Goal: Information Seeking & Learning: Learn about a topic

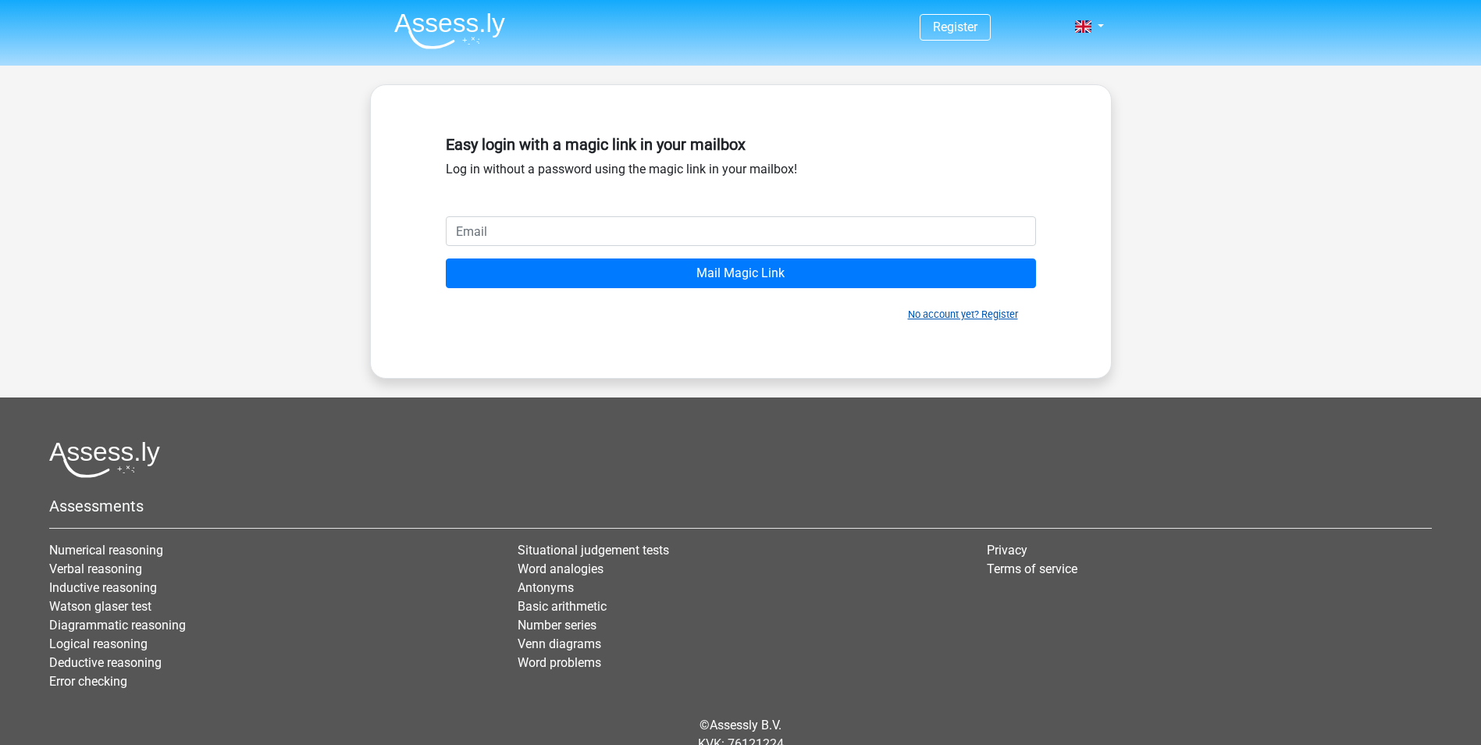
click at [941, 319] on link "No account yet? Register" at bounding box center [963, 314] width 110 height 12
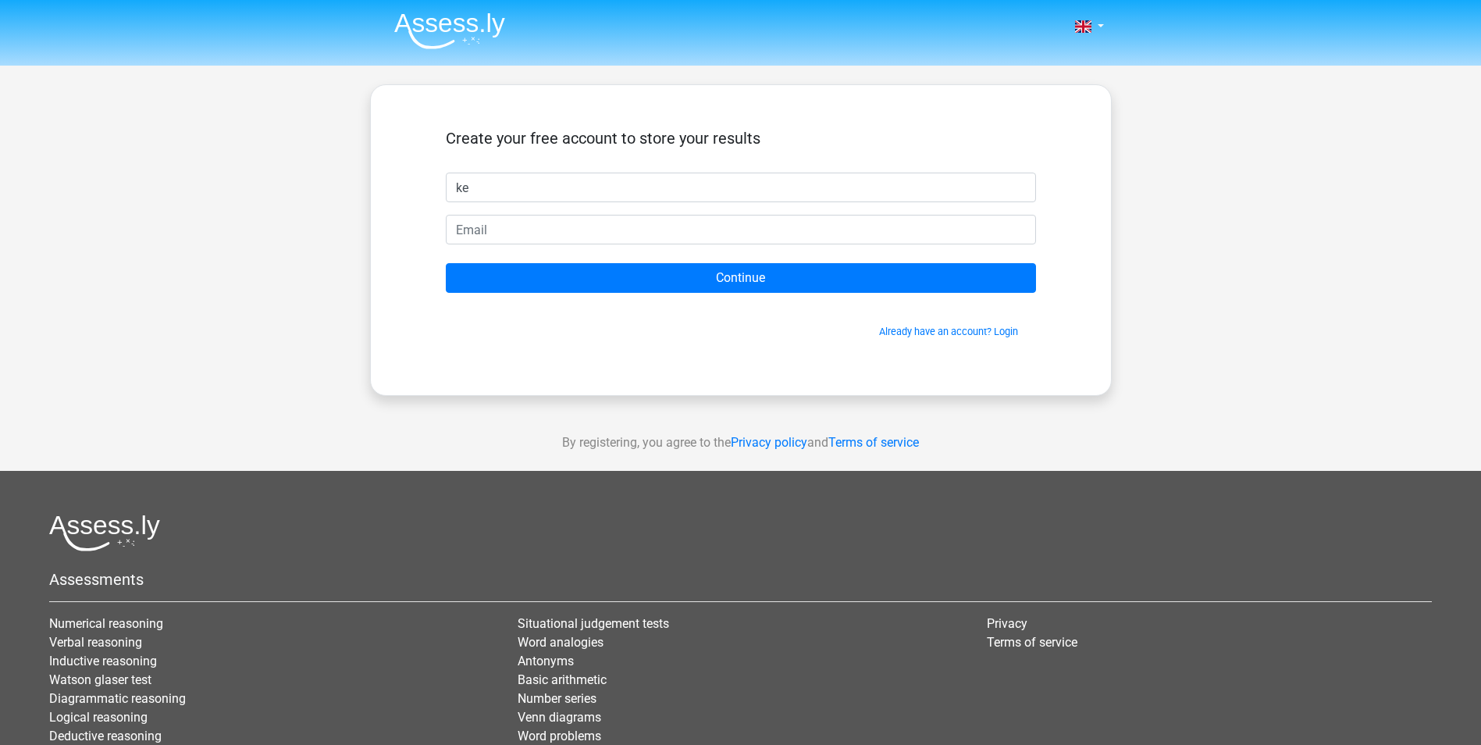
click at [711, 191] on input "ke" at bounding box center [741, 188] width 590 height 30
type input "ke"
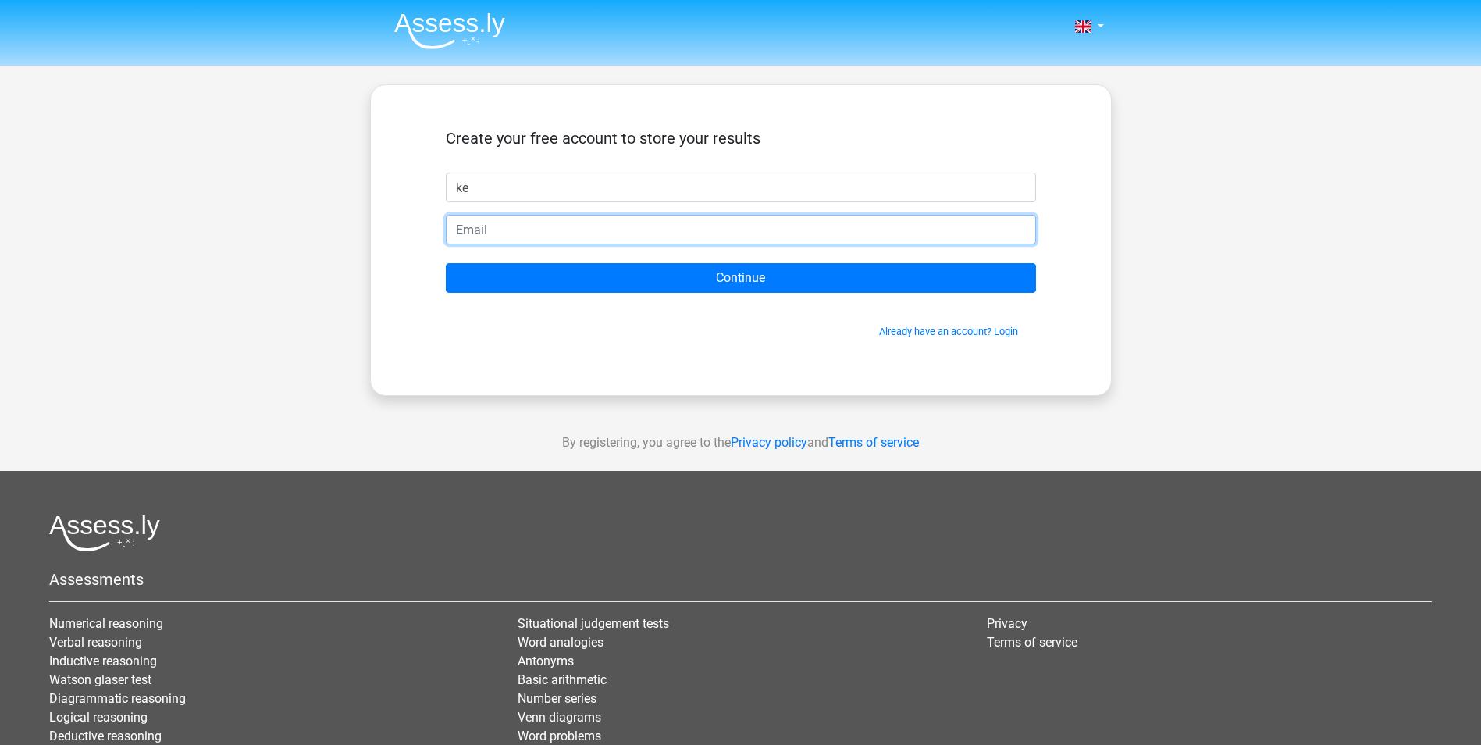
click at [749, 220] on input "email" at bounding box center [741, 230] width 590 height 30
type input "[EMAIL_ADDRESS][DOMAIN_NAME]"
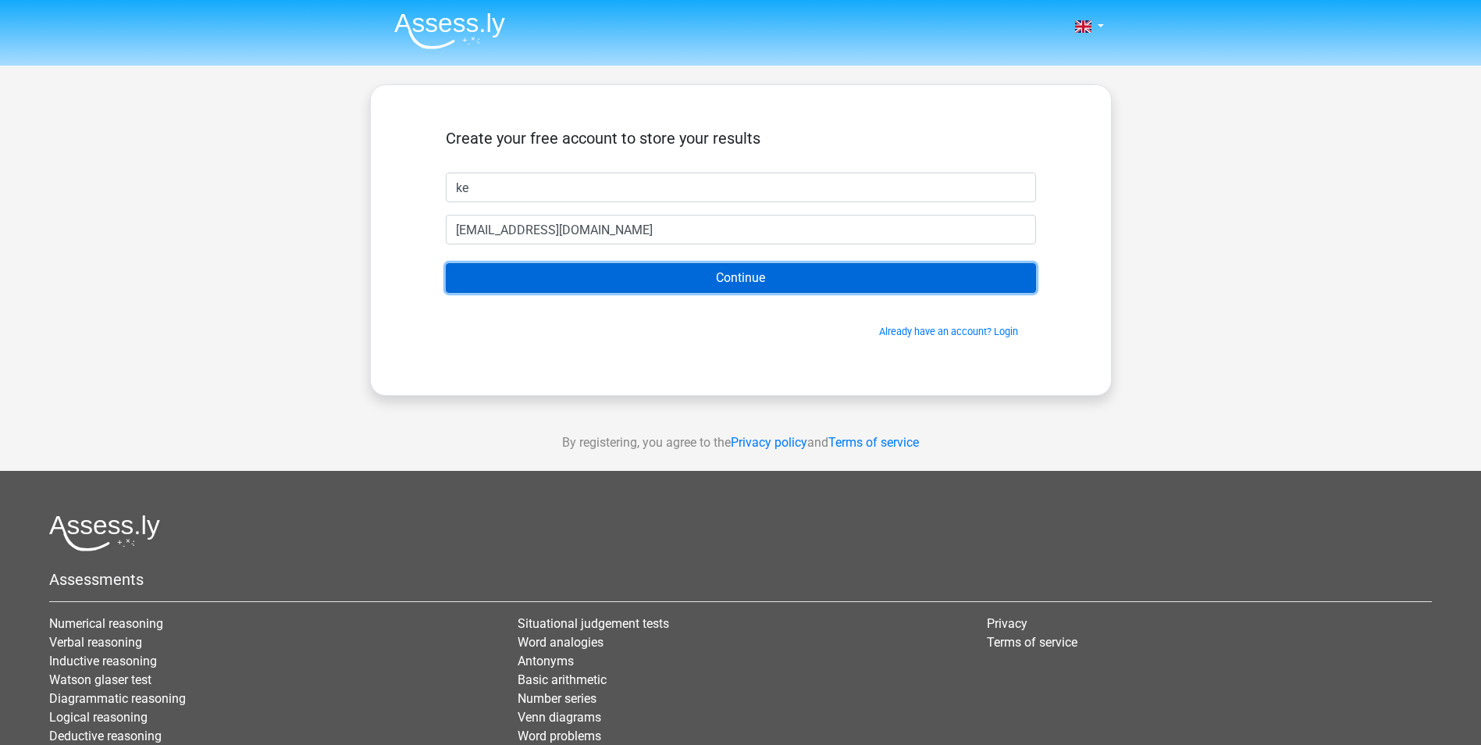
click at [525, 279] on input "Continue" at bounding box center [741, 278] width 590 height 30
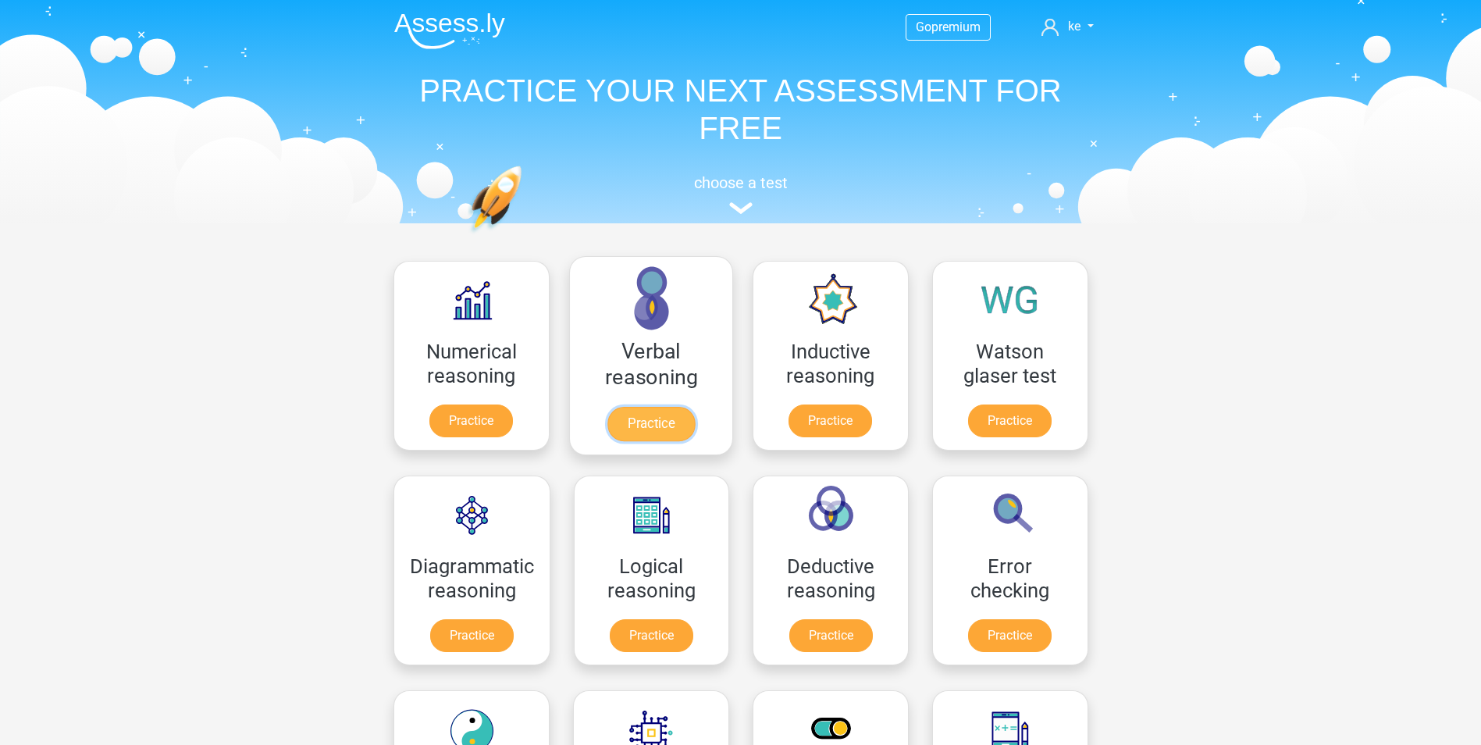
click at [617, 407] on link "Practice" at bounding box center [650, 424] width 87 height 34
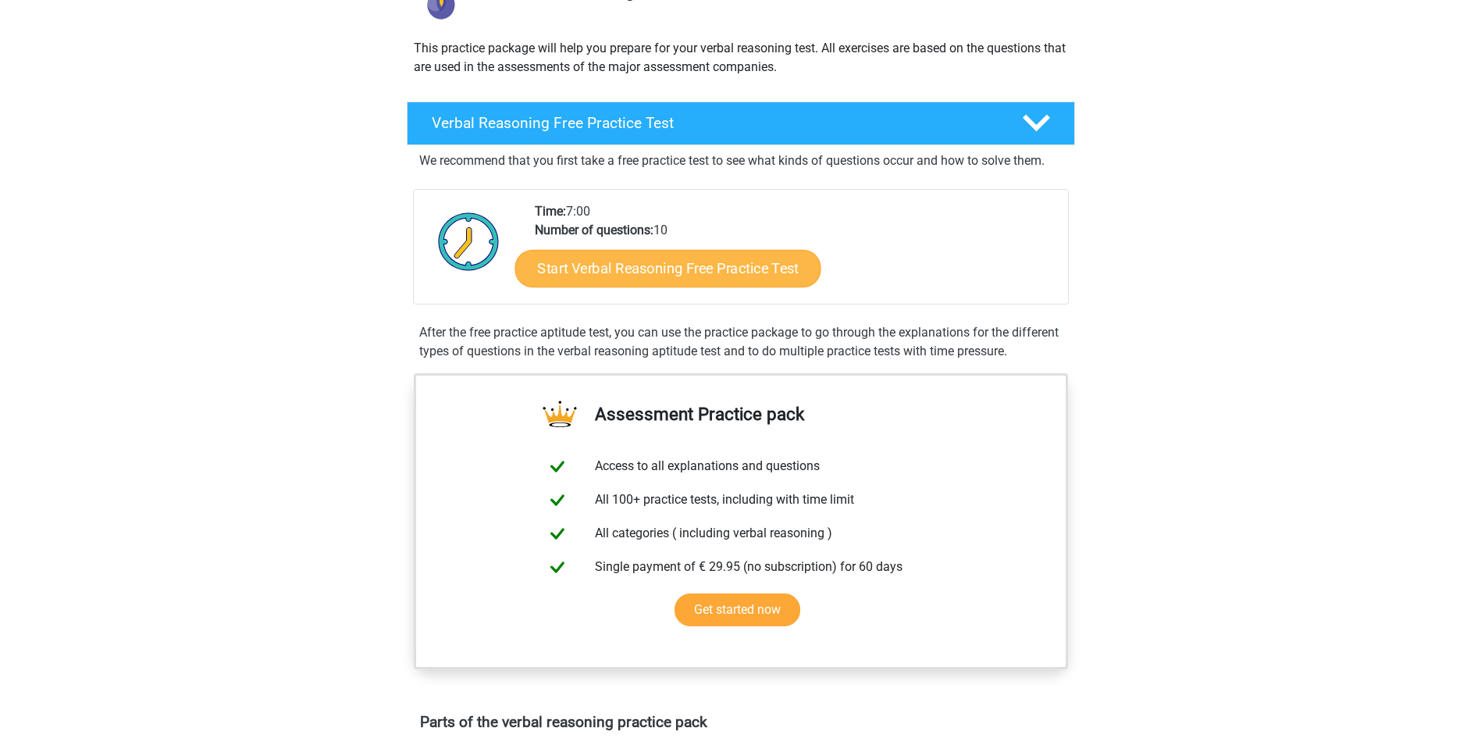
scroll to position [156, 0]
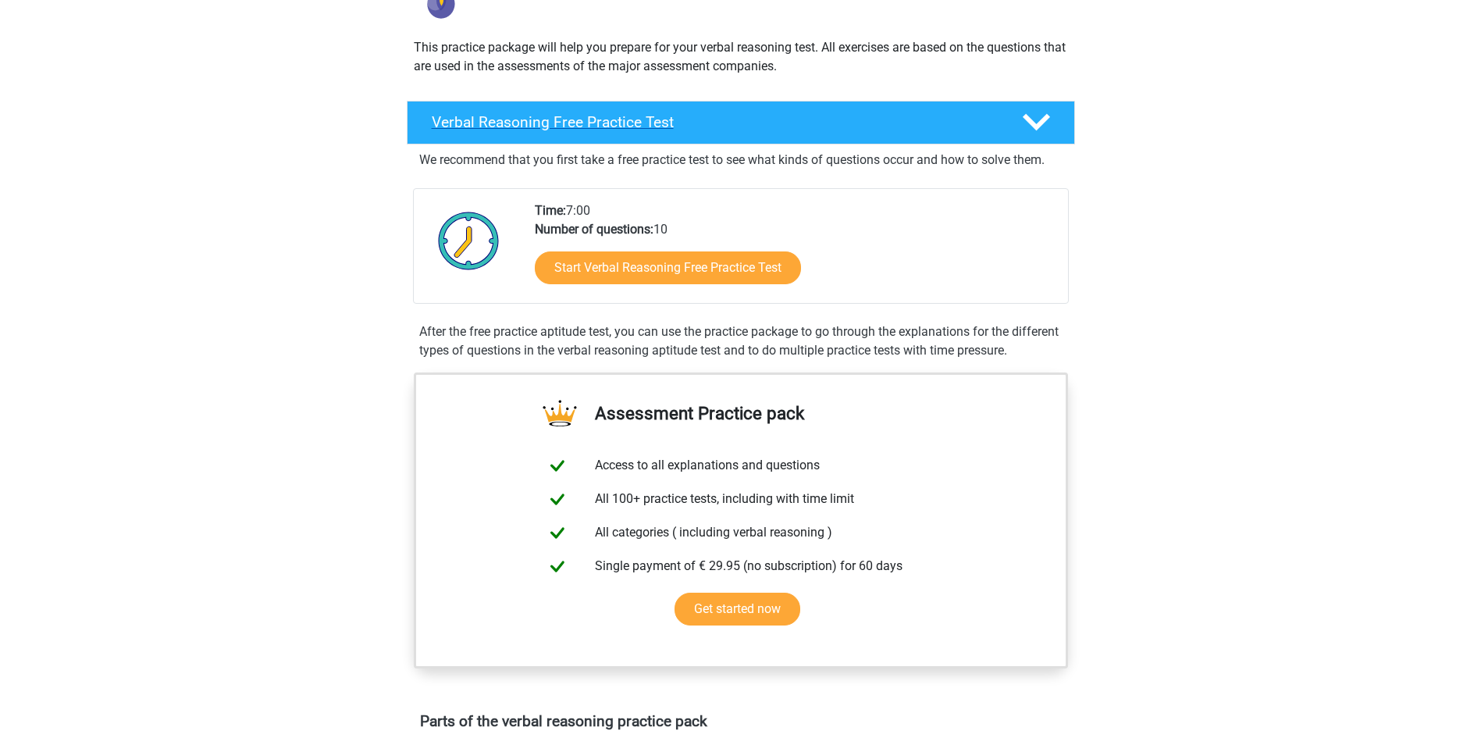
click at [674, 132] on div "Verbal Reasoning Free Practice Test" at bounding box center [741, 123] width 668 height 44
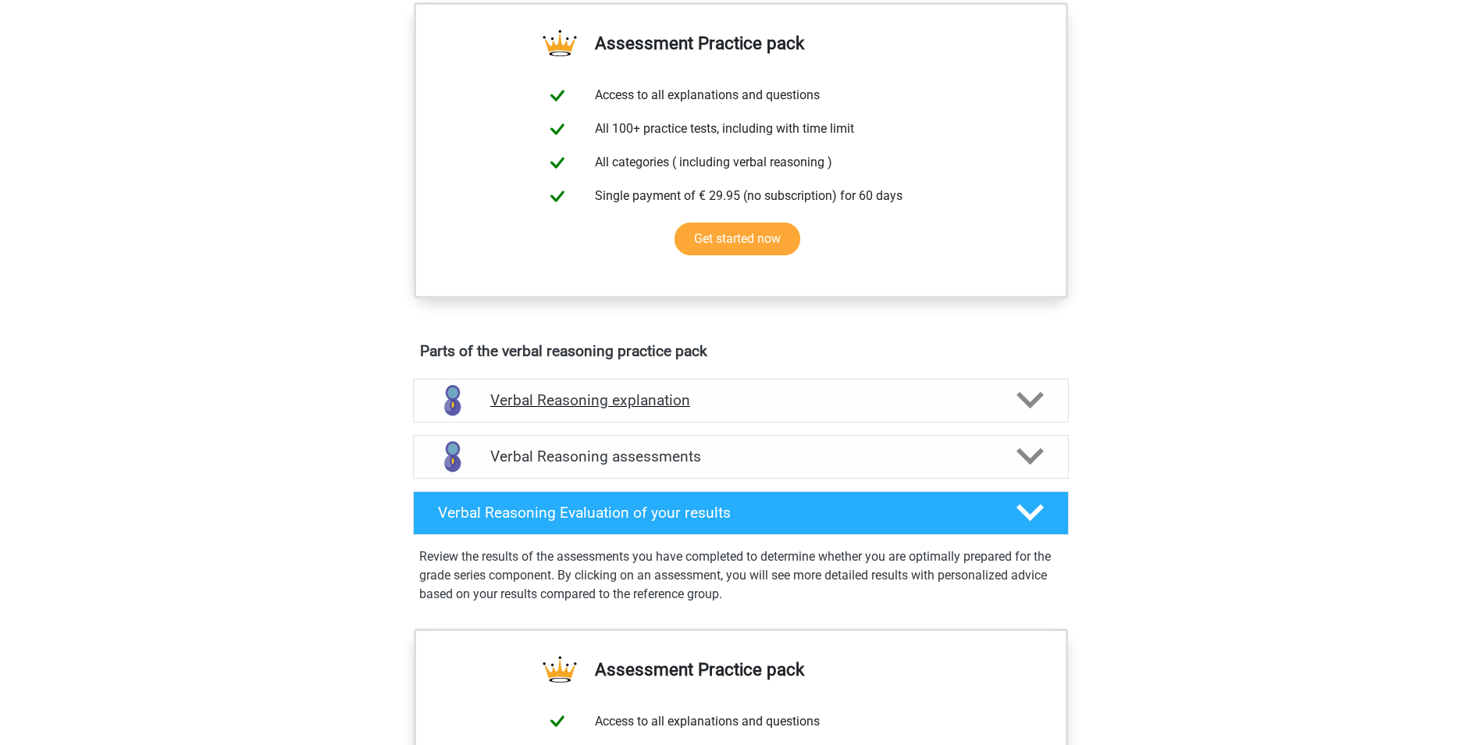
scroll to position [312, 0]
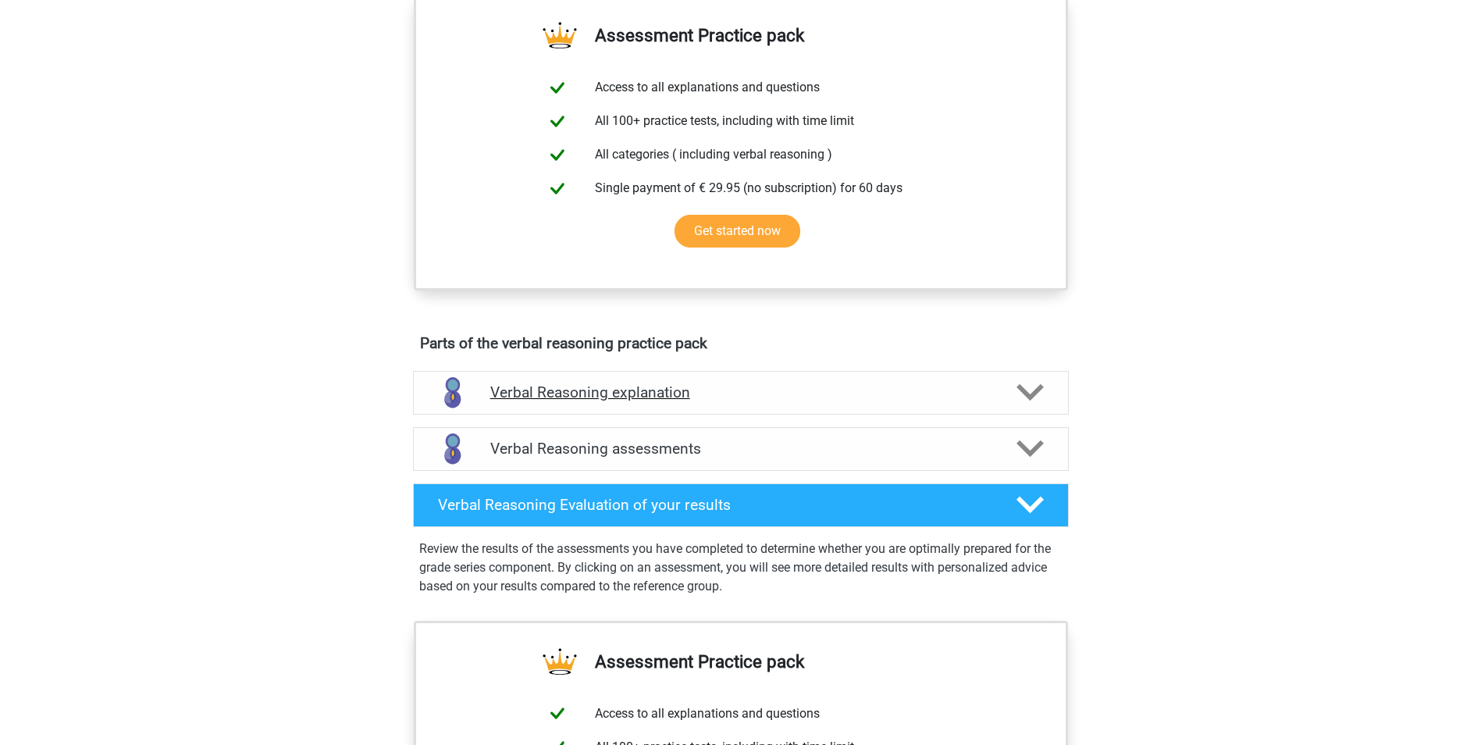
click at [1005, 396] on div at bounding box center [1028, 392] width 52 height 27
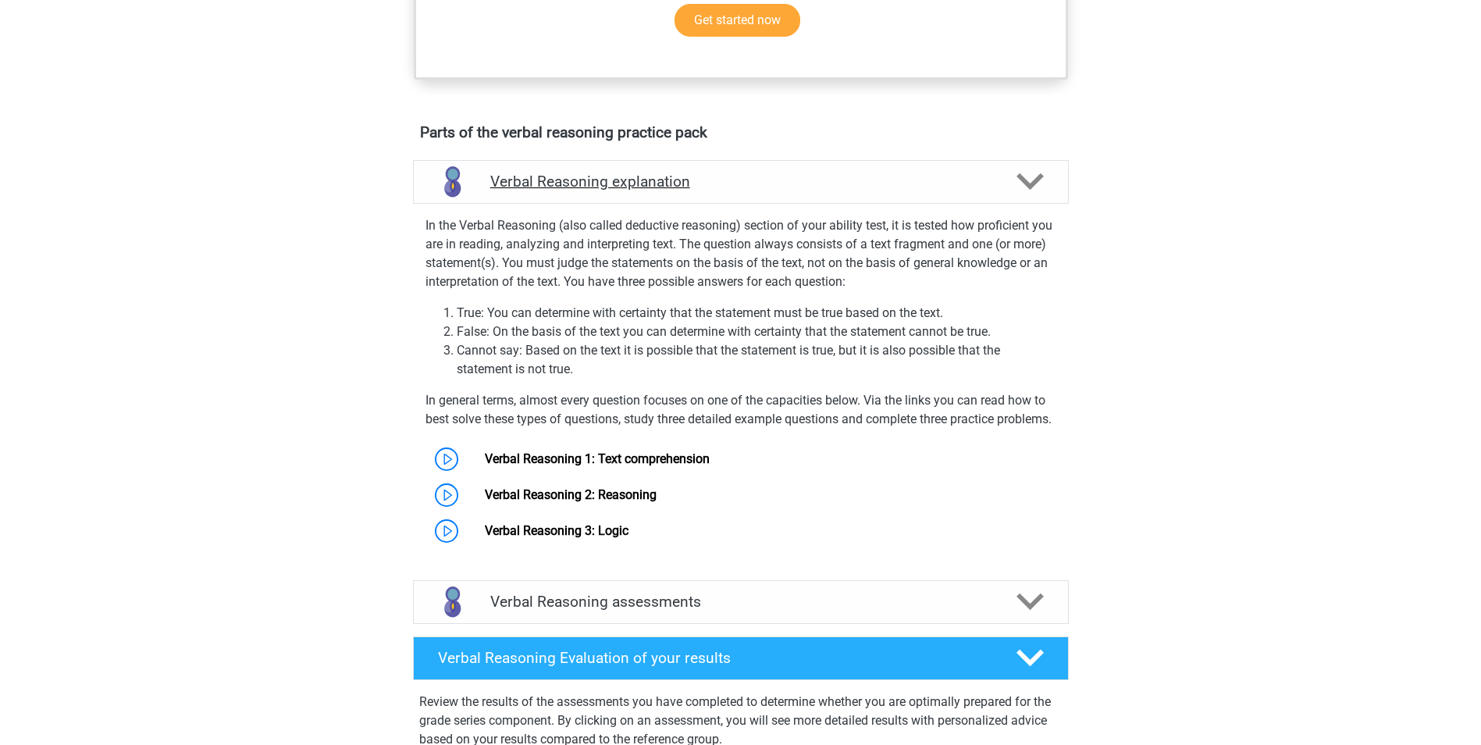
scroll to position [546, 0]
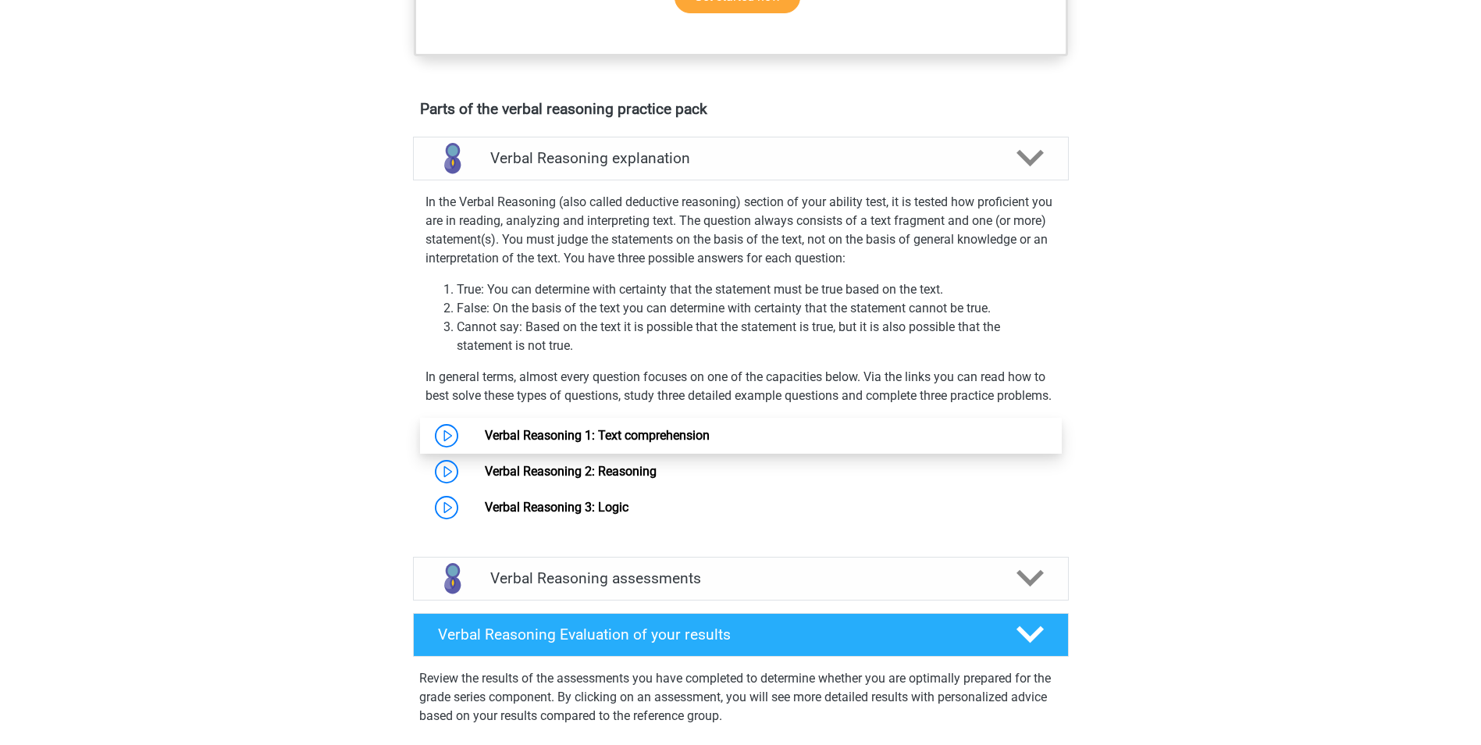
click at [485, 443] on link "Verbal Reasoning 1: Text comprehension" at bounding box center [597, 435] width 225 height 15
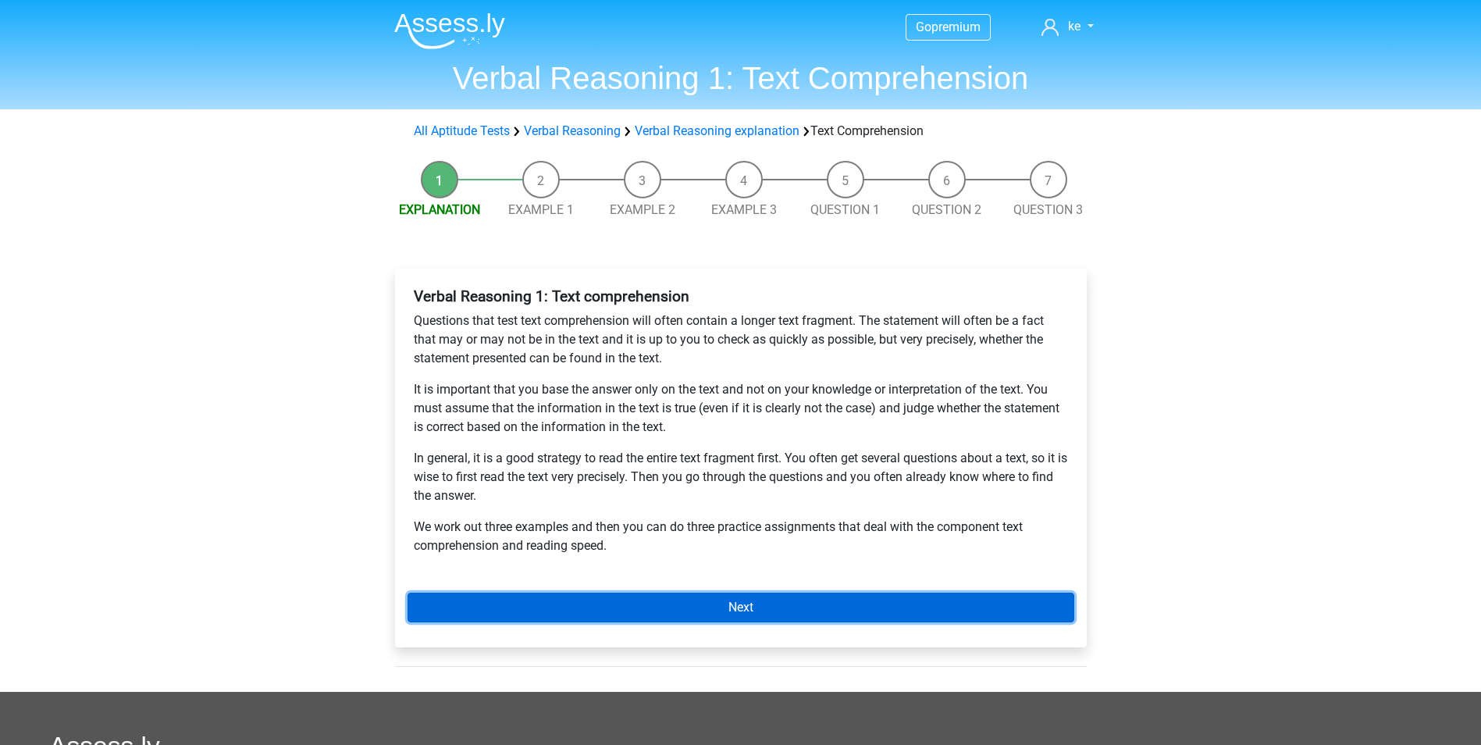
click at [504, 609] on link "Next" at bounding box center [741, 608] width 667 height 30
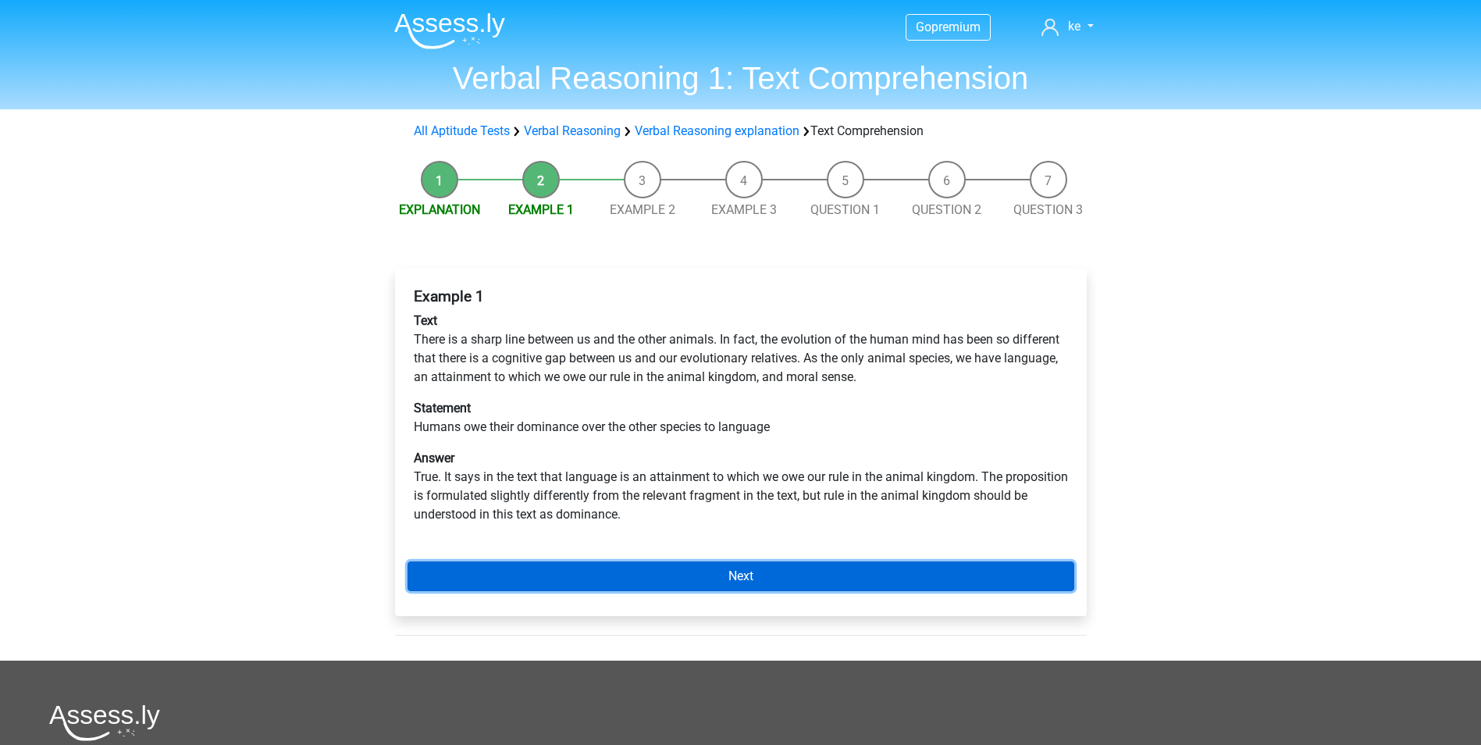
click at [533, 584] on link "Next" at bounding box center [741, 576] width 667 height 30
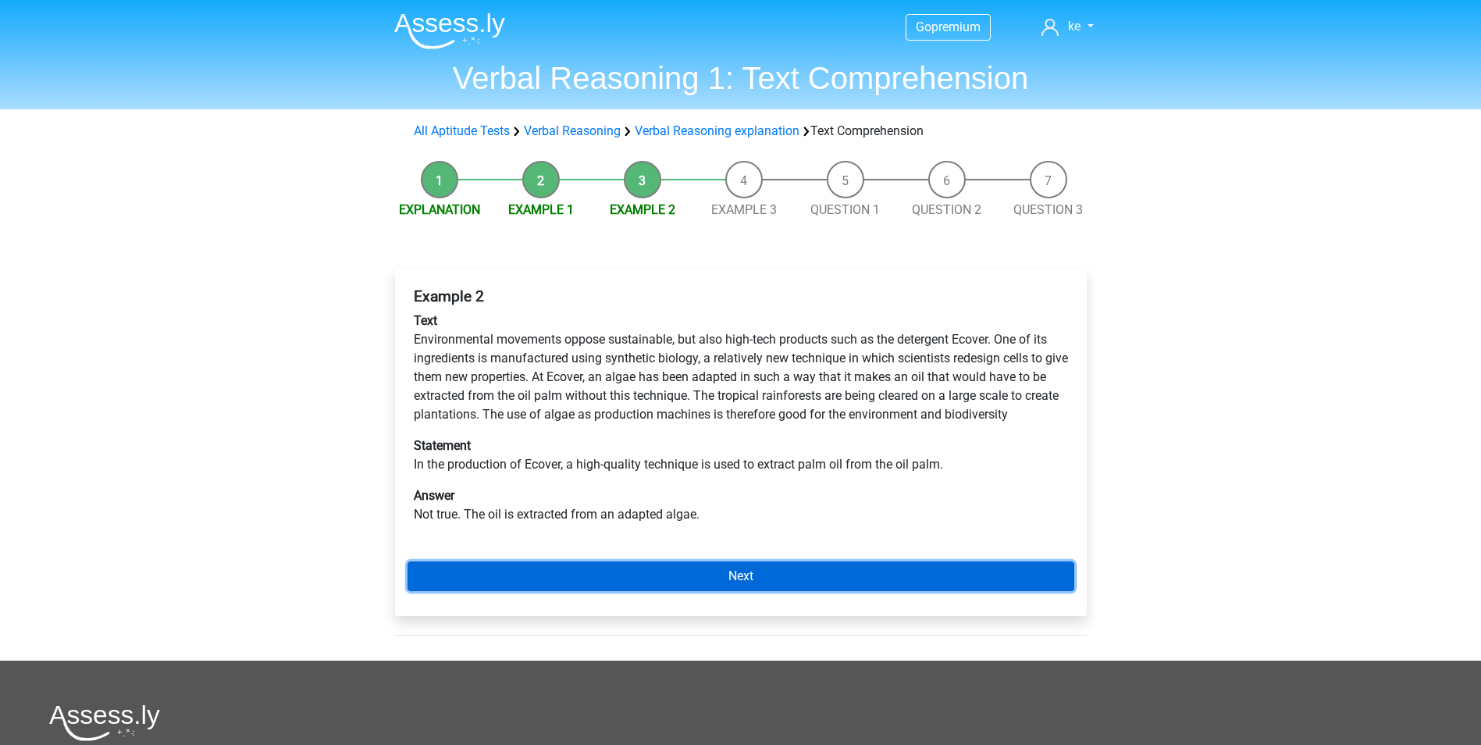
click at [619, 581] on link "Next" at bounding box center [741, 576] width 667 height 30
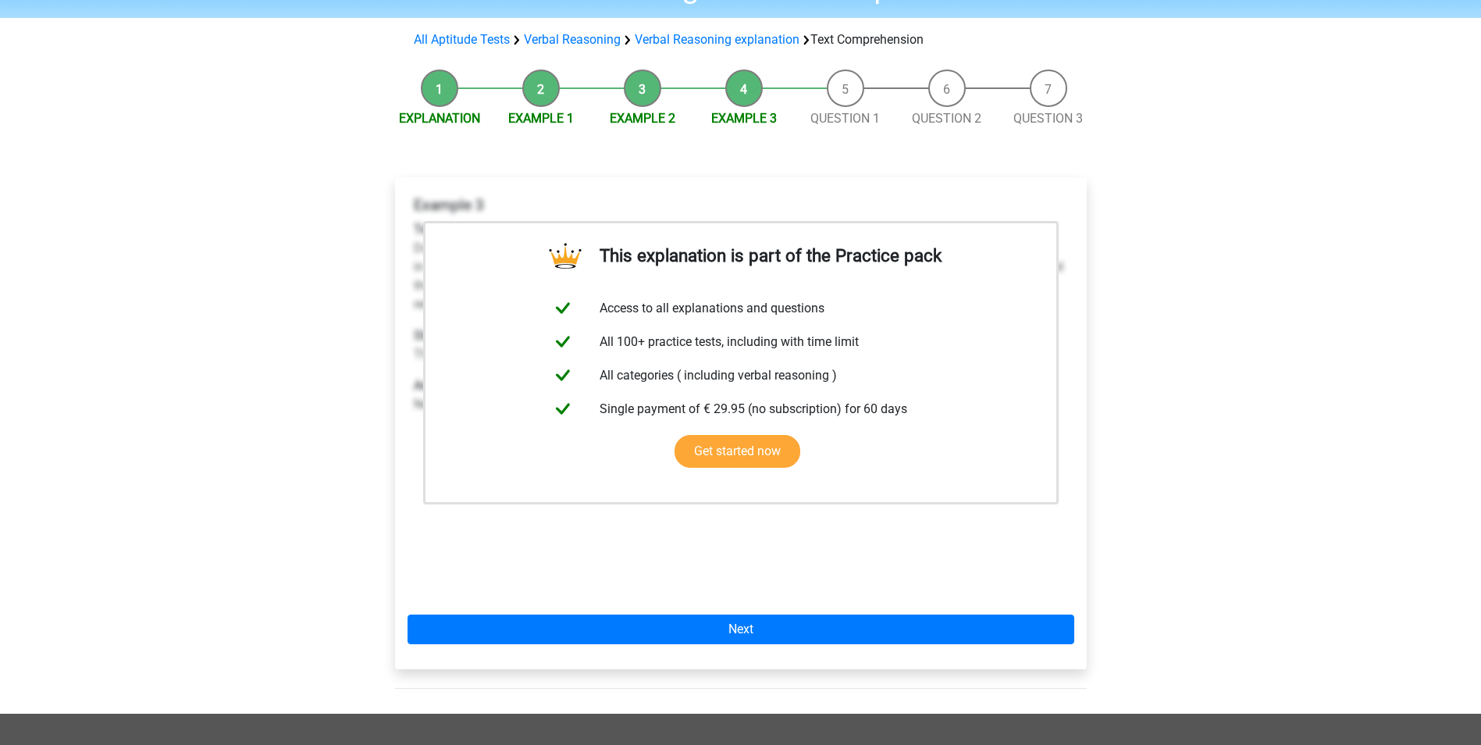
scroll to position [234, 0]
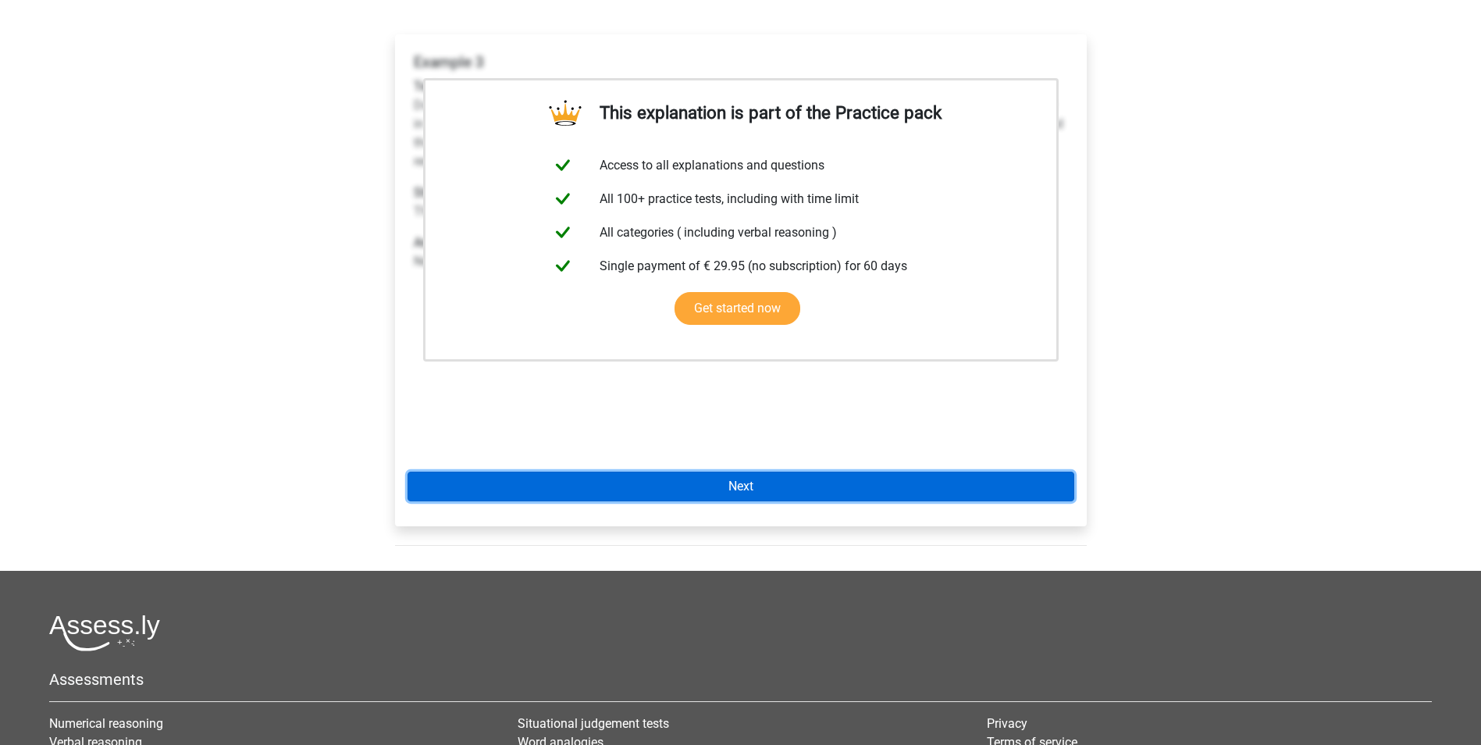
click at [629, 487] on link "Next" at bounding box center [741, 487] width 667 height 30
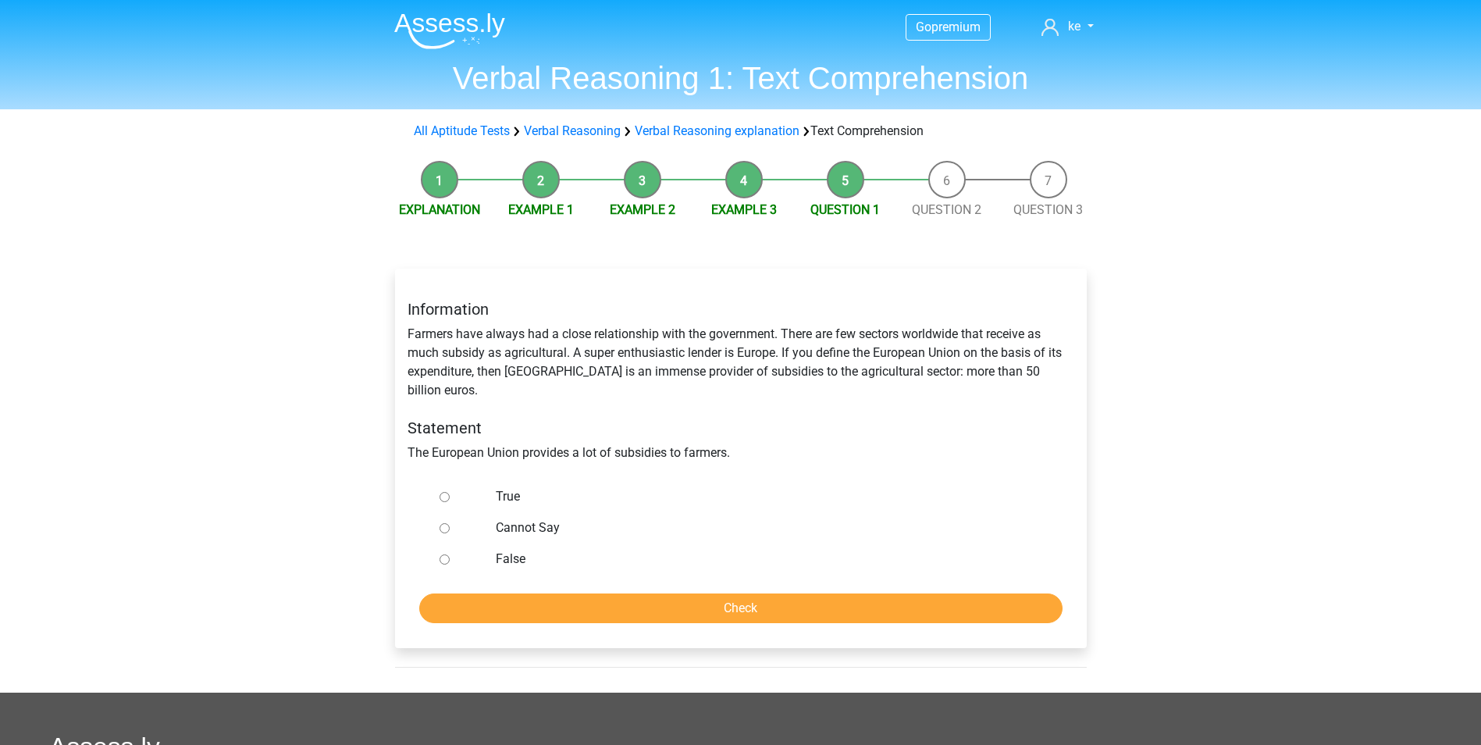
click at [502, 487] on label "True" at bounding box center [766, 496] width 540 height 19
click at [450, 492] on input "True" at bounding box center [445, 497] width 10 height 10
radio input "true"
click at [509, 593] on input "Check" at bounding box center [740, 608] width 643 height 30
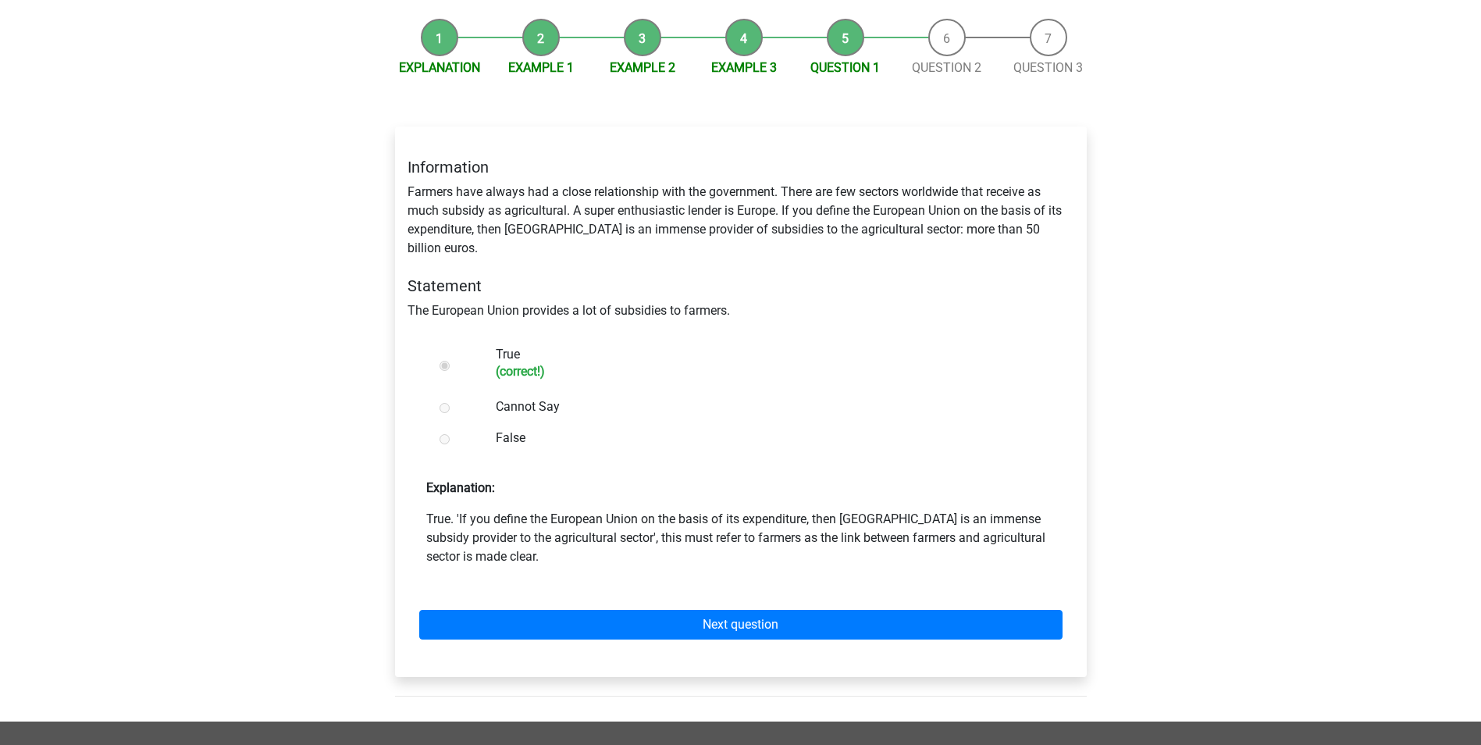
scroll to position [156, 0]
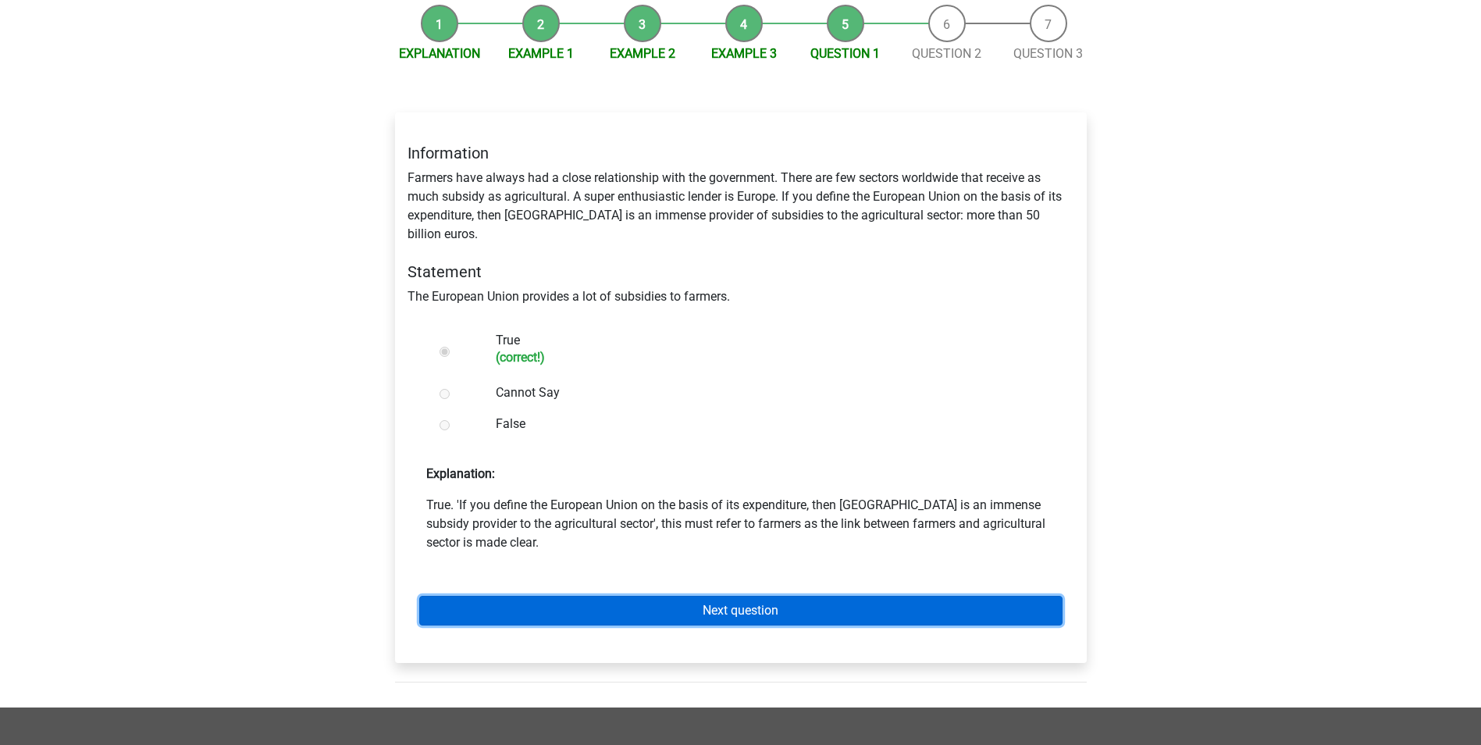
click at [769, 596] on link "Next question" at bounding box center [740, 611] width 643 height 30
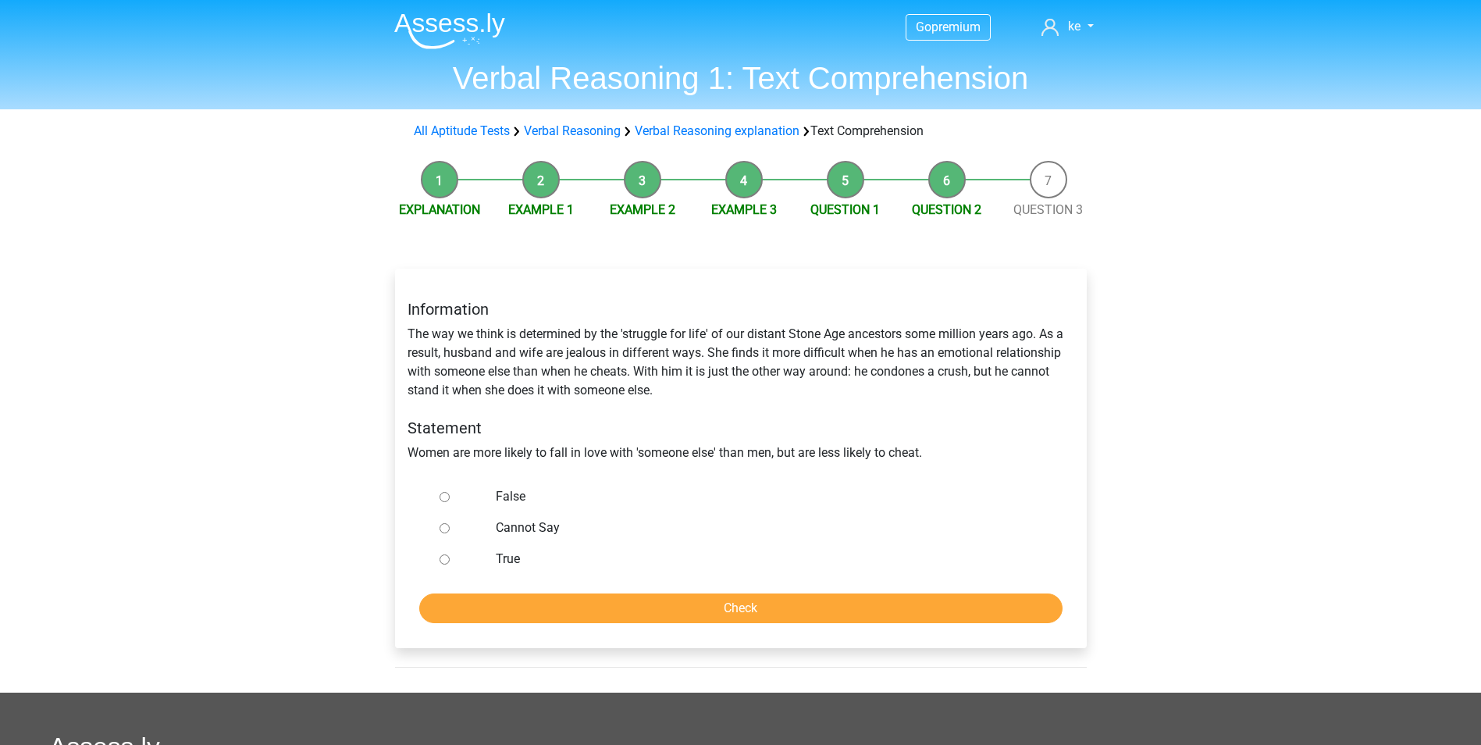
click at [514, 531] on label "Cannot Say" at bounding box center [766, 527] width 540 height 19
click at [450, 531] on input "Cannot Say" at bounding box center [445, 528] width 10 height 10
radio input "true"
click at [521, 604] on input "Check" at bounding box center [740, 608] width 643 height 30
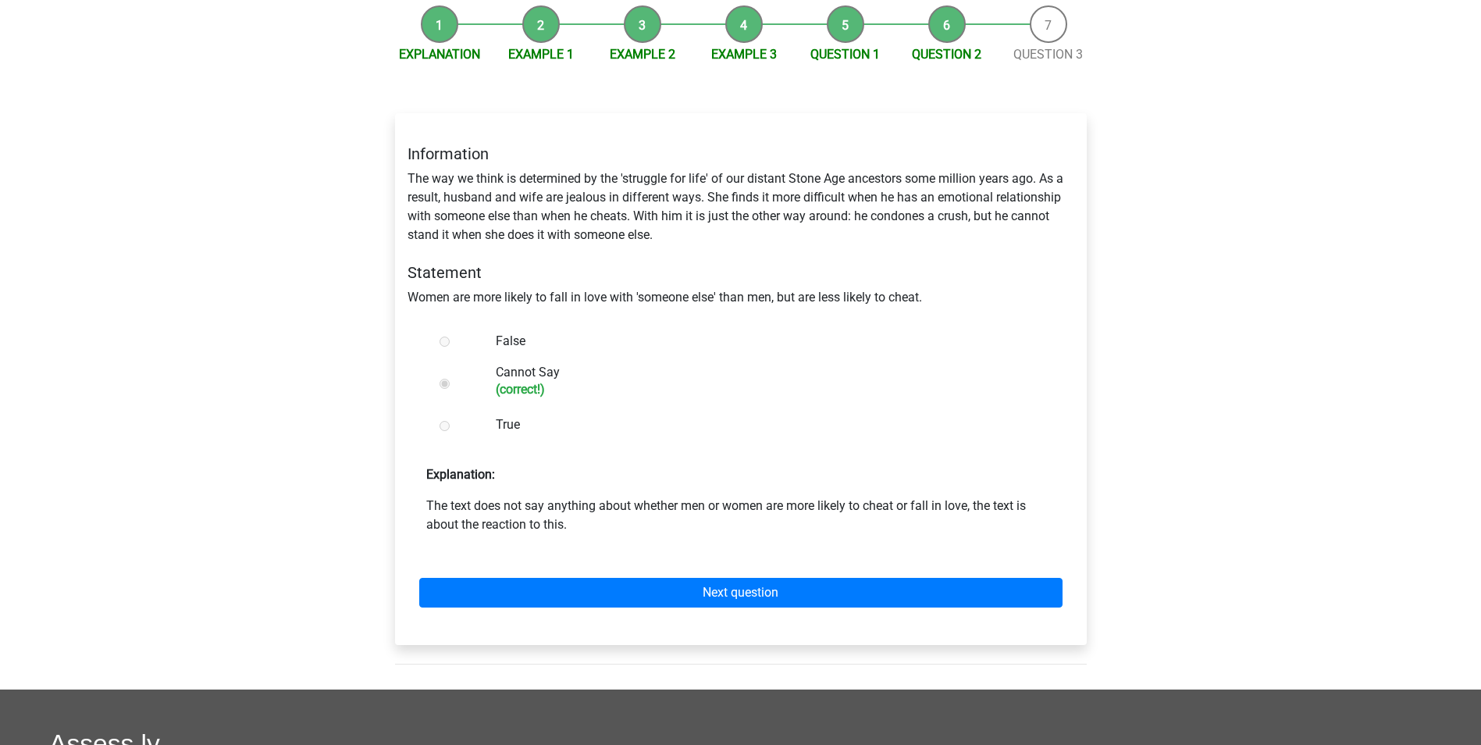
scroll to position [156, 0]
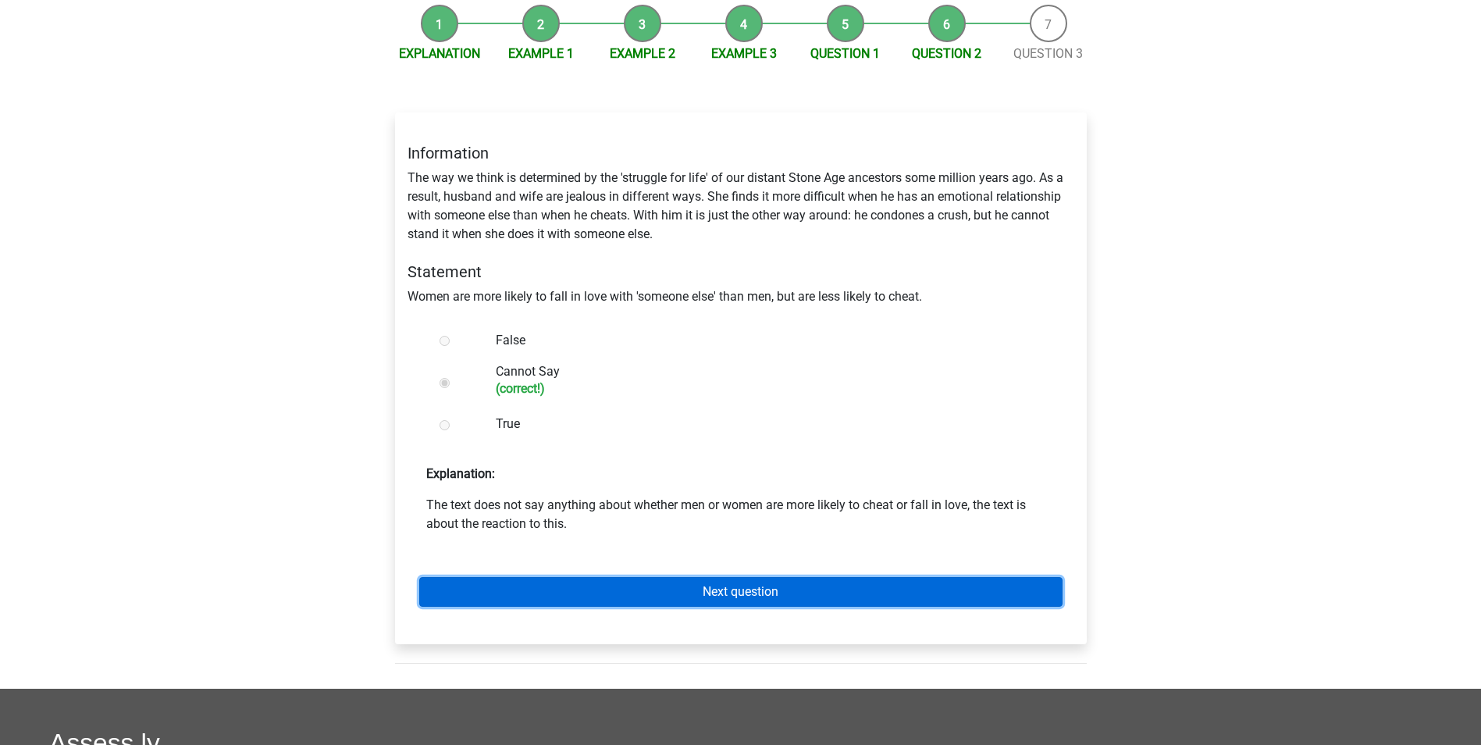
click at [568, 589] on link "Next question" at bounding box center [740, 592] width 643 height 30
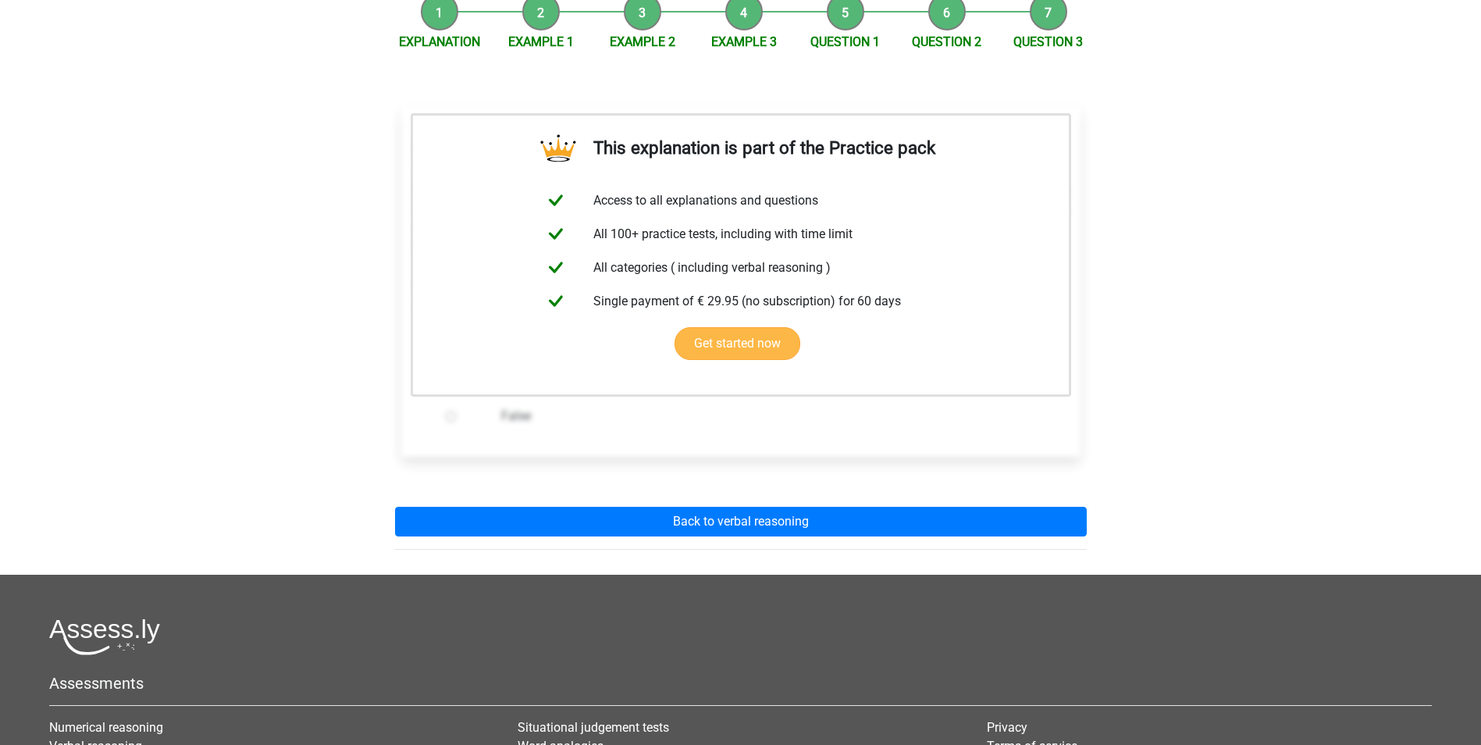
scroll to position [234, 0]
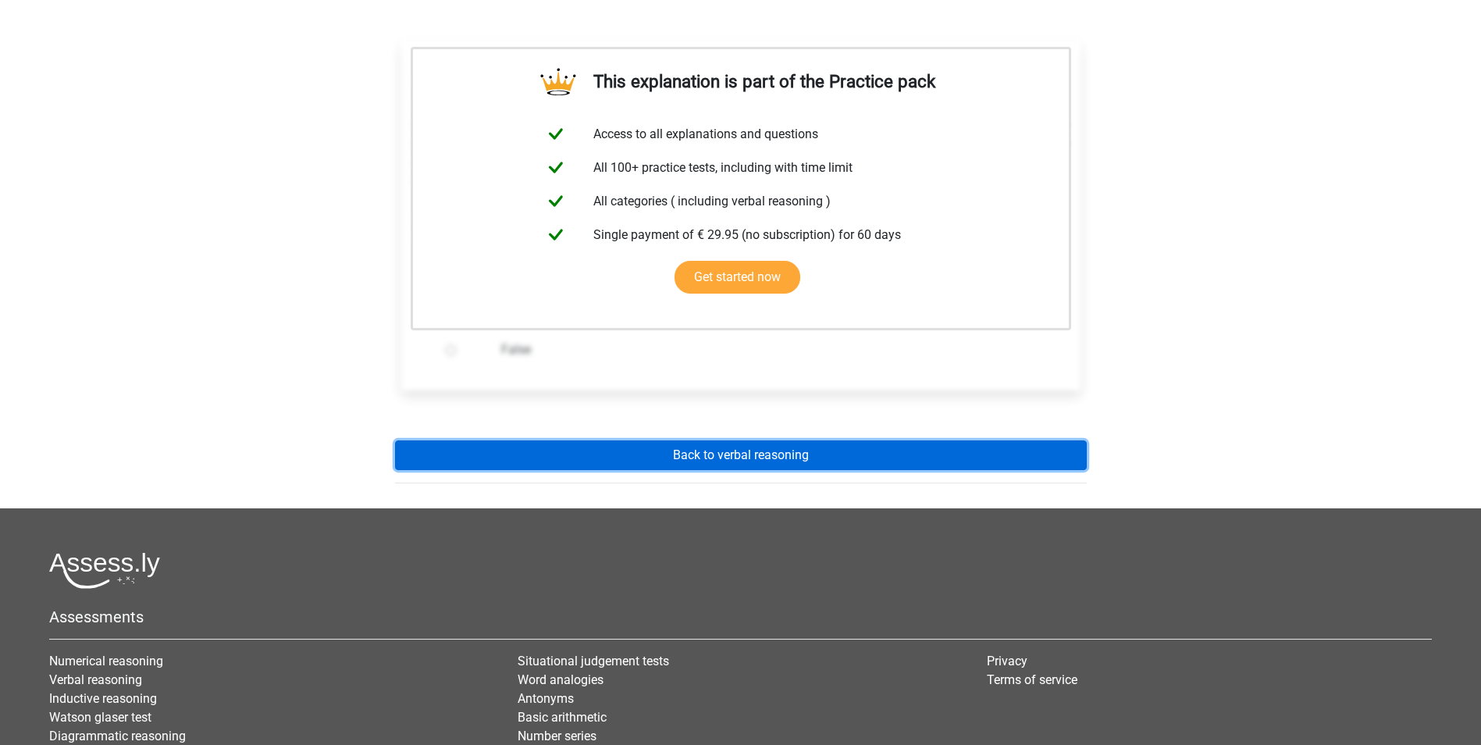
click at [610, 467] on link "Back to verbal reasoning" at bounding box center [741, 455] width 692 height 30
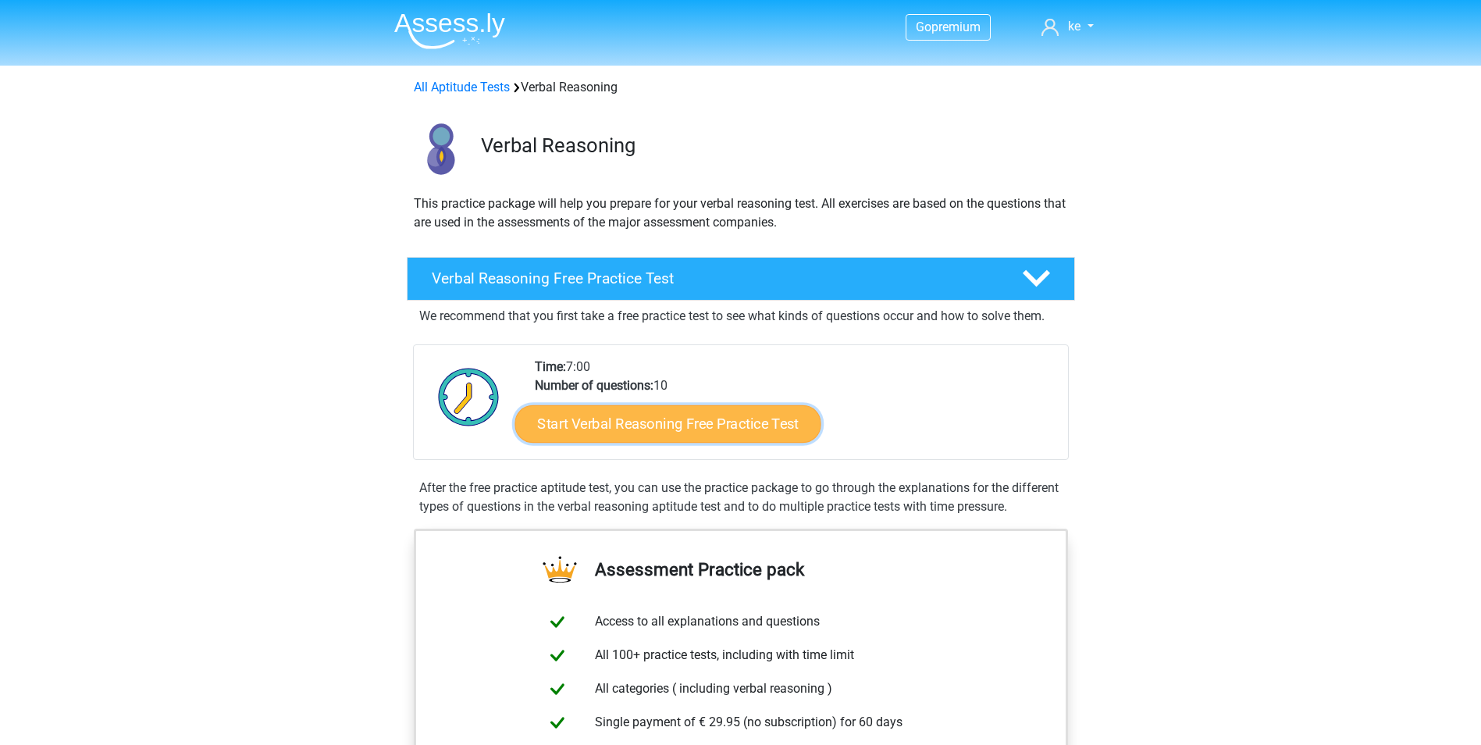
click at [610, 430] on link "Start Verbal Reasoning Free Practice Test" at bounding box center [667, 423] width 306 height 37
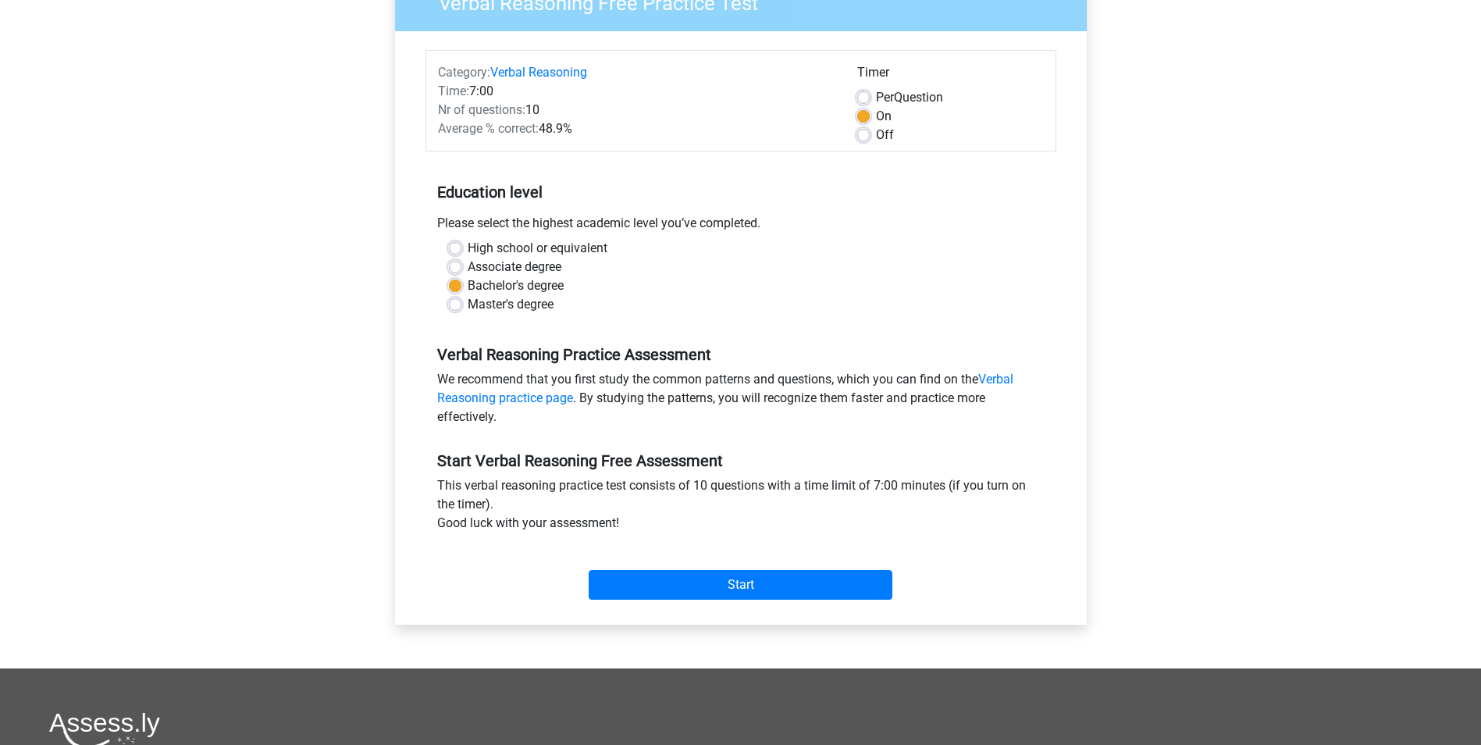
scroll to position [156, 0]
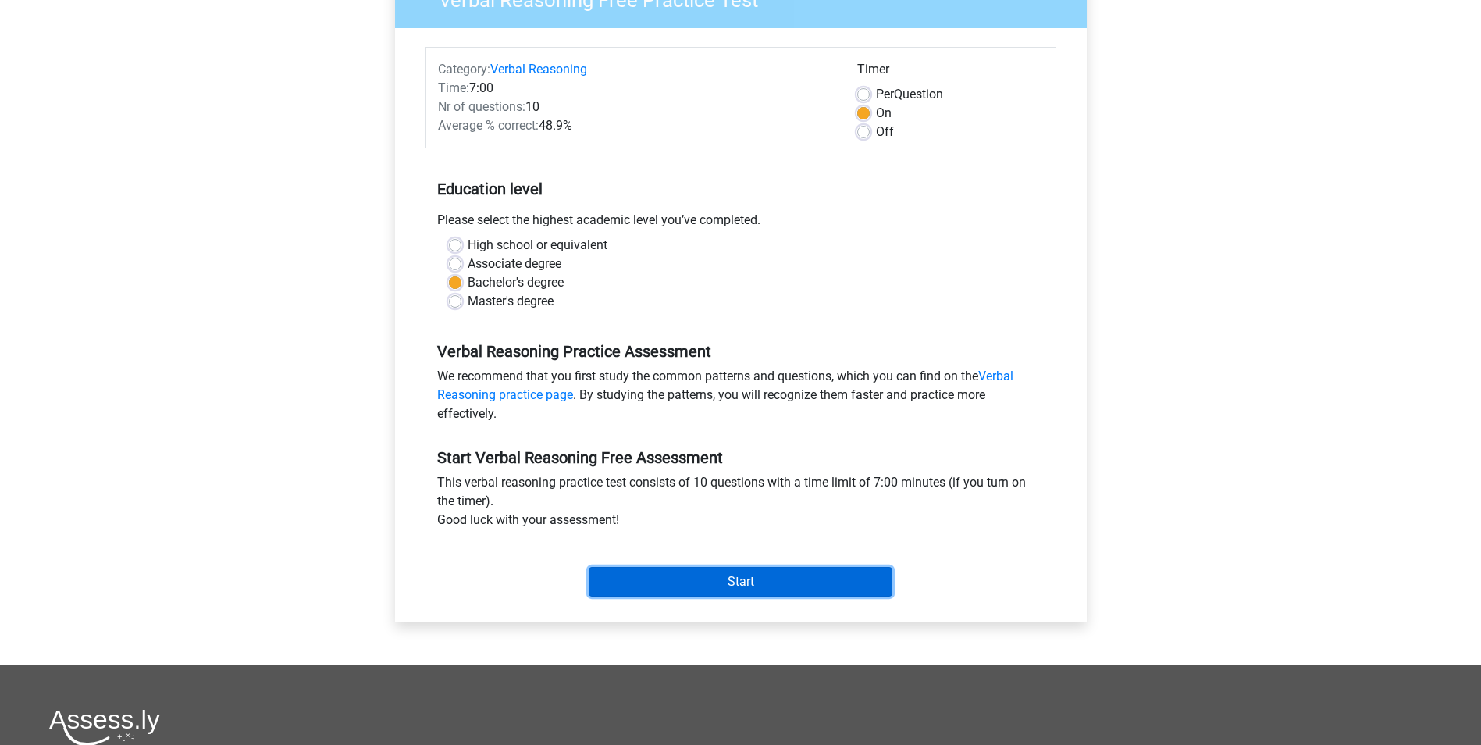
click at [618, 586] on input "Start" at bounding box center [741, 582] width 304 height 30
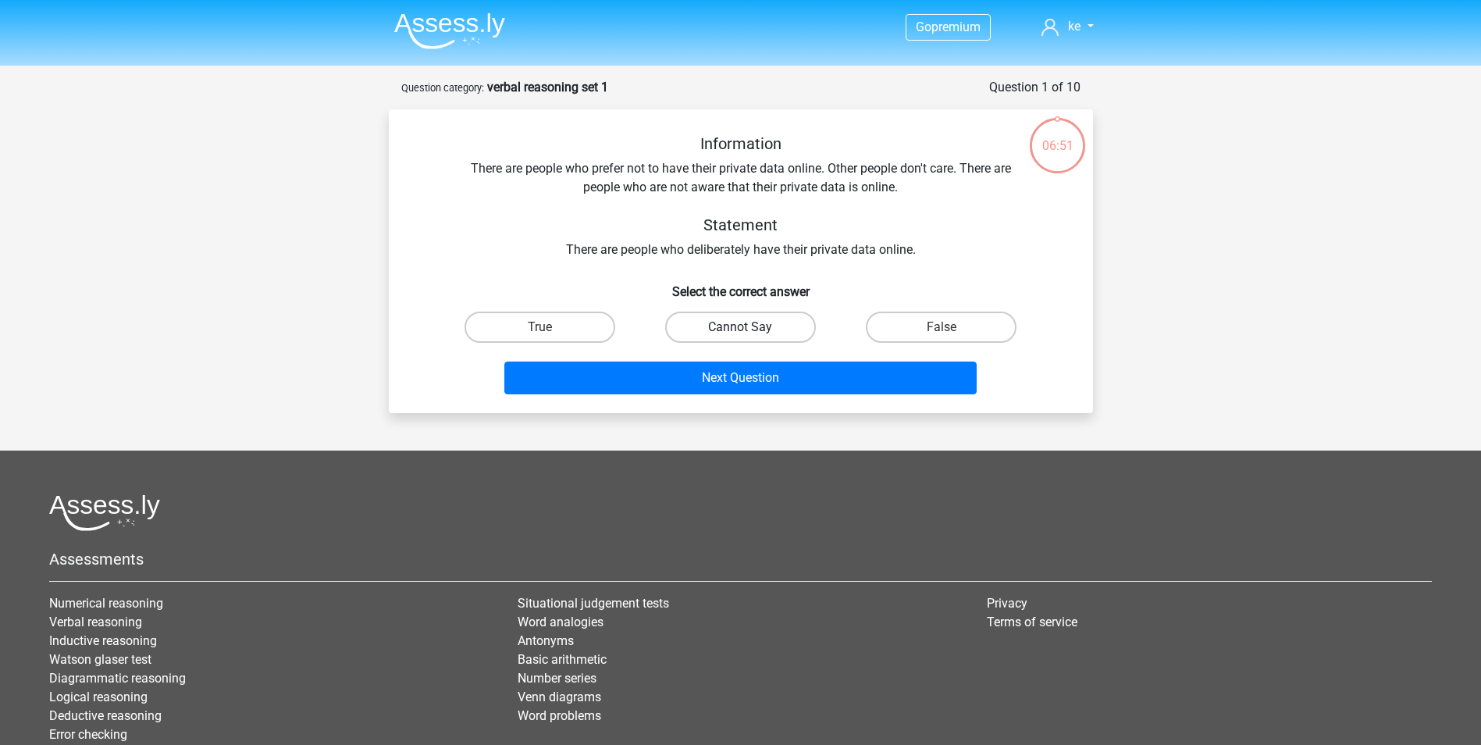
click at [710, 337] on label "Cannot Say" at bounding box center [740, 326] width 151 height 31
click at [740, 337] on input "Cannot Say" at bounding box center [745, 332] width 10 height 10
radio input "true"
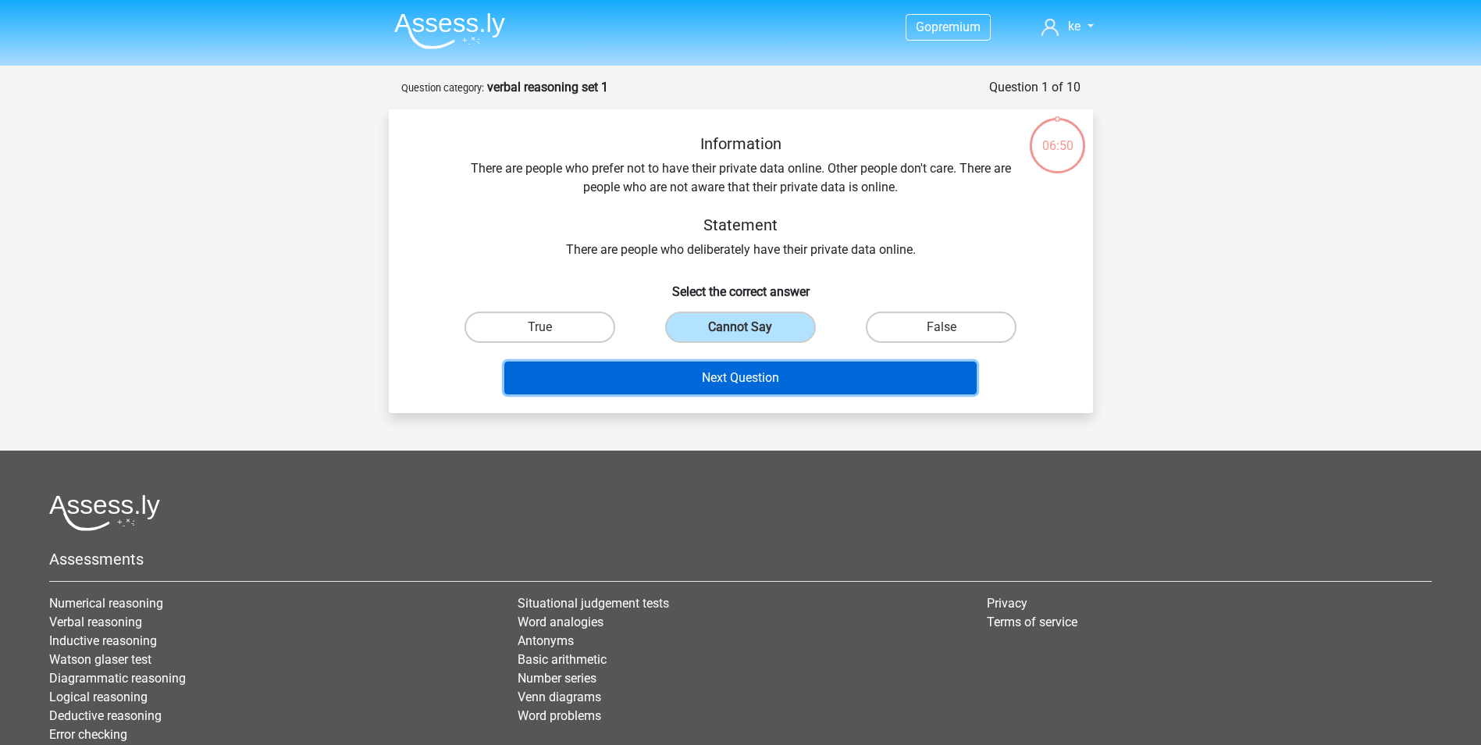
click at [704, 367] on button "Next Question" at bounding box center [740, 377] width 472 height 33
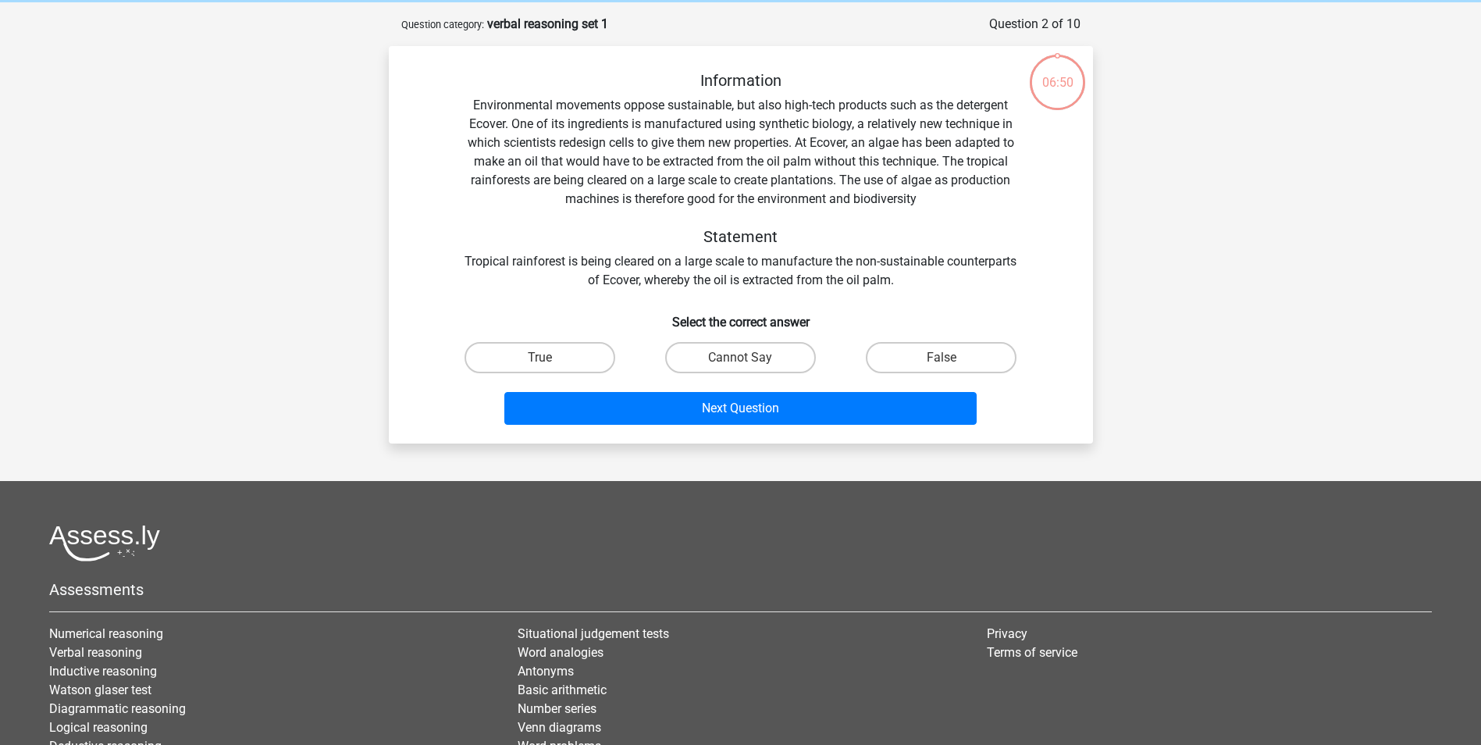
scroll to position [78, 0]
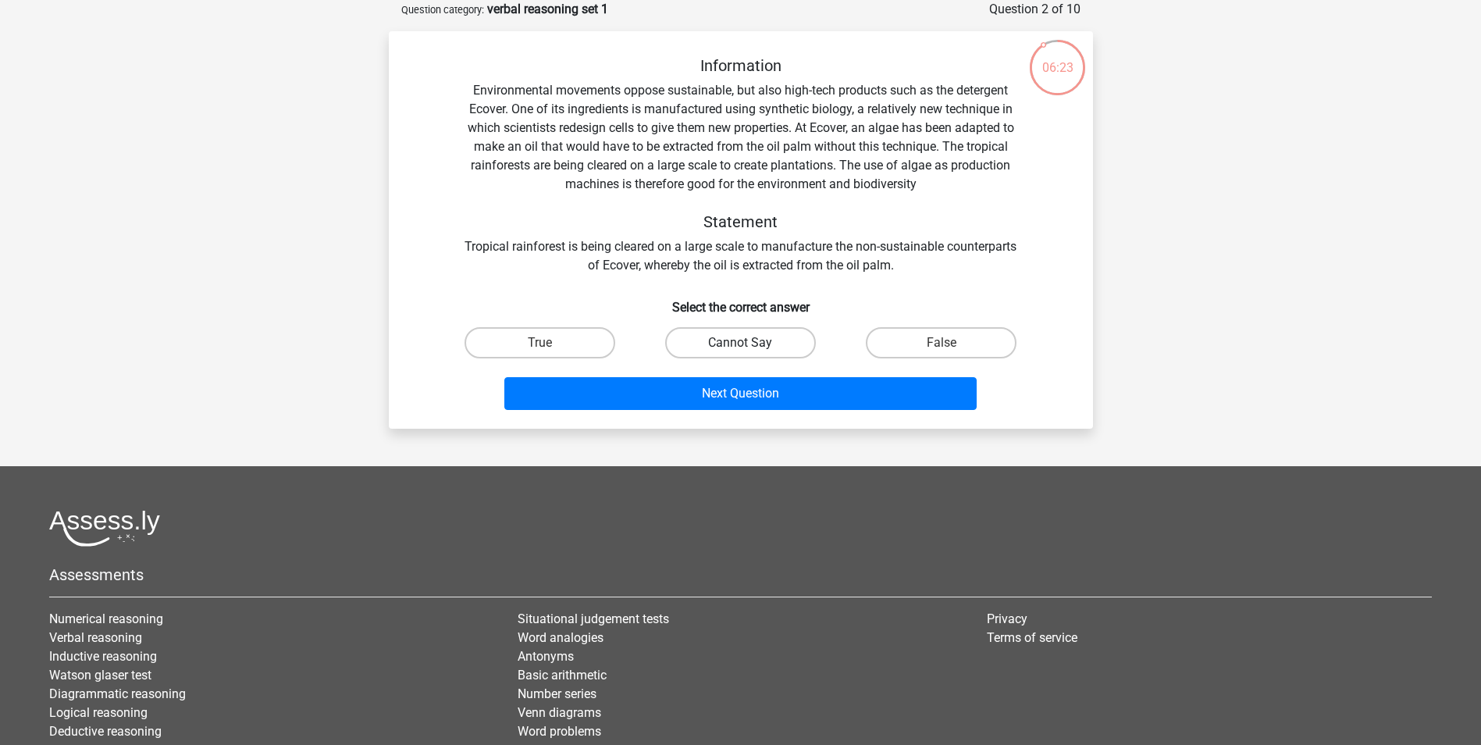
click at [704, 344] on label "Cannot Say" at bounding box center [740, 342] width 151 height 31
click at [740, 344] on input "Cannot Say" at bounding box center [745, 348] width 10 height 10
radio input "true"
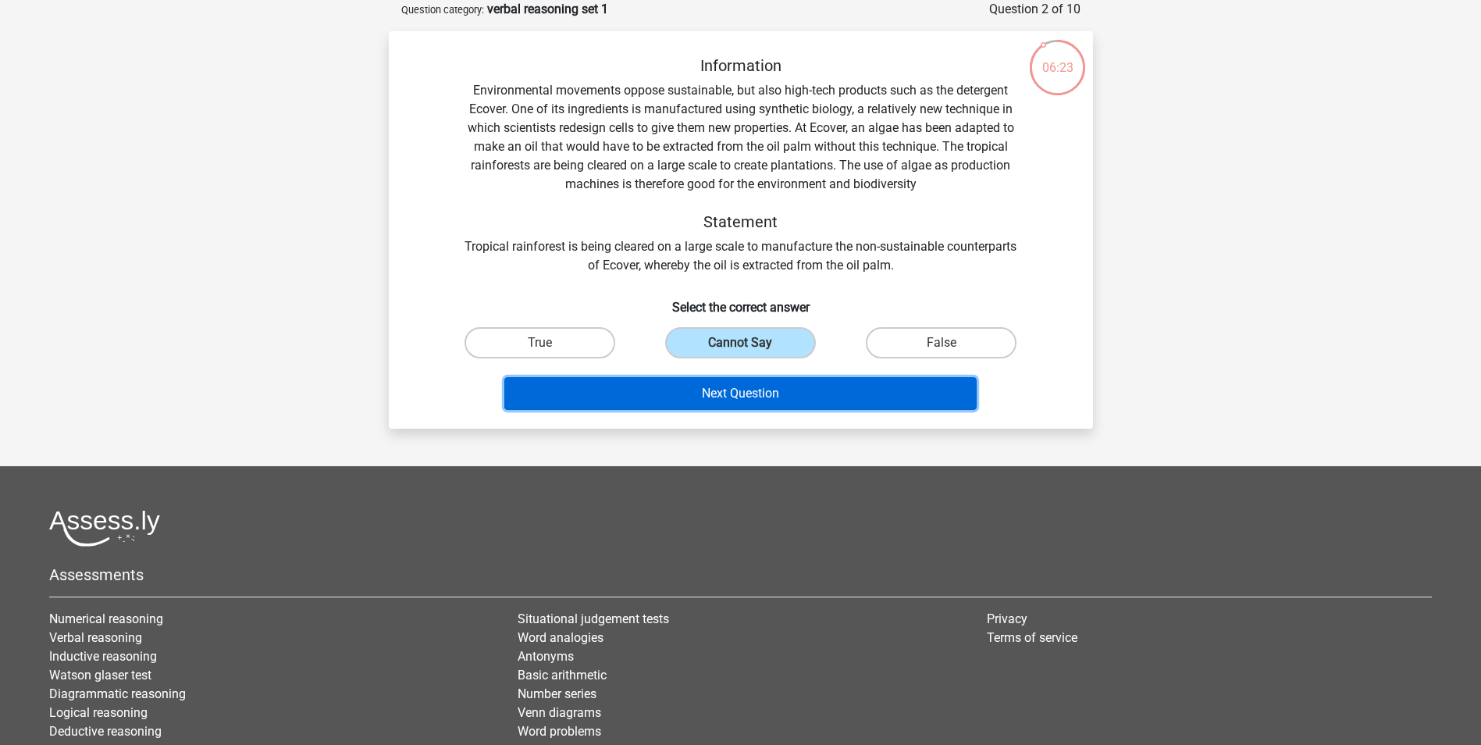
click at [710, 388] on button "Next Question" at bounding box center [740, 393] width 472 height 33
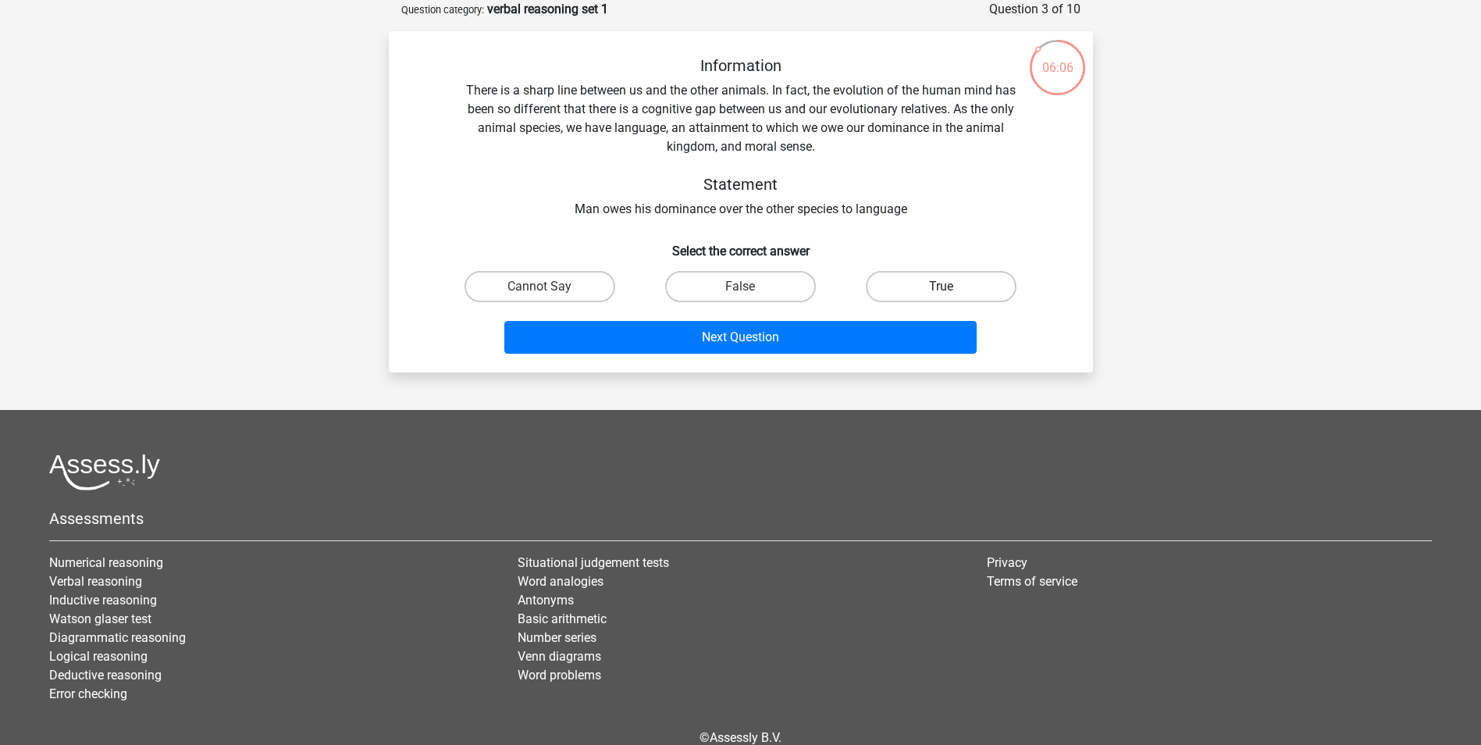
click at [920, 284] on label "True" at bounding box center [941, 286] width 151 height 31
click at [941, 287] on input "True" at bounding box center [946, 292] width 10 height 10
radio input "true"
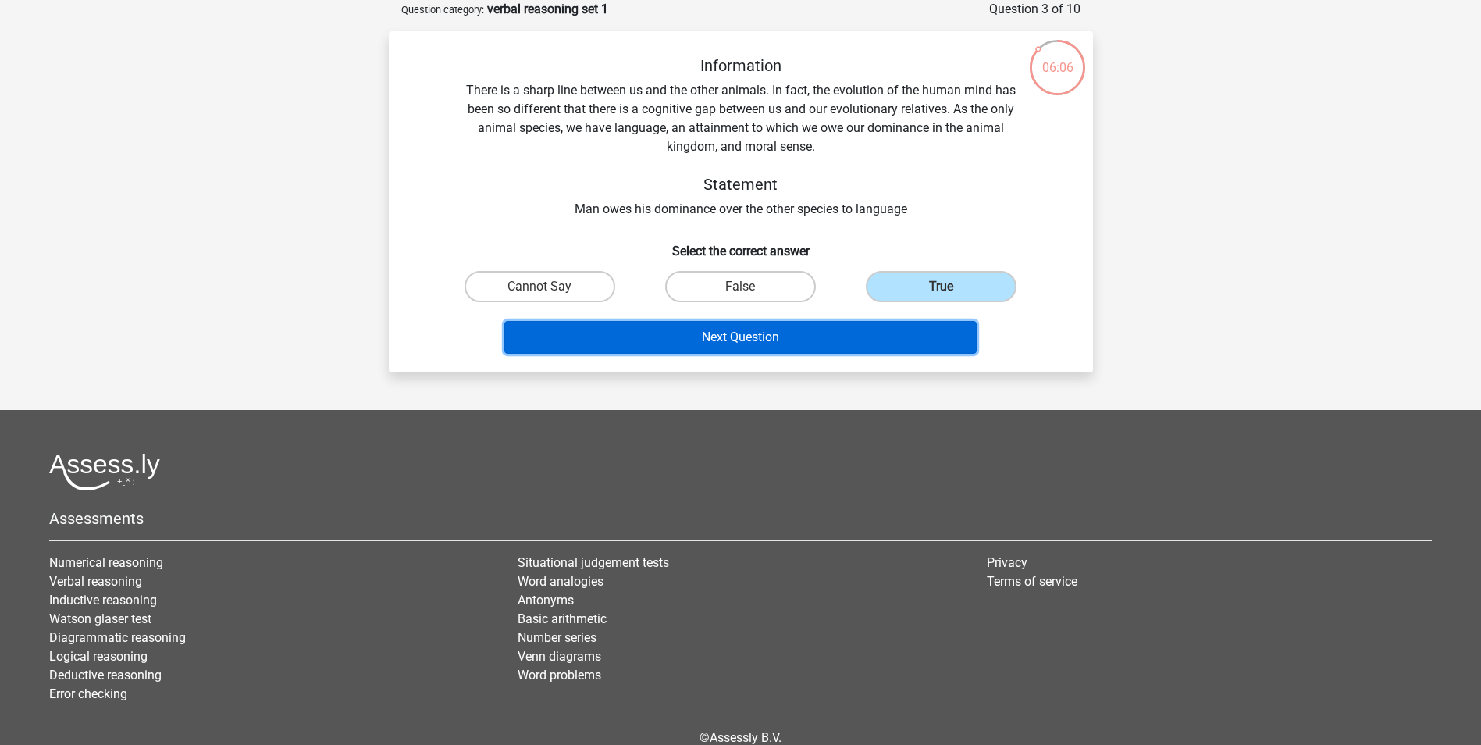
click at [800, 329] on button "Next Question" at bounding box center [740, 337] width 472 height 33
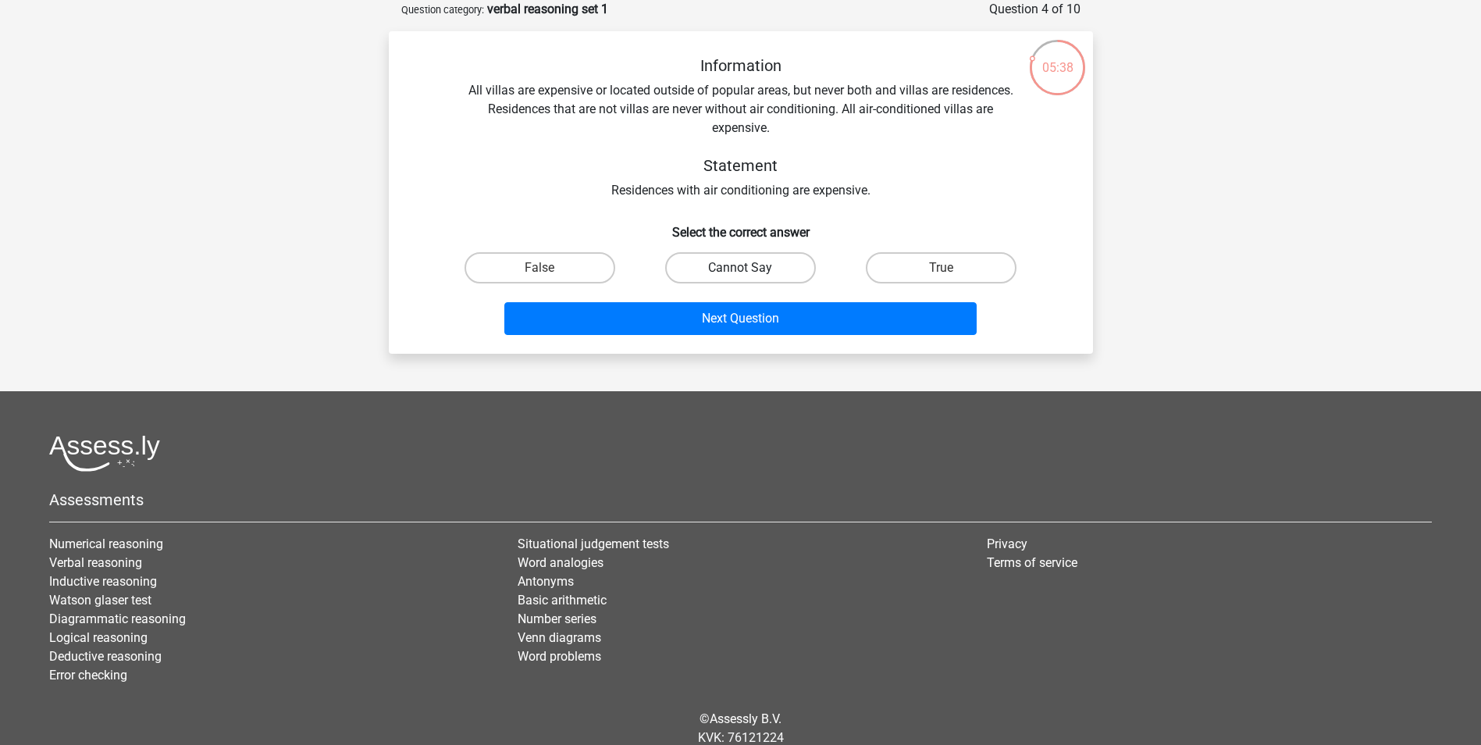
click at [756, 272] on label "Cannot Say" at bounding box center [740, 267] width 151 height 31
click at [750, 272] on input "Cannot Say" at bounding box center [745, 273] width 10 height 10
radio input "true"
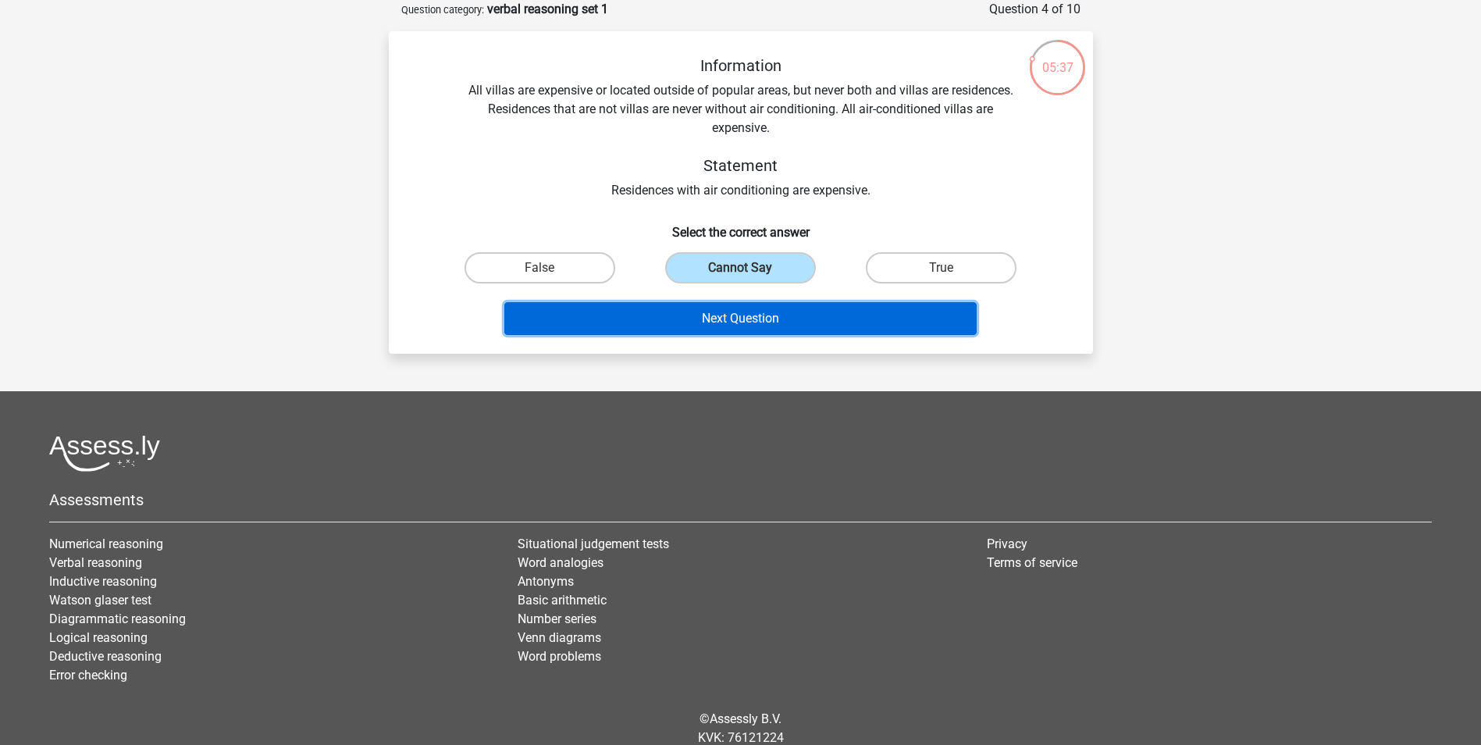
click at [753, 312] on button "Next Question" at bounding box center [740, 318] width 472 height 33
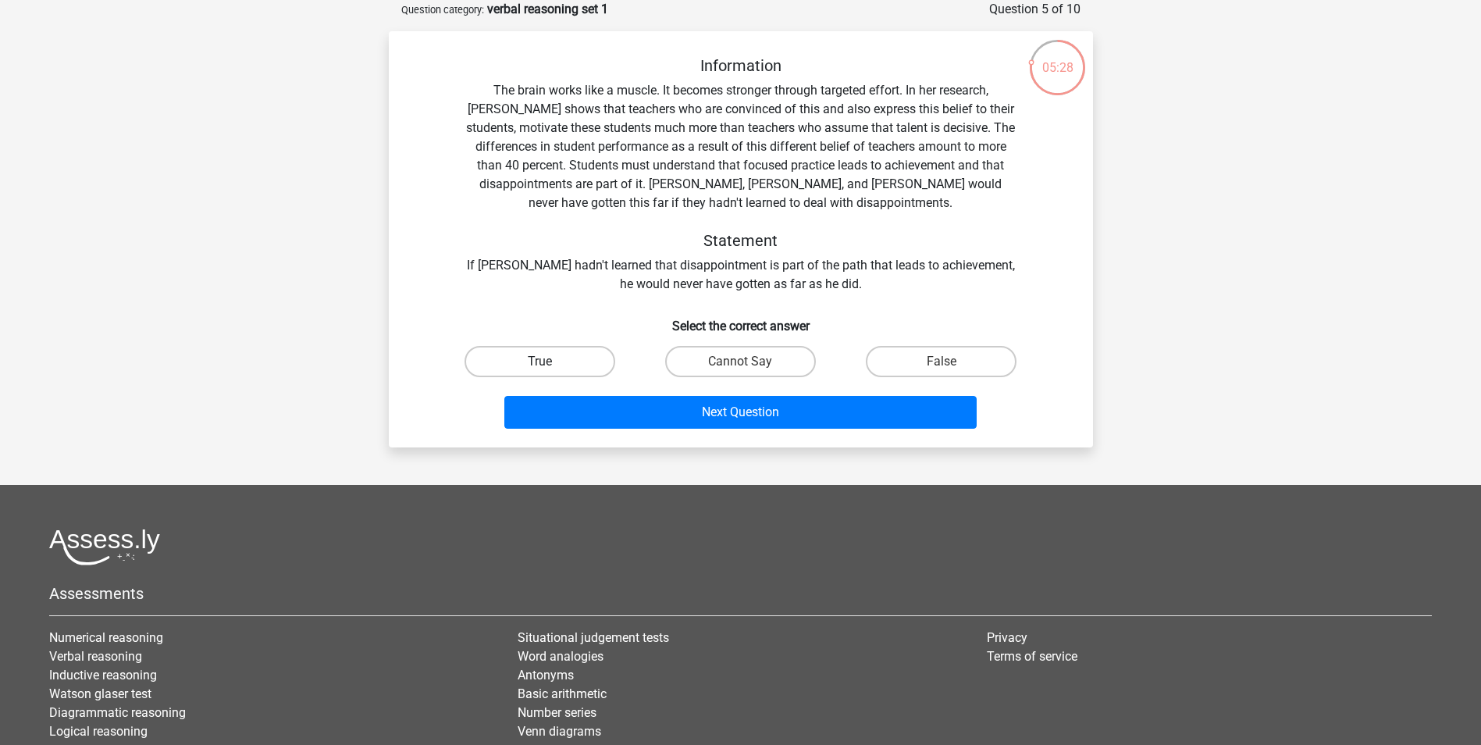
click at [571, 352] on label "True" at bounding box center [539, 361] width 151 height 31
click at [550, 361] on input "True" at bounding box center [544, 366] width 10 height 10
radio input "true"
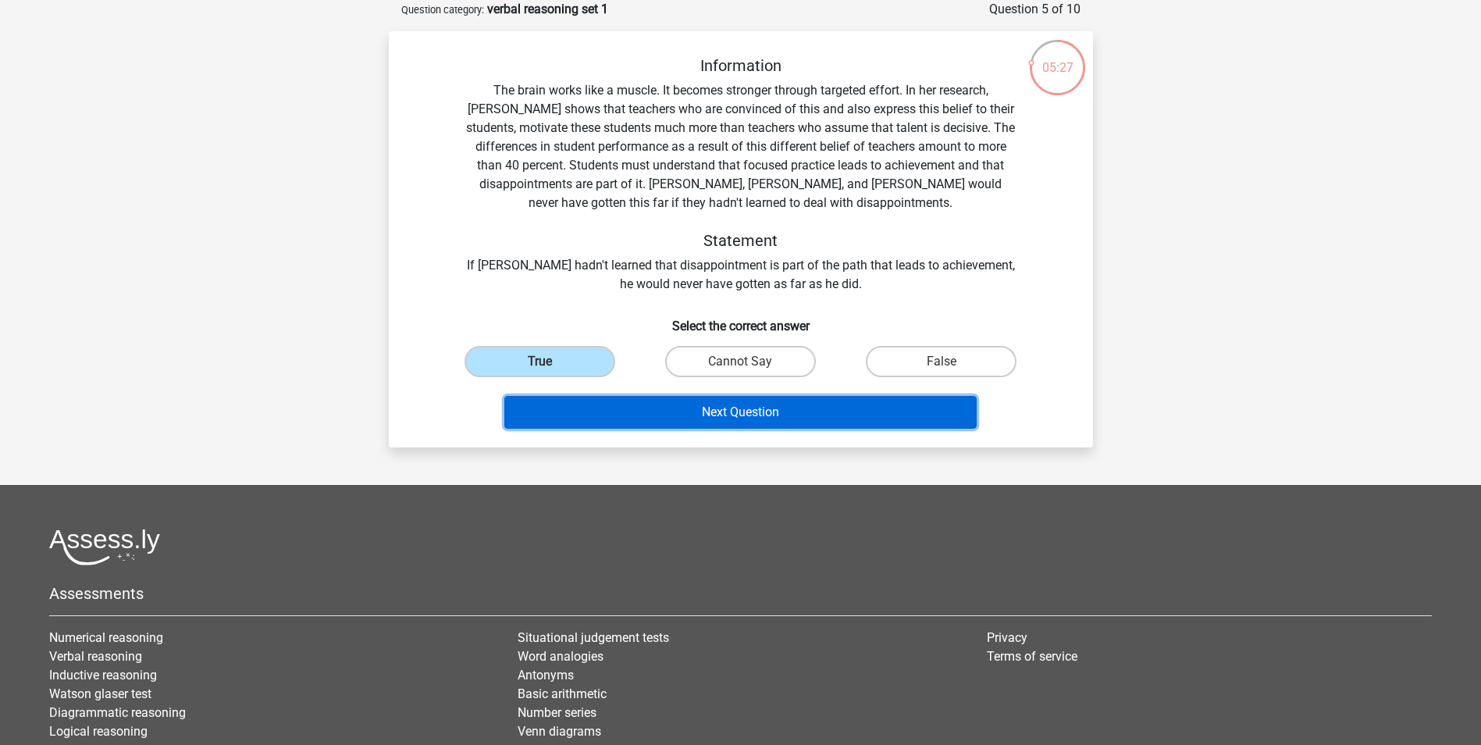
click at [573, 419] on button "Next Question" at bounding box center [740, 412] width 472 height 33
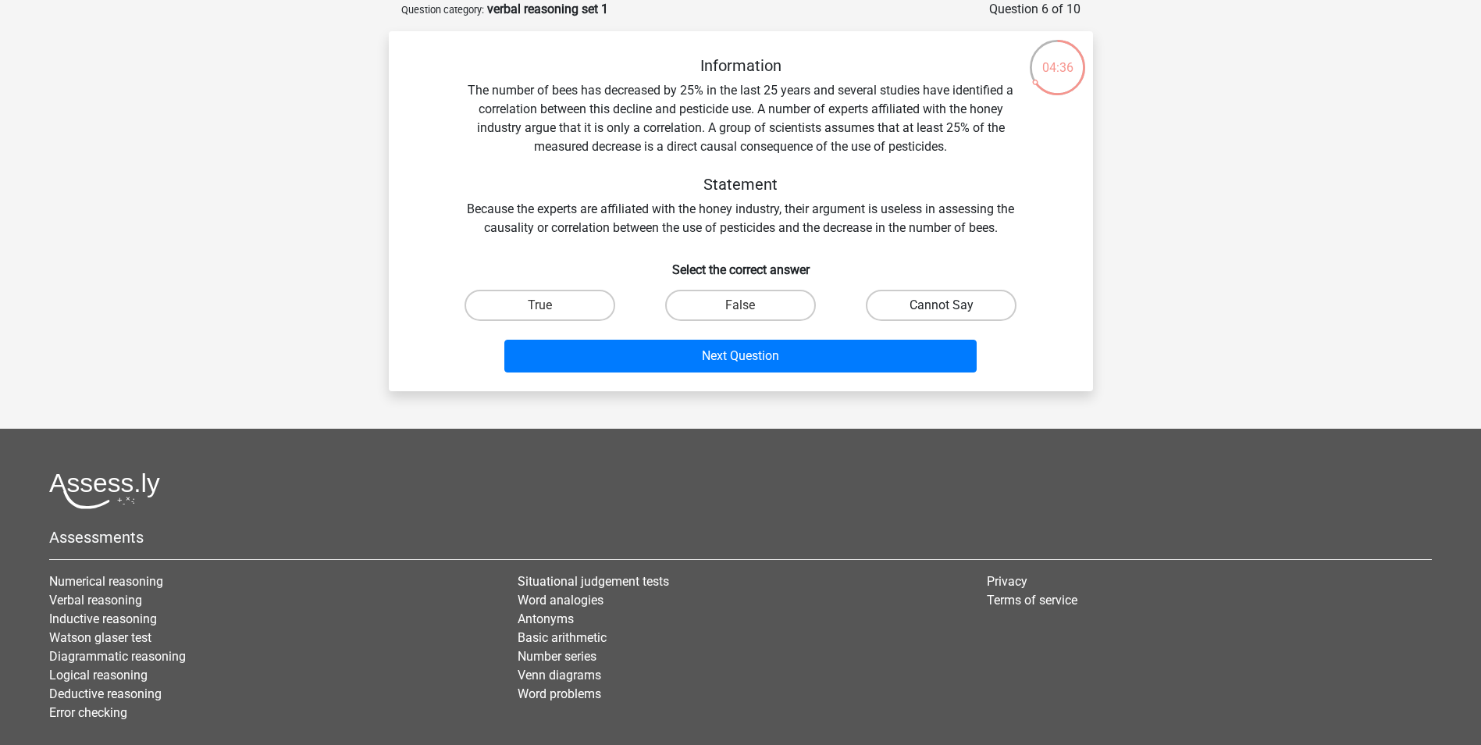
click at [876, 299] on label "Cannot Say" at bounding box center [941, 305] width 151 height 31
click at [941, 305] on input "Cannot Say" at bounding box center [946, 310] width 10 height 10
radio input "true"
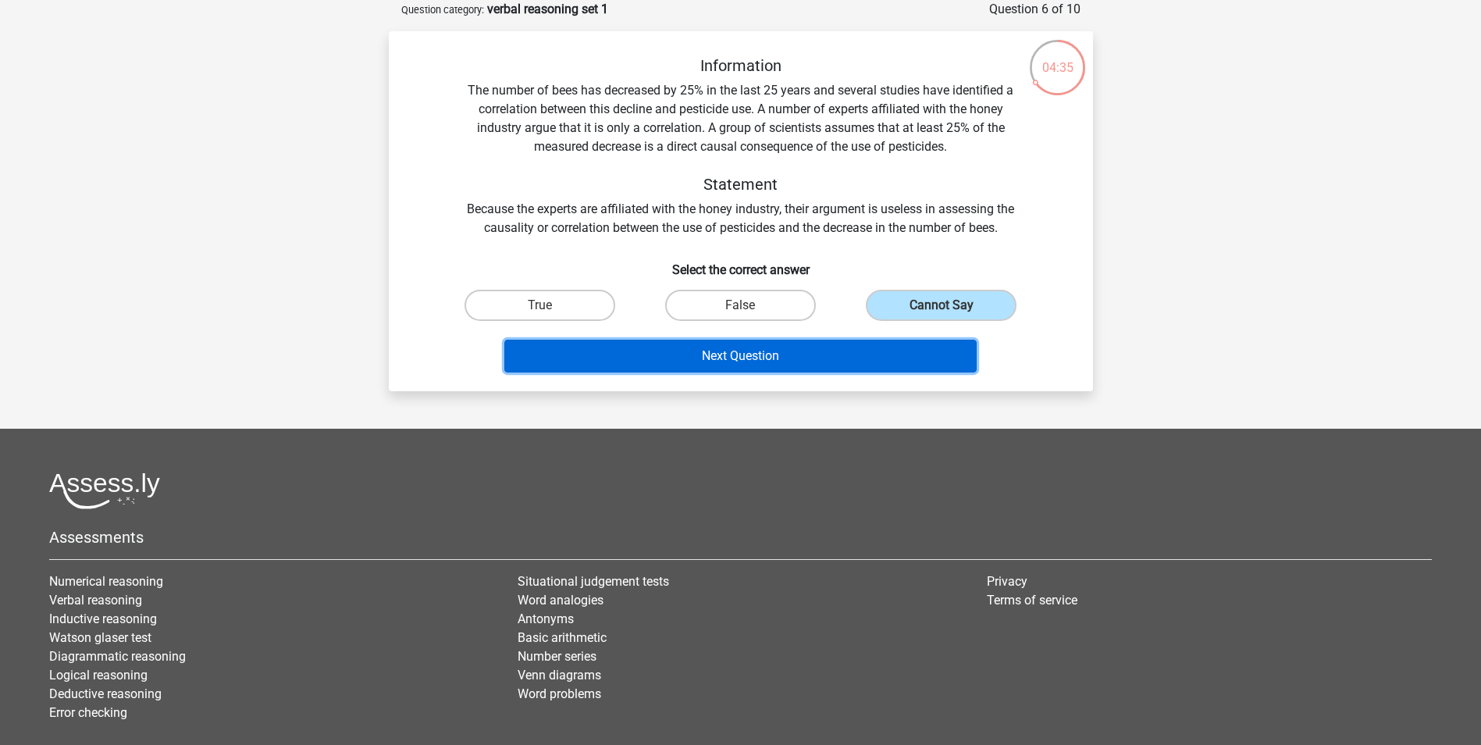
click at [759, 360] on button "Next Question" at bounding box center [740, 356] width 472 height 33
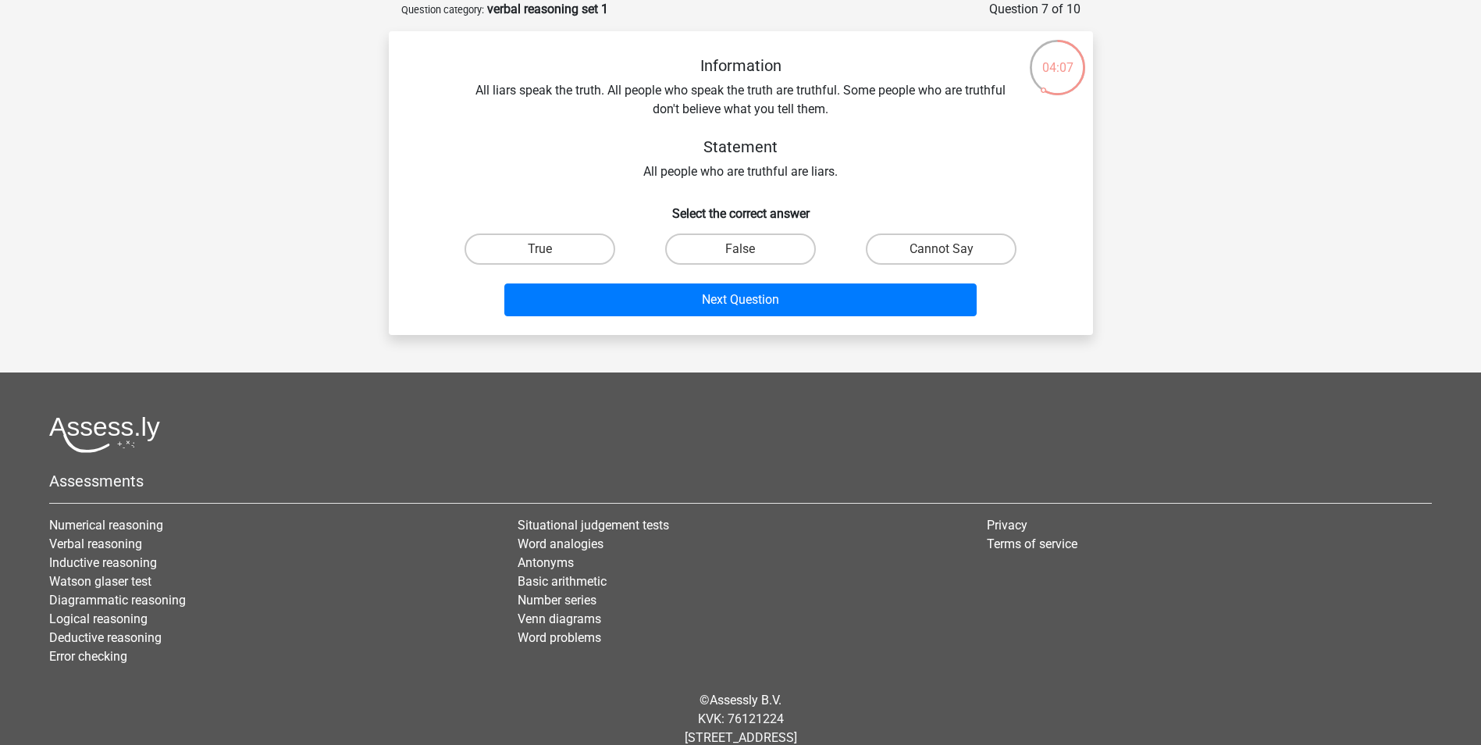
click at [749, 249] on input "False" at bounding box center [745, 254] width 10 height 10
radio input "true"
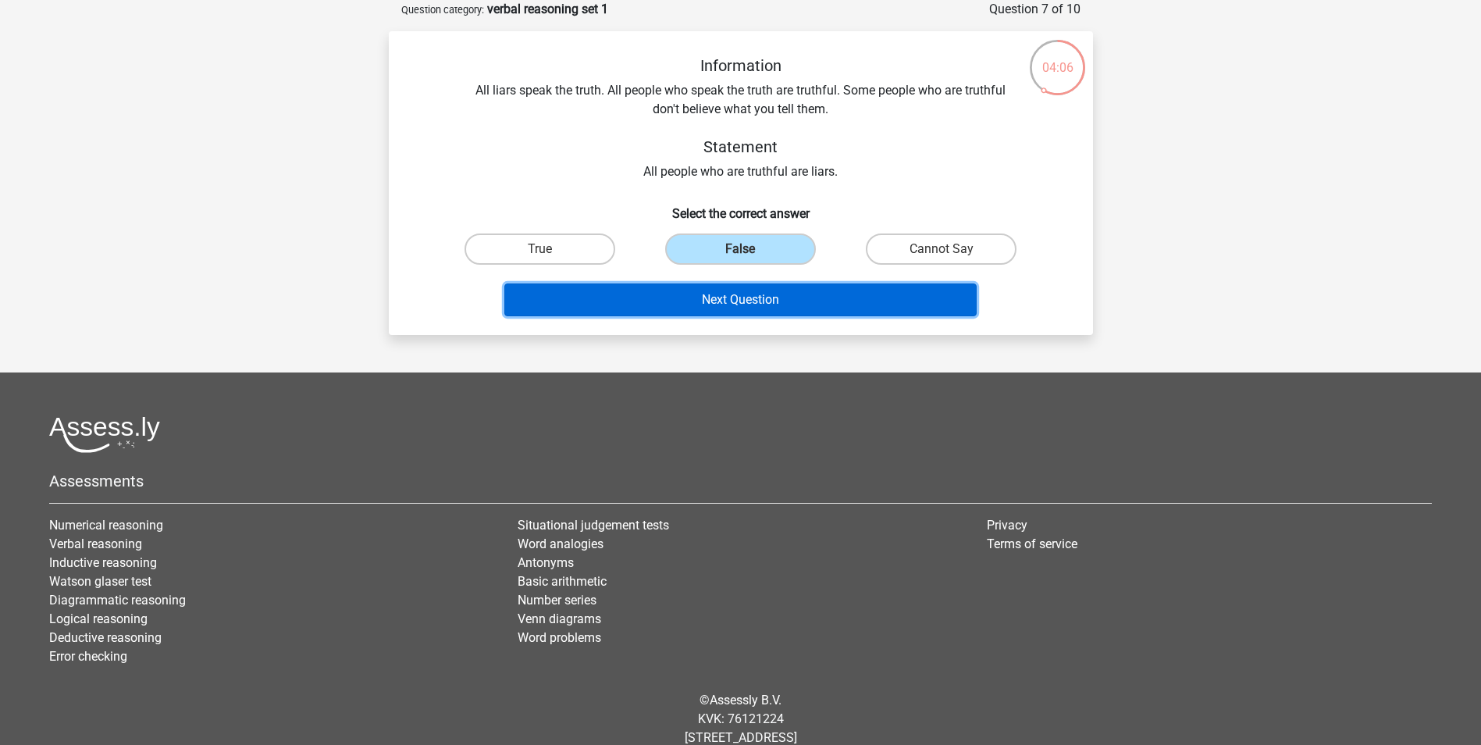
click at [738, 296] on button "Next Question" at bounding box center [740, 299] width 472 height 33
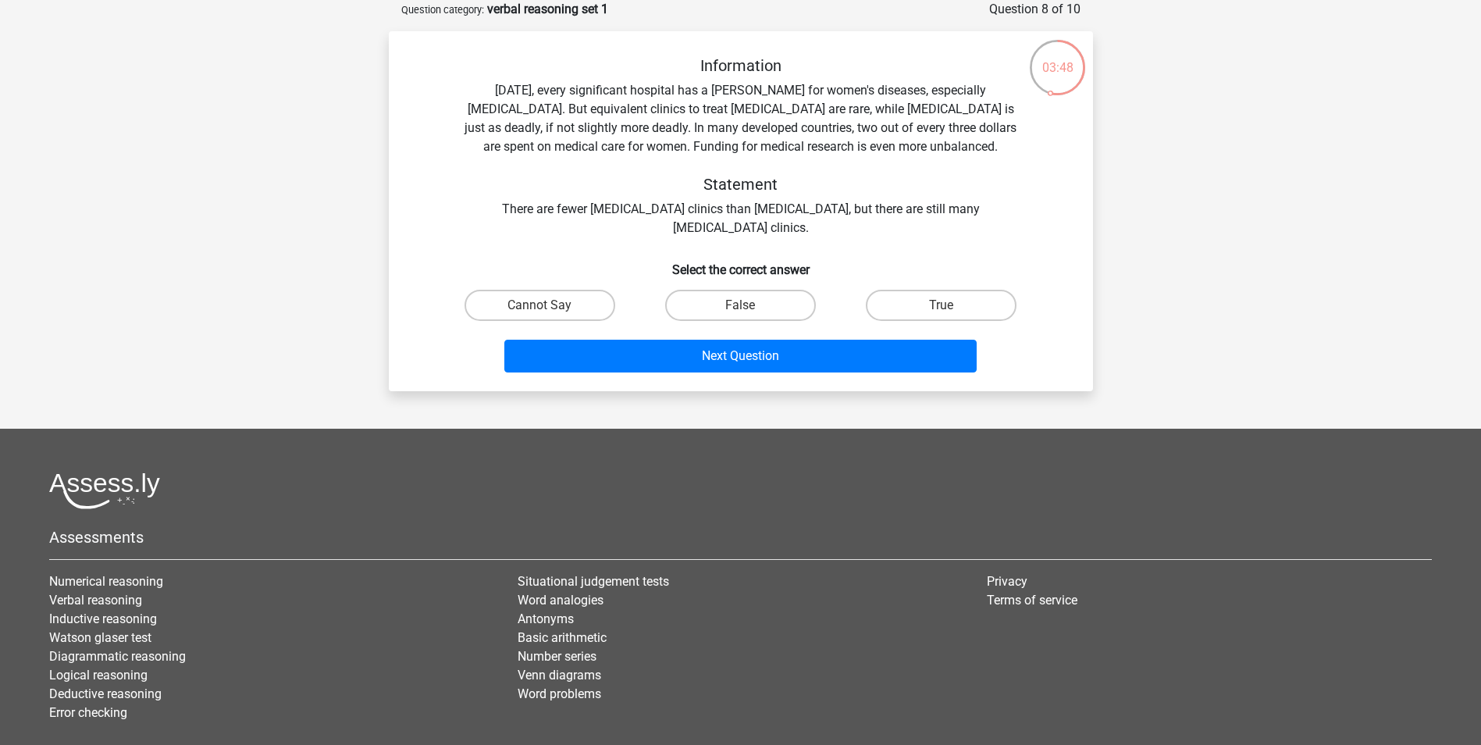
click at [738, 296] on label "False" at bounding box center [740, 305] width 151 height 31
click at [740, 305] on input "False" at bounding box center [745, 310] width 10 height 10
radio input "true"
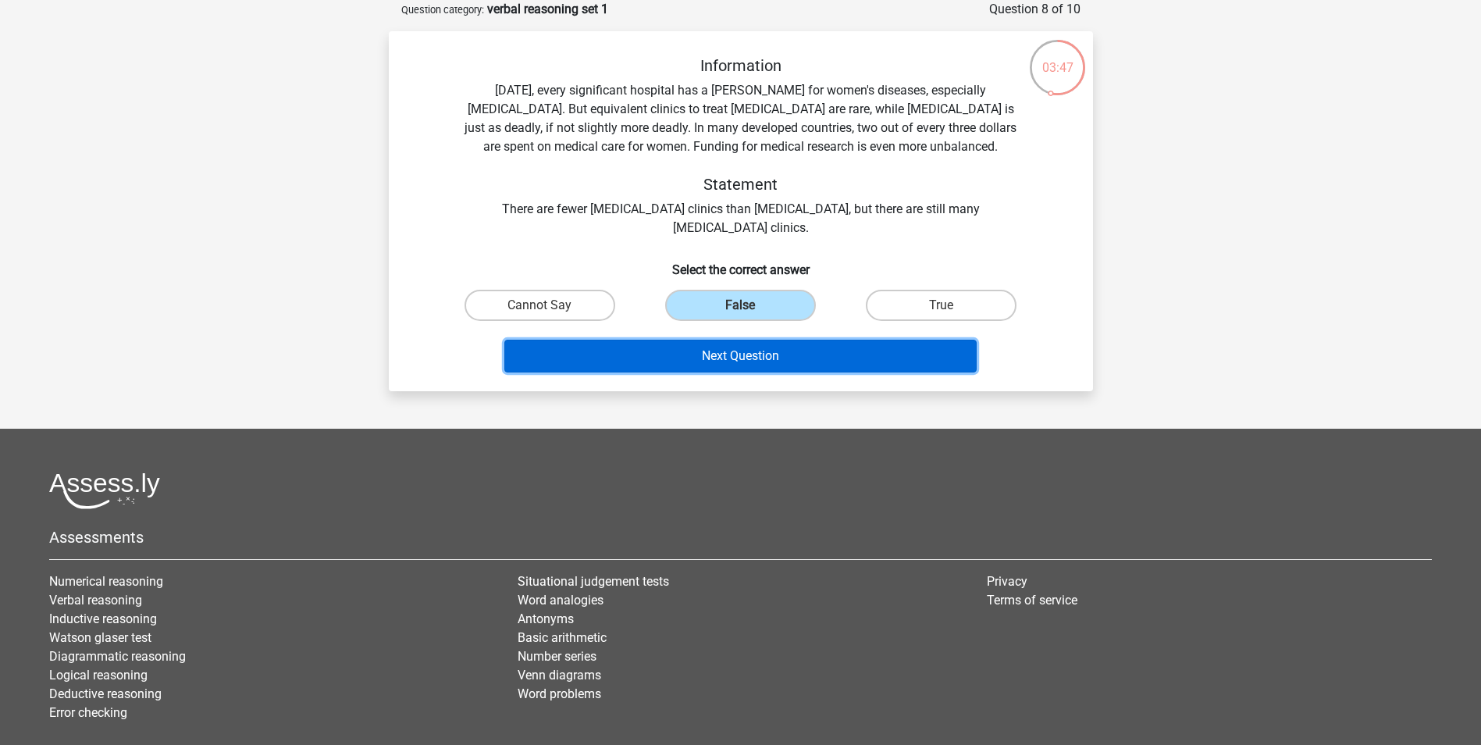
click at [723, 361] on button "Next Question" at bounding box center [740, 356] width 472 height 33
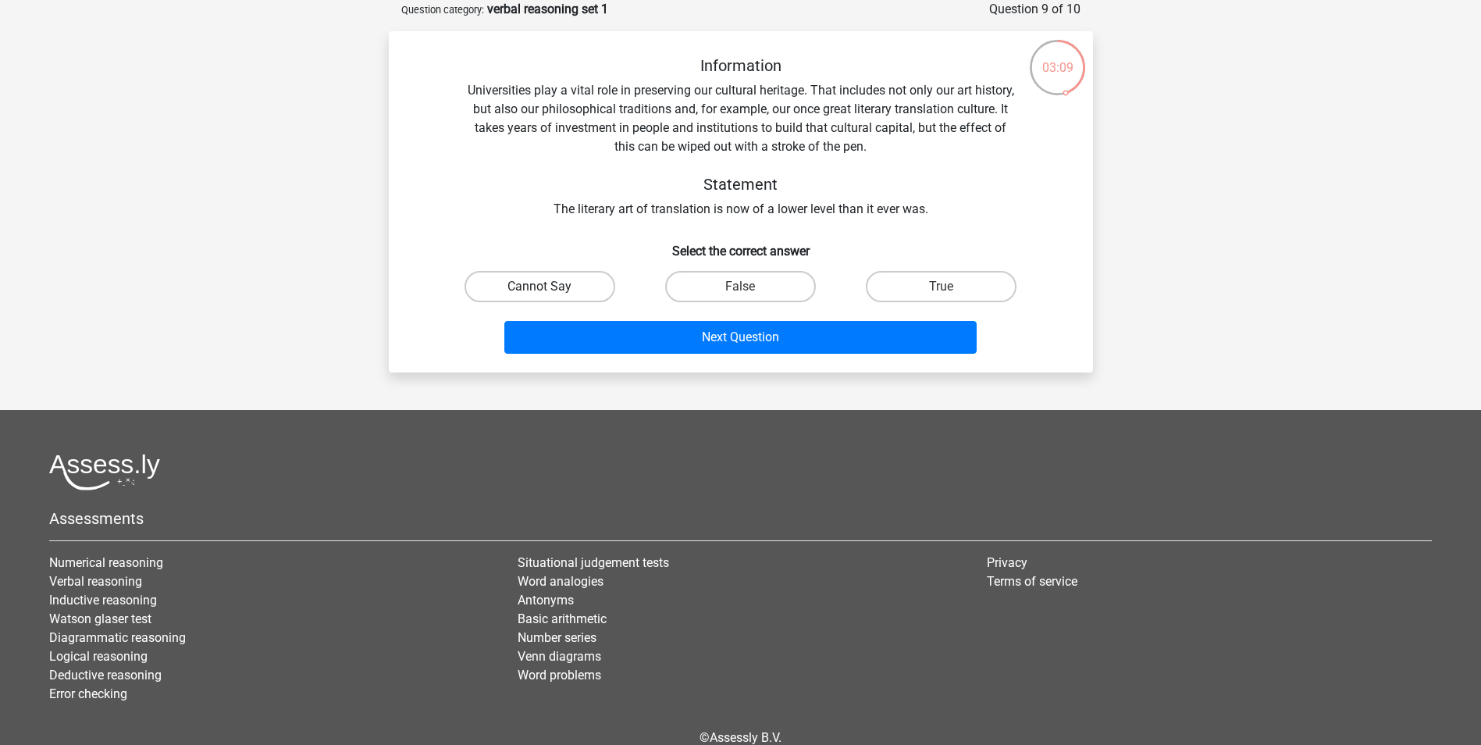
click at [544, 284] on label "Cannot Say" at bounding box center [539, 286] width 151 height 31
click at [544, 287] on input "Cannot Say" at bounding box center [544, 292] width 10 height 10
radio input "true"
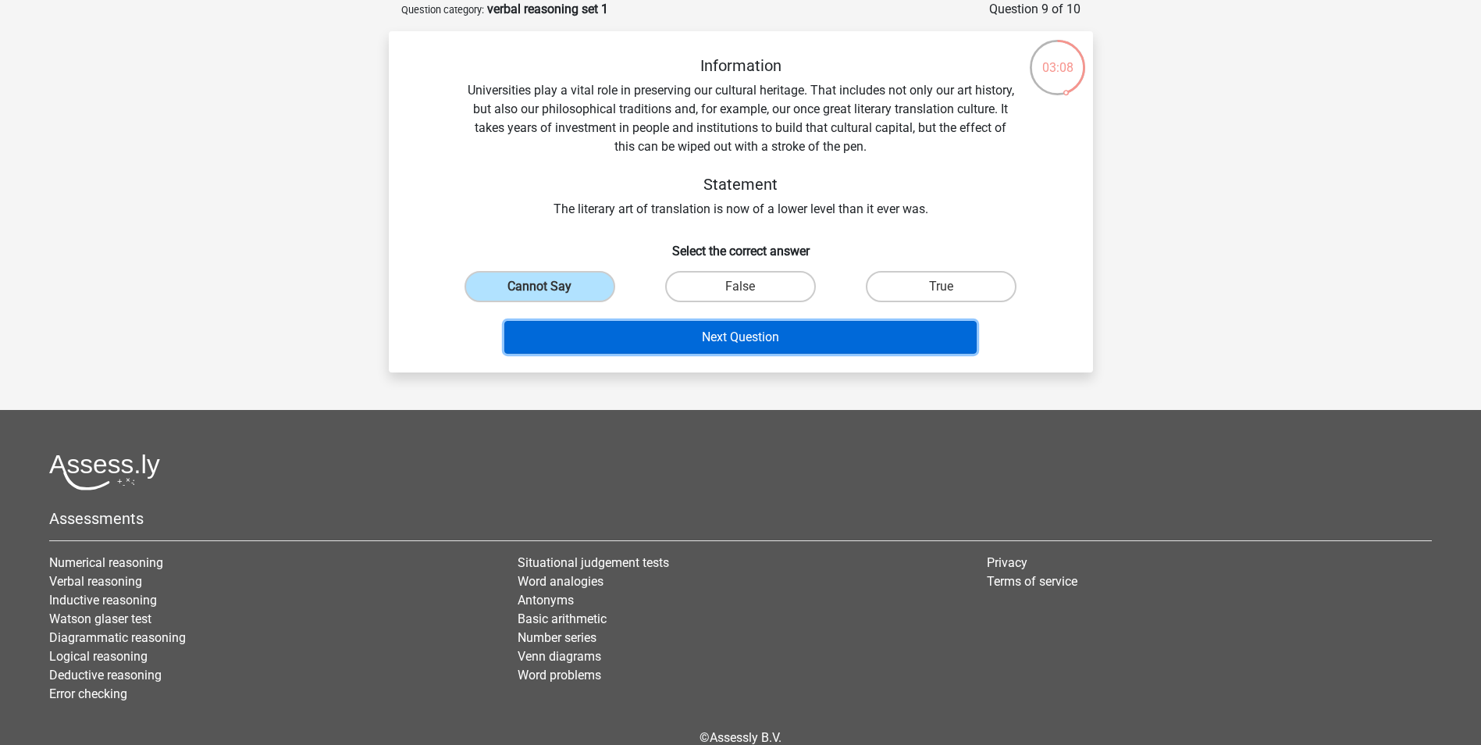
click at [632, 340] on button "Next Question" at bounding box center [740, 337] width 472 height 33
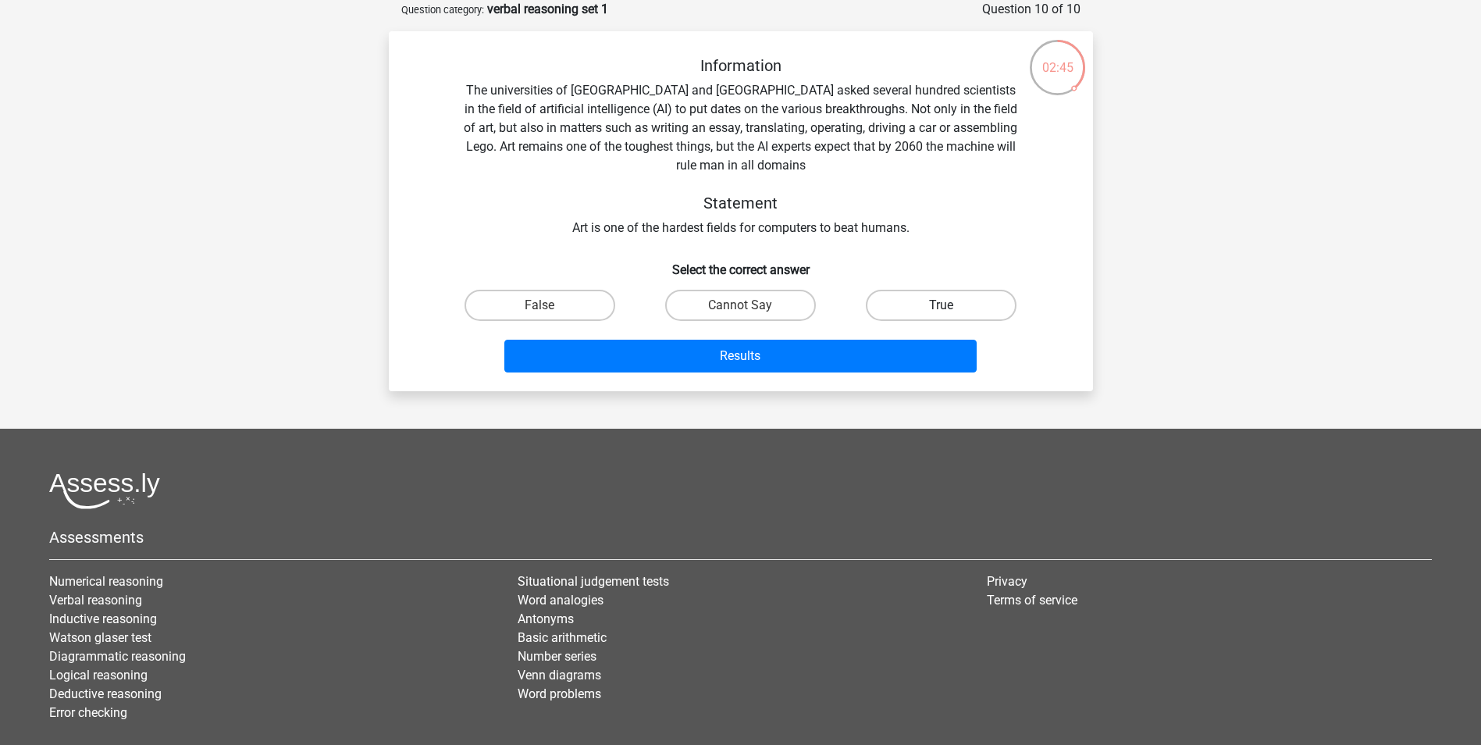
click at [916, 308] on label "True" at bounding box center [941, 305] width 151 height 31
click at [941, 308] on input "True" at bounding box center [946, 310] width 10 height 10
radio input "true"
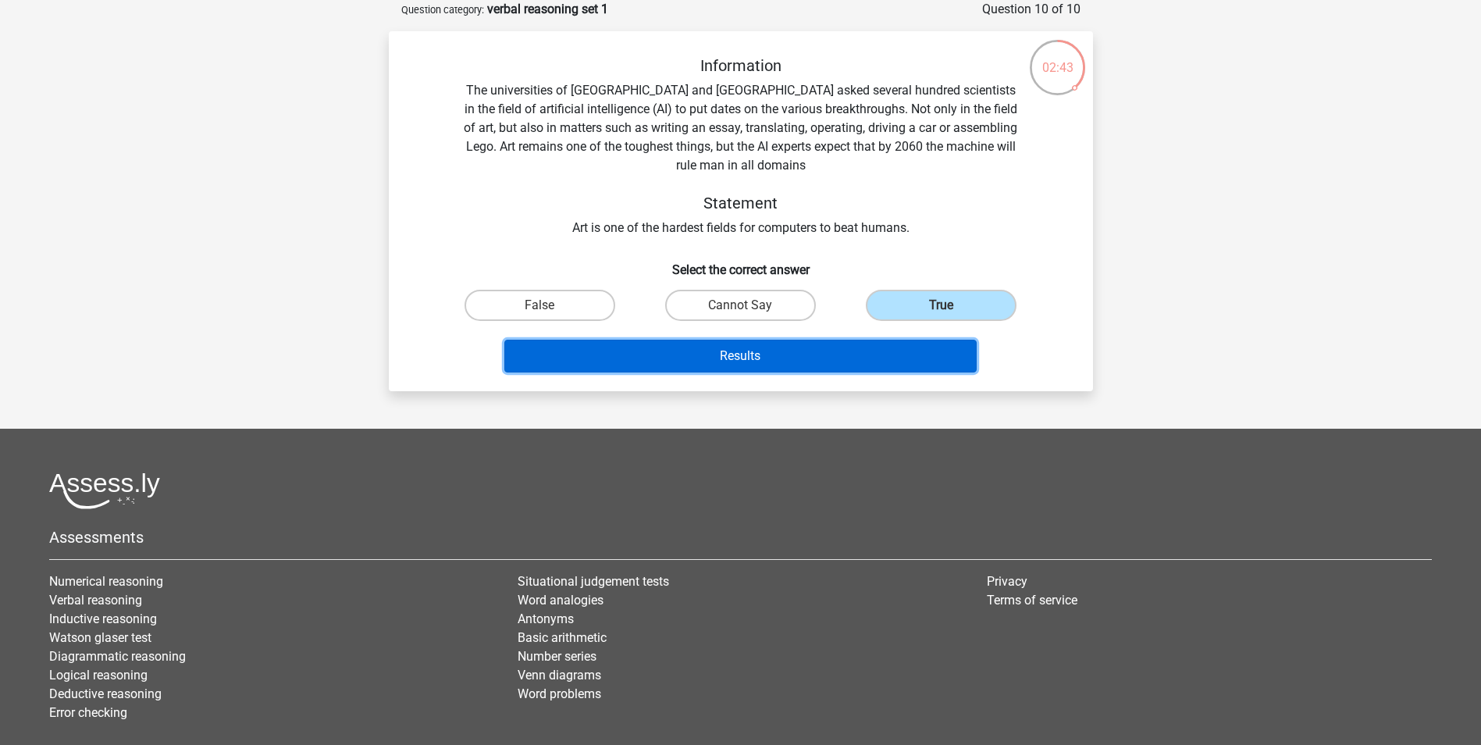
click at [660, 360] on button "Results" at bounding box center [740, 356] width 472 height 33
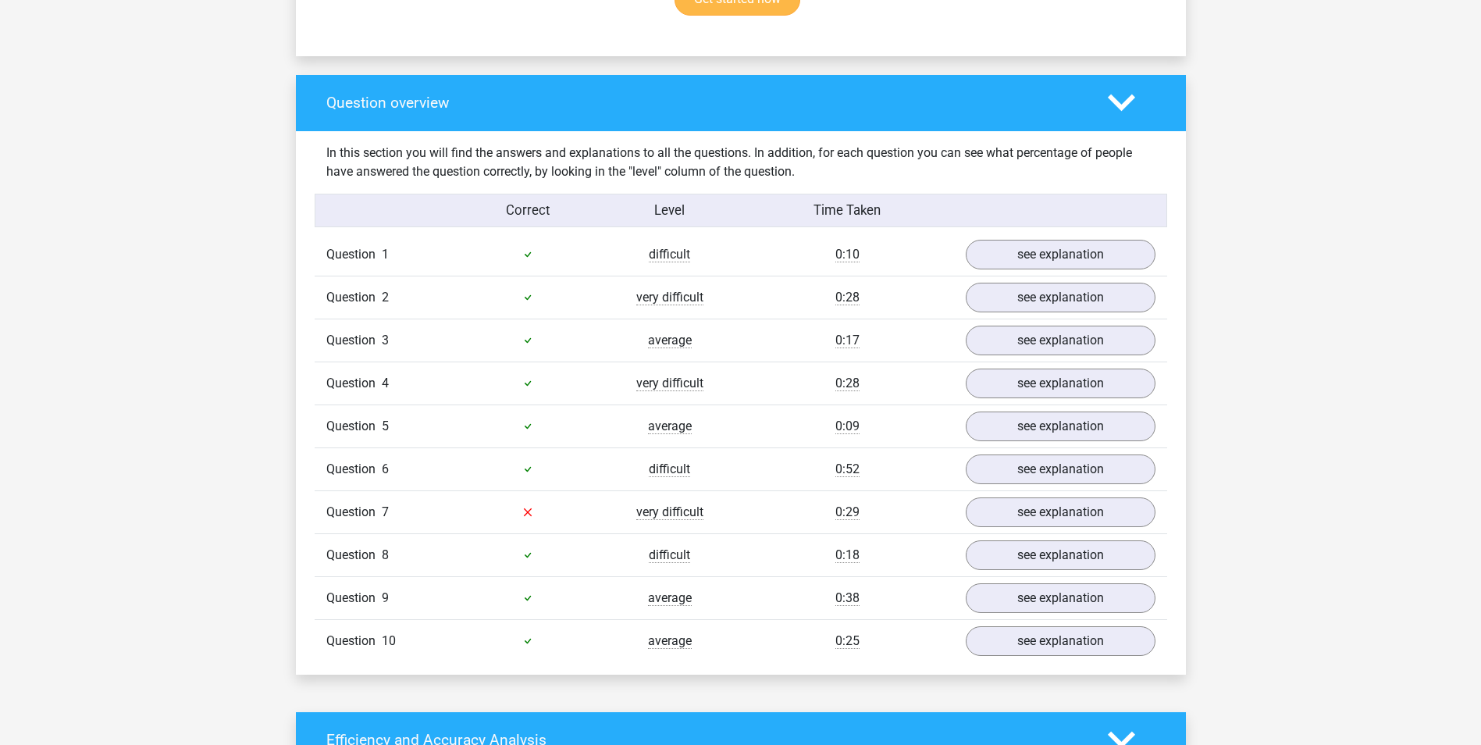
scroll to position [1093, 0]
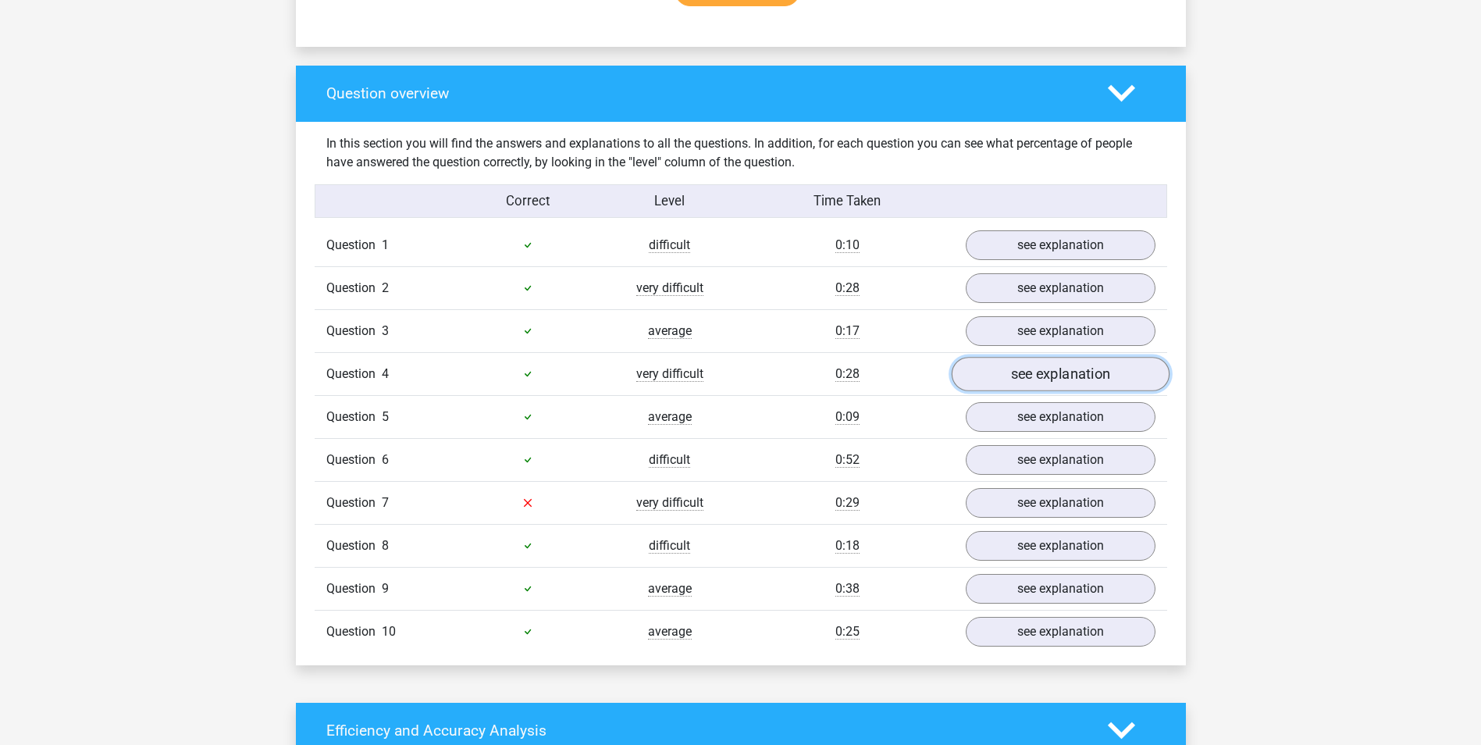
click at [1038, 381] on link "see explanation" at bounding box center [1060, 374] width 218 height 34
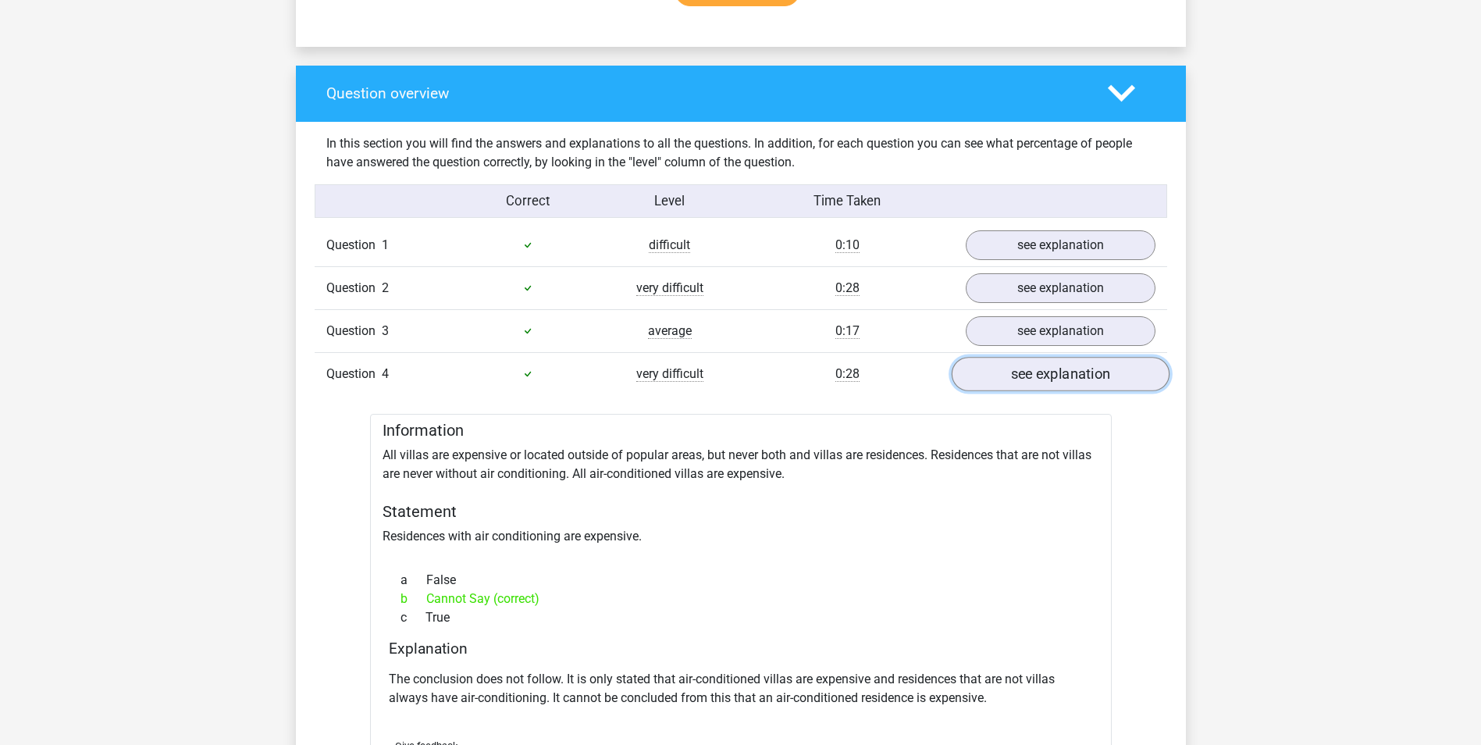
click at [1036, 381] on link "see explanation" at bounding box center [1060, 374] width 218 height 34
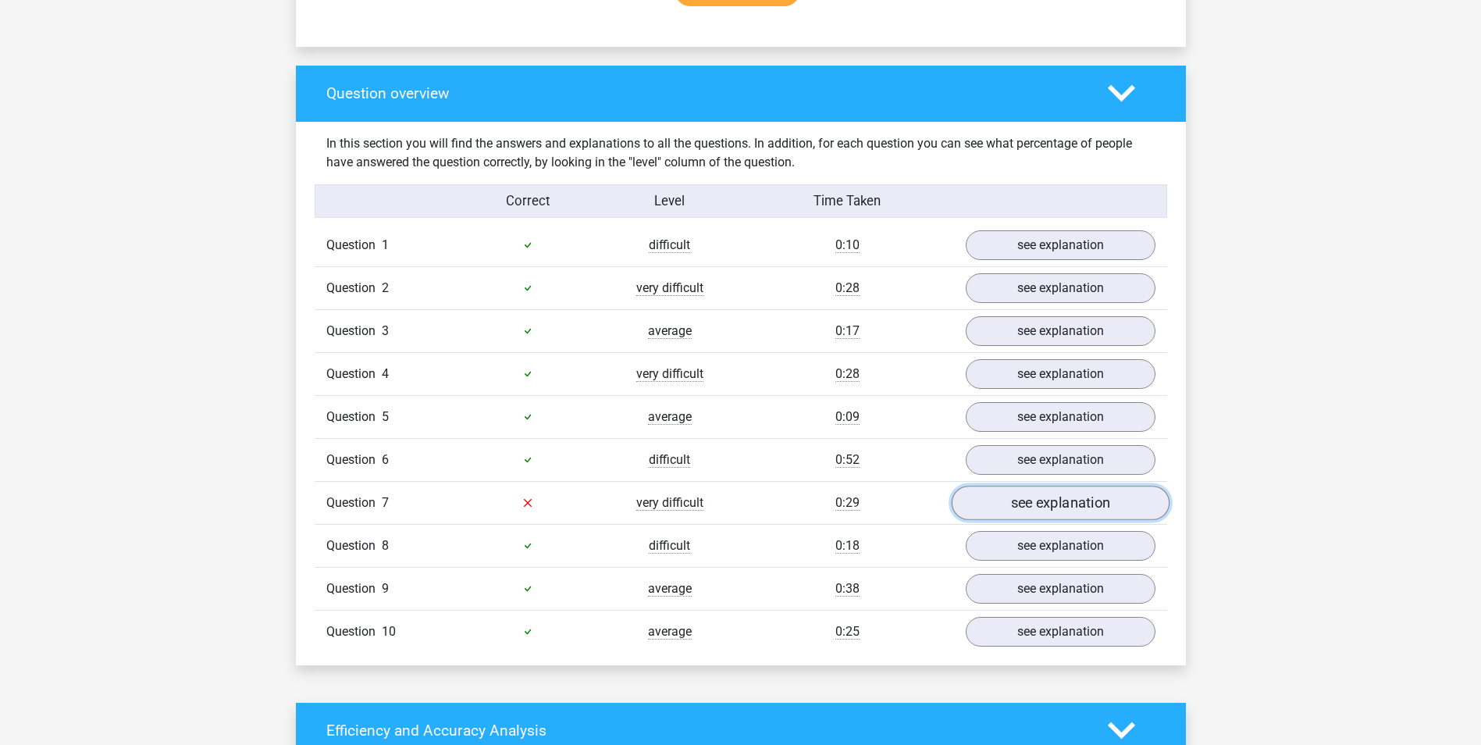
click at [998, 495] on link "see explanation" at bounding box center [1060, 503] width 218 height 34
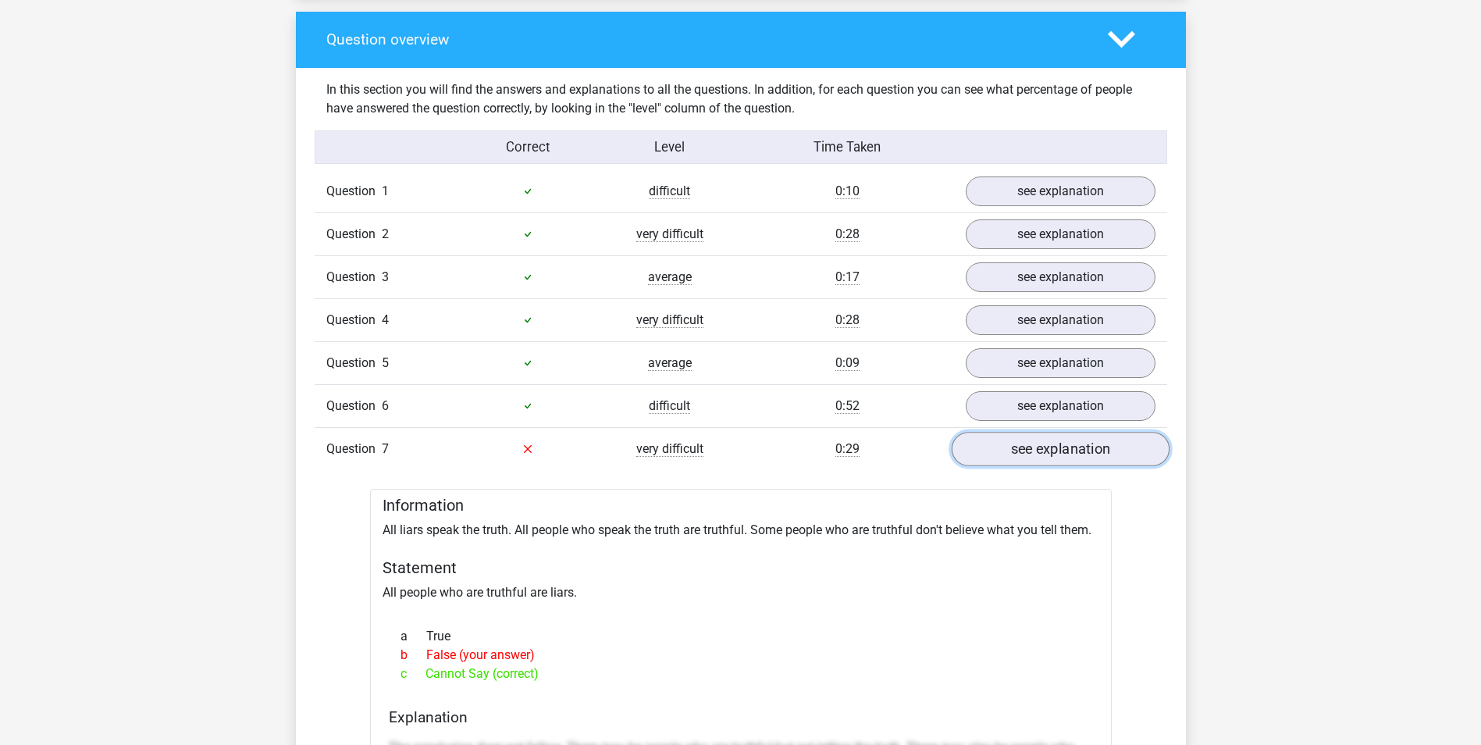
scroll to position [1171, 0]
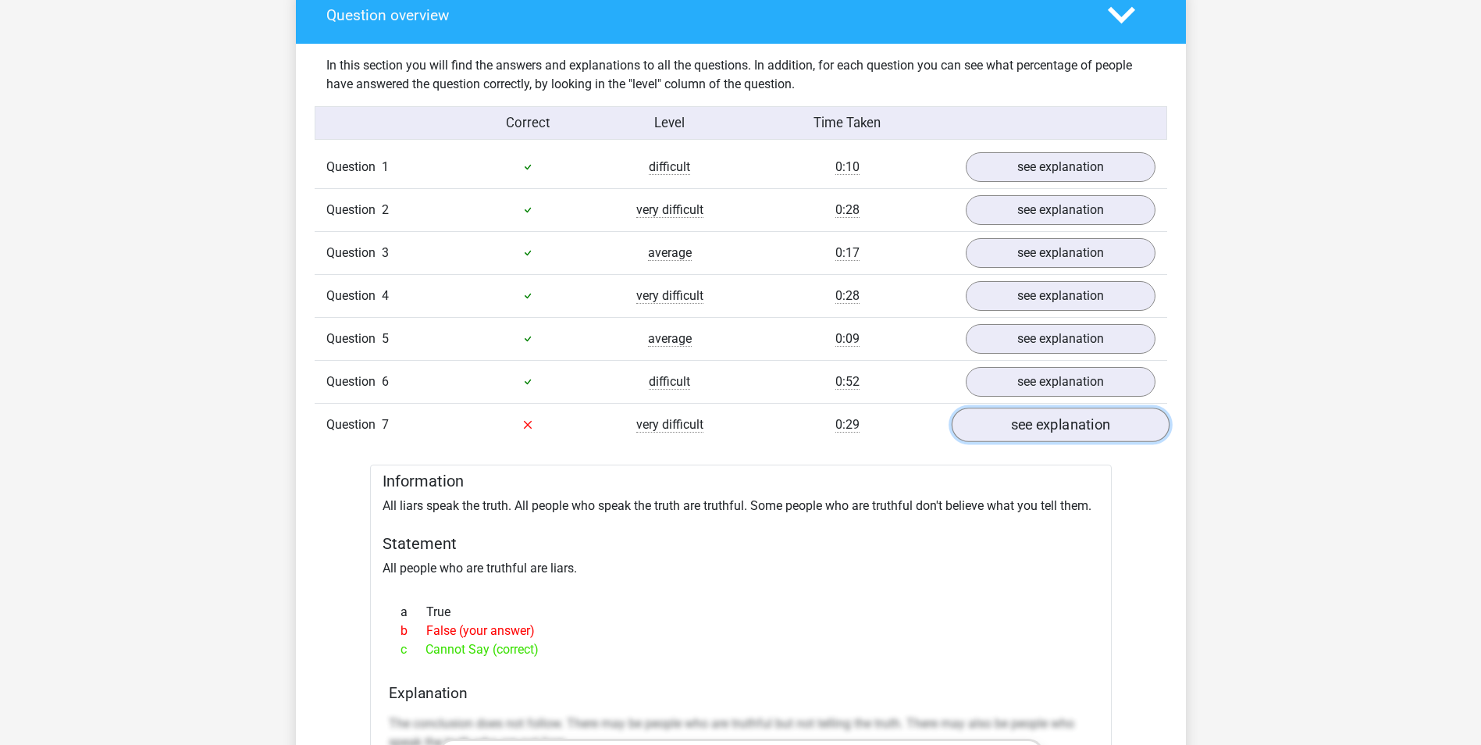
click at [1016, 429] on link "see explanation" at bounding box center [1060, 425] width 218 height 34
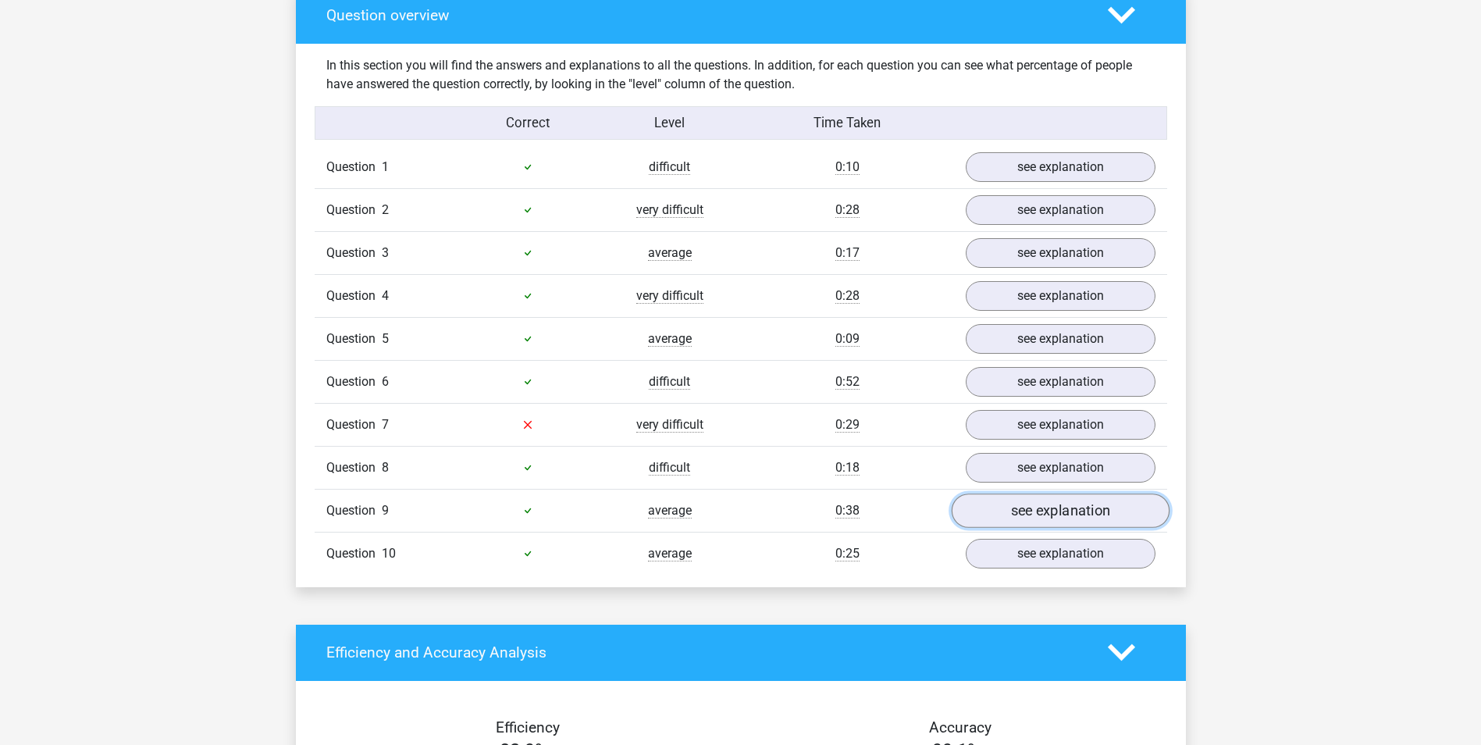
click at [1006, 501] on link "see explanation" at bounding box center [1060, 510] width 218 height 34
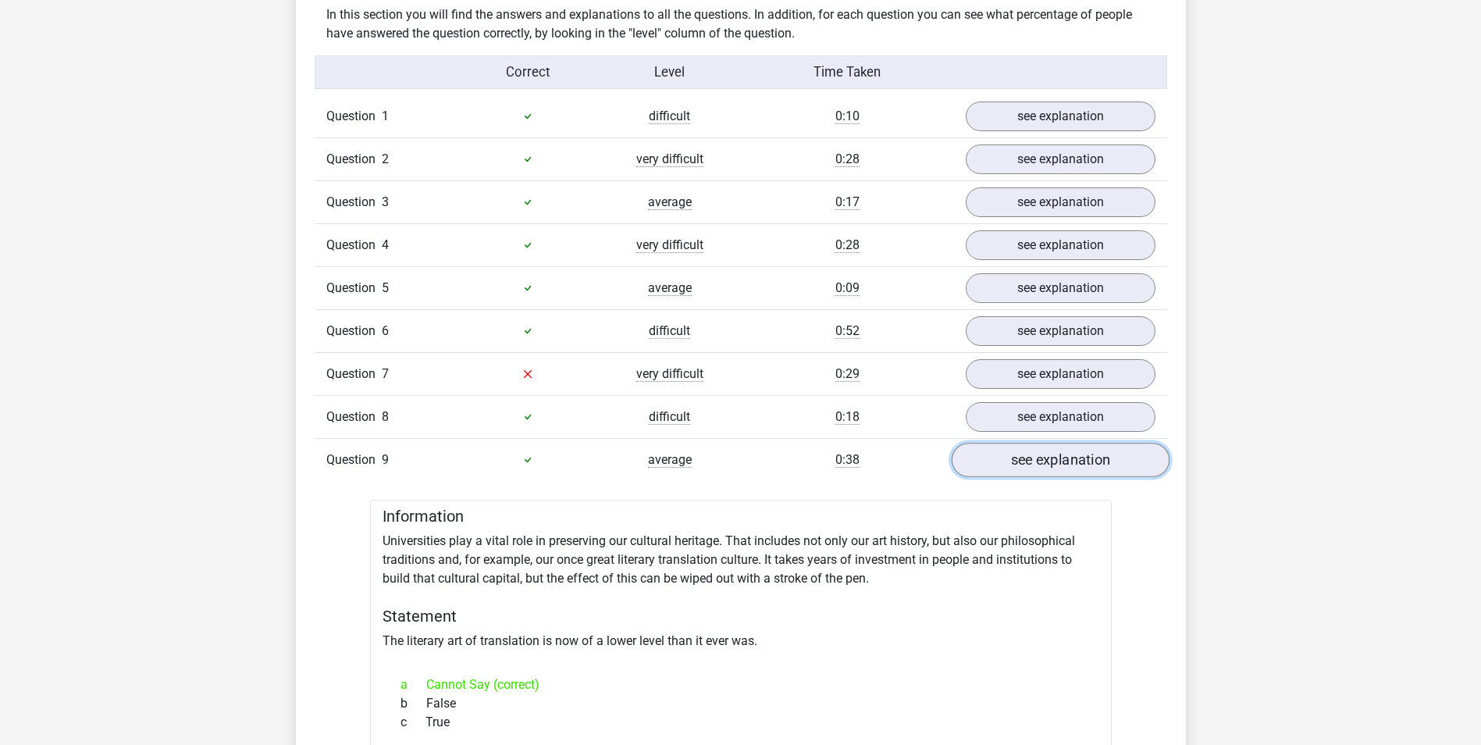
scroll to position [1249, 0]
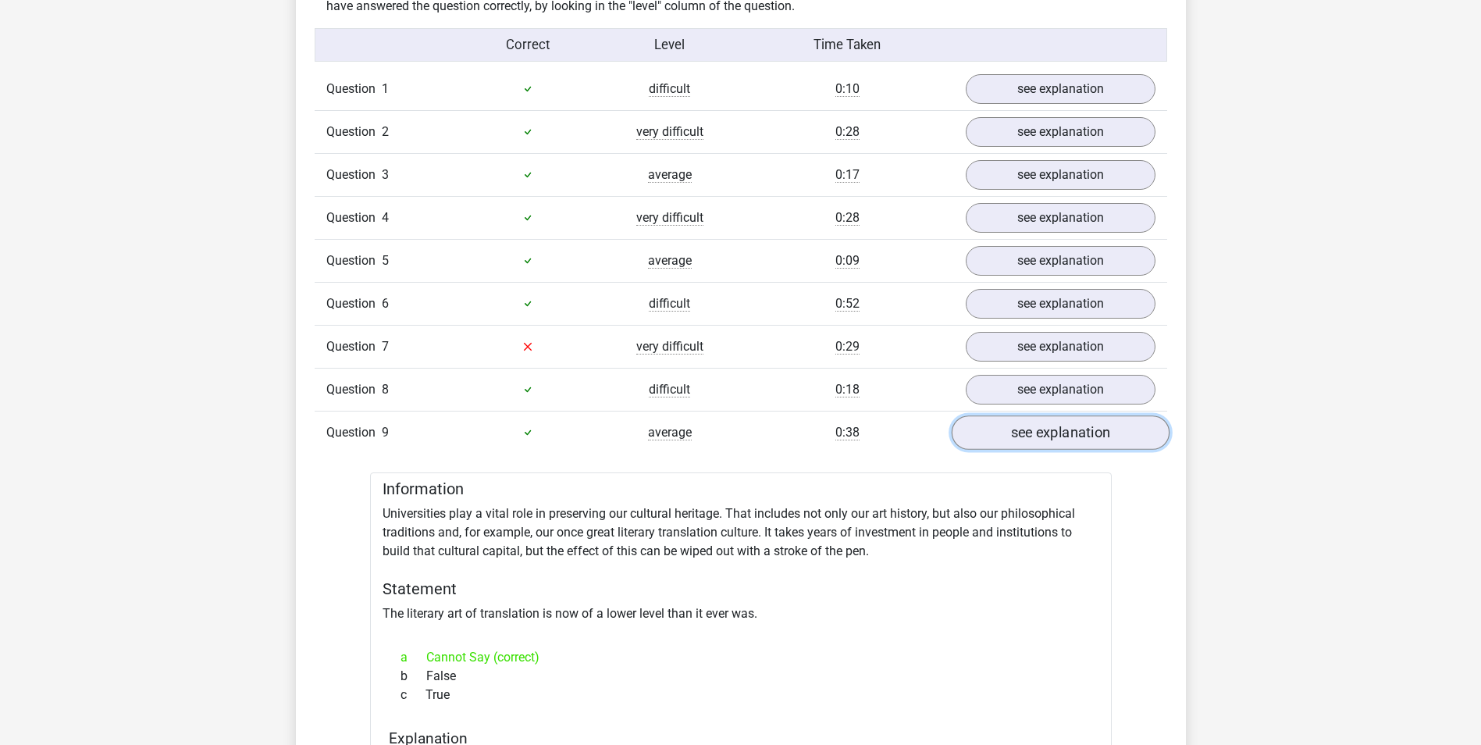
click at [1034, 434] on link "see explanation" at bounding box center [1060, 432] width 218 height 34
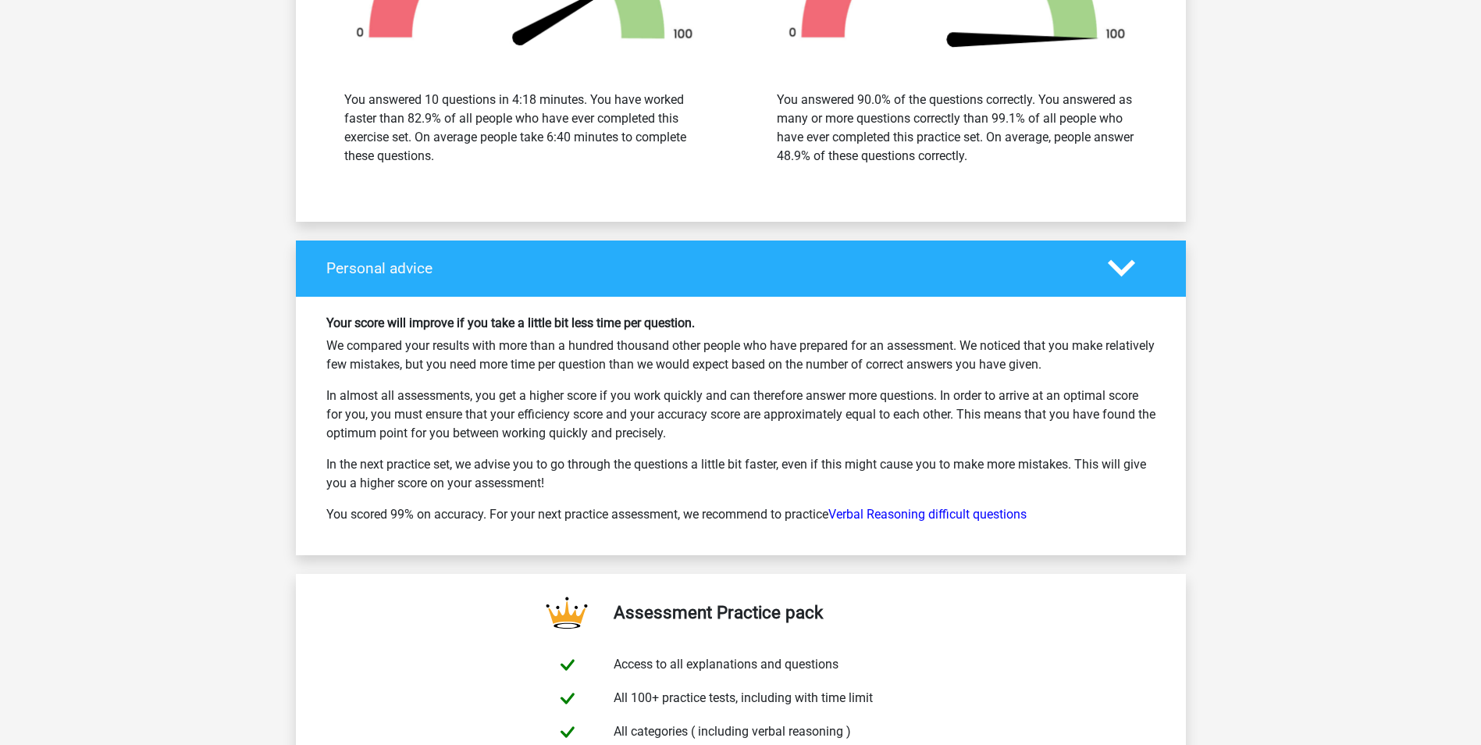
scroll to position [2108, 0]
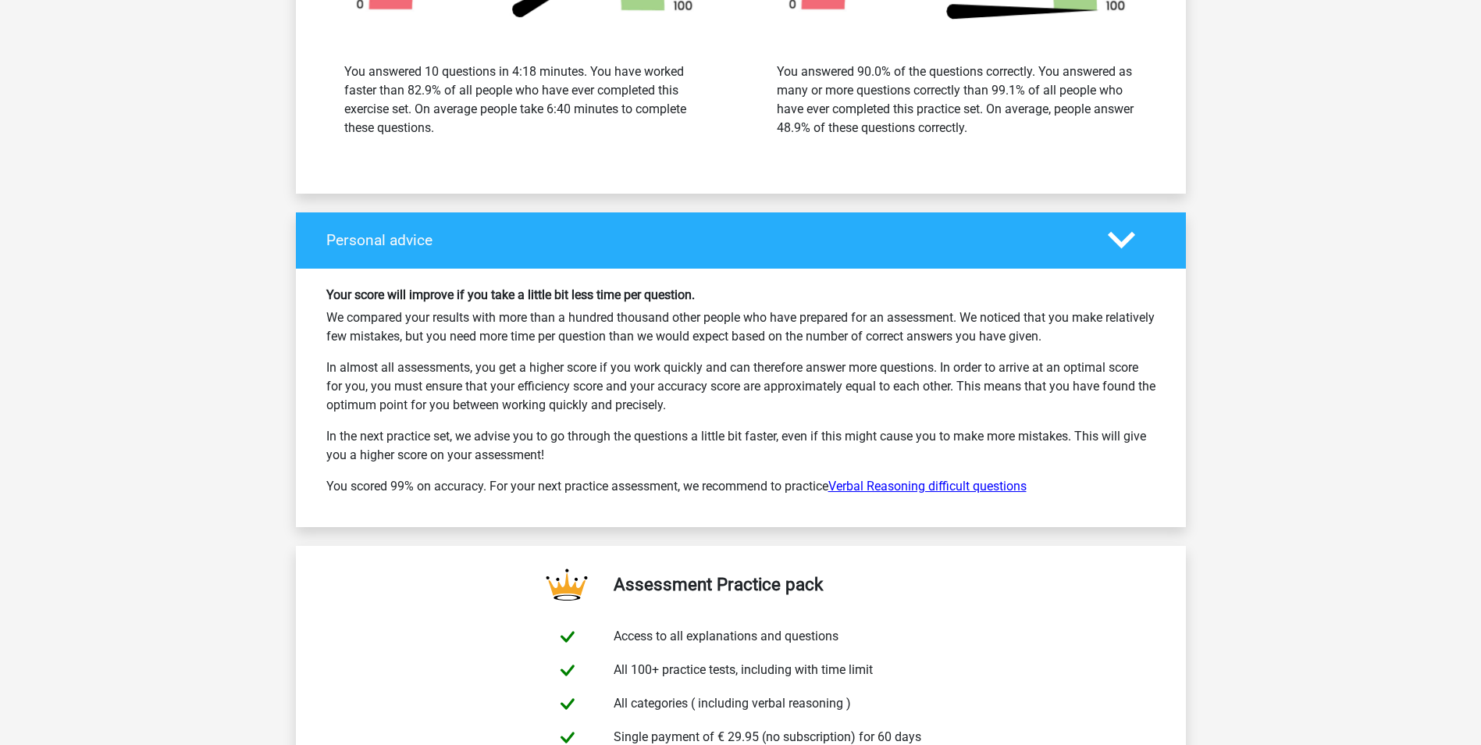
click at [979, 484] on link "Verbal Reasoning difficult questions" at bounding box center [927, 486] width 198 height 15
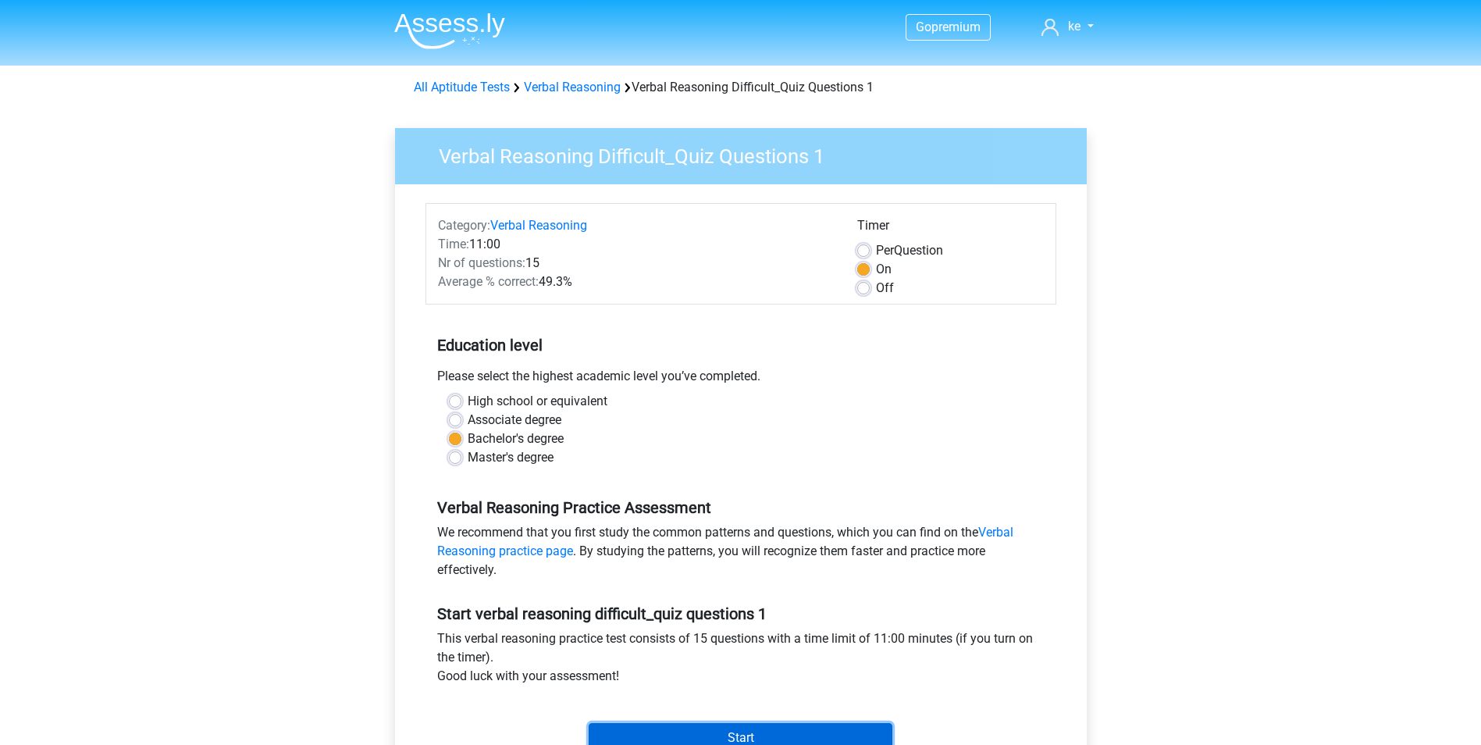
click at [628, 728] on input "Start" at bounding box center [741, 738] width 304 height 30
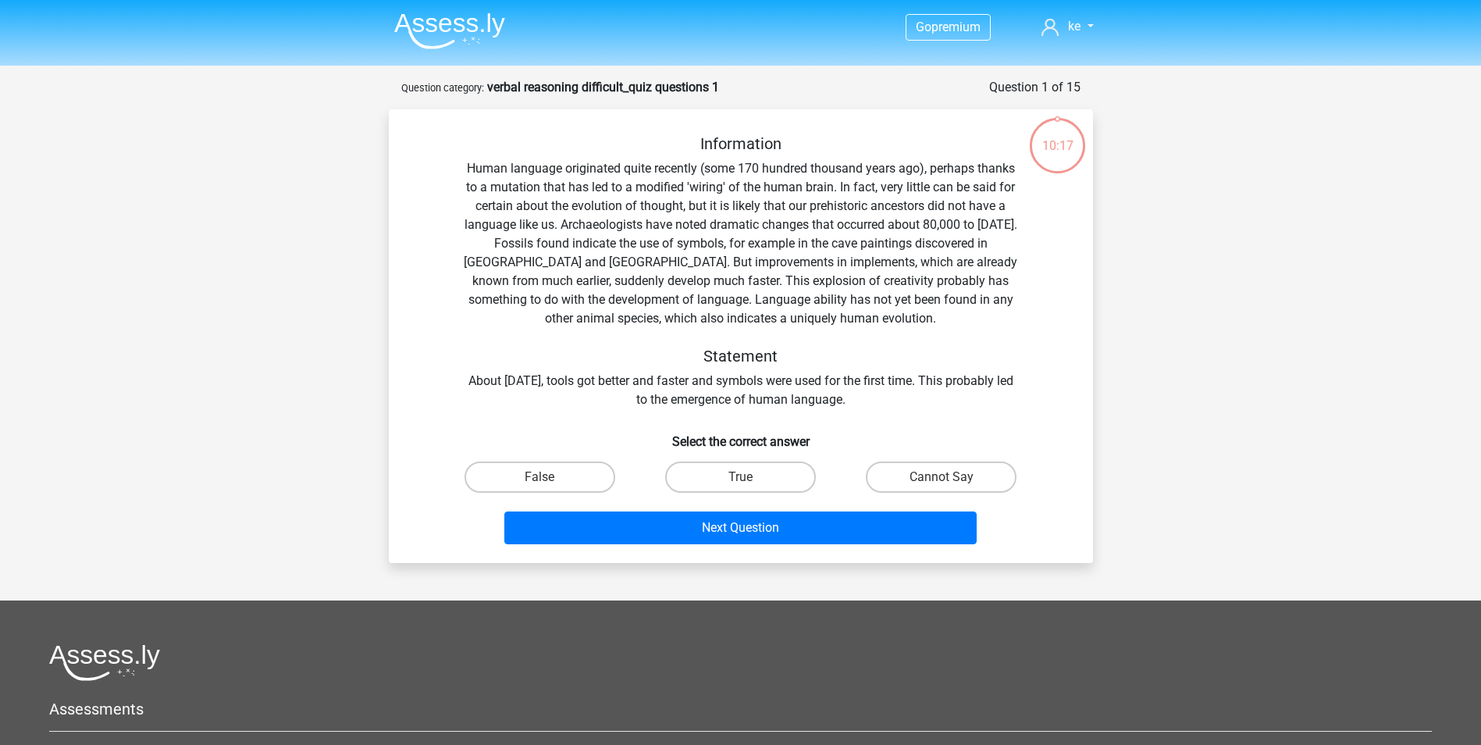
click at [550, 478] on input "False" at bounding box center [544, 482] width 10 height 10
radio input "true"
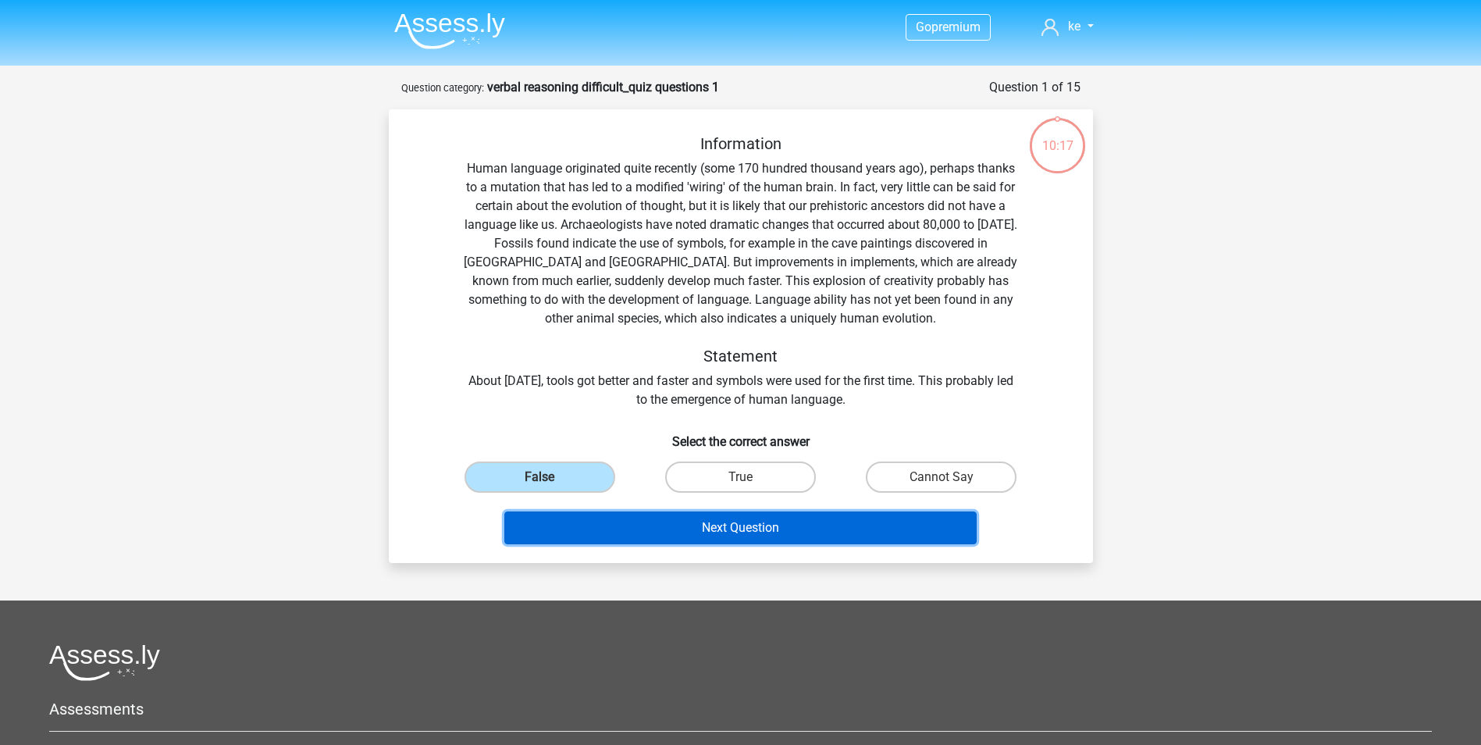
click at [629, 543] on button "Next Question" at bounding box center [740, 527] width 472 height 33
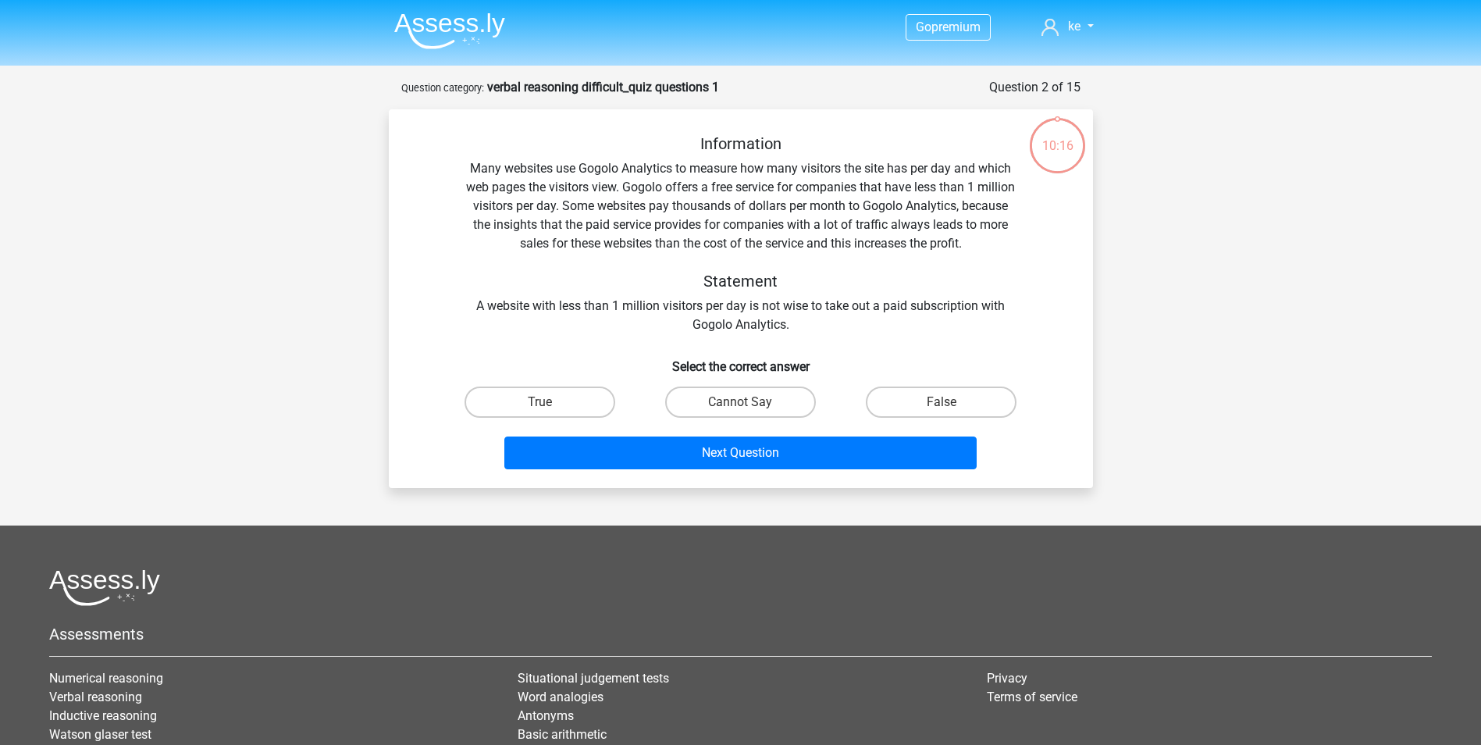
scroll to position [78, 0]
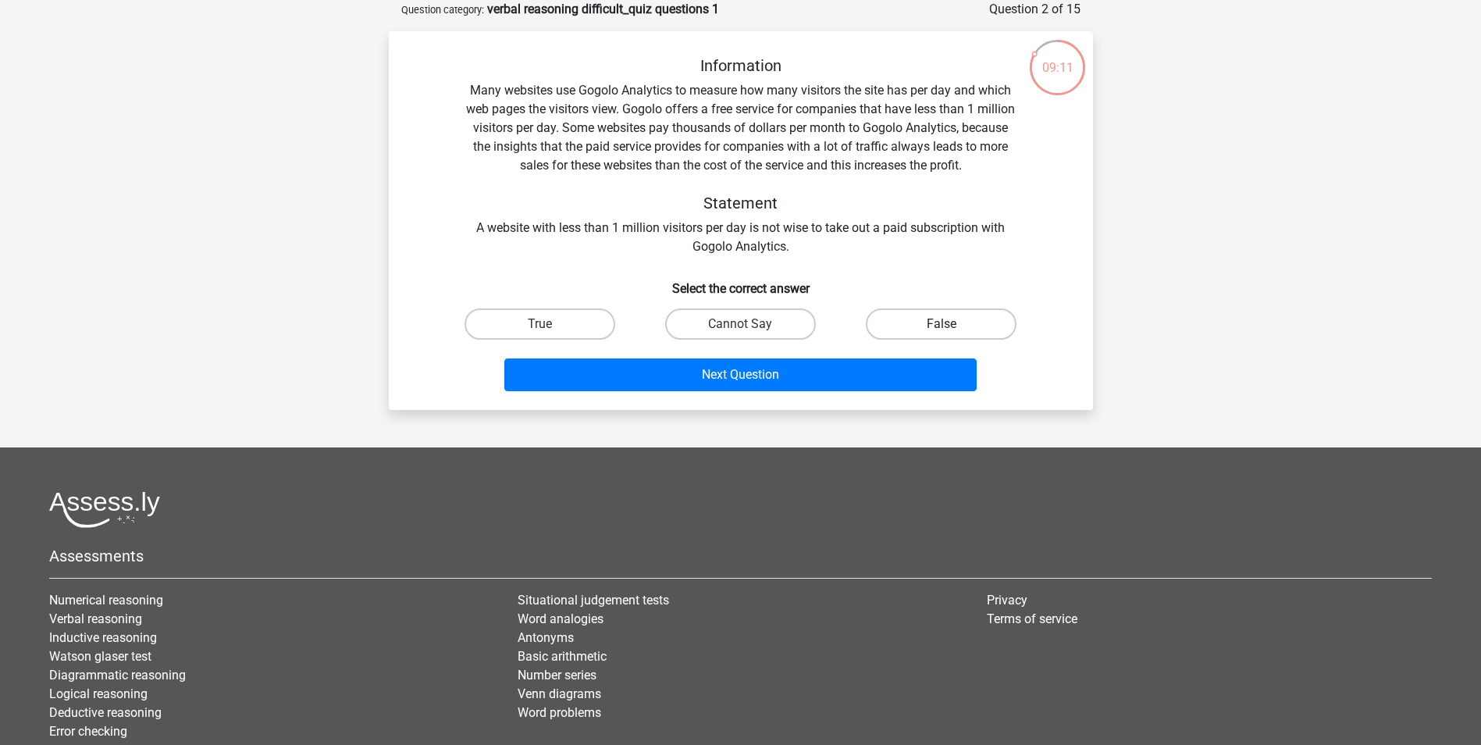
click at [973, 316] on label "False" at bounding box center [941, 323] width 151 height 31
click at [952, 324] on input "False" at bounding box center [946, 329] width 10 height 10
radio input "true"
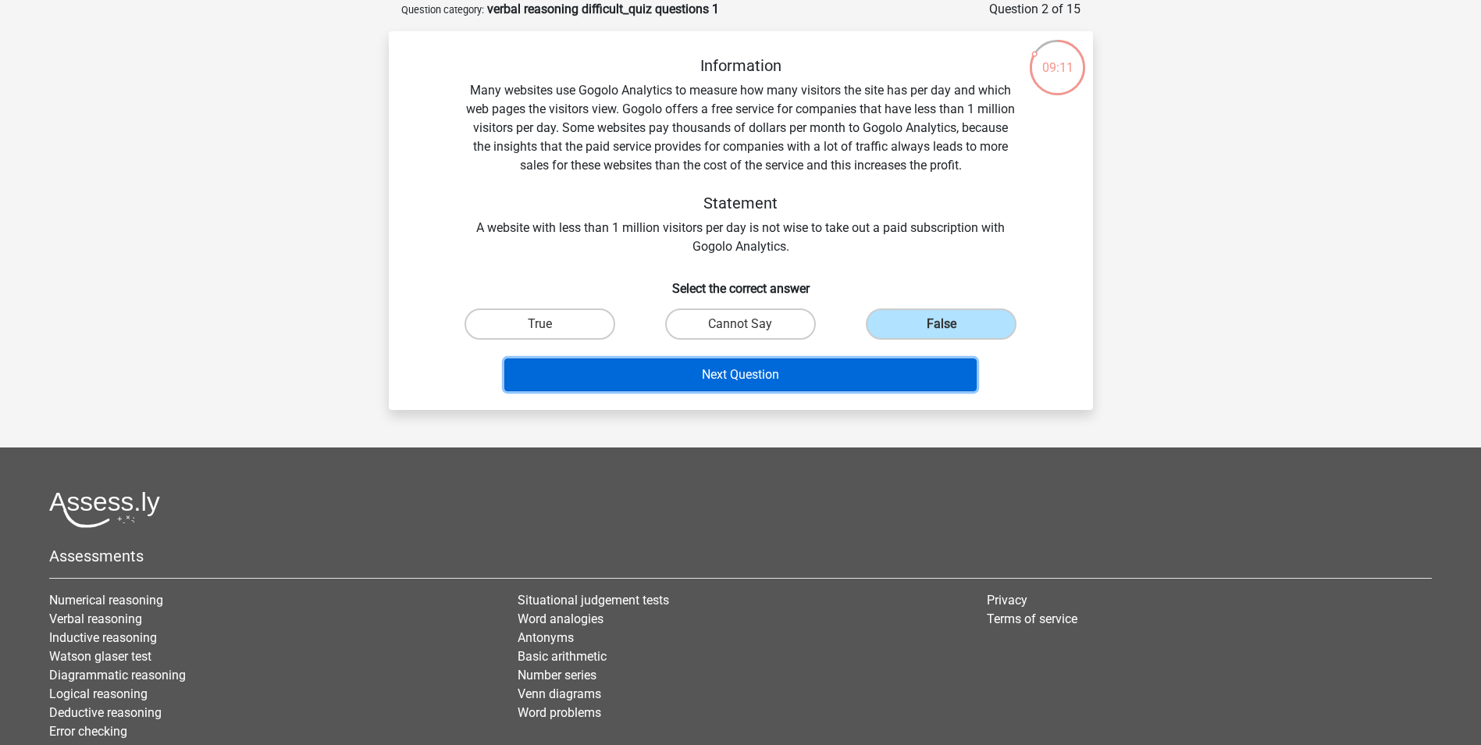
click at [839, 369] on button "Next Question" at bounding box center [740, 374] width 472 height 33
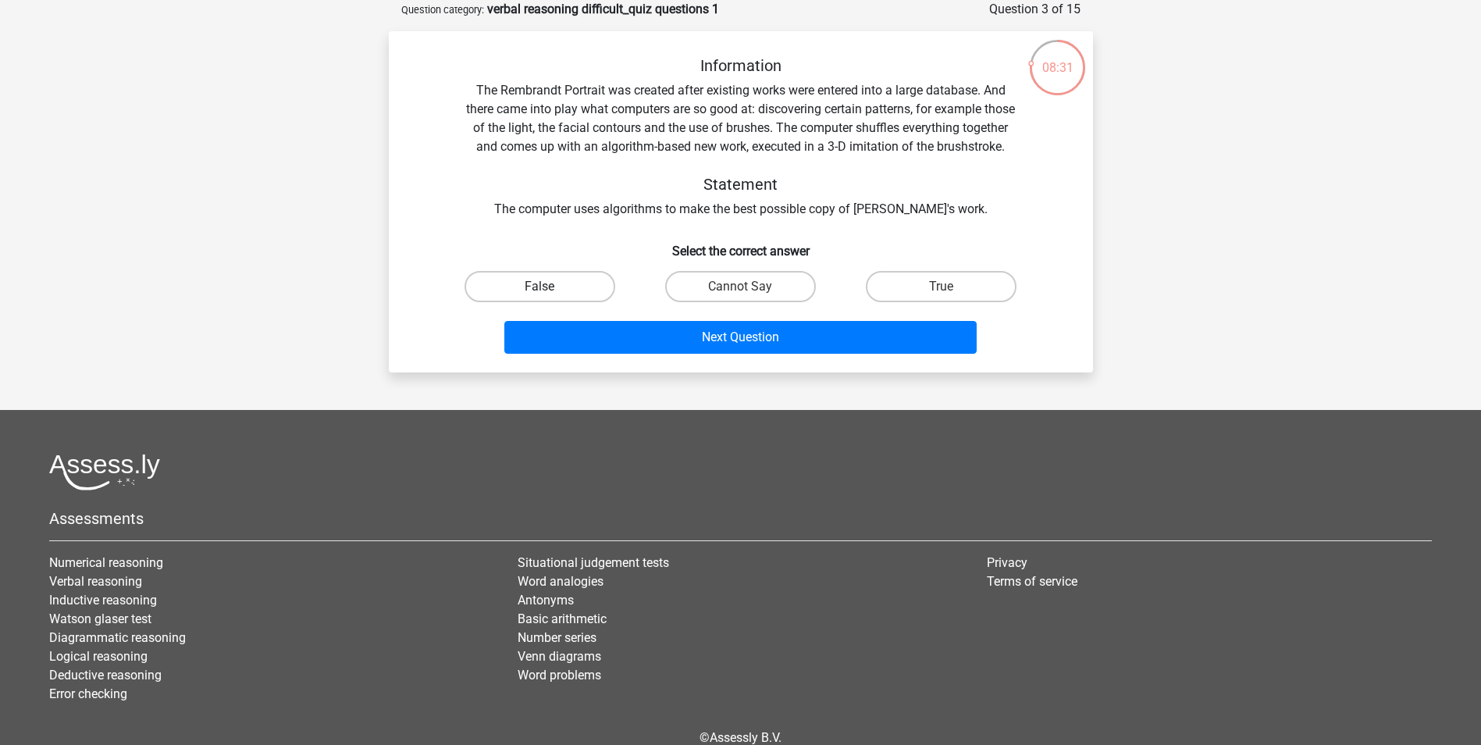
click at [545, 301] on label "False" at bounding box center [539, 286] width 151 height 31
click at [545, 297] on input "False" at bounding box center [544, 292] width 10 height 10
radio input "true"
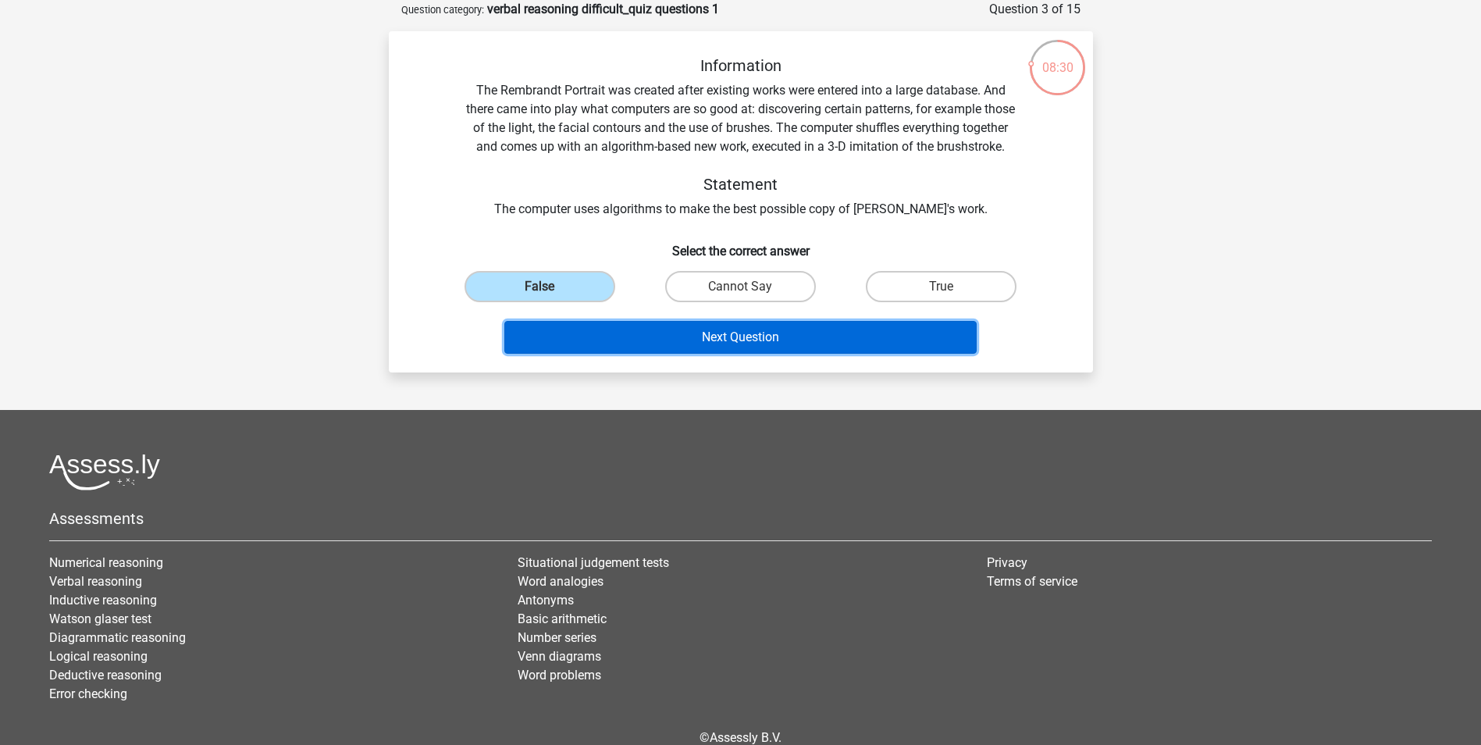
click at [592, 354] on button "Next Question" at bounding box center [740, 337] width 472 height 33
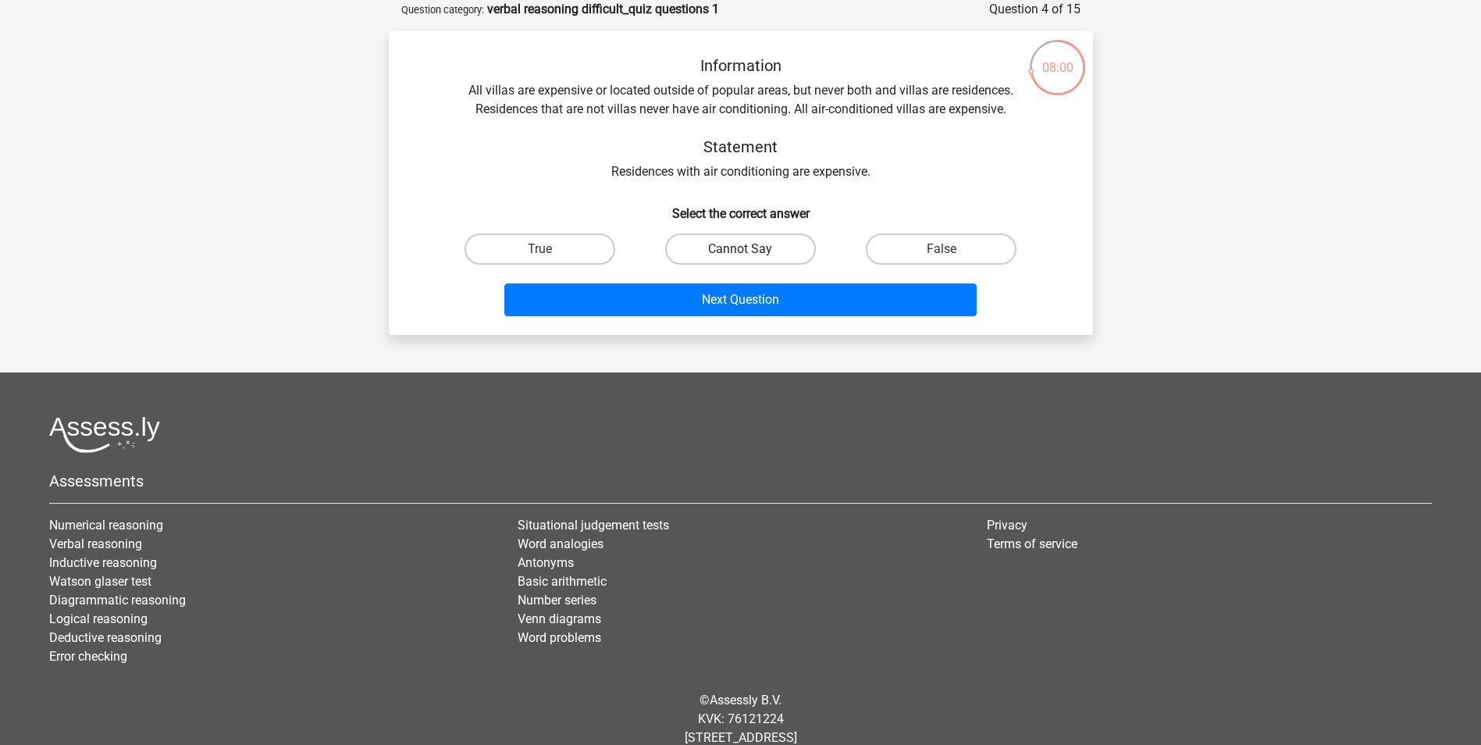
click at [758, 247] on label "Cannot Say" at bounding box center [740, 248] width 151 height 31
click at [750, 249] on input "Cannot Say" at bounding box center [745, 254] width 10 height 10
radio input "true"
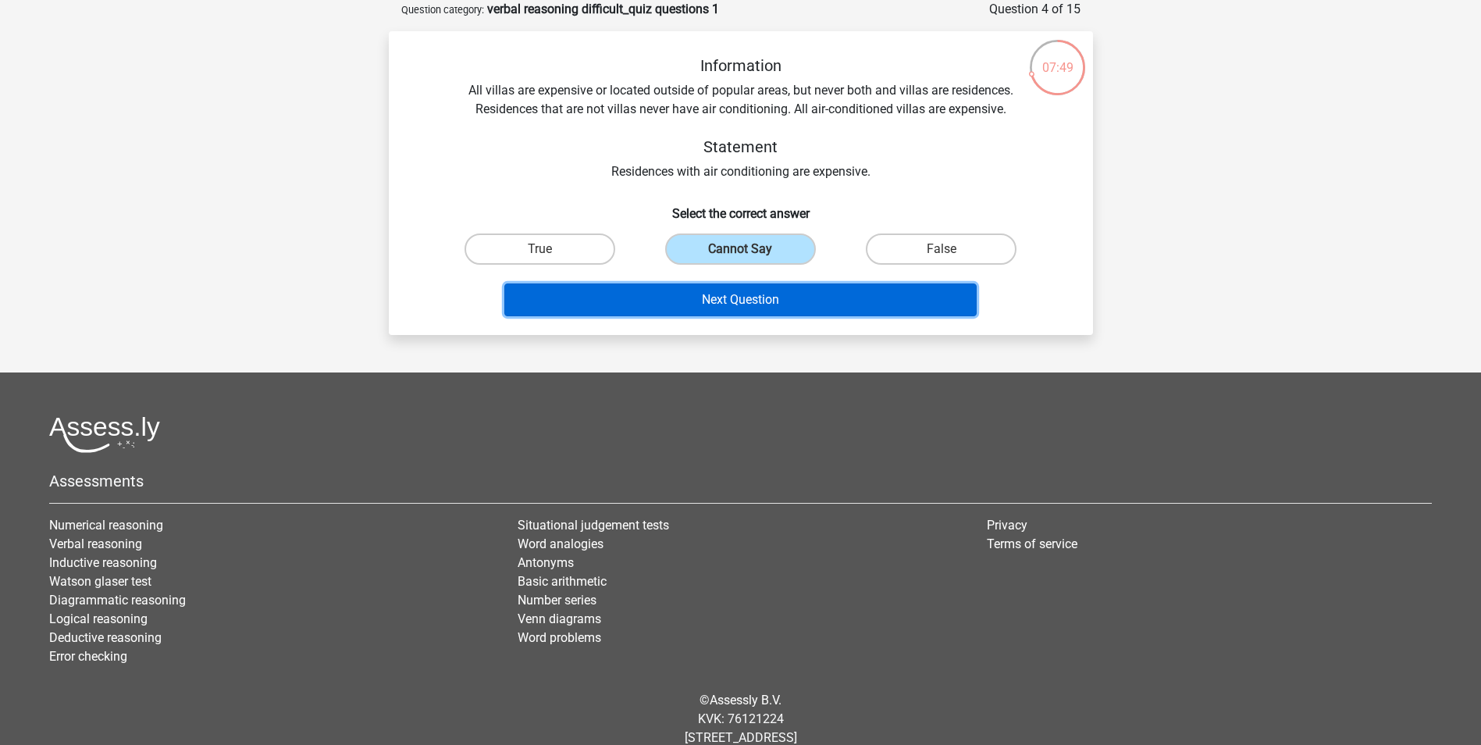
click at [741, 294] on button "Next Question" at bounding box center [740, 299] width 472 height 33
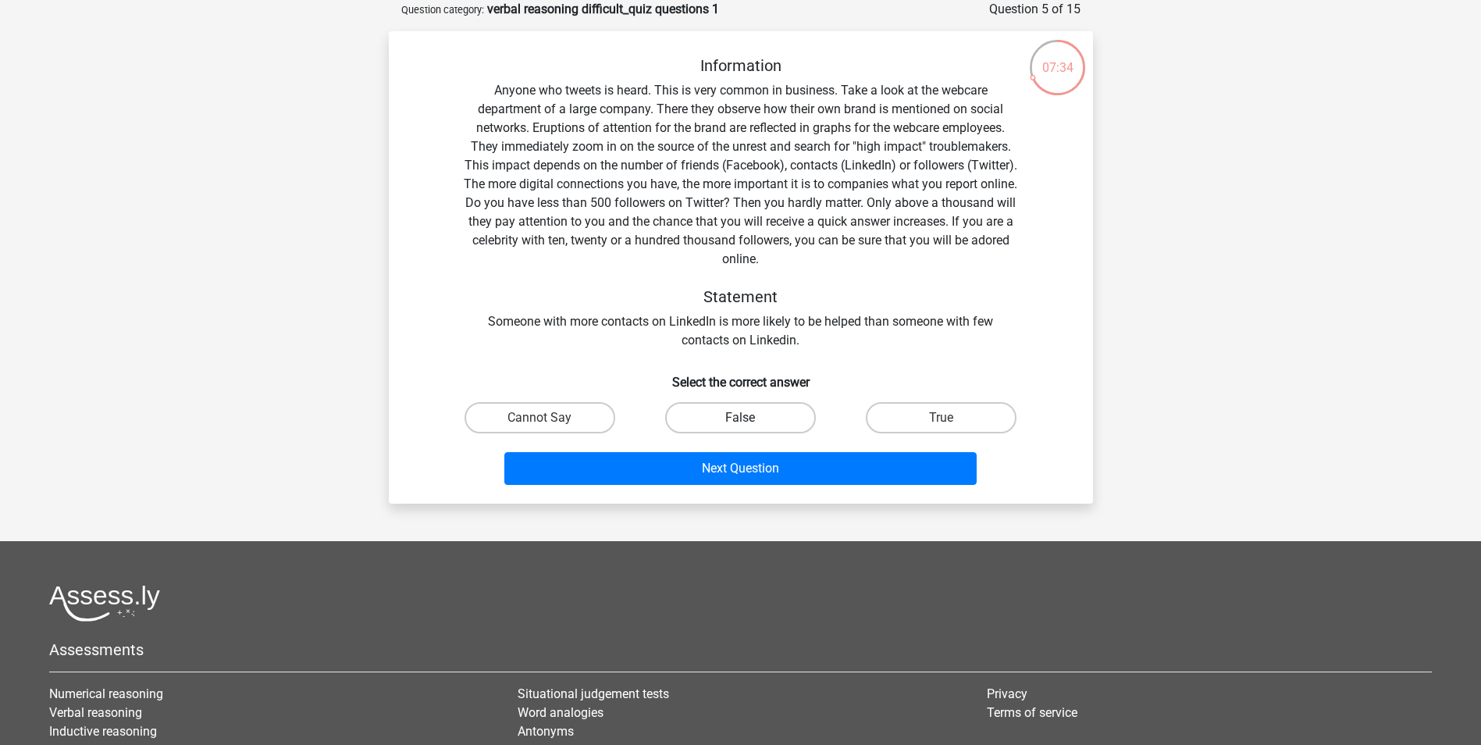
click at [737, 414] on label "False" at bounding box center [740, 417] width 151 height 31
click at [740, 418] on input "False" at bounding box center [745, 423] width 10 height 10
radio input "true"
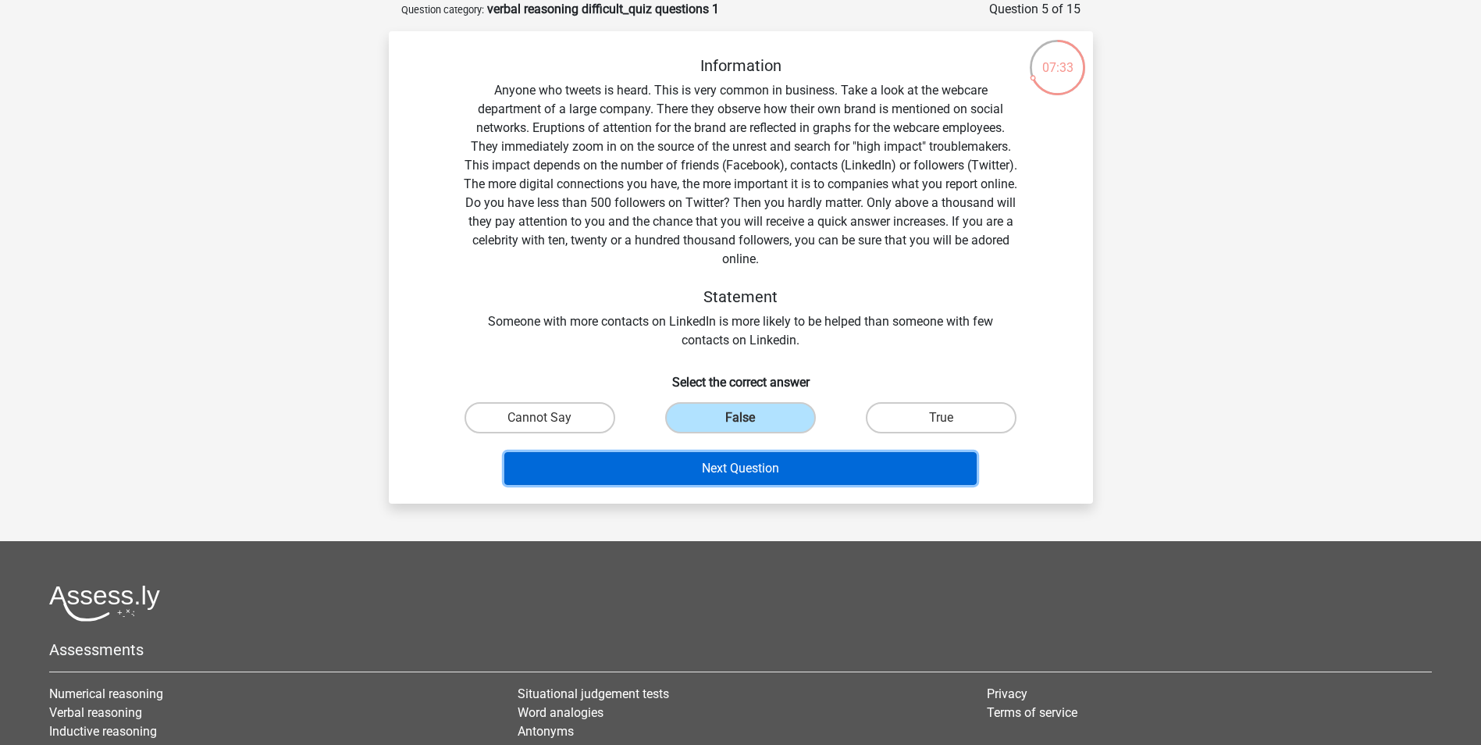
click at [744, 471] on button "Next Question" at bounding box center [740, 468] width 472 height 33
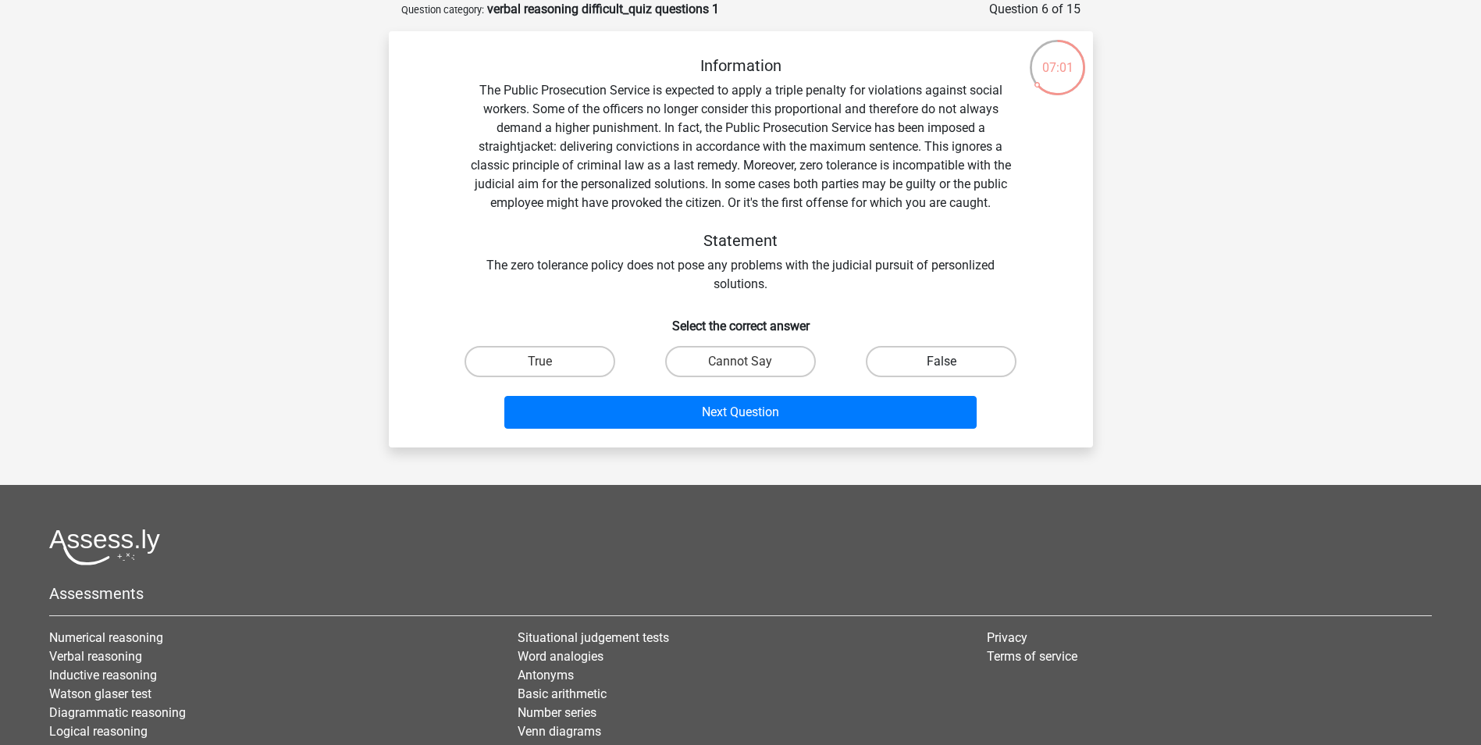
click at [909, 365] on label "False" at bounding box center [941, 361] width 151 height 31
click at [941, 365] on input "False" at bounding box center [946, 366] width 10 height 10
radio input "true"
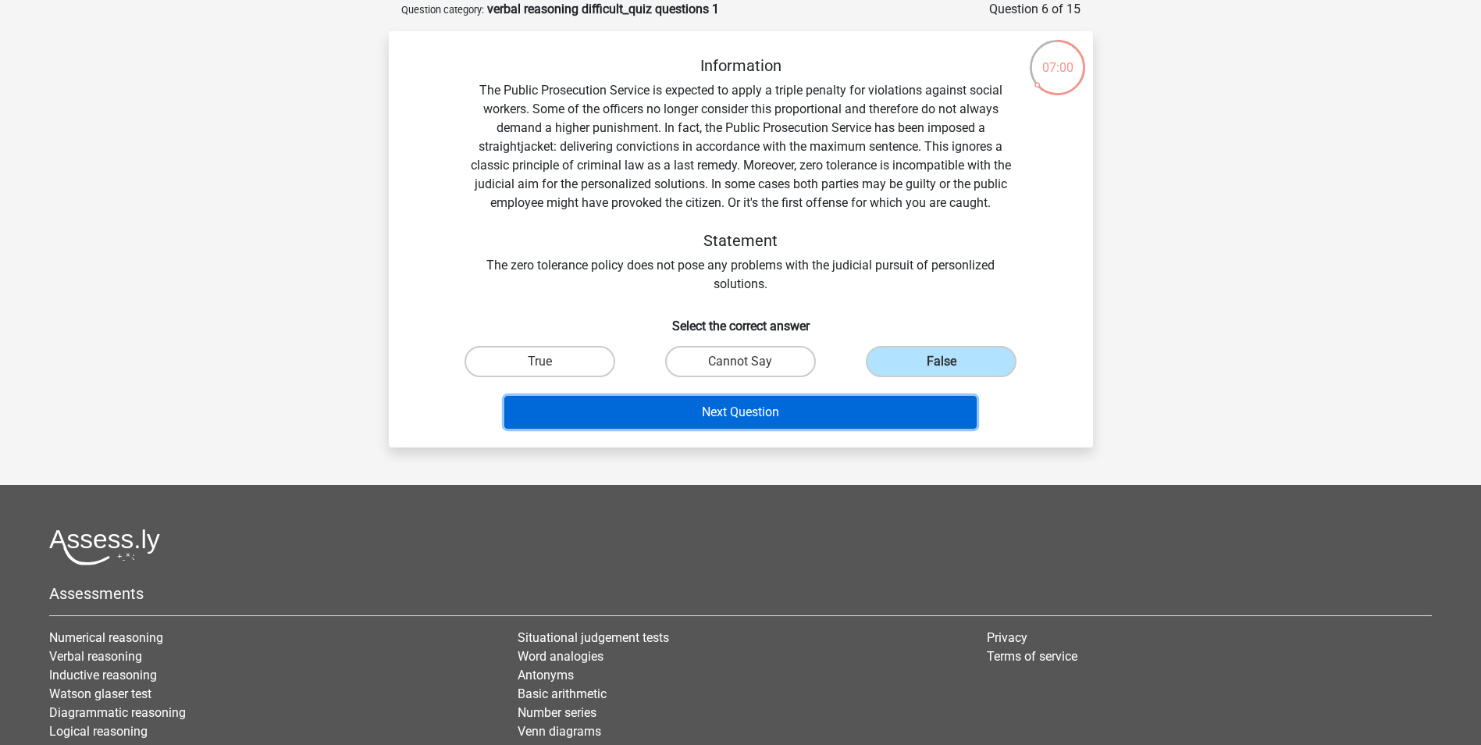
click at [853, 403] on button "Next Question" at bounding box center [740, 412] width 472 height 33
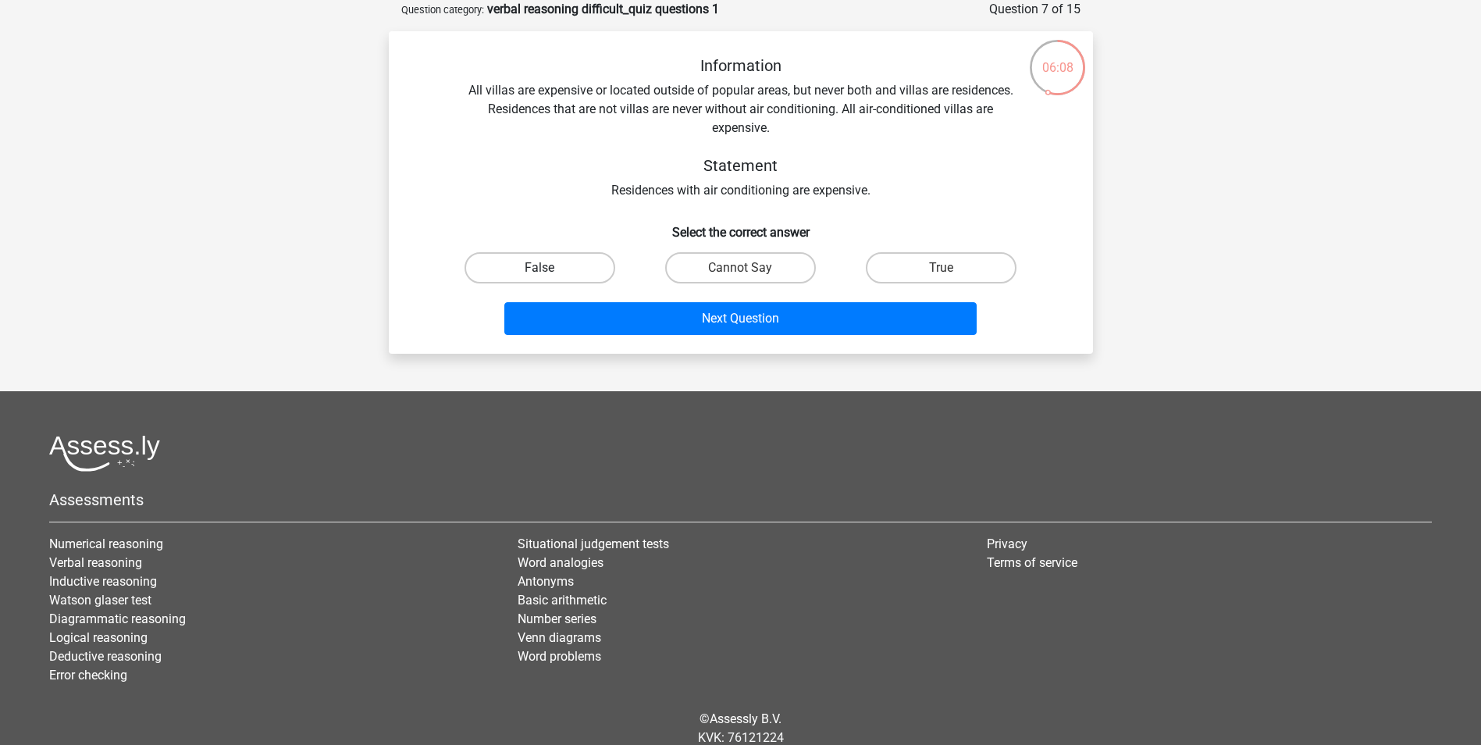
click at [534, 260] on label "False" at bounding box center [539, 267] width 151 height 31
click at [539, 268] on input "False" at bounding box center [544, 273] width 10 height 10
radio input "true"
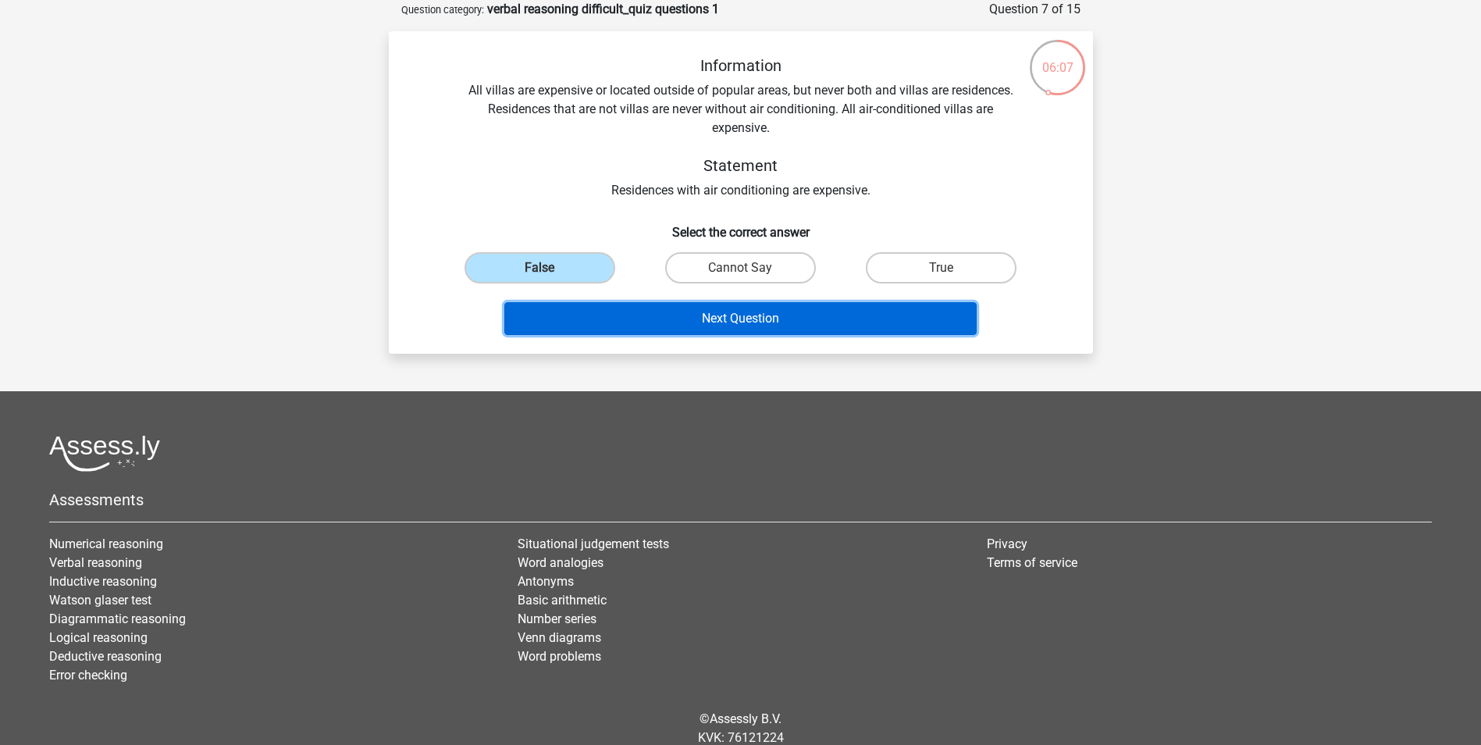
click at [652, 318] on button "Next Question" at bounding box center [740, 318] width 472 height 33
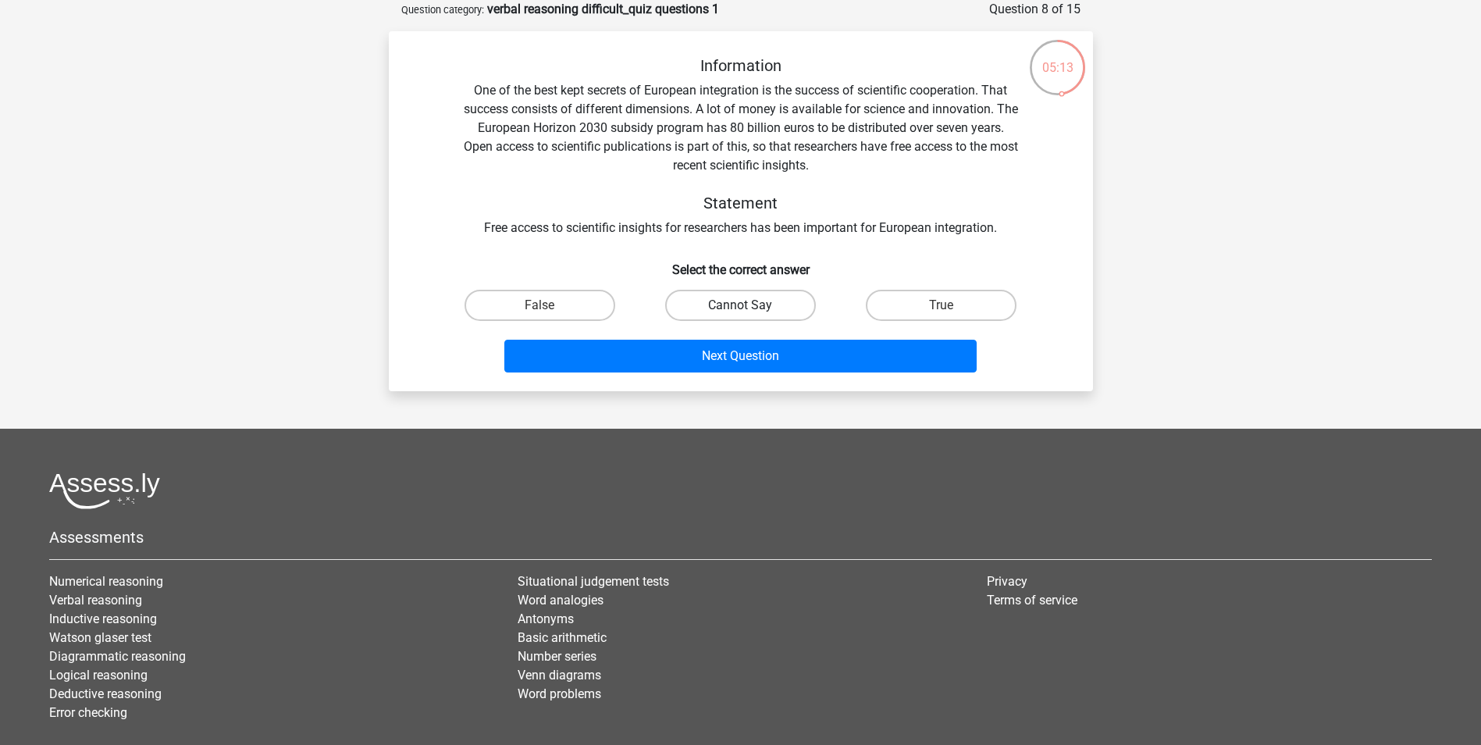
click at [716, 300] on label "Cannot Say" at bounding box center [740, 305] width 151 height 31
click at [740, 305] on input "Cannot Say" at bounding box center [745, 310] width 10 height 10
radio input "true"
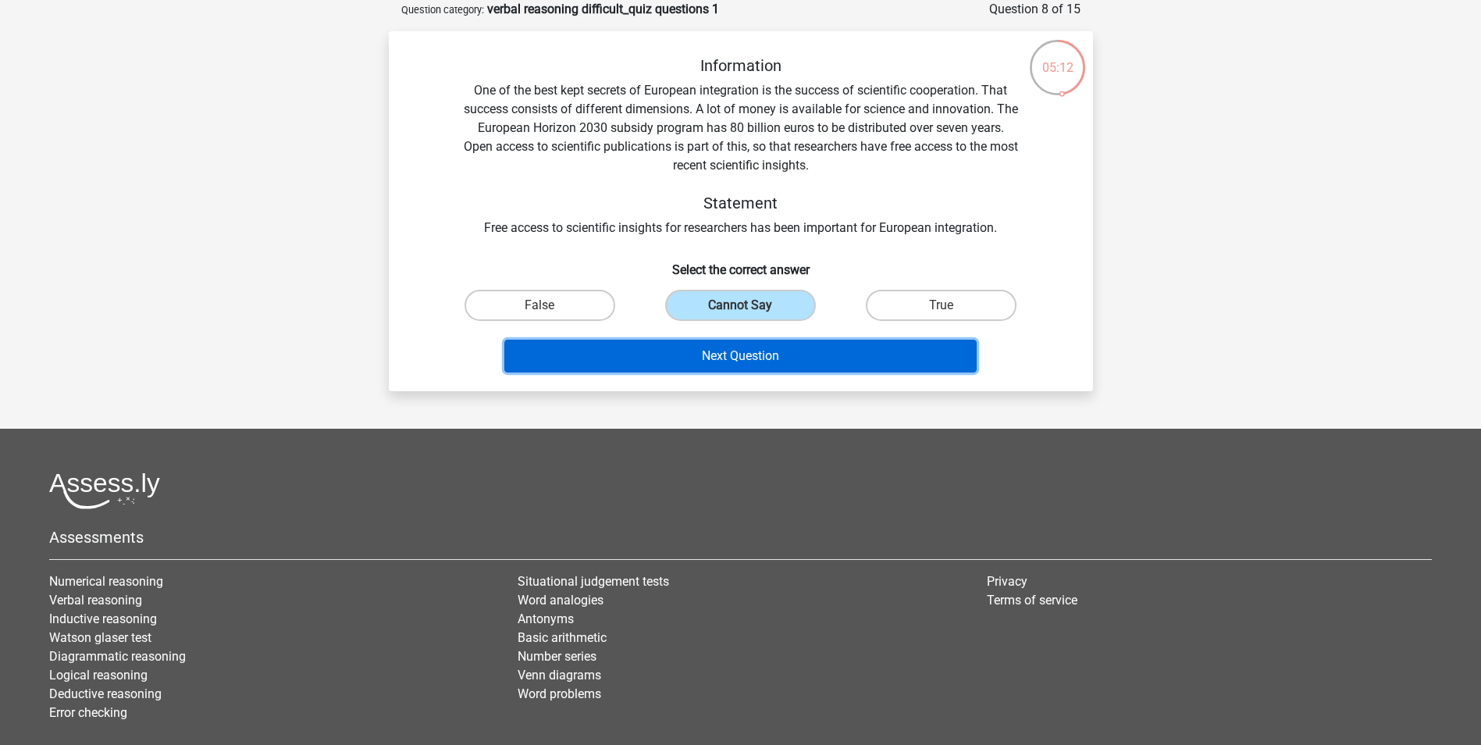
click at [693, 358] on button "Next Question" at bounding box center [740, 356] width 472 height 33
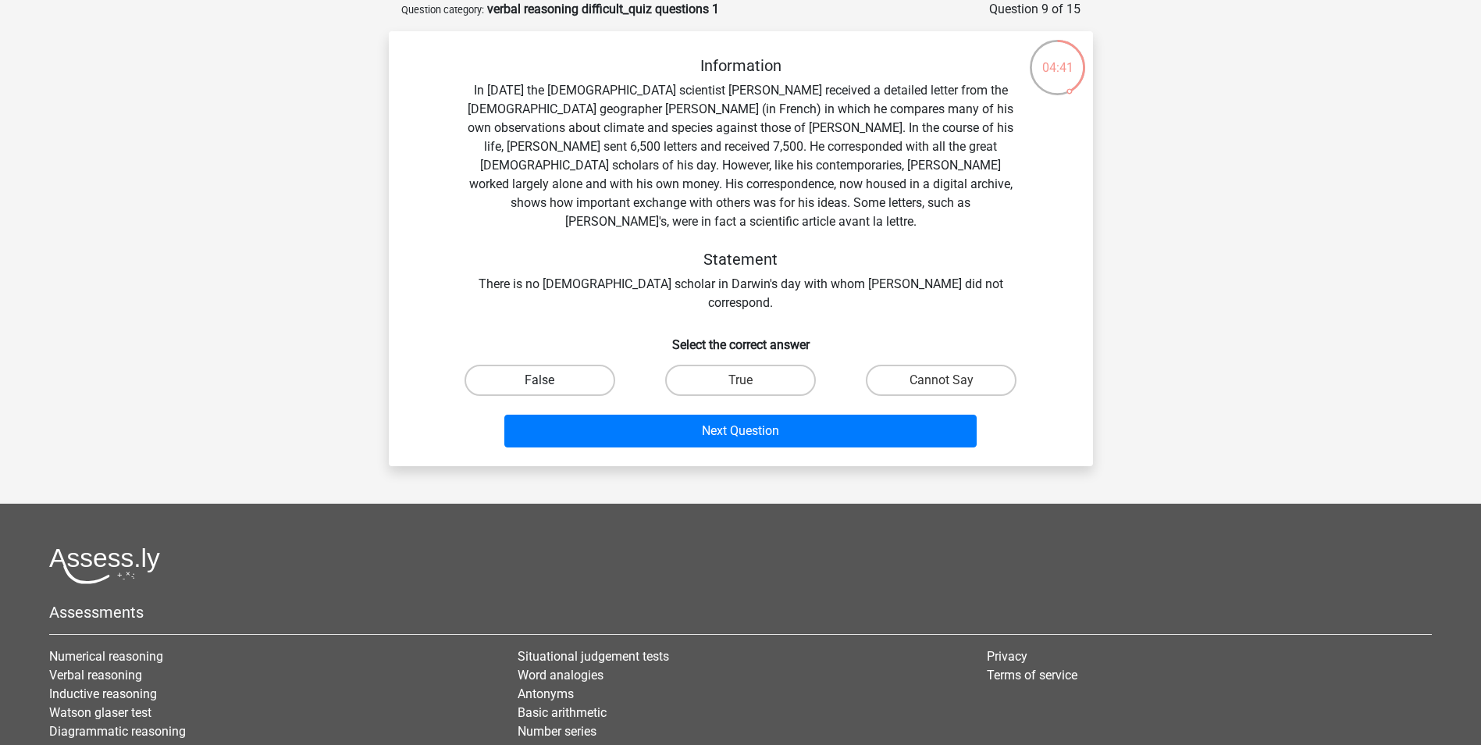
click at [550, 365] on label "False" at bounding box center [539, 380] width 151 height 31
click at [550, 380] on input "False" at bounding box center [544, 385] width 10 height 10
radio input "true"
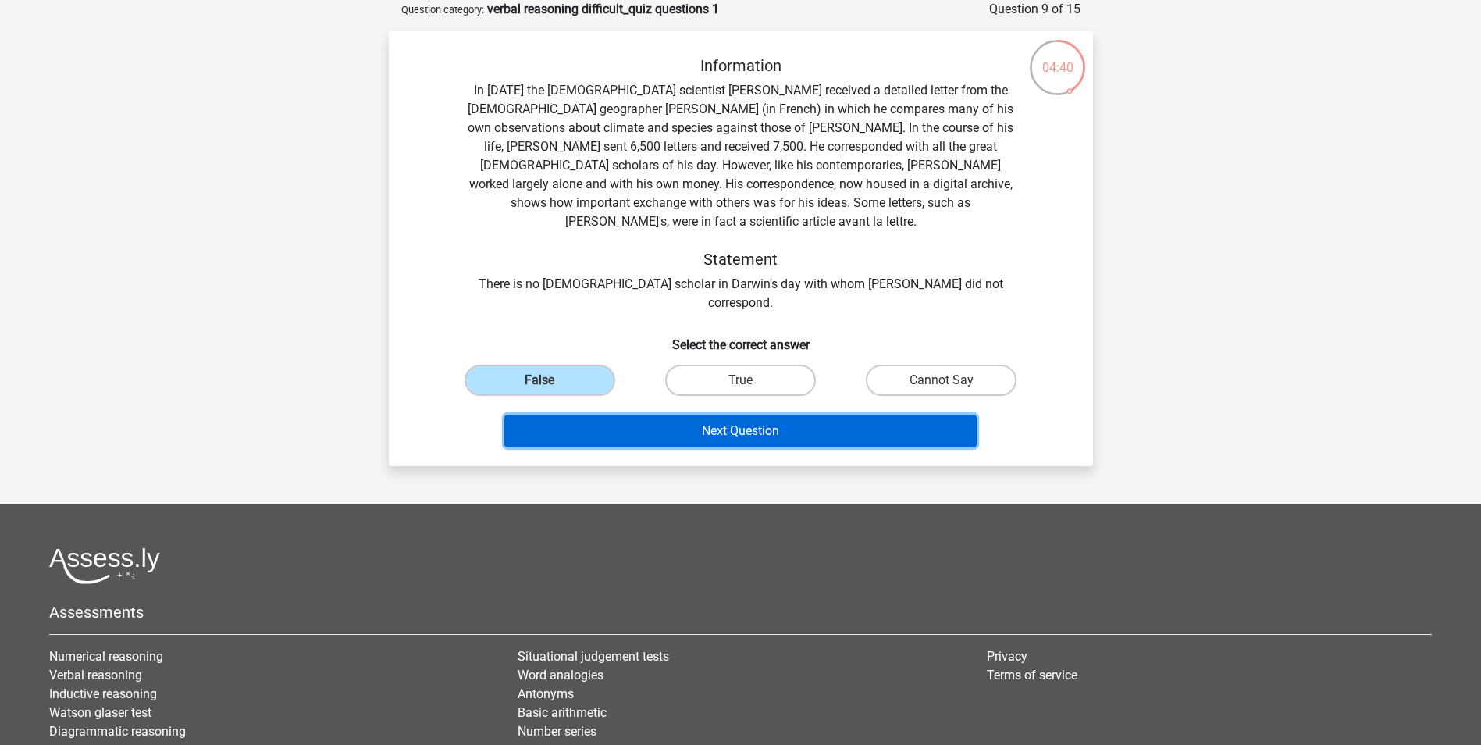
click at [596, 415] on button "Next Question" at bounding box center [740, 431] width 472 height 33
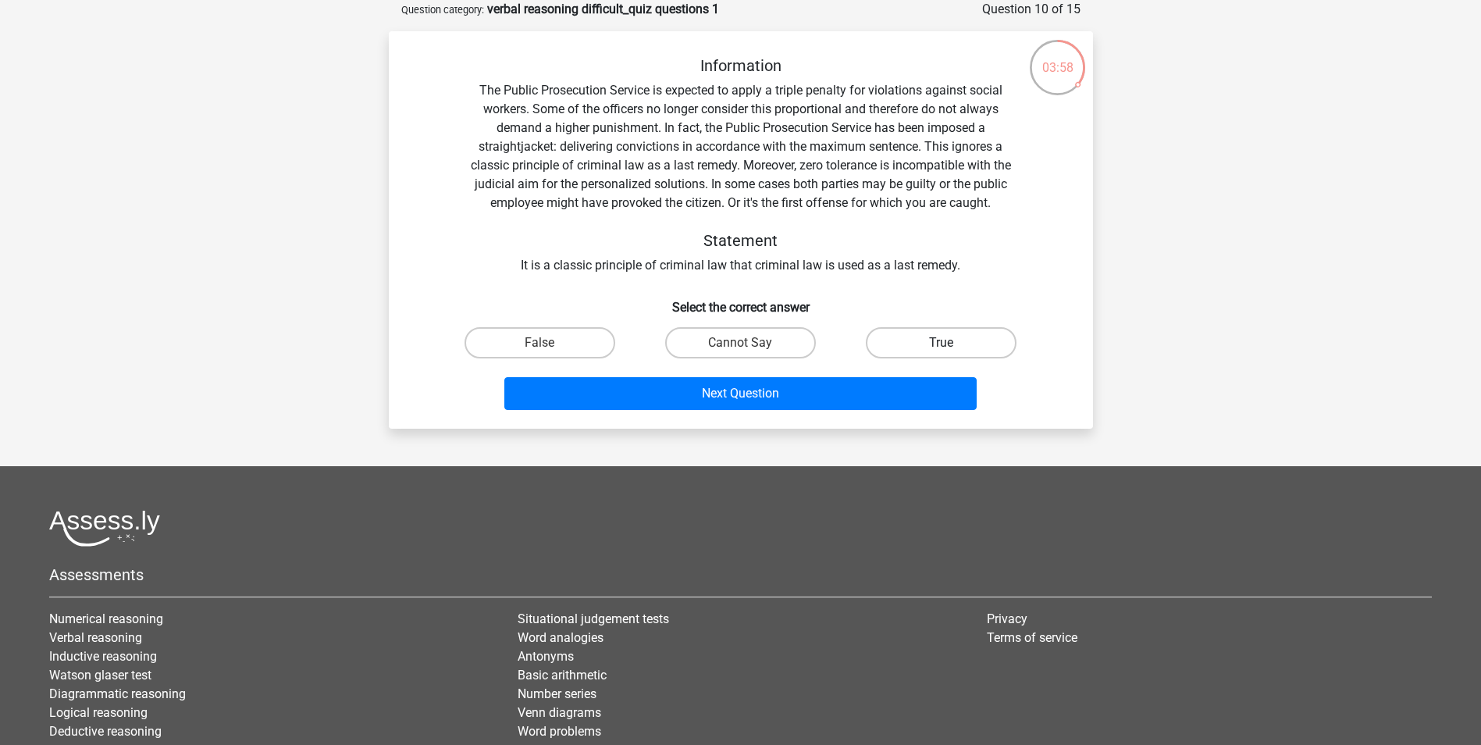
click at [895, 350] on label "True" at bounding box center [941, 342] width 151 height 31
click at [941, 350] on input "True" at bounding box center [946, 348] width 10 height 10
radio input "true"
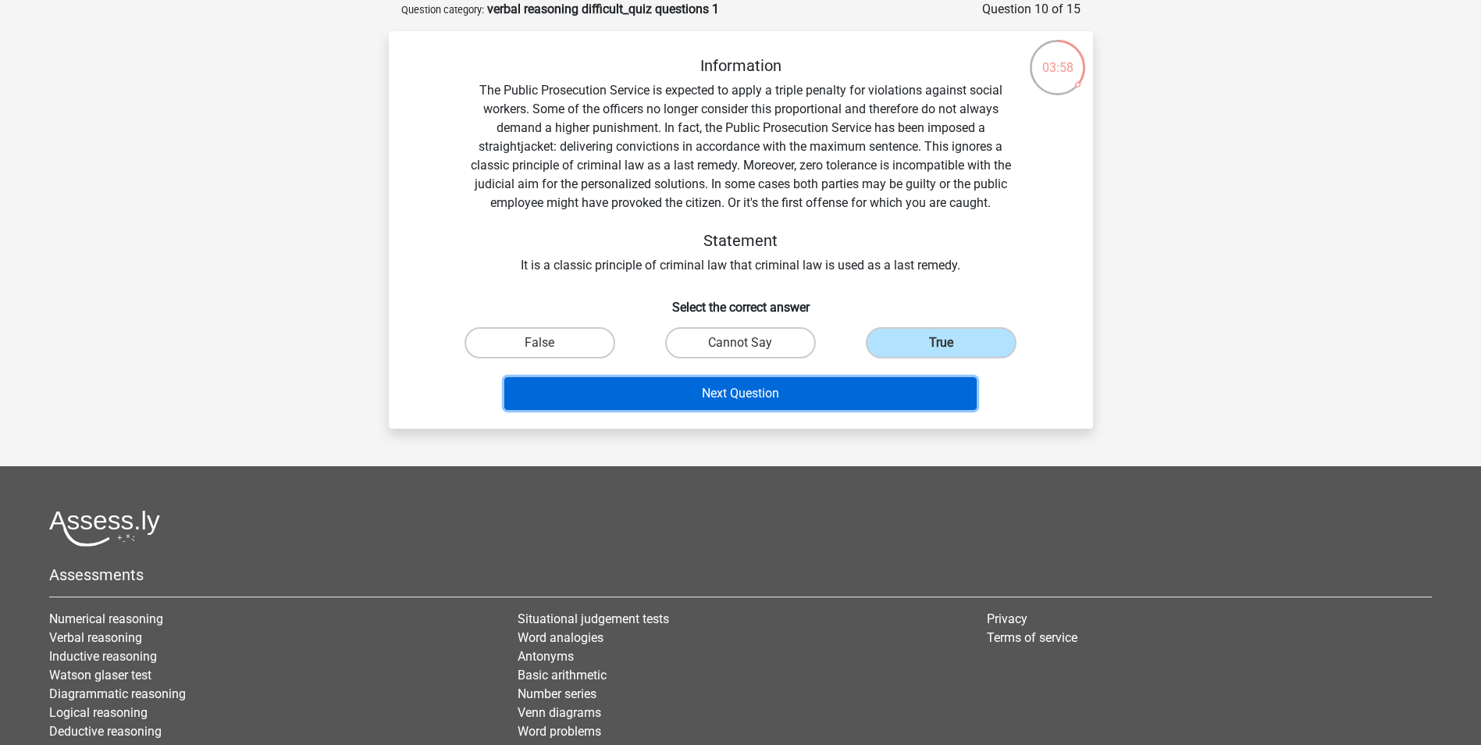
click at [803, 402] on button "Next Question" at bounding box center [740, 393] width 472 height 33
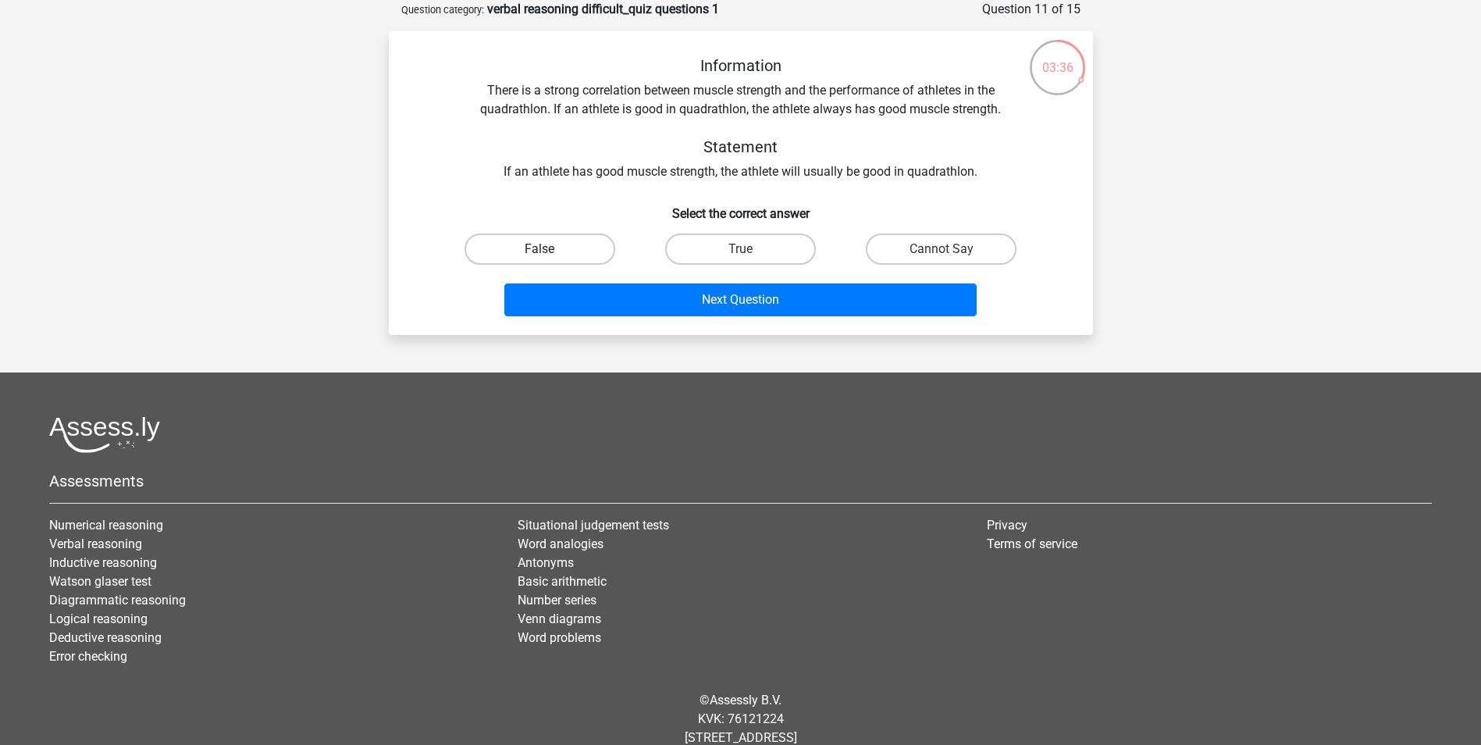
click at [544, 240] on label "False" at bounding box center [539, 248] width 151 height 31
click at [544, 249] on input "False" at bounding box center [544, 254] width 10 height 10
radio input "true"
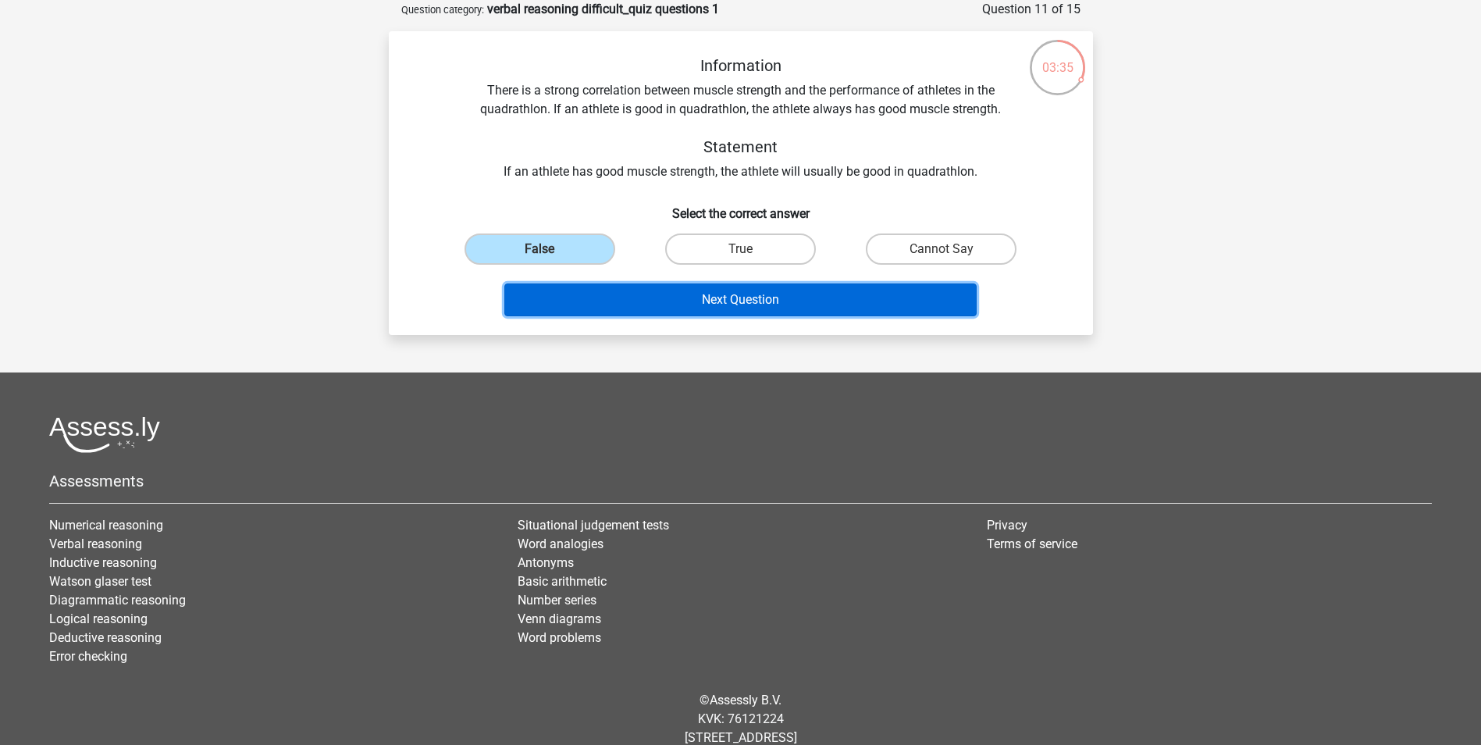
click at [646, 289] on button "Next Question" at bounding box center [740, 299] width 472 height 33
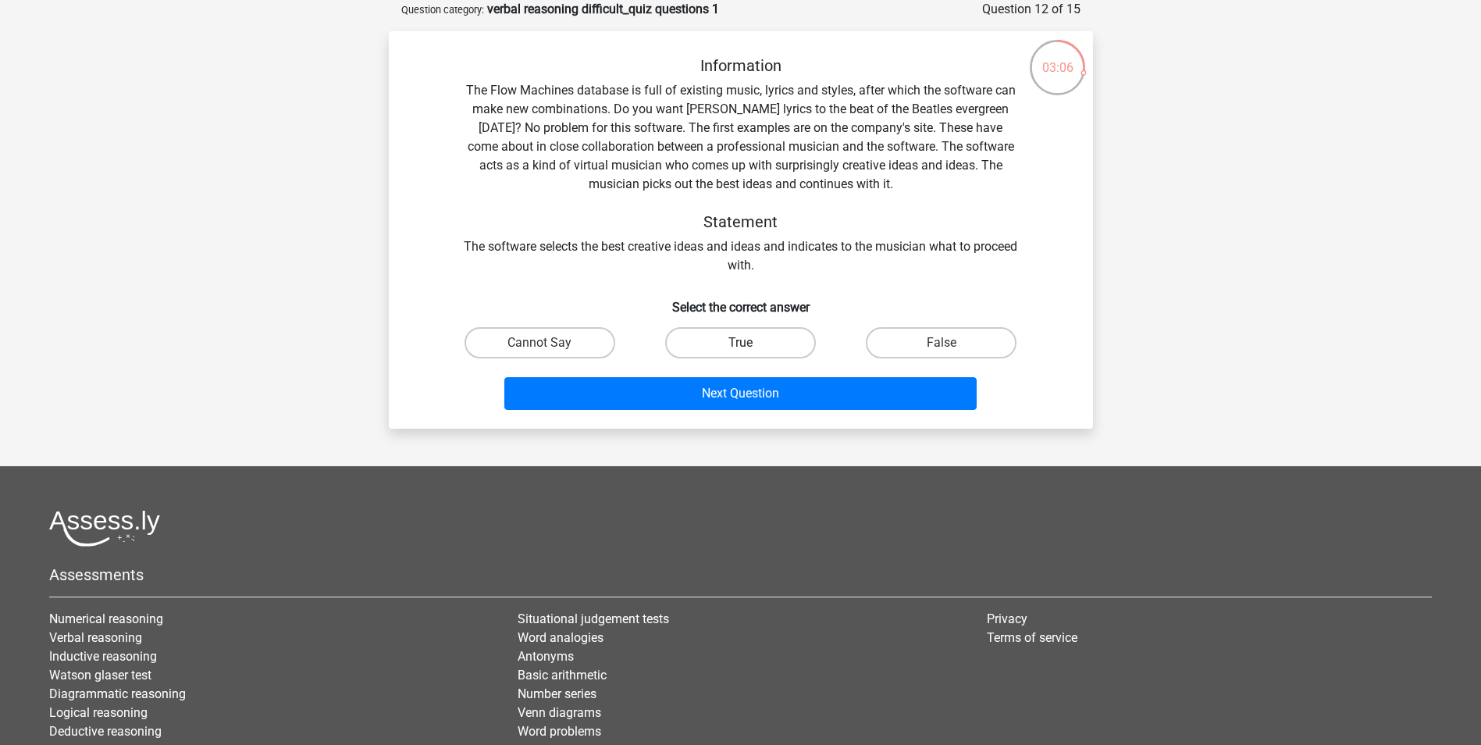
click at [737, 343] on label "True" at bounding box center [740, 342] width 151 height 31
click at [740, 343] on input "True" at bounding box center [745, 348] width 10 height 10
radio input "true"
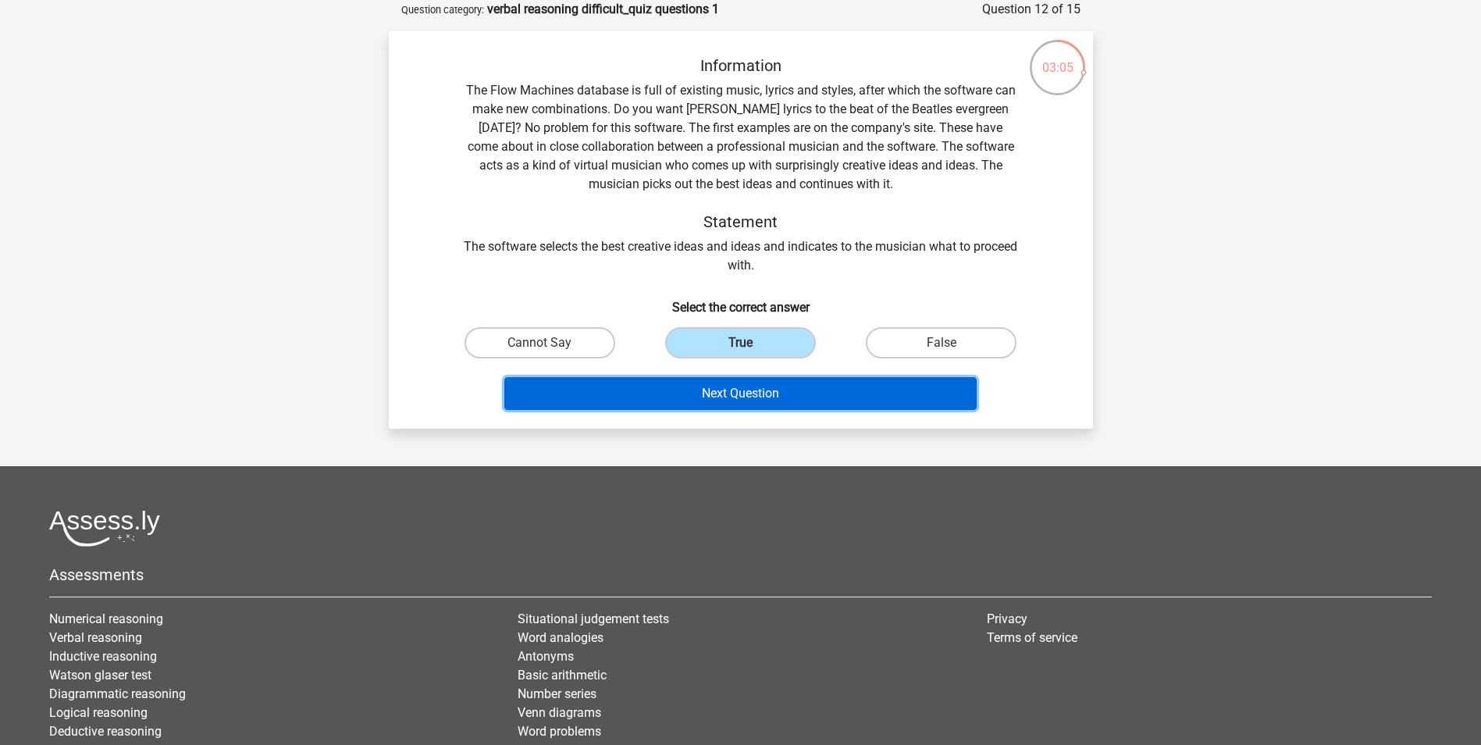
click at [746, 388] on button "Next Question" at bounding box center [740, 393] width 472 height 33
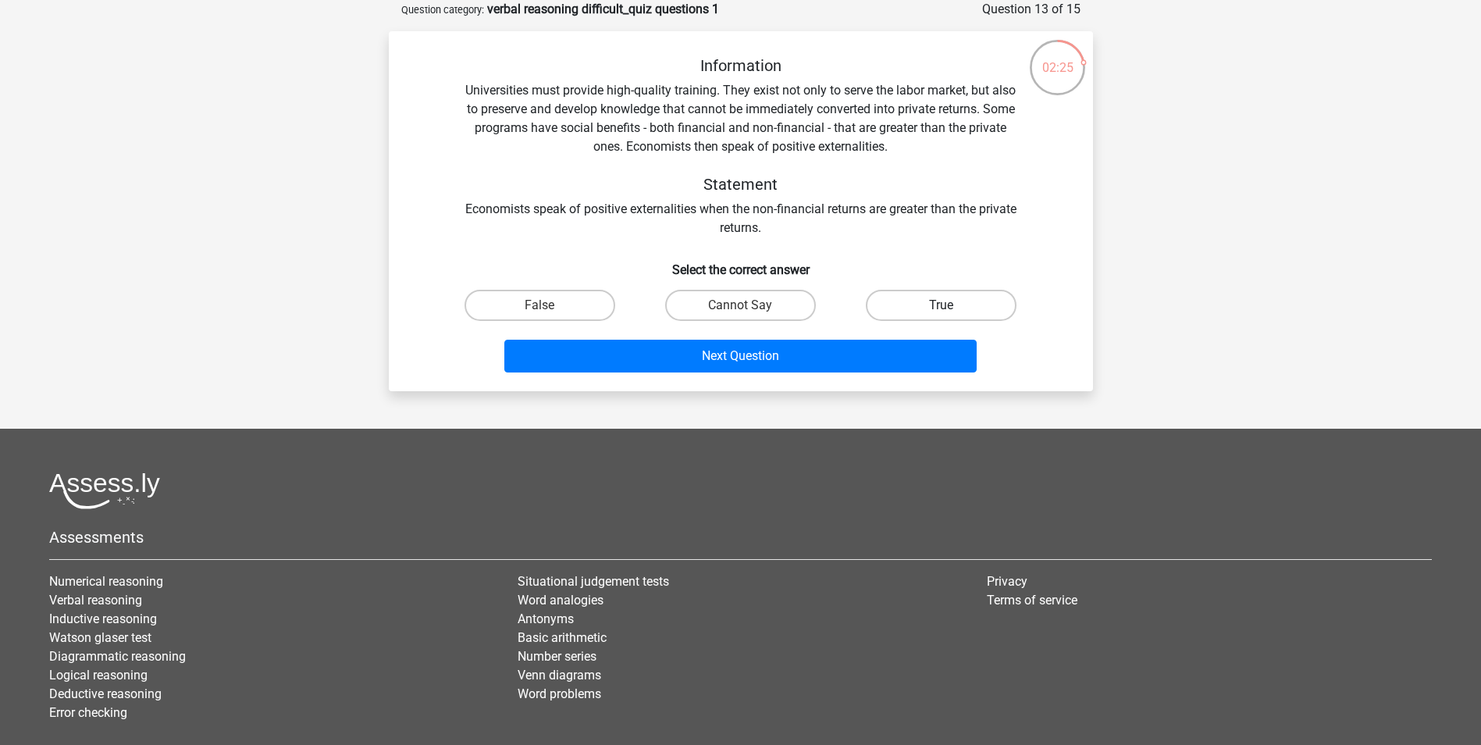
click at [874, 313] on label "True" at bounding box center [941, 305] width 151 height 31
click at [941, 313] on input "True" at bounding box center [946, 310] width 10 height 10
radio input "true"
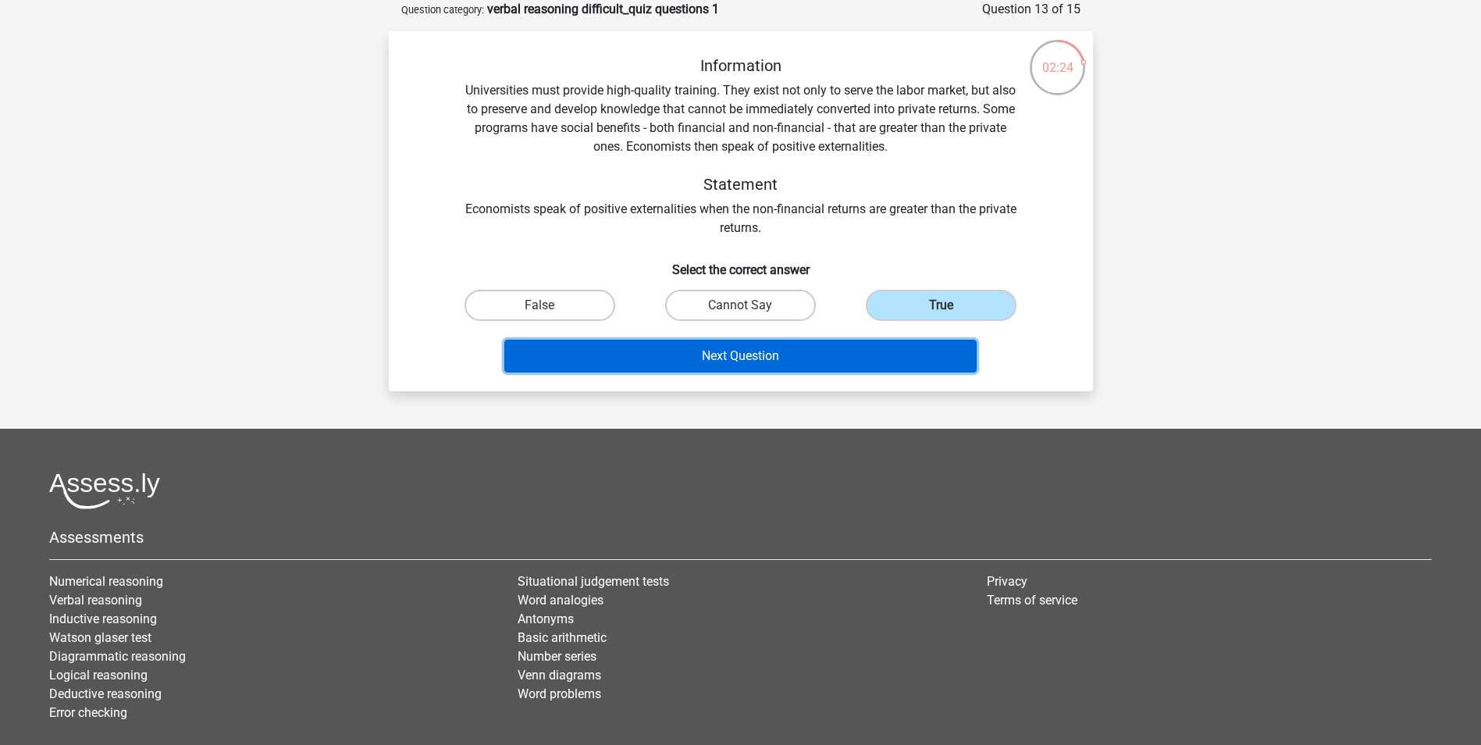
click at [771, 357] on button "Next Question" at bounding box center [740, 356] width 472 height 33
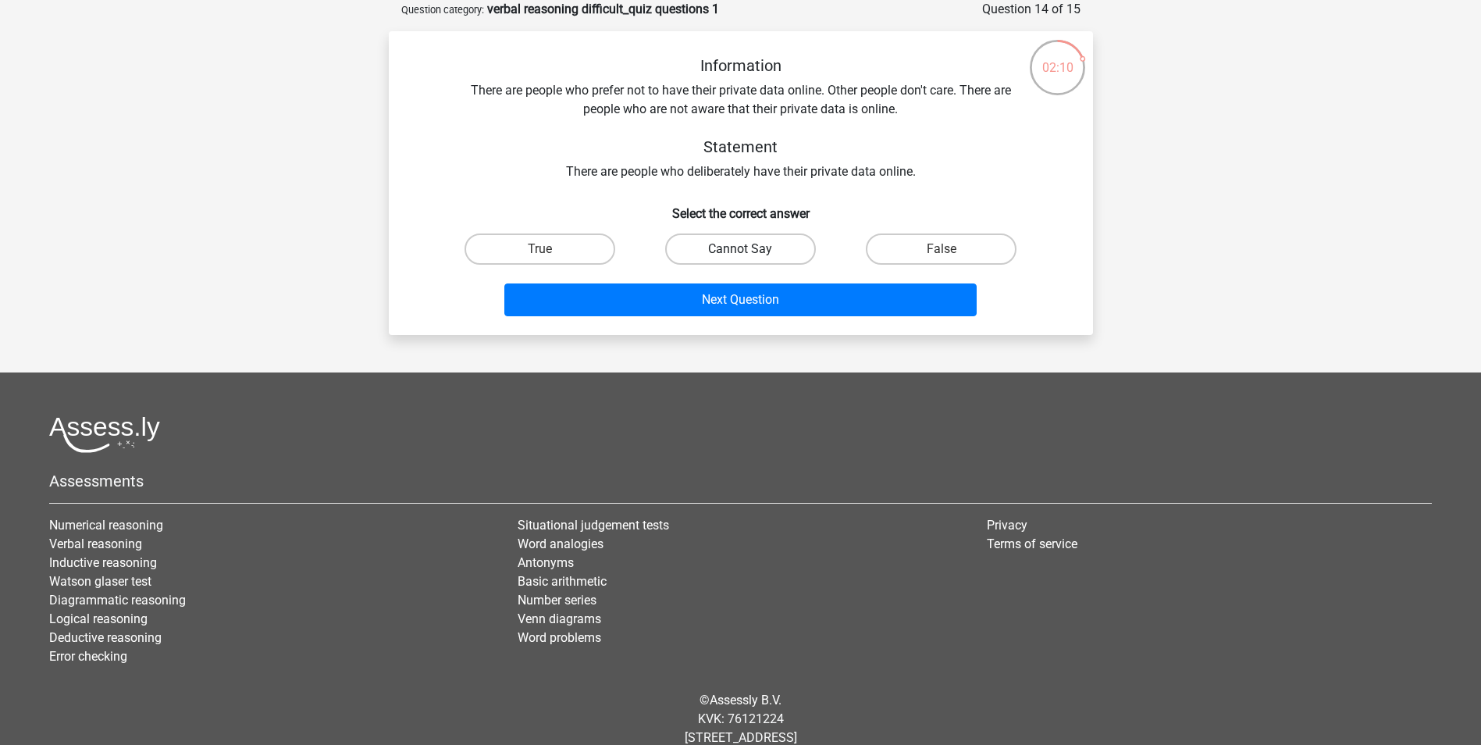
click at [756, 241] on label "Cannot Say" at bounding box center [740, 248] width 151 height 31
click at [750, 249] on input "Cannot Say" at bounding box center [745, 254] width 10 height 10
radio input "true"
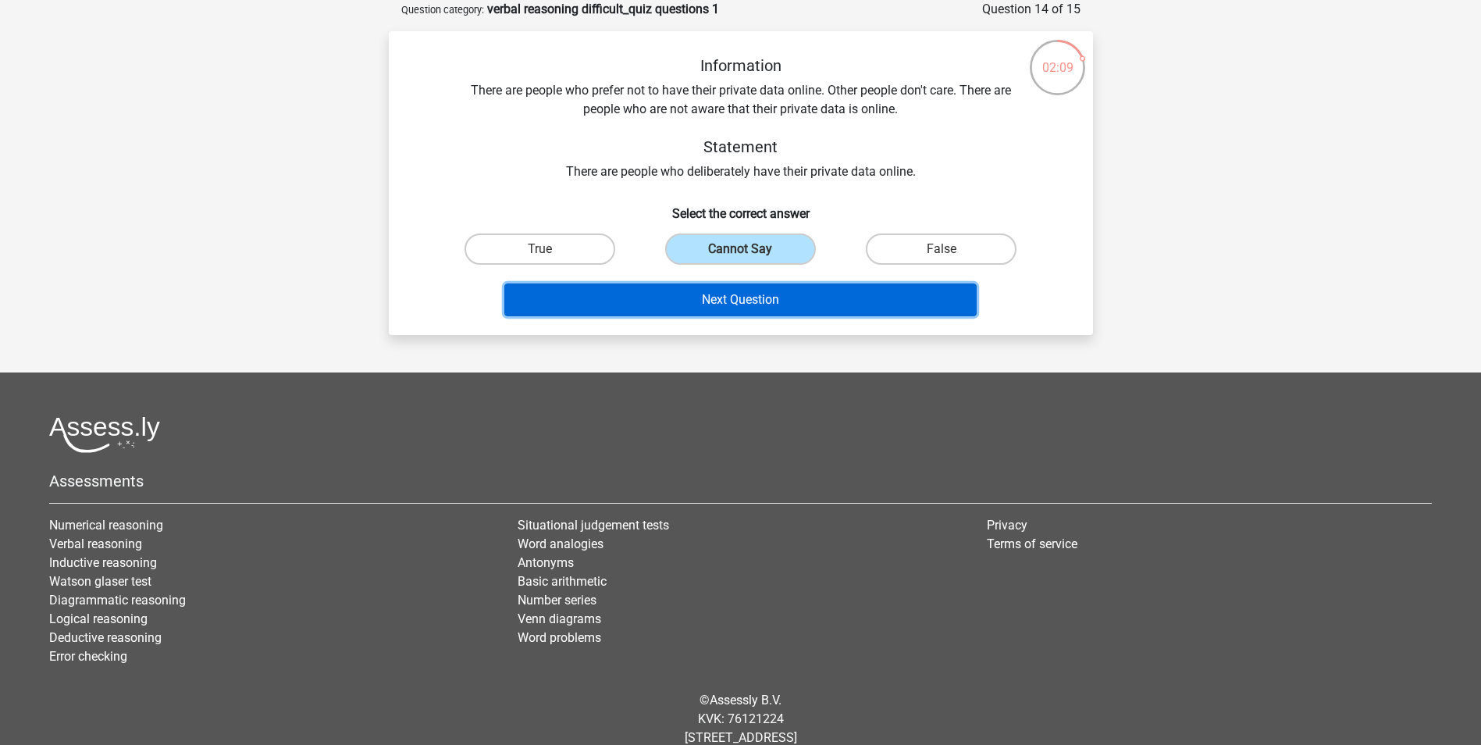
click at [755, 294] on button "Next Question" at bounding box center [740, 299] width 472 height 33
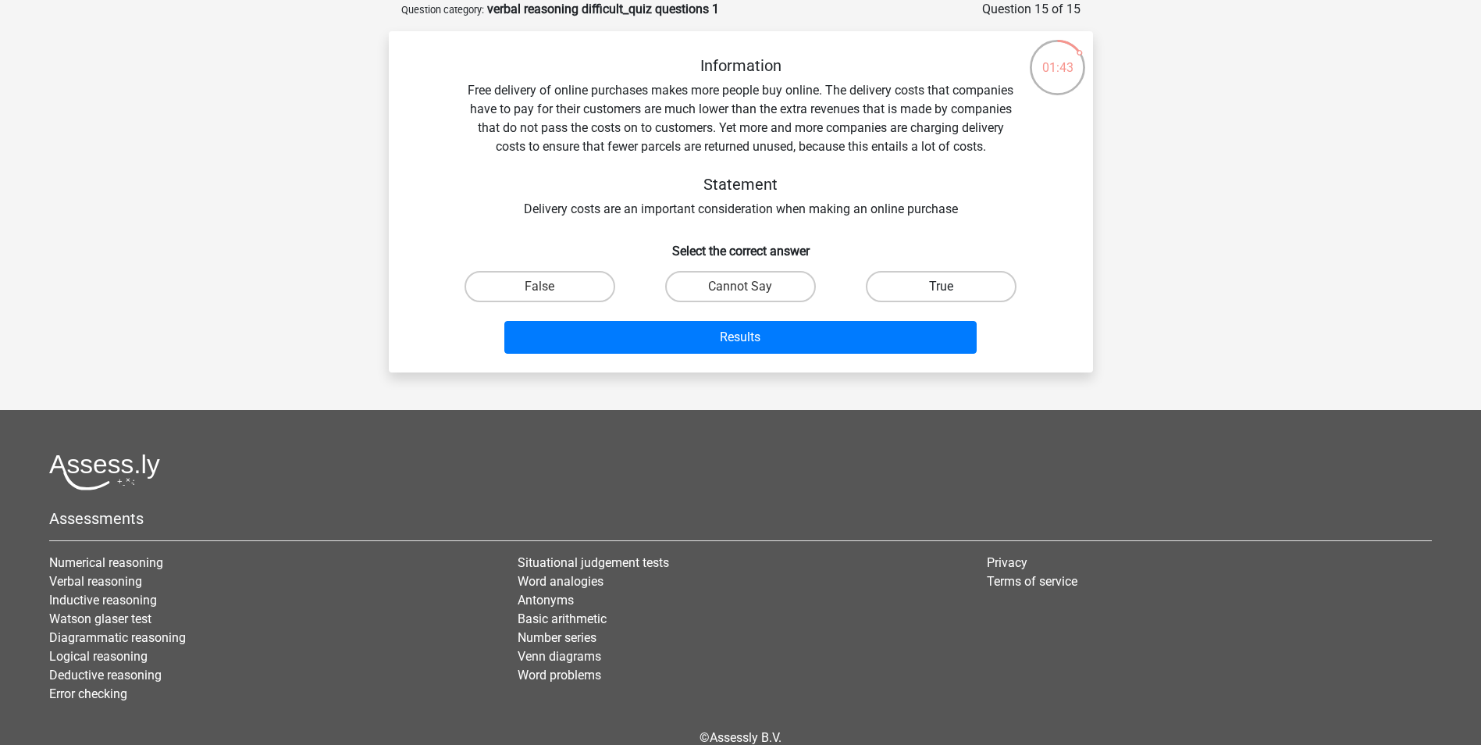
click at [906, 292] on label "True" at bounding box center [941, 286] width 151 height 31
click at [941, 292] on input "True" at bounding box center [946, 292] width 10 height 10
radio input "true"
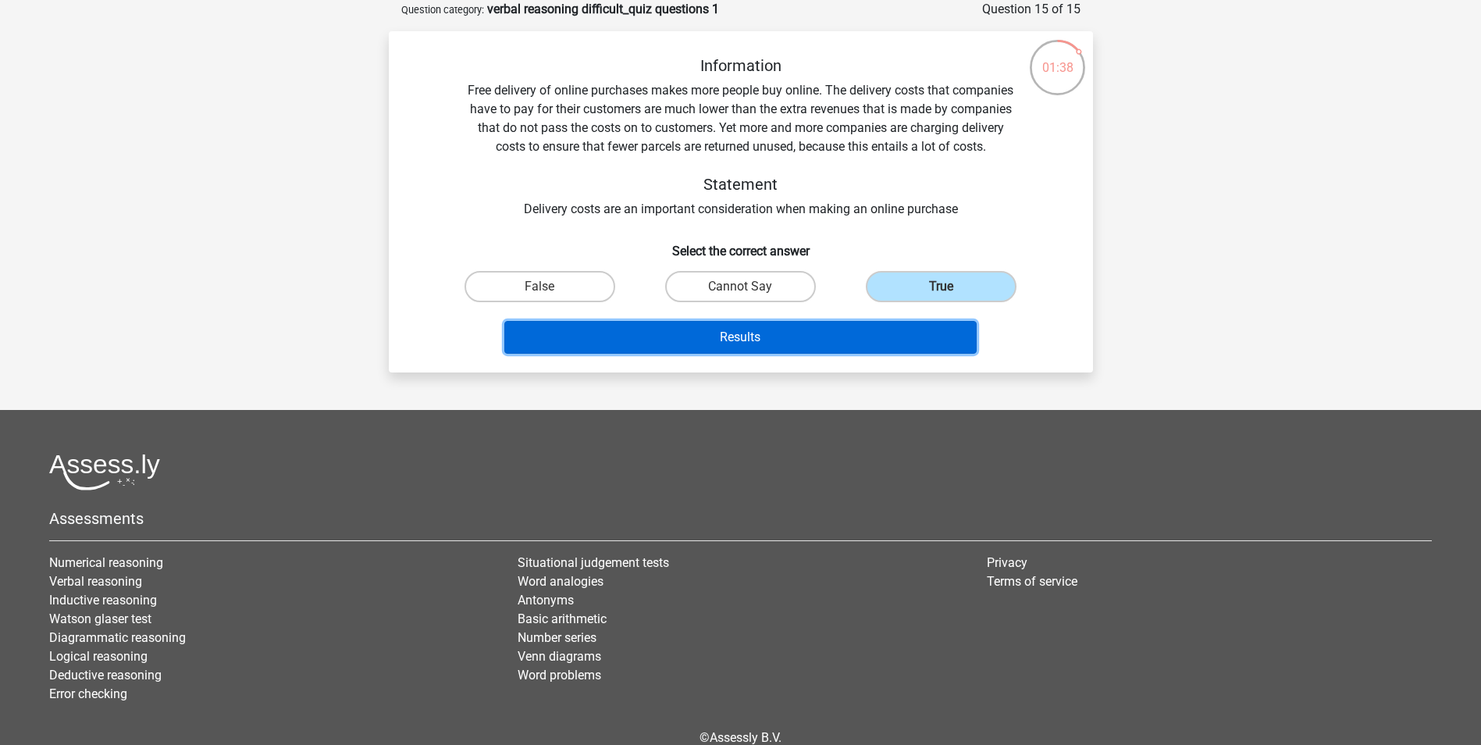
click at [792, 333] on button "Results" at bounding box center [740, 337] width 472 height 33
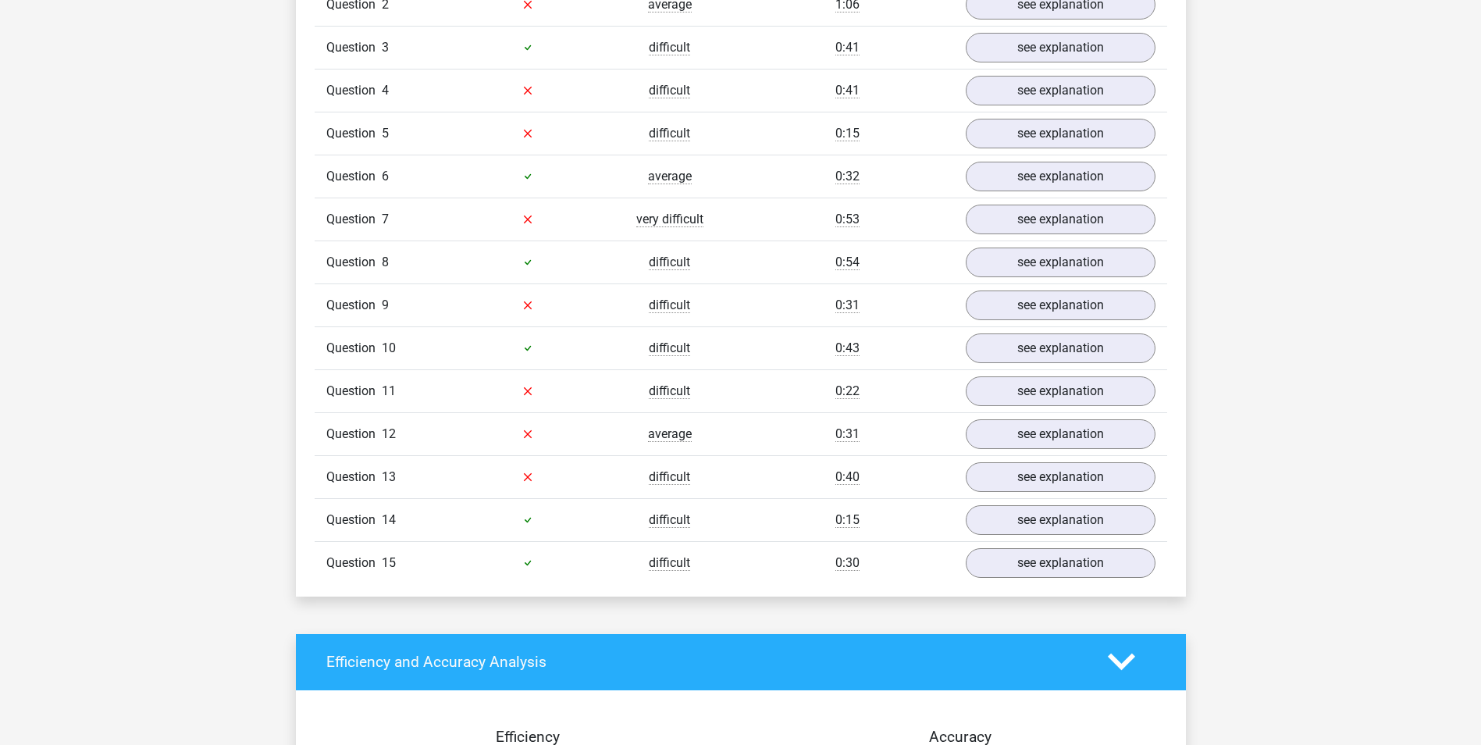
scroll to position [1093, 0]
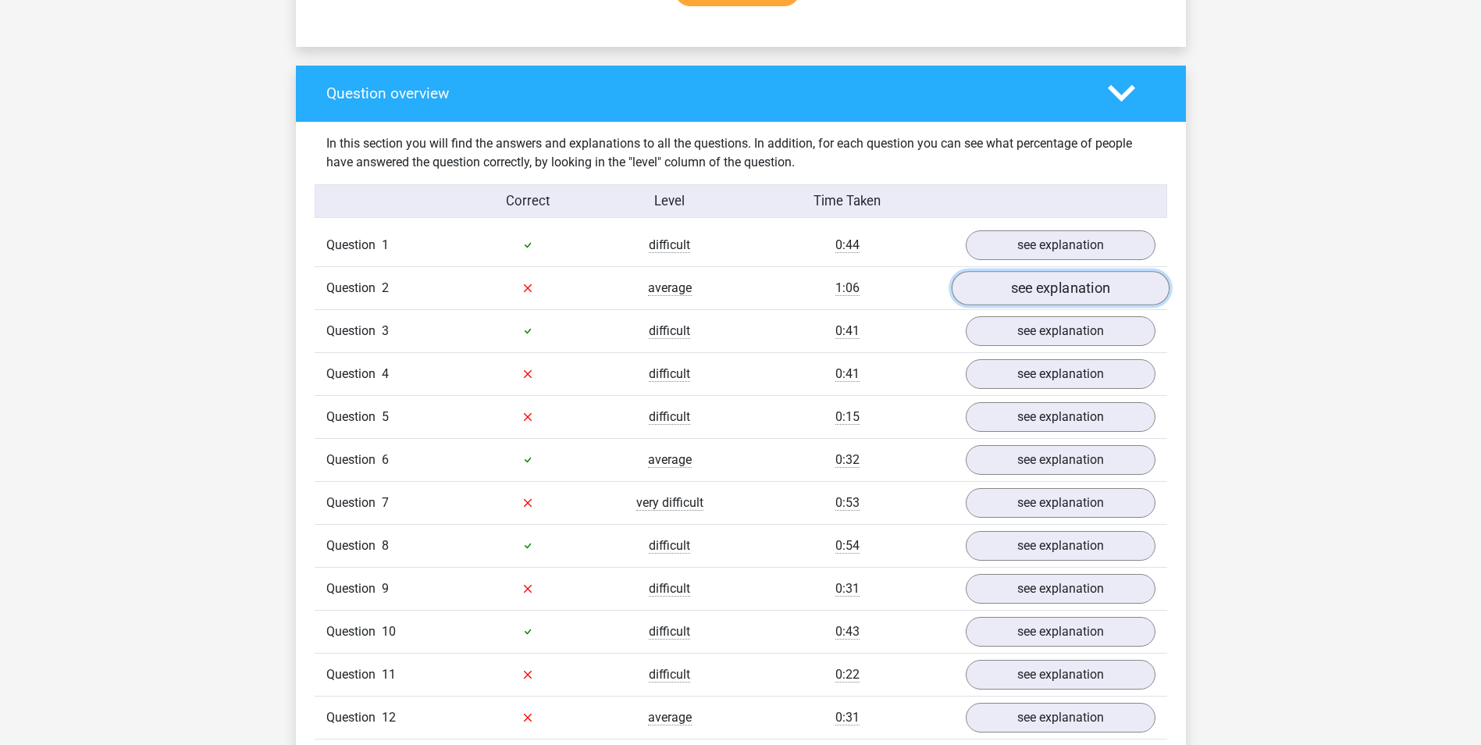
click at [1109, 291] on link "see explanation" at bounding box center [1060, 288] width 218 height 34
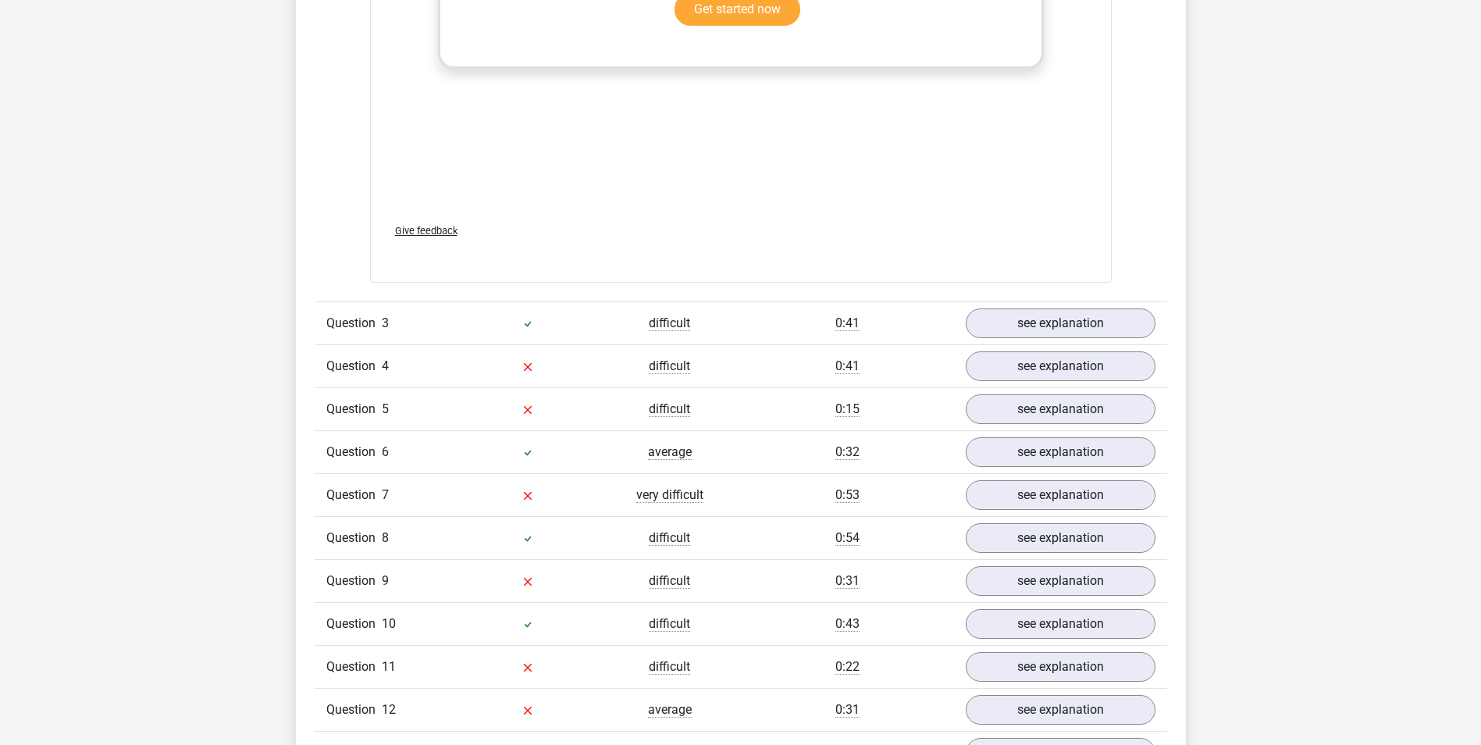
scroll to position [2108, 0]
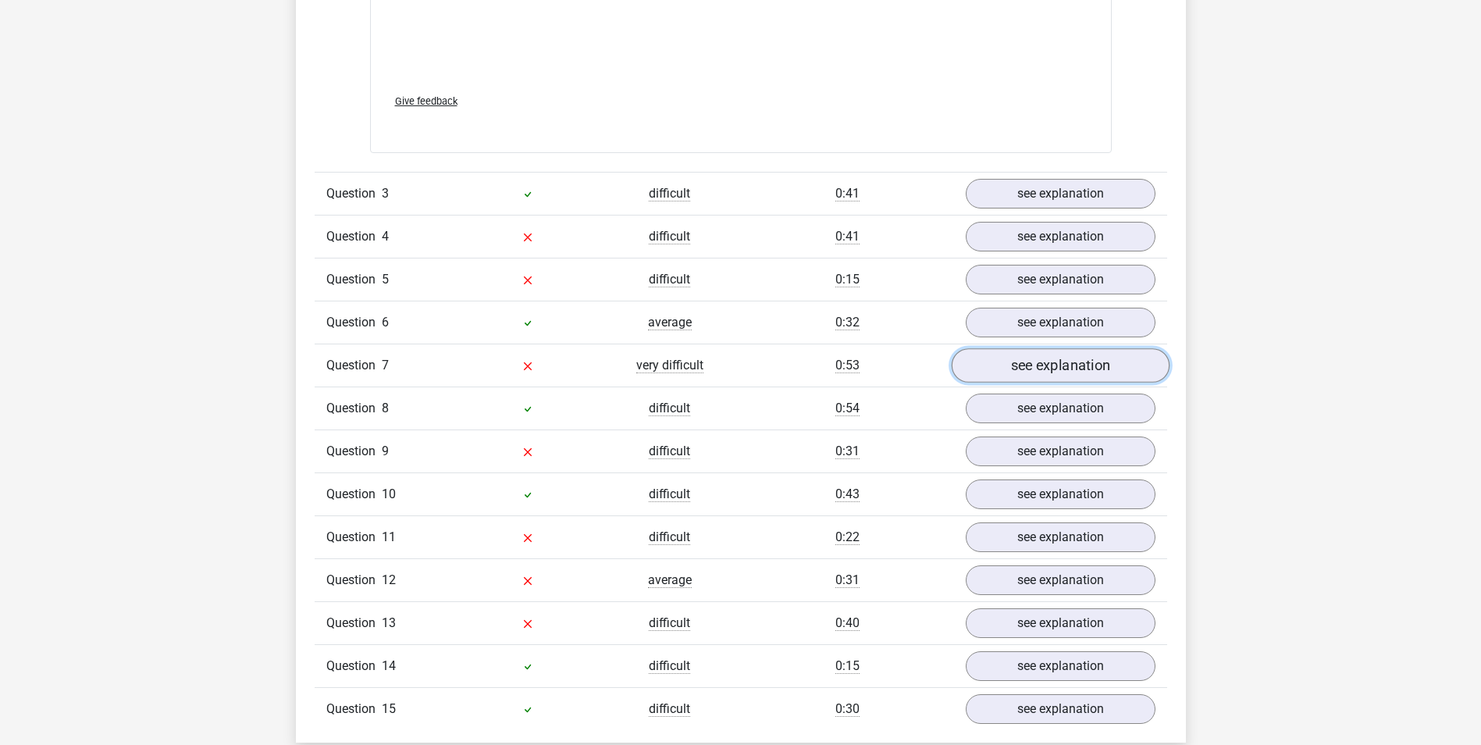
click at [1033, 354] on link "see explanation" at bounding box center [1060, 365] width 218 height 34
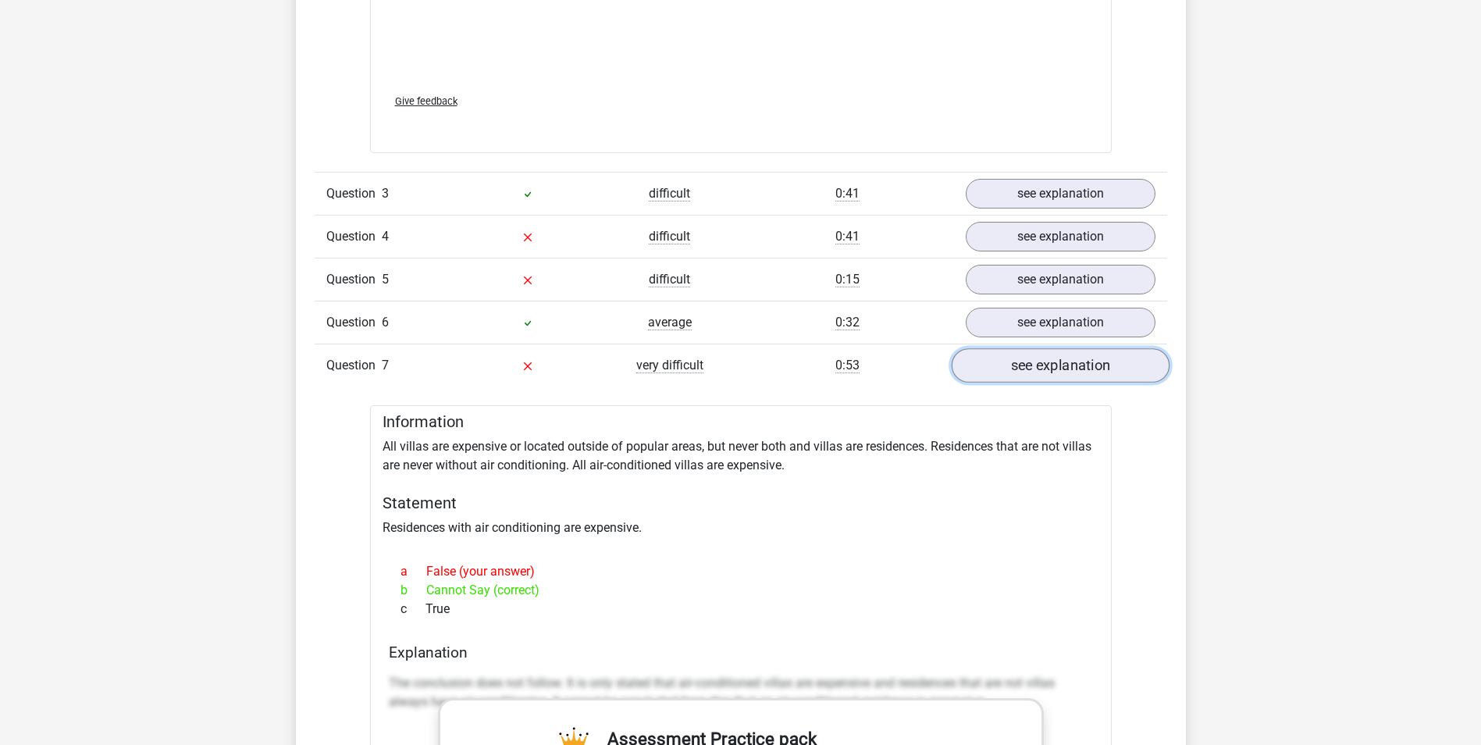
click at [966, 367] on link "see explanation" at bounding box center [1060, 365] width 218 height 34
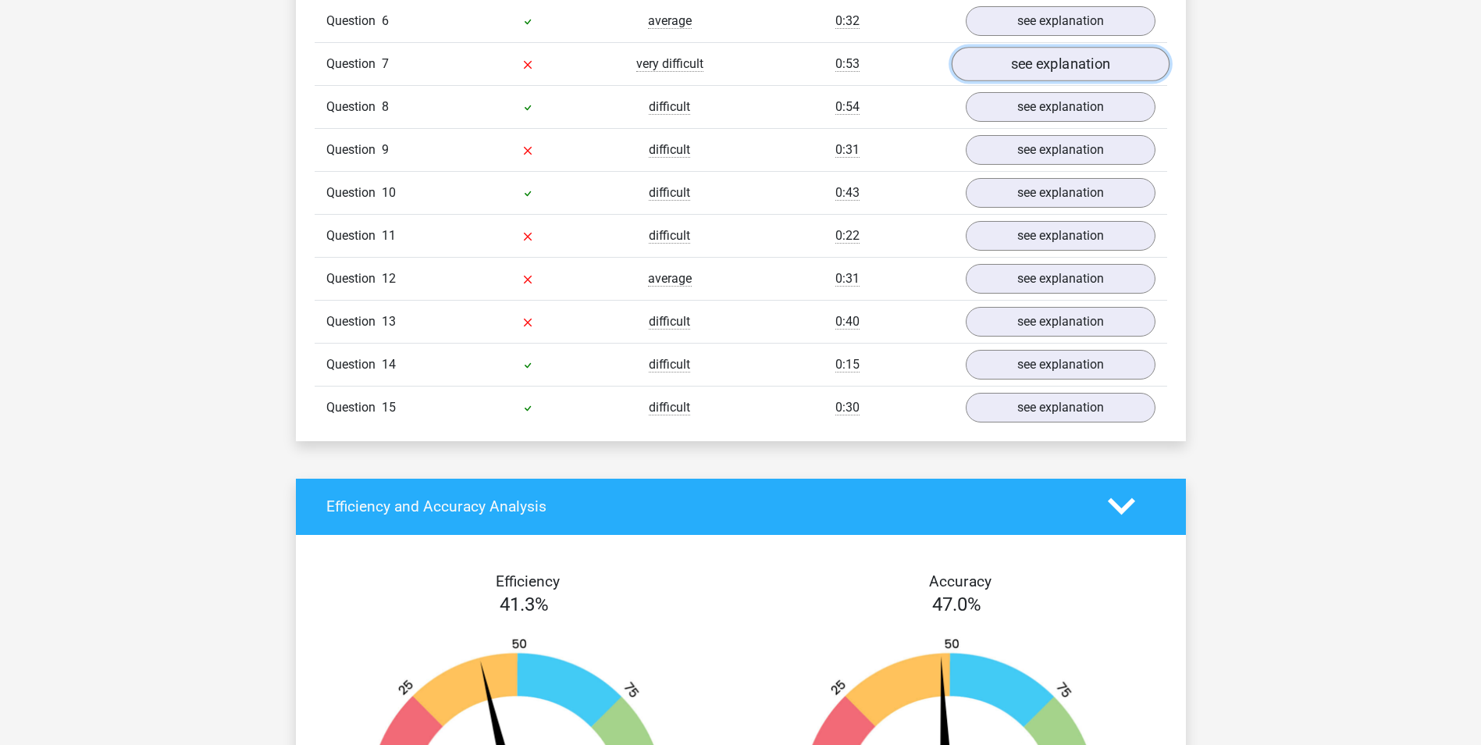
scroll to position [2420, 0]
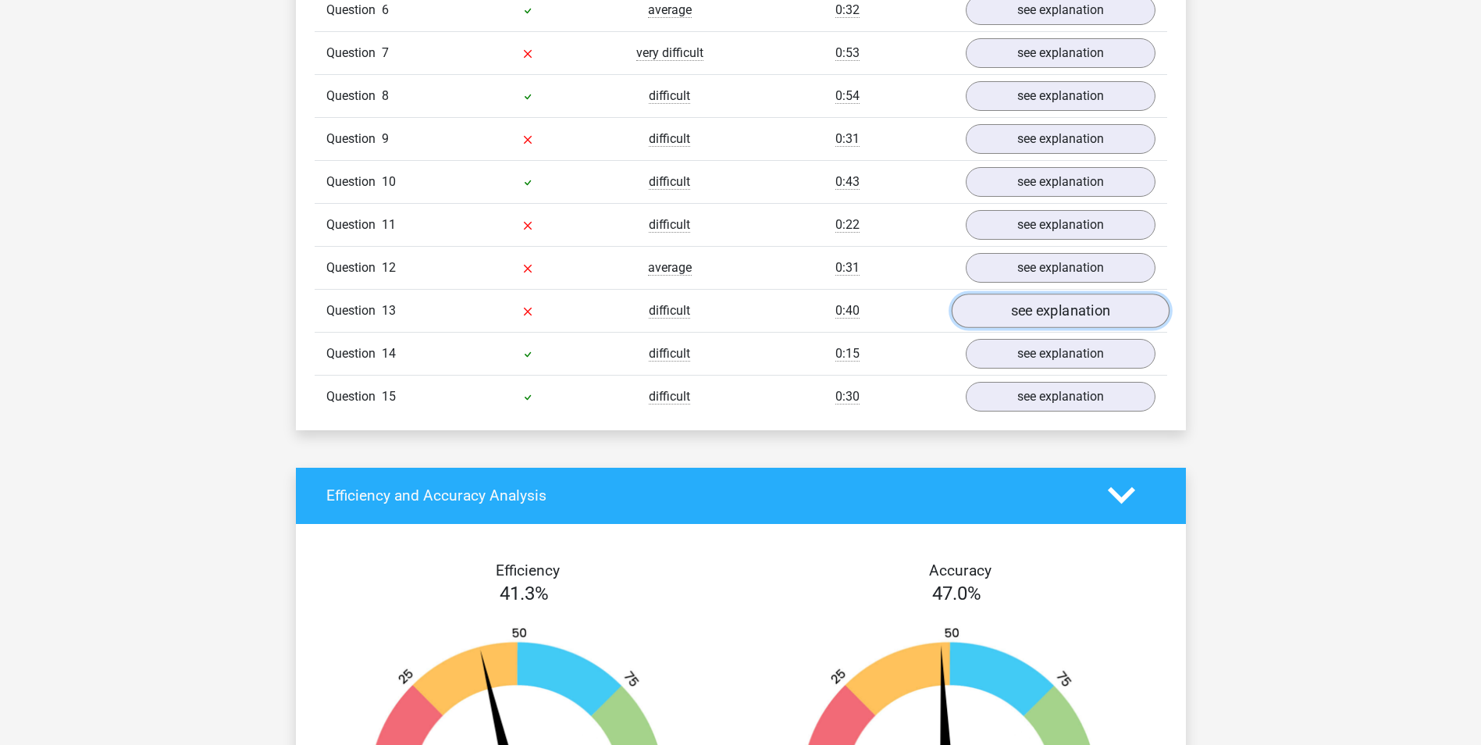
click at [1013, 306] on link "see explanation" at bounding box center [1060, 311] width 218 height 34
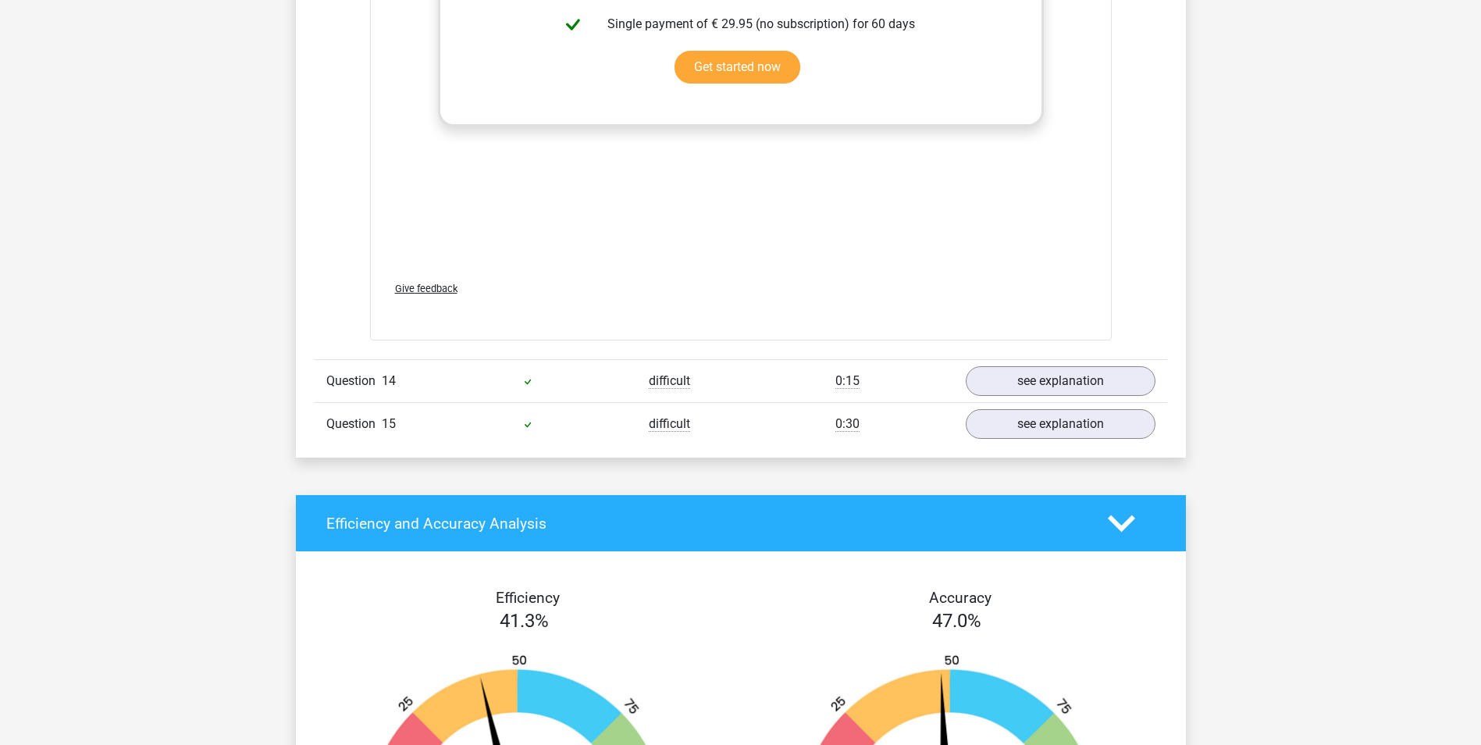
scroll to position [3279, 0]
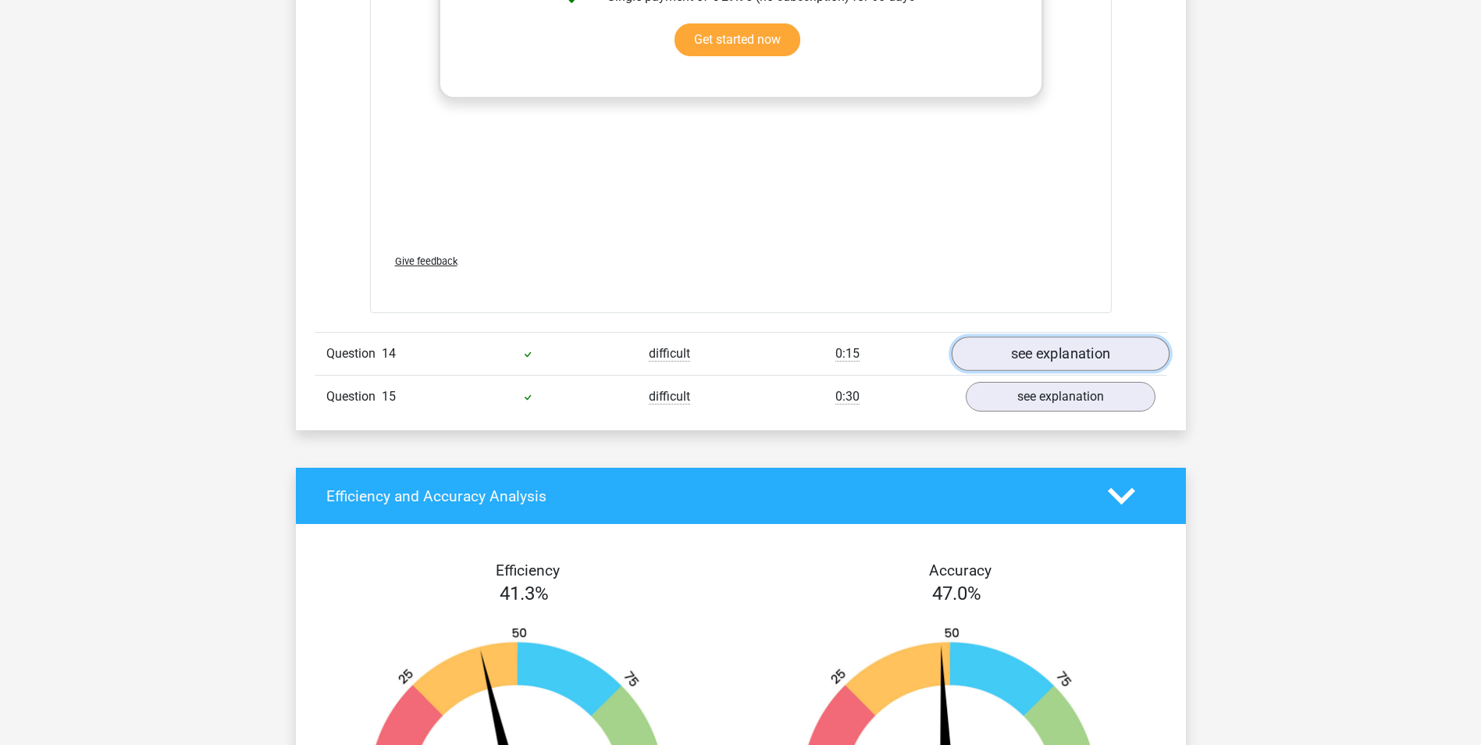
click at [1062, 352] on link "see explanation" at bounding box center [1060, 353] width 218 height 34
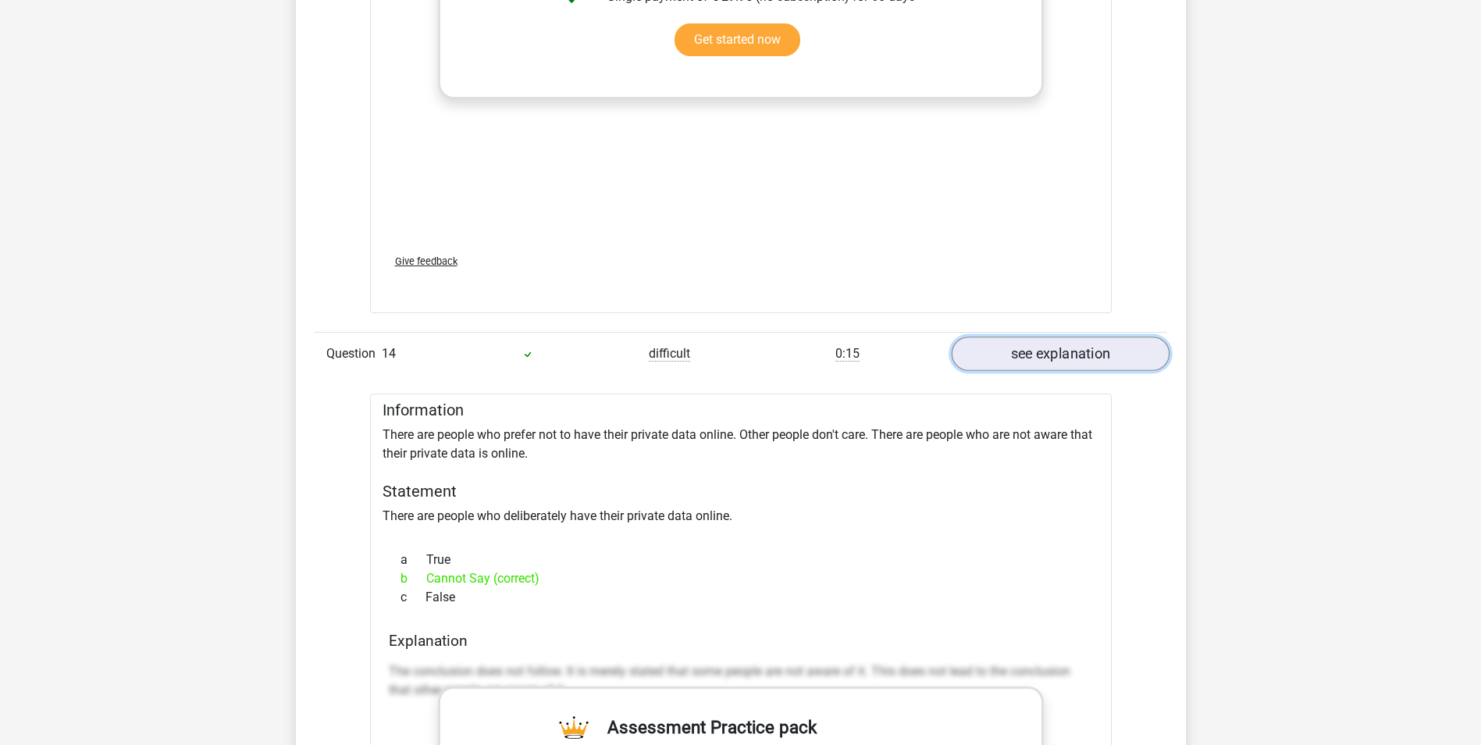
click at [1070, 347] on link "see explanation" at bounding box center [1060, 353] width 218 height 34
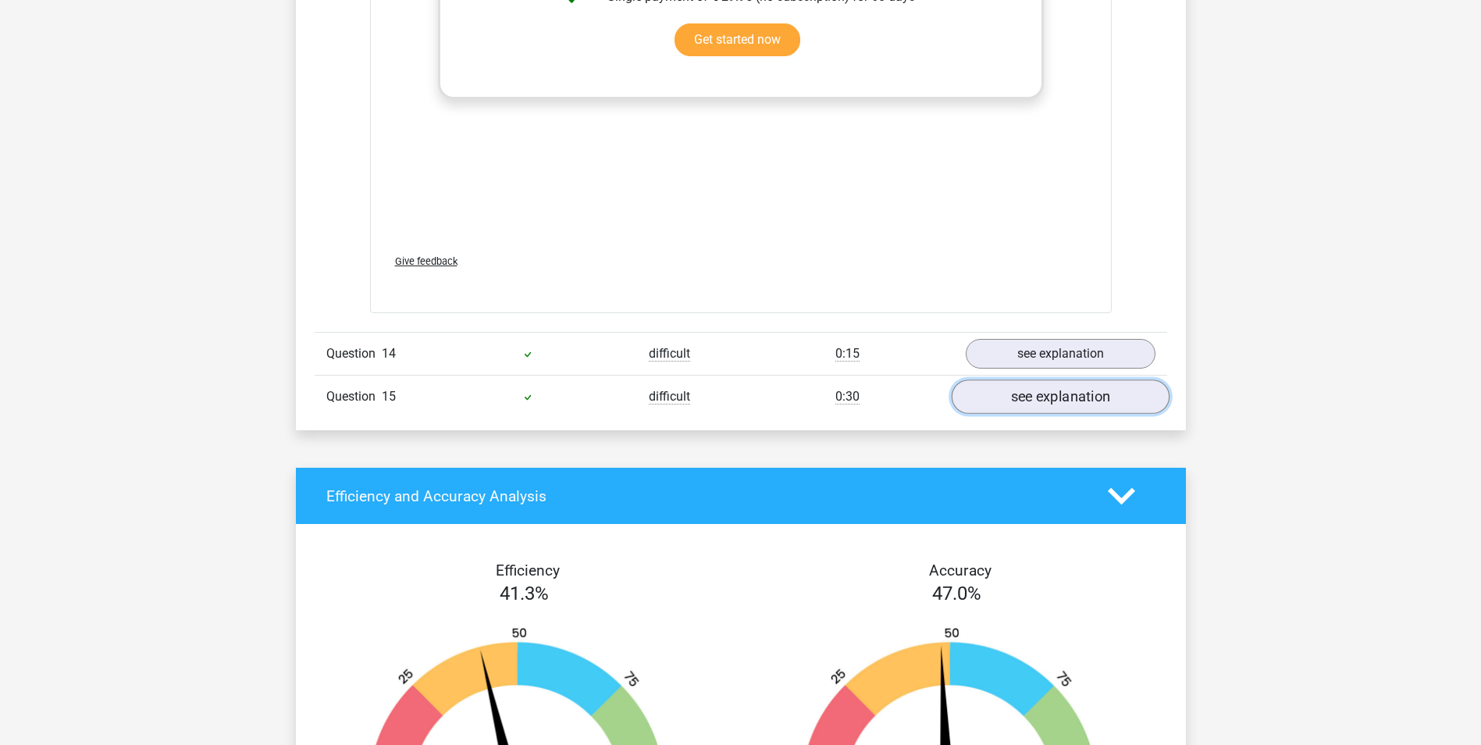
click at [1065, 396] on link "see explanation" at bounding box center [1060, 396] width 218 height 34
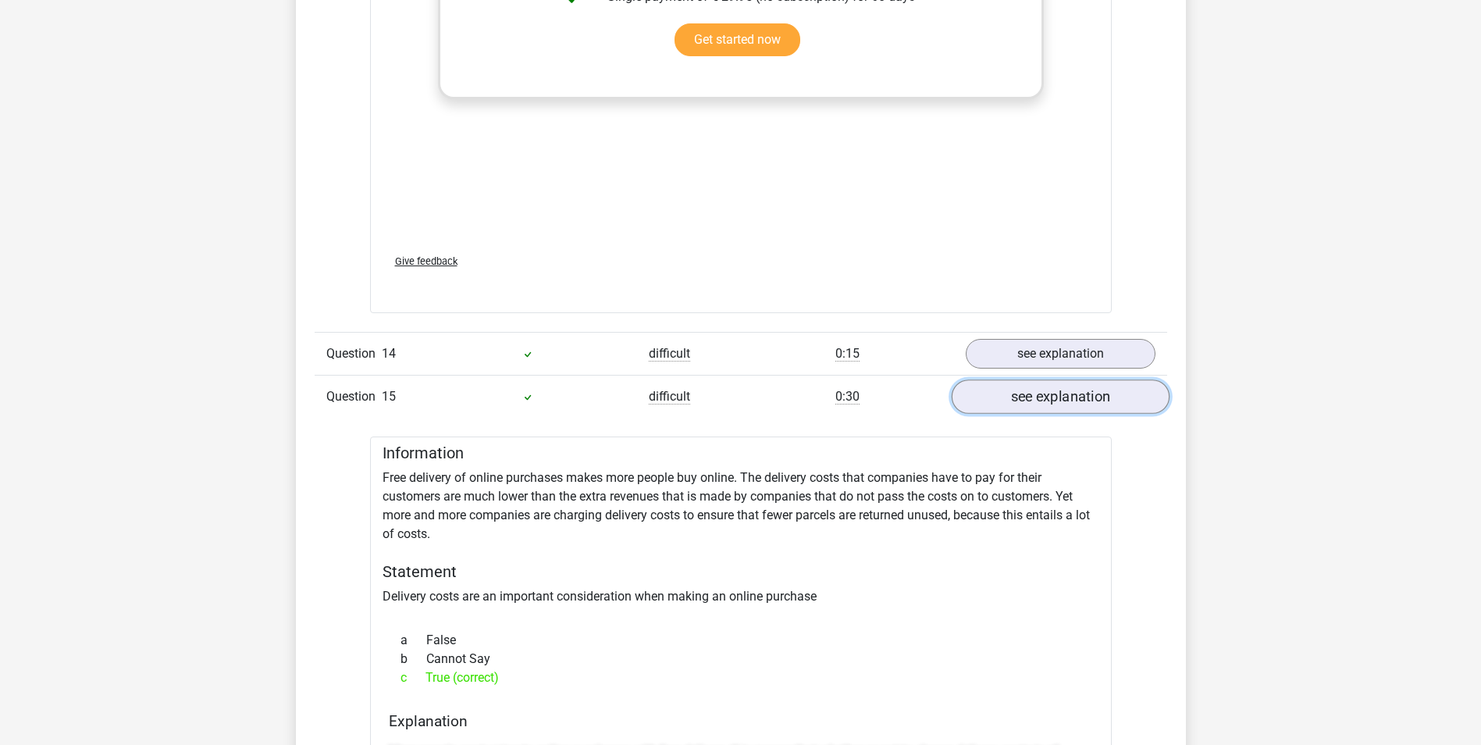
click at [1065, 396] on link "see explanation" at bounding box center [1060, 396] width 218 height 34
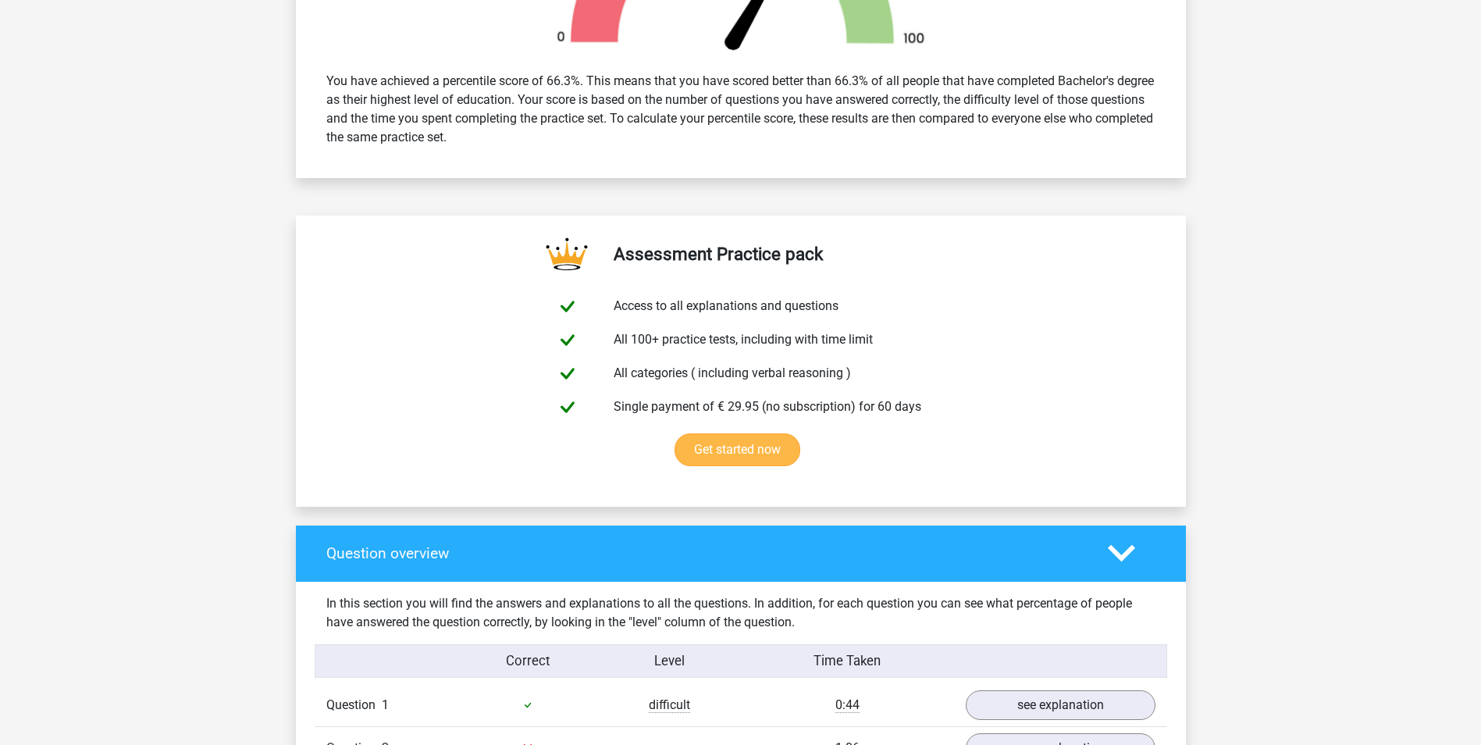
scroll to position [625, 0]
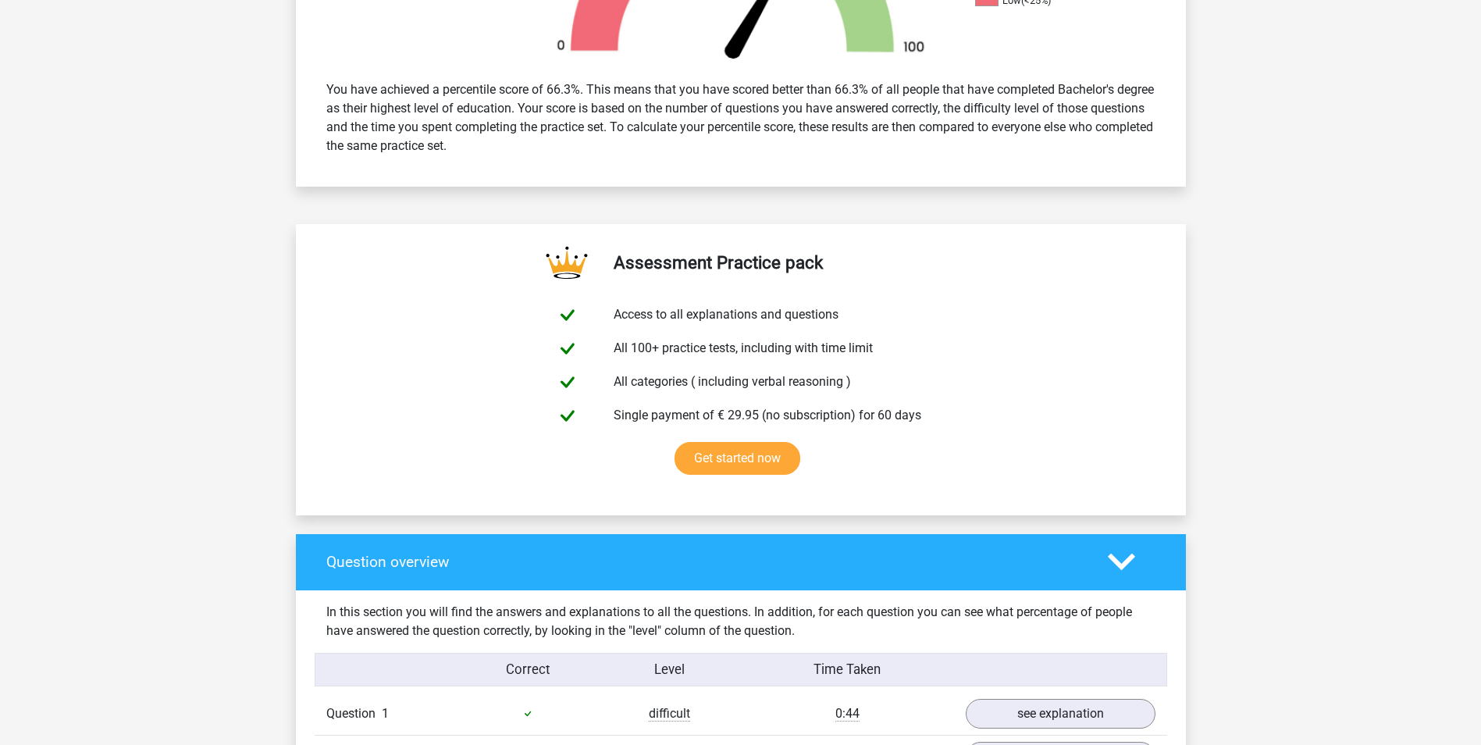
click at [1120, 585] on div "Question overview" at bounding box center [741, 562] width 890 height 56
click at [1117, 570] on icon at bounding box center [1121, 561] width 27 height 27
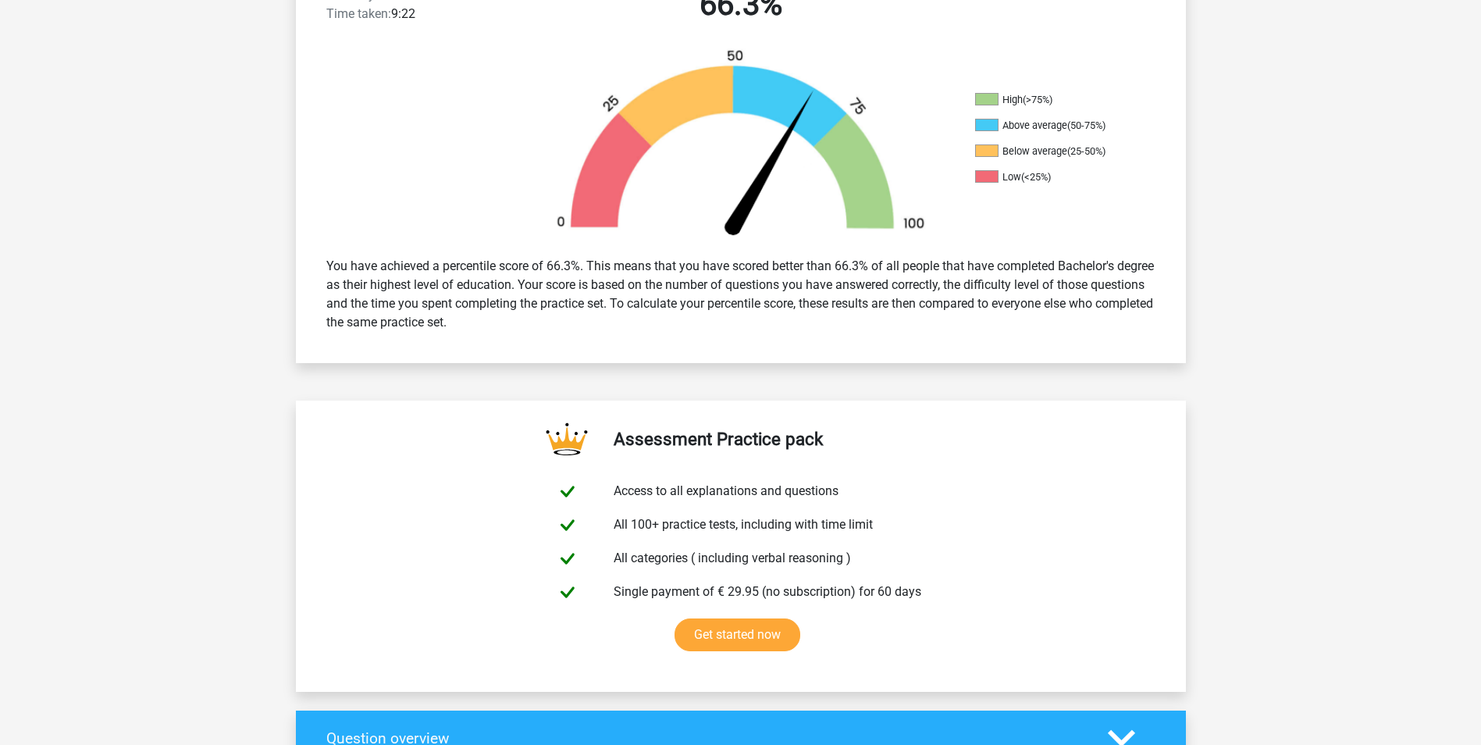
scroll to position [0, 0]
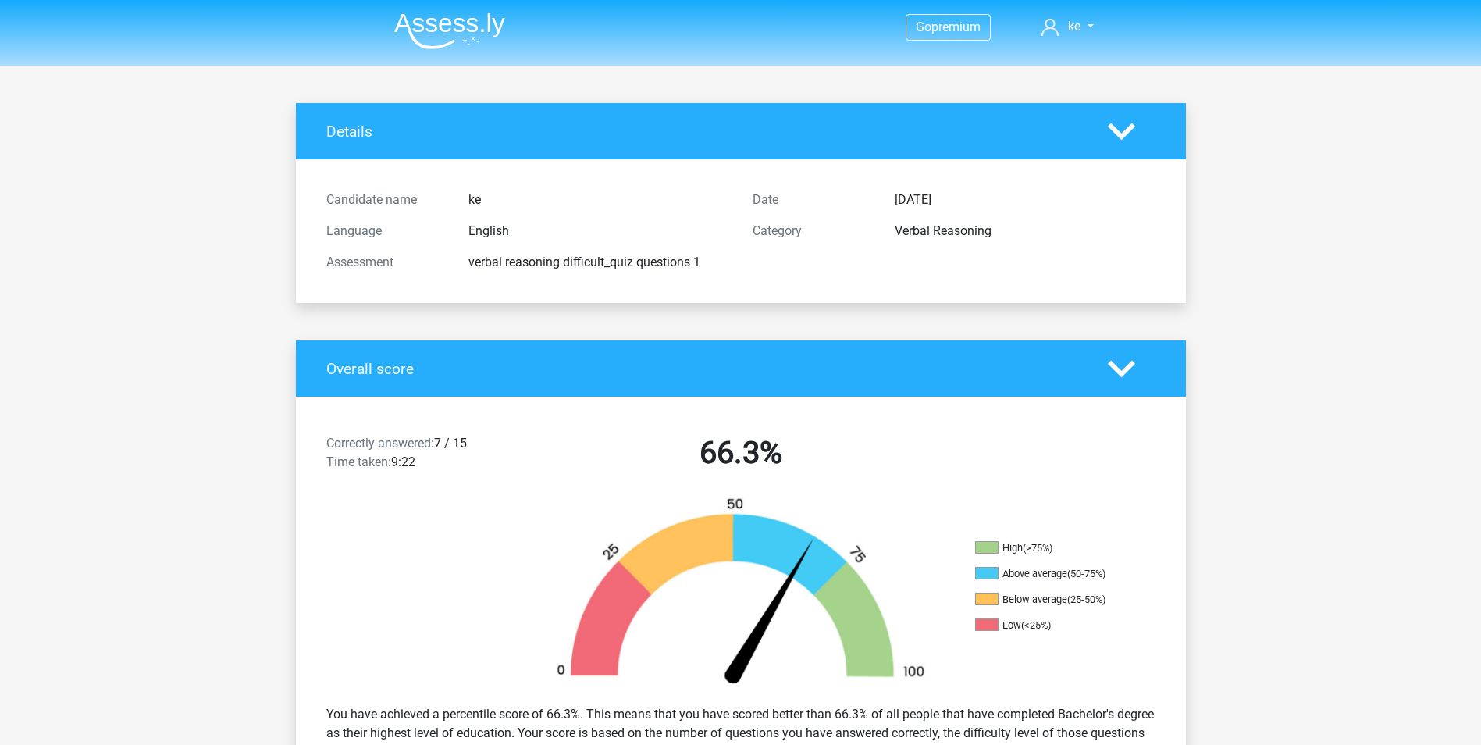
click at [459, 33] on img at bounding box center [449, 30] width 111 height 37
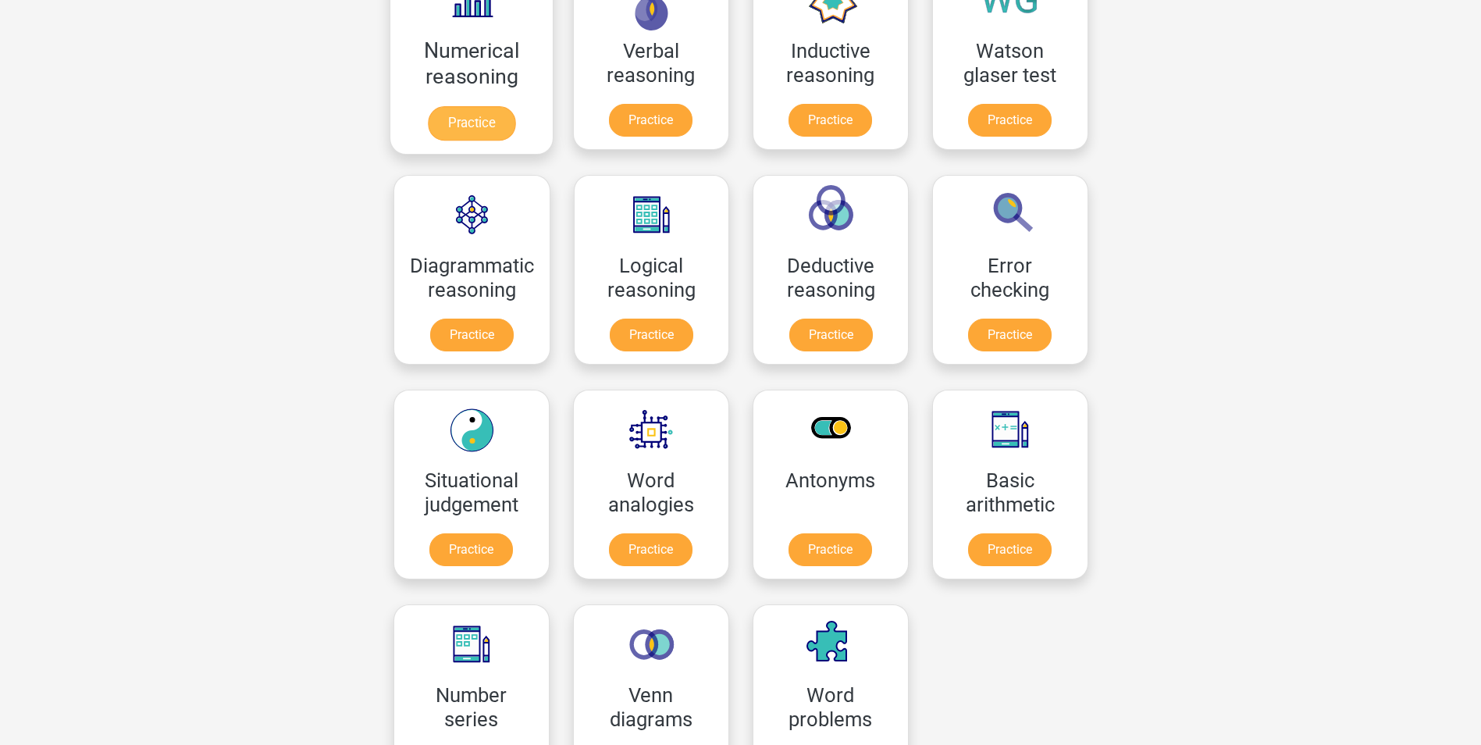
scroll to position [468, 0]
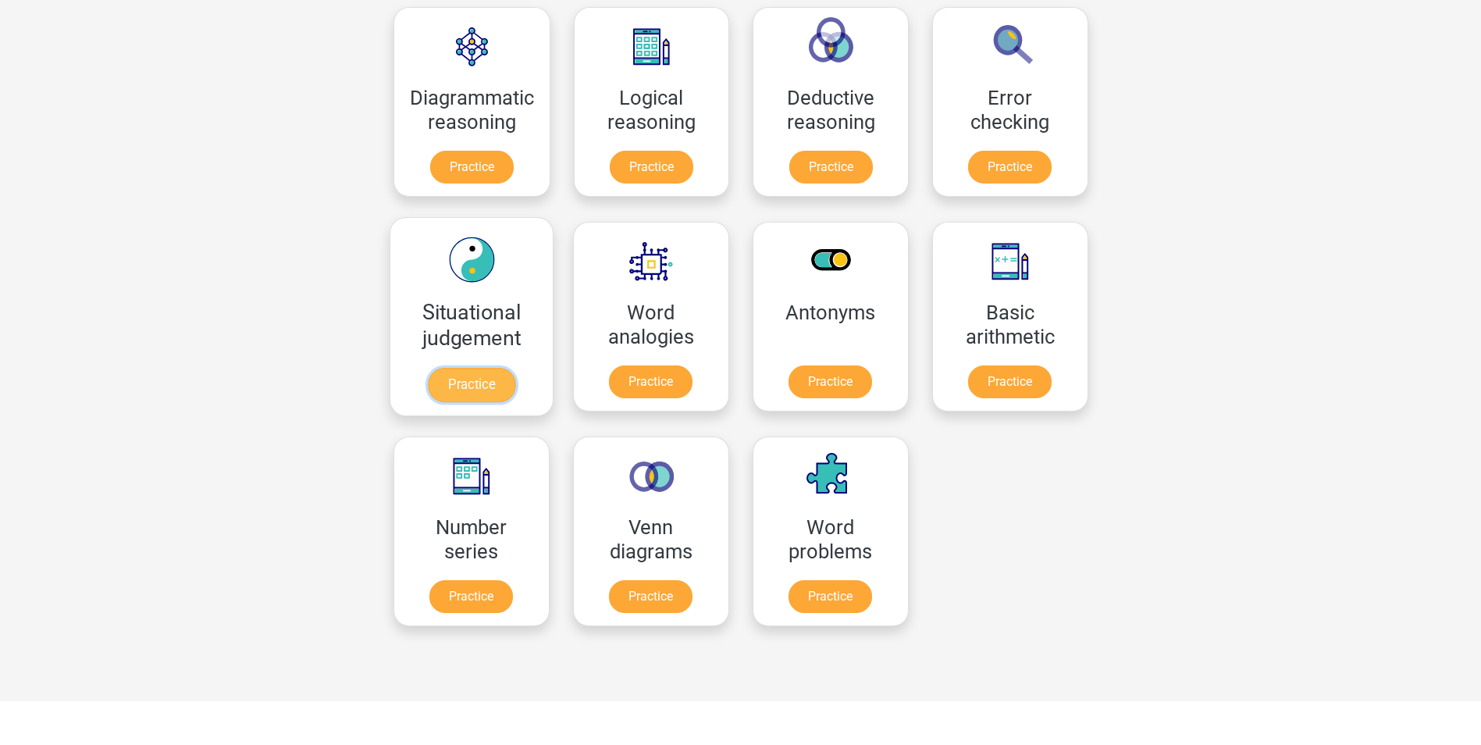
click at [476, 379] on link "Practice" at bounding box center [470, 385] width 87 height 34
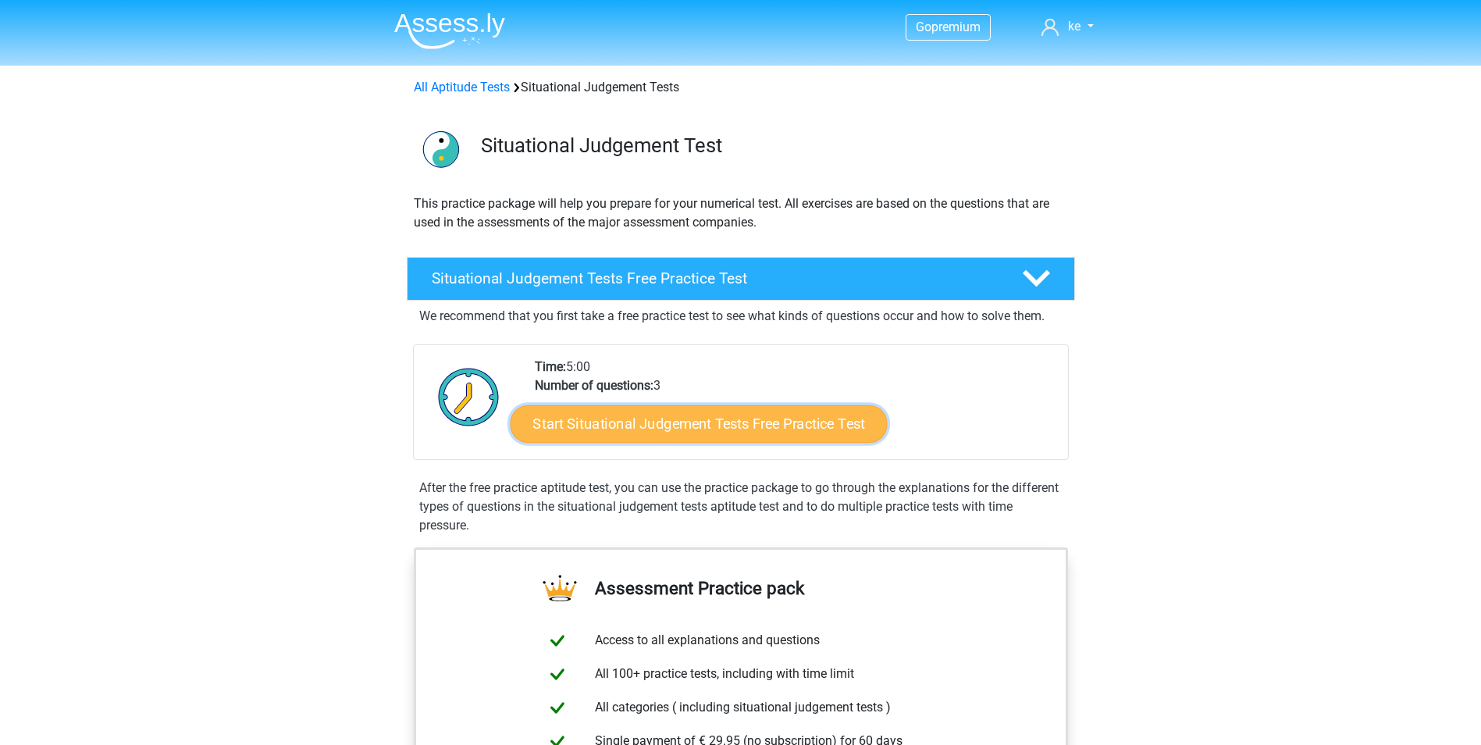
click at [610, 422] on link "Start Situational Judgement Tests Free Practice Test" at bounding box center [698, 423] width 377 height 37
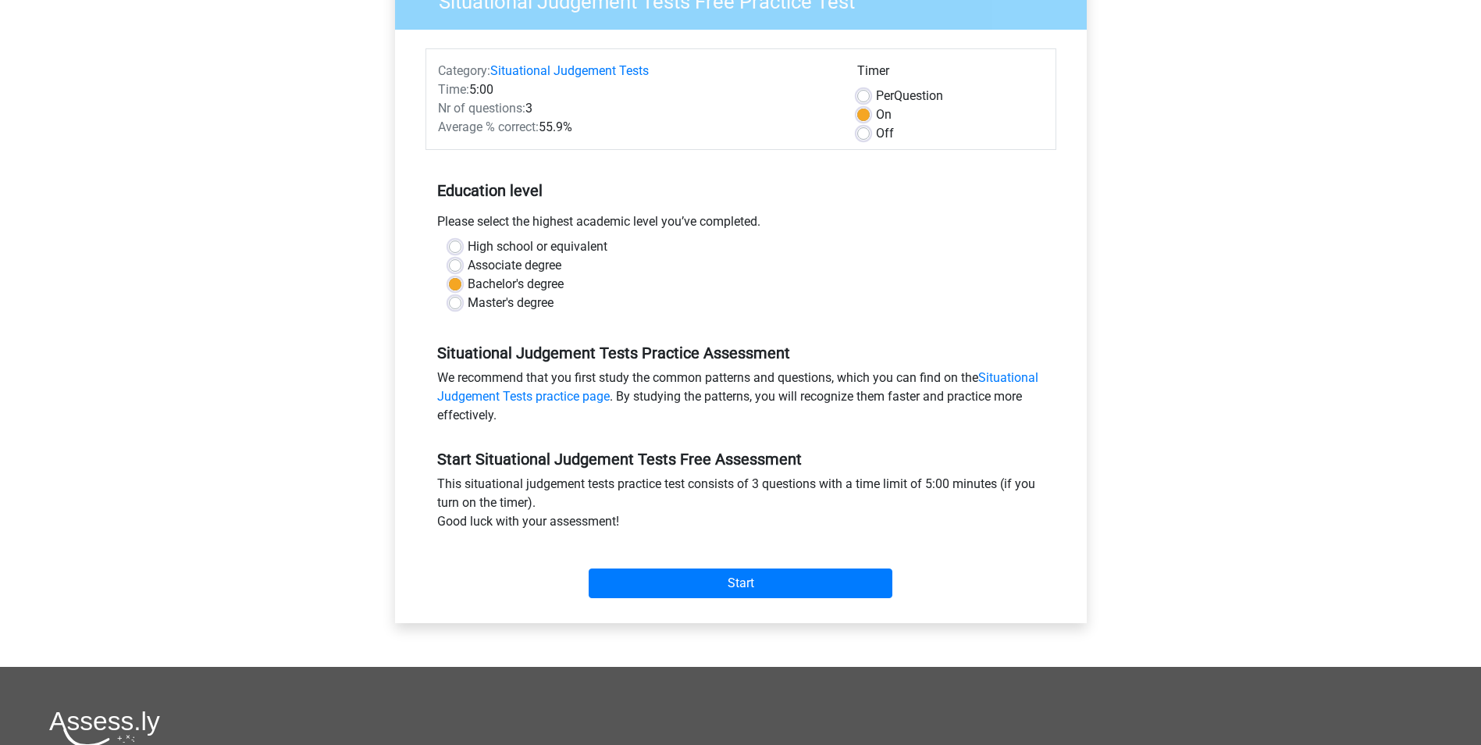
scroll to position [156, 0]
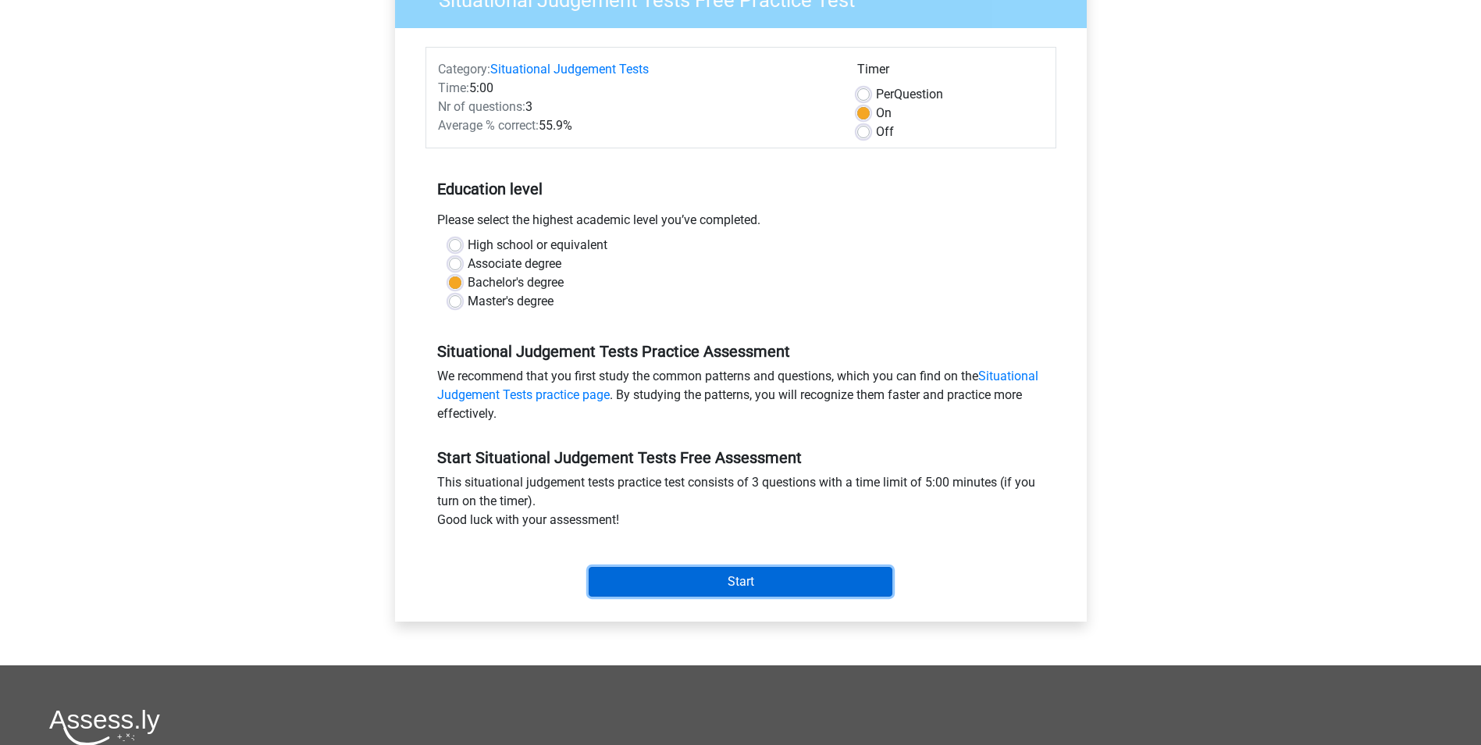
click at [654, 589] on input "Start" at bounding box center [741, 582] width 304 height 30
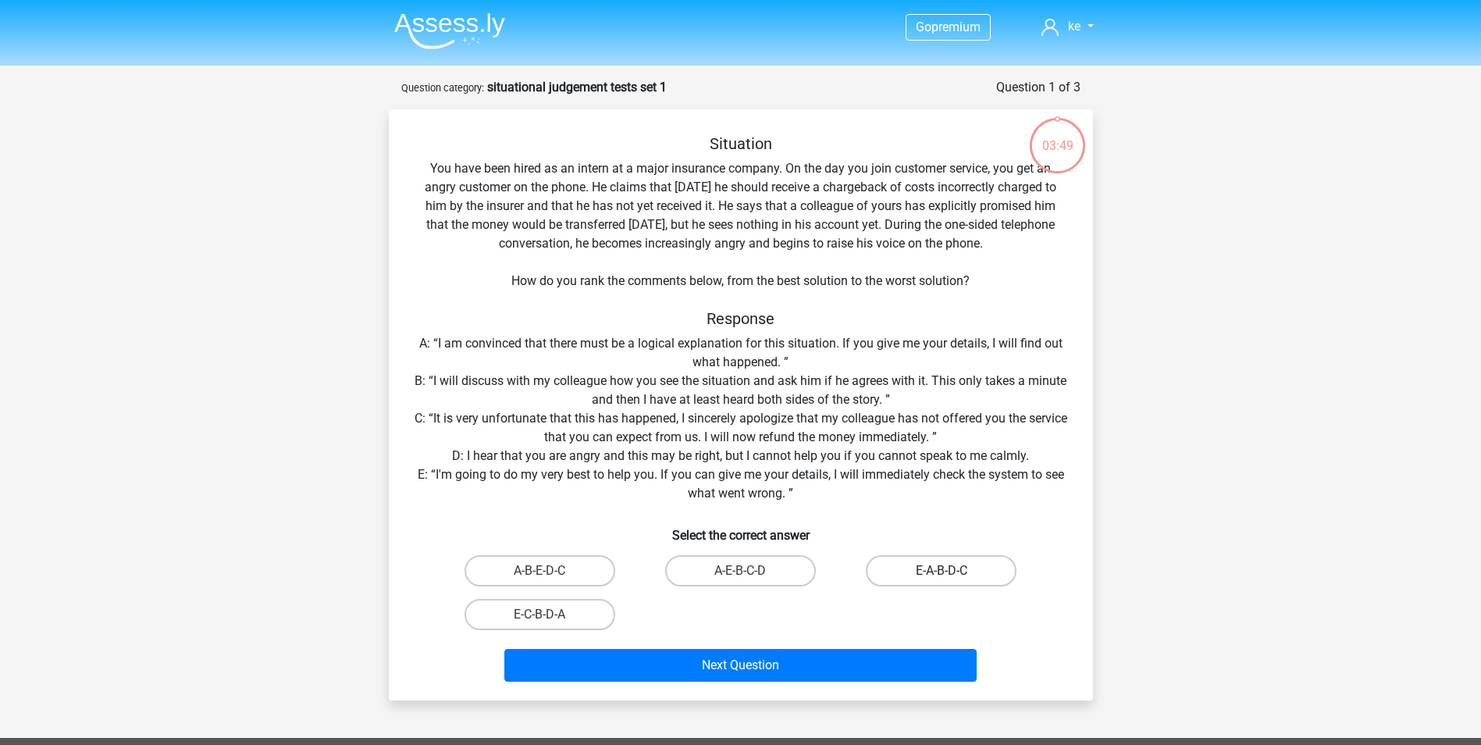
click at [929, 575] on label "E-A-B-D-C" at bounding box center [941, 570] width 151 height 31
click at [941, 575] on input "E-A-B-D-C" at bounding box center [946, 576] width 10 height 10
radio input "true"
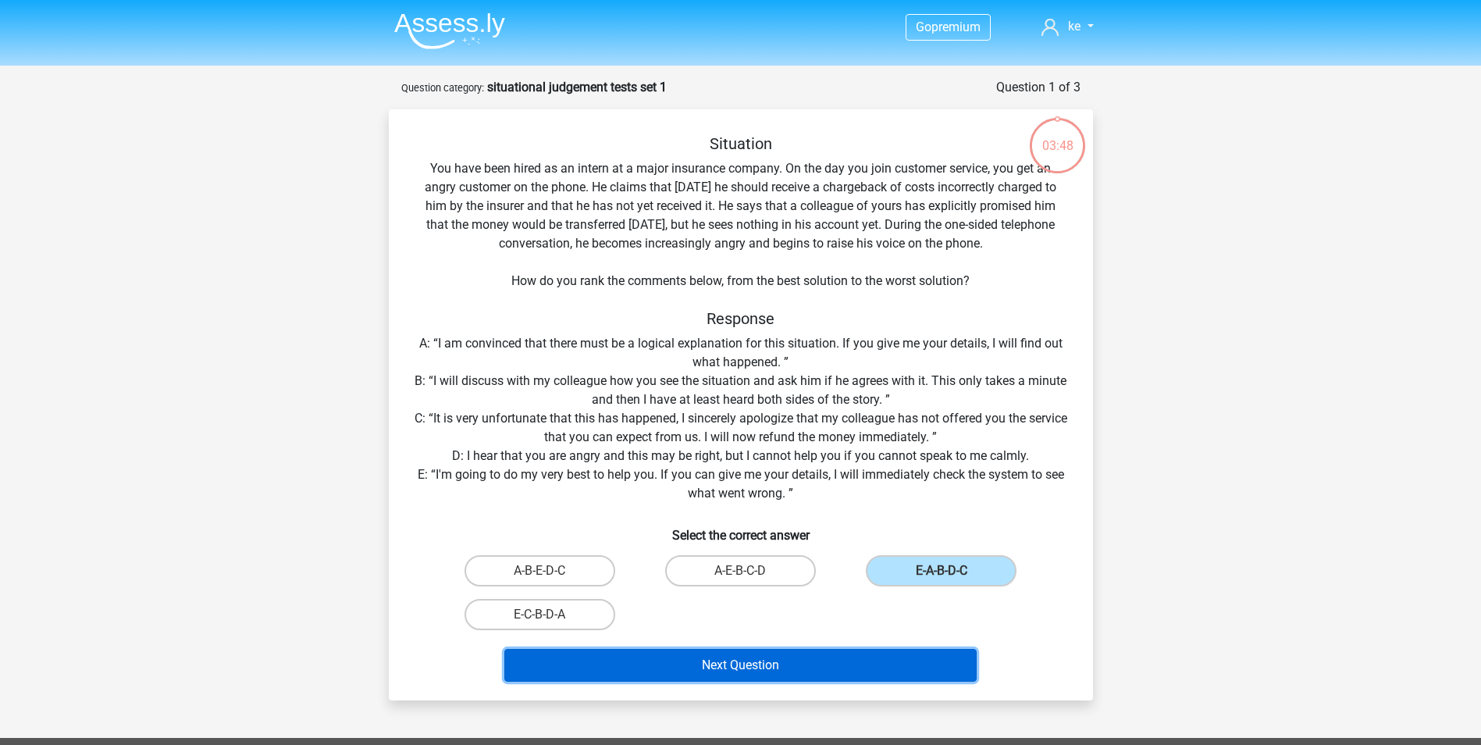
click at [867, 654] on button "Next Question" at bounding box center [740, 665] width 472 height 33
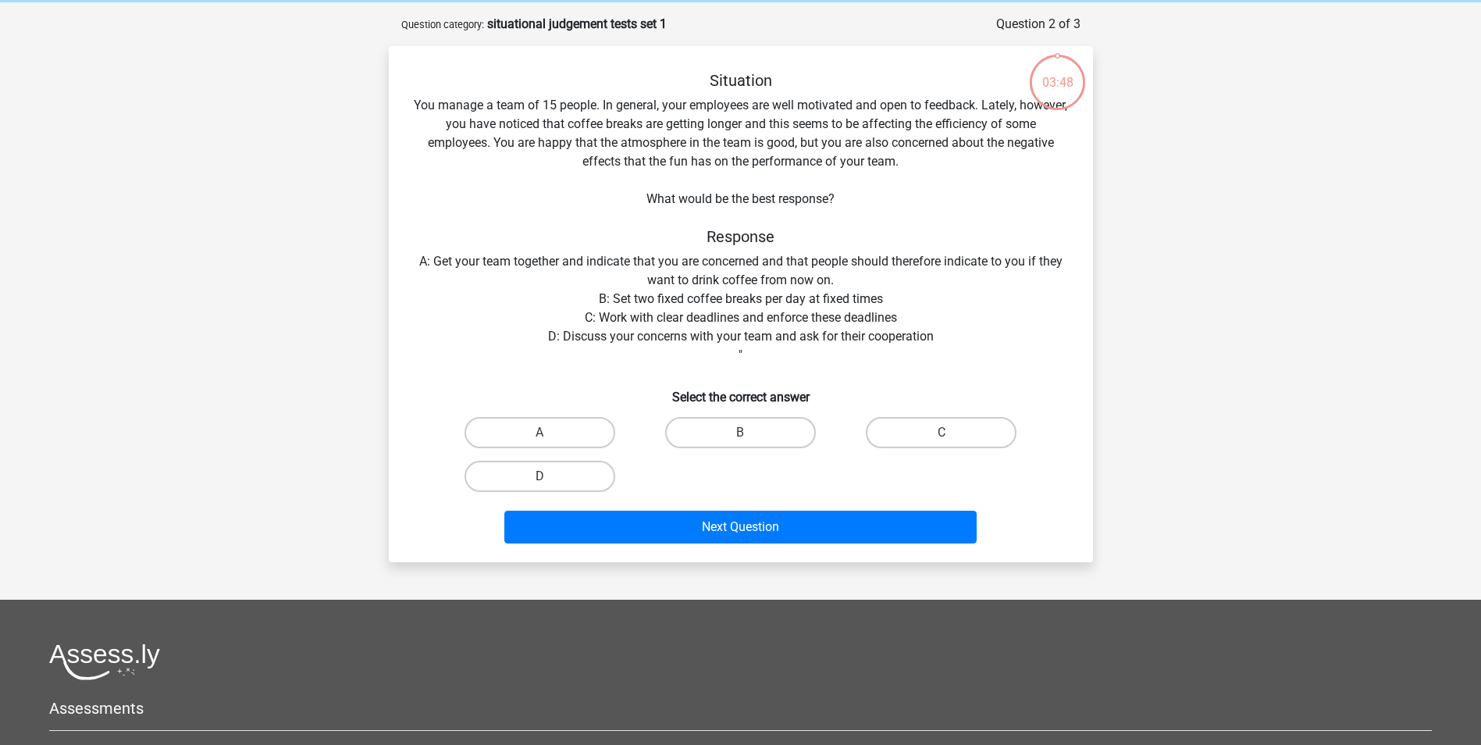
scroll to position [78, 0]
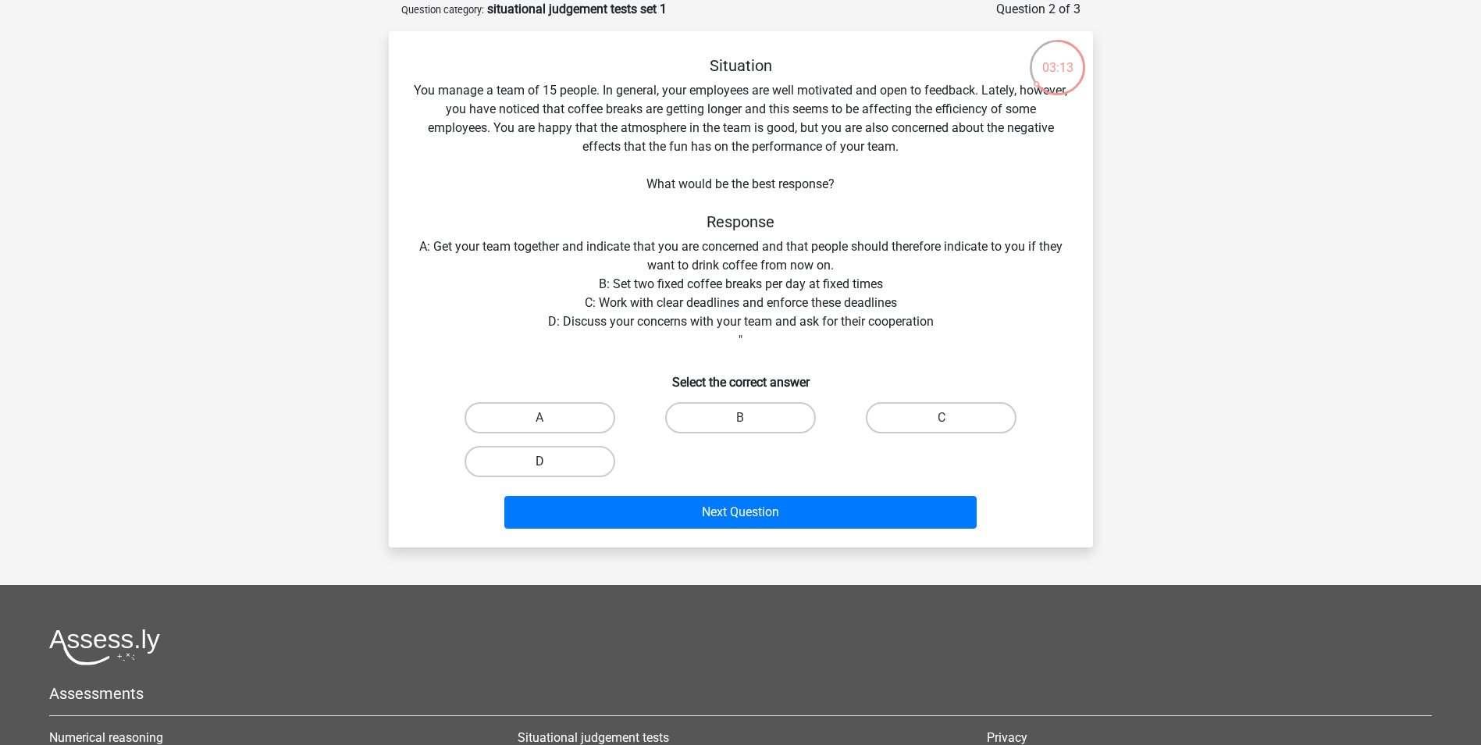
click at [564, 465] on label "D" at bounding box center [539, 461] width 151 height 31
click at [550, 465] on input "D" at bounding box center [544, 466] width 10 height 10
radio input "true"
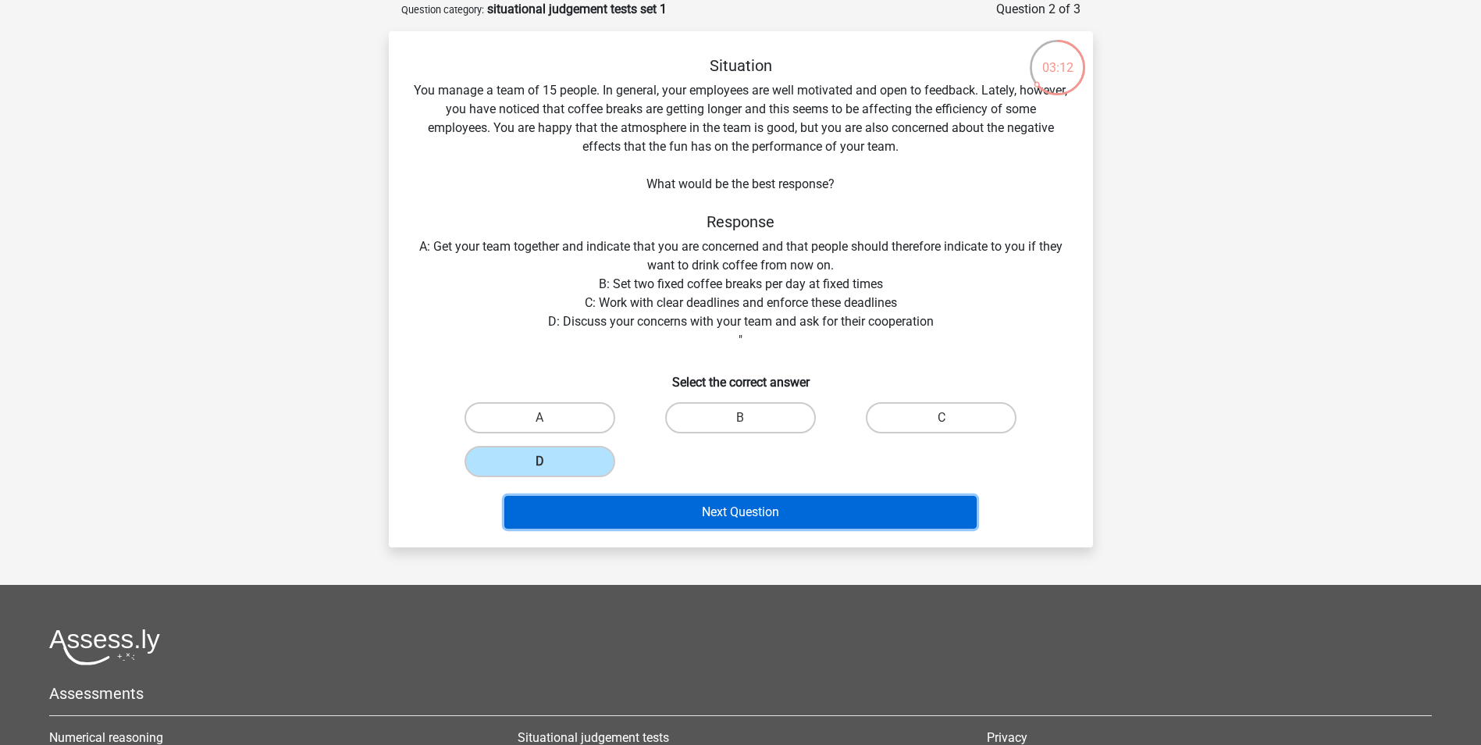
click at [571, 516] on button "Next Question" at bounding box center [740, 512] width 472 height 33
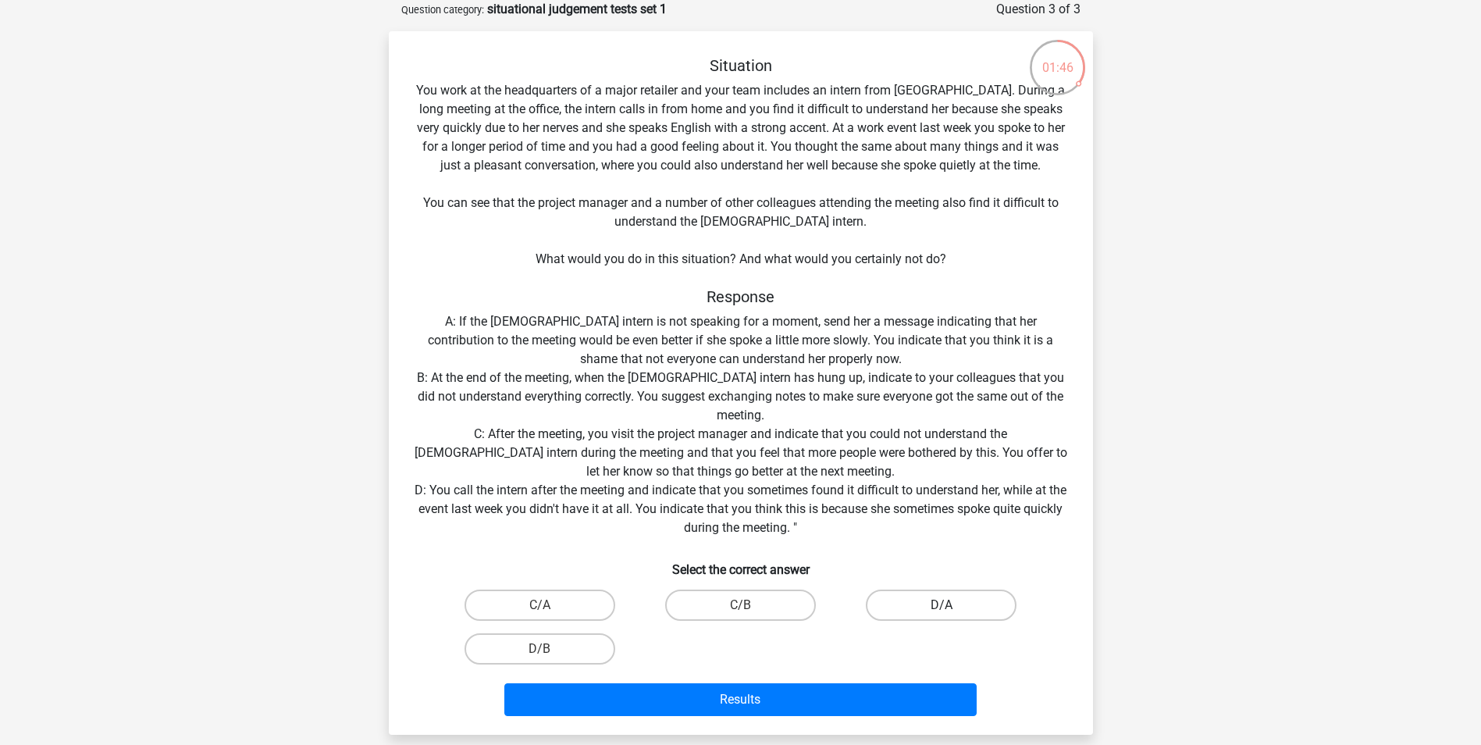
click at [977, 610] on label "D/A" at bounding box center [941, 604] width 151 height 31
click at [952, 610] on input "D/A" at bounding box center [946, 610] width 10 height 10
radio input "true"
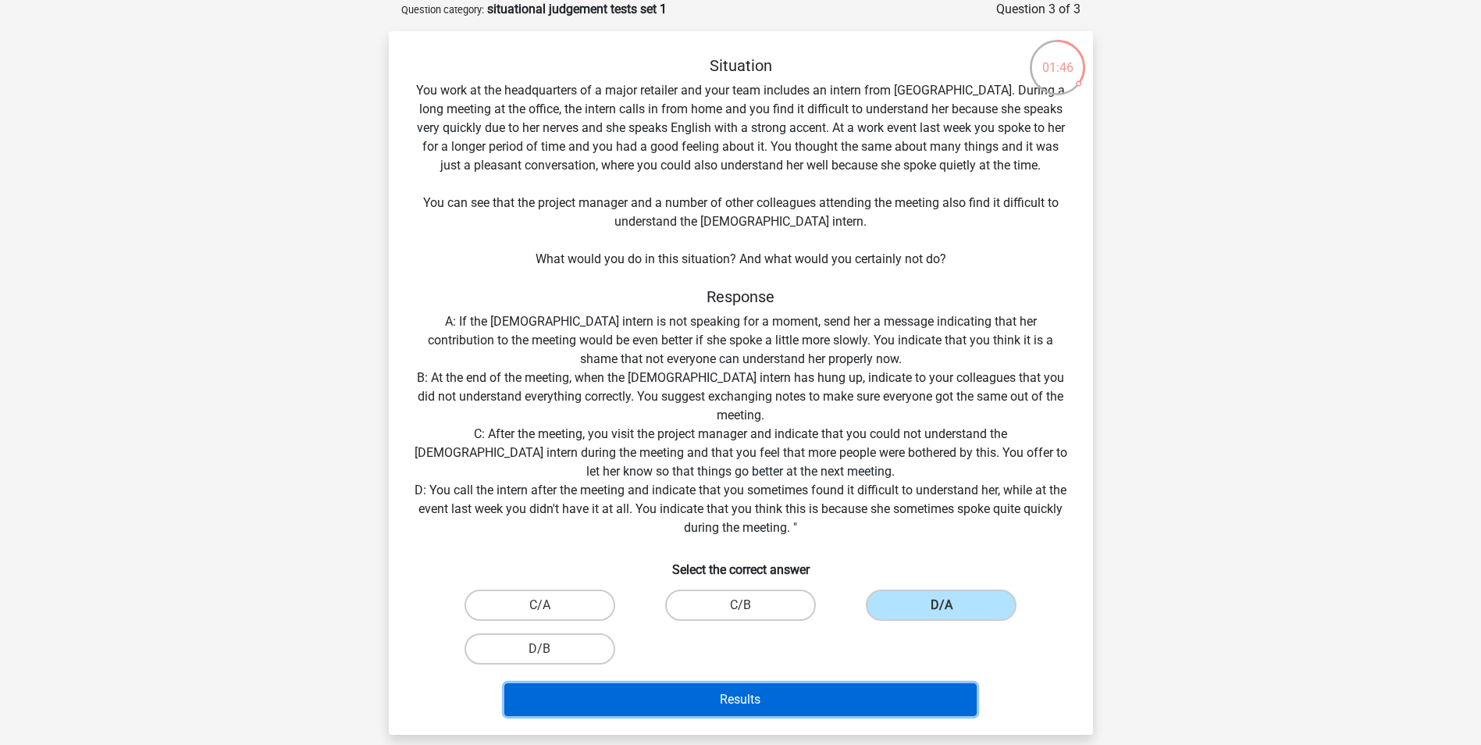
click at [876, 701] on button "Results" at bounding box center [740, 699] width 472 height 33
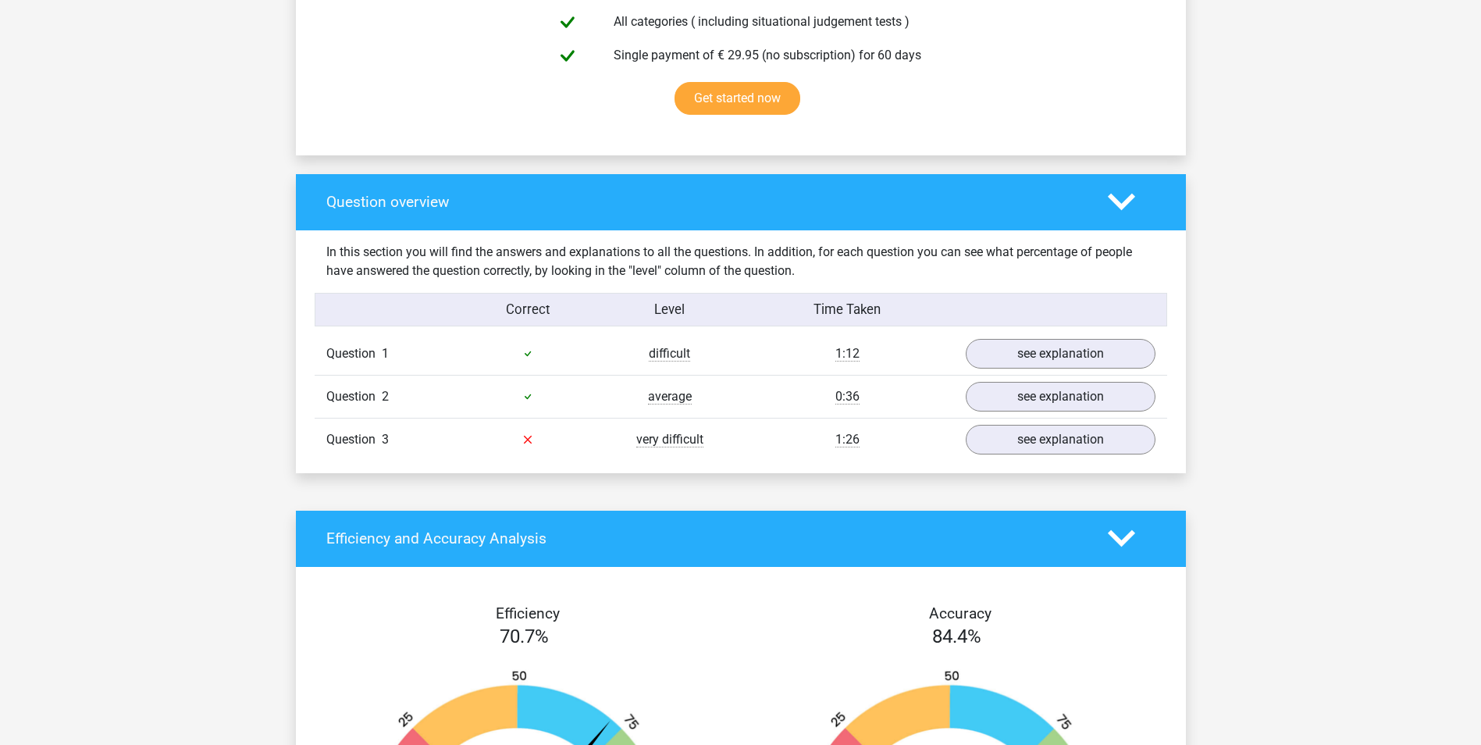
scroll to position [1015, 0]
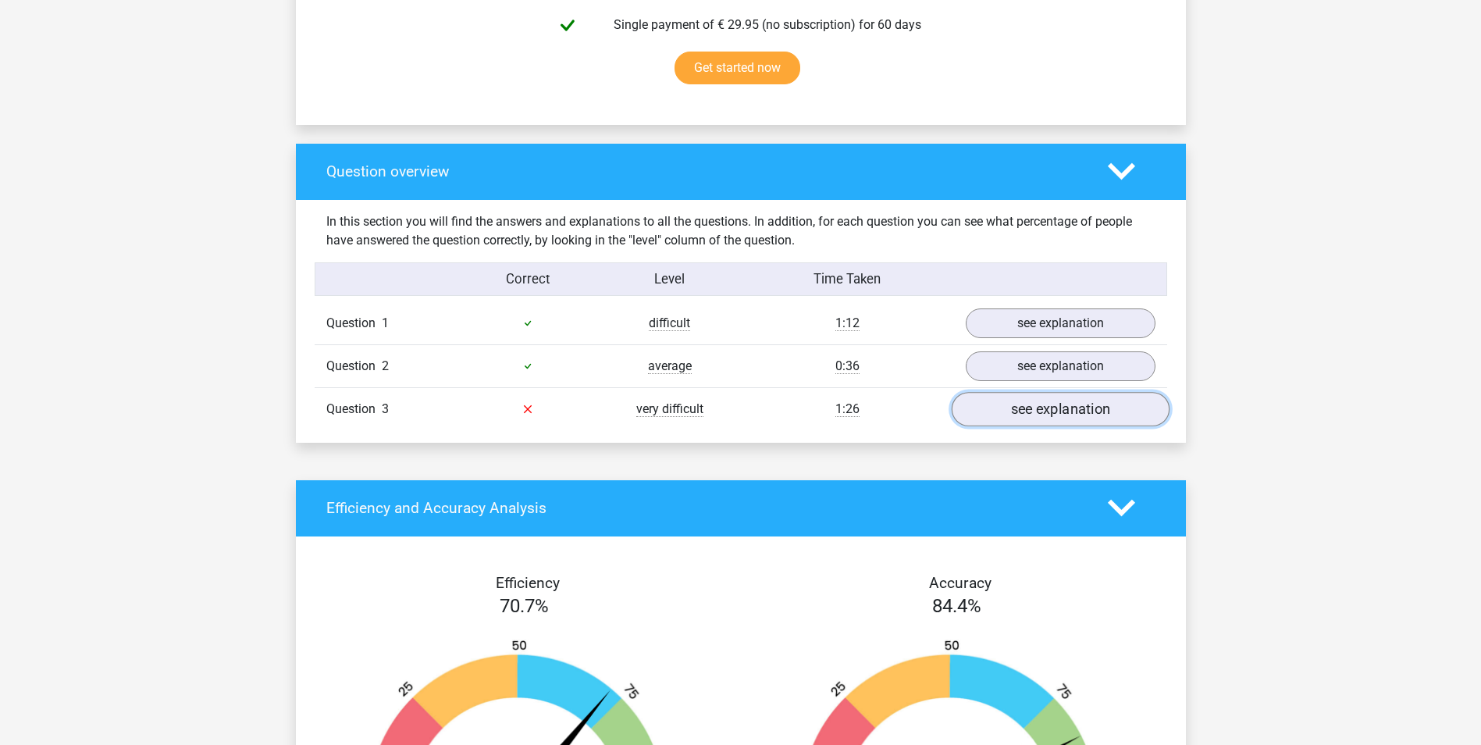
click at [1097, 404] on link "see explanation" at bounding box center [1060, 409] width 218 height 34
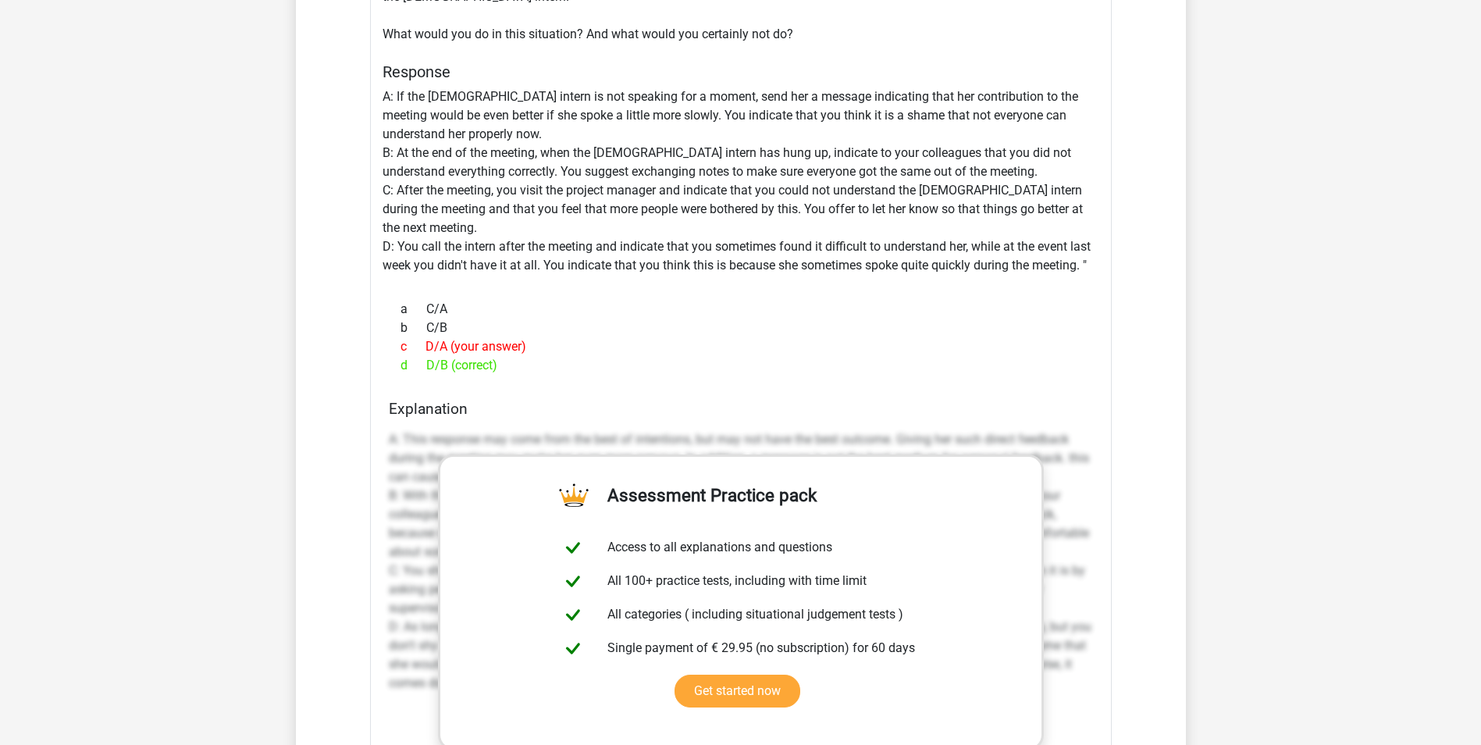
scroll to position [1327, 0]
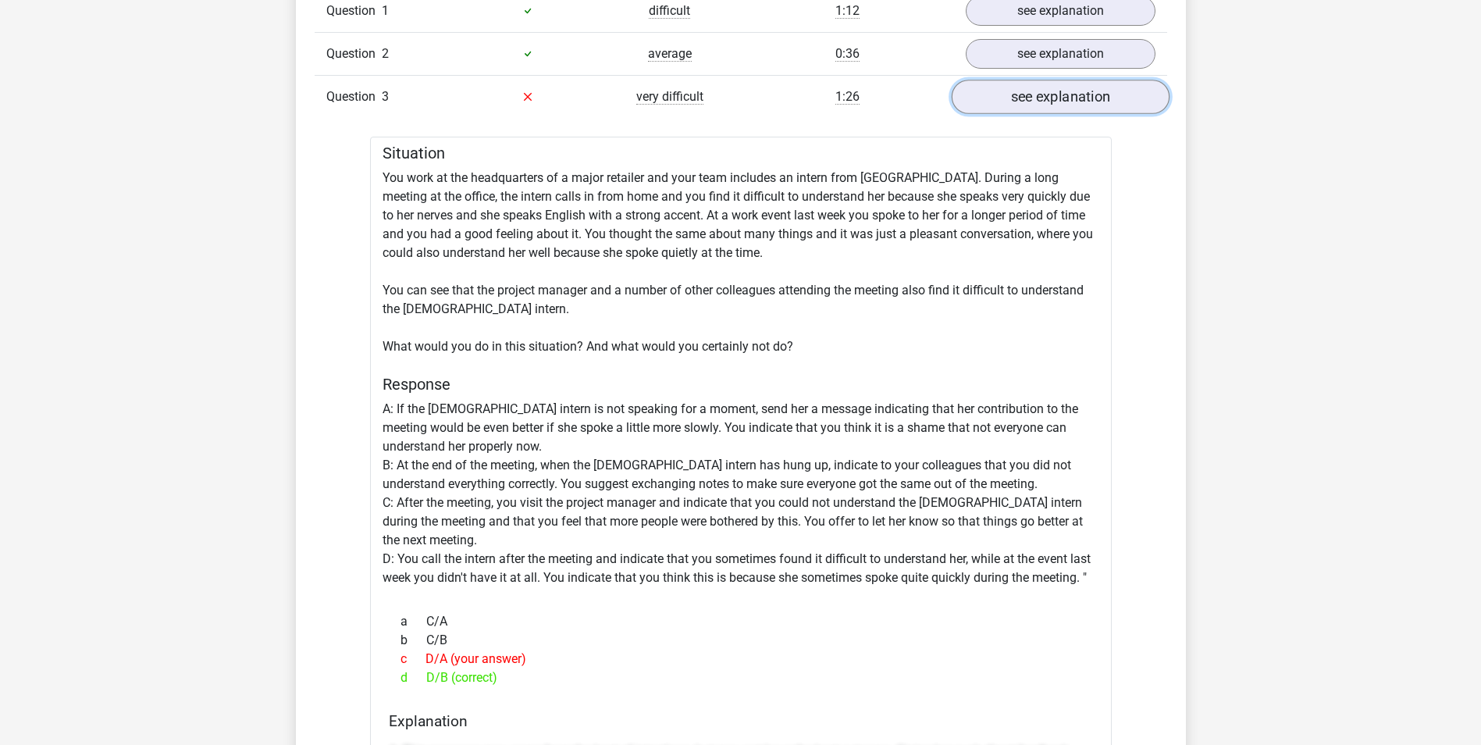
click at [1016, 95] on link "see explanation" at bounding box center [1060, 97] width 218 height 34
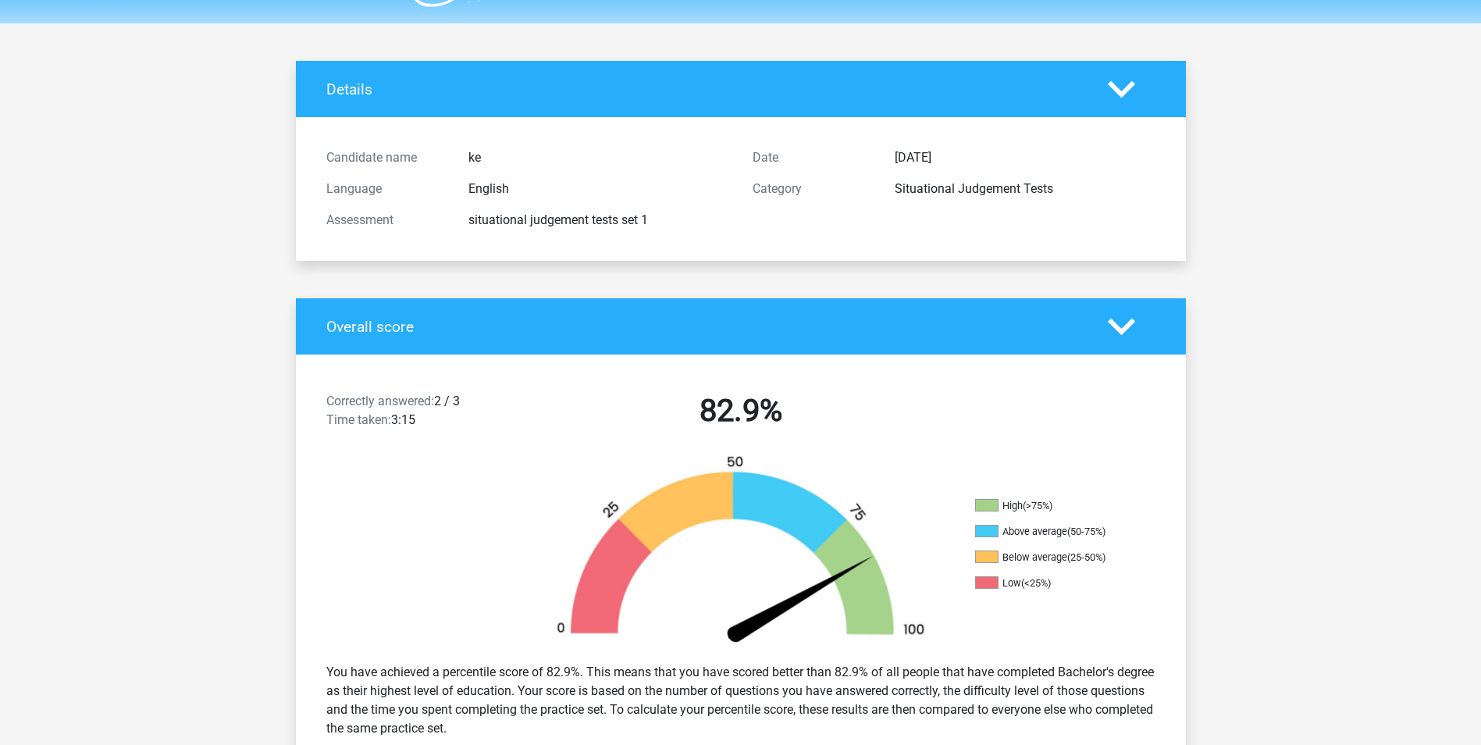
scroll to position [0, 0]
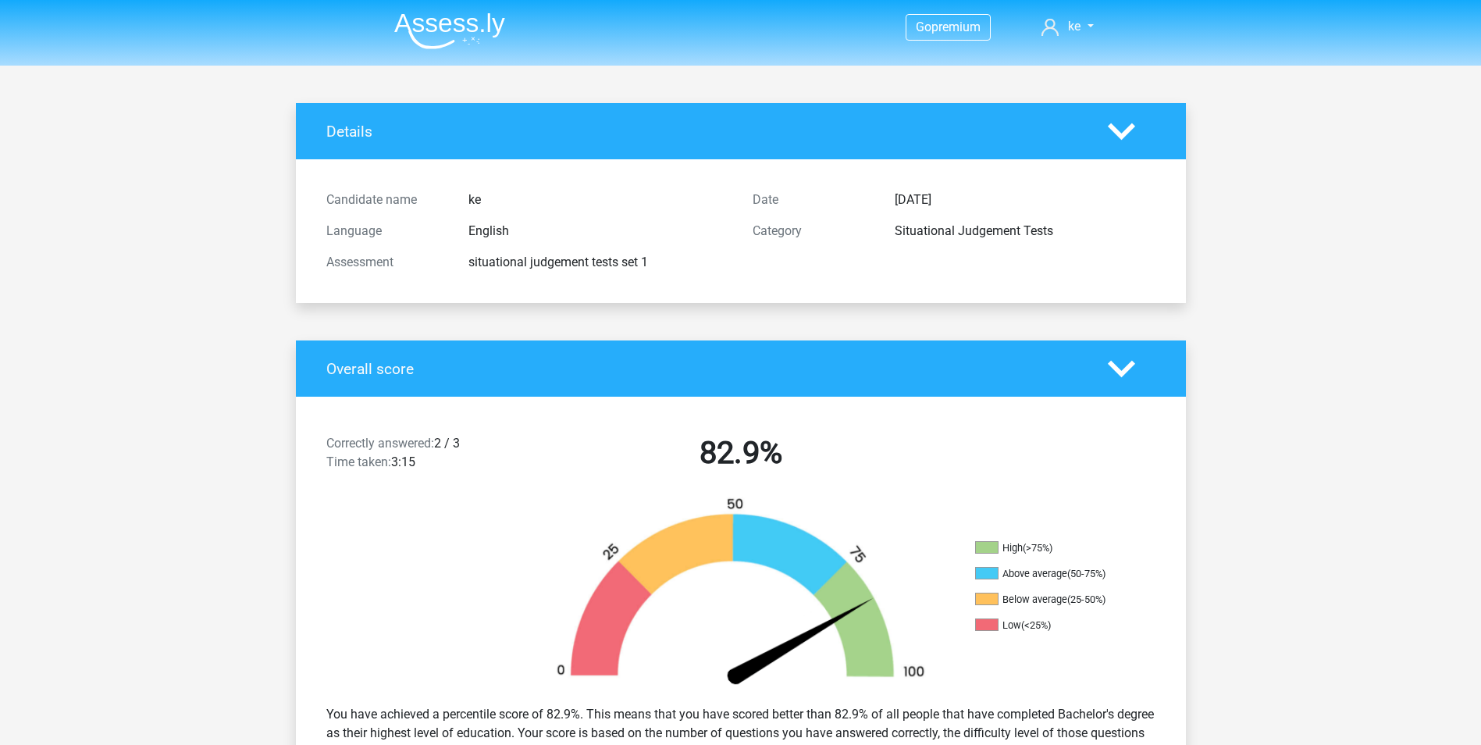
click at [421, 37] on img at bounding box center [449, 30] width 111 height 37
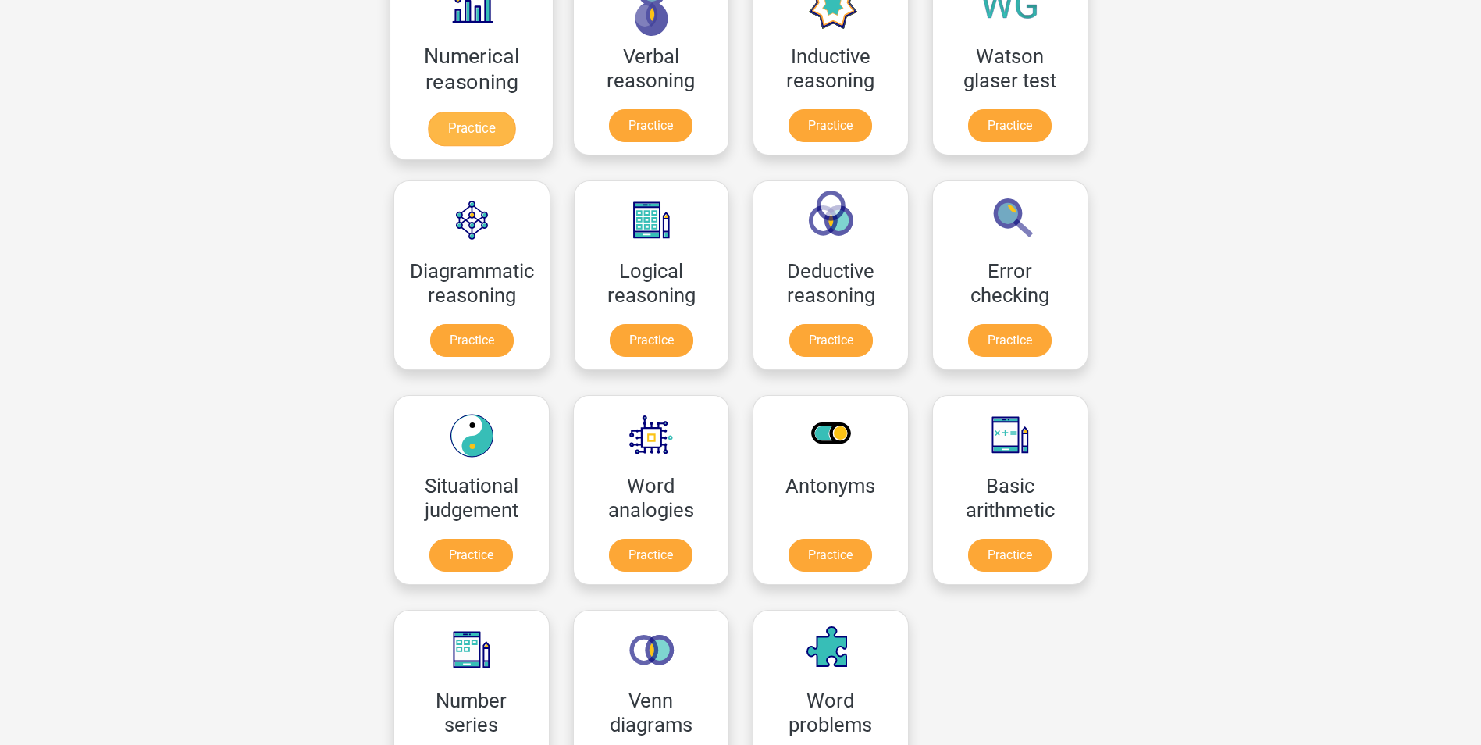
scroll to position [468, 0]
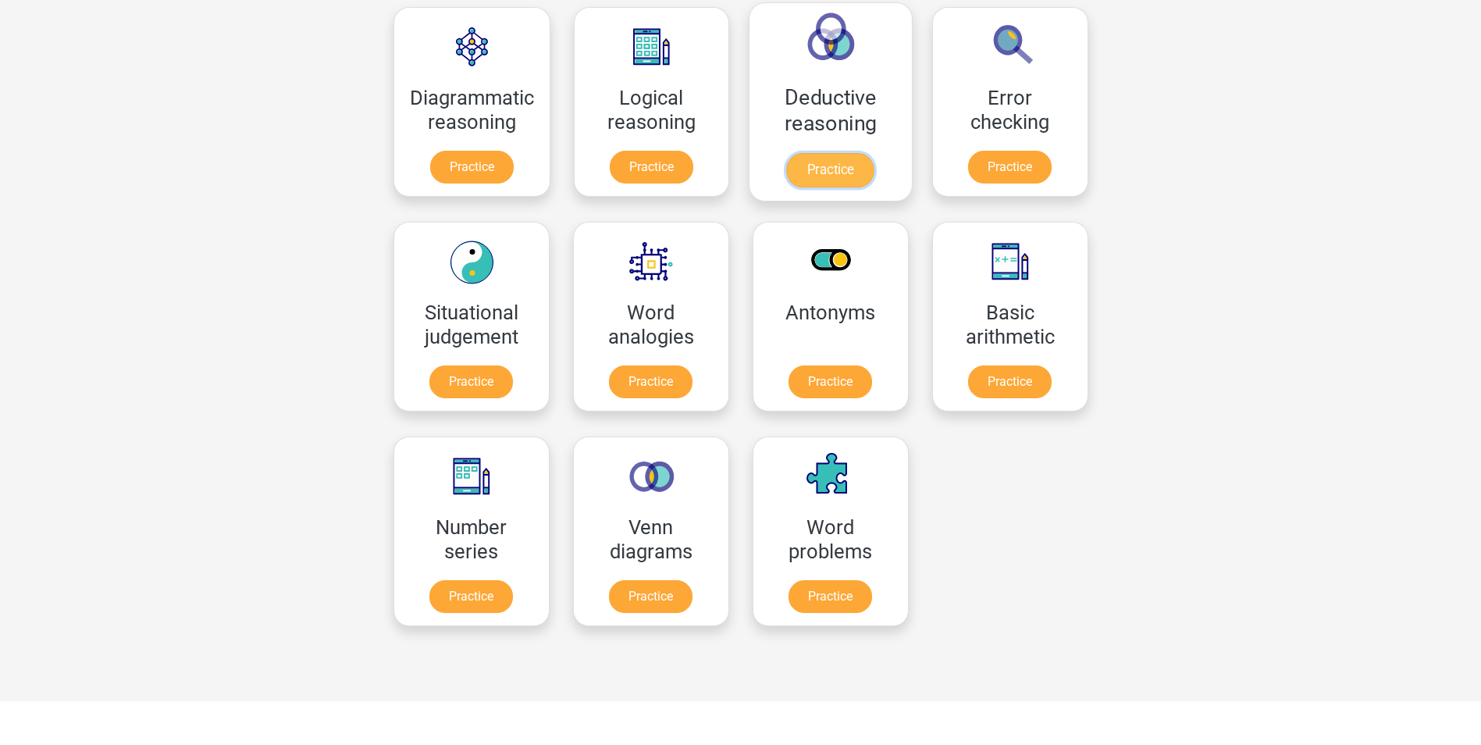
click at [825, 169] on link "Practice" at bounding box center [830, 170] width 87 height 34
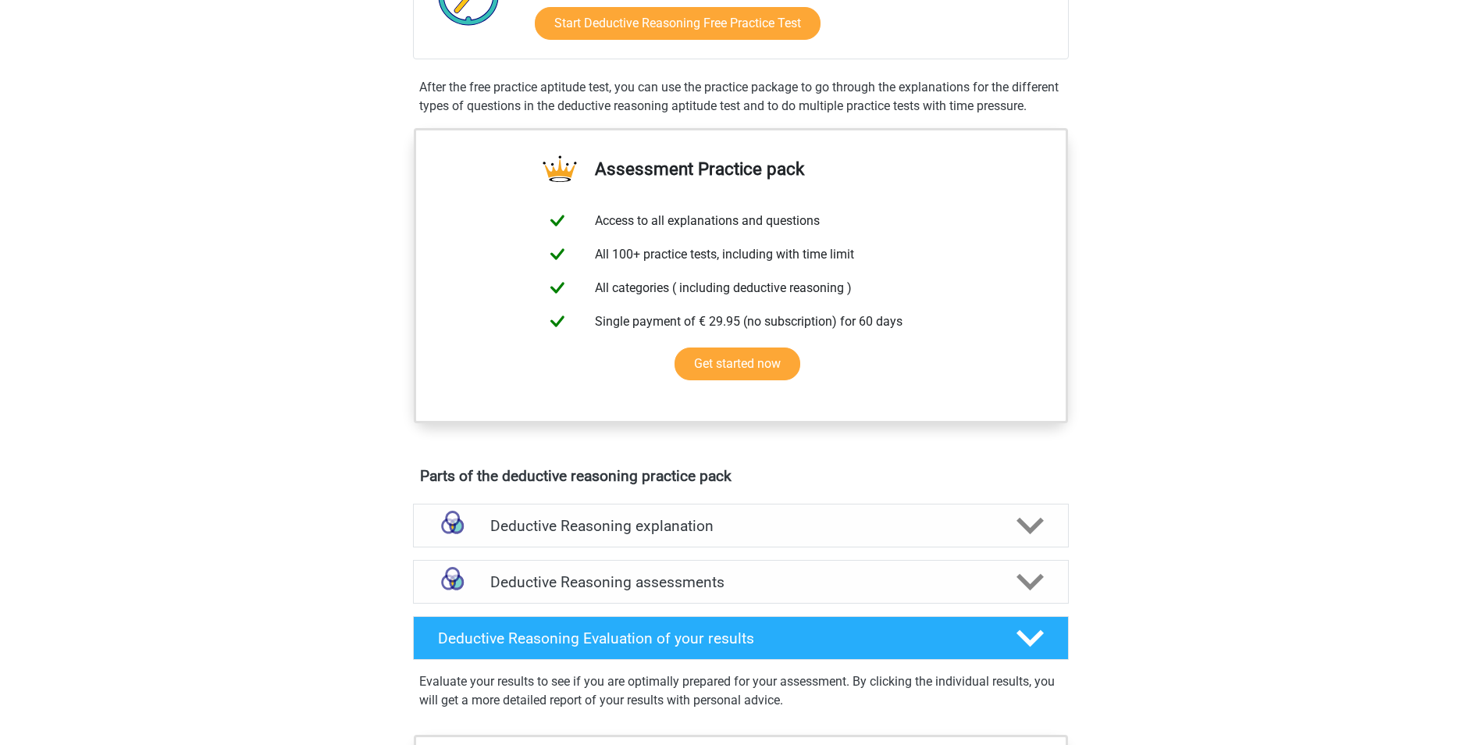
scroll to position [546, 0]
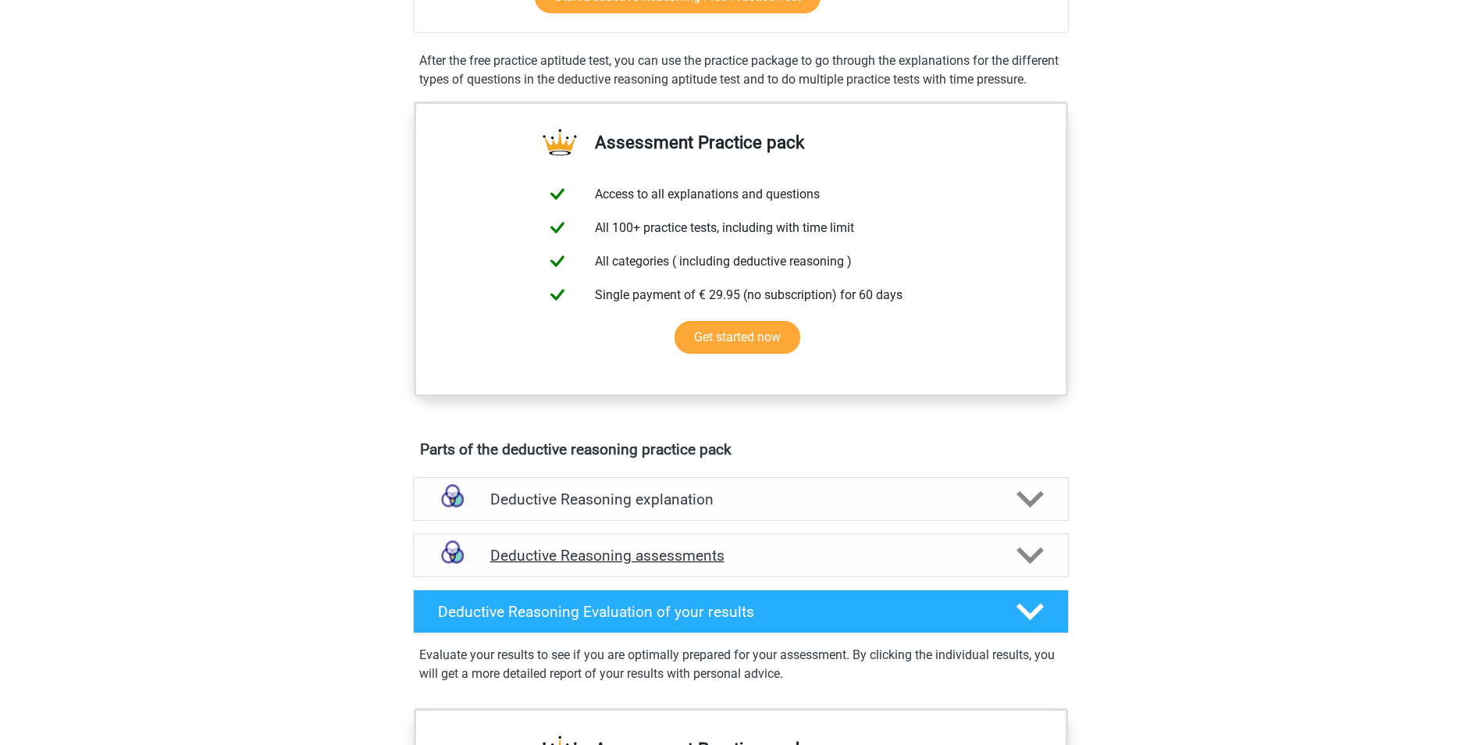
click at [708, 564] on h4 "Deductive Reasoning assessments" at bounding box center [740, 555] width 501 height 18
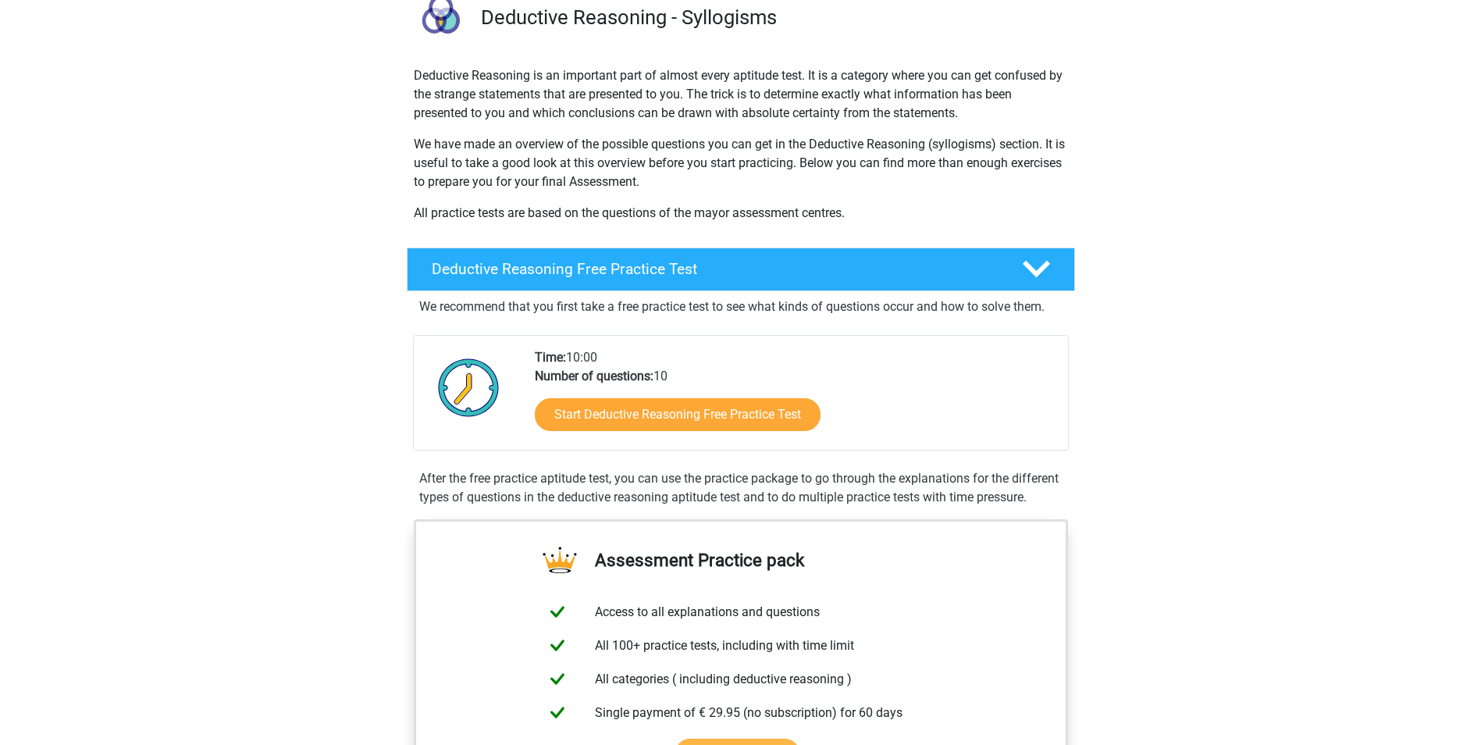
scroll to position [0, 0]
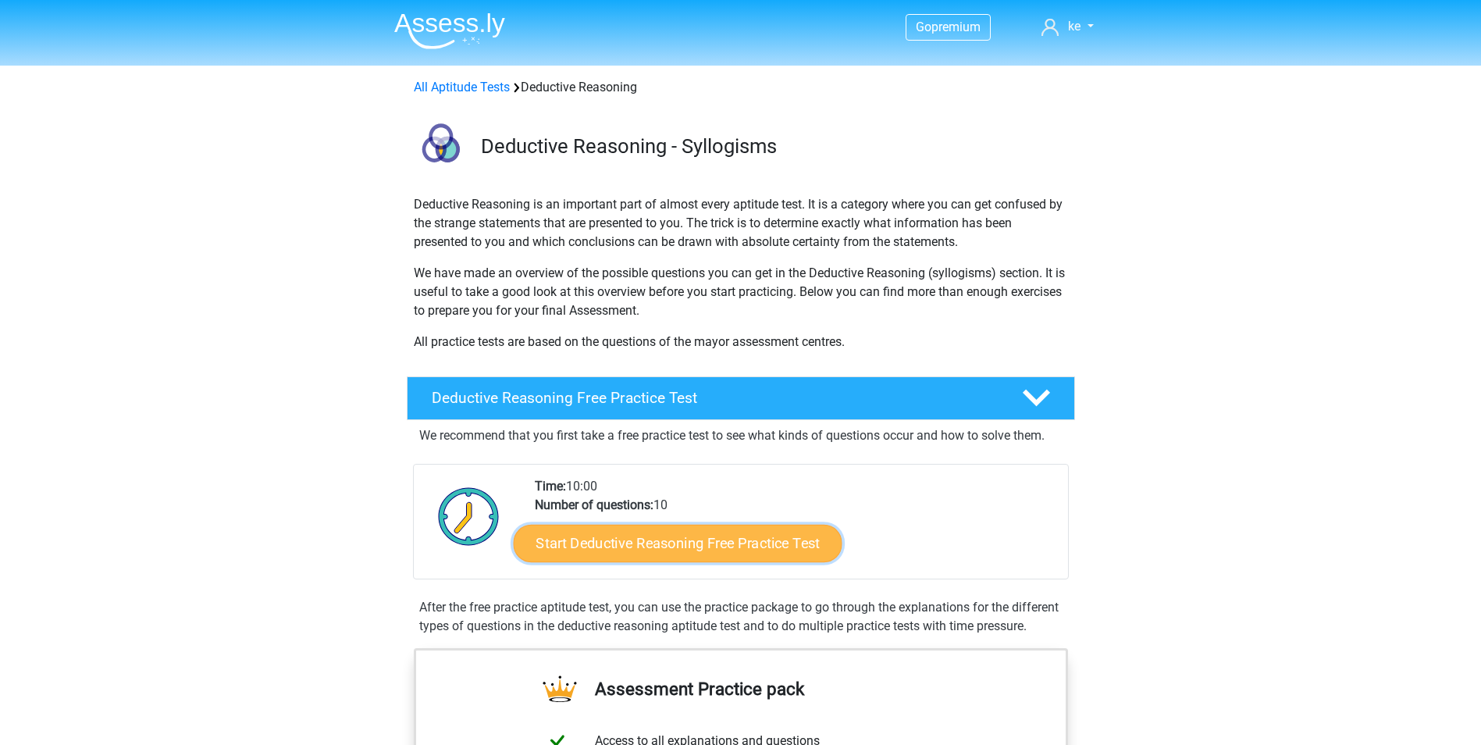
click at [690, 532] on link "Start Deductive Reasoning Free Practice Test" at bounding box center [677, 542] width 329 height 37
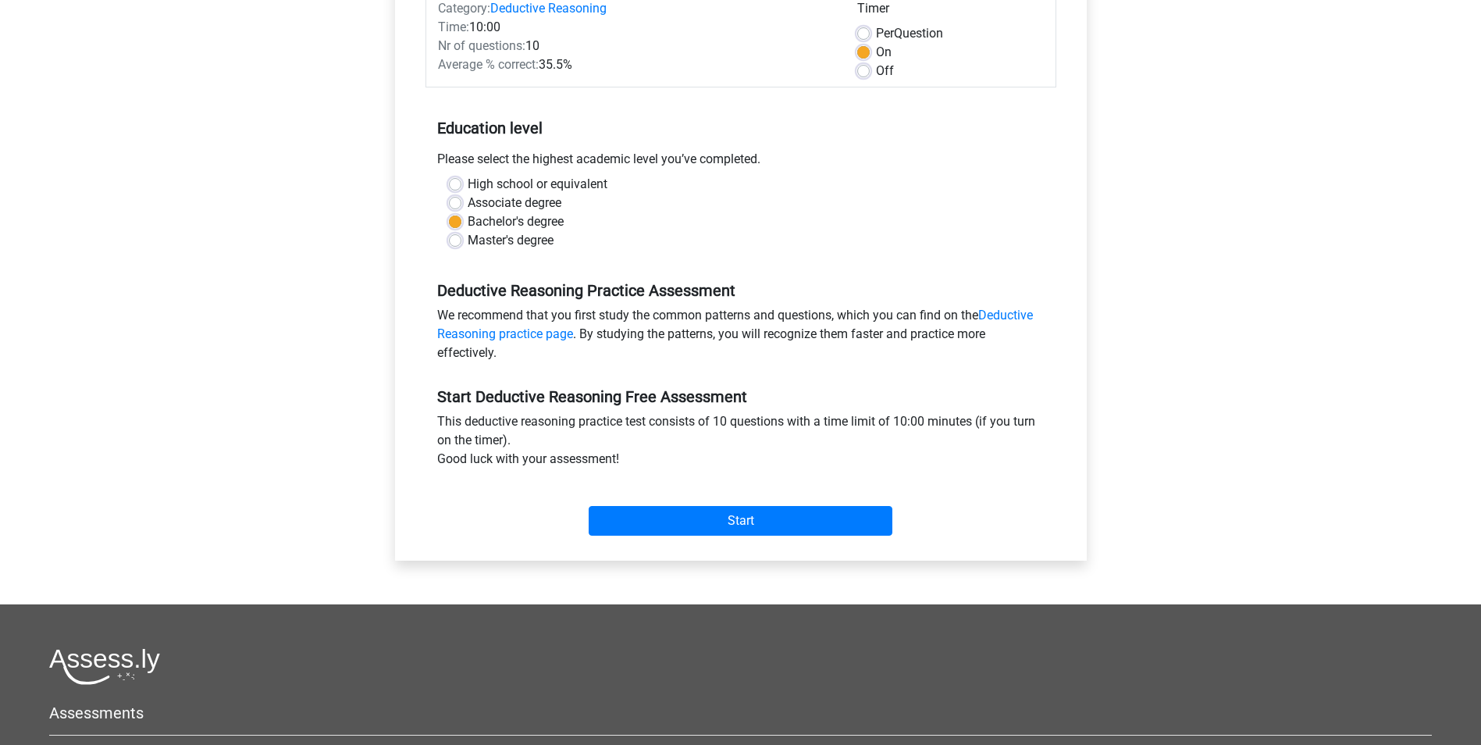
scroll to position [234, 0]
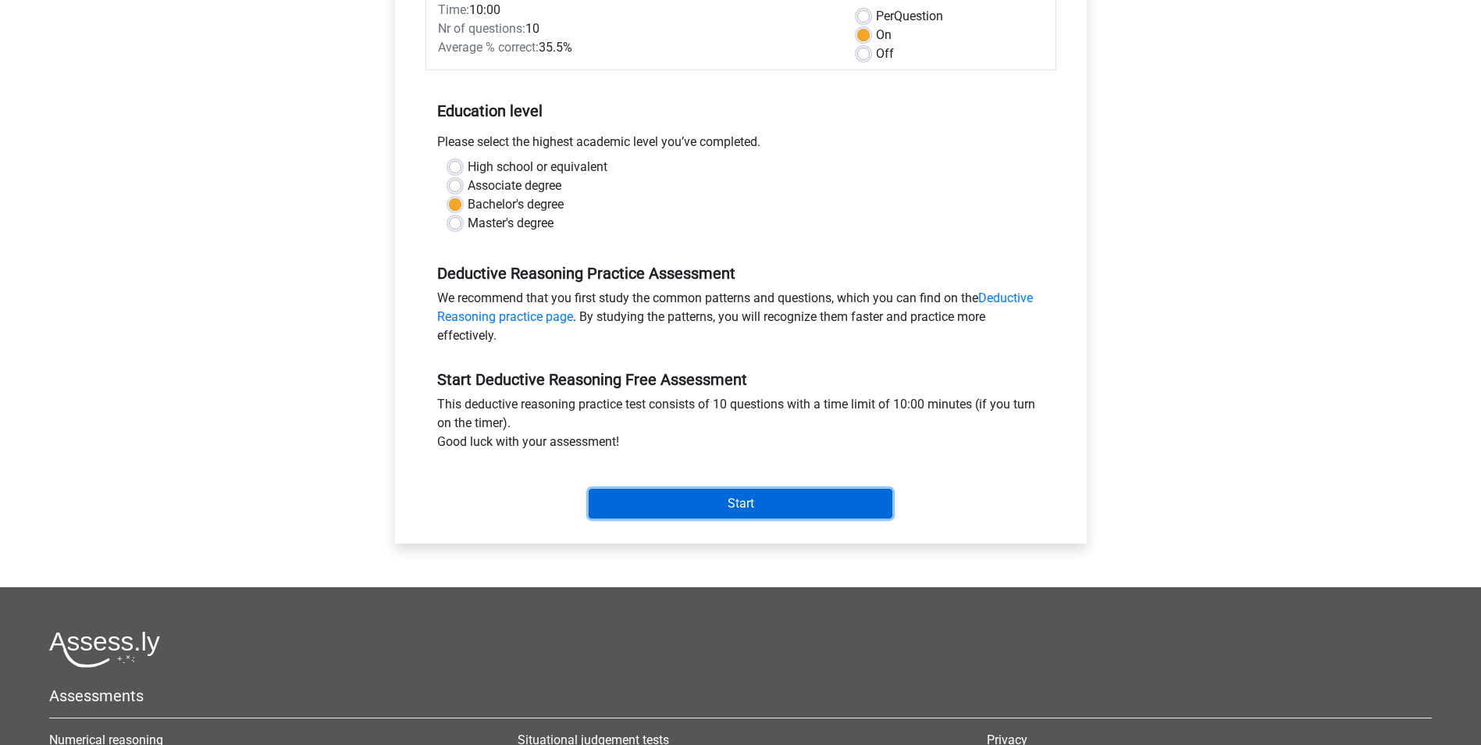
click at [721, 500] on input "Start" at bounding box center [741, 504] width 304 height 30
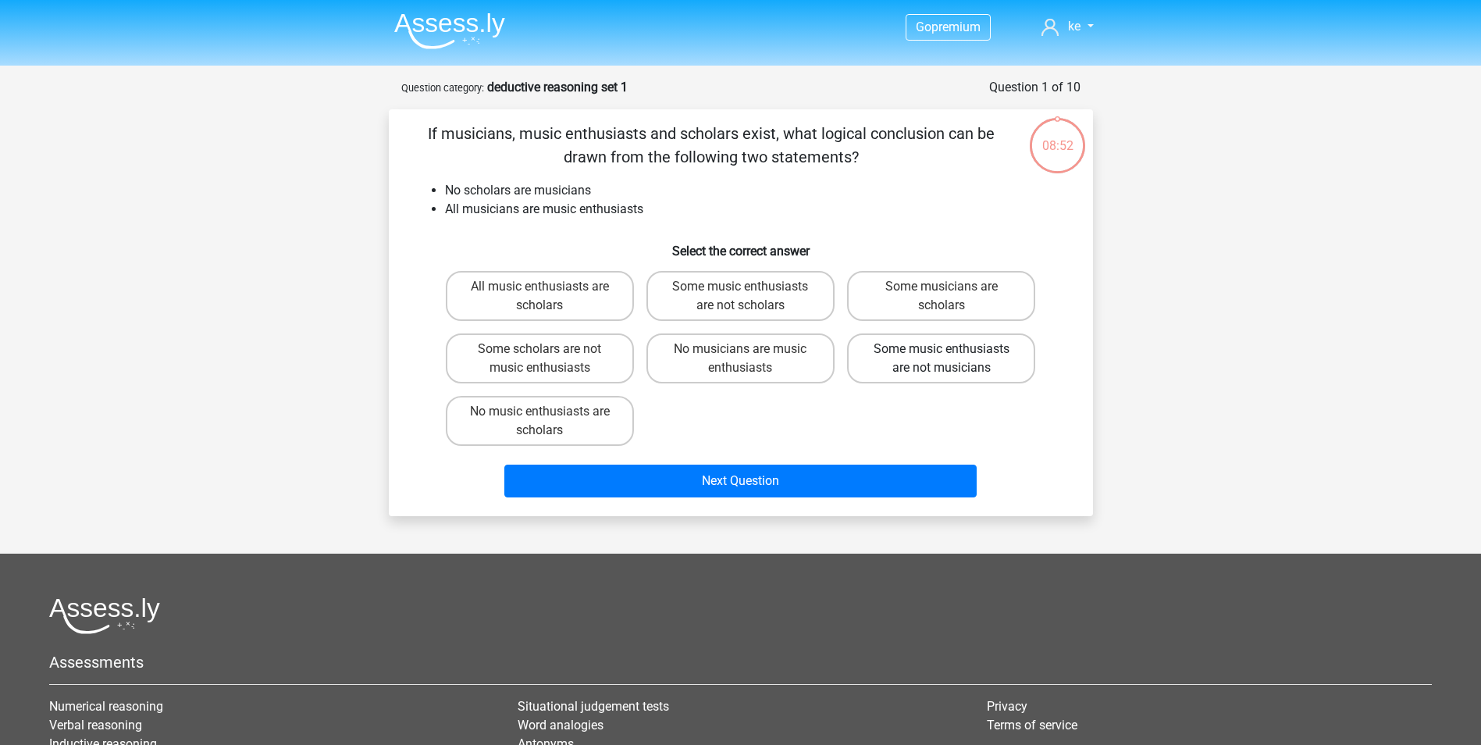
click at [911, 360] on label "Some music enthusiasts are not musicians" at bounding box center [941, 358] width 188 height 50
click at [941, 359] on input "Some music enthusiasts are not musicians" at bounding box center [946, 354] width 10 height 10
radio input "true"
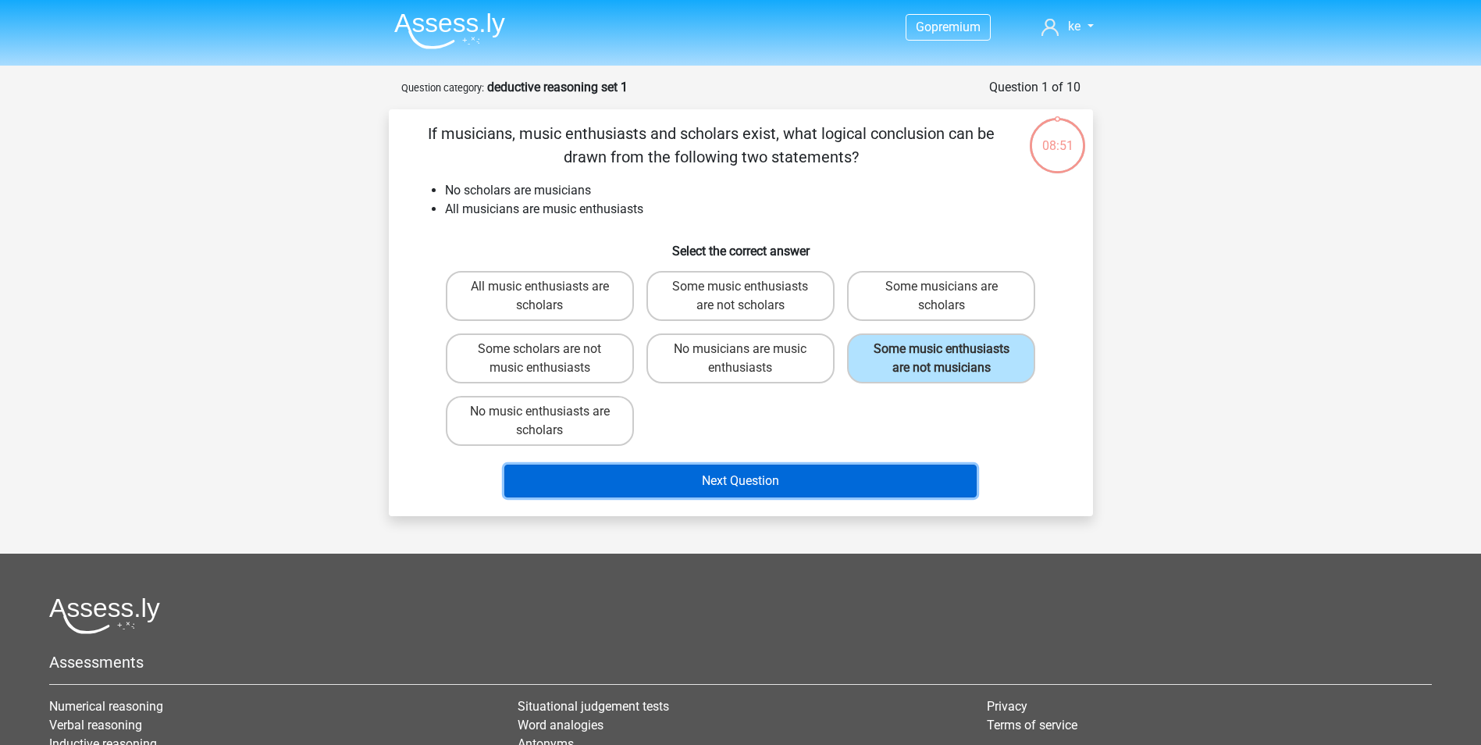
click at [752, 473] on button "Next Question" at bounding box center [740, 480] width 472 height 33
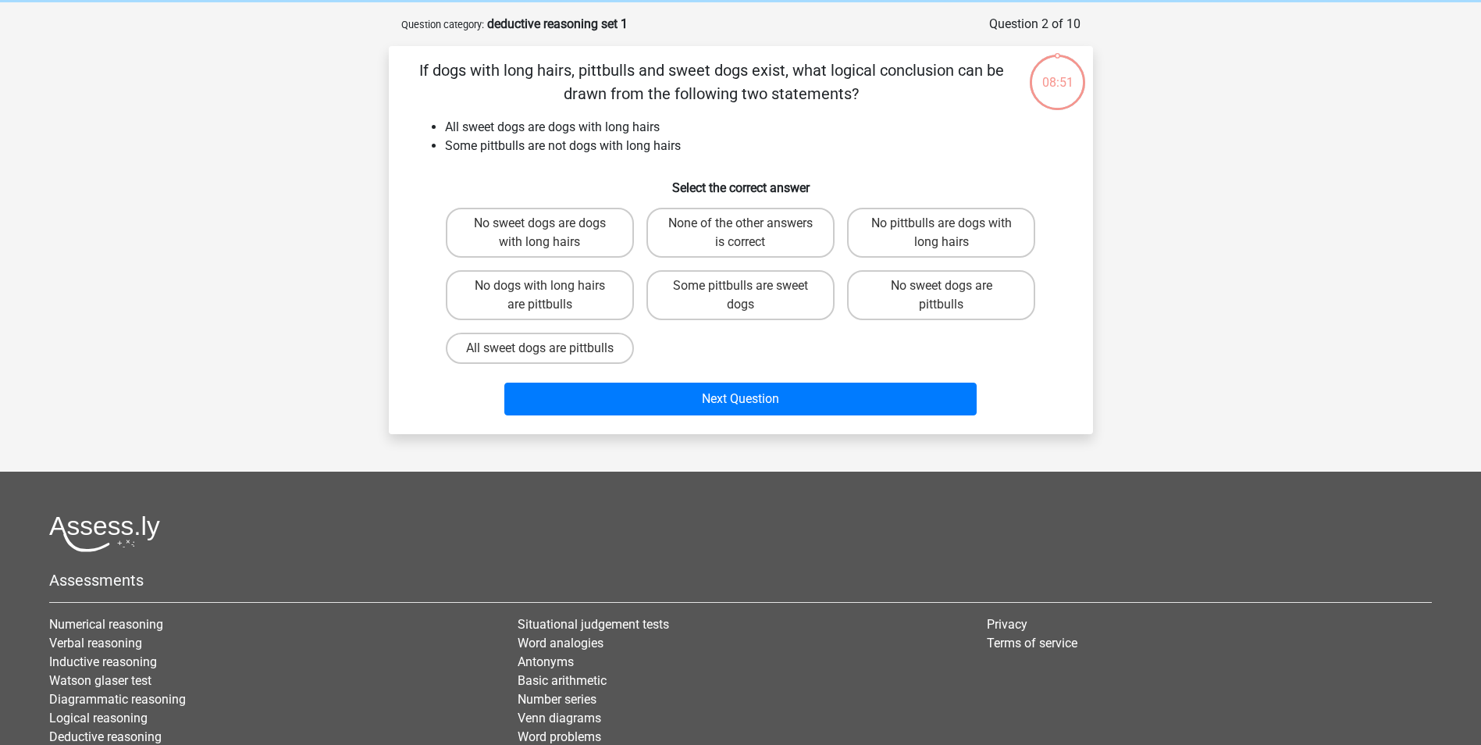
scroll to position [78, 0]
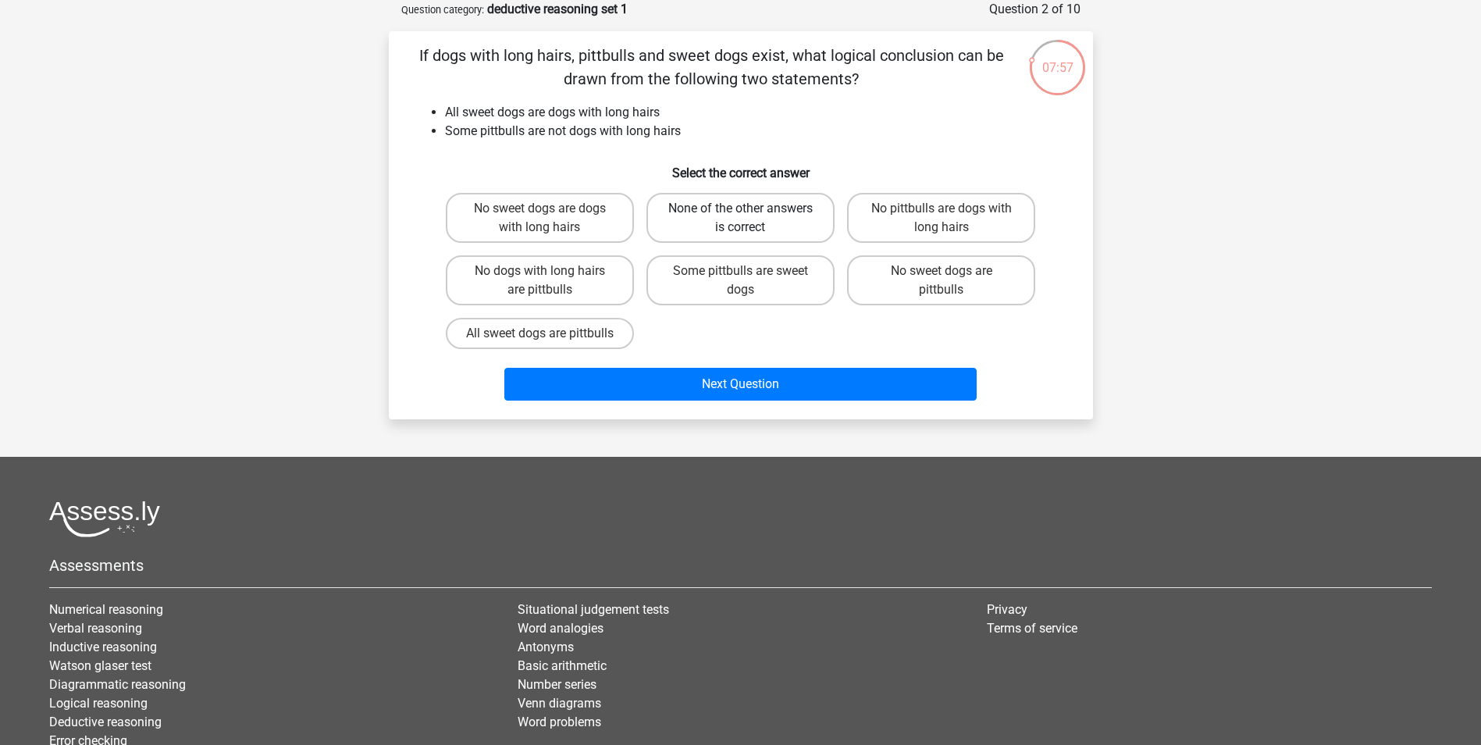
click at [799, 199] on label "None of the other answers is correct" at bounding box center [740, 218] width 188 height 50
click at [750, 208] on input "None of the other answers is correct" at bounding box center [745, 213] width 10 height 10
radio input "true"
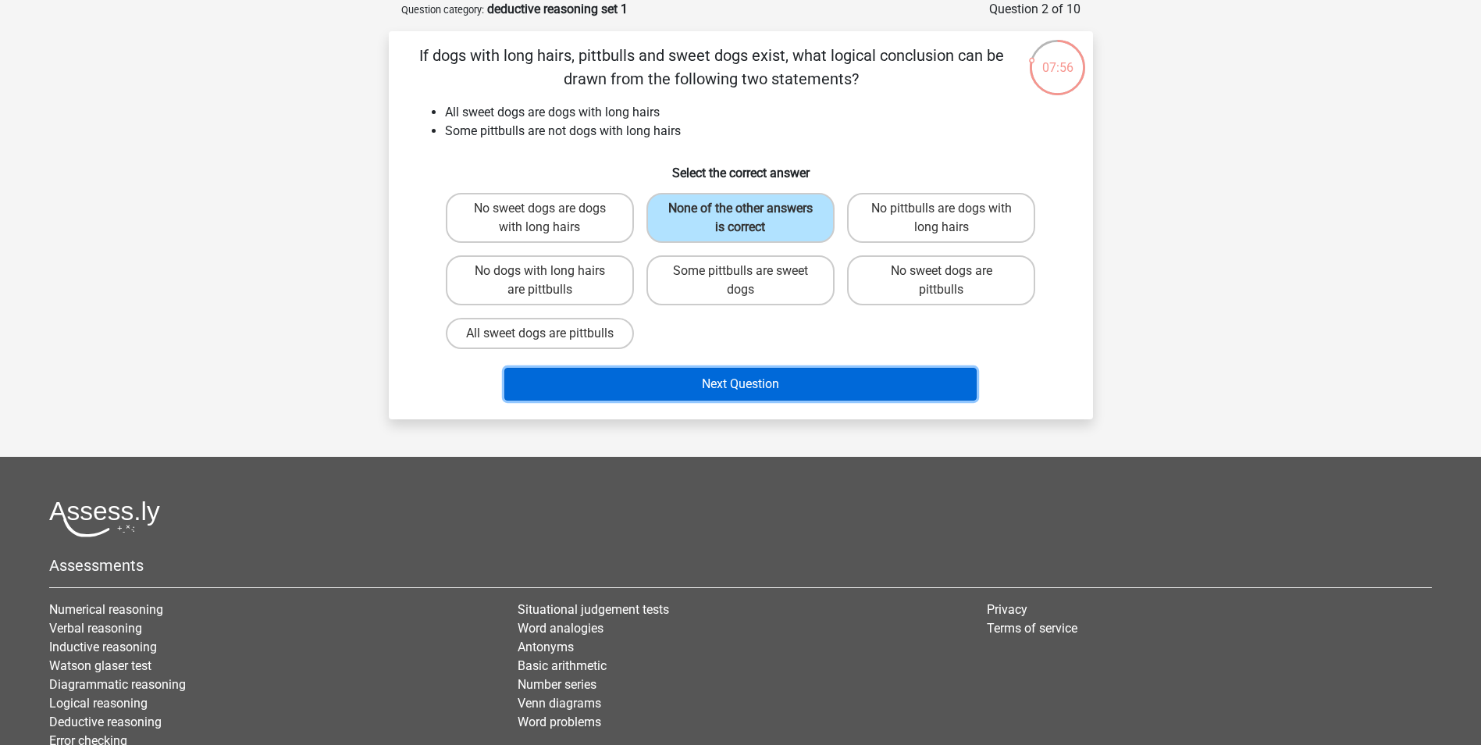
click at [639, 400] on button "Next Question" at bounding box center [740, 384] width 472 height 33
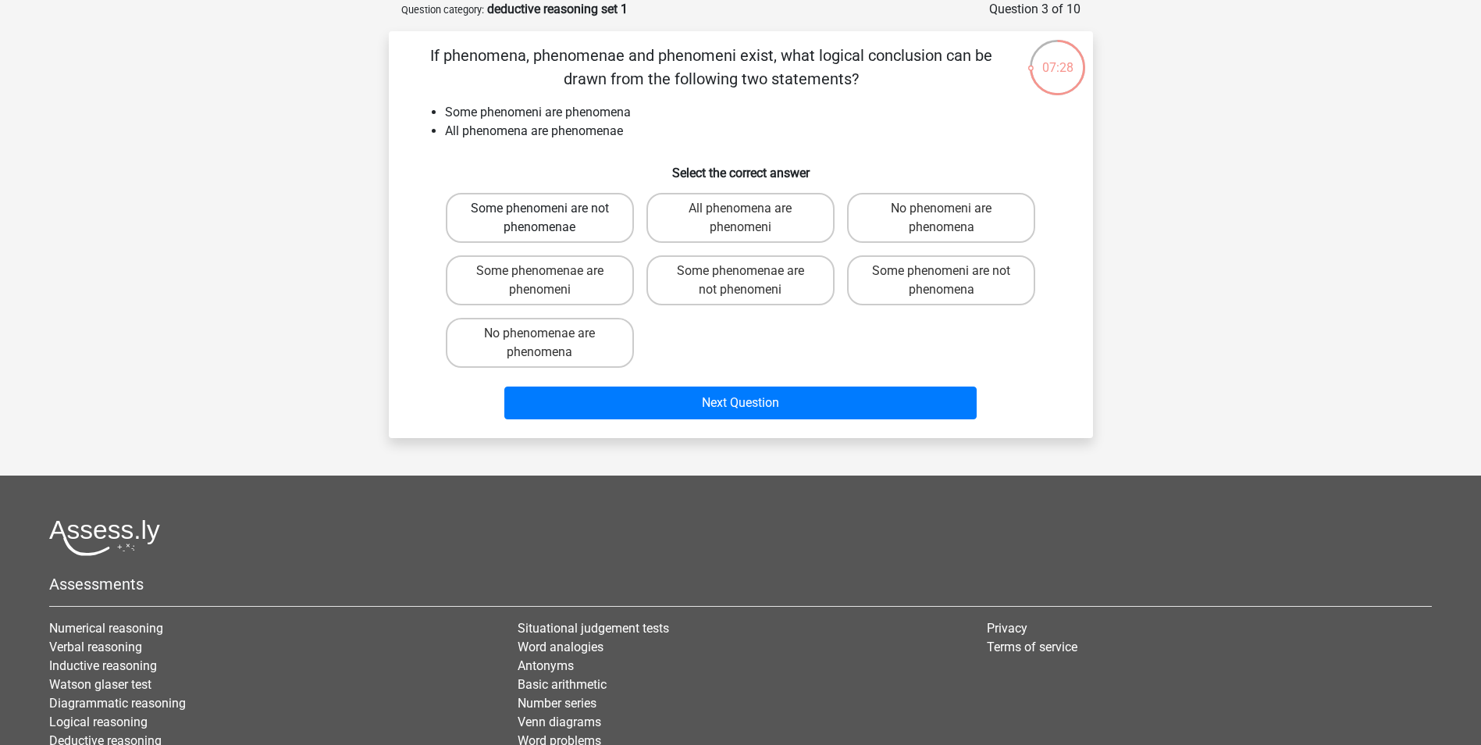
click at [557, 226] on label "Some phenomeni are not phenomenae" at bounding box center [540, 218] width 188 height 50
click at [550, 219] on input "Some phenomeni are not phenomenae" at bounding box center [544, 213] width 10 height 10
radio input "true"
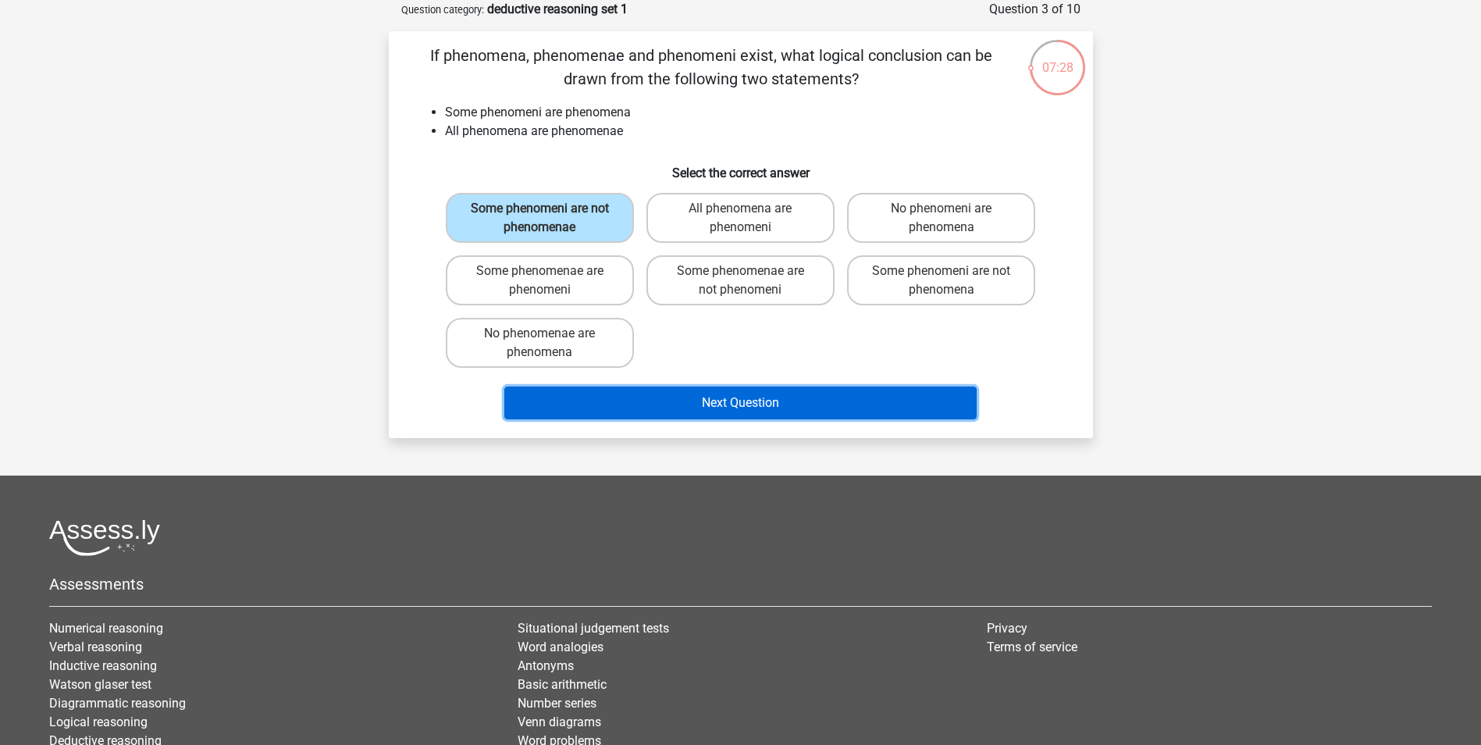
click at [632, 399] on button "Next Question" at bounding box center [740, 402] width 472 height 33
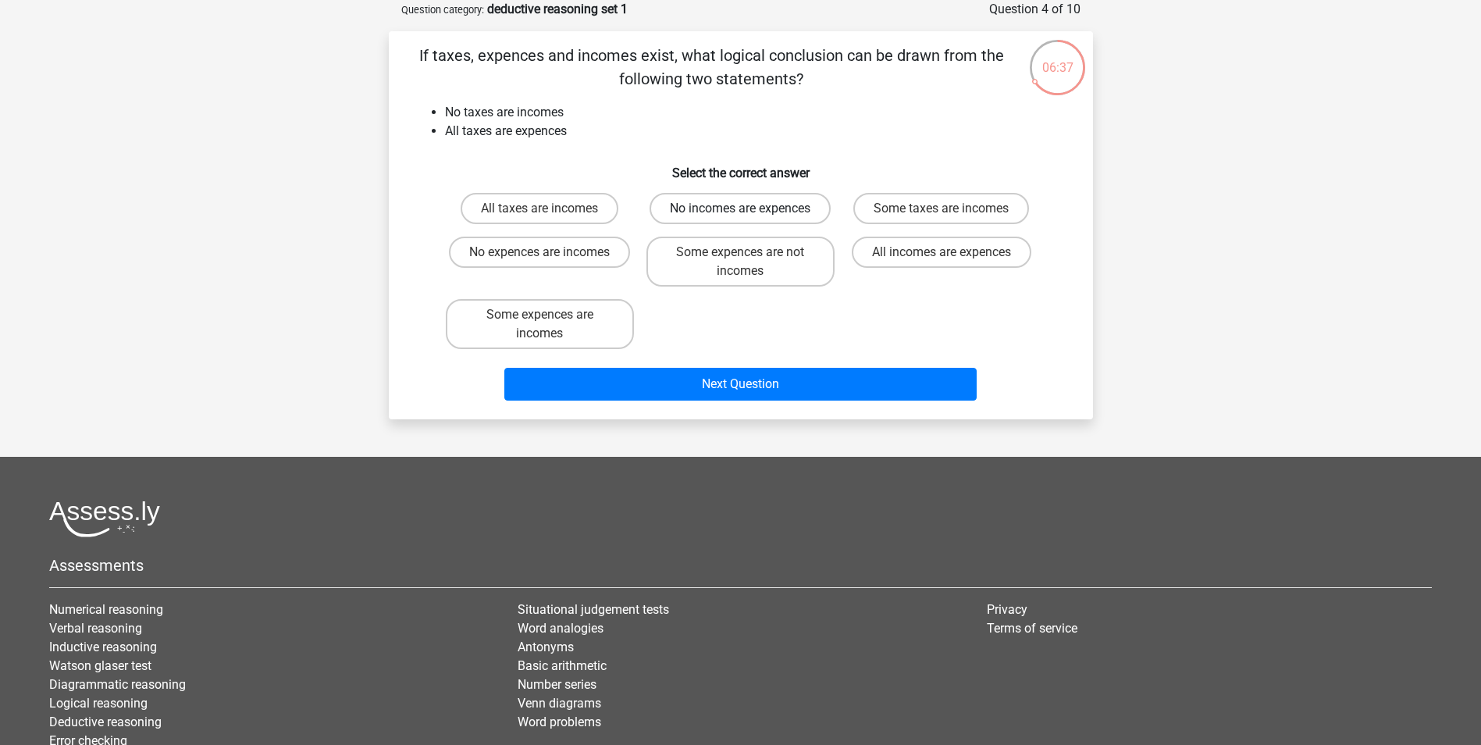
click at [728, 211] on label "No incomes are expences" at bounding box center [740, 208] width 181 height 31
click at [740, 211] on input "No incomes are expences" at bounding box center [745, 213] width 10 height 10
radio input "true"
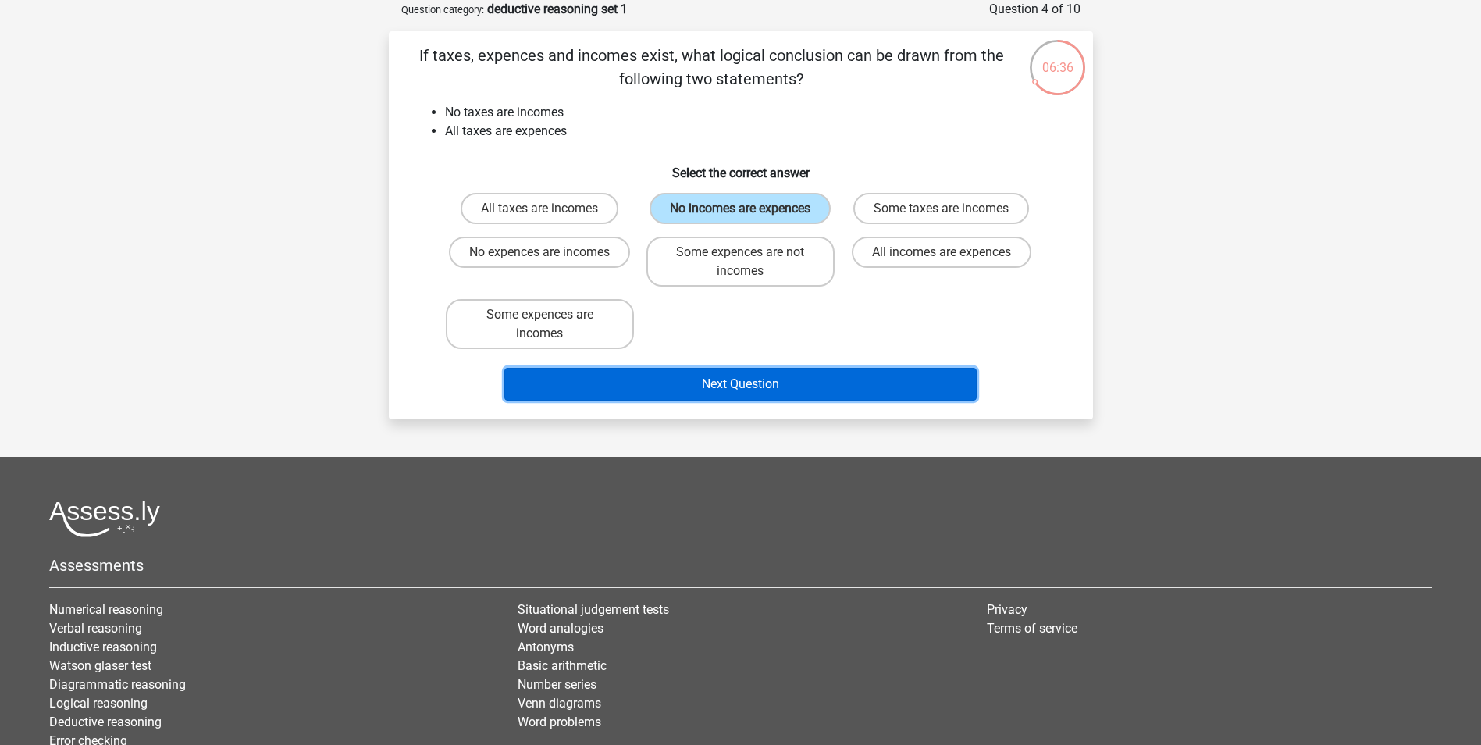
click at [703, 374] on button "Next Question" at bounding box center [740, 384] width 472 height 33
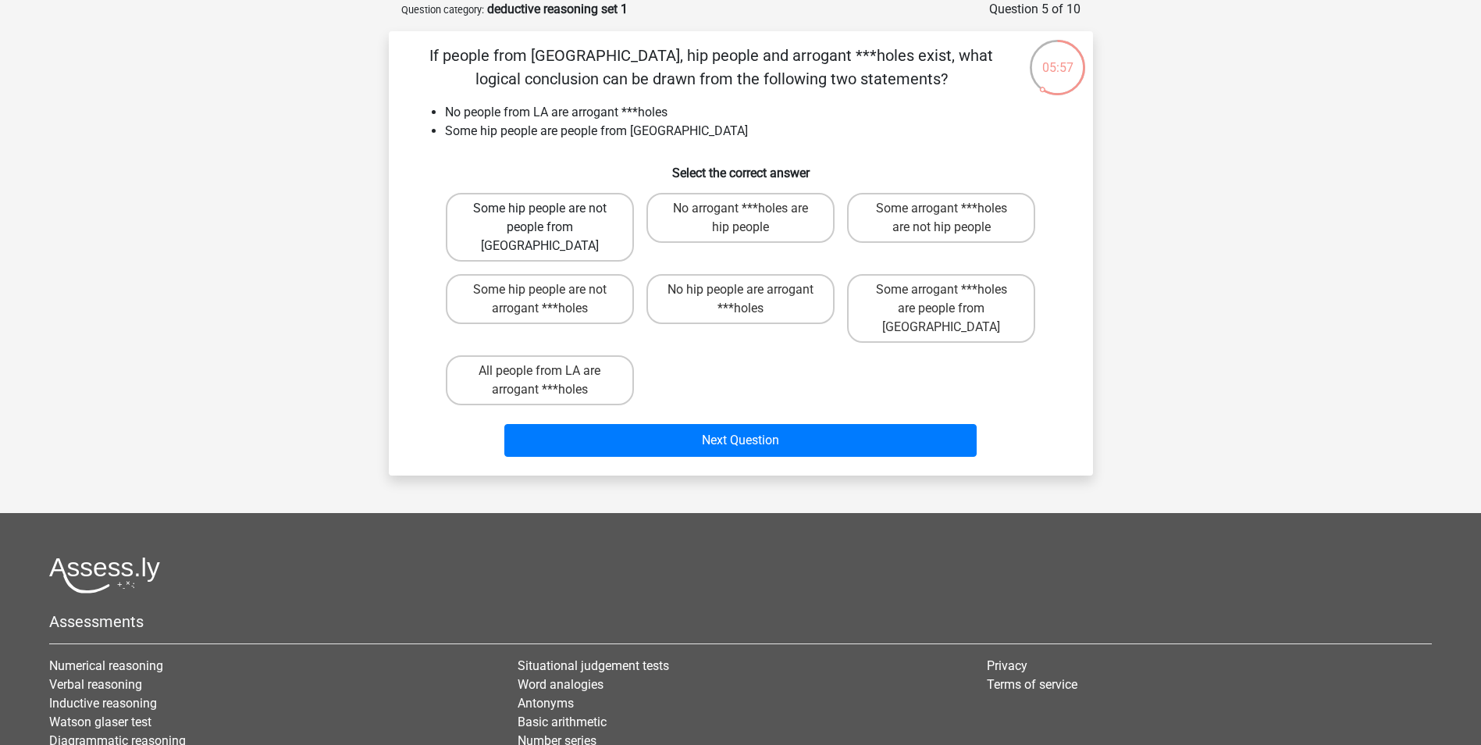
click at [564, 225] on label "Some hip people are not people from LA" at bounding box center [540, 227] width 188 height 69
click at [550, 219] on input "Some hip people are not people from LA" at bounding box center [544, 213] width 10 height 10
radio input "true"
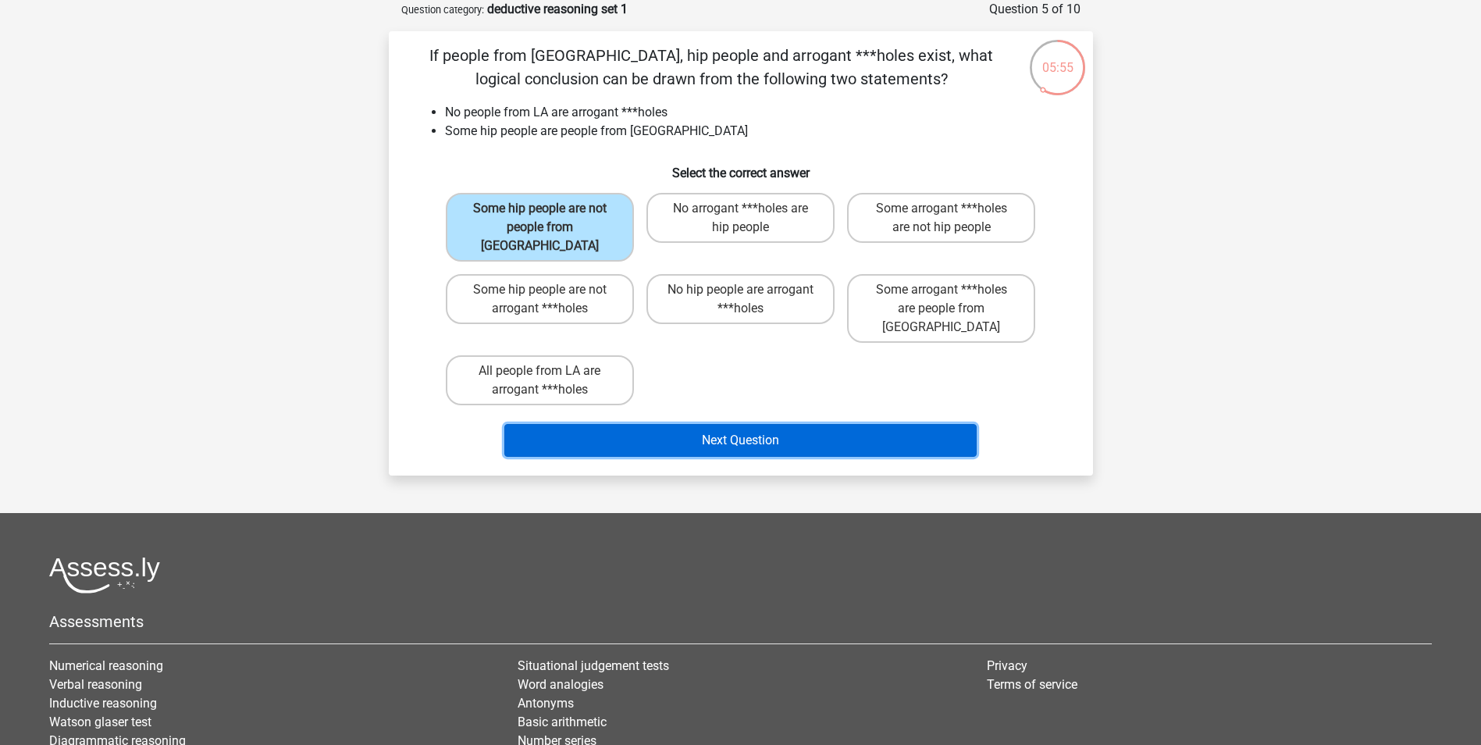
click at [639, 424] on button "Next Question" at bounding box center [740, 440] width 472 height 33
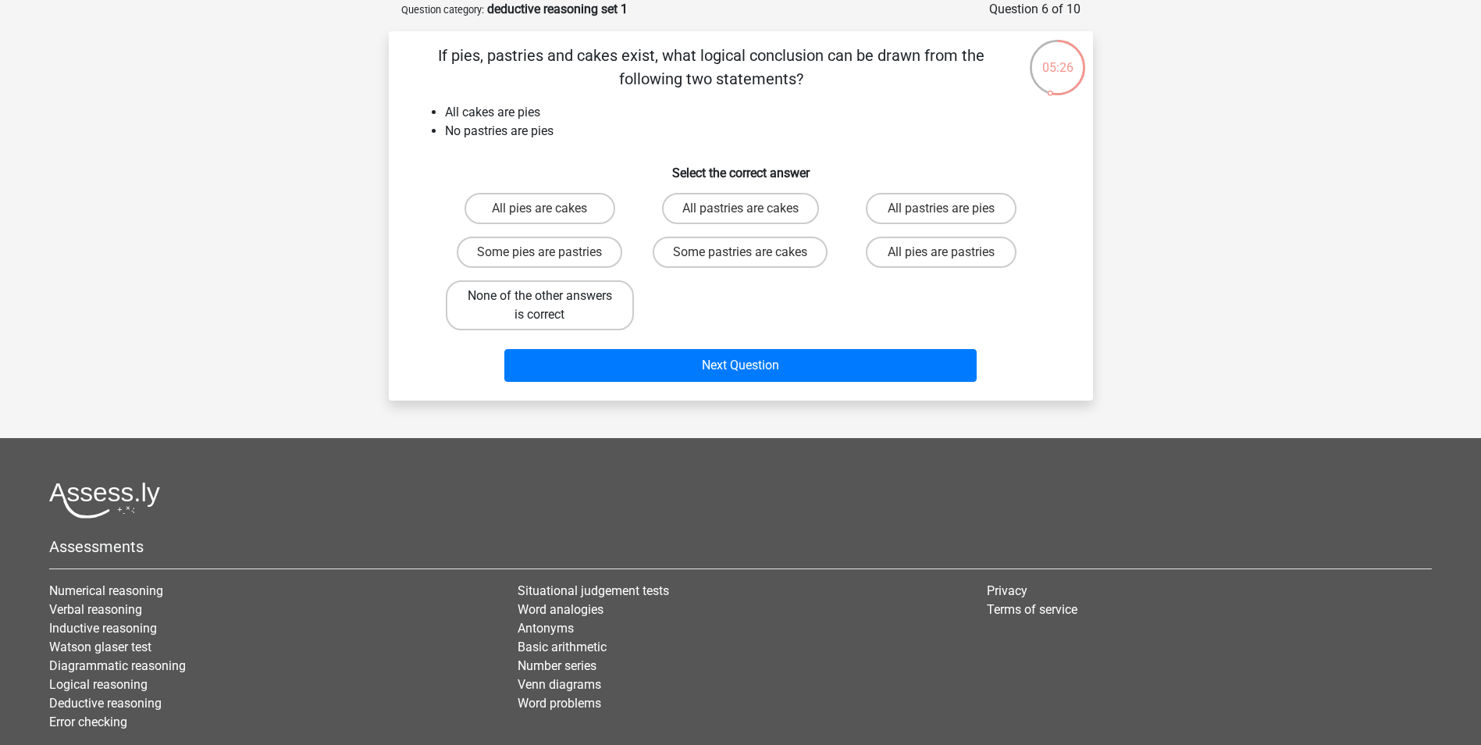
click at [511, 300] on label "None of the other answers is correct" at bounding box center [540, 305] width 188 height 50
click at [539, 300] on input "None of the other answers is correct" at bounding box center [544, 301] width 10 height 10
radio input "true"
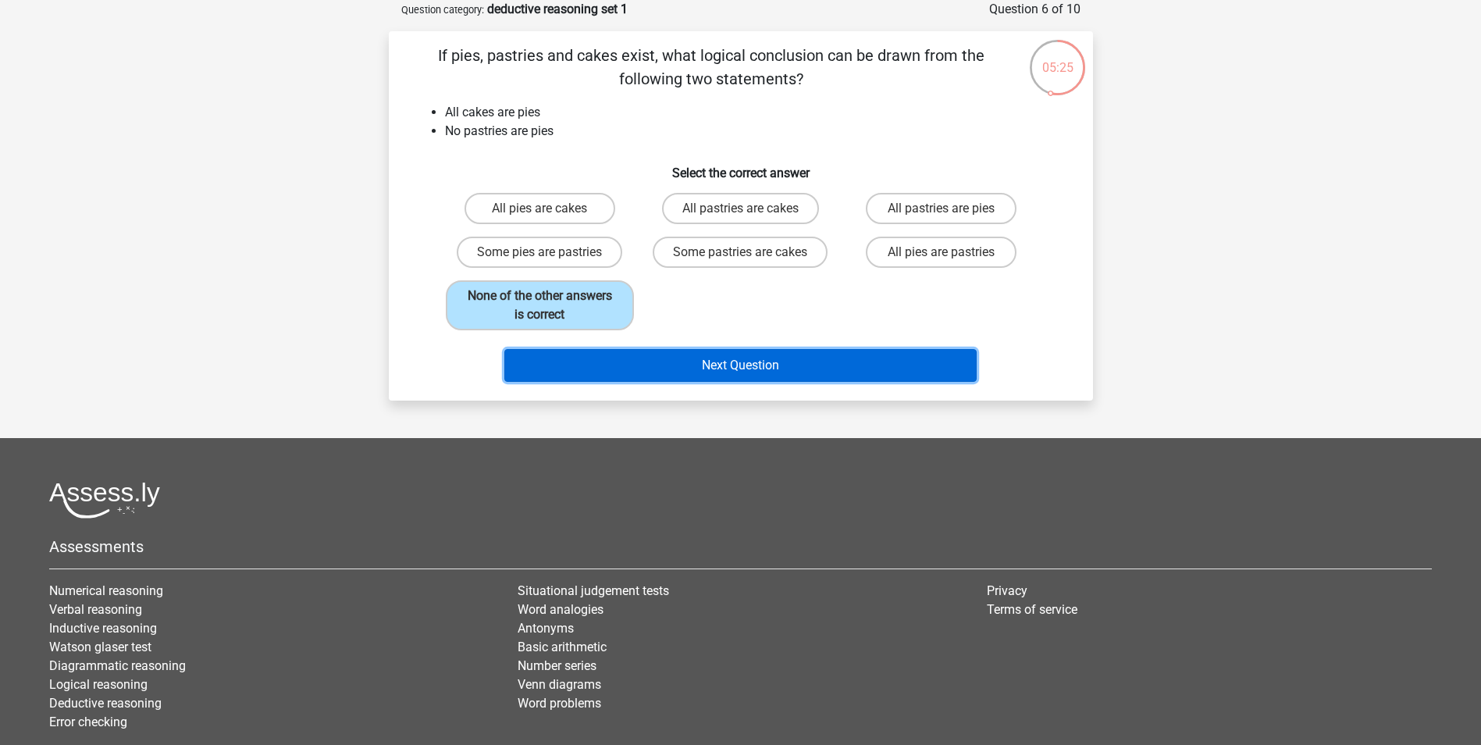
click at [592, 357] on button "Next Question" at bounding box center [740, 365] width 472 height 33
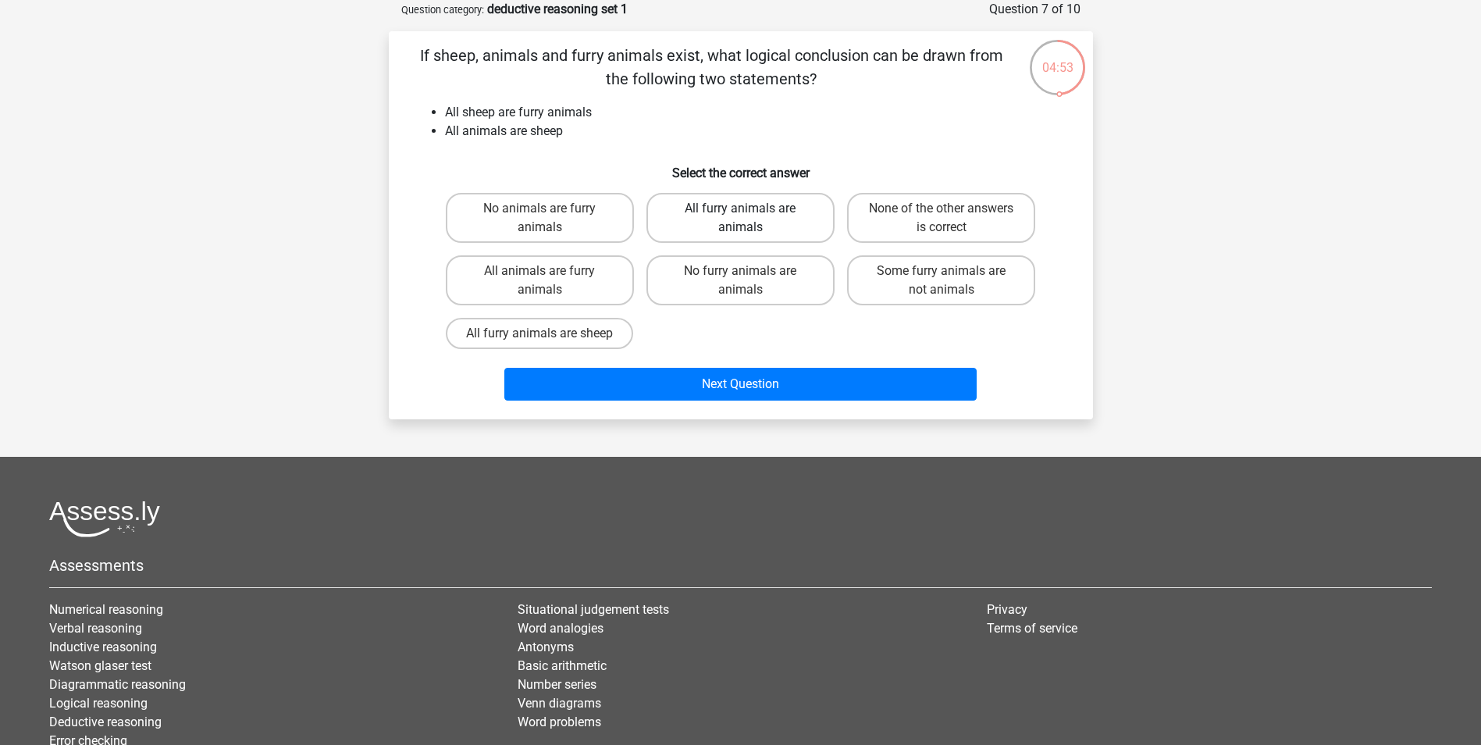
click at [790, 217] on label "All furry animals are animals" at bounding box center [740, 218] width 188 height 50
click at [750, 217] on input "All furry animals are animals" at bounding box center [745, 213] width 10 height 10
radio input "true"
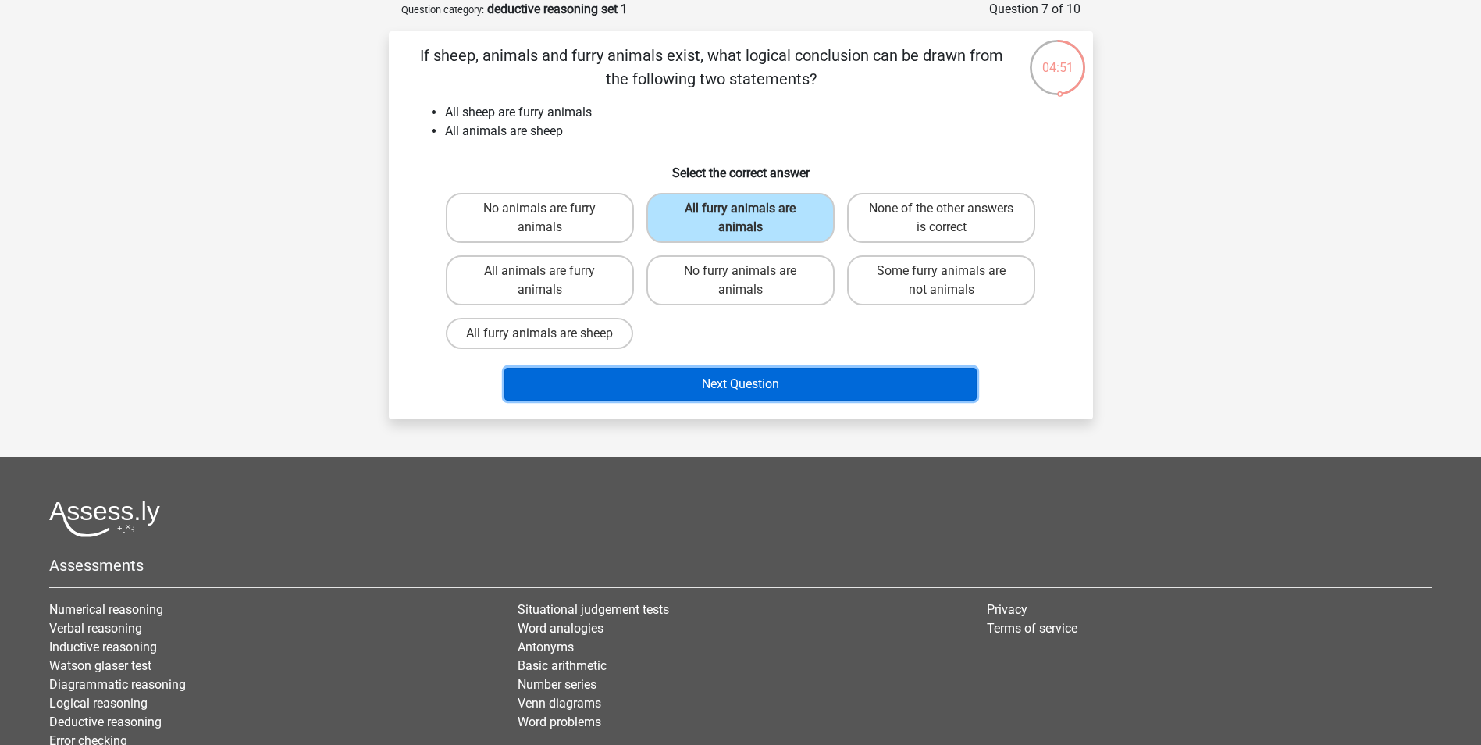
click at [762, 375] on button "Next Question" at bounding box center [740, 384] width 472 height 33
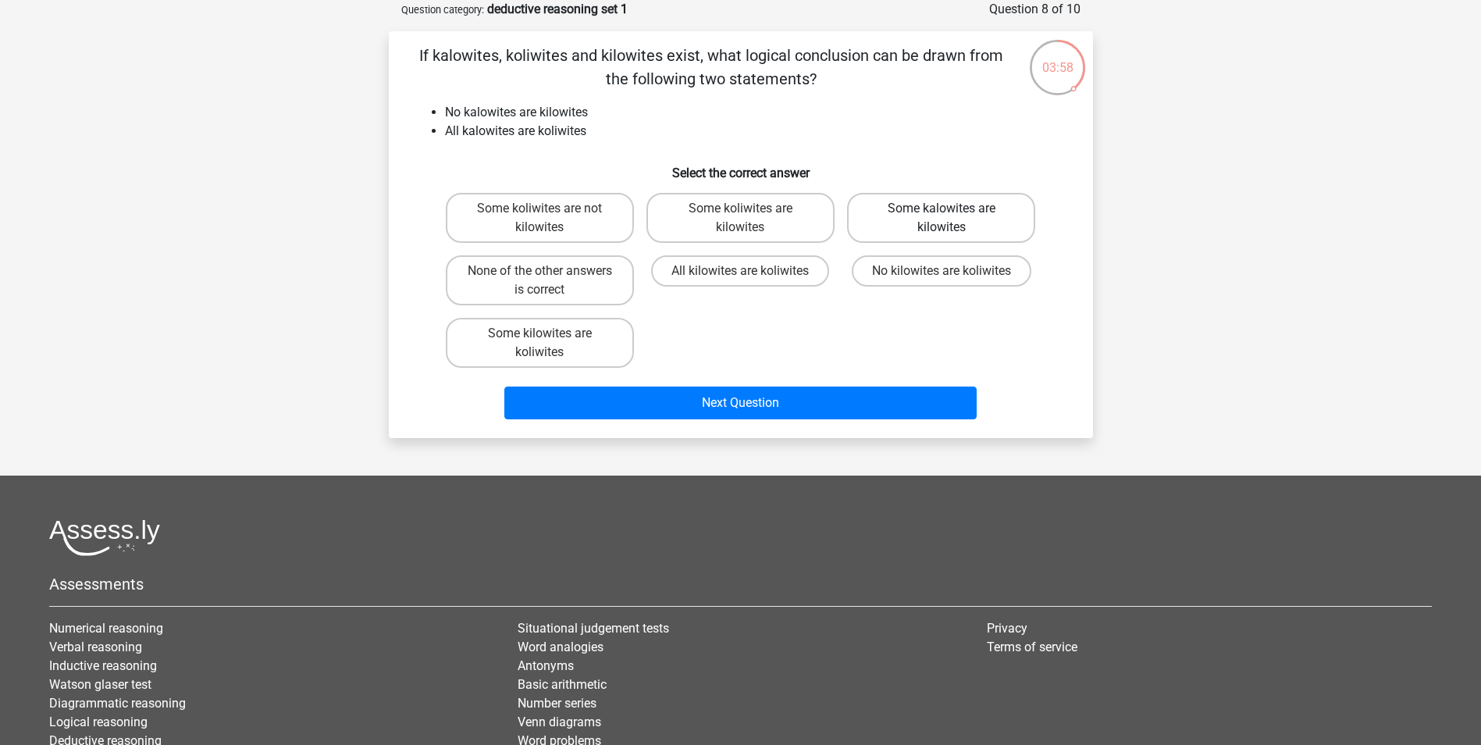
click at [888, 231] on label "Some kalowites are kilowites" at bounding box center [941, 218] width 188 height 50
click at [941, 219] on input "Some kalowites are kilowites" at bounding box center [946, 213] width 10 height 10
radio input "true"
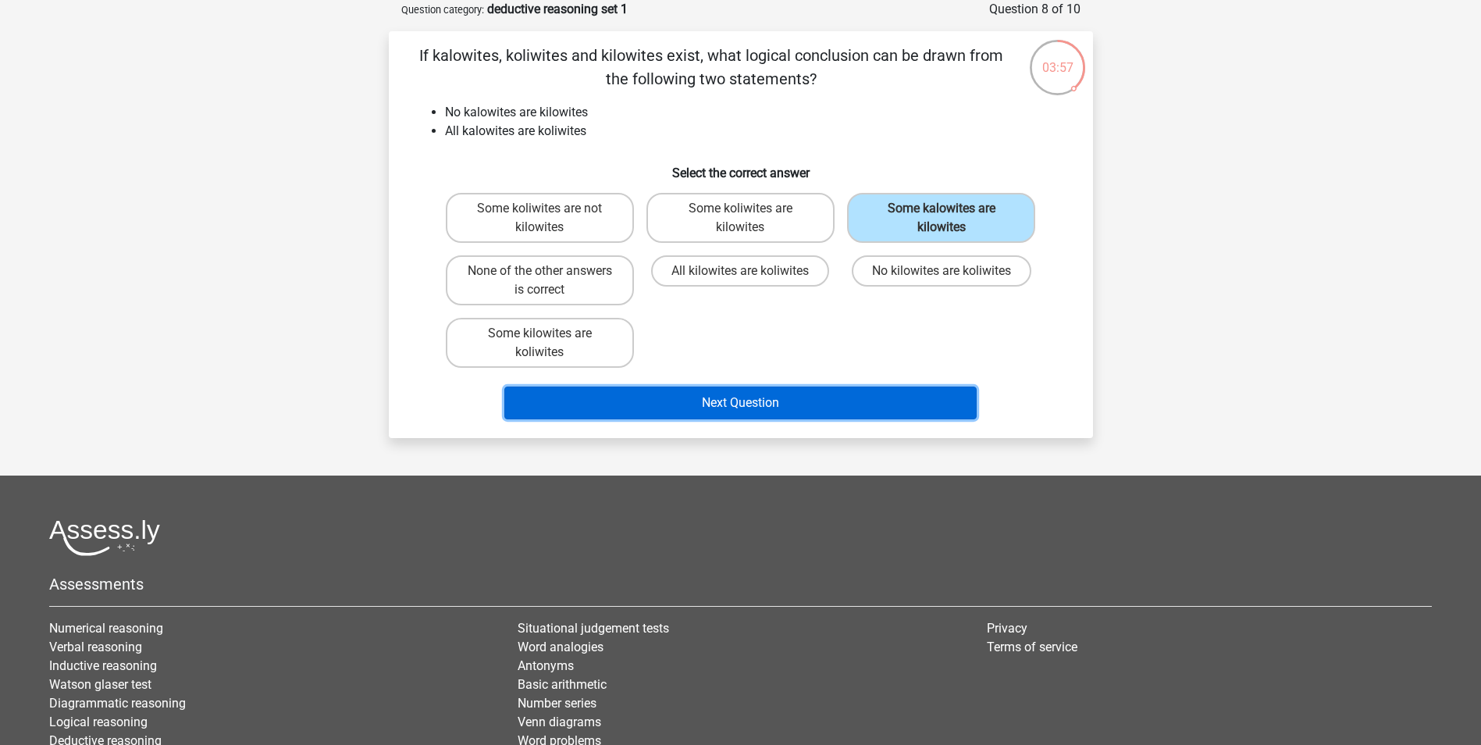
click at [786, 407] on button "Next Question" at bounding box center [740, 402] width 472 height 33
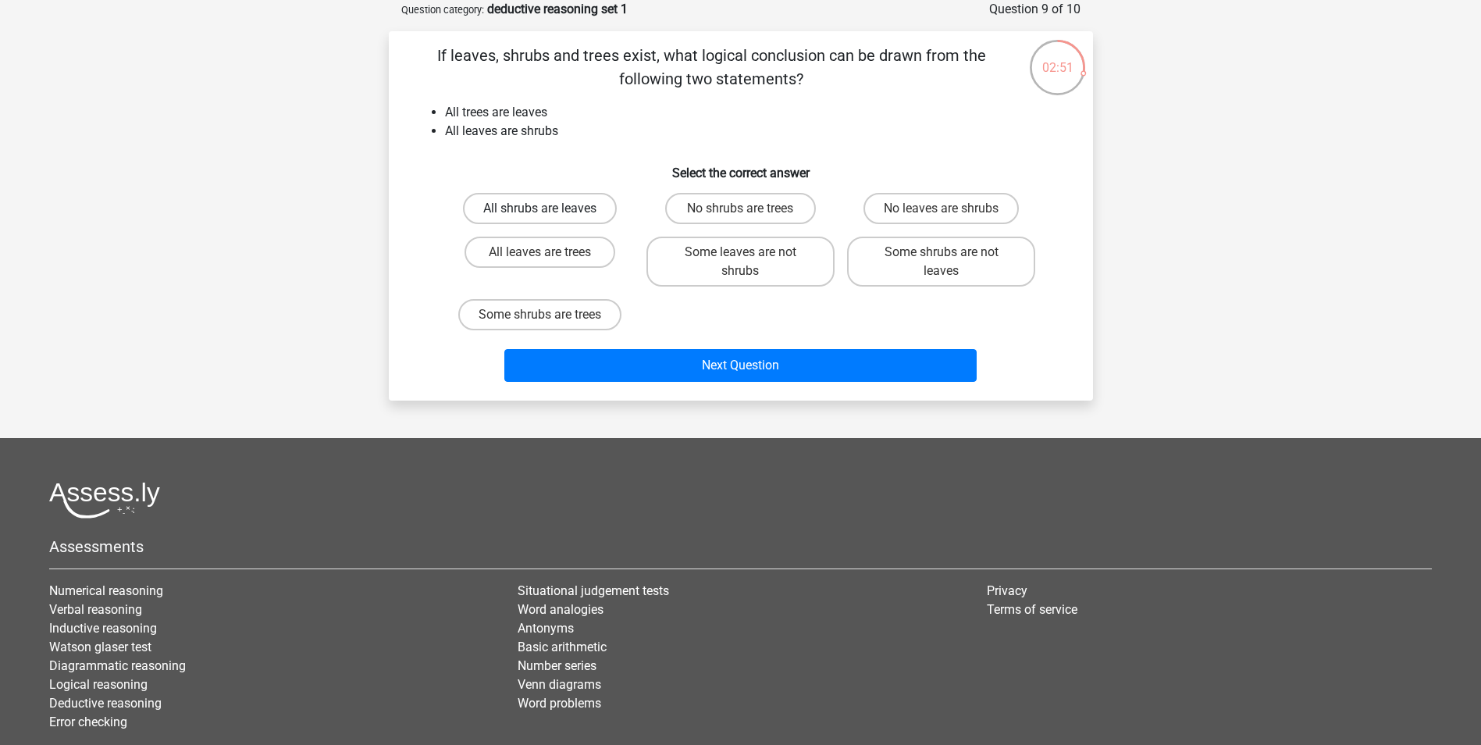
click at [576, 209] on label "All shrubs are leaves" at bounding box center [540, 208] width 154 height 31
click at [550, 209] on input "All shrubs are leaves" at bounding box center [544, 213] width 10 height 10
radio input "true"
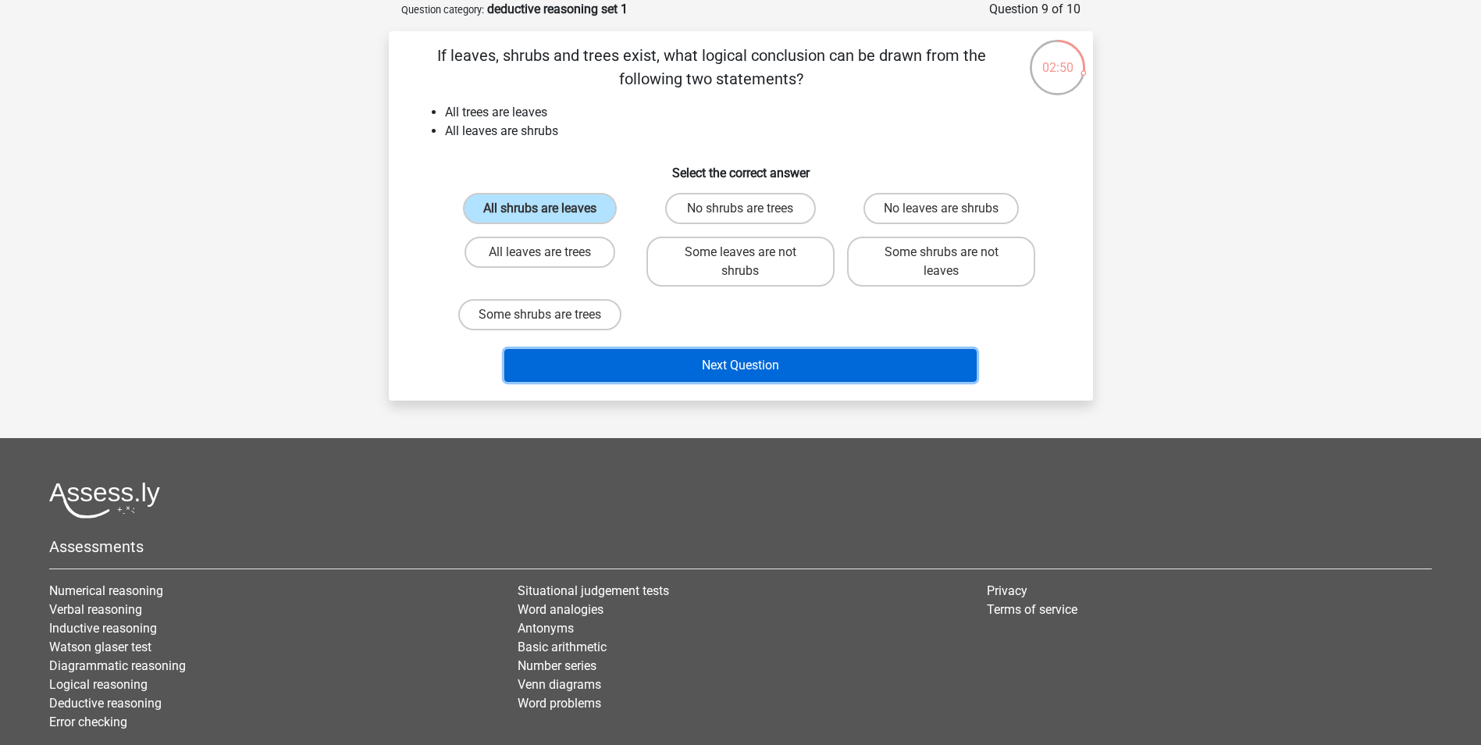
click at [625, 368] on button "Next Question" at bounding box center [740, 365] width 472 height 33
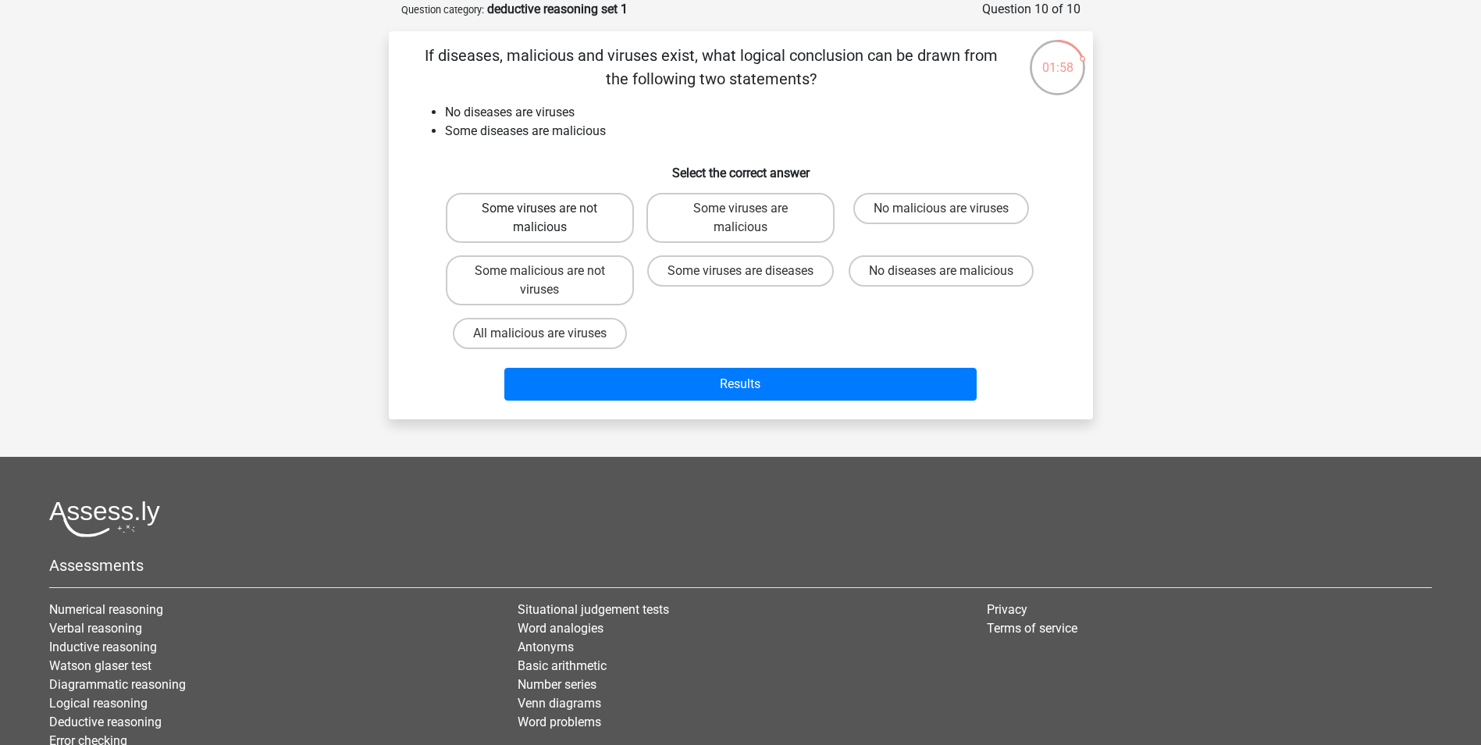
click at [551, 227] on label "Some viruses are not malicious" at bounding box center [540, 218] width 188 height 50
click at [550, 219] on input "Some viruses are not malicious" at bounding box center [544, 213] width 10 height 10
radio input "true"
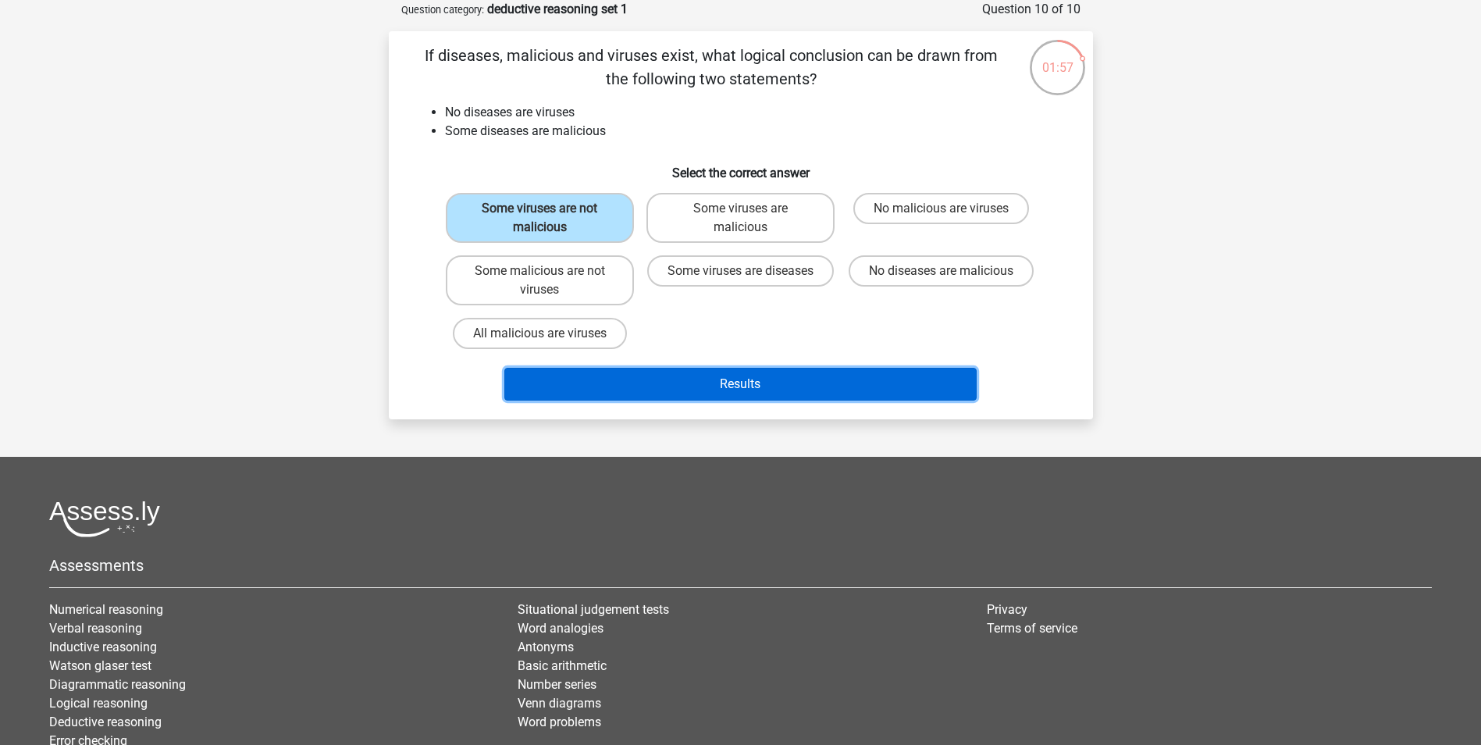
click at [602, 377] on button "Results" at bounding box center [740, 384] width 472 height 33
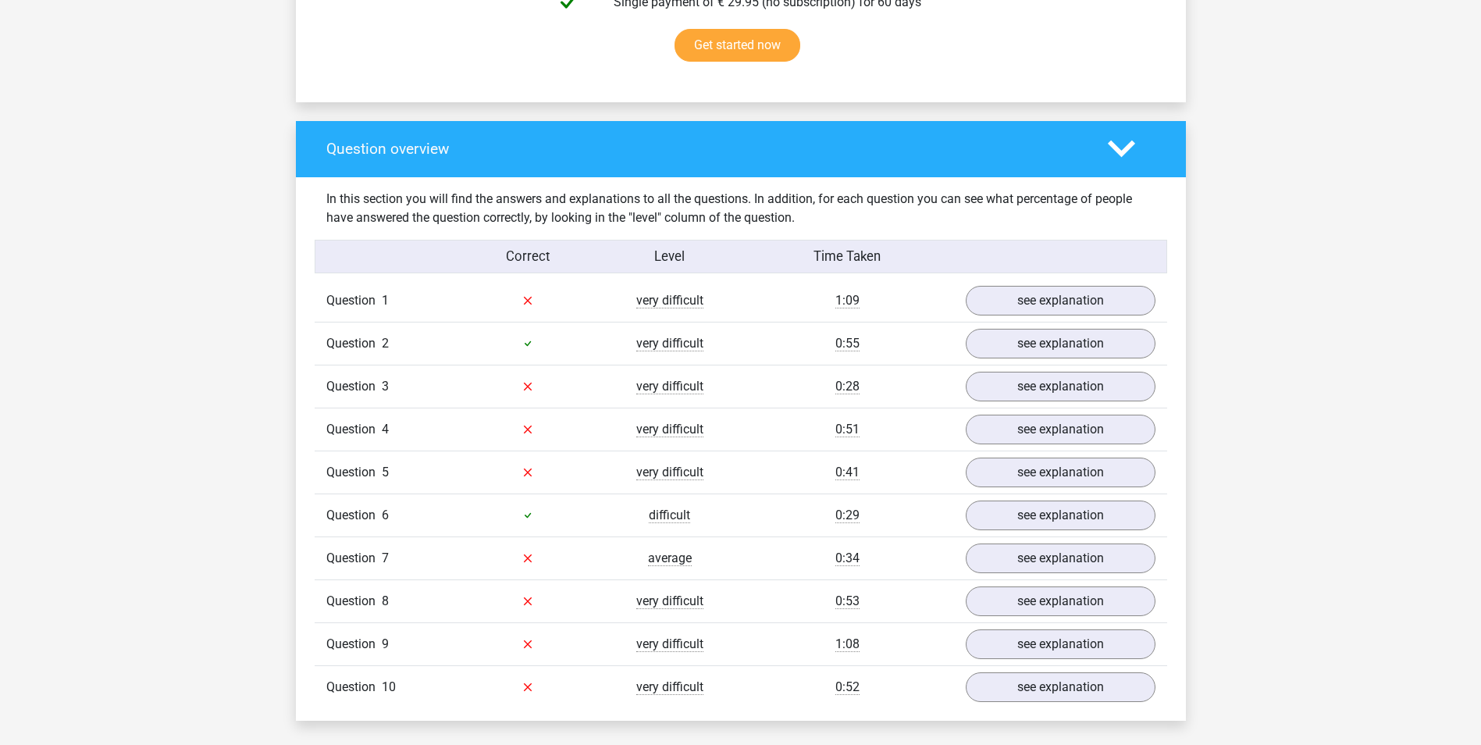
scroll to position [1015, 0]
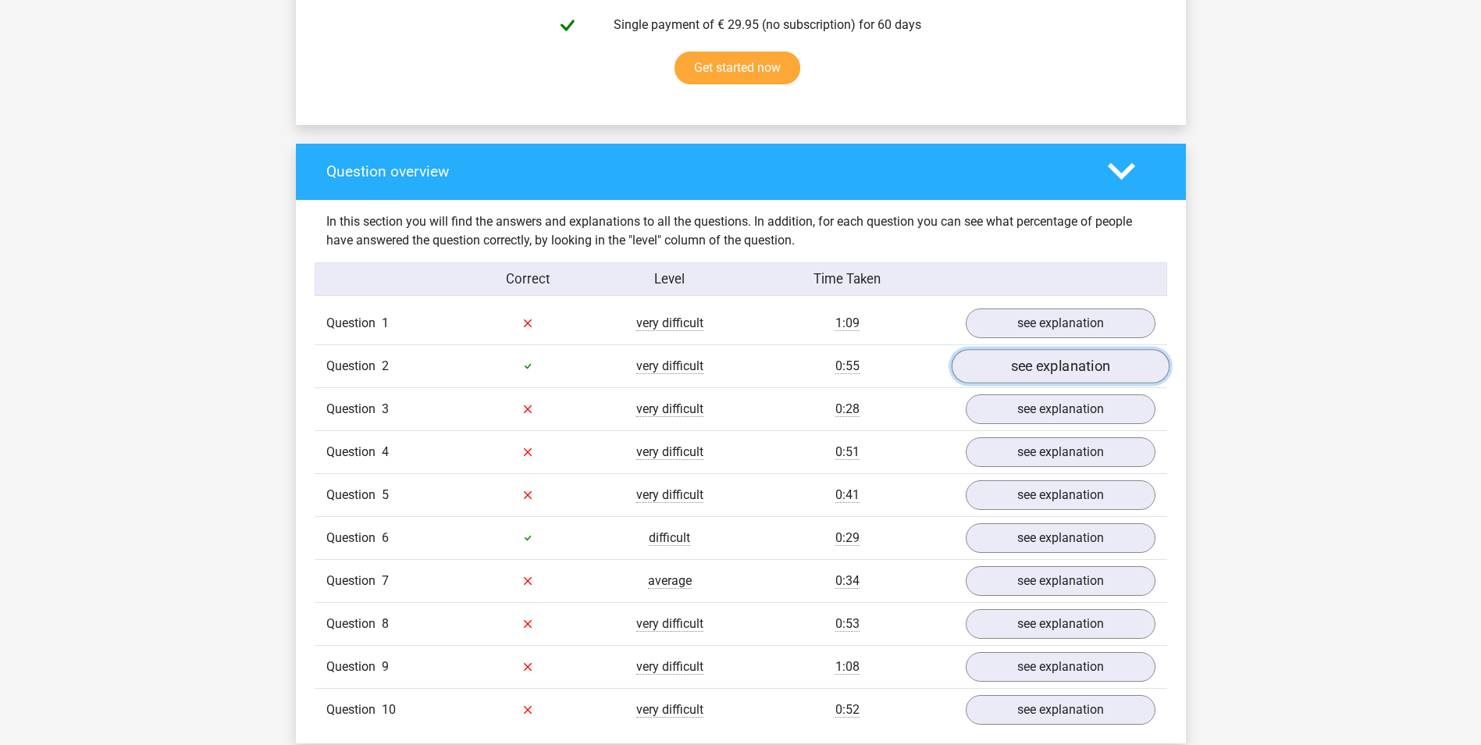
click at [988, 370] on link "see explanation" at bounding box center [1060, 366] width 218 height 34
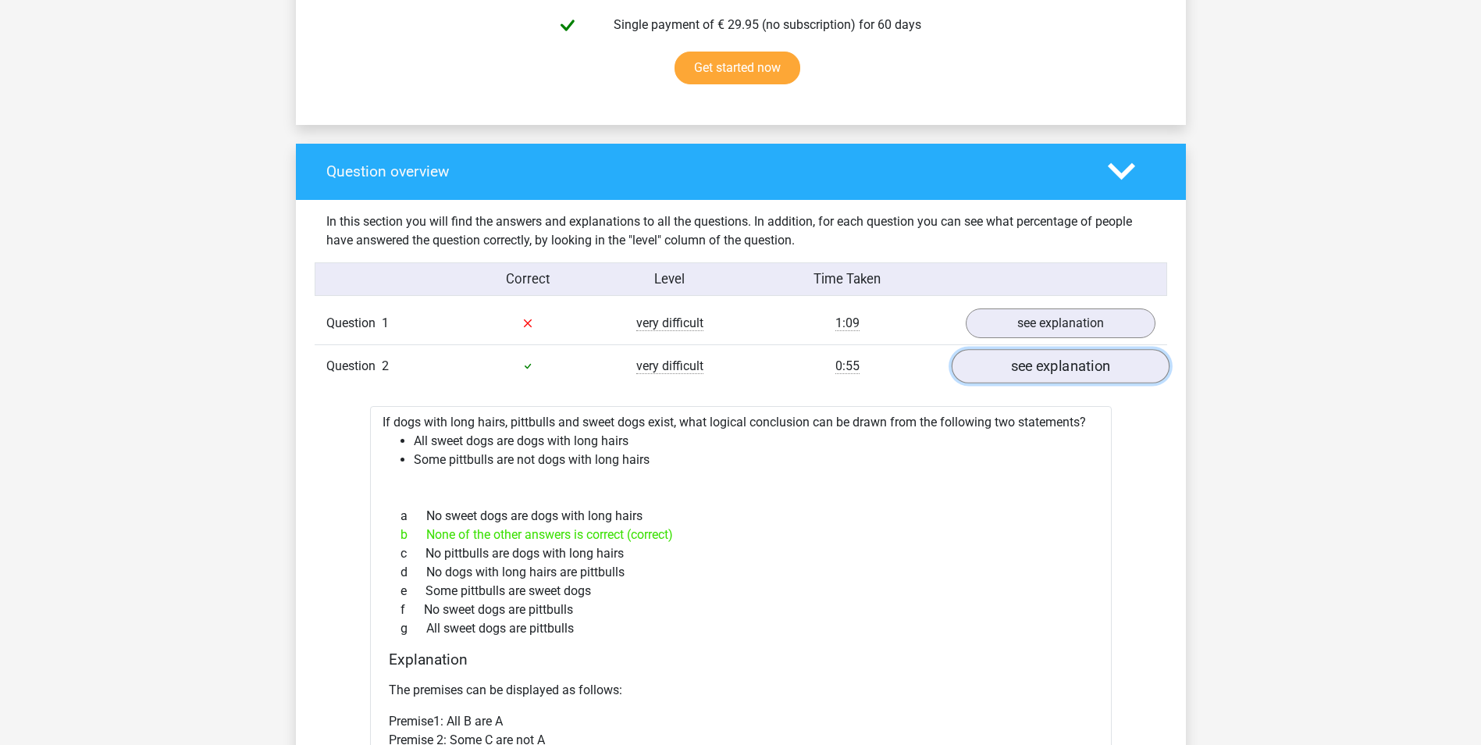
click at [988, 370] on link "see explanation" at bounding box center [1060, 366] width 218 height 34
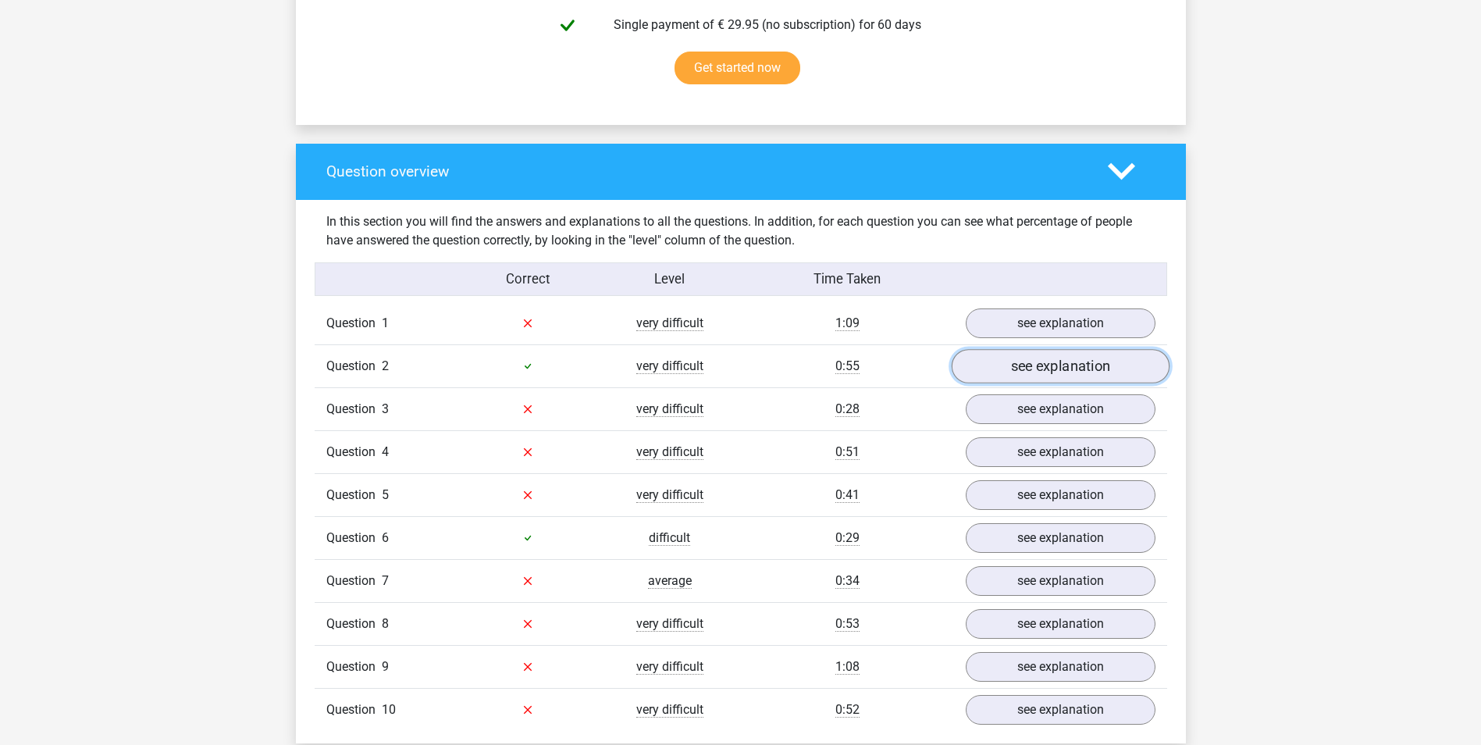
scroll to position [1093, 0]
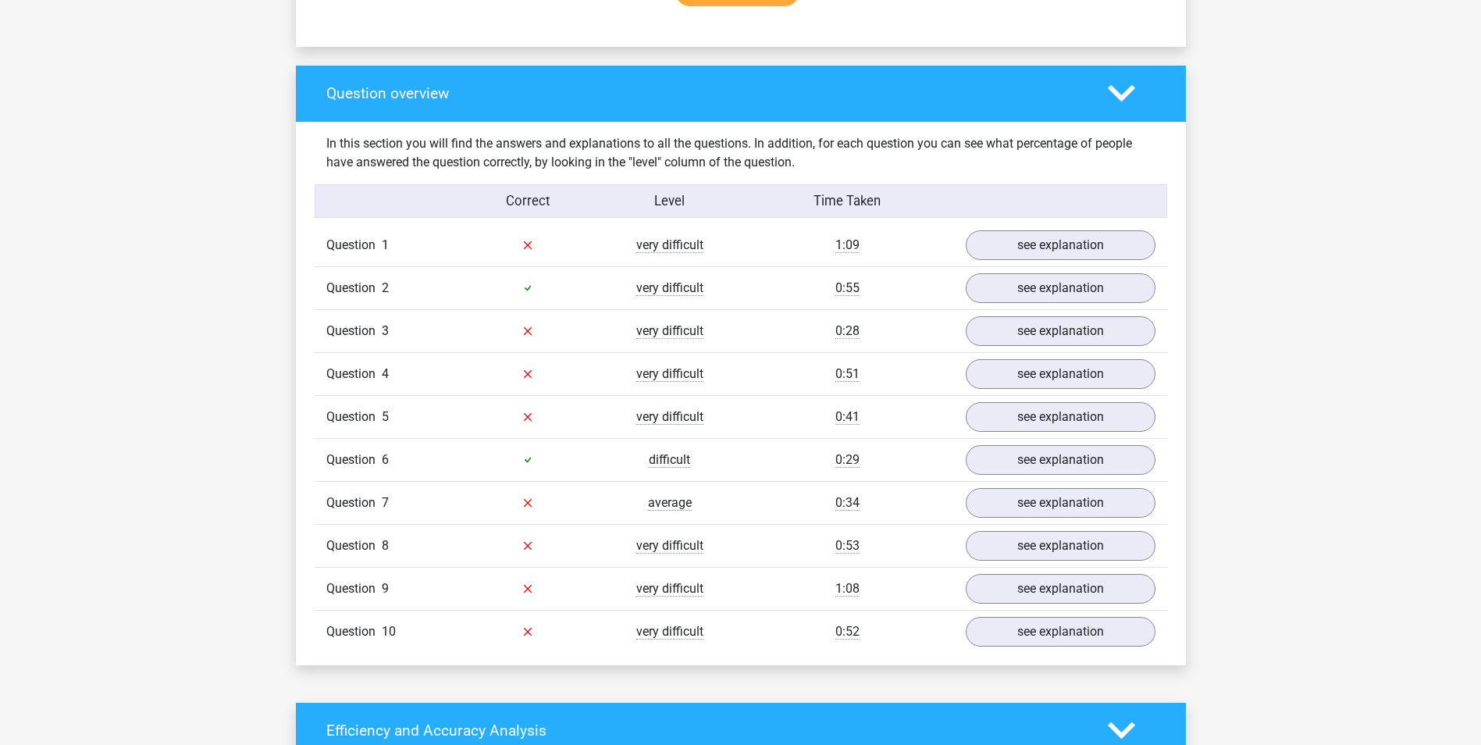
click at [1001, 346] on div "Question 3 very difficult 0:28 see explanation" at bounding box center [741, 330] width 852 height 43
click at [1001, 343] on link "see explanation" at bounding box center [1060, 331] width 218 height 34
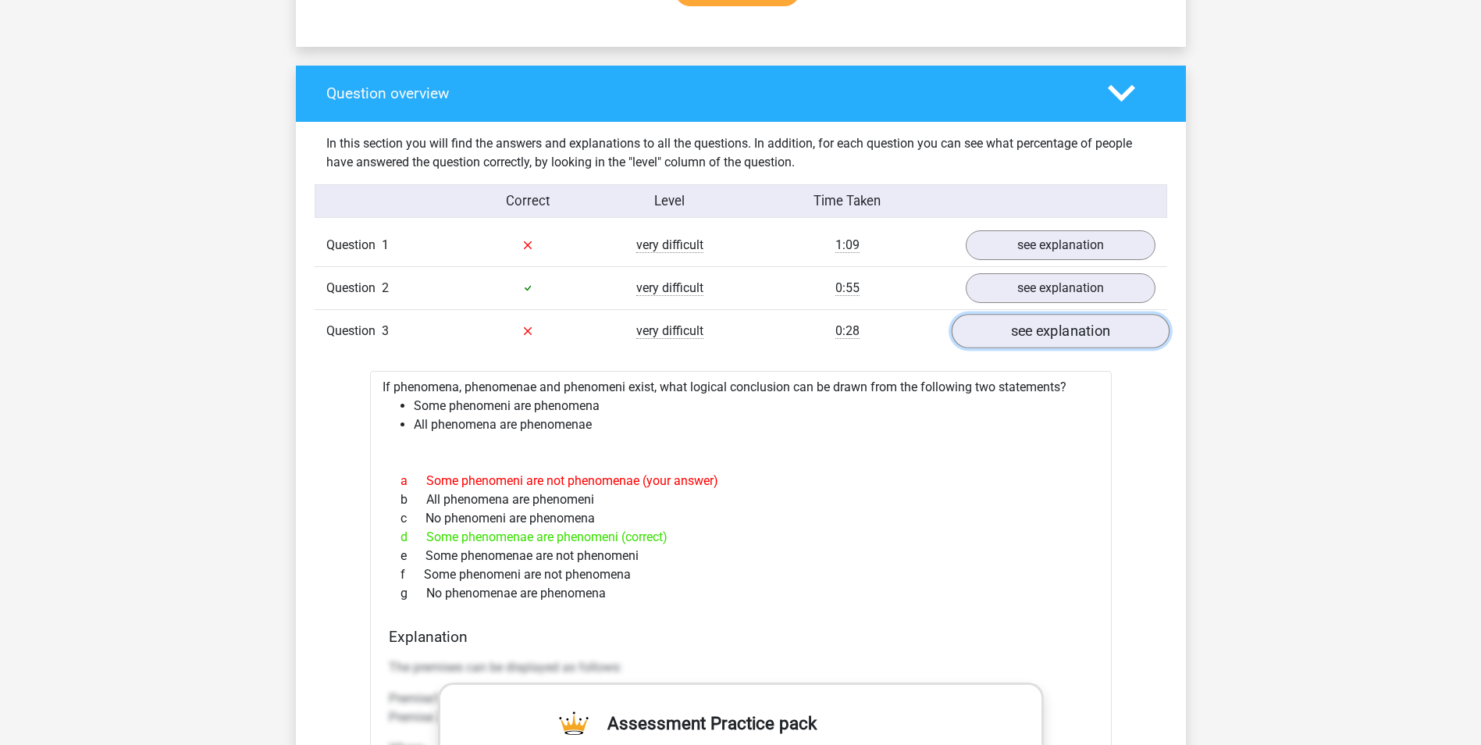
click at [1001, 343] on link "see explanation" at bounding box center [1060, 331] width 218 height 34
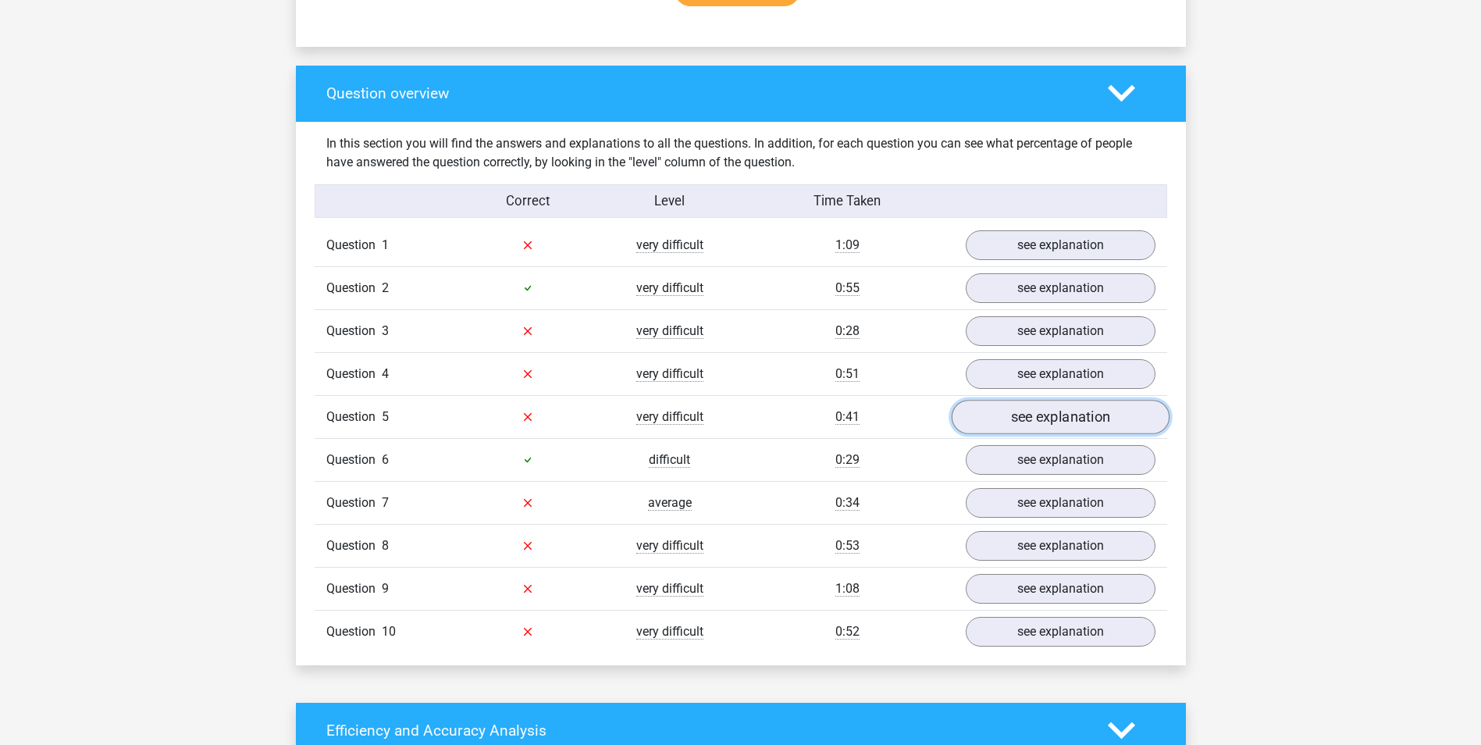
click at [1002, 402] on link "see explanation" at bounding box center [1060, 417] width 218 height 34
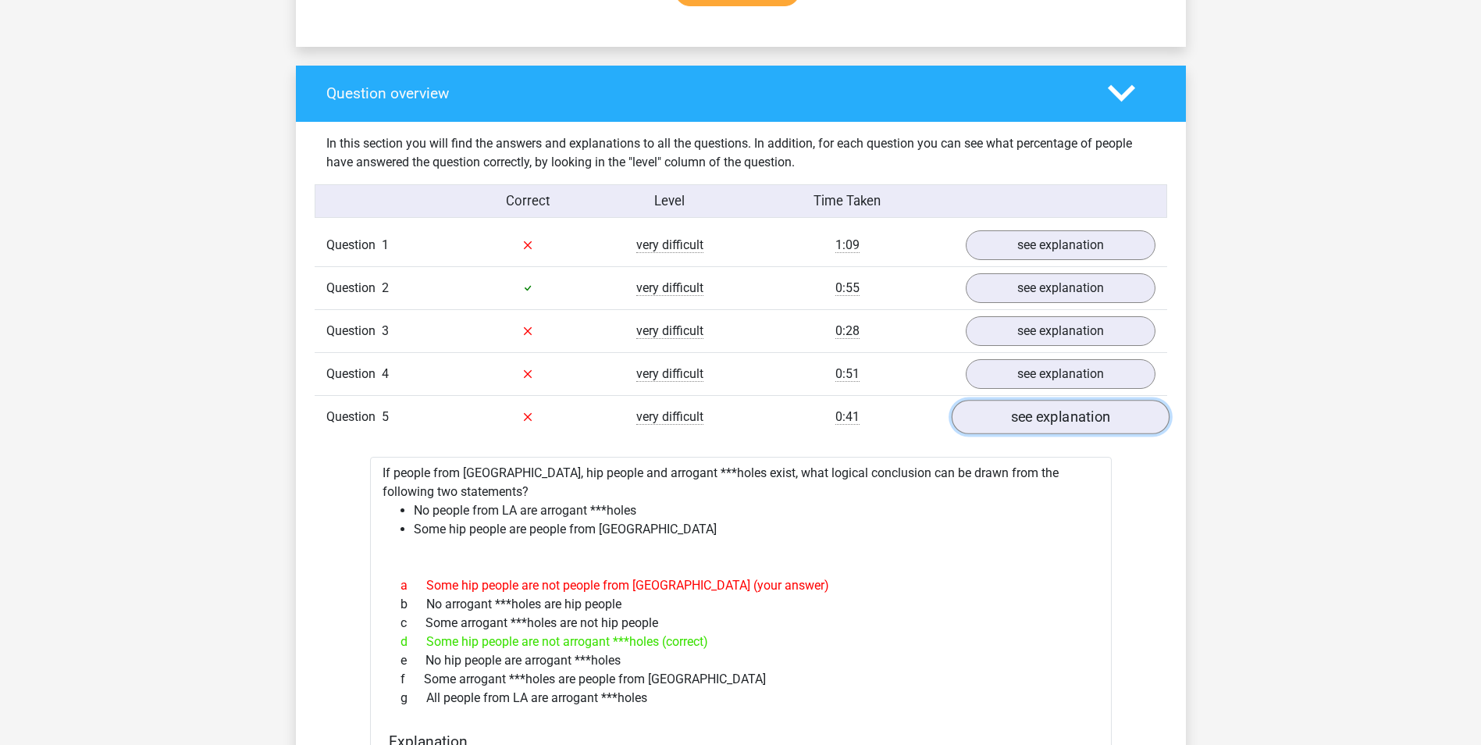
click at [1002, 404] on link "see explanation" at bounding box center [1060, 417] width 218 height 34
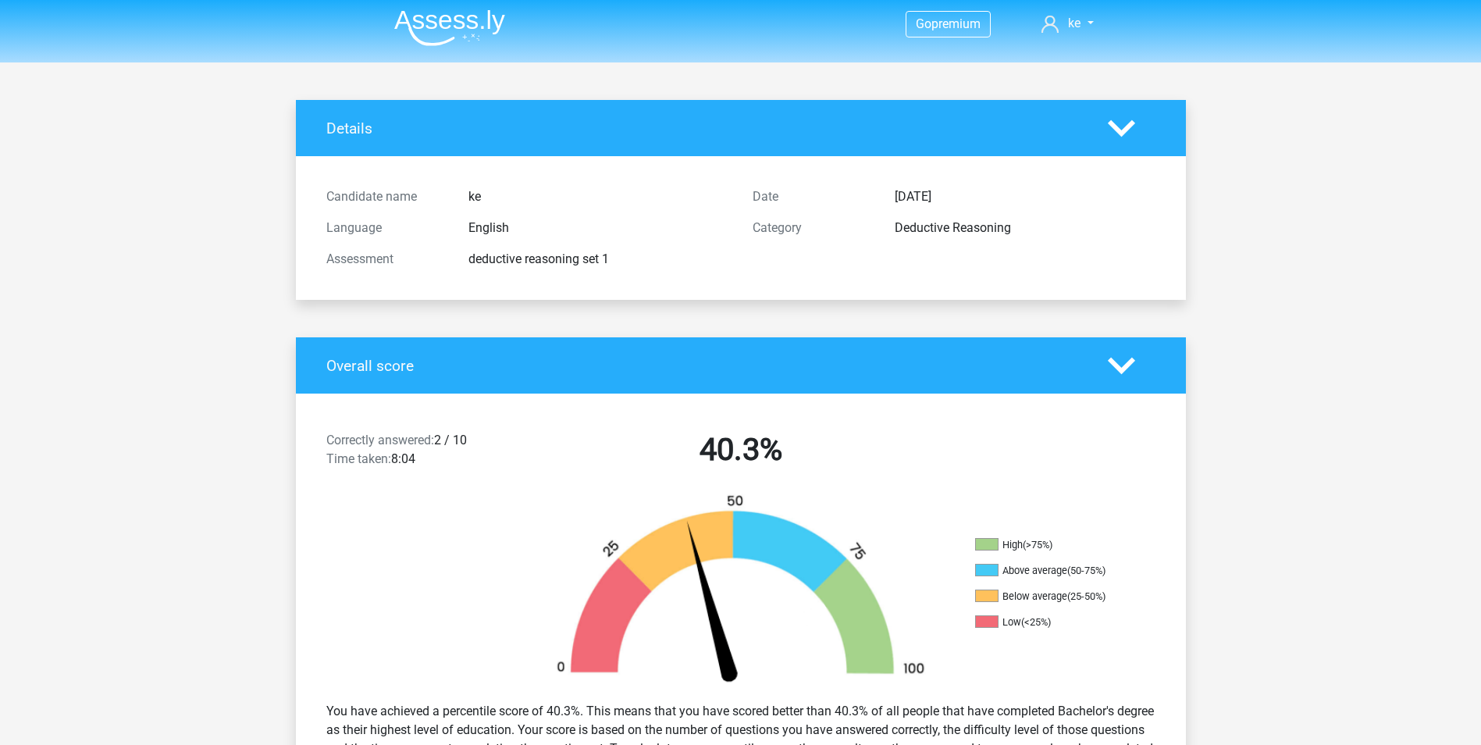
scroll to position [0, 0]
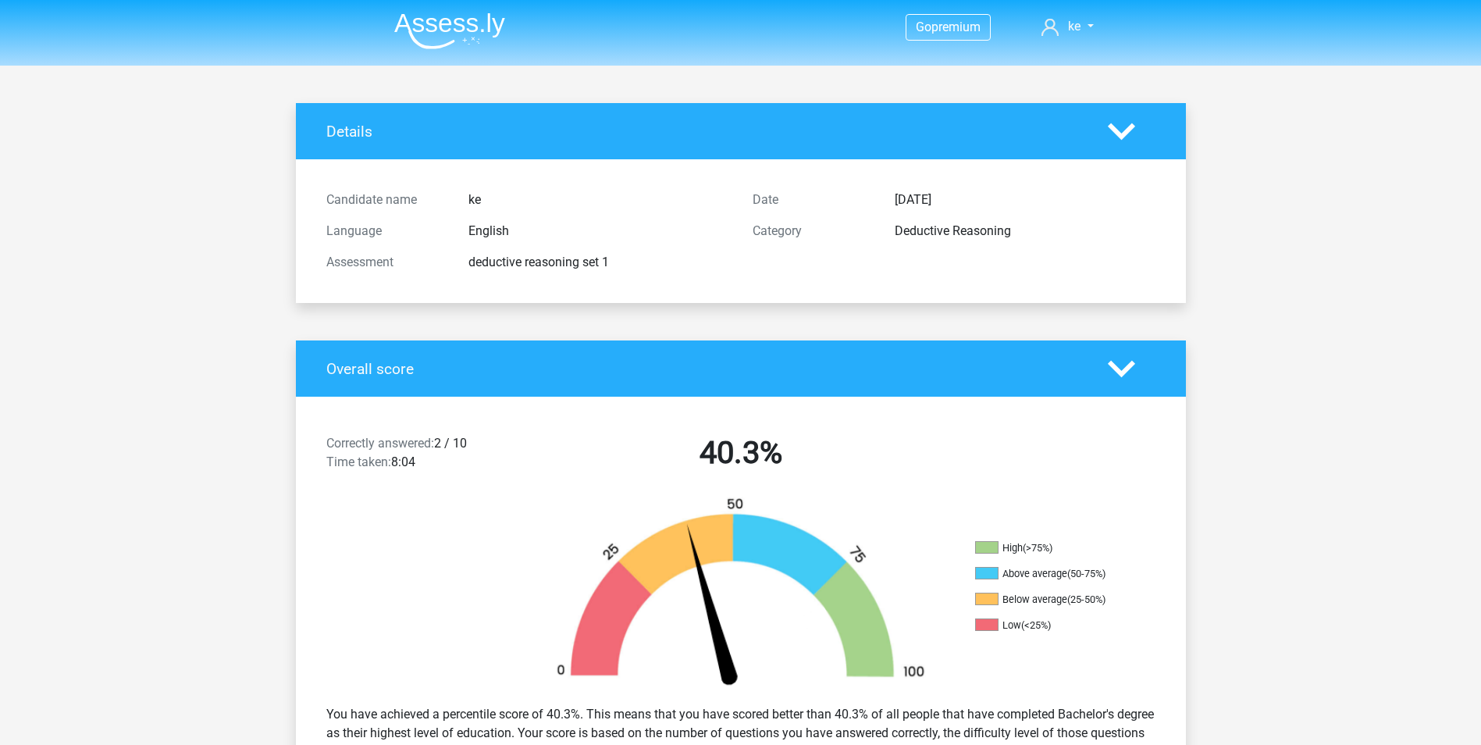
click at [422, 27] on img at bounding box center [449, 30] width 111 height 37
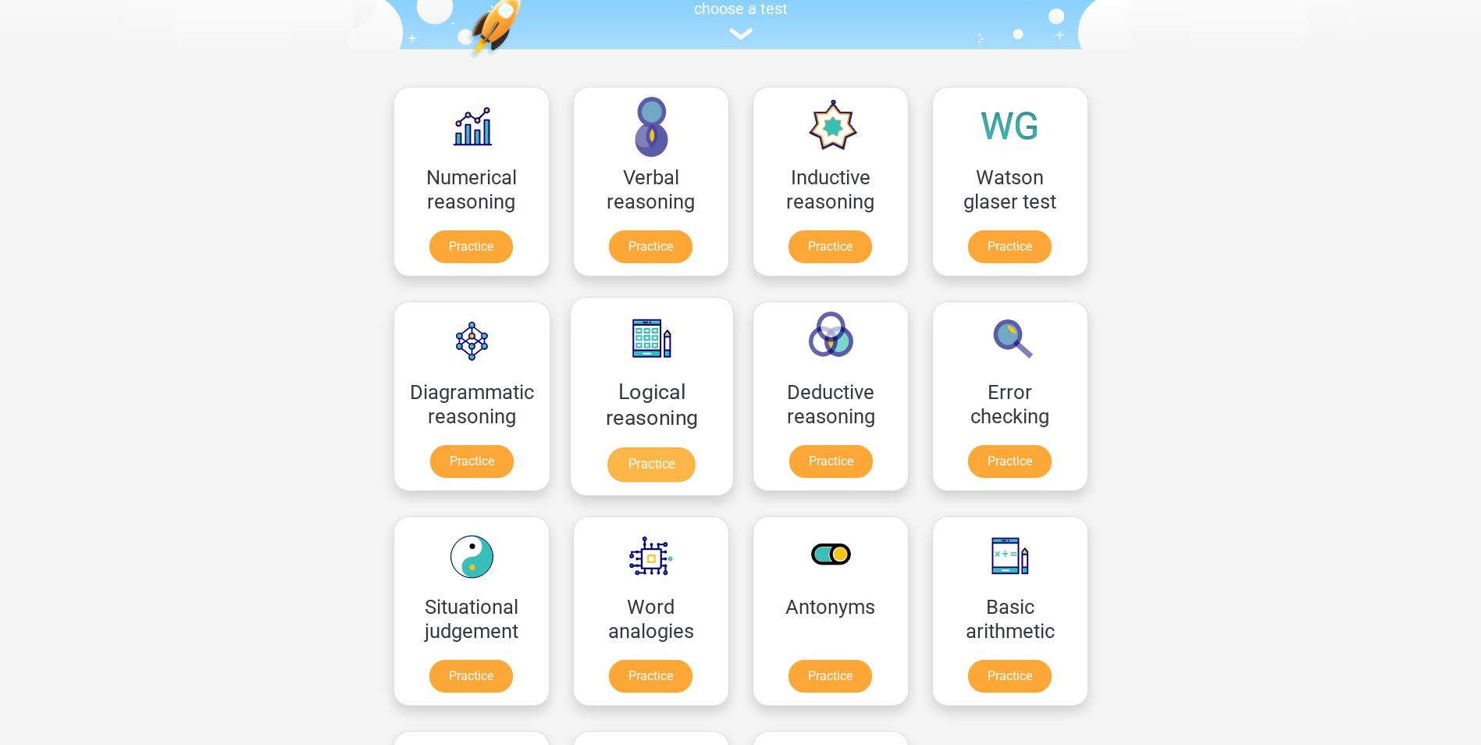
scroll to position [156, 0]
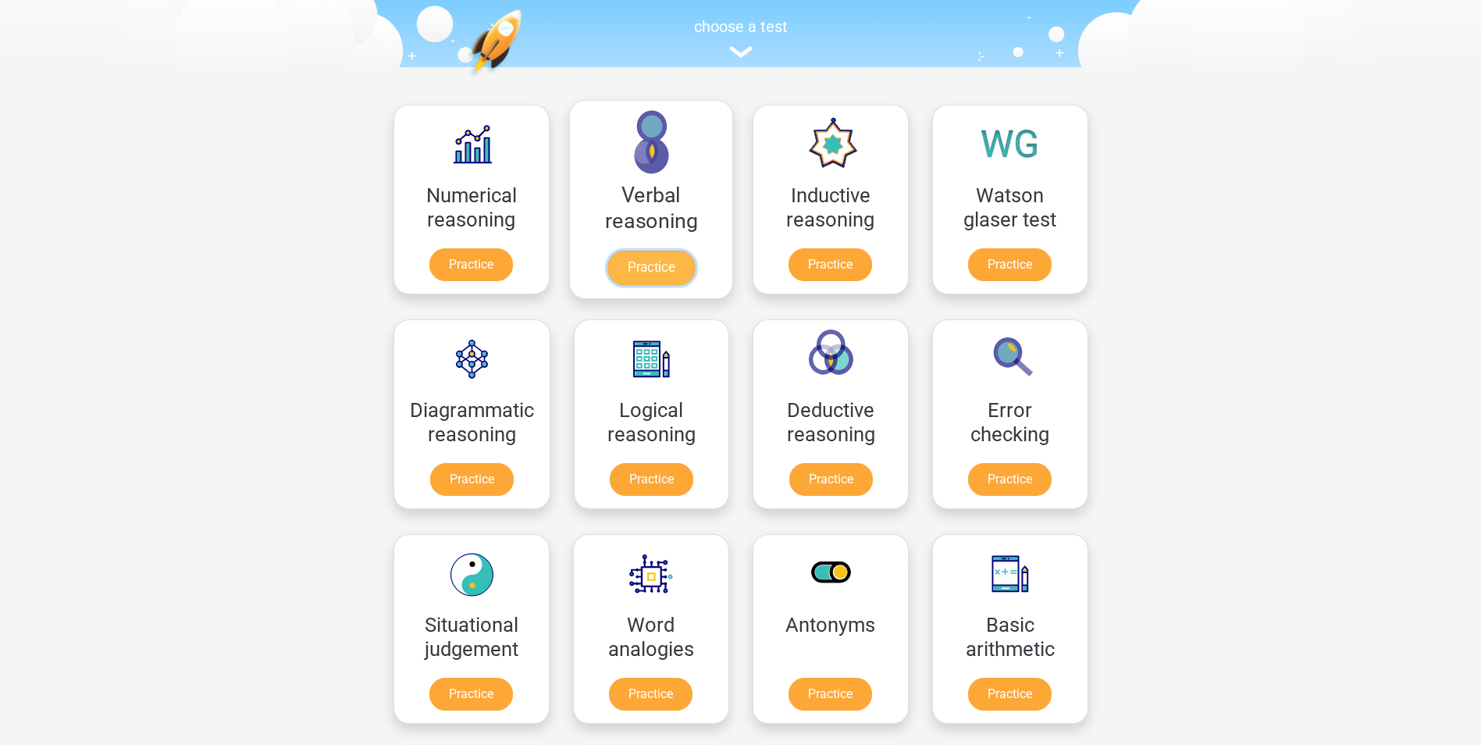
click at [648, 265] on link "Practice" at bounding box center [650, 268] width 87 height 34
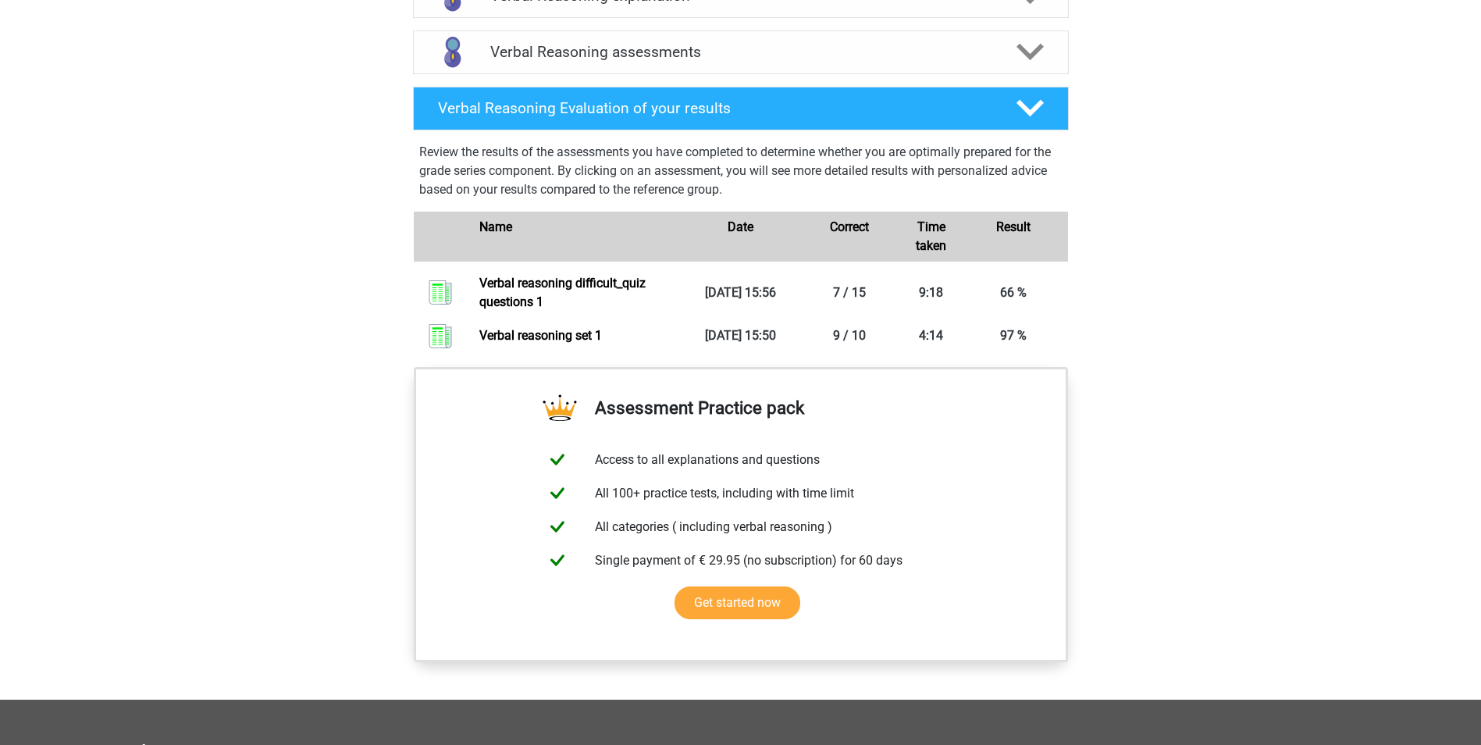
scroll to position [937, 0]
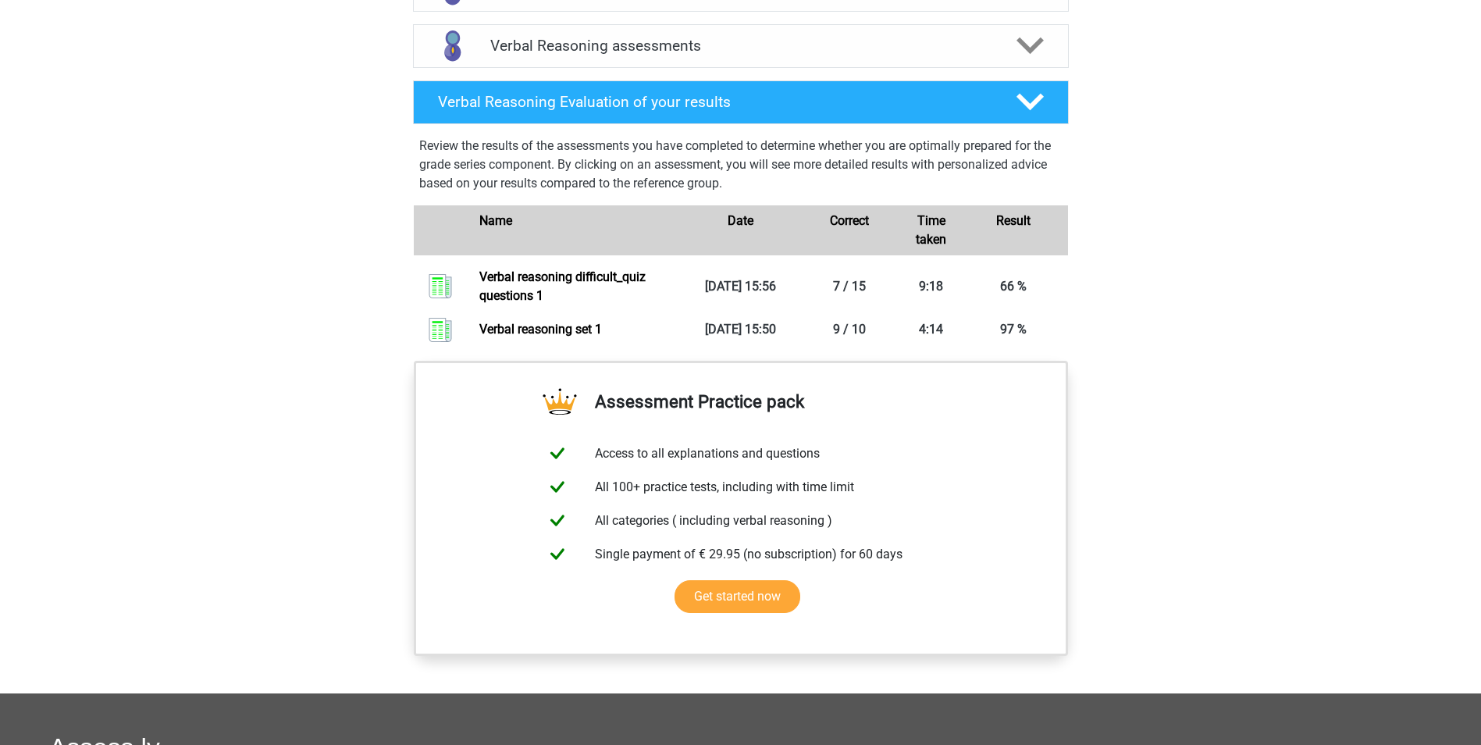
click at [295, 361] on div "Go premium ke kellyolusoga@outlook.com" at bounding box center [740, 84] width 1481 height 2042
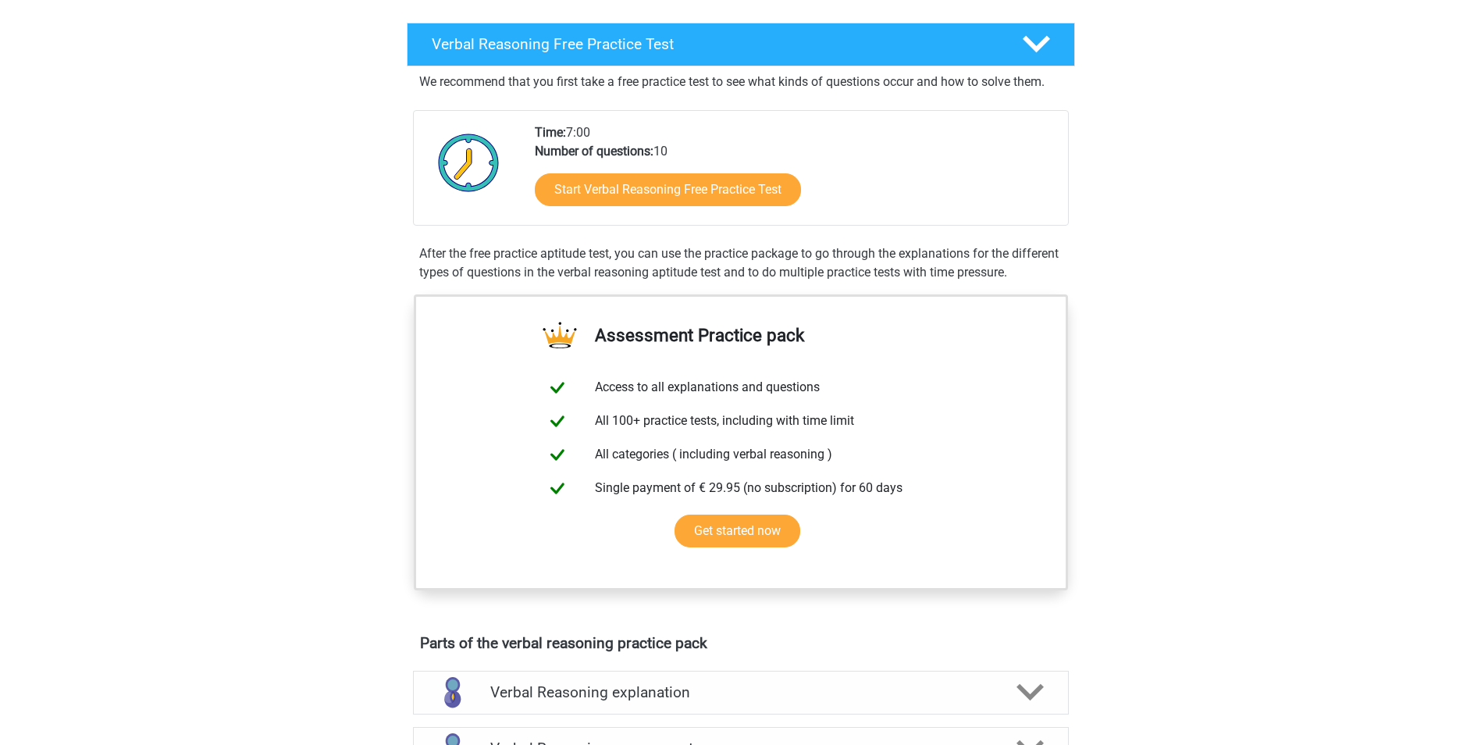
scroll to position [0, 0]
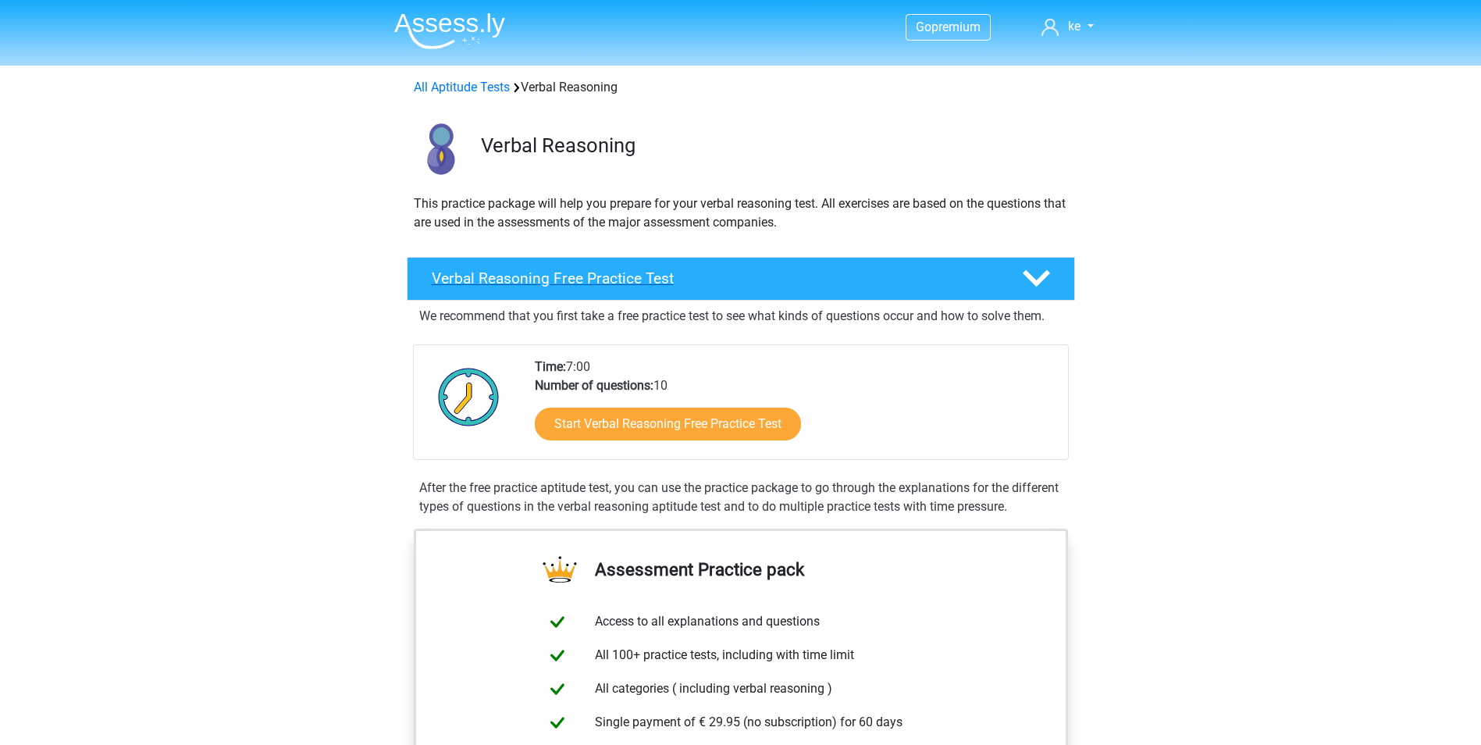
click at [1041, 281] on polygon at bounding box center [1036, 278] width 27 height 17
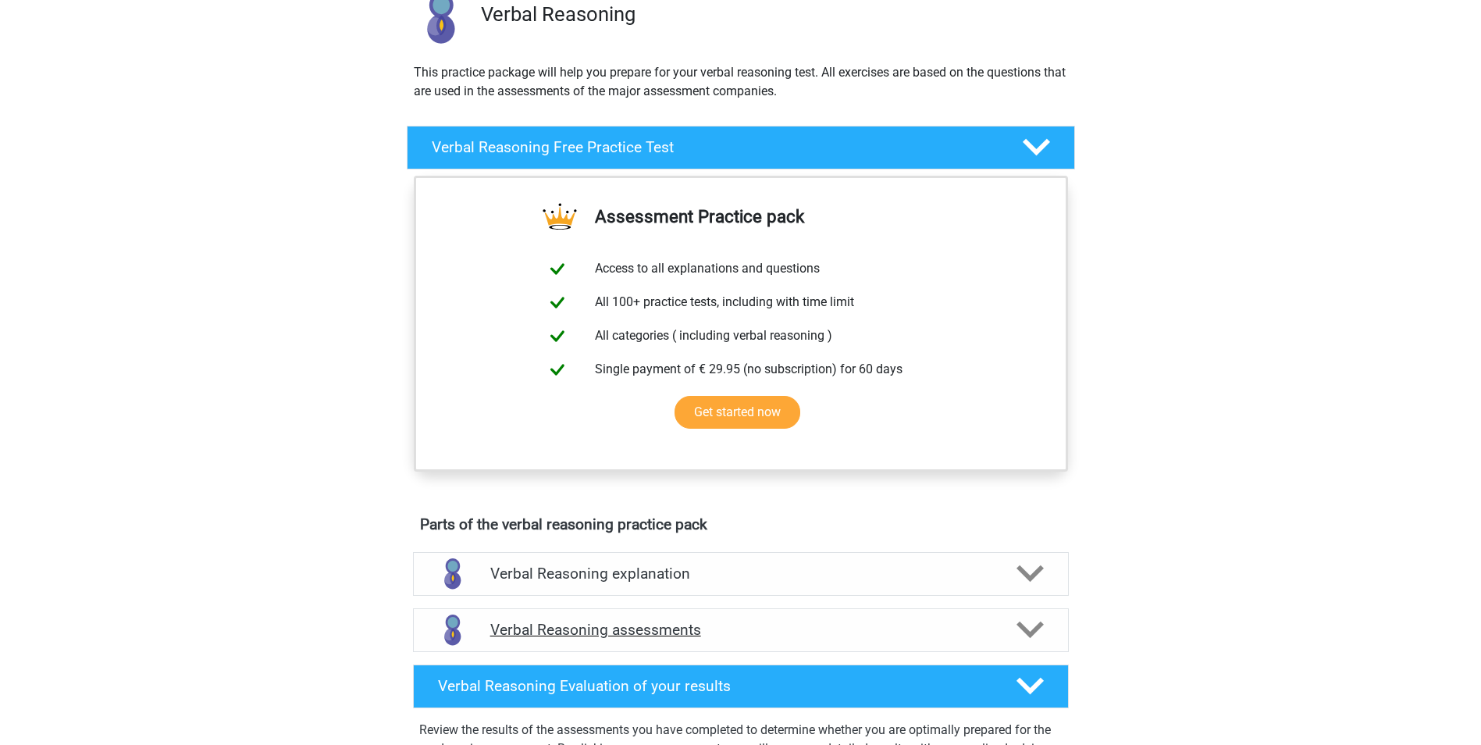
scroll to position [218, 0]
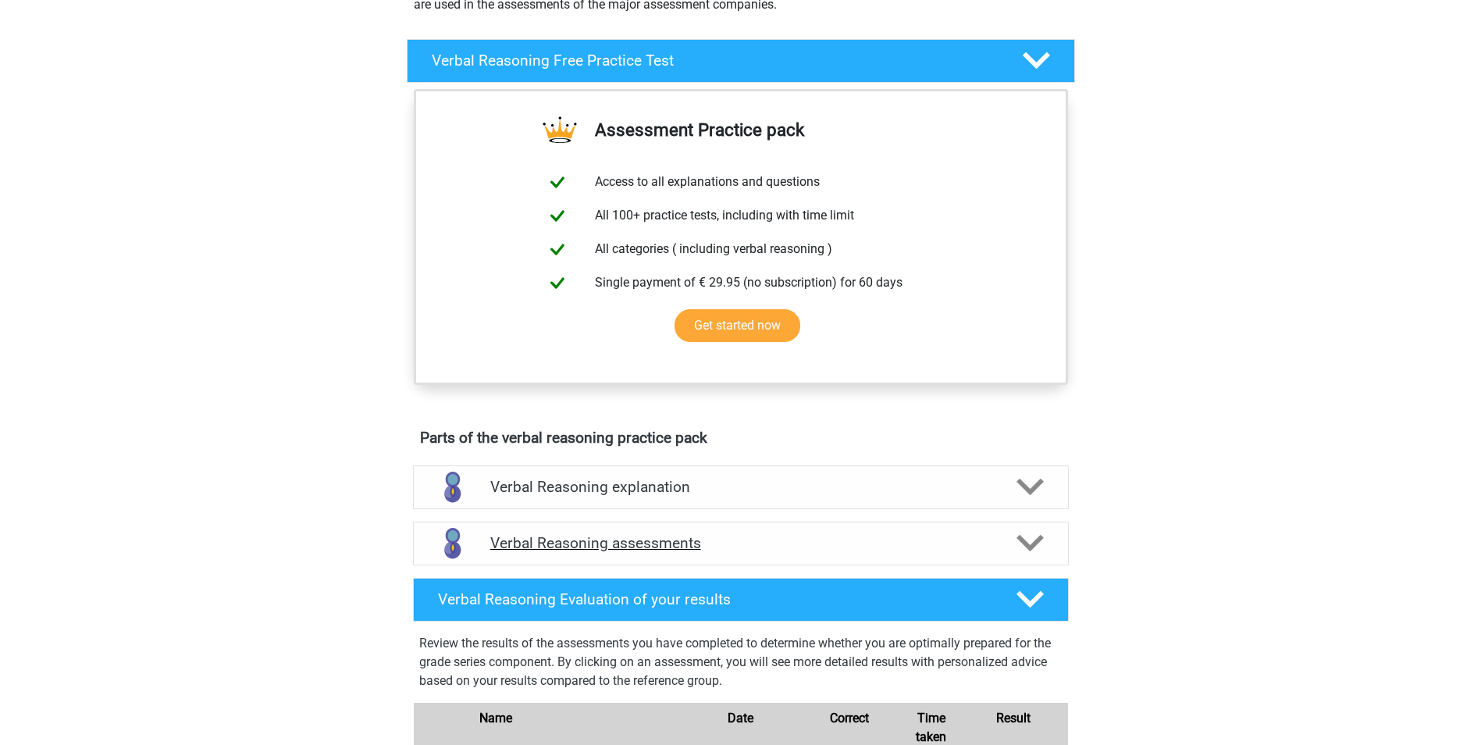
click at [1012, 539] on div at bounding box center [1028, 542] width 52 height 27
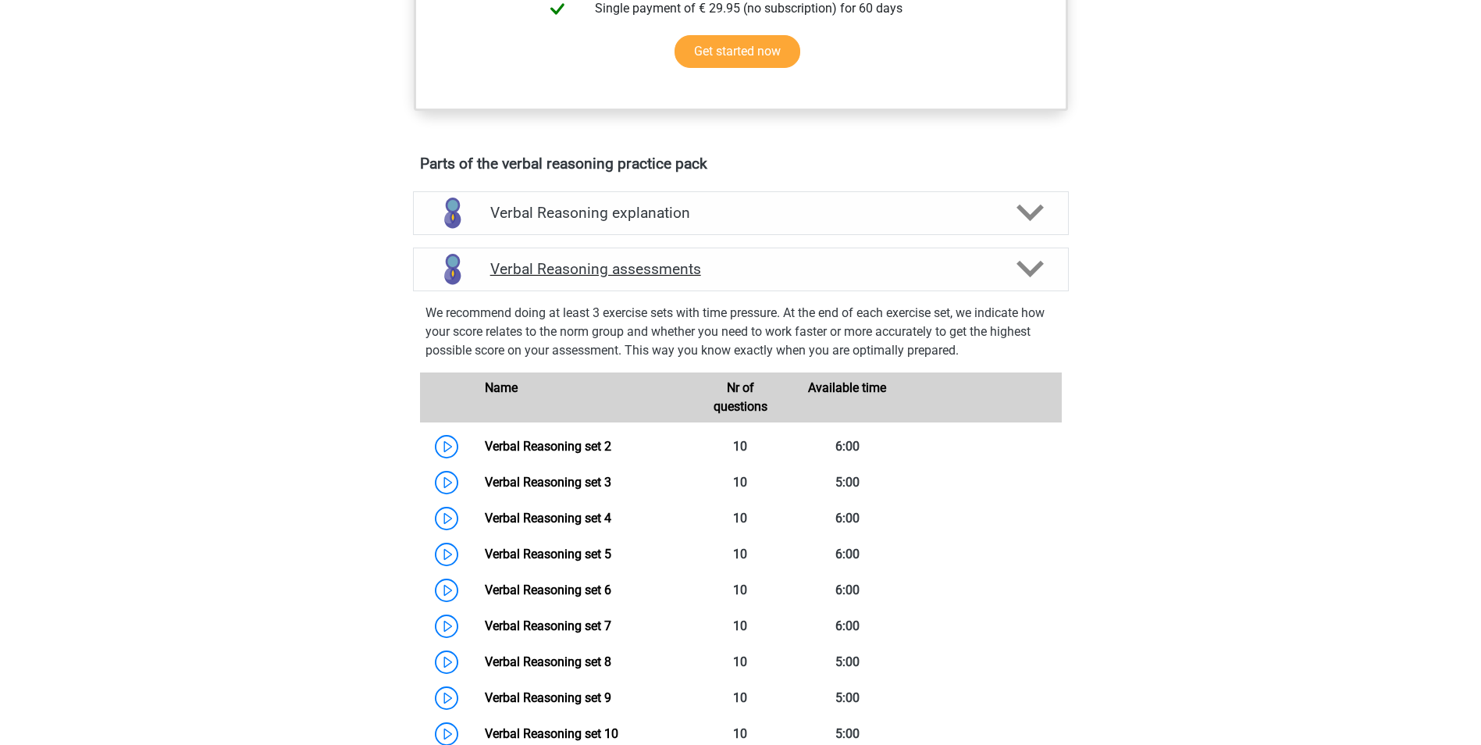
scroll to position [530, 0]
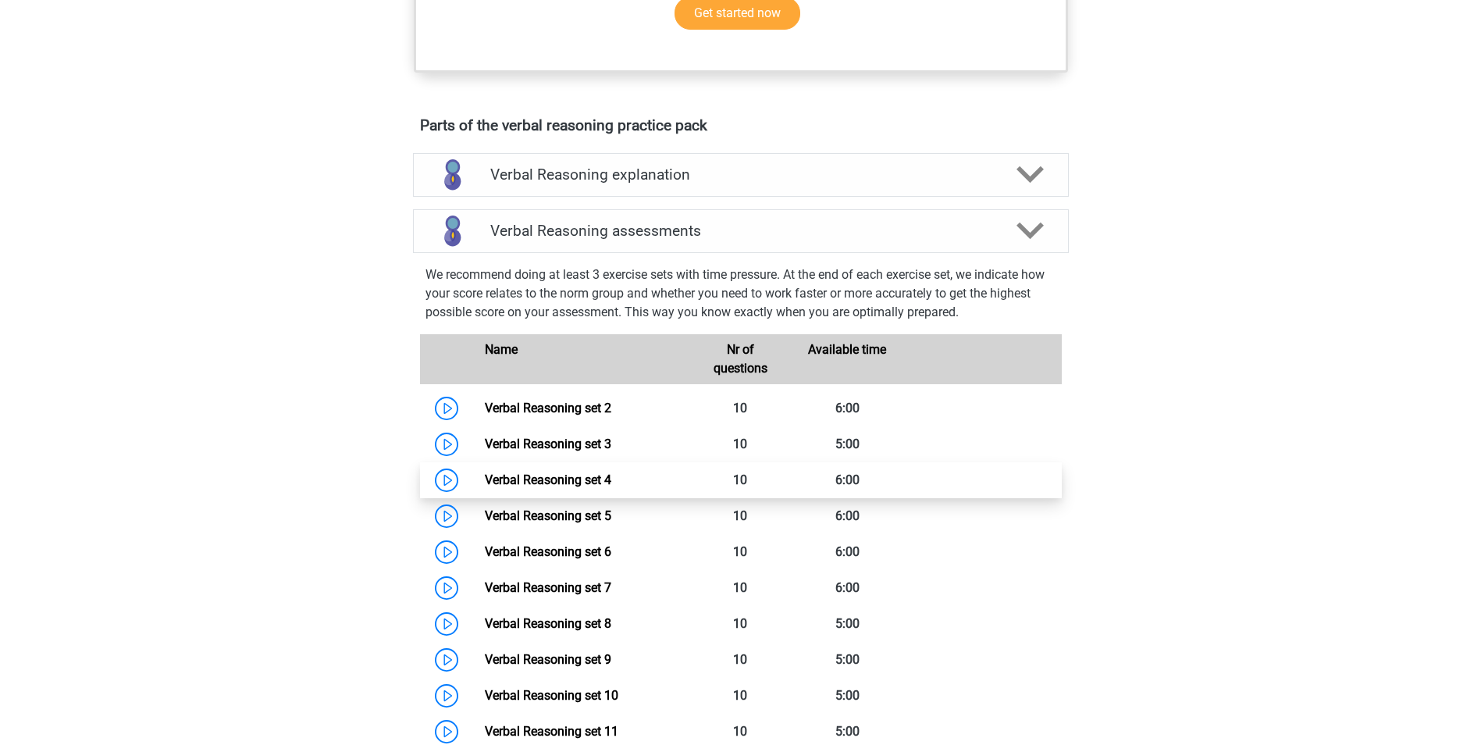
click at [485, 481] on link "Verbal Reasoning set 4" at bounding box center [548, 479] width 126 height 15
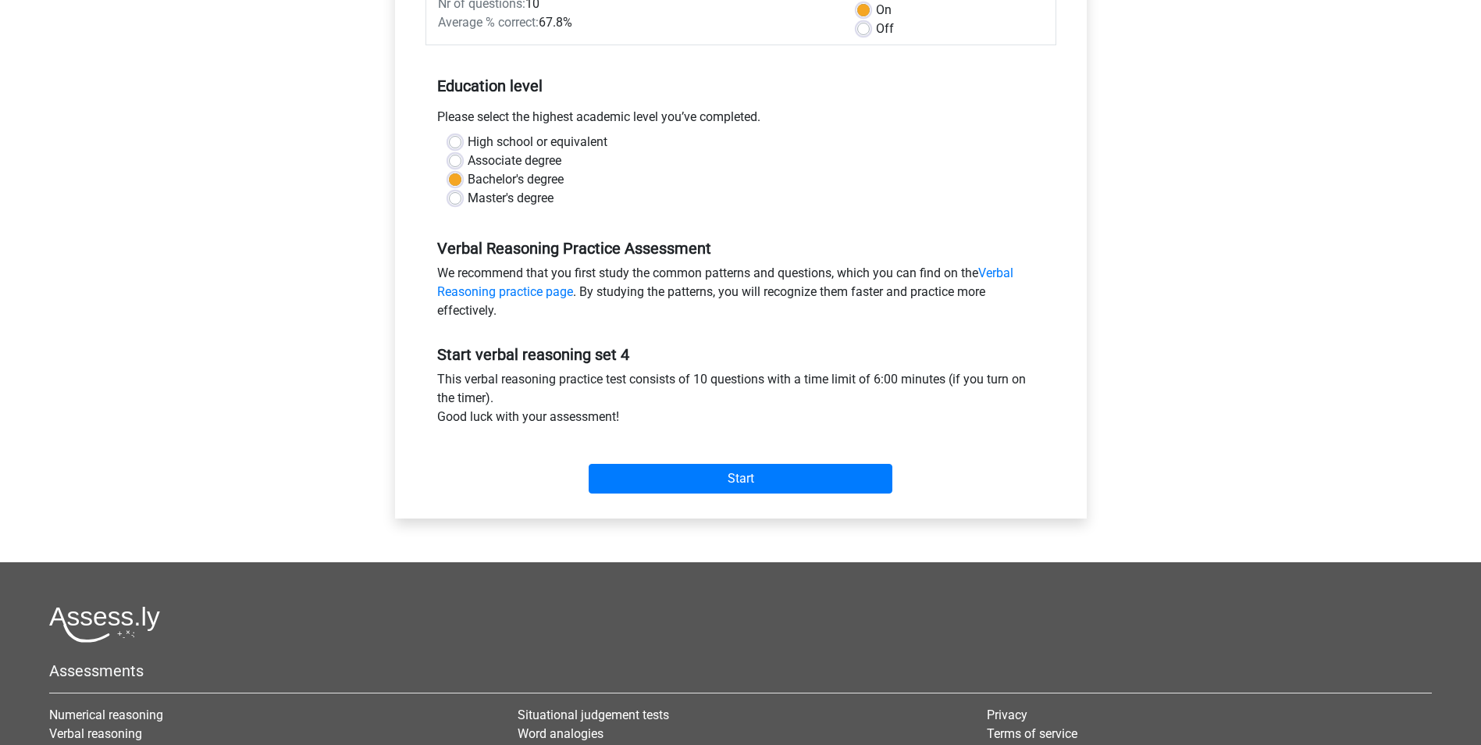
scroll to position [312, 0]
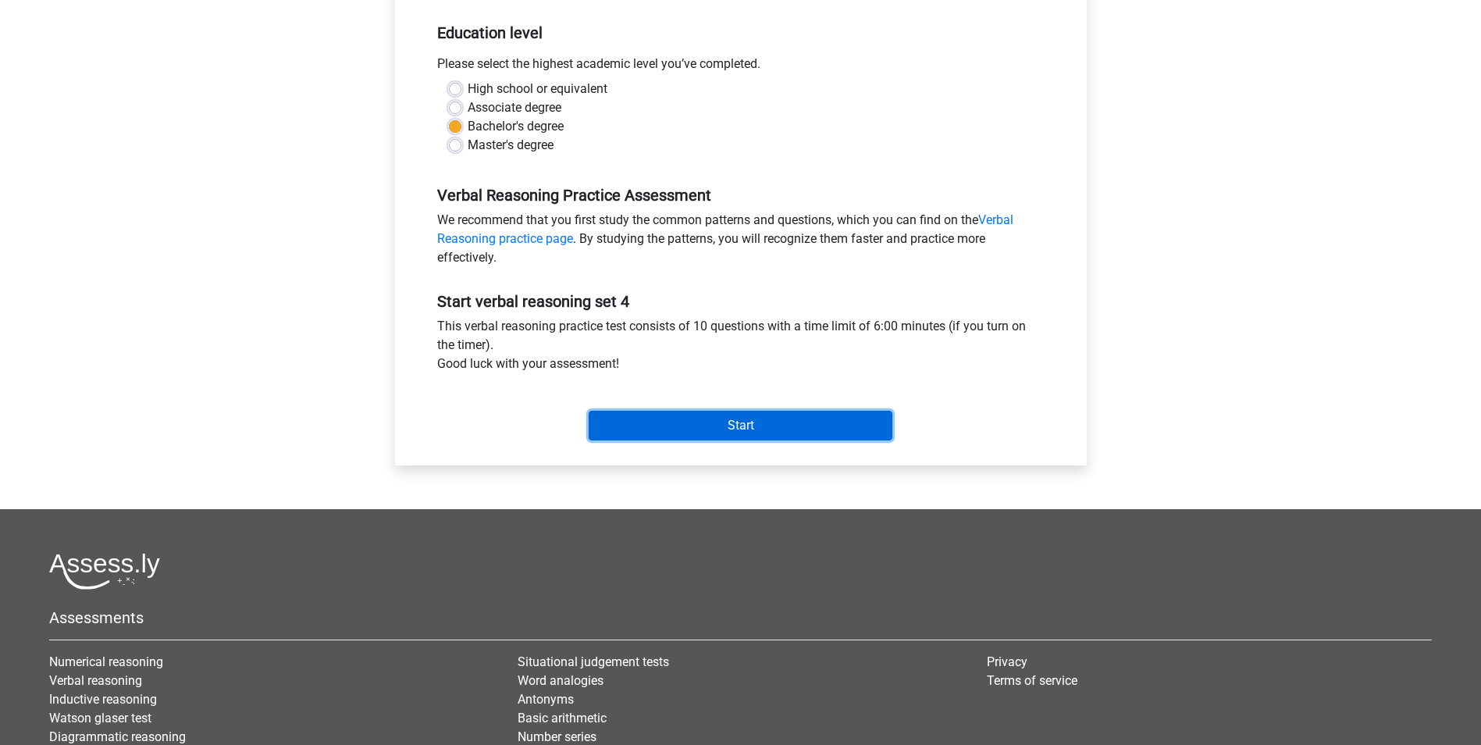
click at [735, 422] on input "Start" at bounding box center [741, 426] width 304 height 30
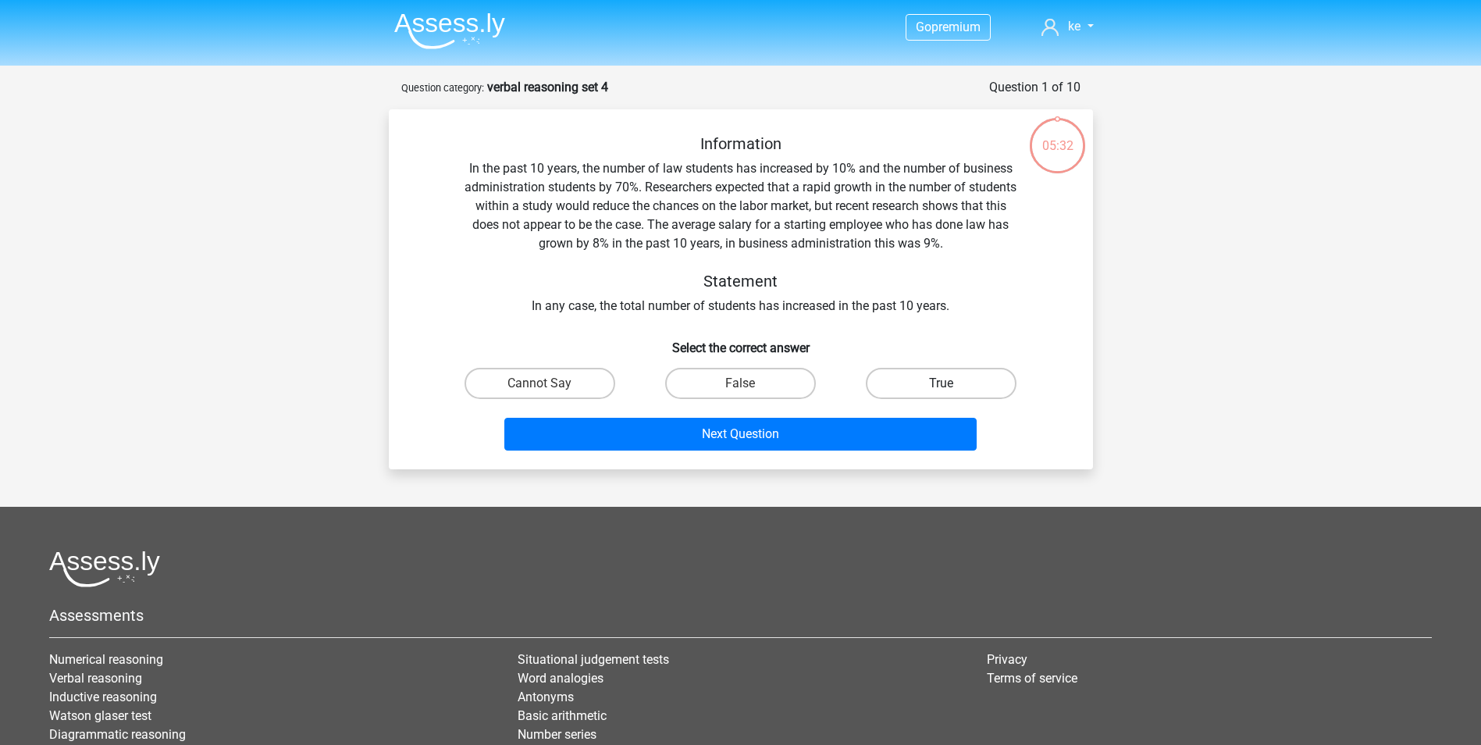
click at [970, 386] on label "True" at bounding box center [941, 383] width 151 height 31
click at [952, 386] on input "True" at bounding box center [946, 388] width 10 height 10
radio input "true"
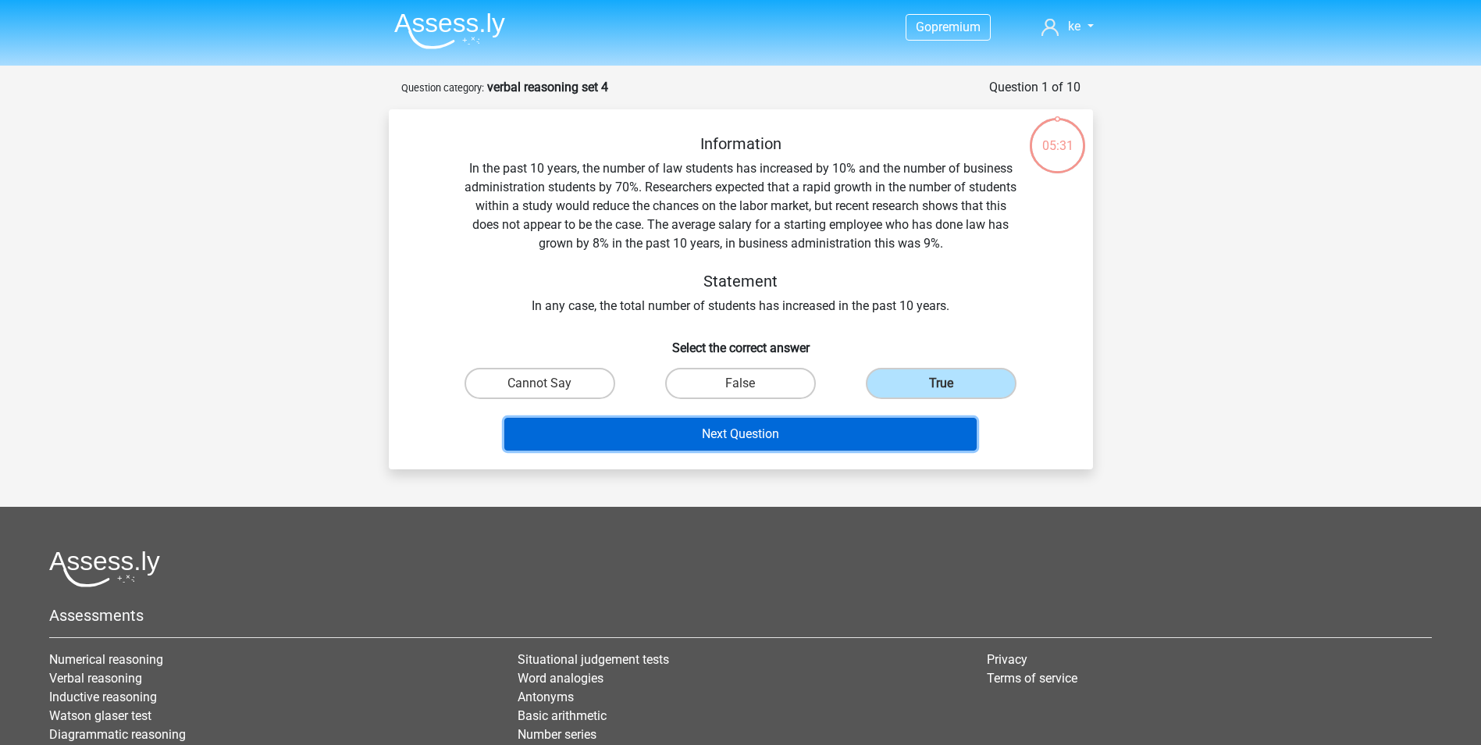
click at [726, 436] on button "Next Question" at bounding box center [740, 434] width 472 height 33
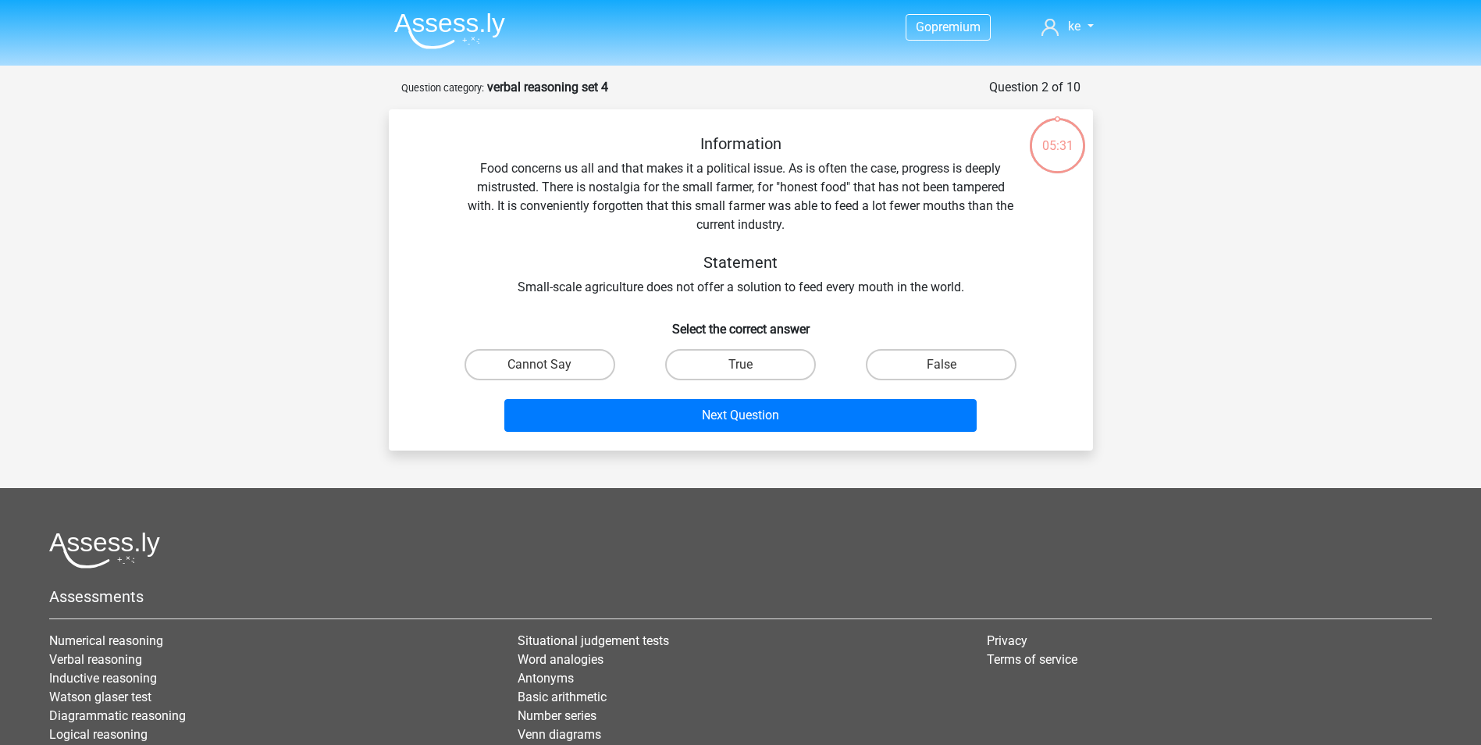
scroll to position [78, 0]
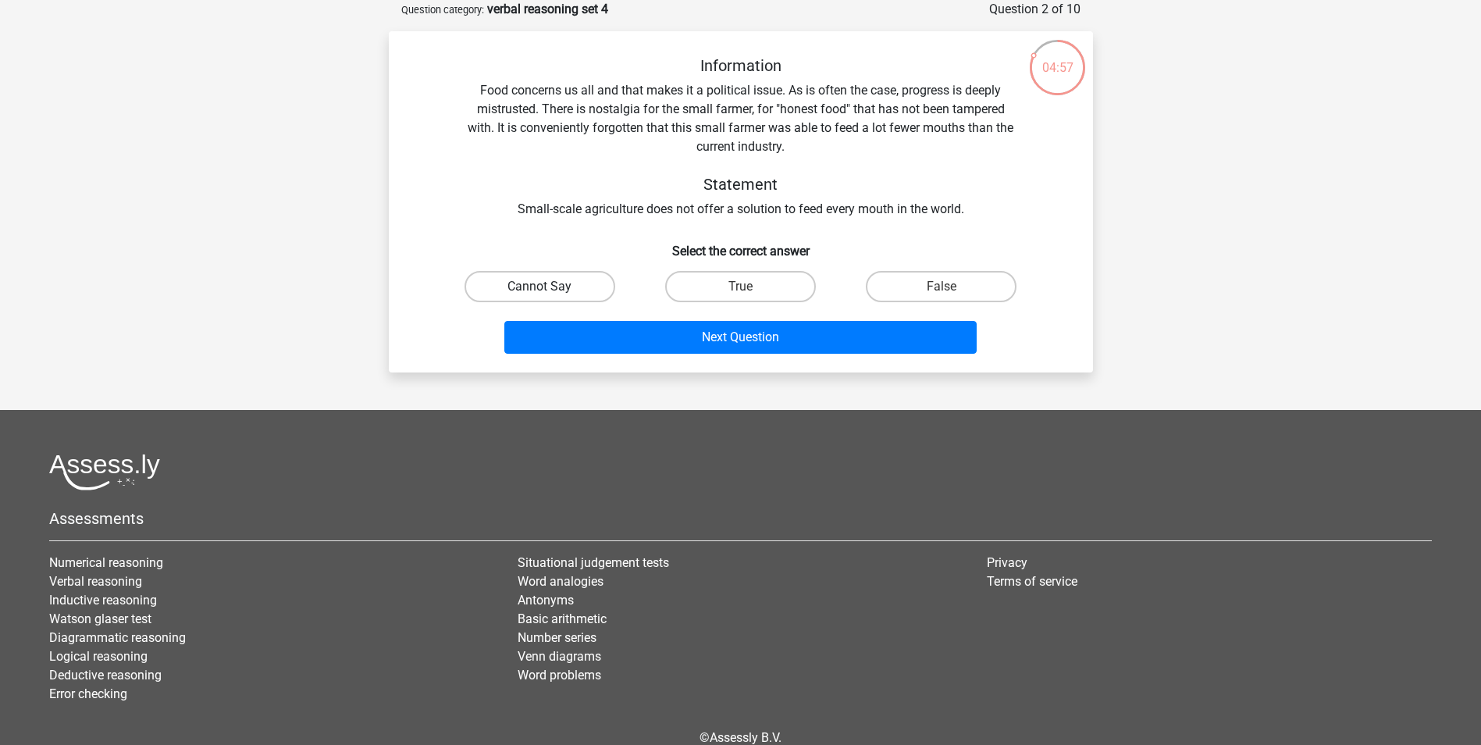
click at [586, 286] on label "Cannot Say" at bounding box center [539, 286] width 151 height 31
click at [550, 287] on input "Cannot Say" at bounding box center [544, 292] width 10 height 10
radio input "true"
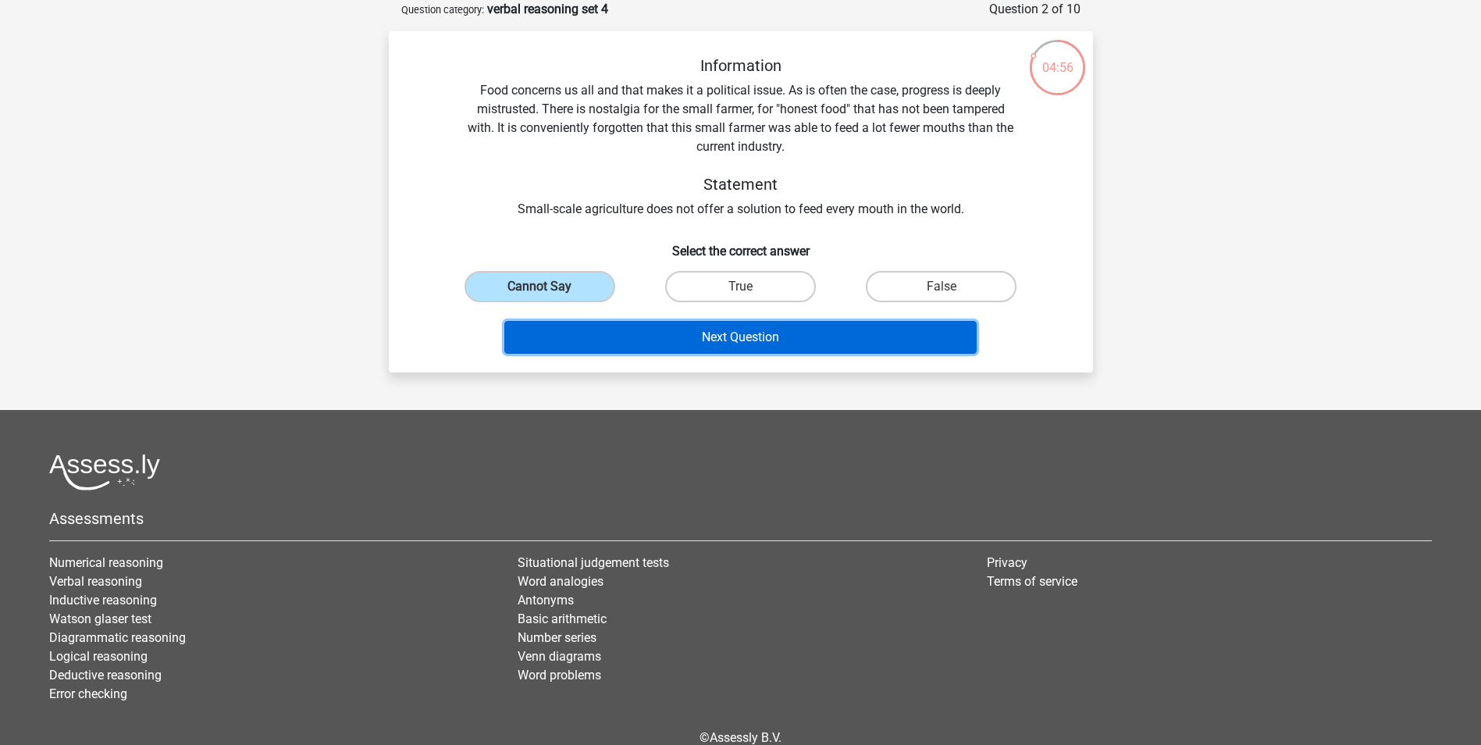
click at [635, 334] on button "Next Question" at bounding box center [740, 337] width 472 height 33
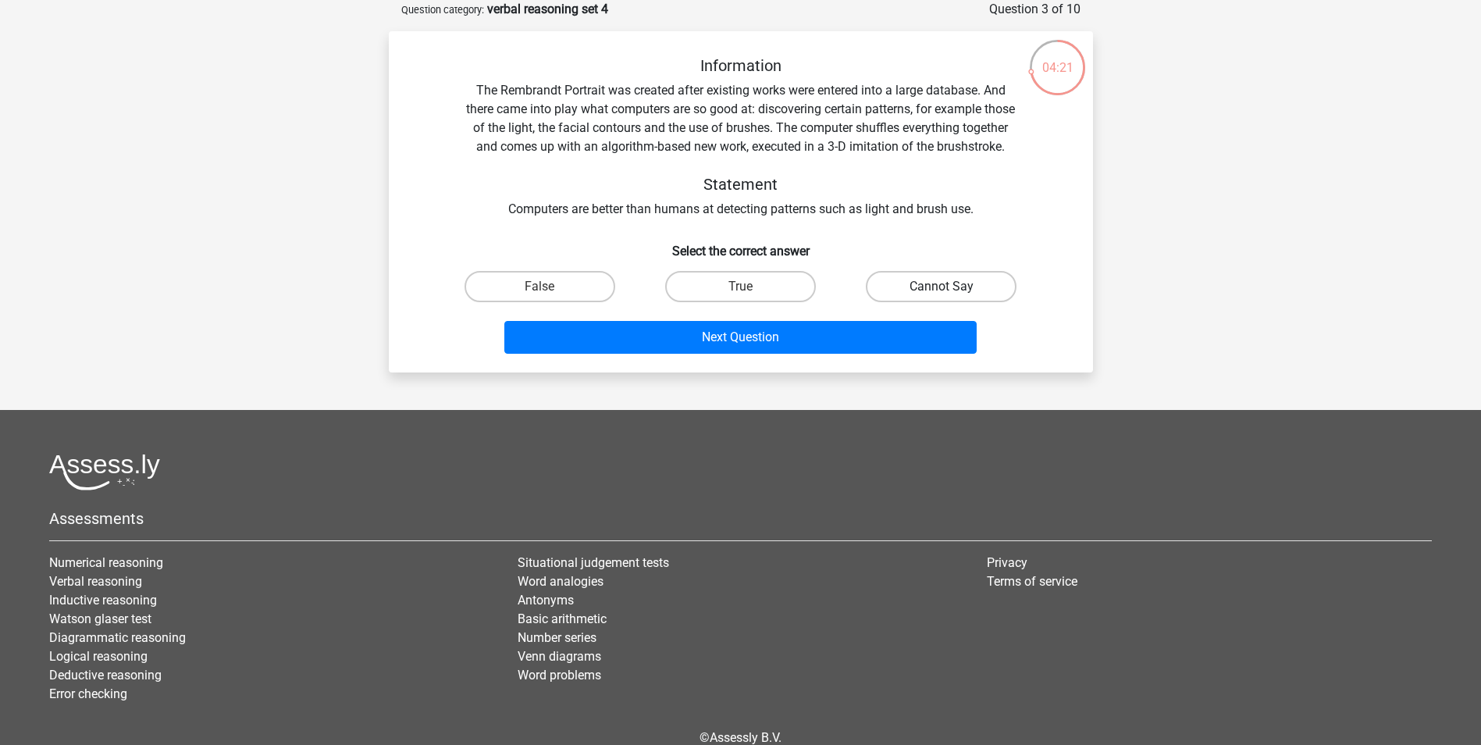
click at [927, 294] on label "Cannot Say" at bounding box center [941, 286] width 151 height 31
click at [941, 294] on input "Cannot Say" at bounding box center [946, 292] width 10 height 10
radio input "true"
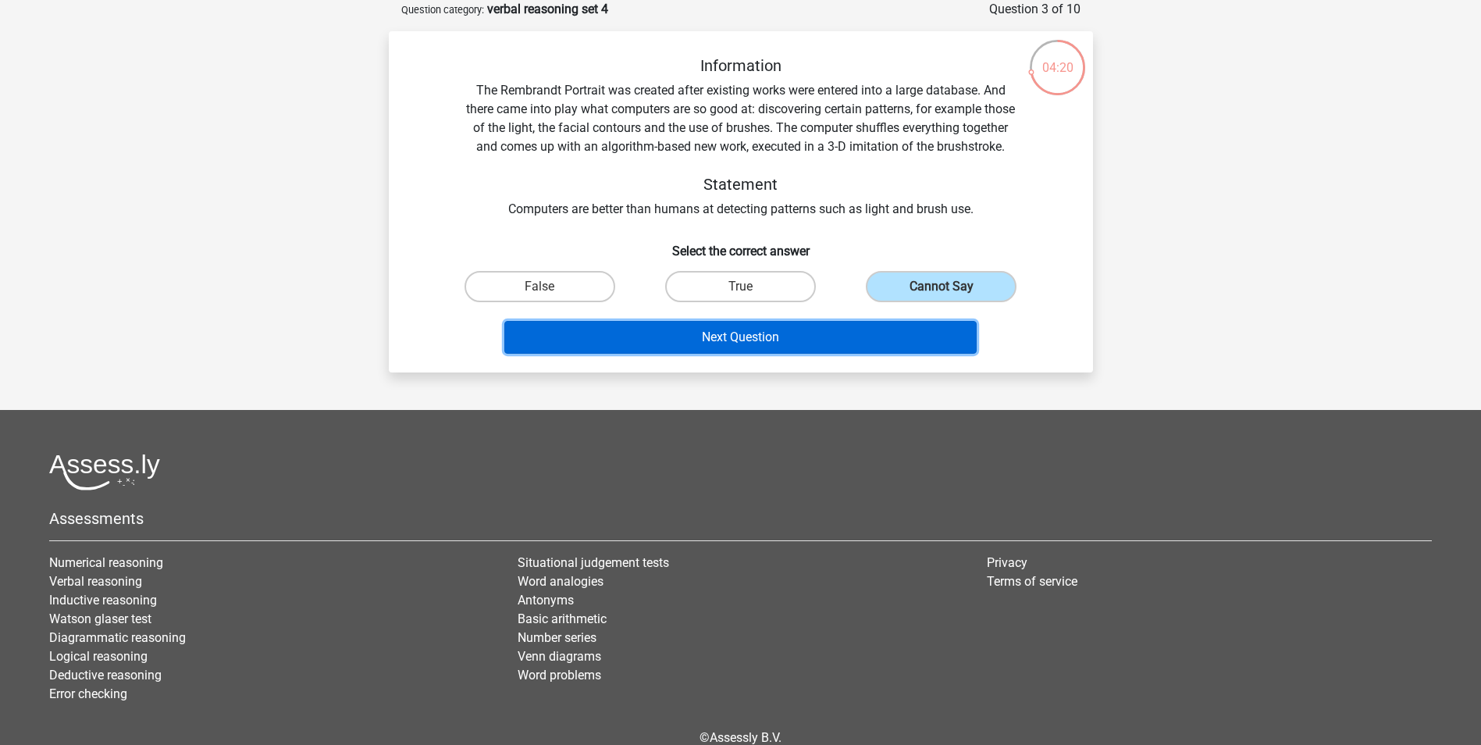
click at [731, 354] on button "Next Question" at bounding box center [740, 337] width 472 height 33
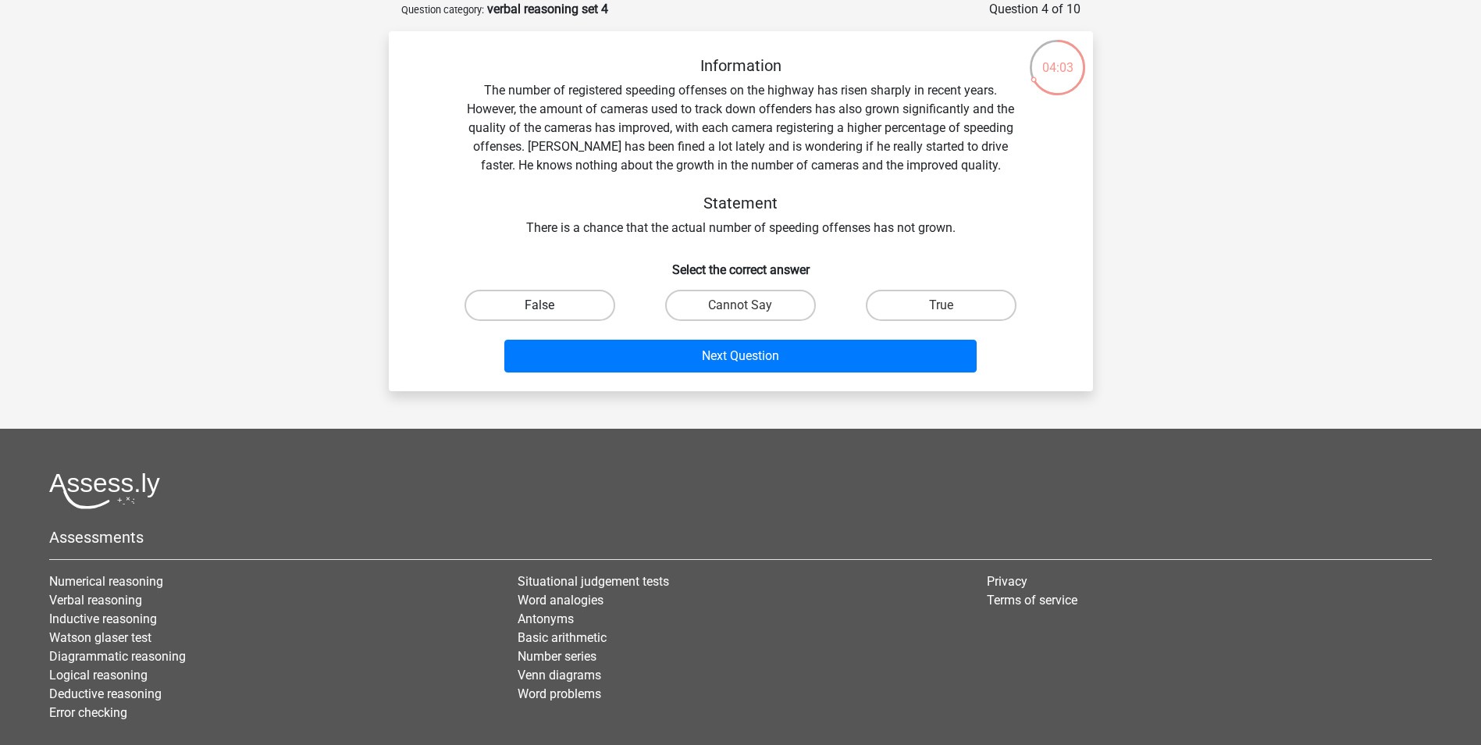
click at [571, 297] on label "False" at bounding box center [539, 305] width 151 height 31
click at [550, 305] on input "False" at bounding box center [544, 310] width 10 height 10
radio input "true"
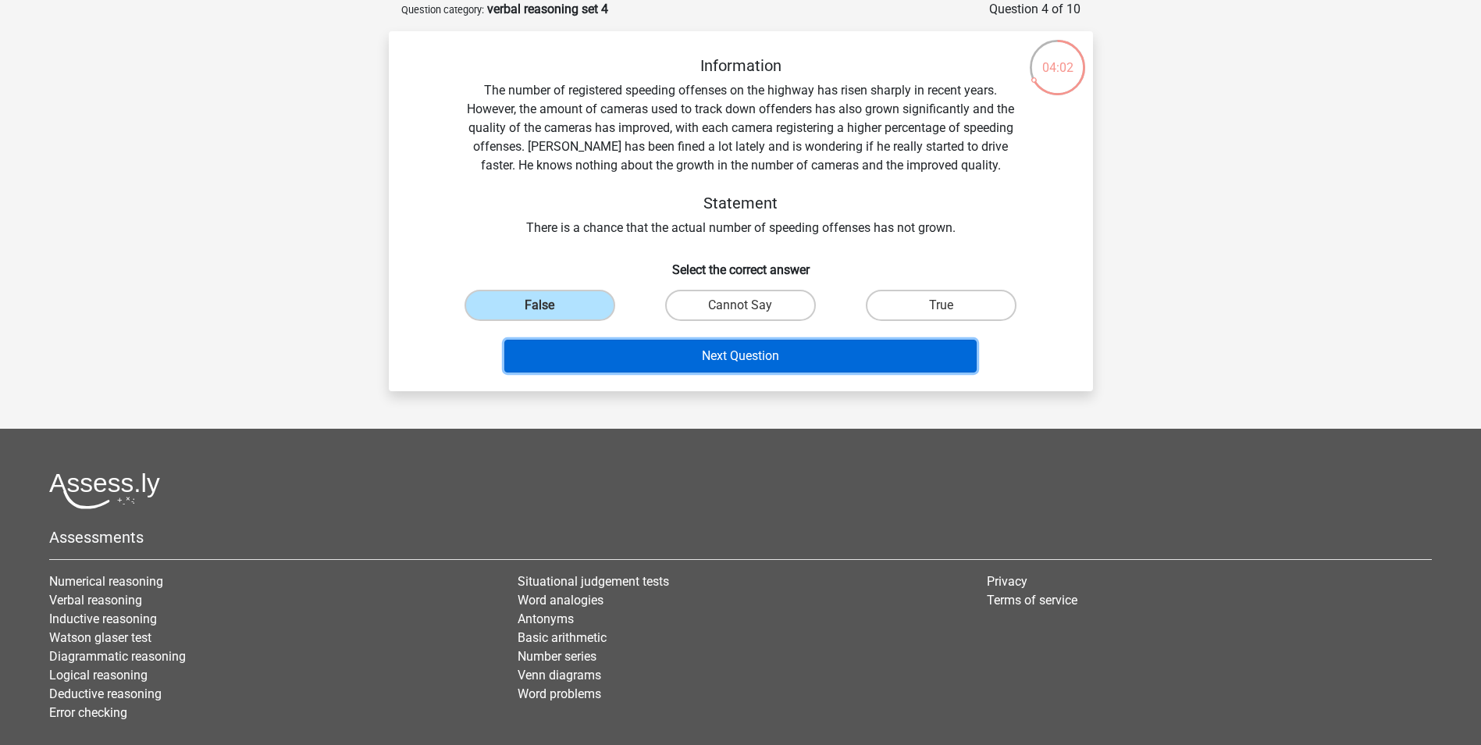
click at [617, 363] on button "Next Question" at bounding box center [740, 356] width 472 height 33
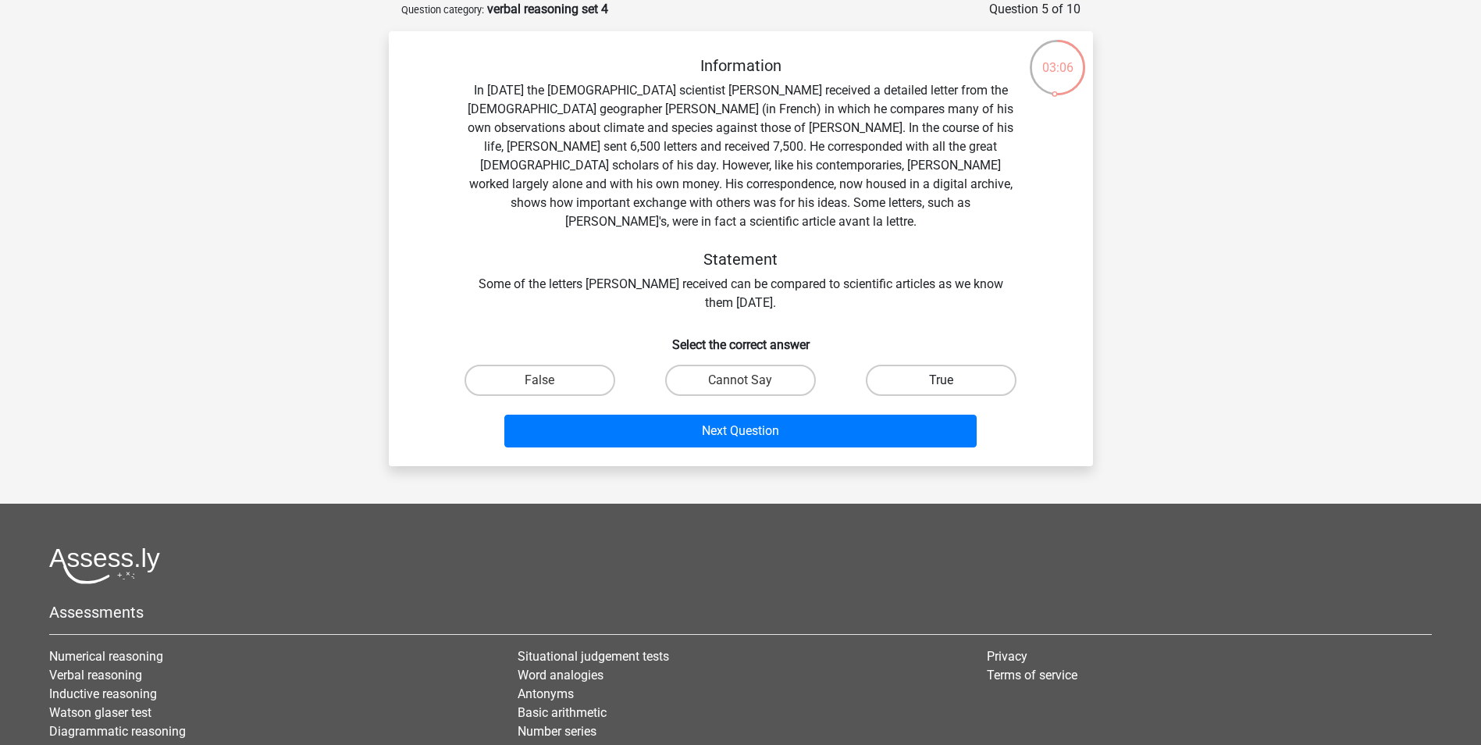
click at [945, 365] on label "True" at bounding box center [941, 380] width 151 height 31
click at [945, 380] on input "True" at bounding box center [946, 385] width 10 height 10
radio input "true"
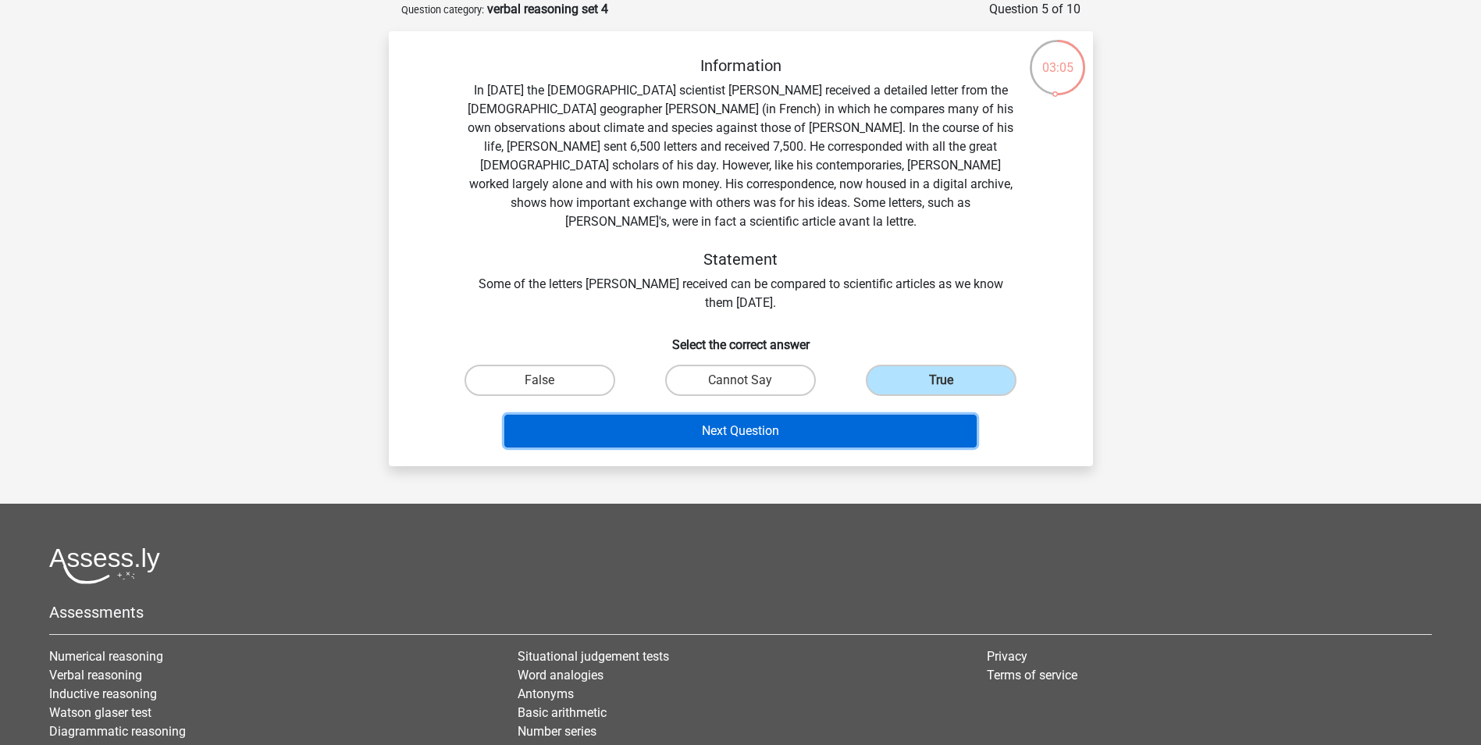
click at [815, 415] on button "Next Question" at bounding box center [740, 431] width 472 height 33
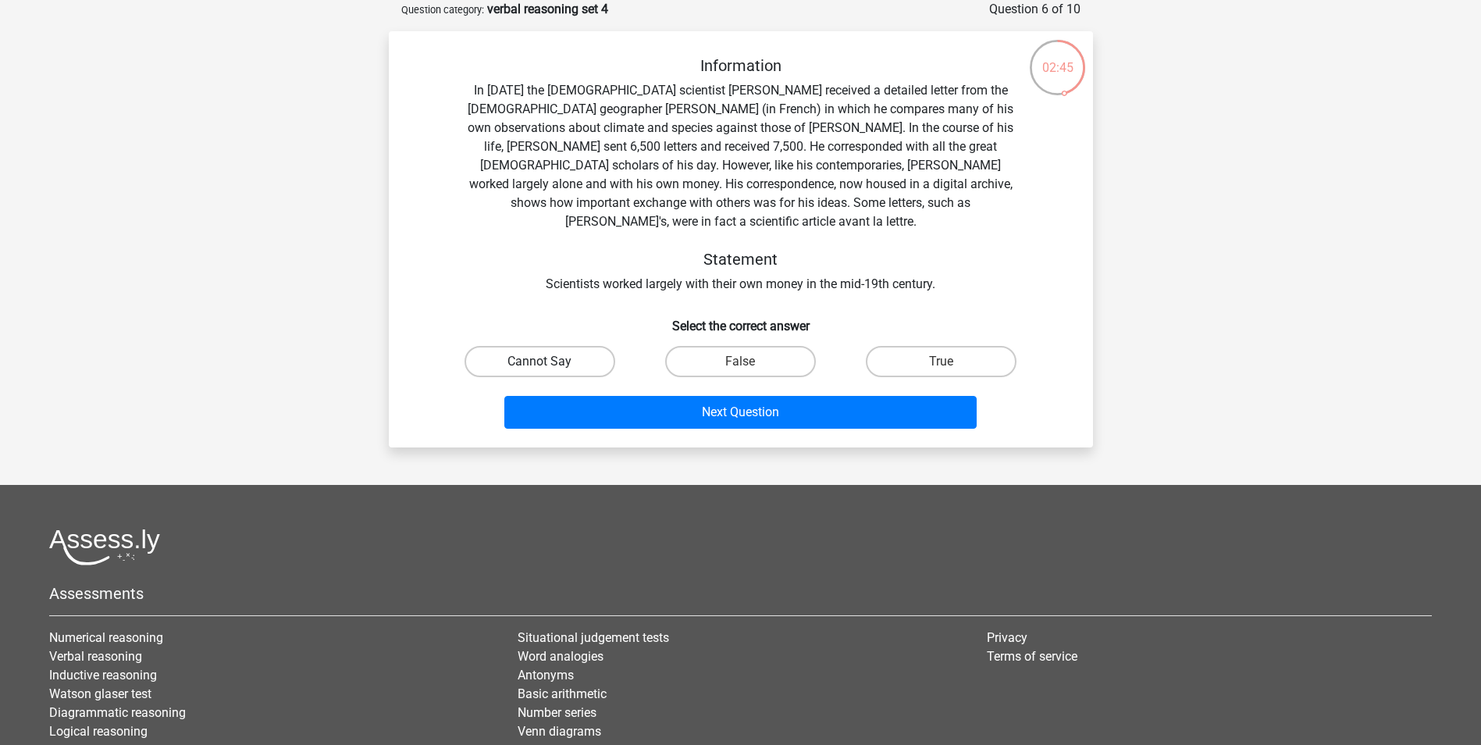
click at [508, 346] on label "Cannot Say" at bounding box center [539, 361] width 151 height 31
click at [539, 361] on input "Cannot Say" at bounding box center [544, 366] width 10 height 10
radio input "true"
click at [672, 414] on div "Next Question" at bounding box center [741, 415] width 603 height 39
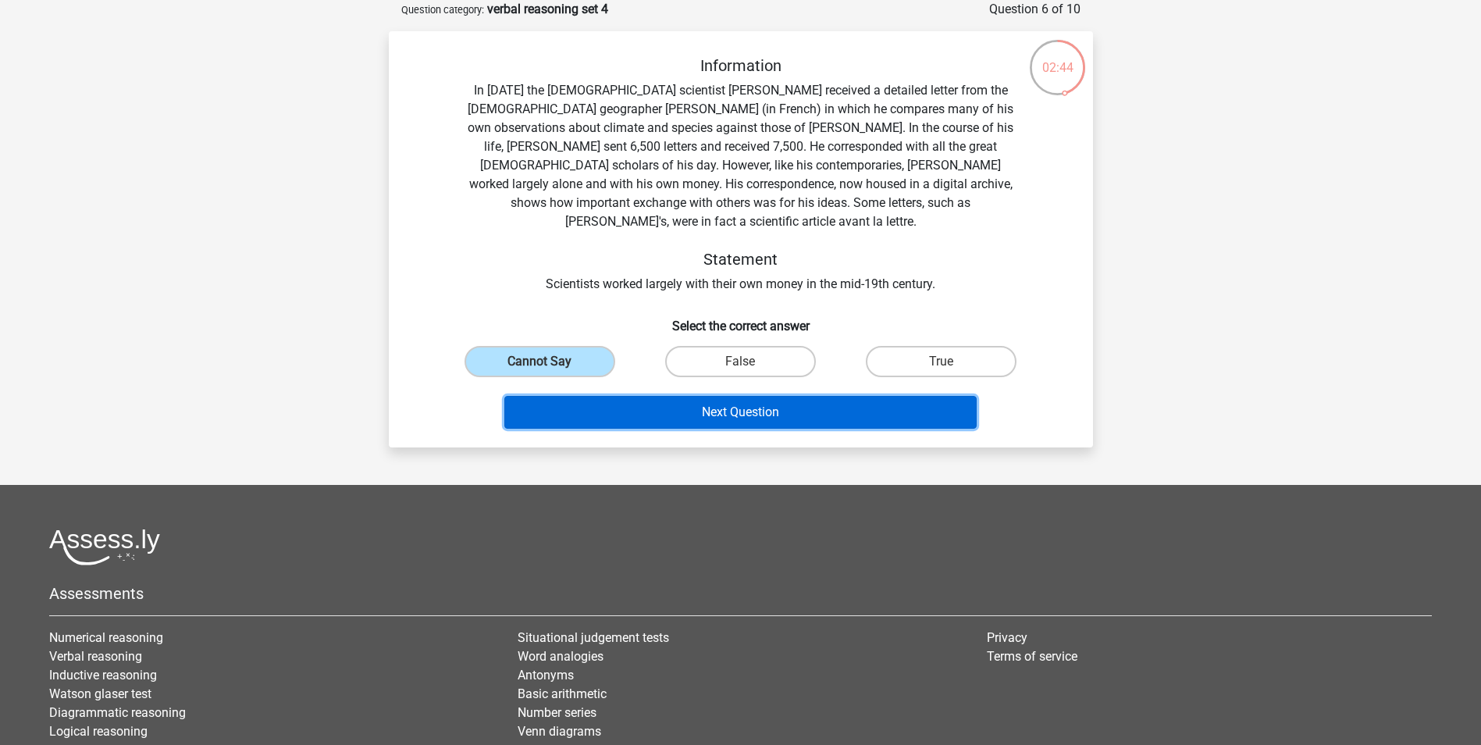
drag, startPoint x: 673, startPoint y: 410, endPoint x: 687, endPoint y: 397, distance: 19.3
click at [684, 400] on button "Next Question" at bounding box center [740, 412] width 472 height 33
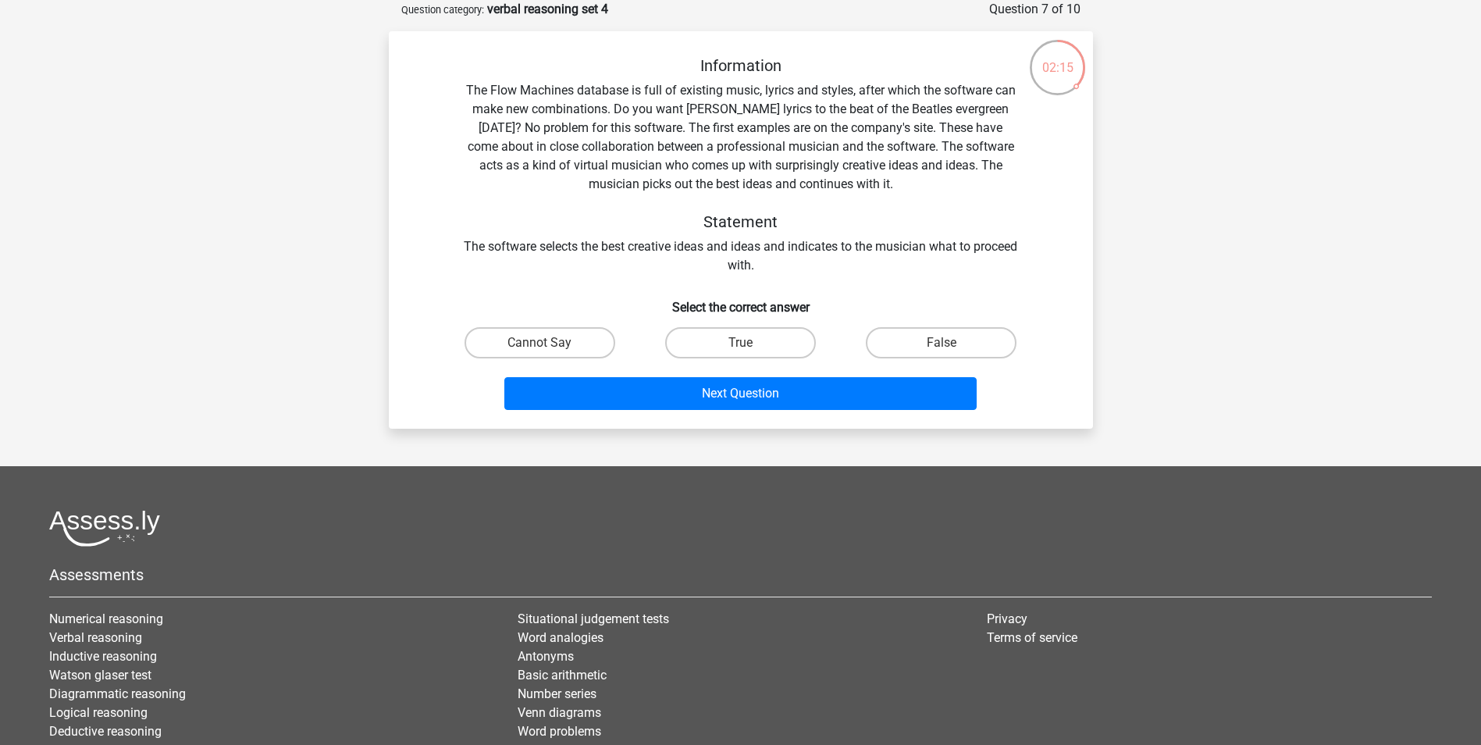
click at [941, 346] on input "False" at bounding box center [946, 348] width 10 height 10
radio input "true"
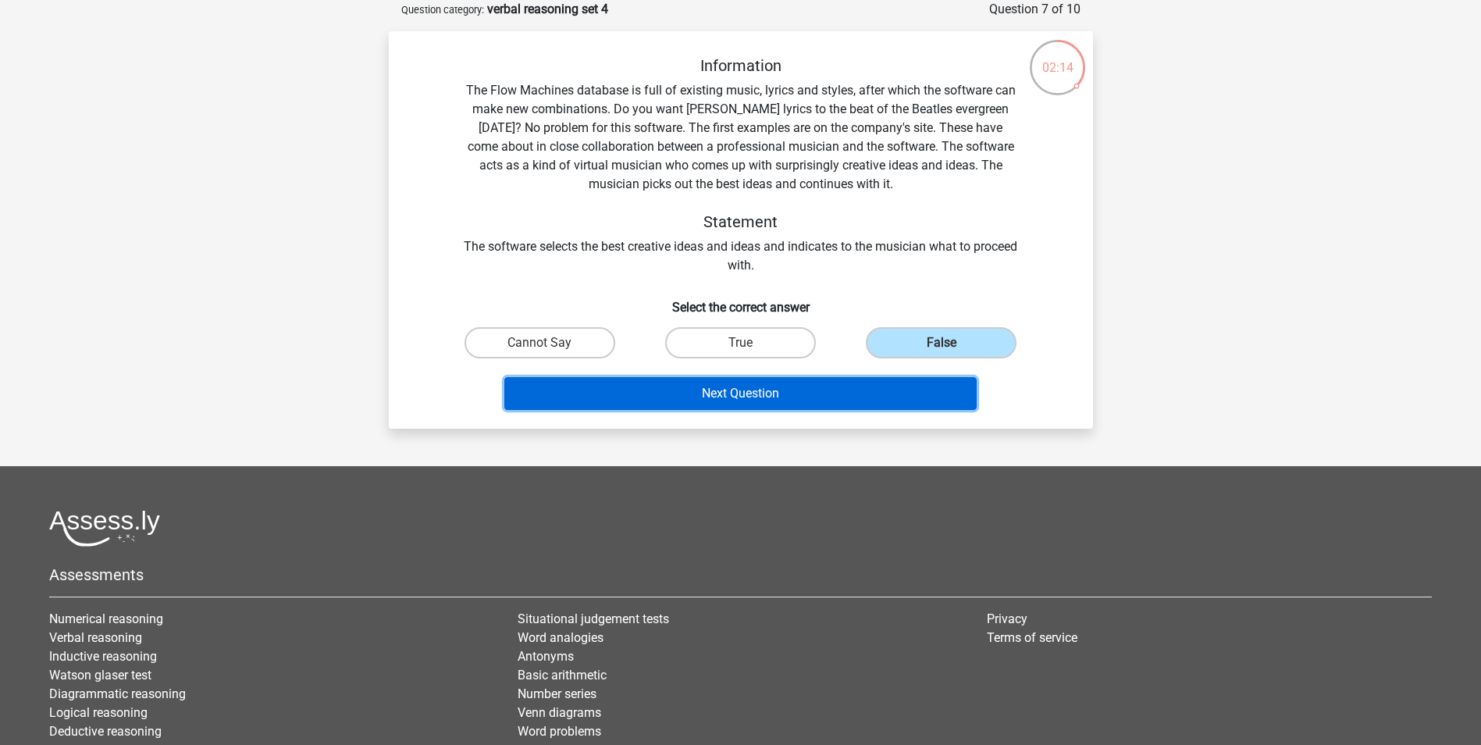
click at [766, 394] on button "Next Question" at bounding box center [740, 393] width 472 height 33
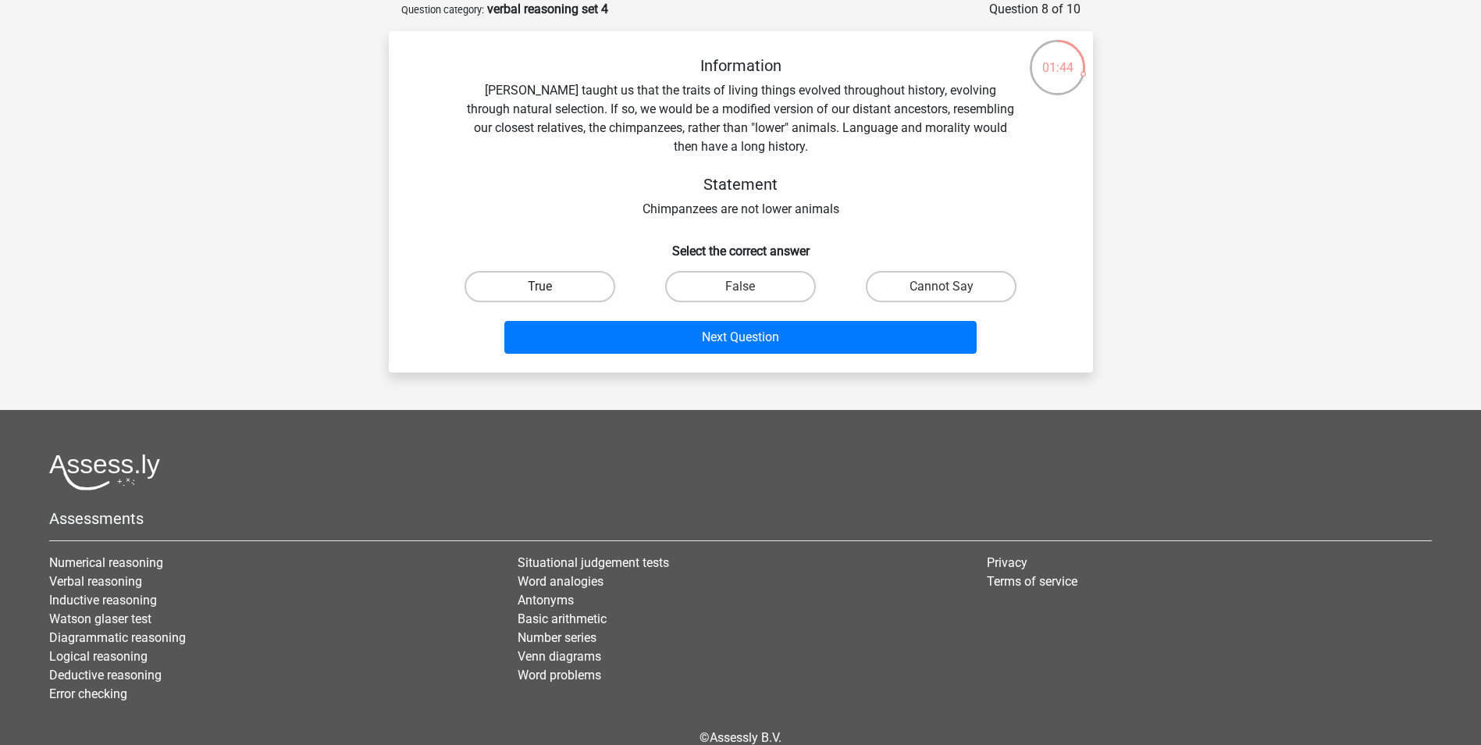
click at [584, 279] on label "True" at bounding box center [539, 286] width 151 height 31
click at [550, 287] on input "True" at bounding box center [544, 292] width 10 height 10
radio input "true"
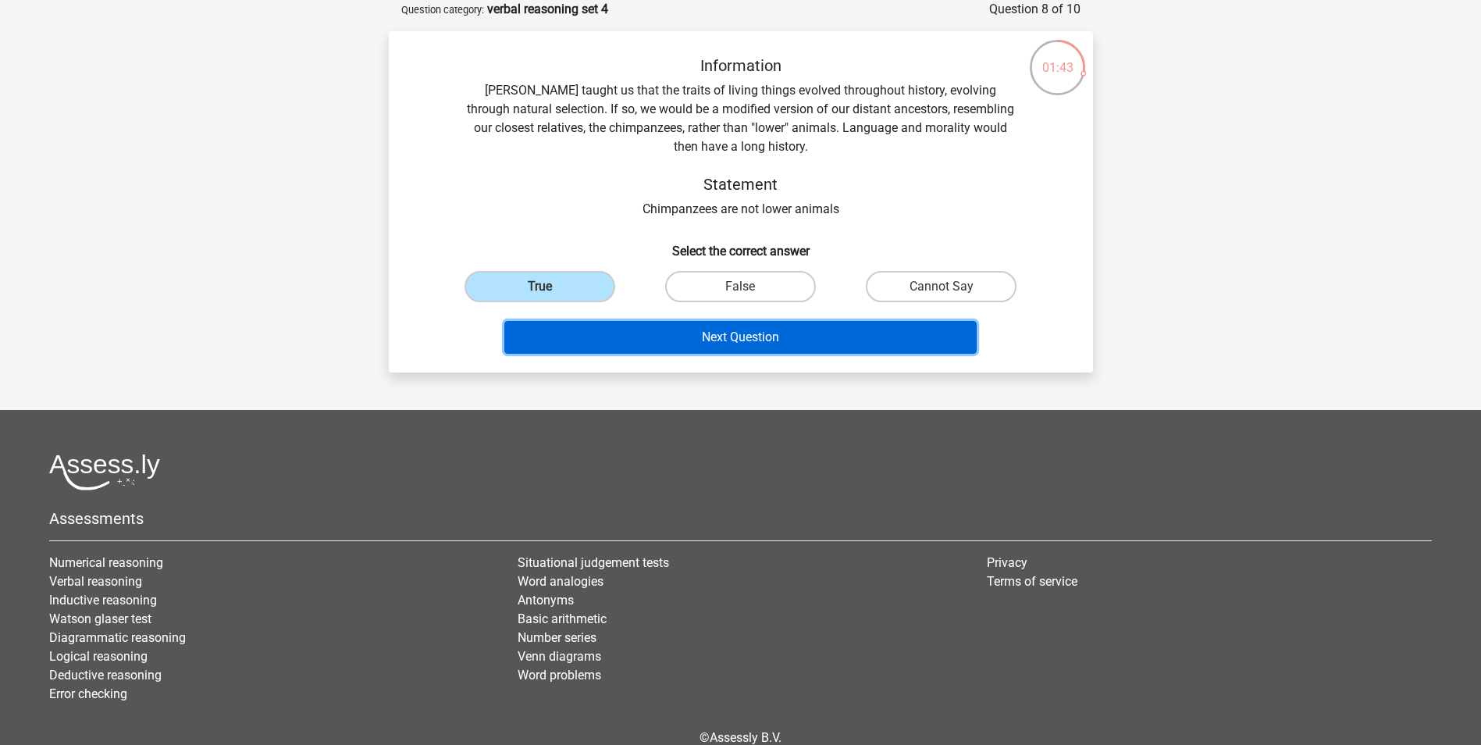
click at [593, 333] on button "Next Question" at bounding box center [740, 337] width 472 height 33
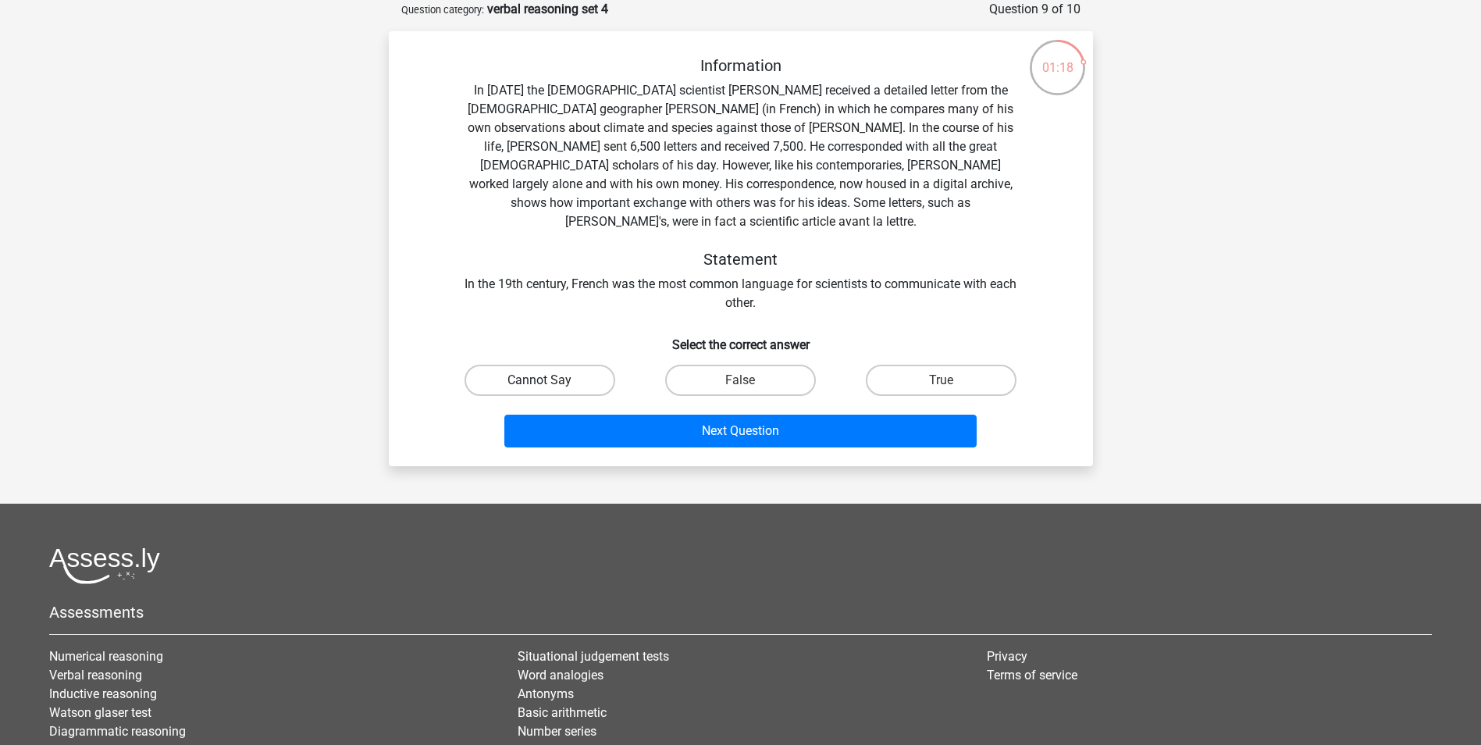
click at [484, 365] on label "Cannot Say" at bounding box center [539, 380] width 151 height 31
click at [539, 380] on input "Cannot Say" at bounding box center [544, 385] width 10 height 10
radio input "true"
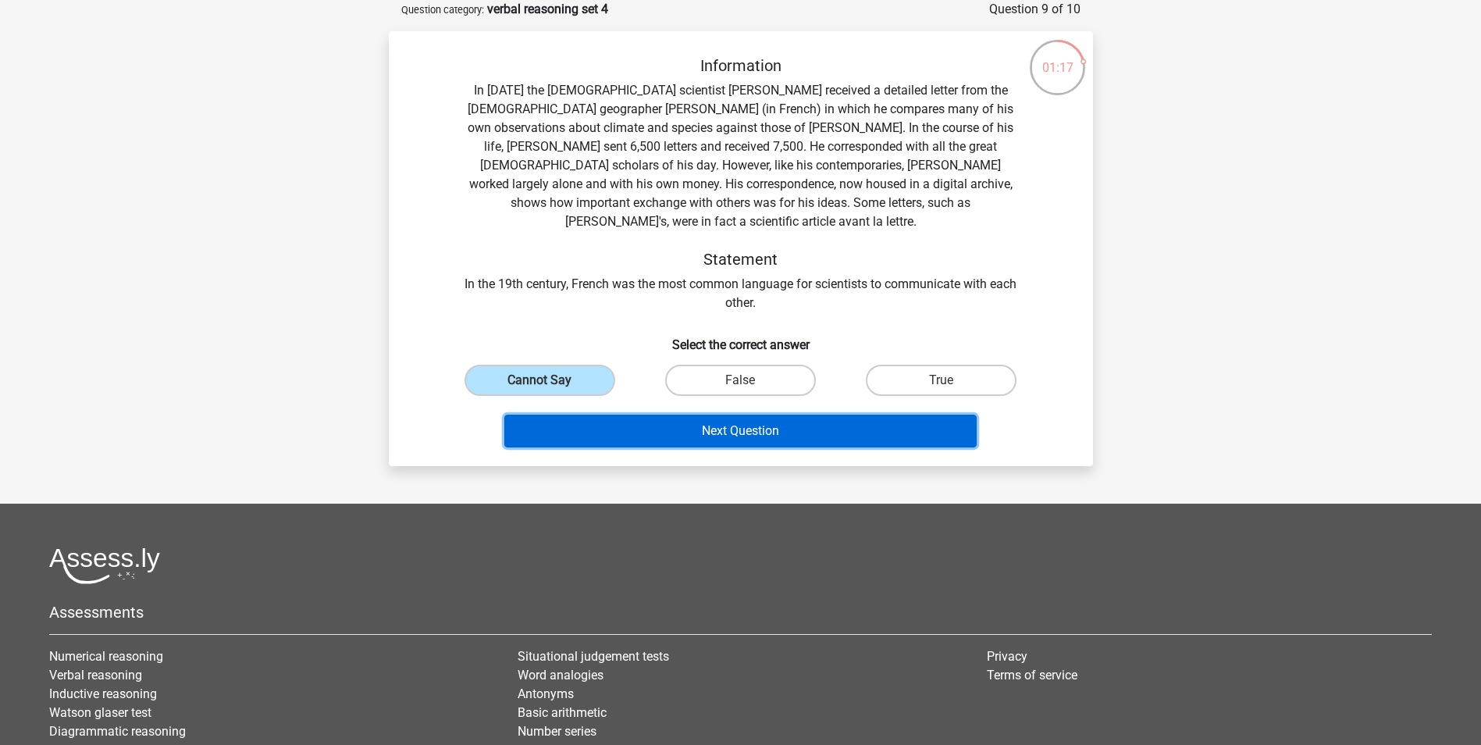
click at [646, 415] on button "Next Question" at bounding box center [740, 431] width 472 height 33
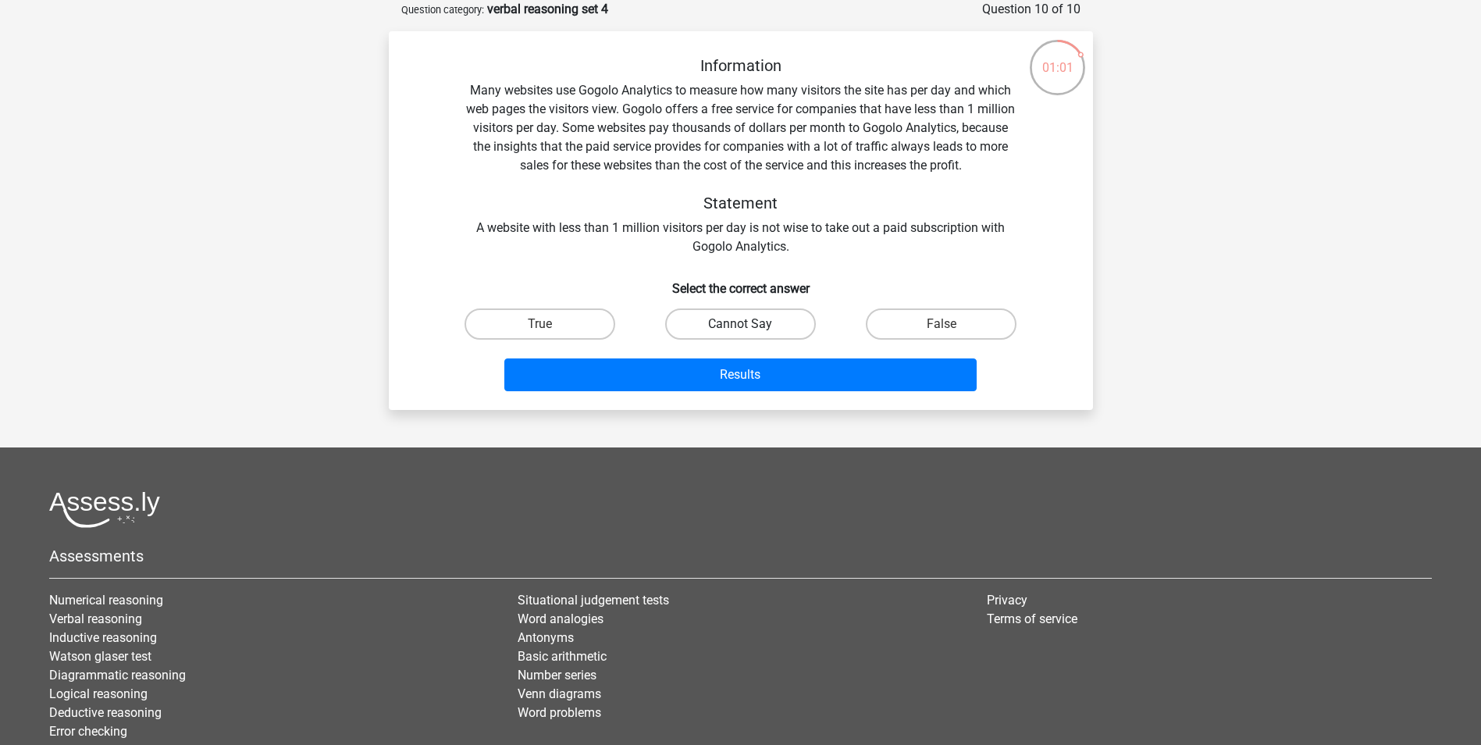
click at [694, 327] on label "Cannot Say" at bounding box center [740, 323] width 151 height 31
click at [740, 327] on input "Cannot Say" at bounding box center [745, 329] width 10 height 10
radio input "true"
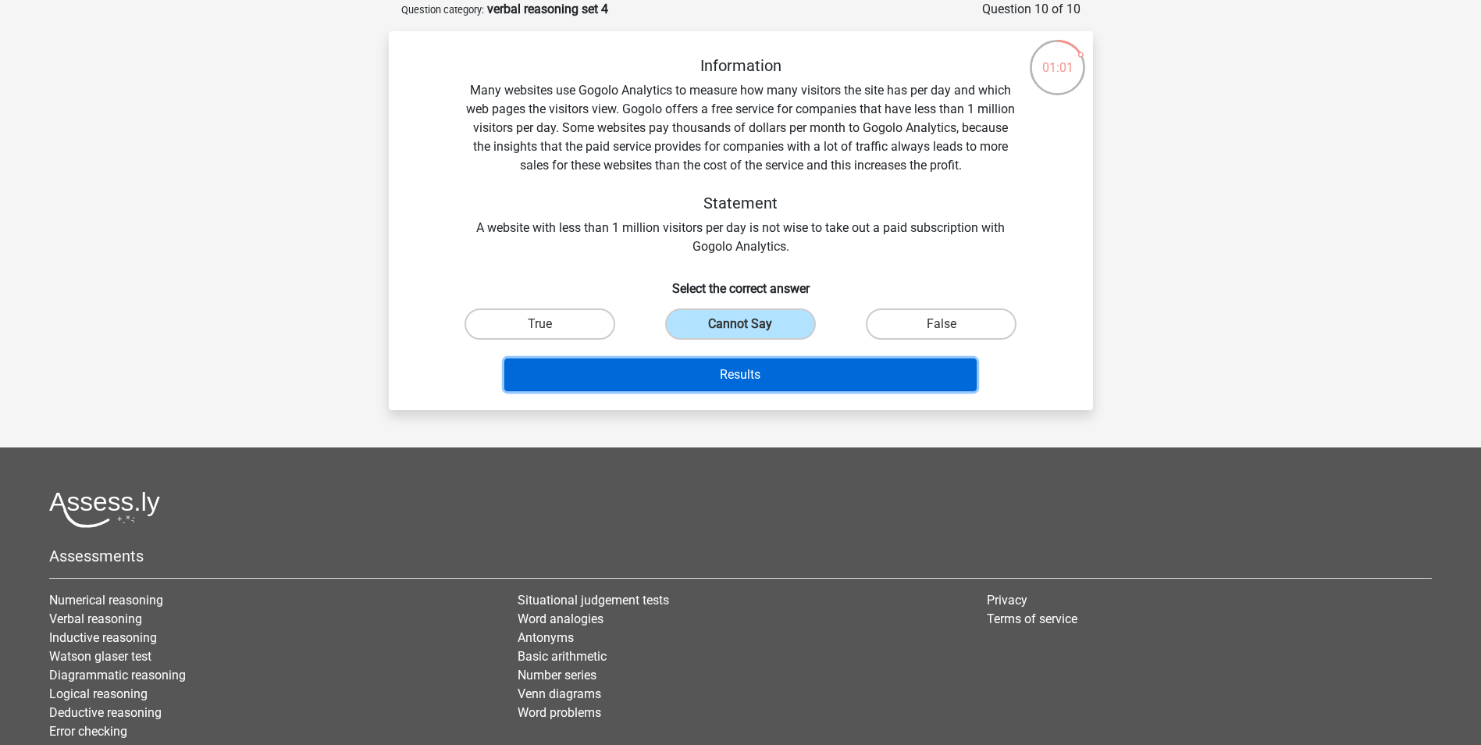
click at [694, 372] on button "Results" at bounding box center [740, 374] width 472 height 33
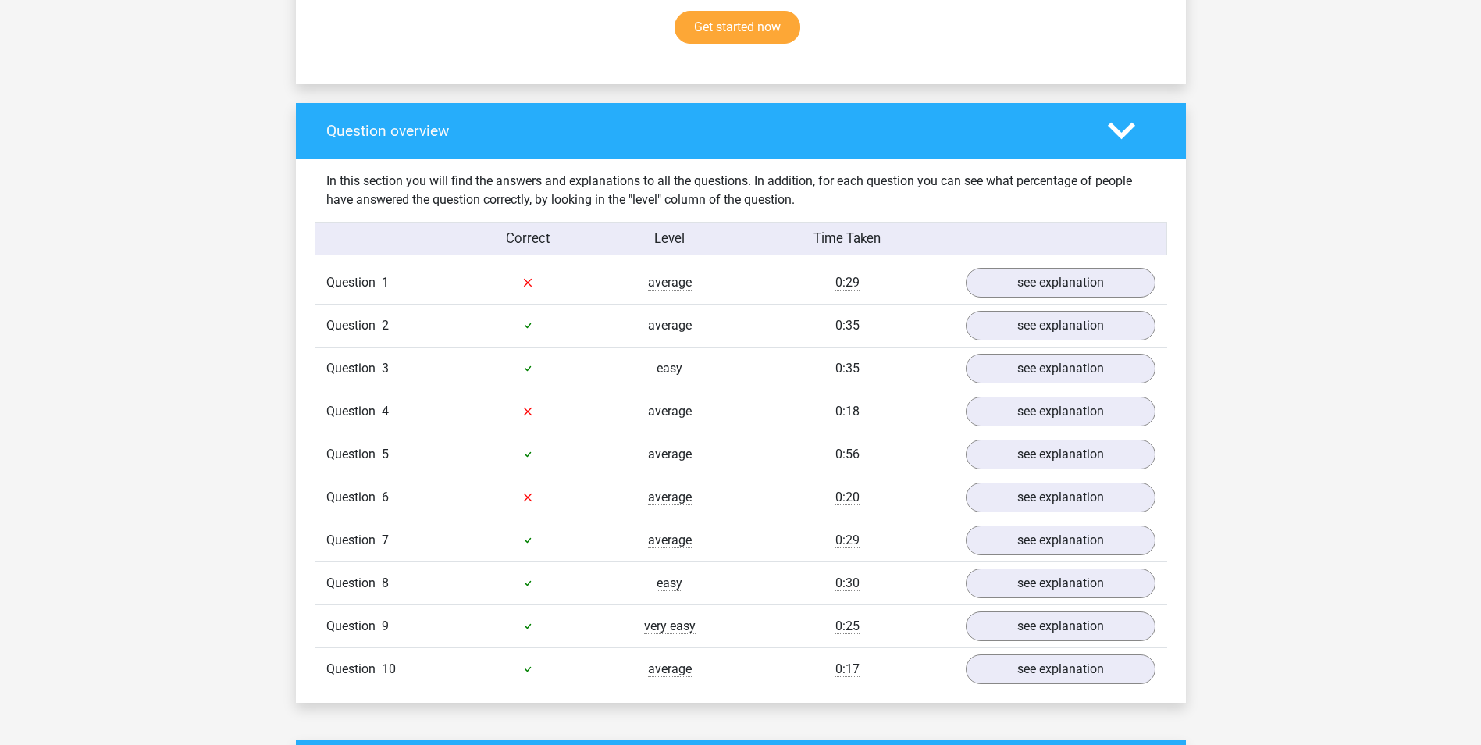
scroll to position [1015, 0]
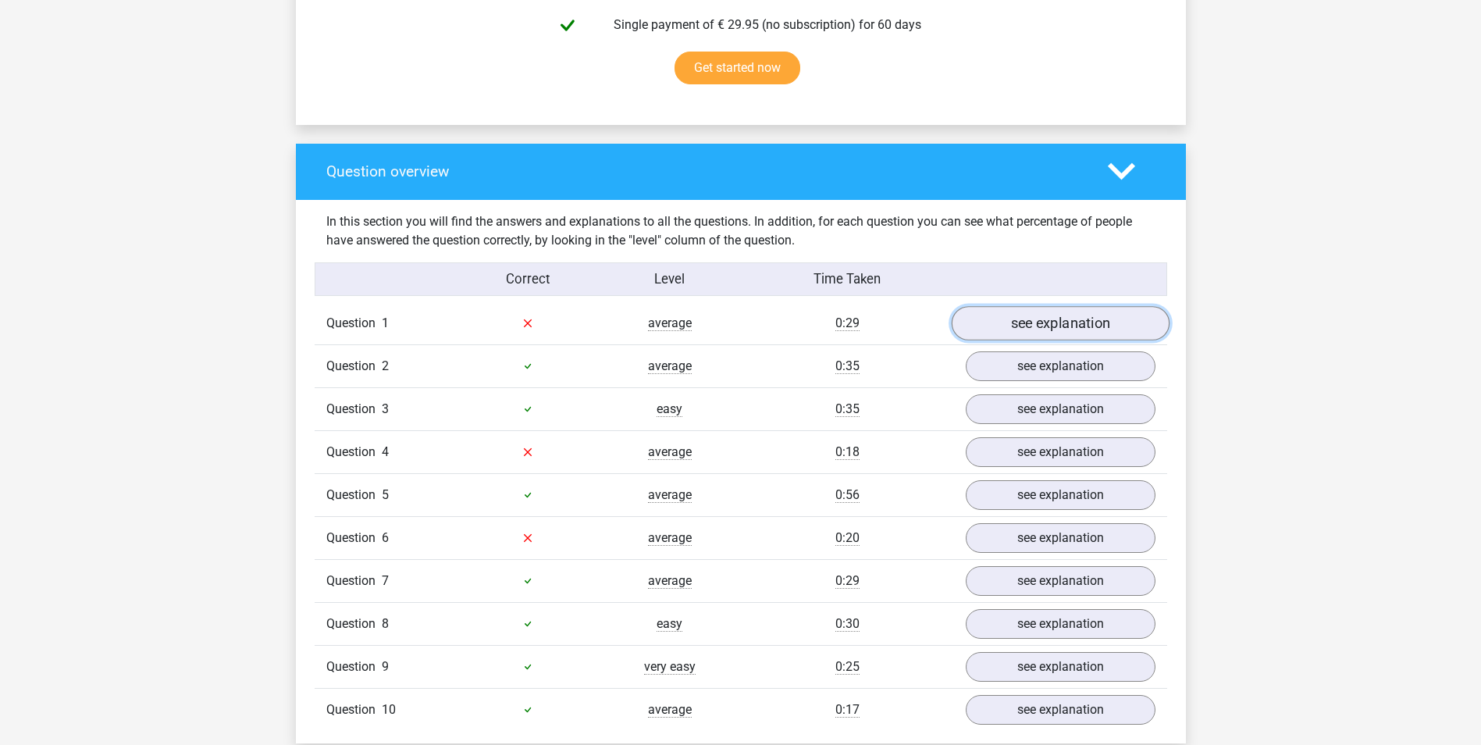
click at [1081, 328] on link "see explanation" at bounding box center [1060, 323] width 218 height 34
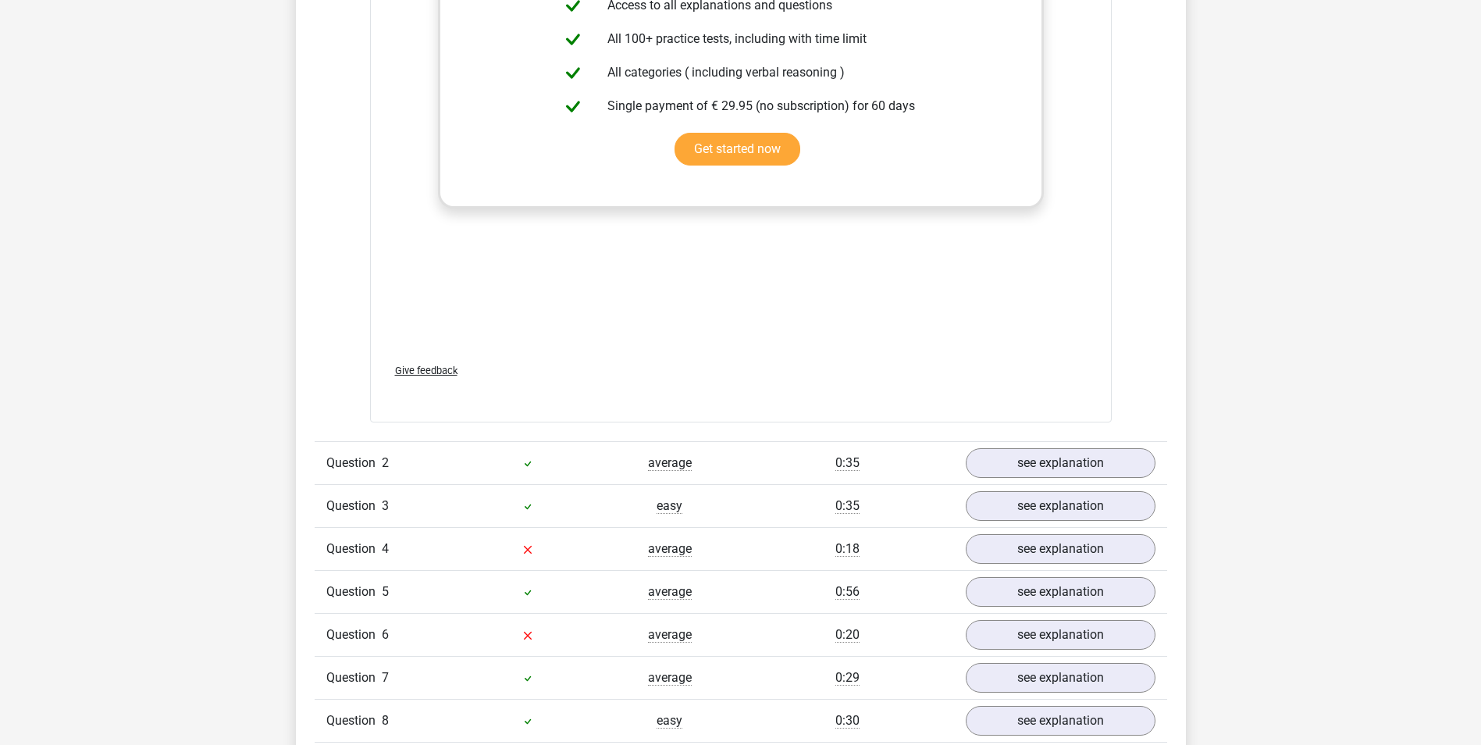
scroll to position [1874, 0]
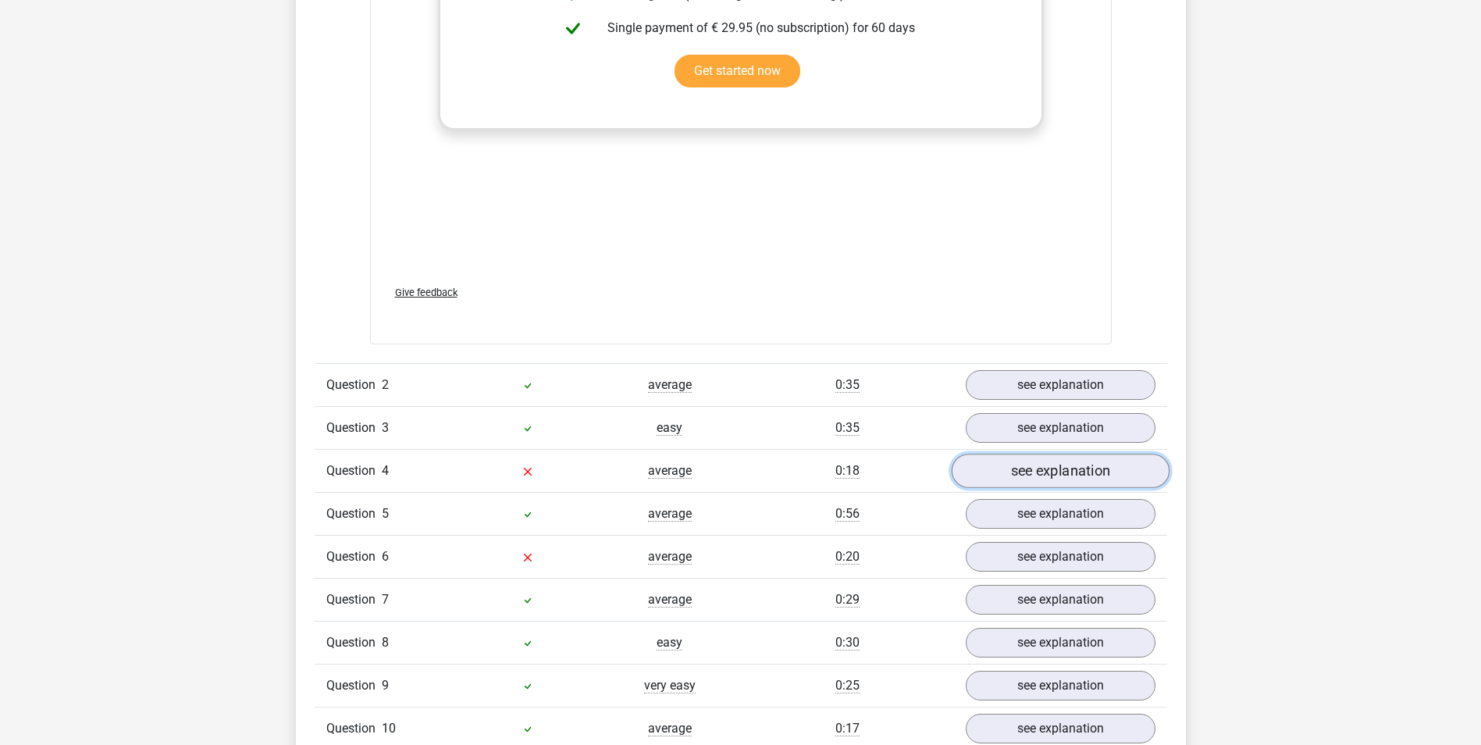
click at [1090, 464] on link "see explanation" at bounding box center [1060, 471] width 218 height 34
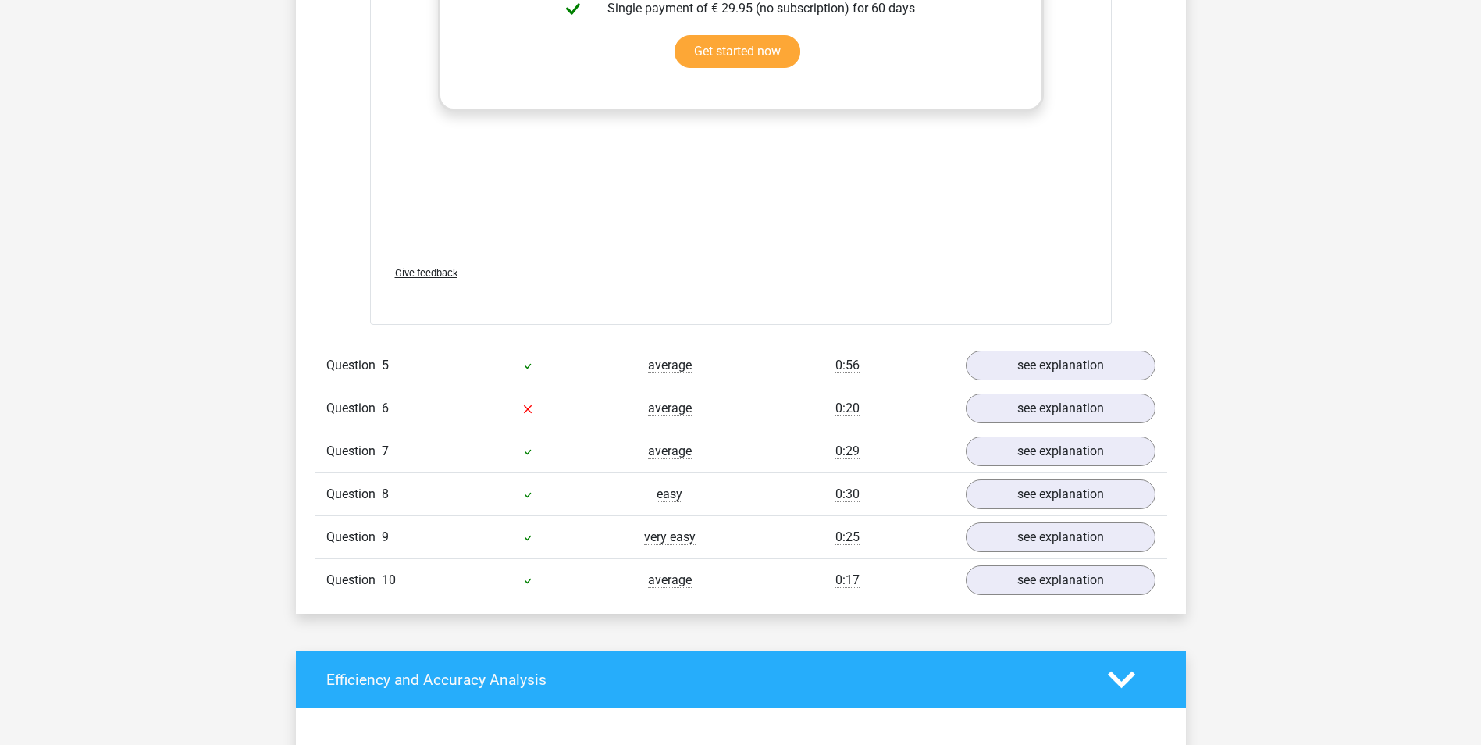
scroll to position [3045, 0]
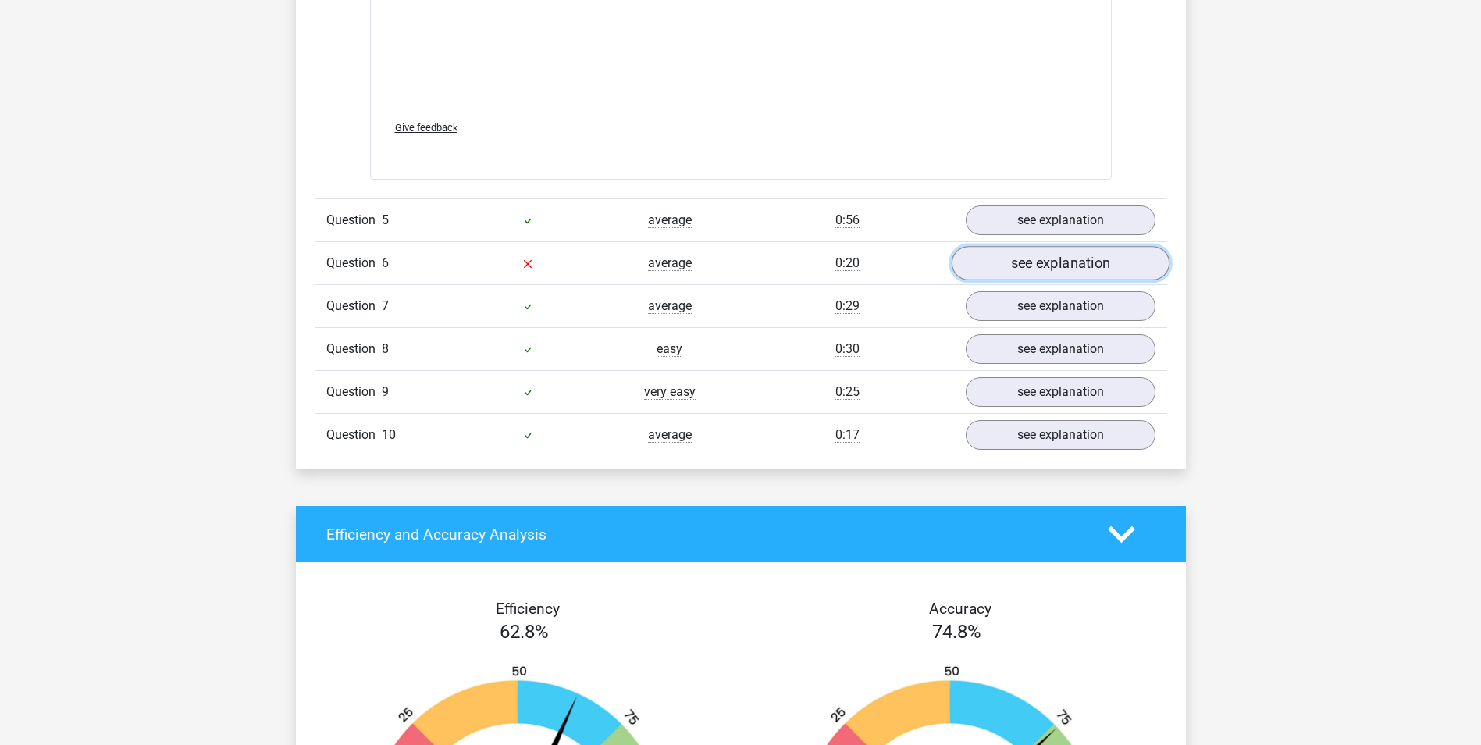
click at [1080, 259] on link "see explanation" at bounding box center [1060, 263] width 218 height 34
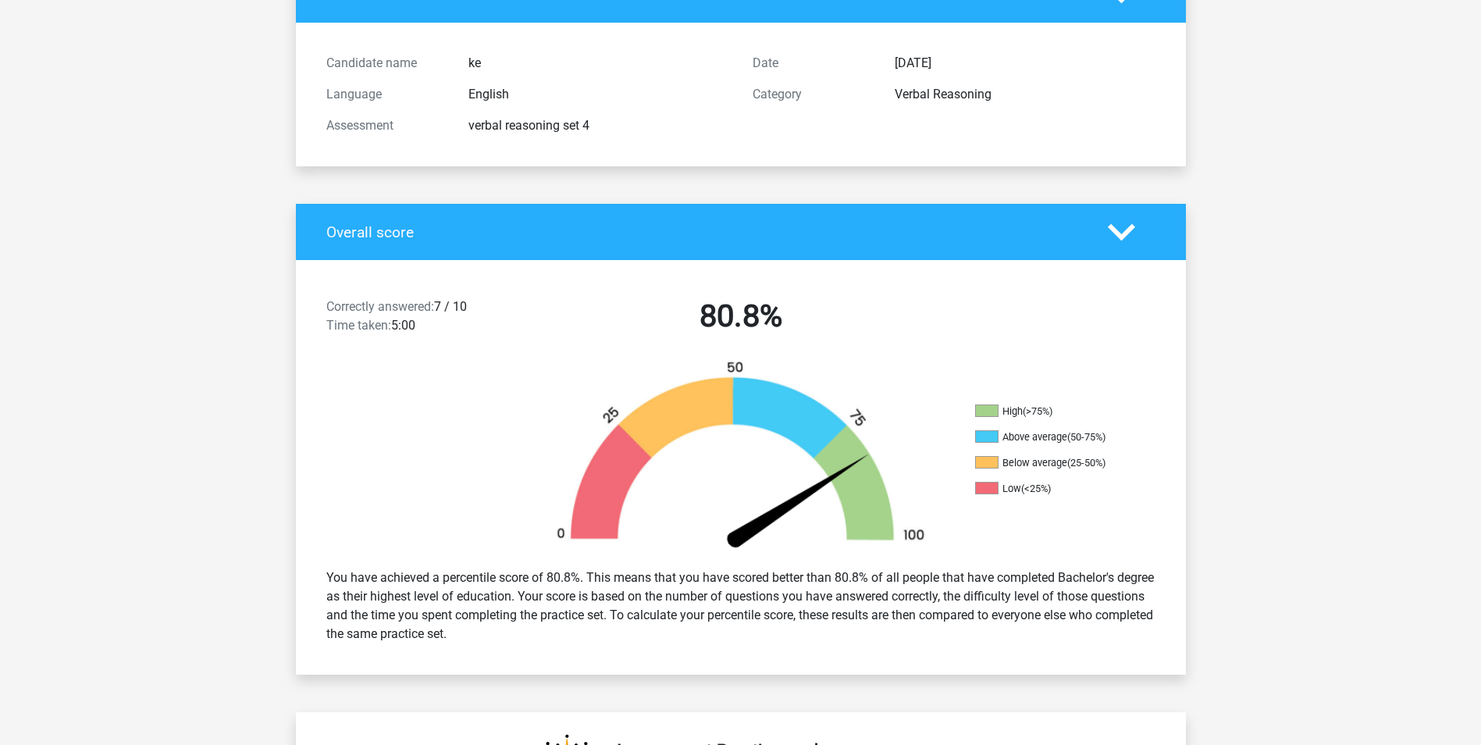
scroll to position [0, 0]
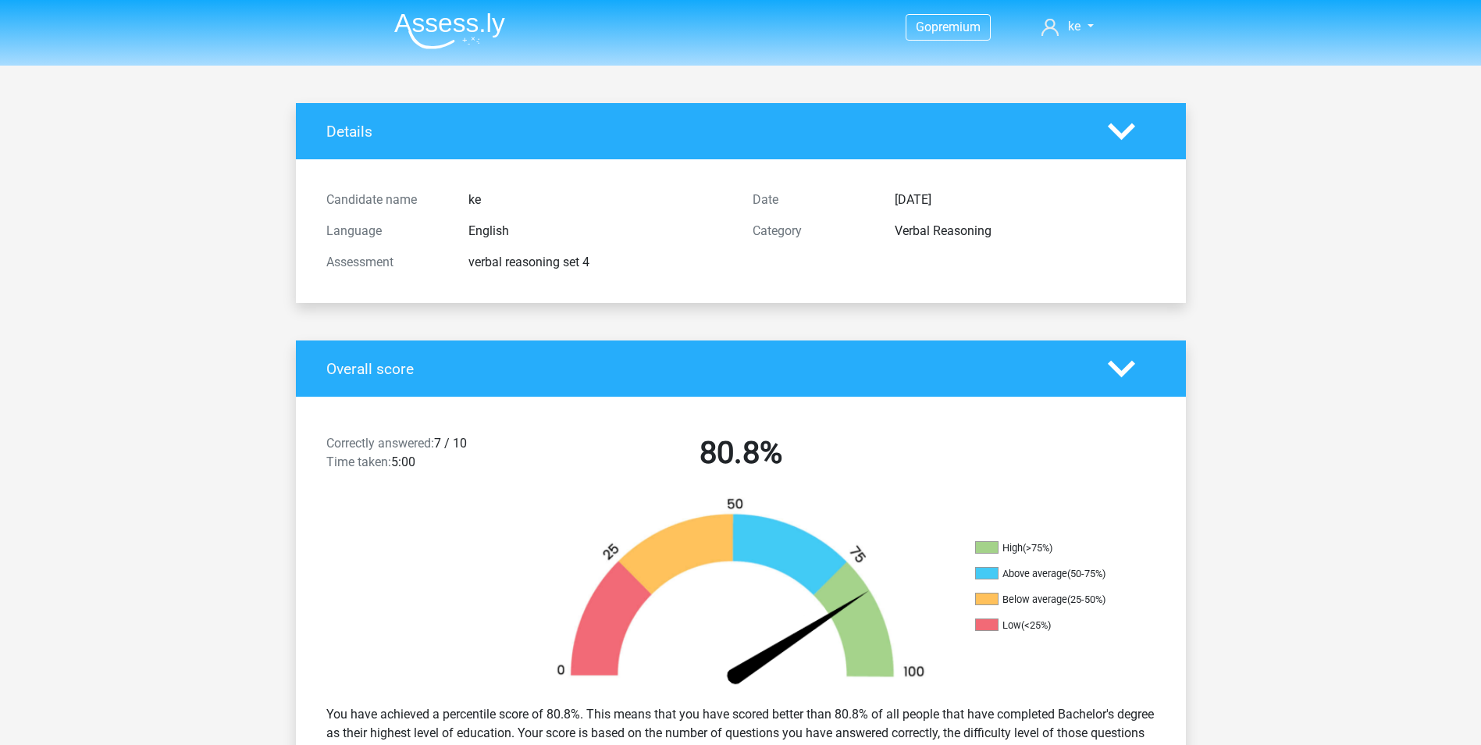
click at [434, 23] on img at bounding box center [449, 30] width 111 height 37
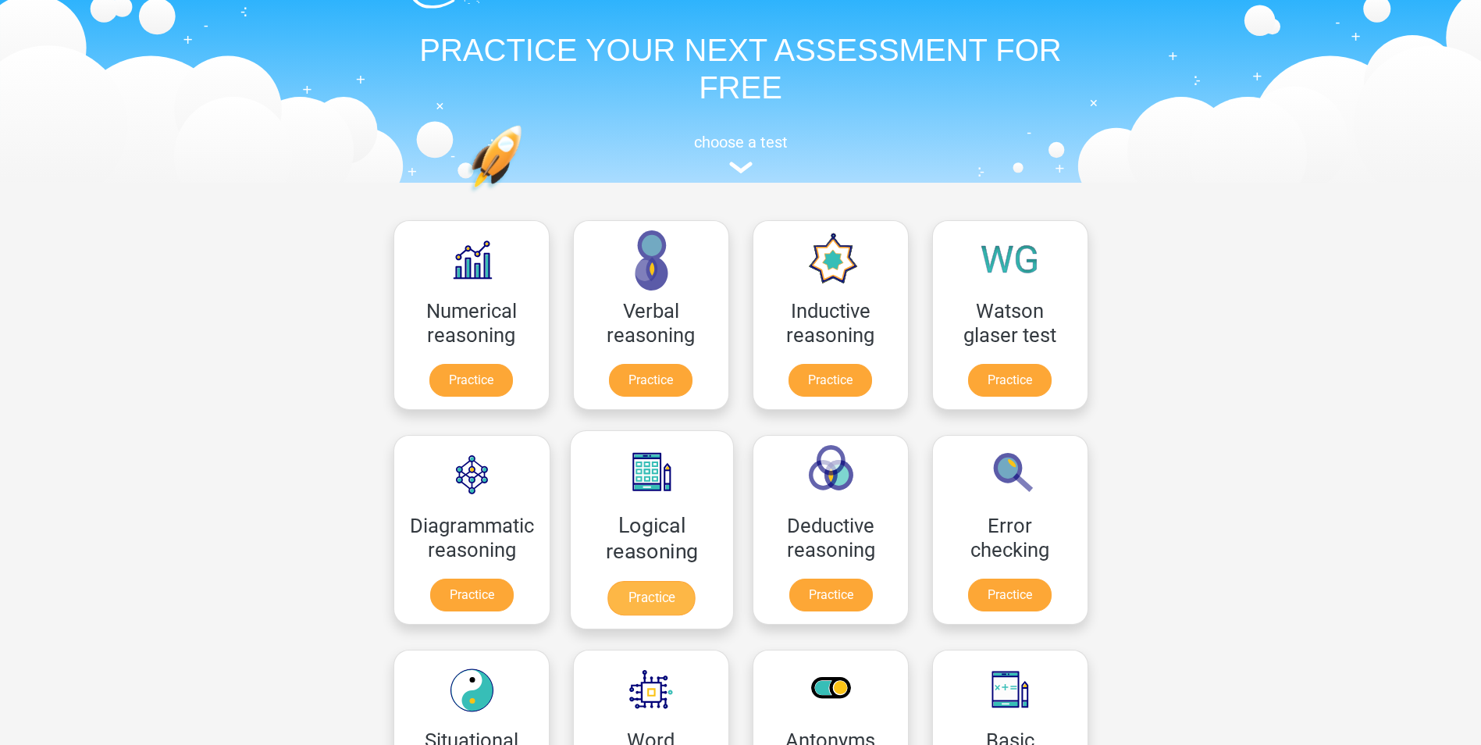
scroll to position [78, 0]
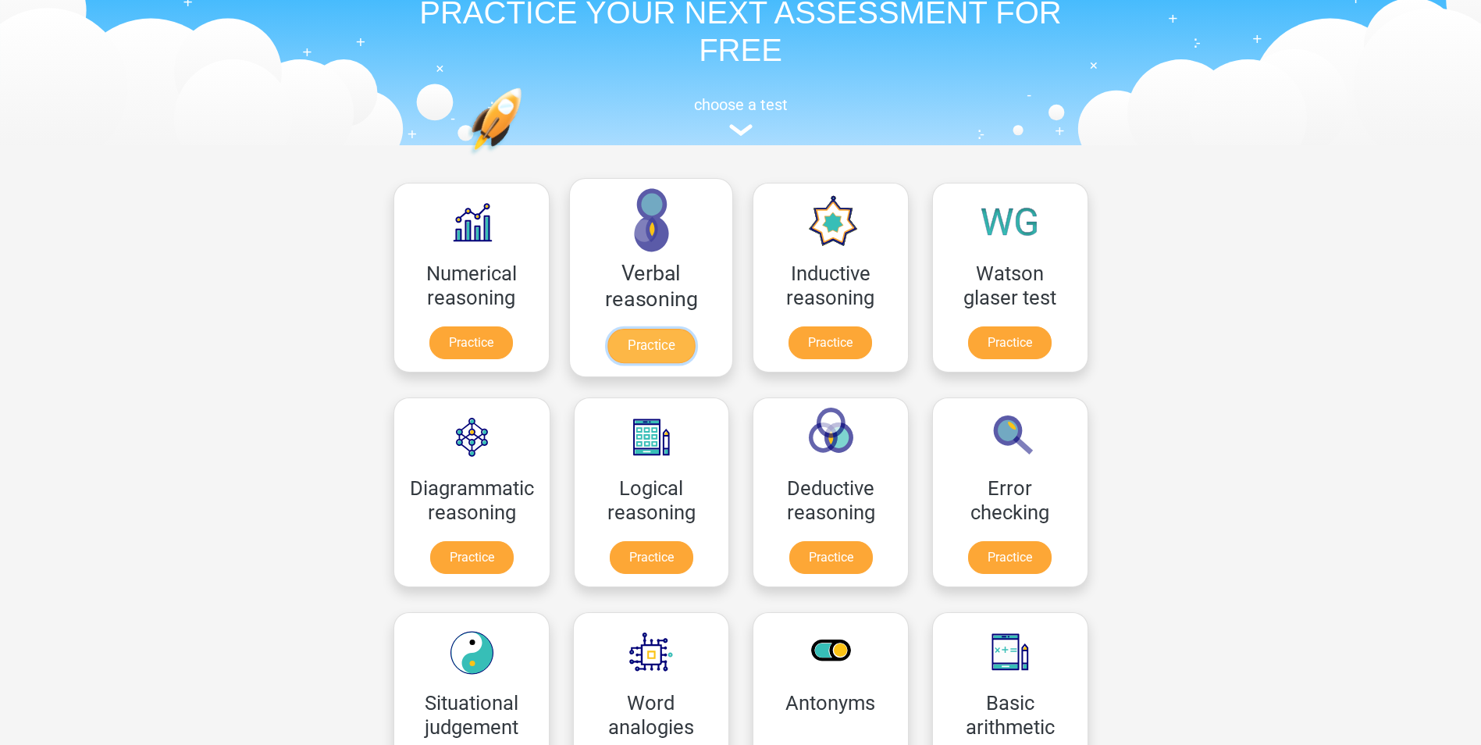
click at [661, 332] on link "Practice" at bounding box center [650, 346] width 87 height 34
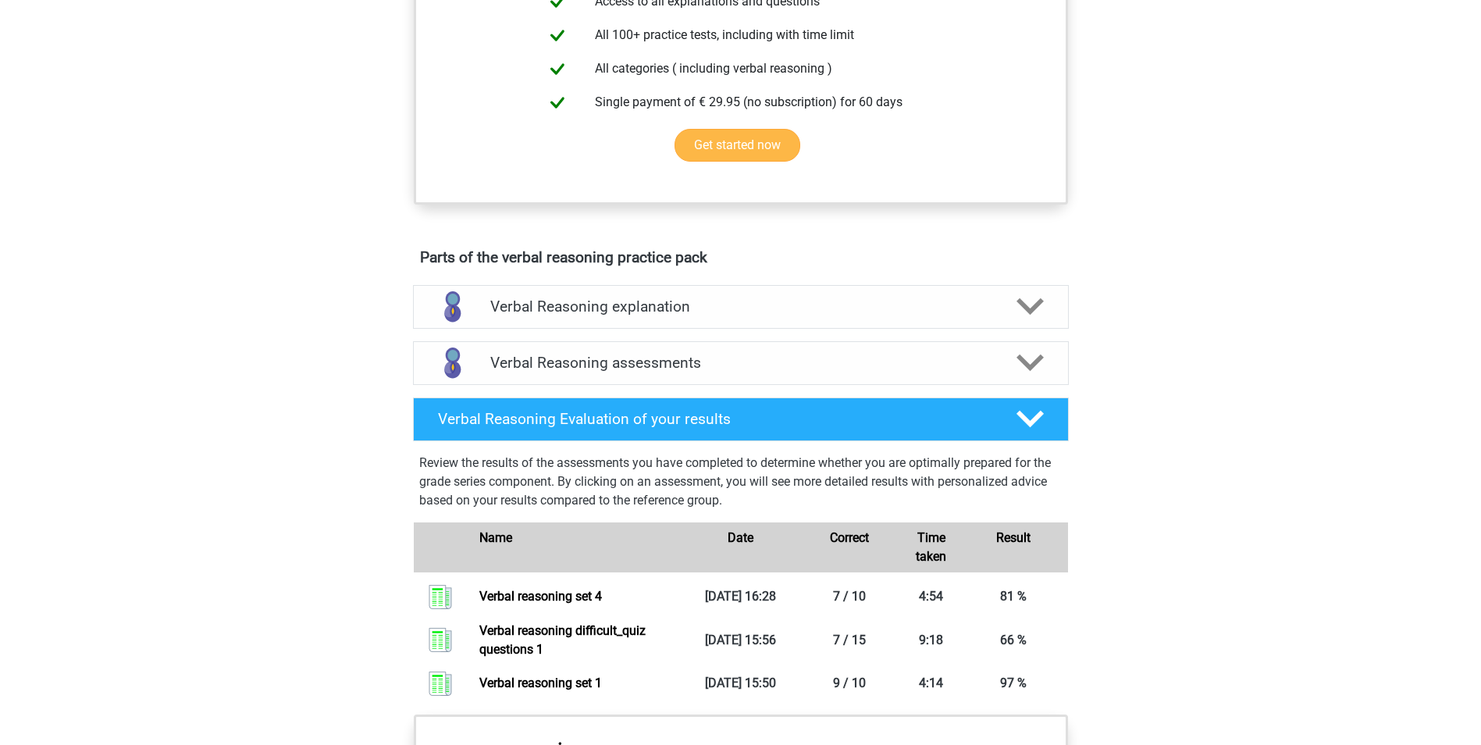
scroll to position [625, 0]
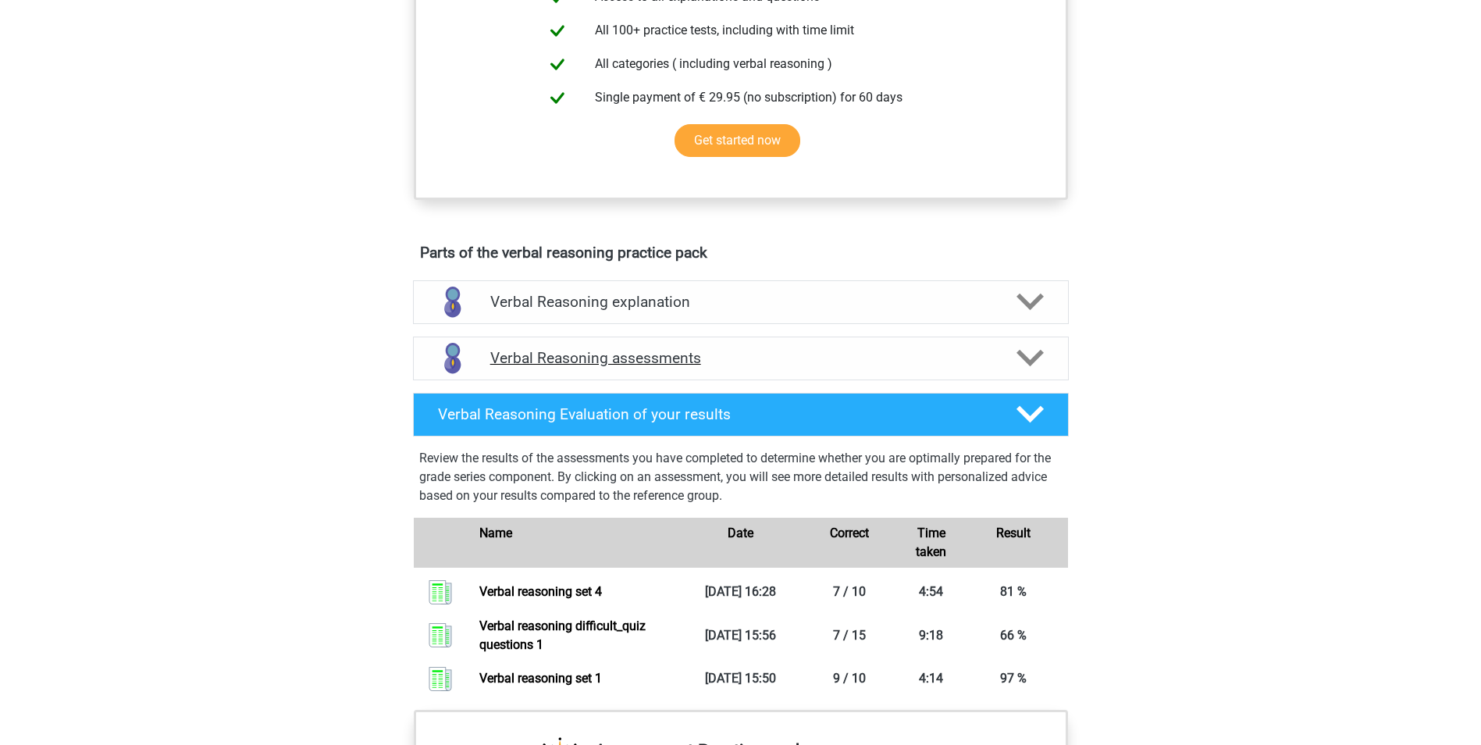
click at [1016, 372] on icon at bounding box center [1029, 357] width 27 height 27
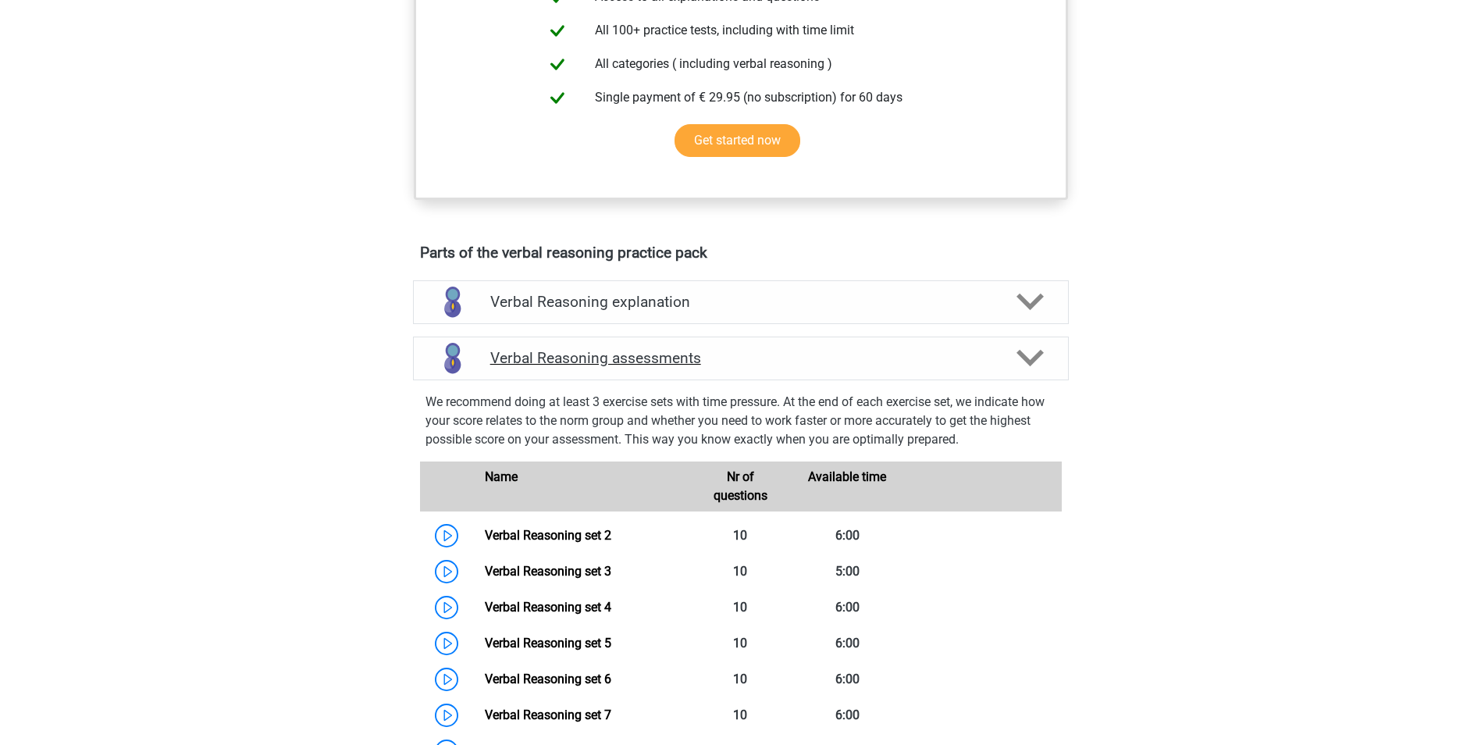
click at [1023, 372] on icon at bounding box center [1029, 357] width 27 height 27
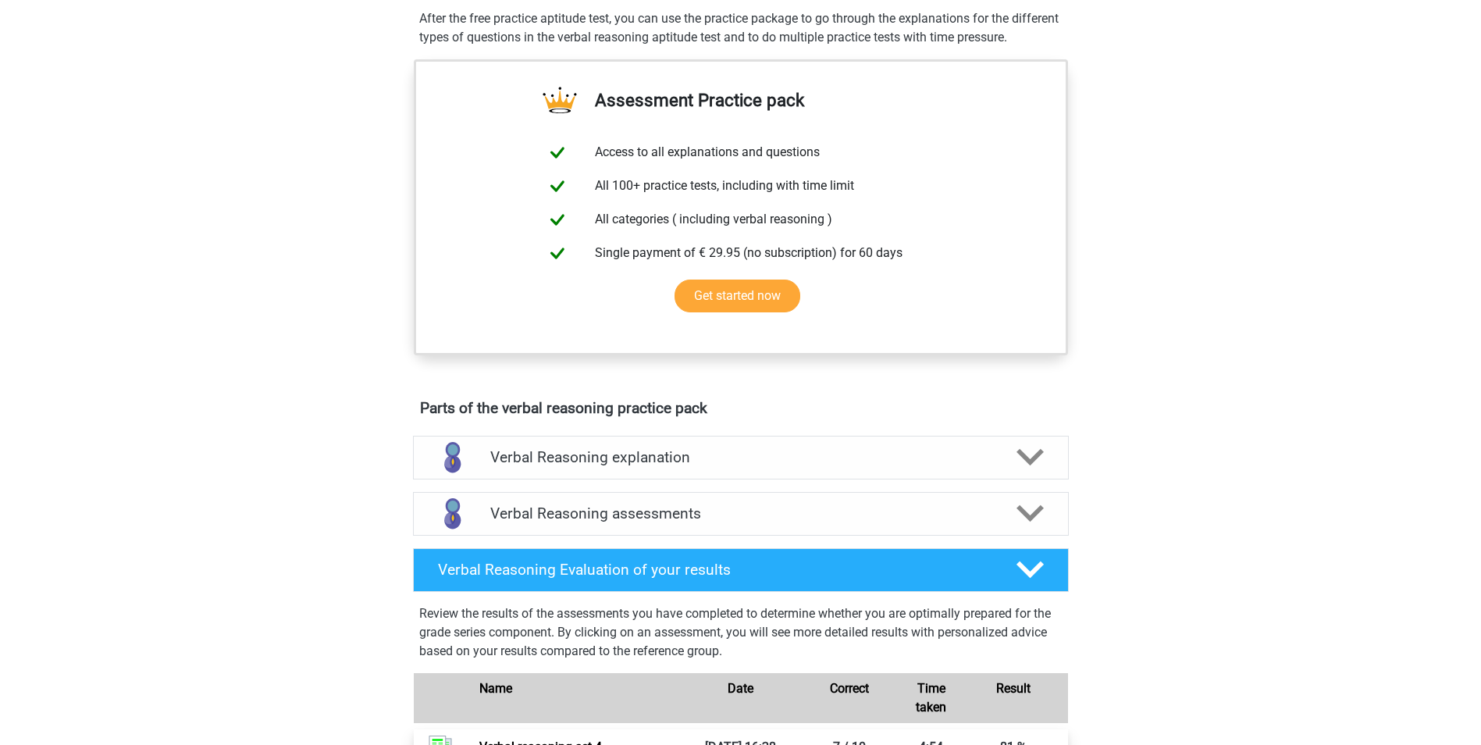
scroll to position [468, 0]
click at [1034, 528] on icon at bounding box center [1029, 513] width 27 height 27
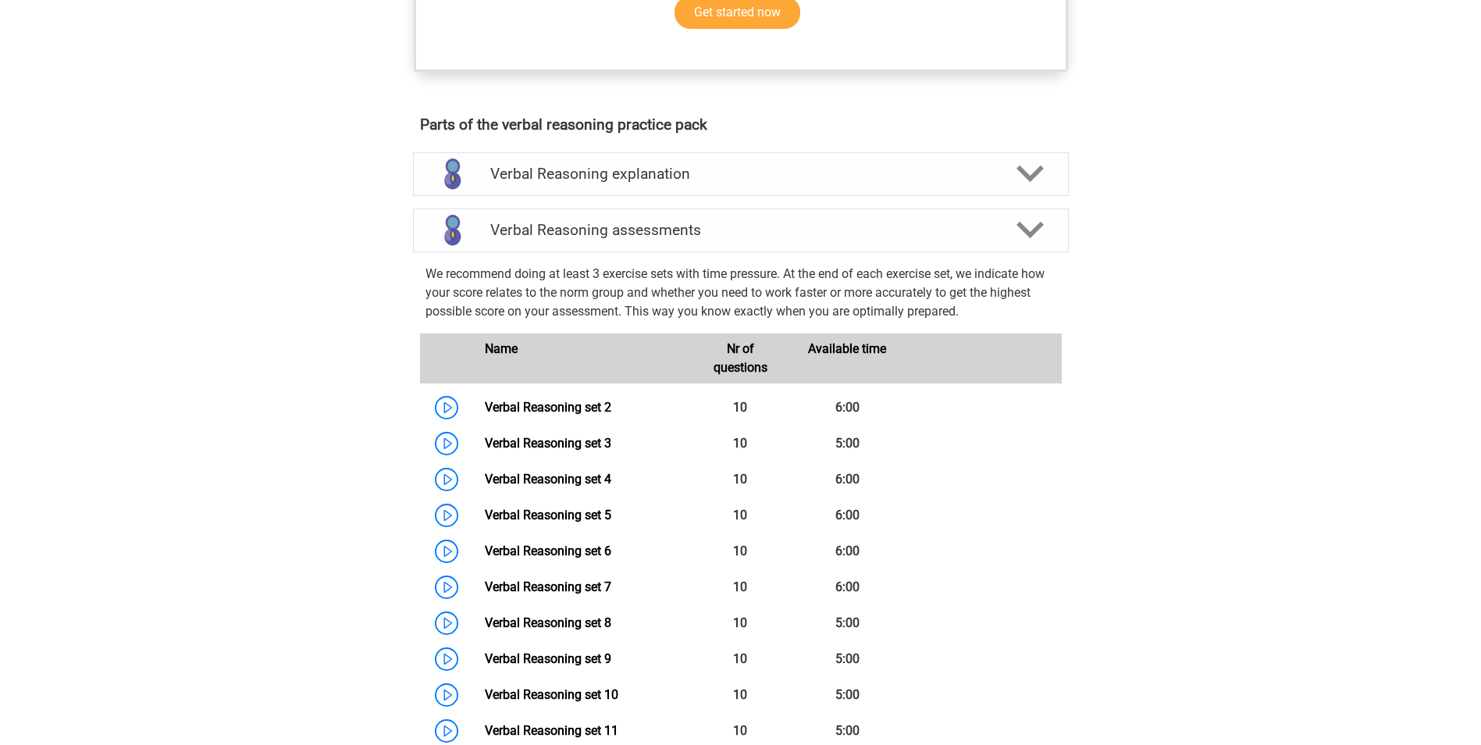
scroll to position [781, 0]
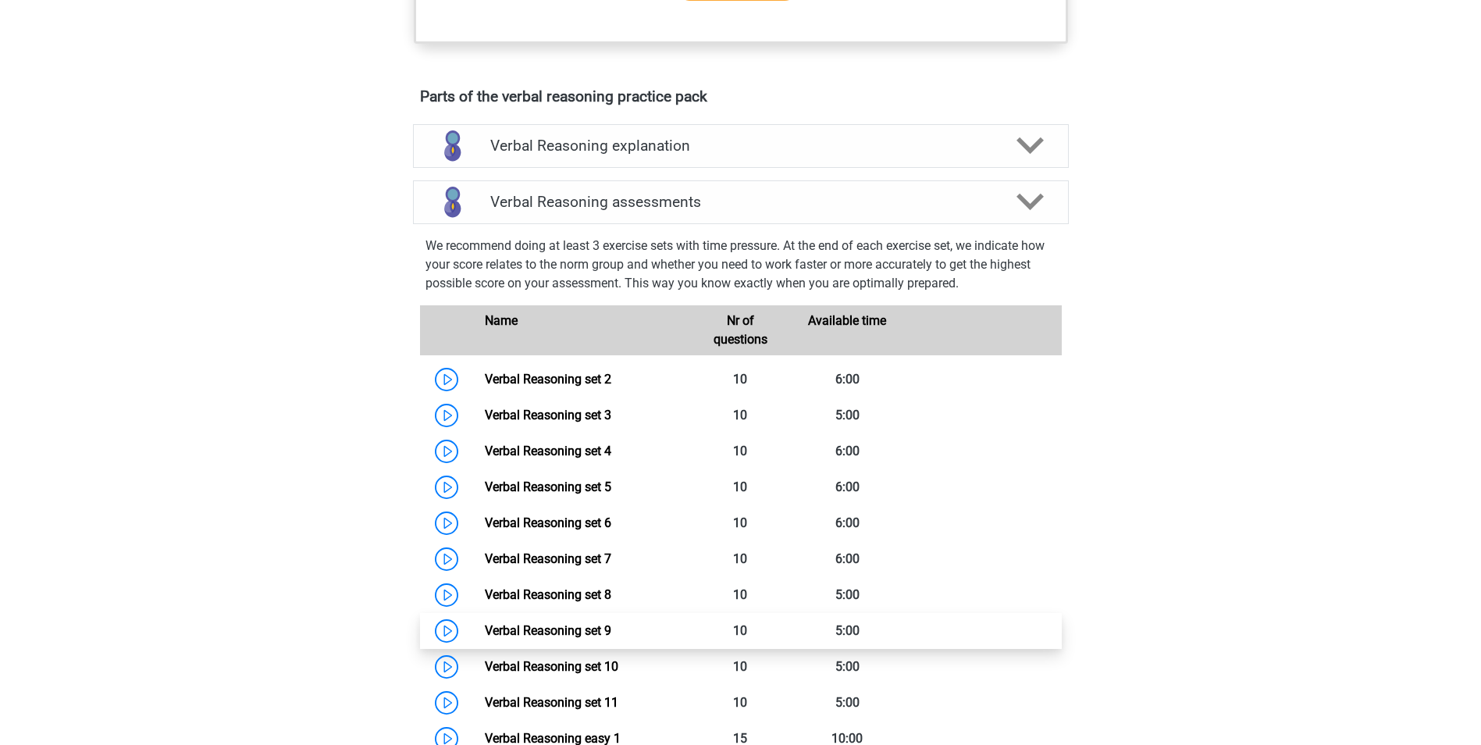
click at [485, 638] on link "Verbal Reasoning set 9" at bounding box center [548, 630] width 126 height 15
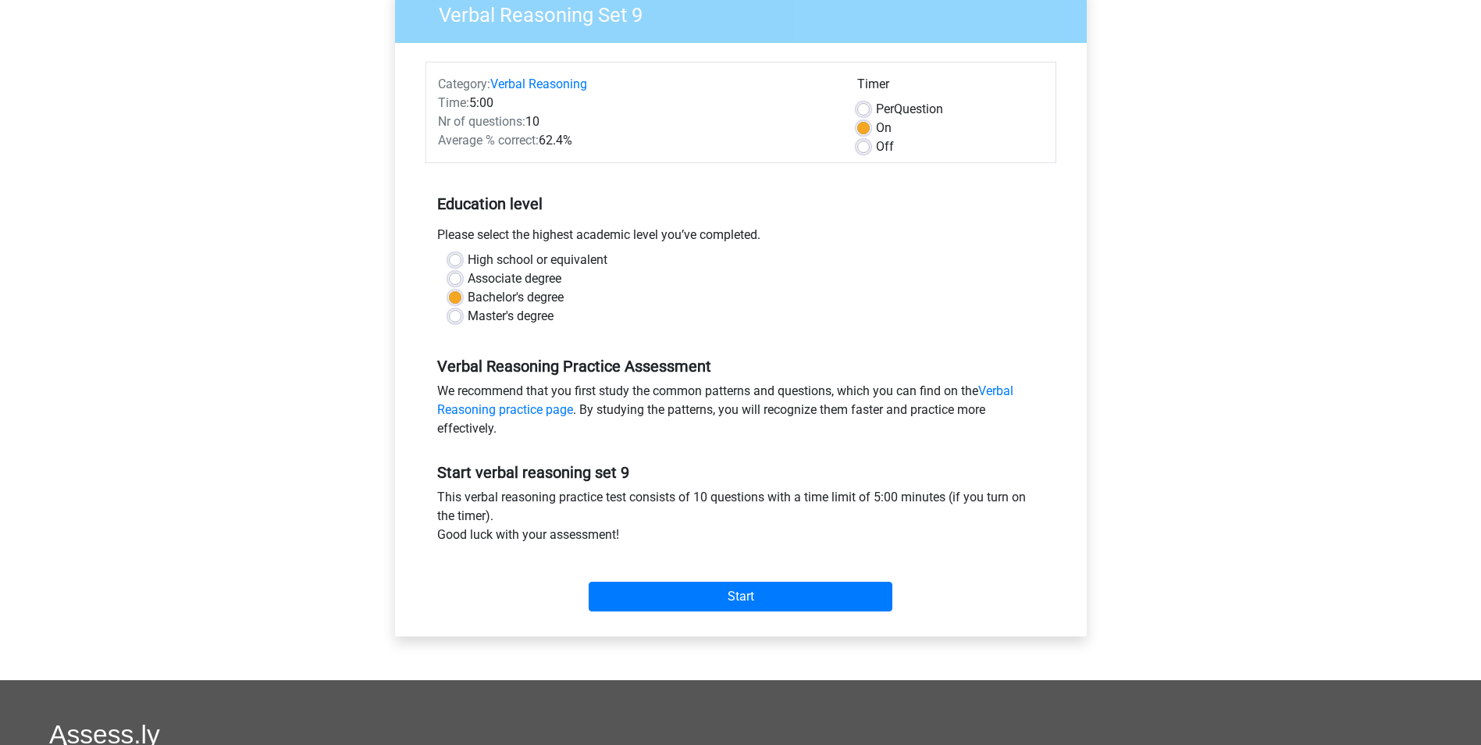
scroll to position [234, 0]
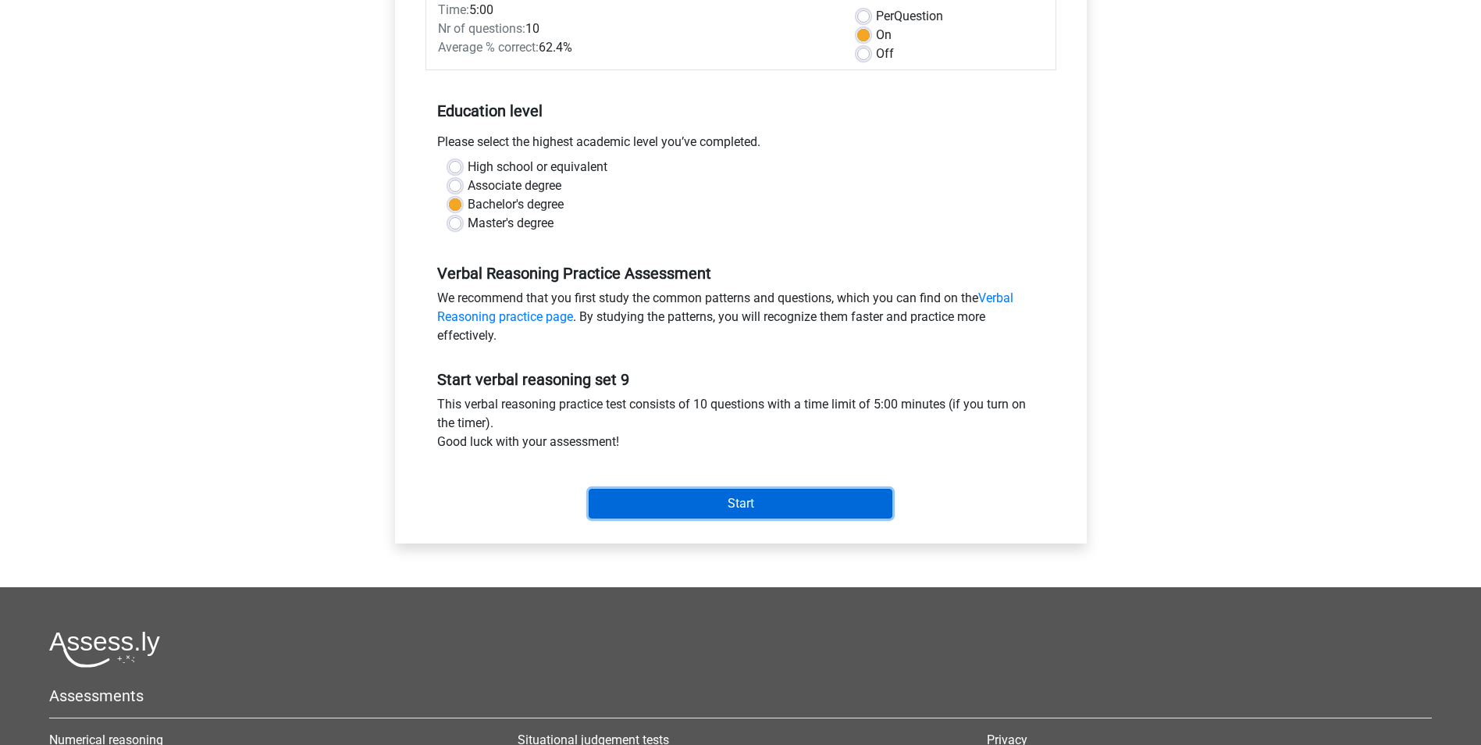
click at [810, 507] on input "Start" at bounding box center [741, 504] width 304 height 30
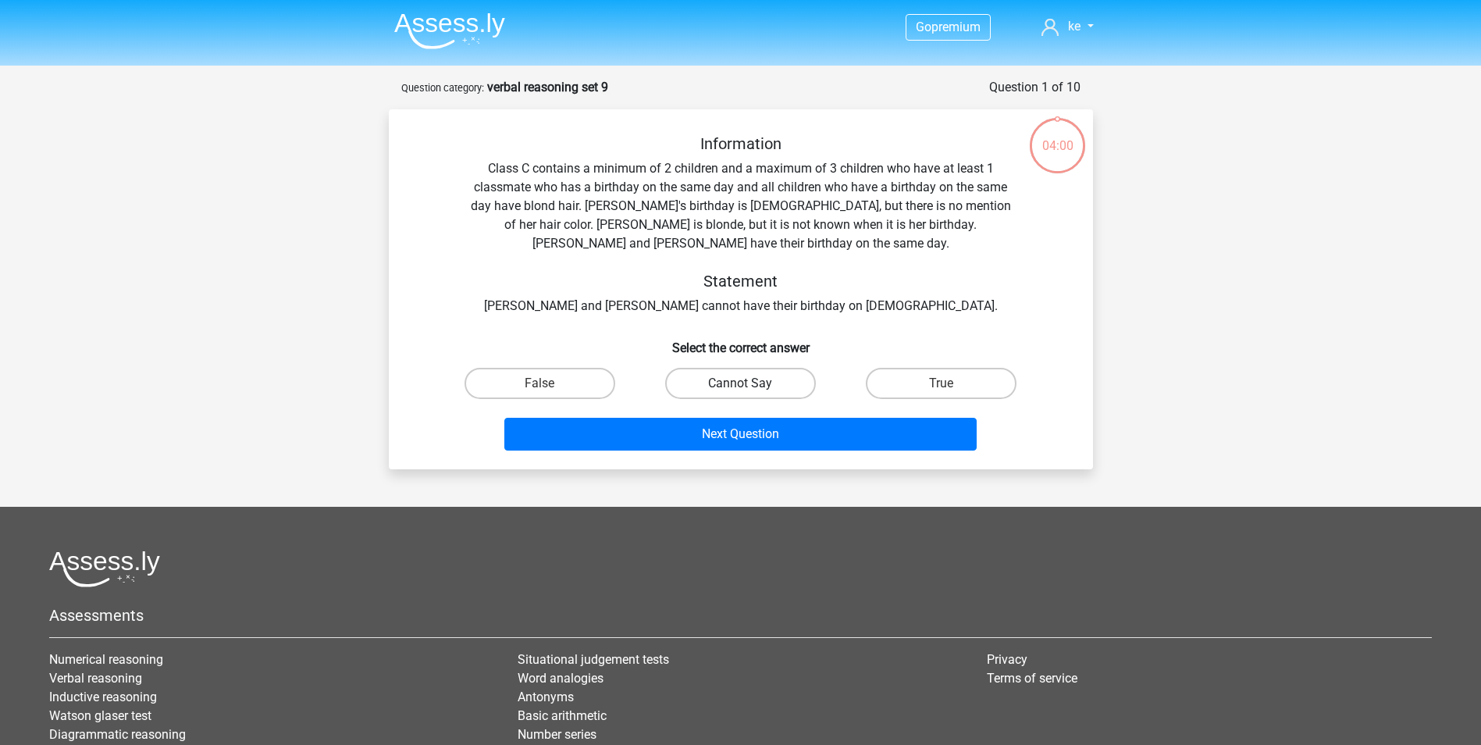
click at [737, 379] on label "Cannot Say" at bounding box center [740, 383] width 151 height 31
click at [740, 383] on input "Cannot Say" at bounding box center [745, 388] width 10 height 10
radio input "true"
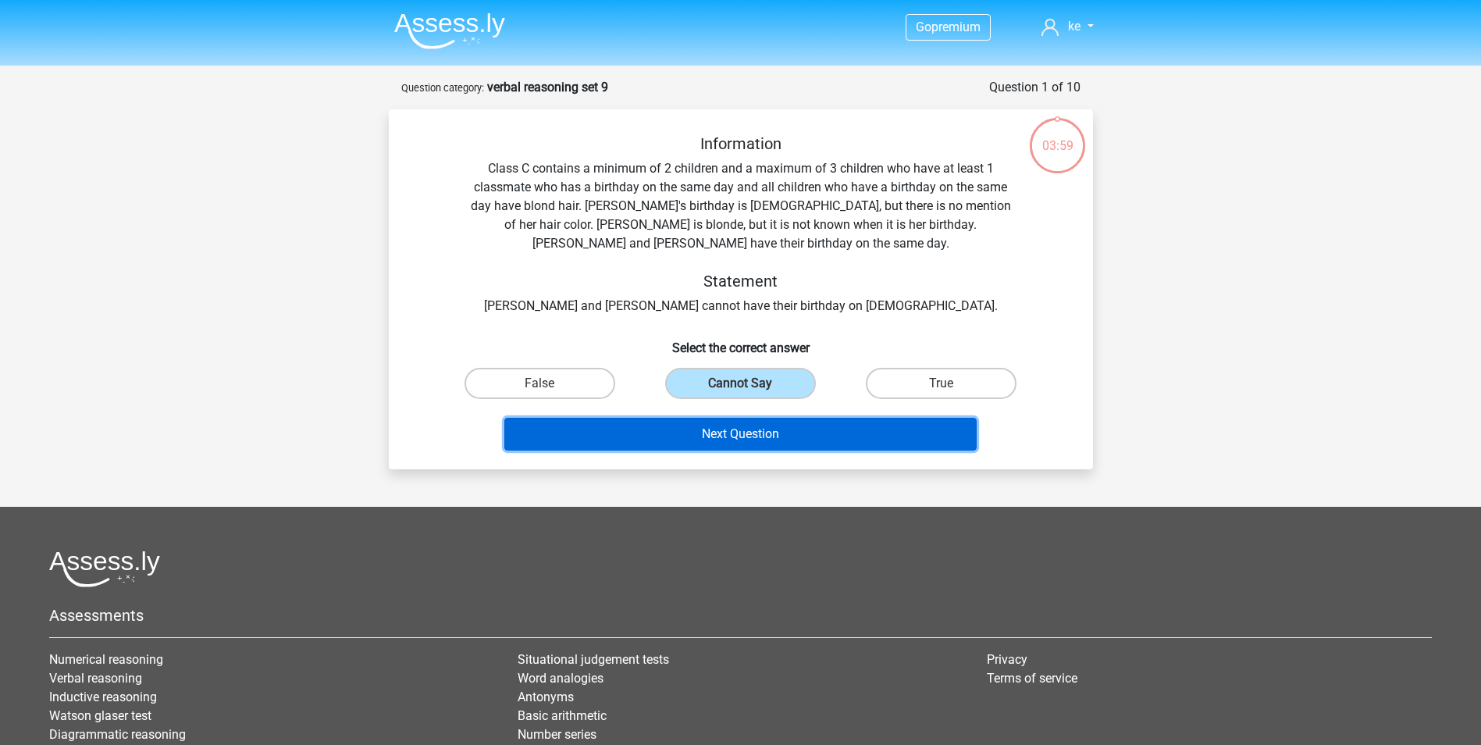
click at [727, 432] on button "Next Question" at bounding box center [740, 434] width 472 height 33
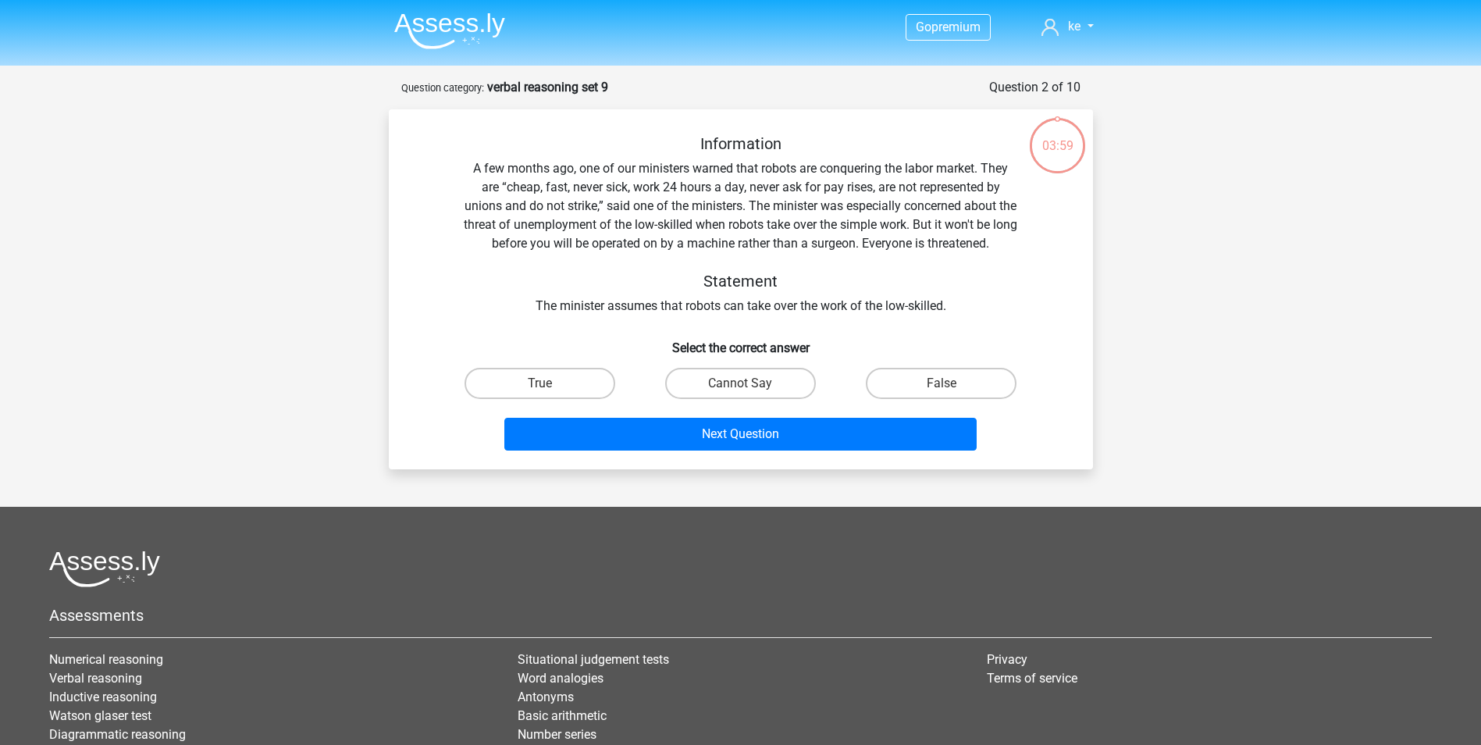
scroll to position [78, 0]
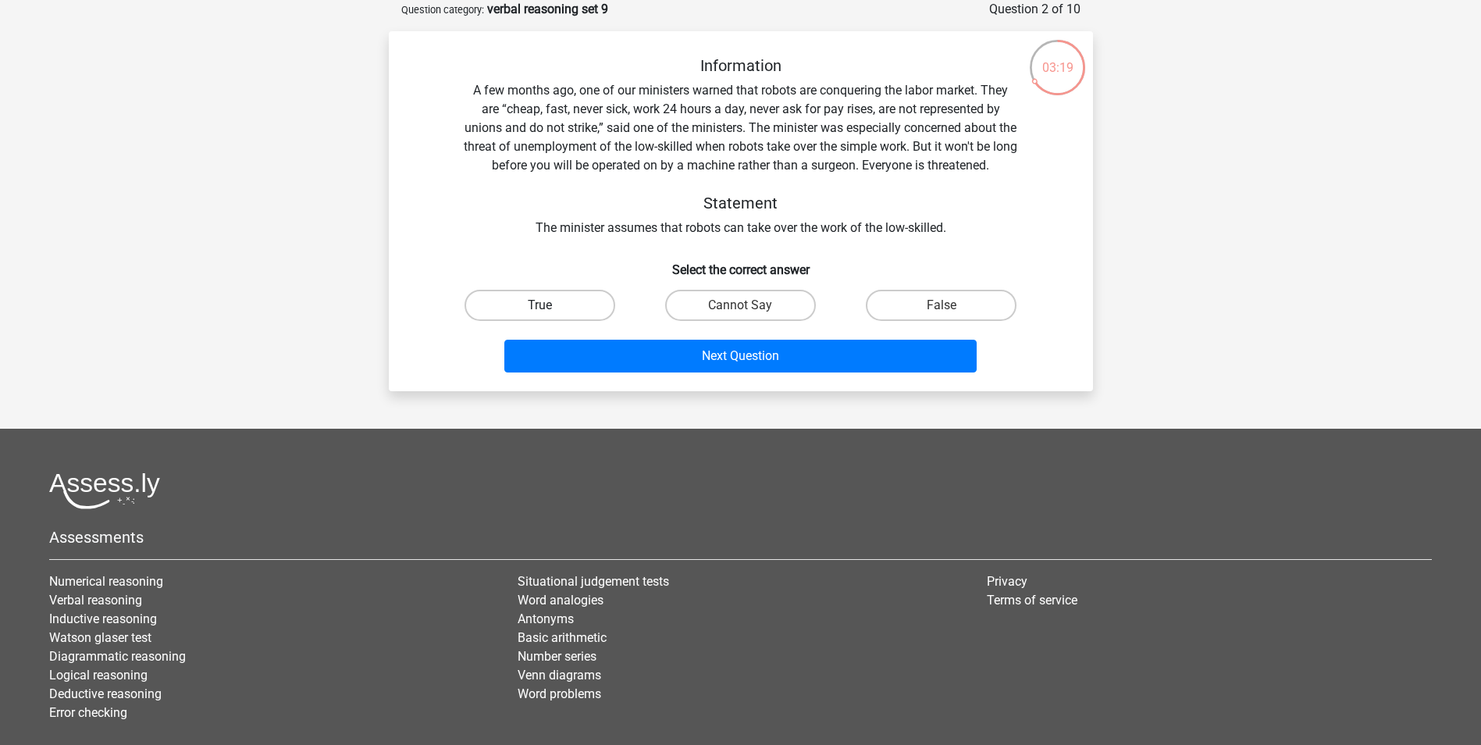
click at [561, 298] on label "True" at bounding box center [539, 305] width 151 height 31
click at [550, 305] on input "True" at bounding box center [544, 310] width 10 height 10
radio input "true"
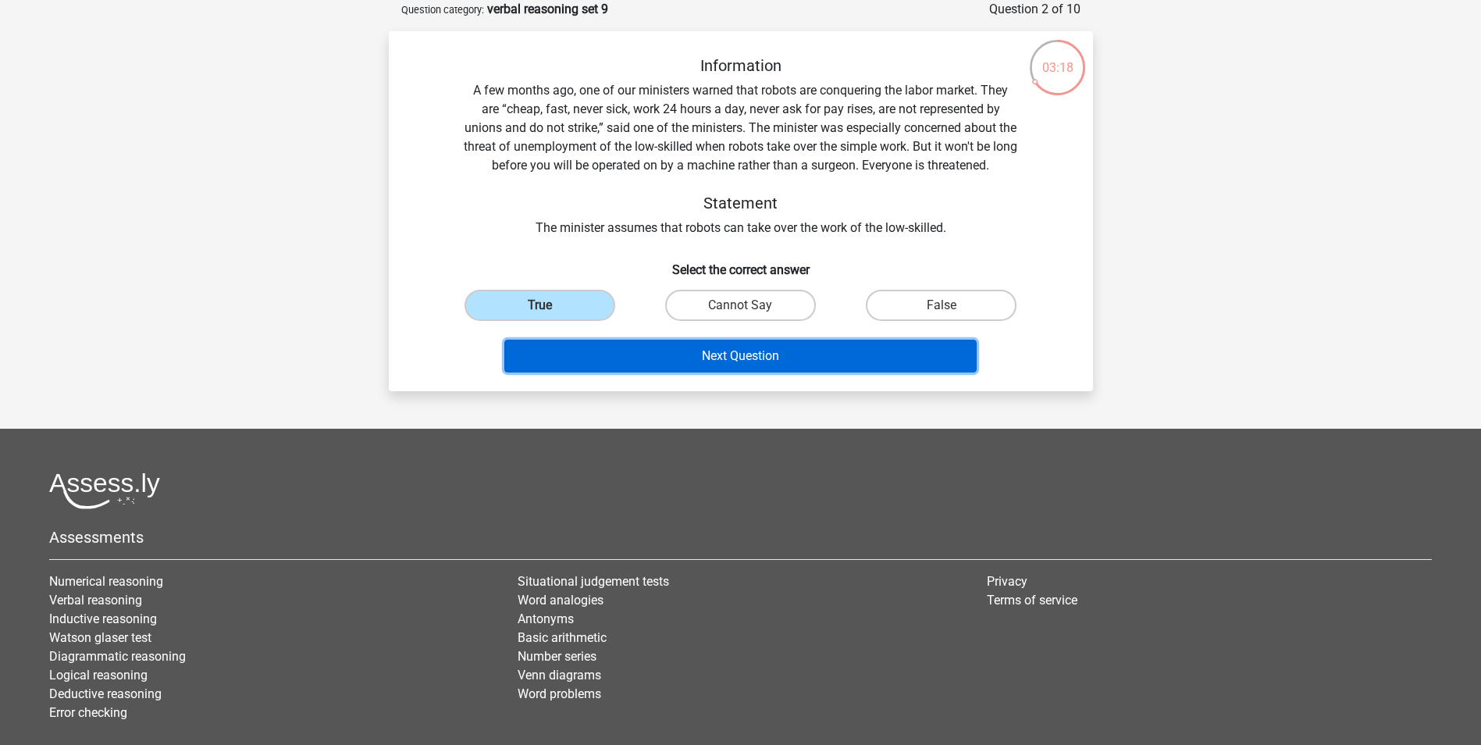
click at [588, 365] on button "Next Question" at bounding box center [740, 356] width 472 height 33
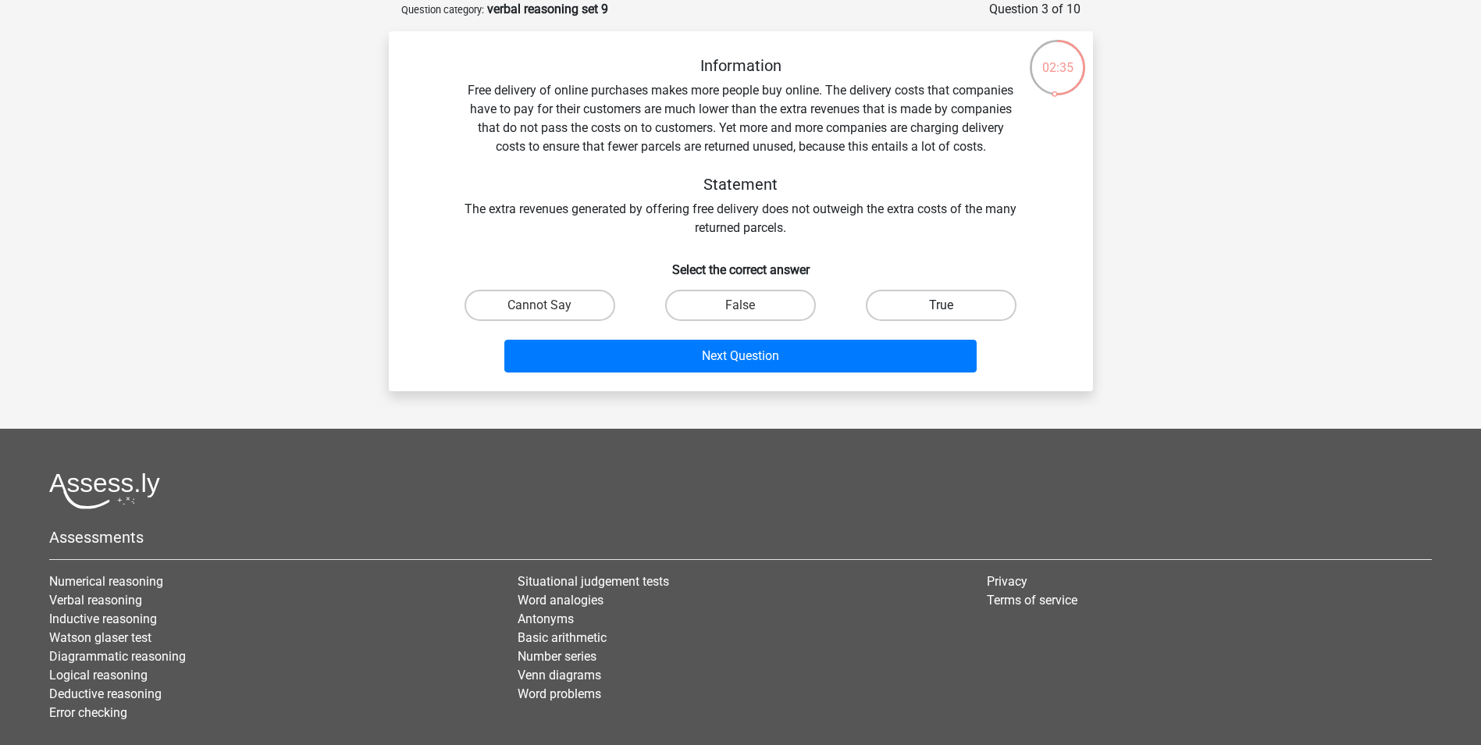
click at [878, 314] on label "True" at bounding box center [941, 305] width 151 height 31
click at [941, 314] on input "True" at bounding box center [946, 310] width 10 height 10
radio input "true"
click at [563, 304] on label "Cannot Say" at bounding box center [539, 305] width 151 height 31
click at [550, 305] on input "Cannot Say" at bounding box center [544, 310] width 10 height 10
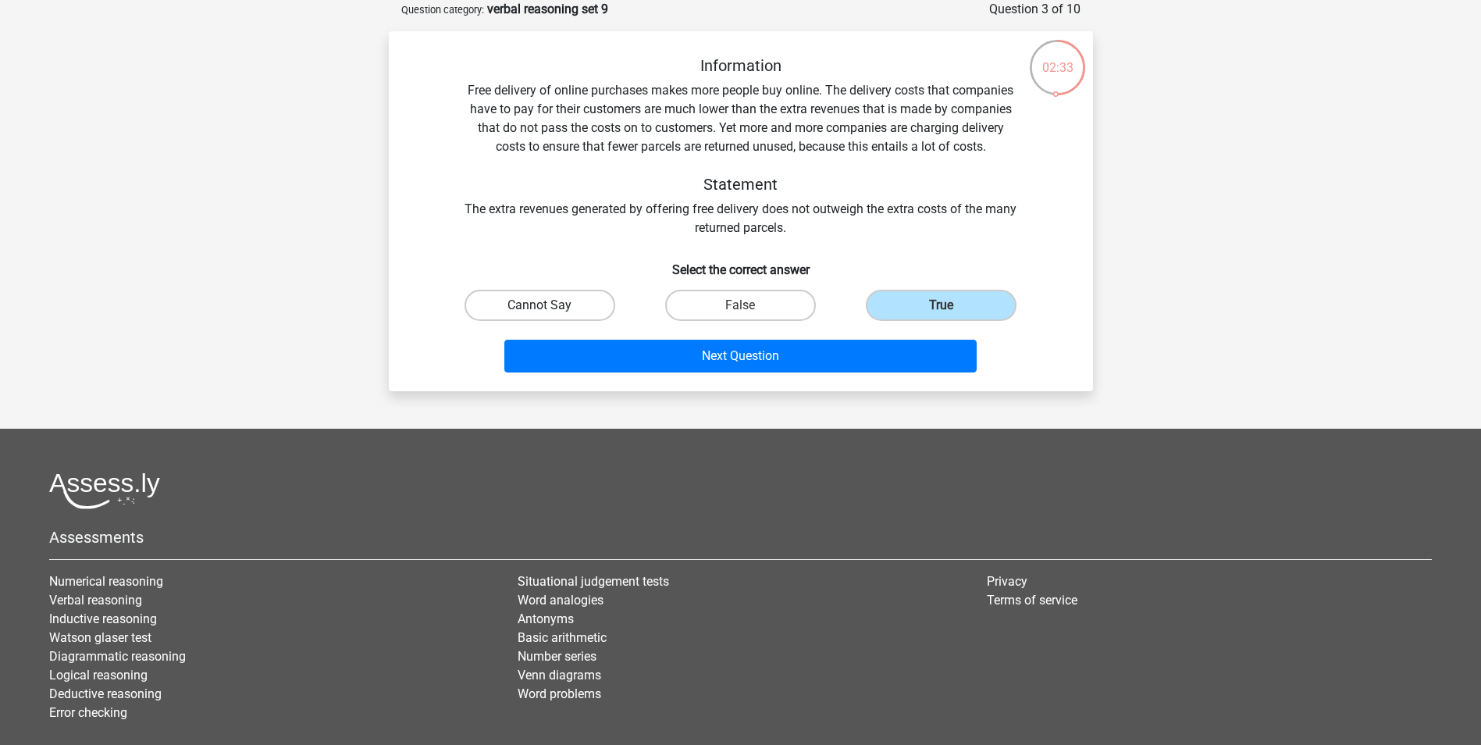
radio input "true"
click at [634, 378] on div "Next Question" at bounding box center [741, 359] width 603 height 39
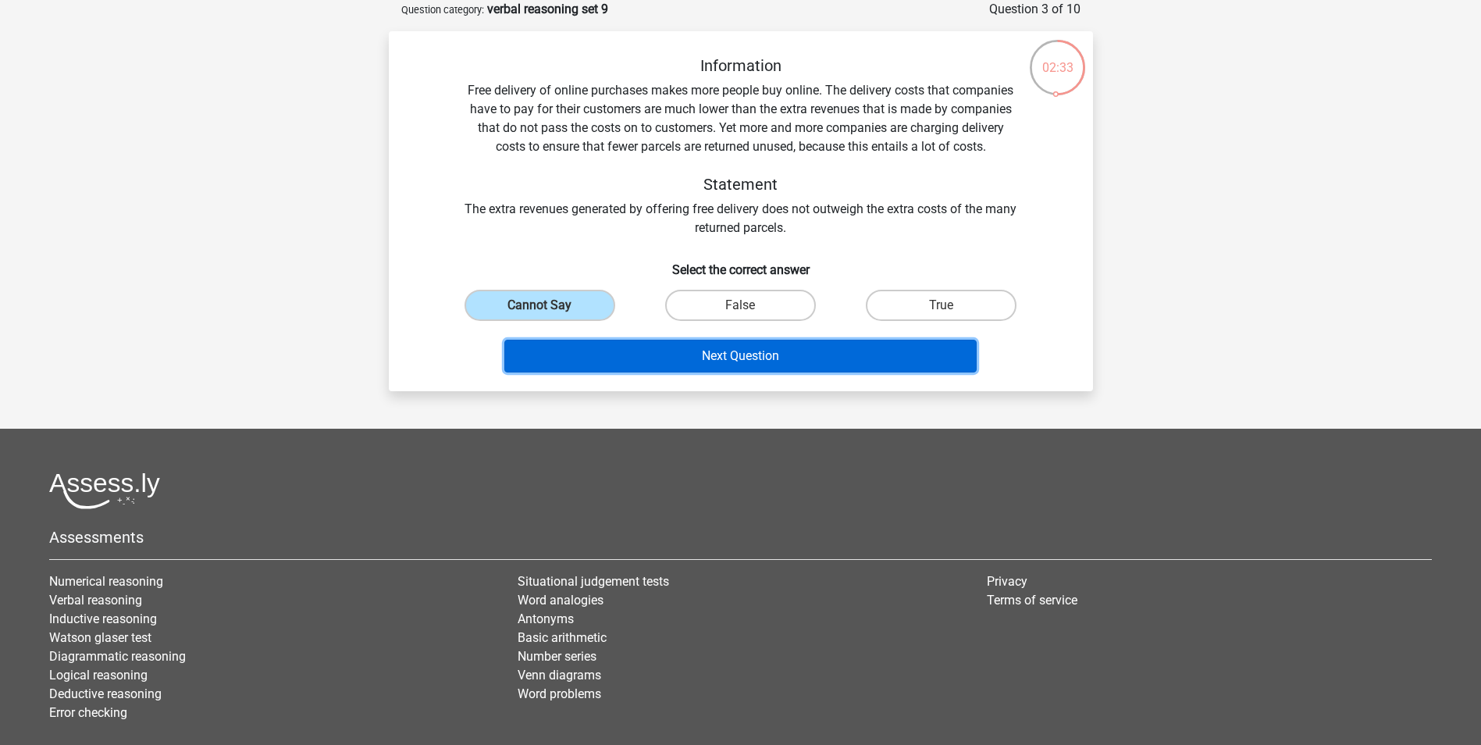
click at [626, 360] on button "Next Question" at bounding box center [740, 356] width 472 height 33
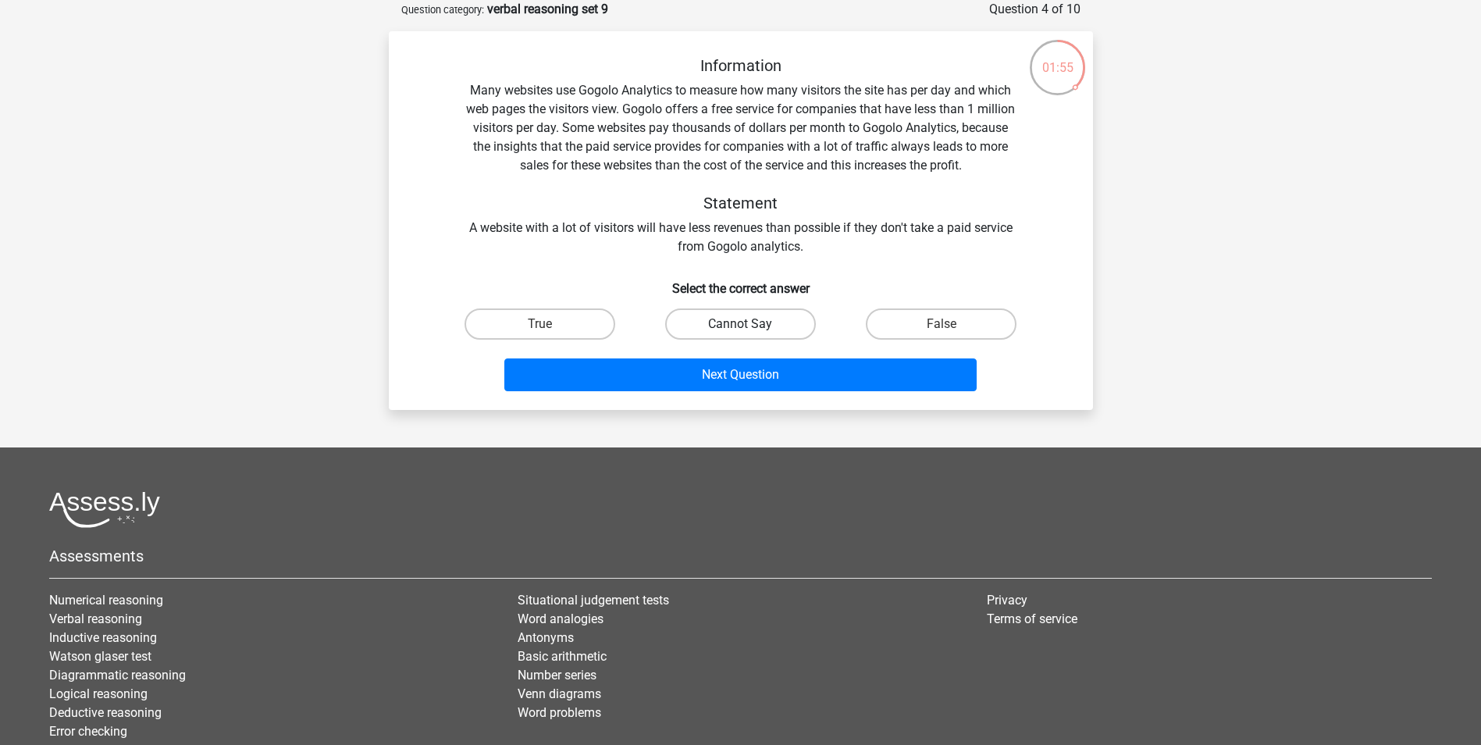
click at [724, 325] on label "Cannot Say" at bounding box center [740, 323] width 151 height 31
click at [740, 325] on input "Cannot Say" at bounding box center [745, 329] width 10 height 10
radio input "true"
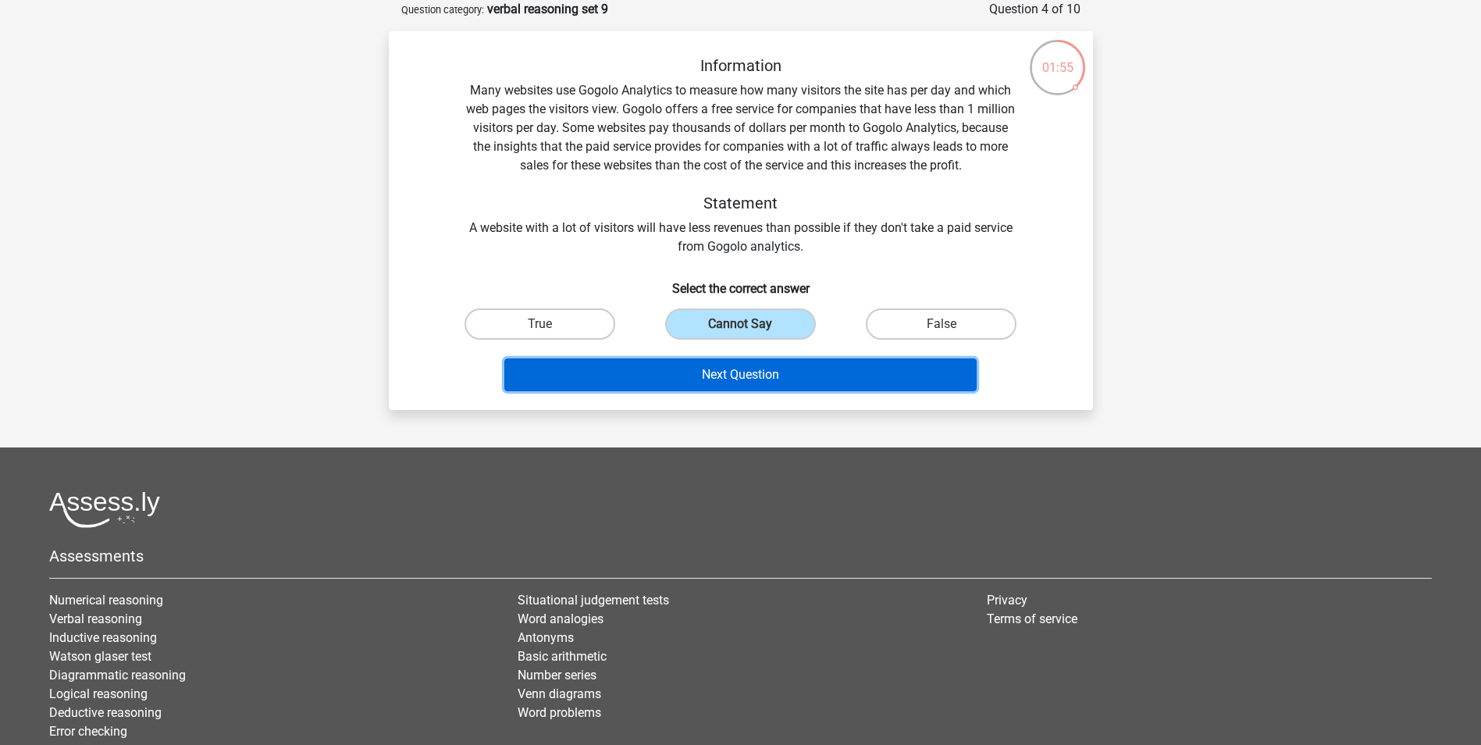
click at [699, 360] on button "Next Question" at bounding box center [740, 374] width 472 height 33
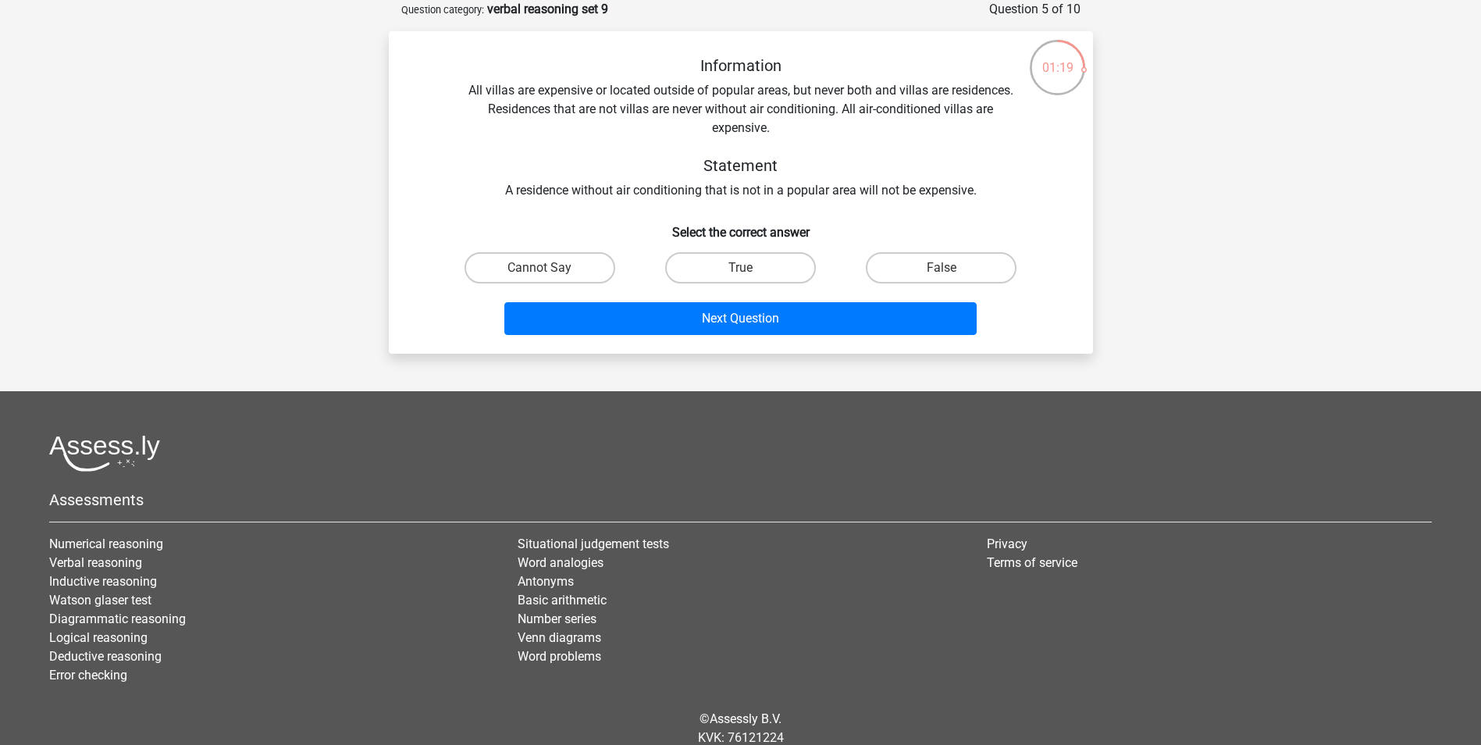
click at [539, 269] on input "Cannot Say" at bounding box center [544, 273] width 10 height 10
radio input "true"
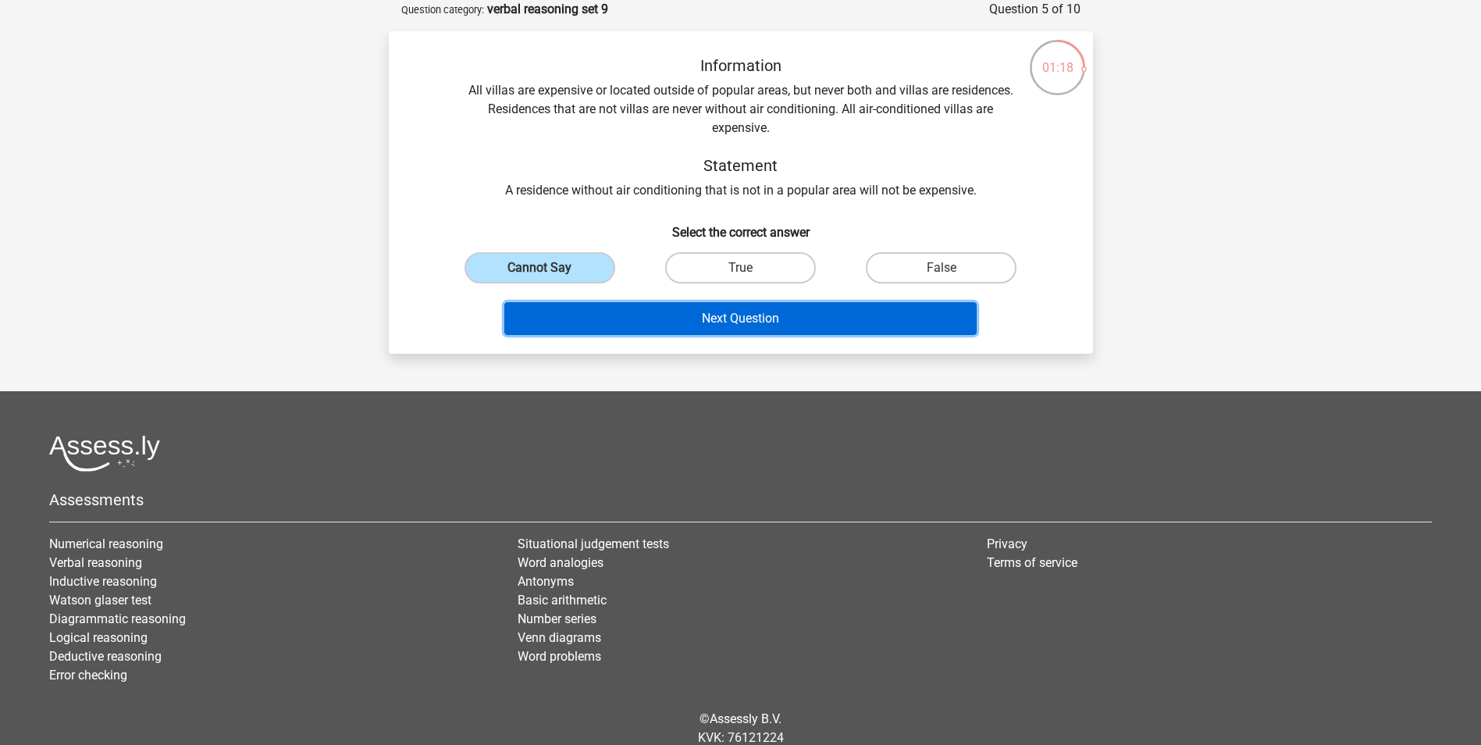
click at [554, 310] on button "Next Question" at bounding box center [740, 318] width 472 height 33
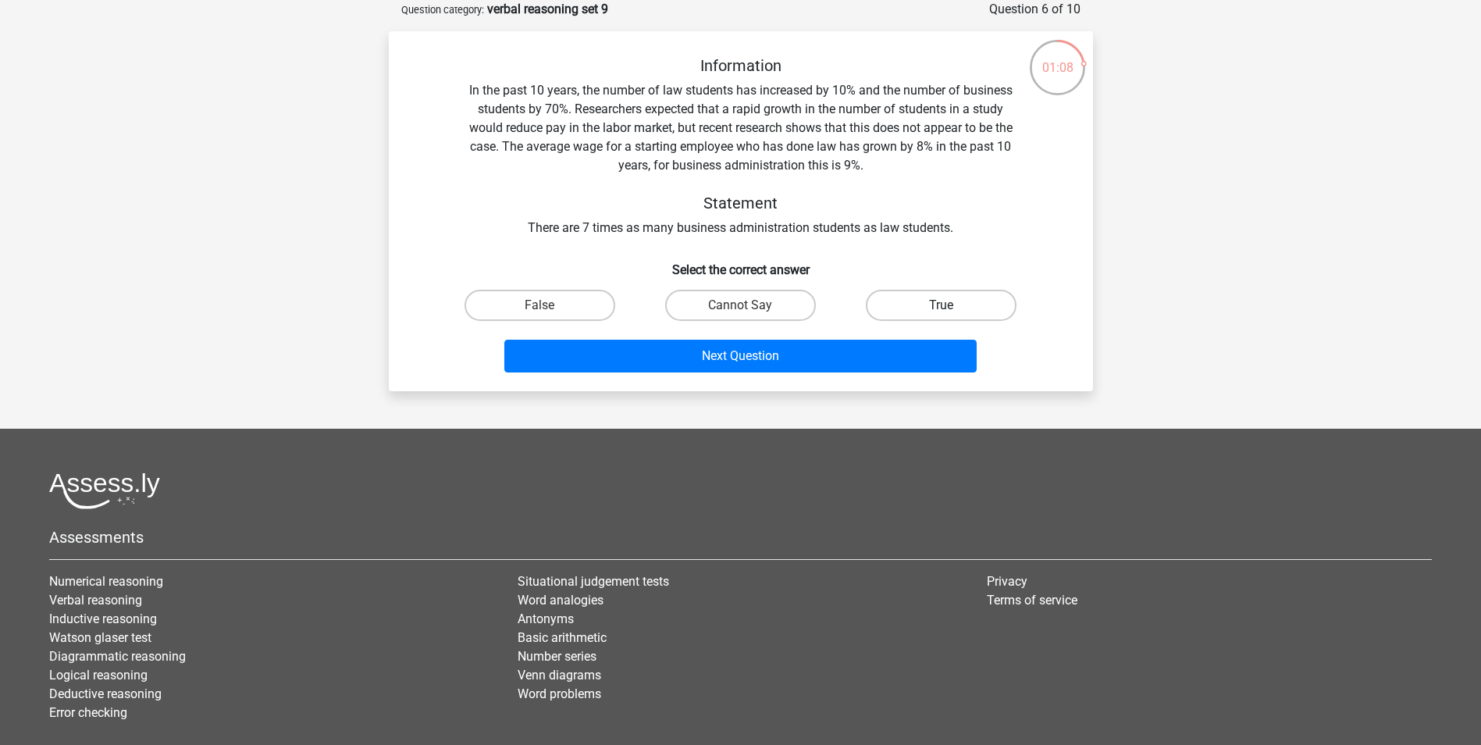
click at [912, 308] on label "True" at bounding box center [941, 305] width 151 height 31
click at [941, 308] on input "True" at bounding box center [946, 310] width 10 height 10
radio input "true"
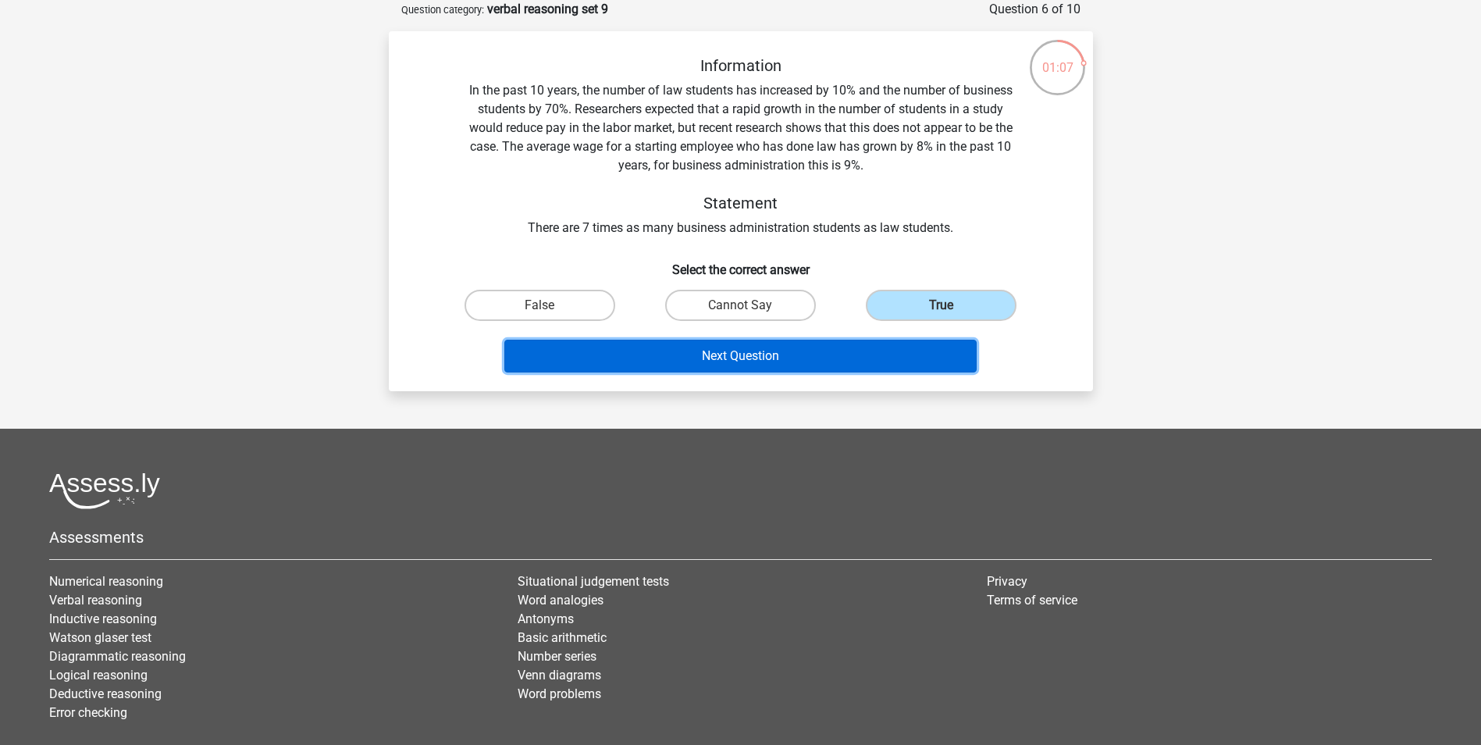
click at [763, 357] on button "Next Question" at bounding box center [740, 356] width 472 height 33
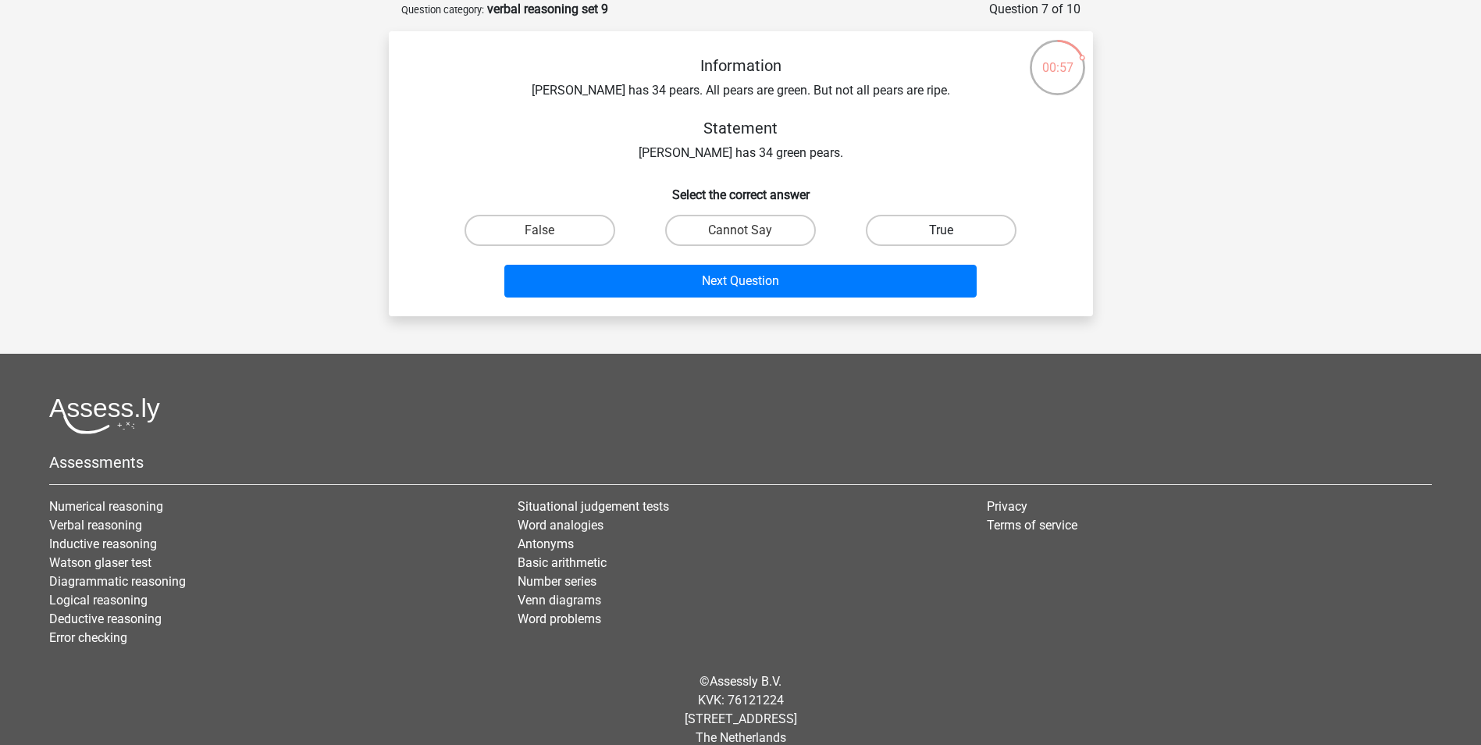
click at [903, 223] on label "True" at bounding box center [941, 230] width 151 height 31
click at [941, 230] on input "True" at bounding box center [946, 235] width 10 height 10
radio input "true"
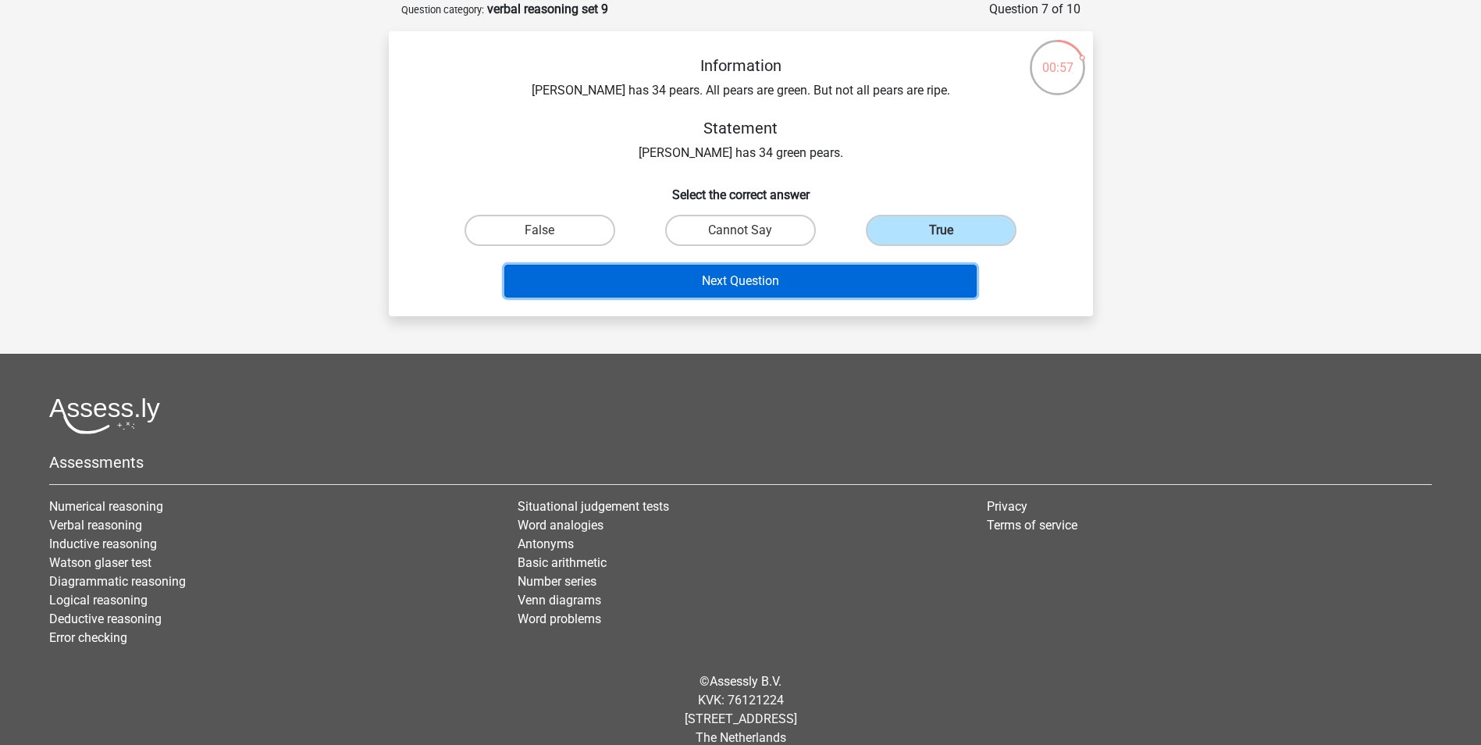
click at [778, 282] on button "Next Question" at bounding box center [740, 281] width 472 height 33
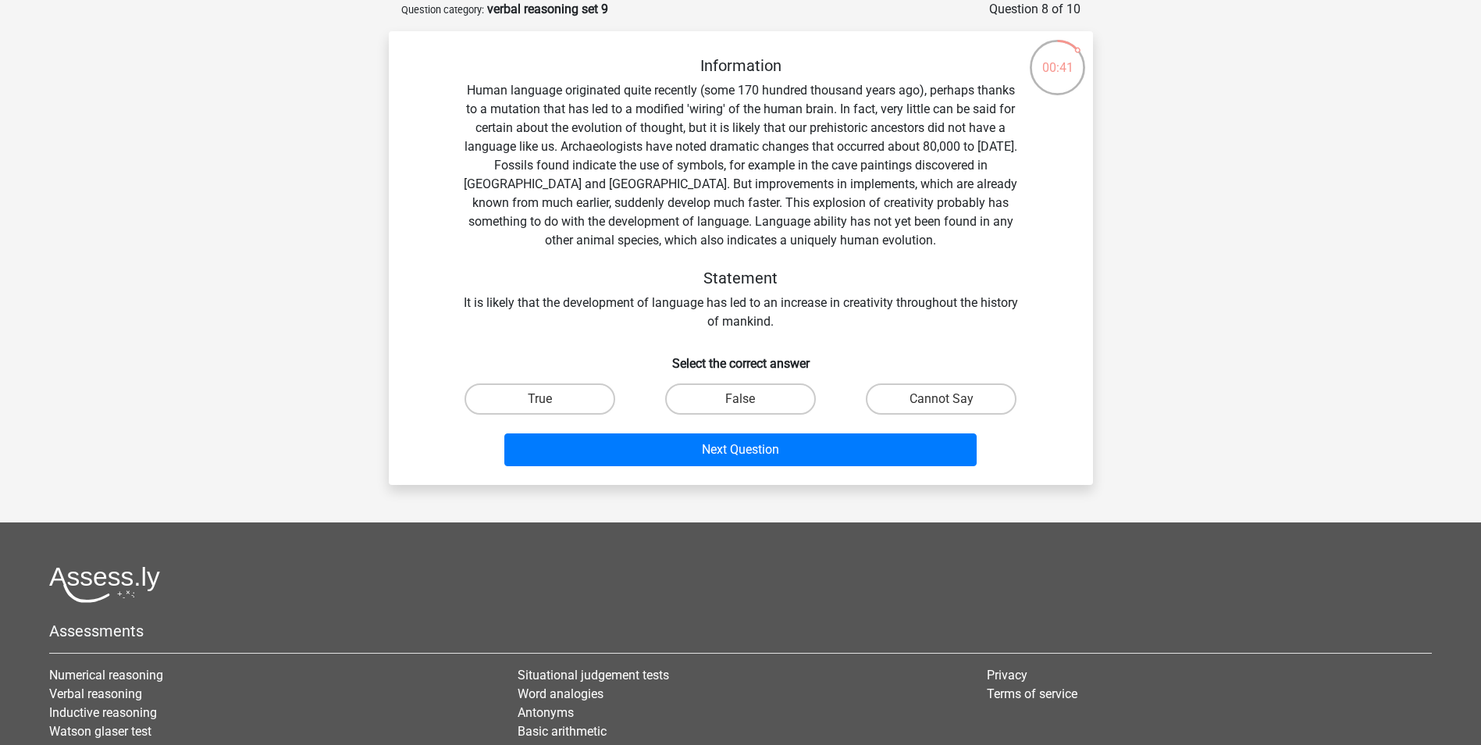
click at [746, 404] on input "False" at bounding box center [745, 404] width 10 height 10
radio input "true"
click at [921, 404] on label "Cannot Say" at bounding box center [941, 398] width 151 height 31
click at [941, 404] on input "Cannot Say" at bounding box center [946, 404] width 10 height 10
radio input "true"
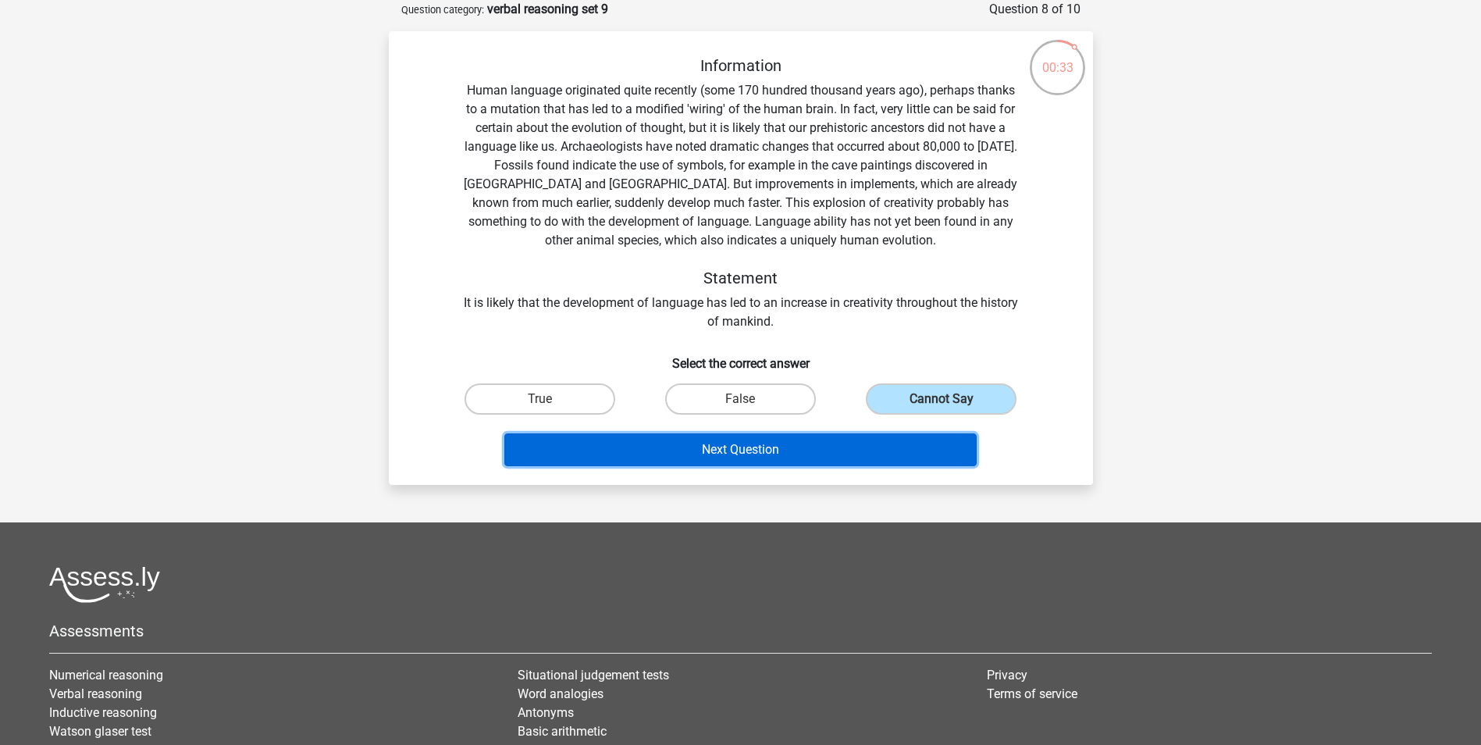
click at [777, 438] on button "Next Question" at bounding box center [740, 449] width 472 height 33
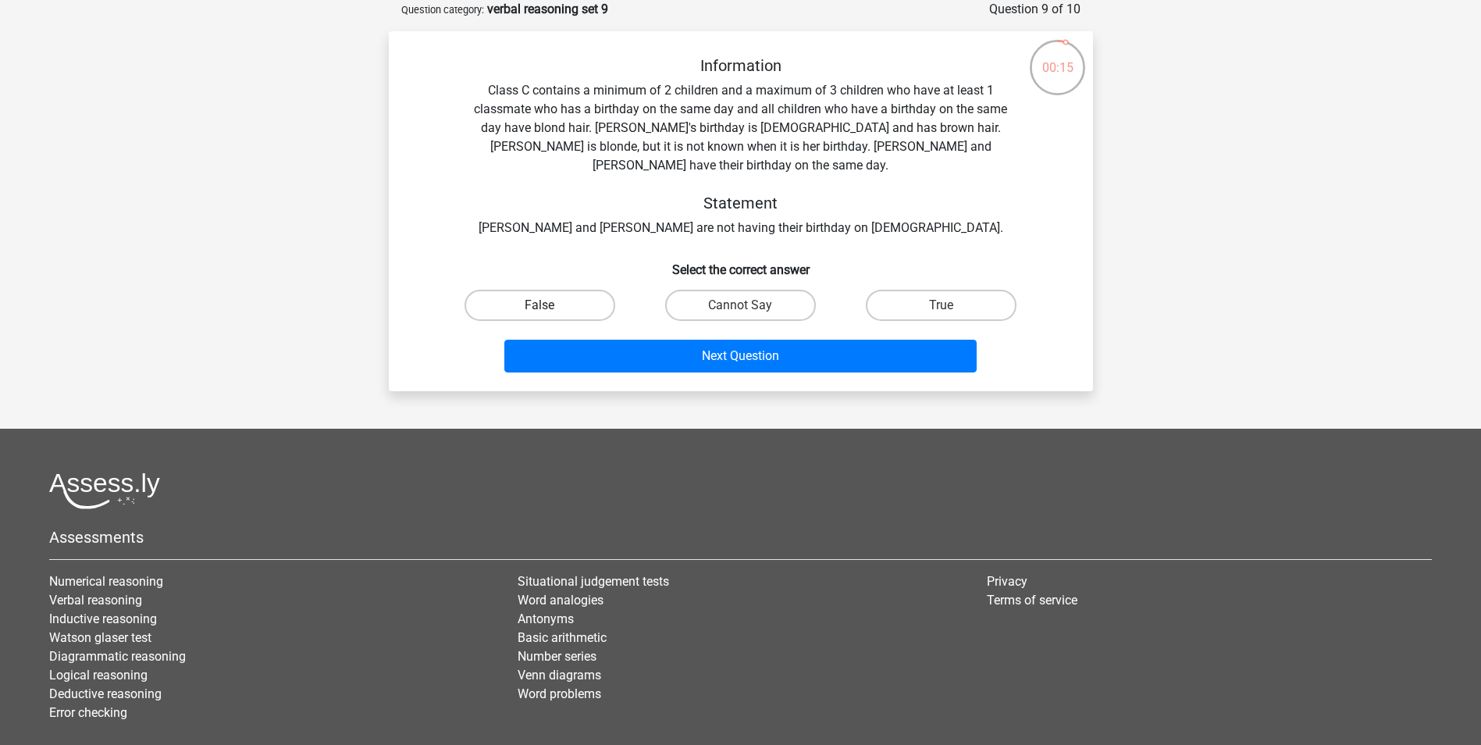
click at [568, 296] on label "False" at bounding box center [539, 305] width 151 height 31
click at [550, 305] on input "False" at bounding box center [544, 310] width 10 height 10
radio input "true"
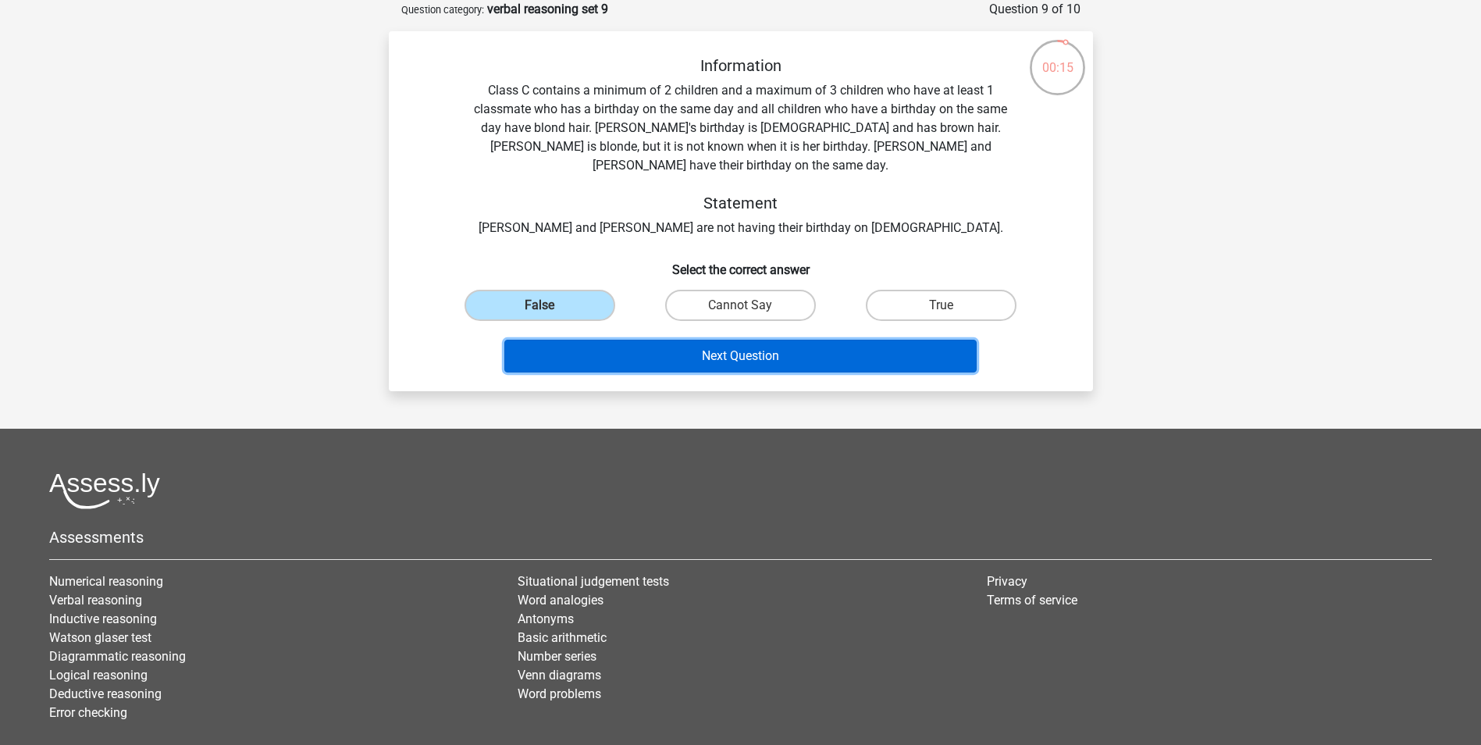
click at [575, 340] on button "Next Question" at bounding box center [740, 356] width 472 height 33
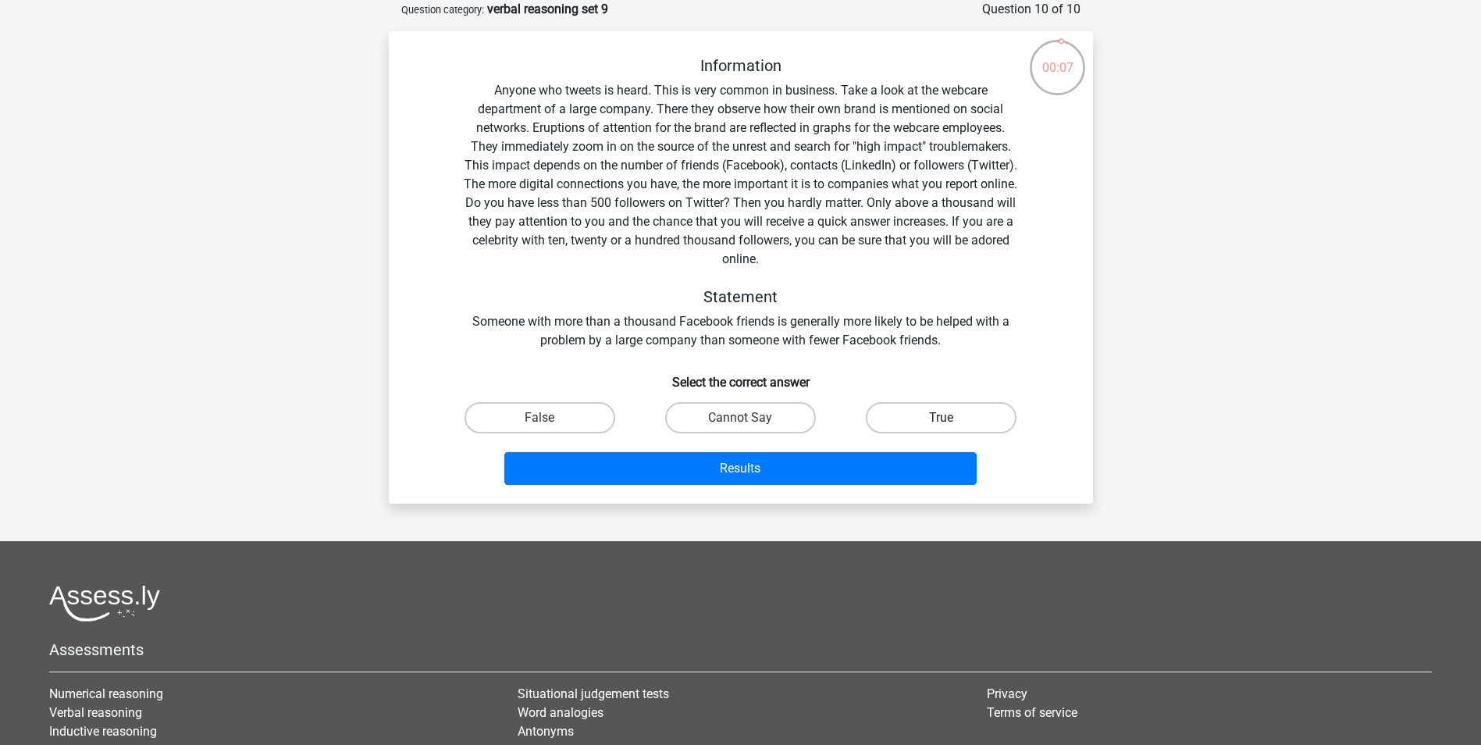
click at [933, 416] on label "True" at bounding box center [941, 417] width 151 height 31
click at [941, 418] on input "True" at bounding box center [946, 423] width 10 height 10
radio input "true"
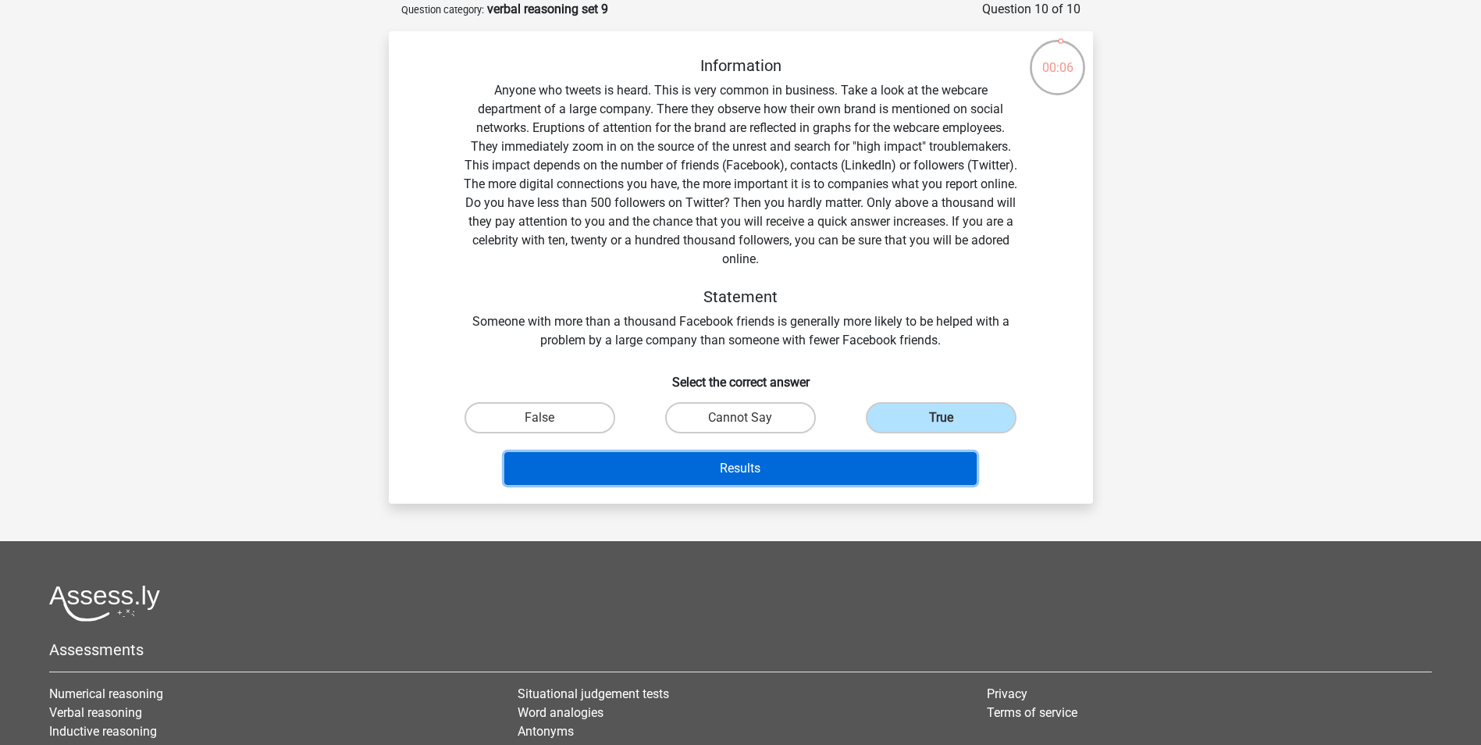
click at [806, 472] on button "Results" at bounding box center [740, 468] width 472 height 33
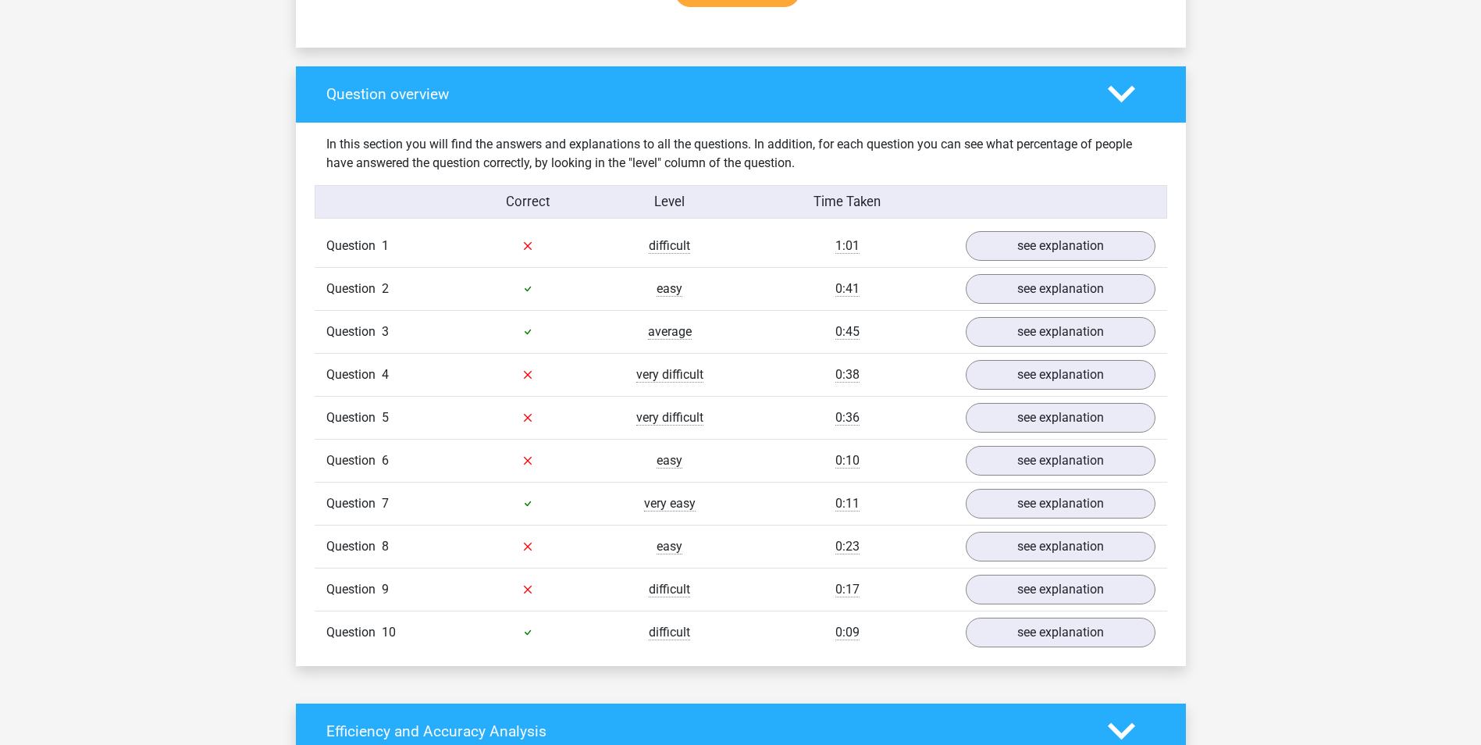
scroll to position [1093, 0]
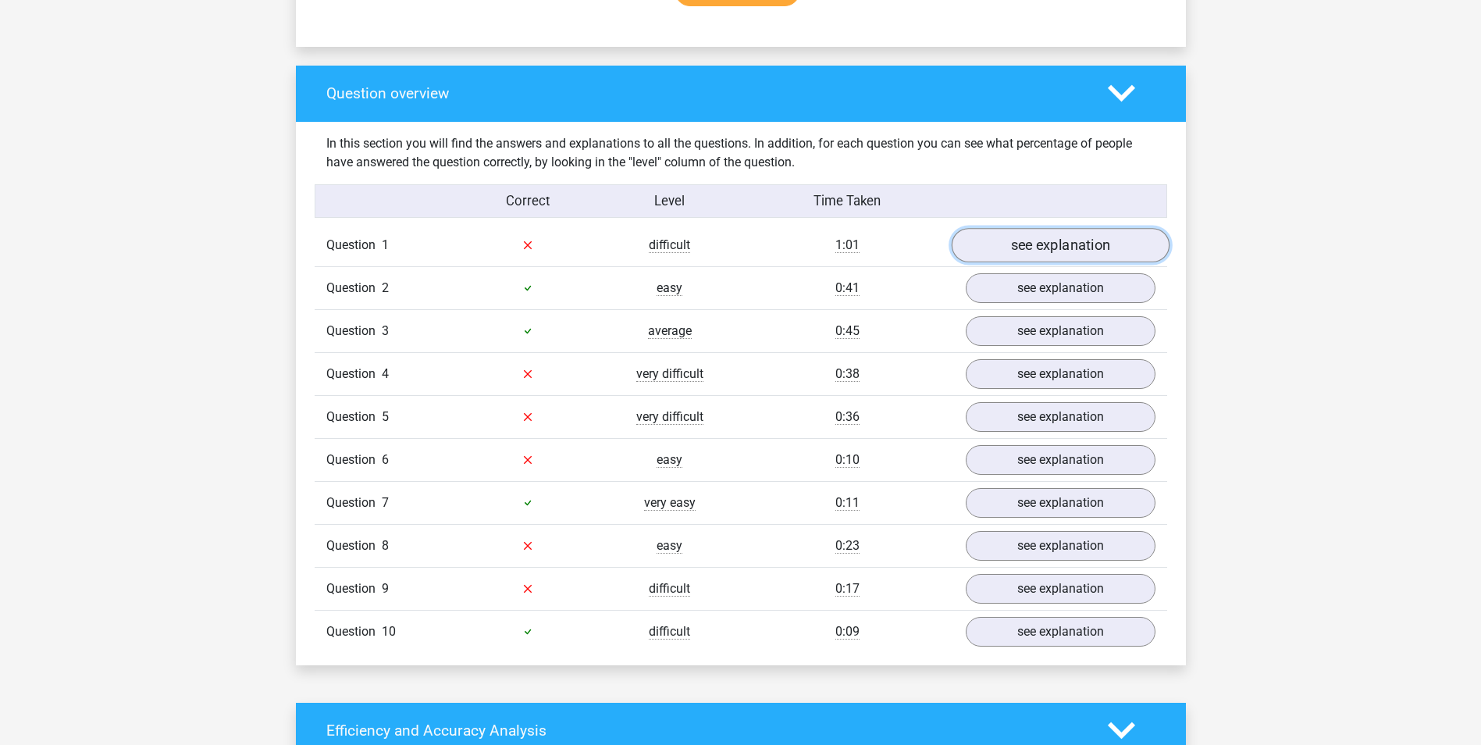
click at [1029, 245] on link "see explanation" at bounding box center [1060, 245] width 218 height 34
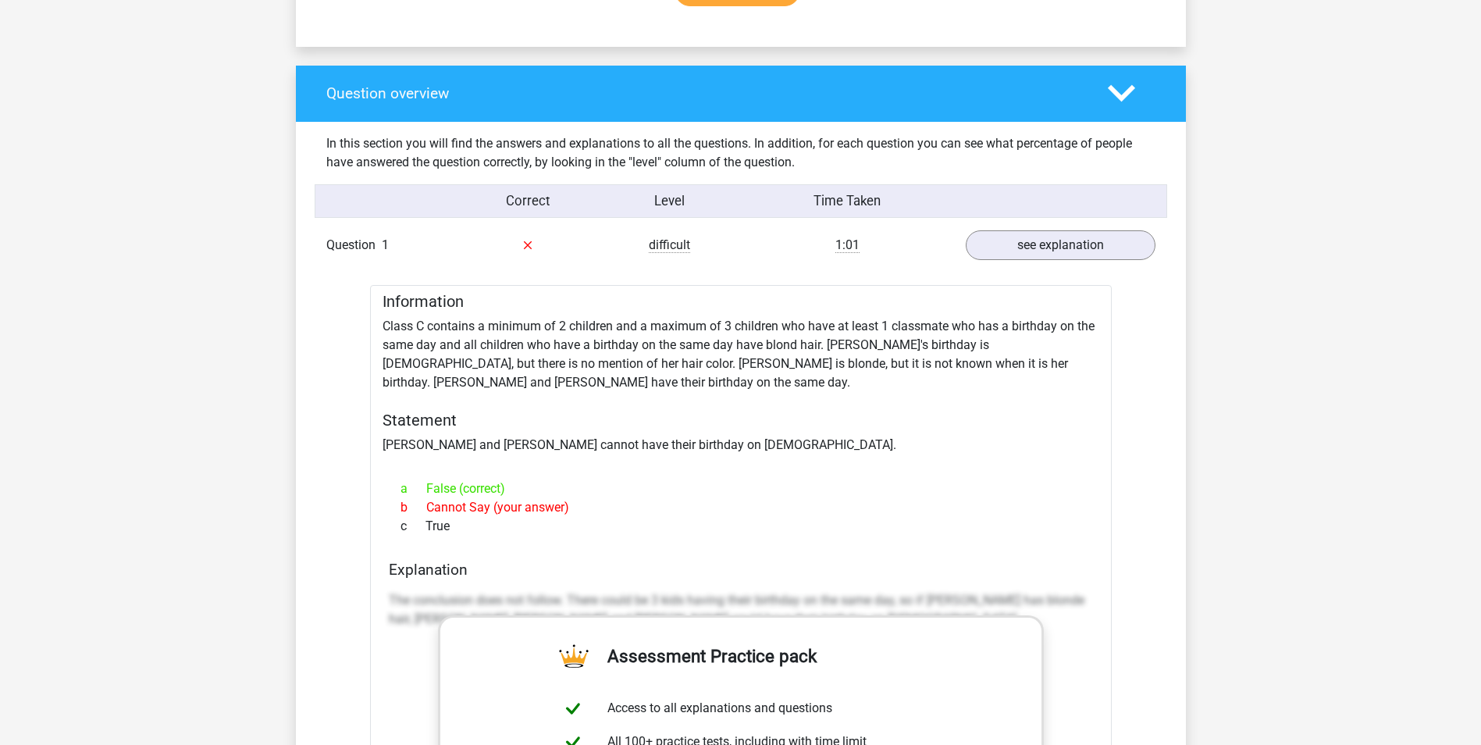
click at [1118, 96] on polygon at bounding box center [1121, 93] width 27 height 17
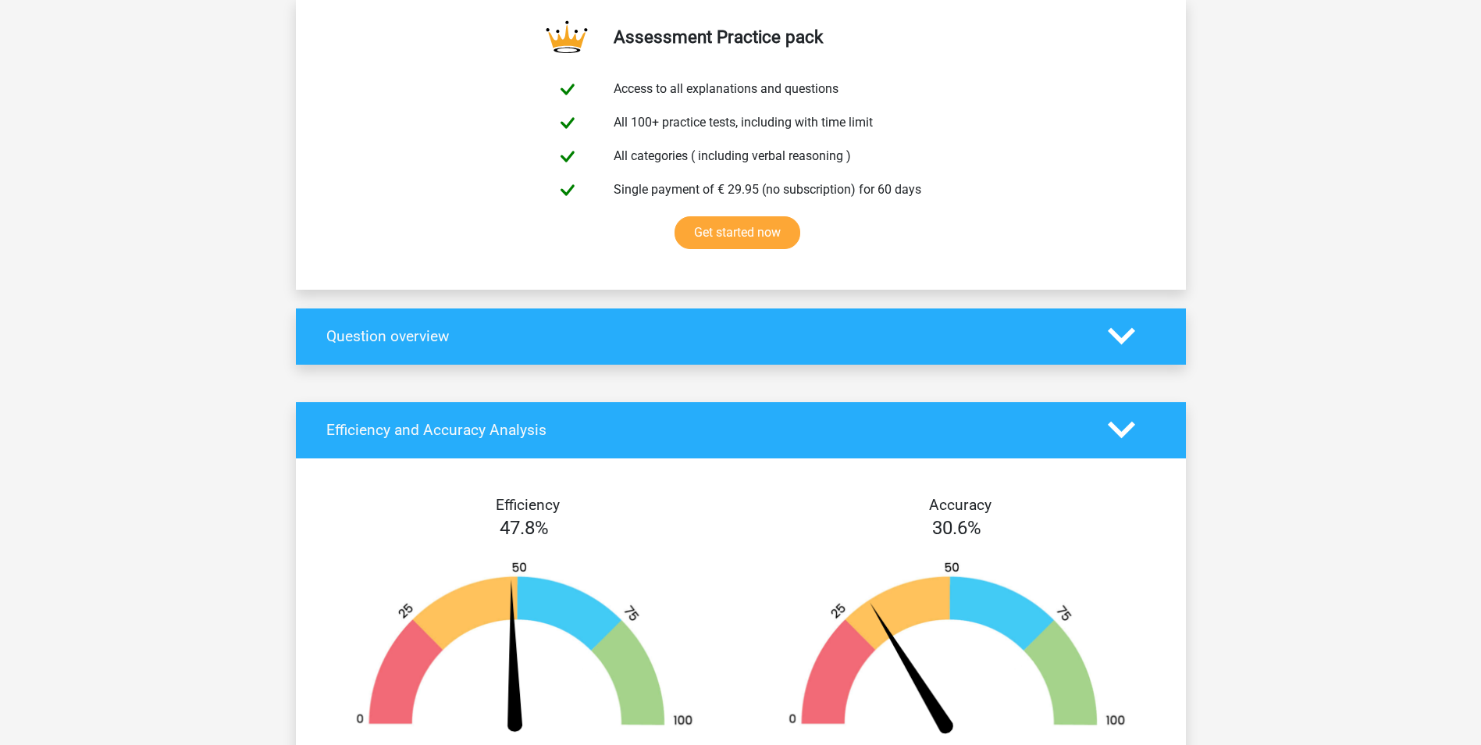
scroll to position [604, 0]
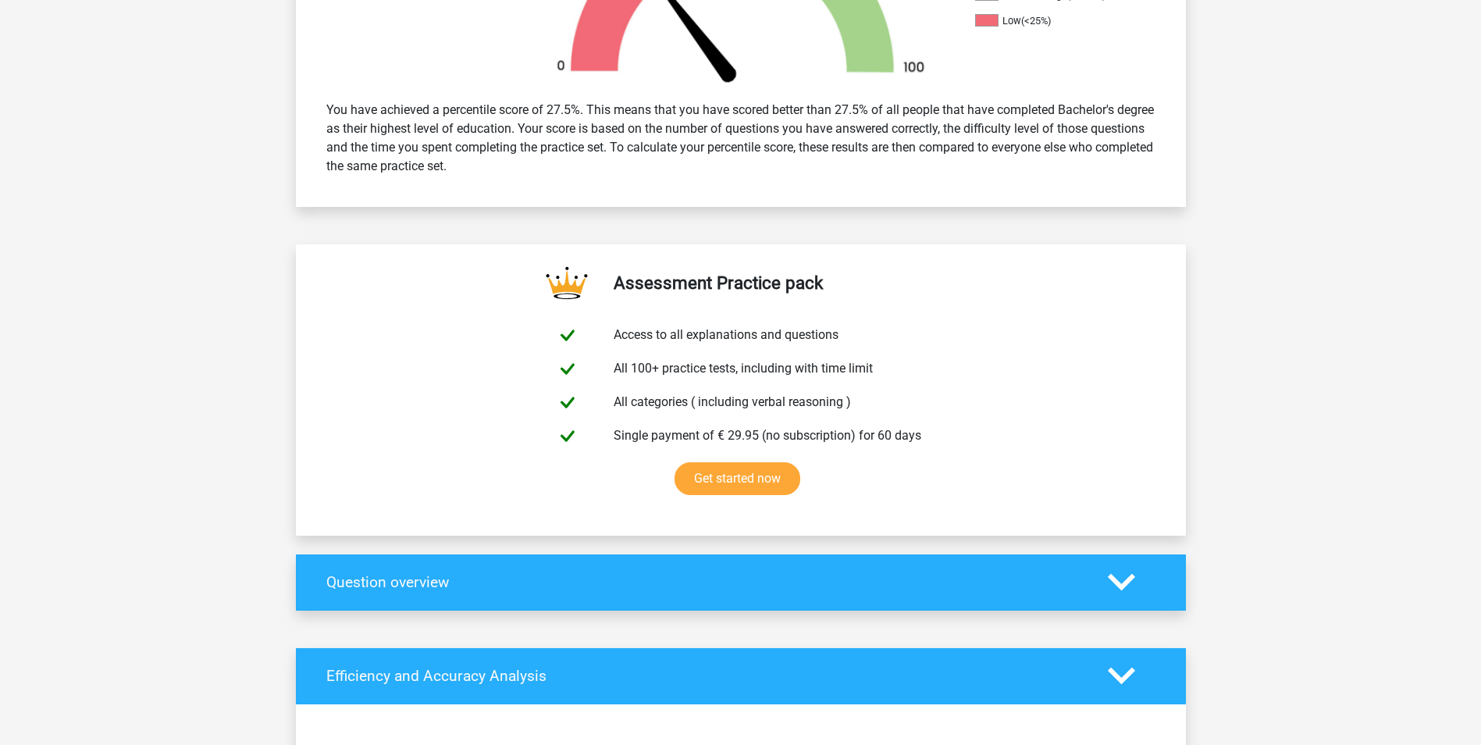
click at [1128, 580] on polygon at bounding box center [1121, 582] width 27 height 17
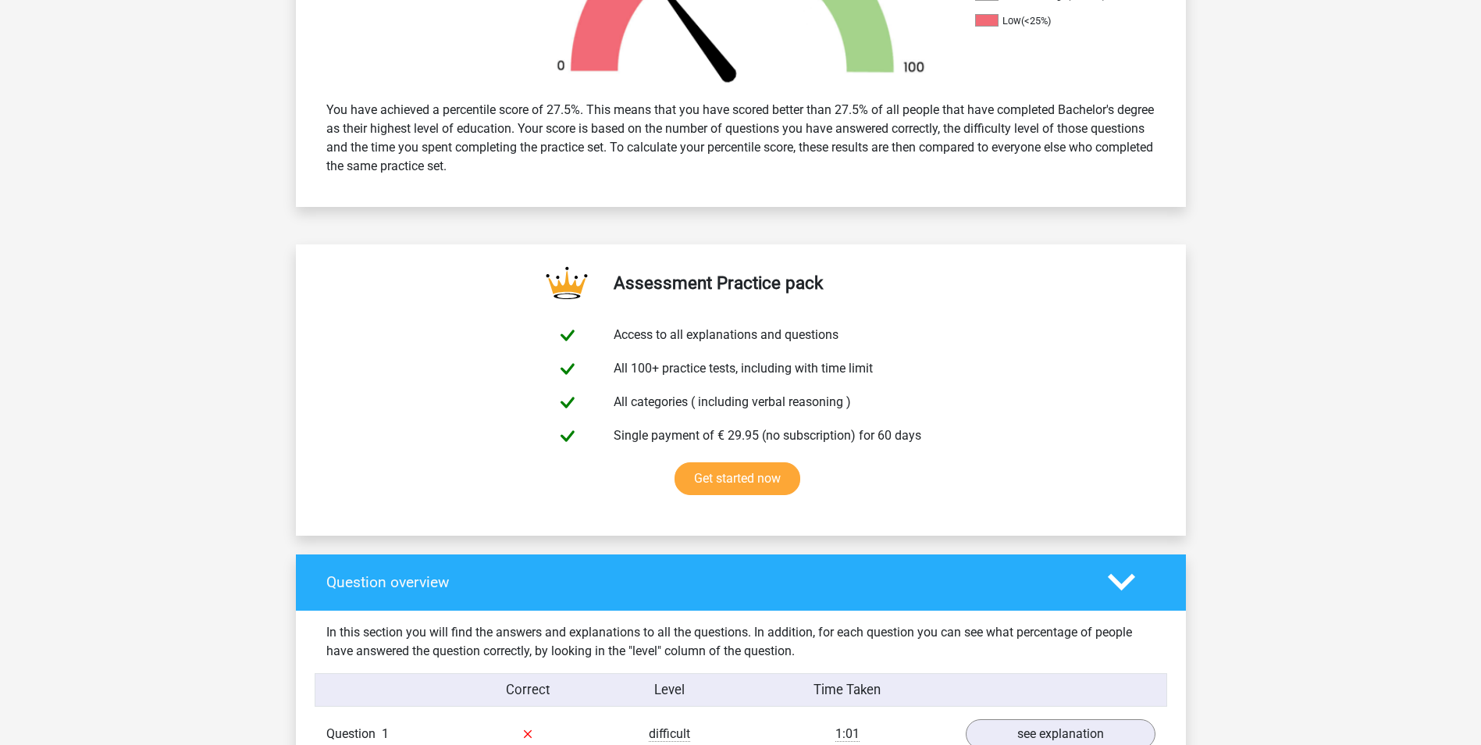
scroll to position [838, 0]
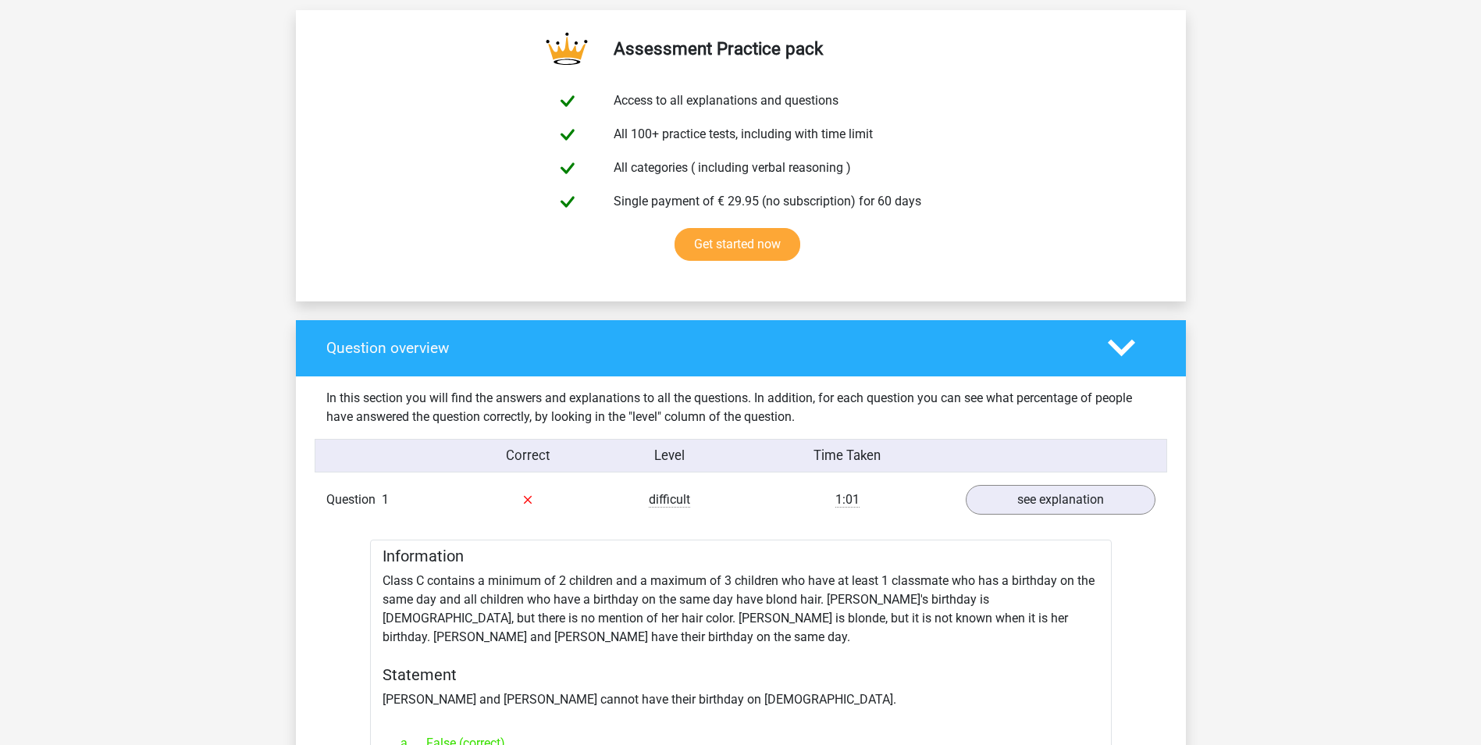
click at [1116, 348] on polygon at bounding box center [1121, 348] width 27 height 17
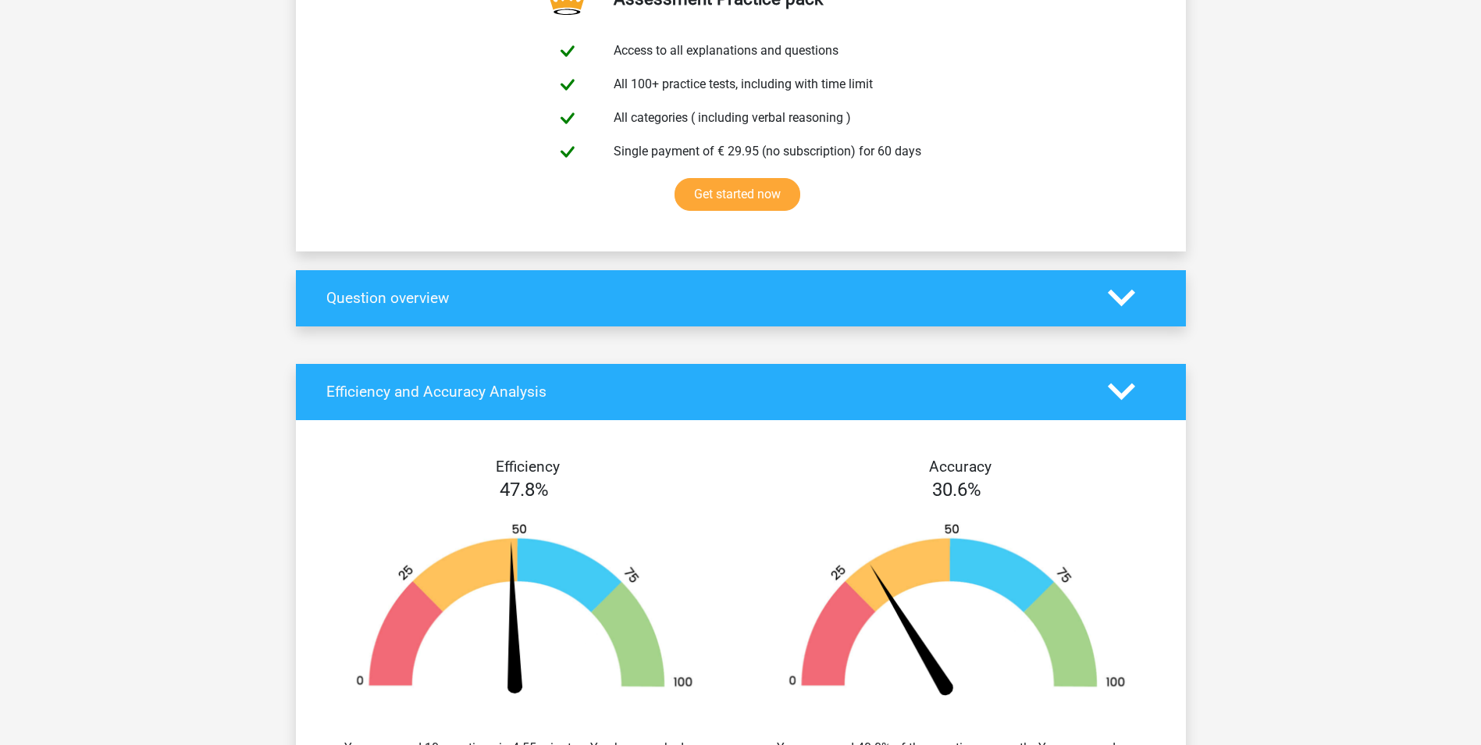
scroll to position [916, 0]
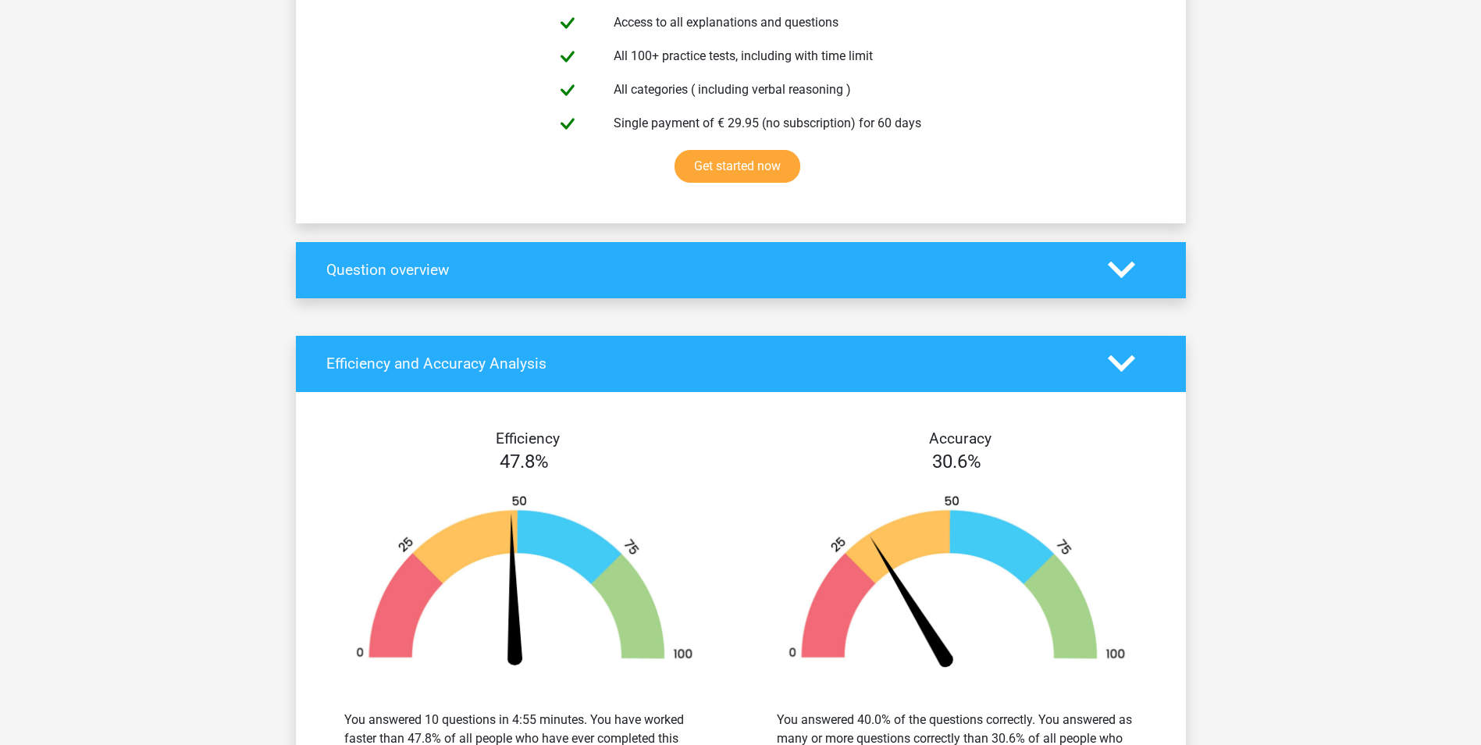
click at [1116, 354] on icon at bounding box center [1121, 363] width 27 height 27
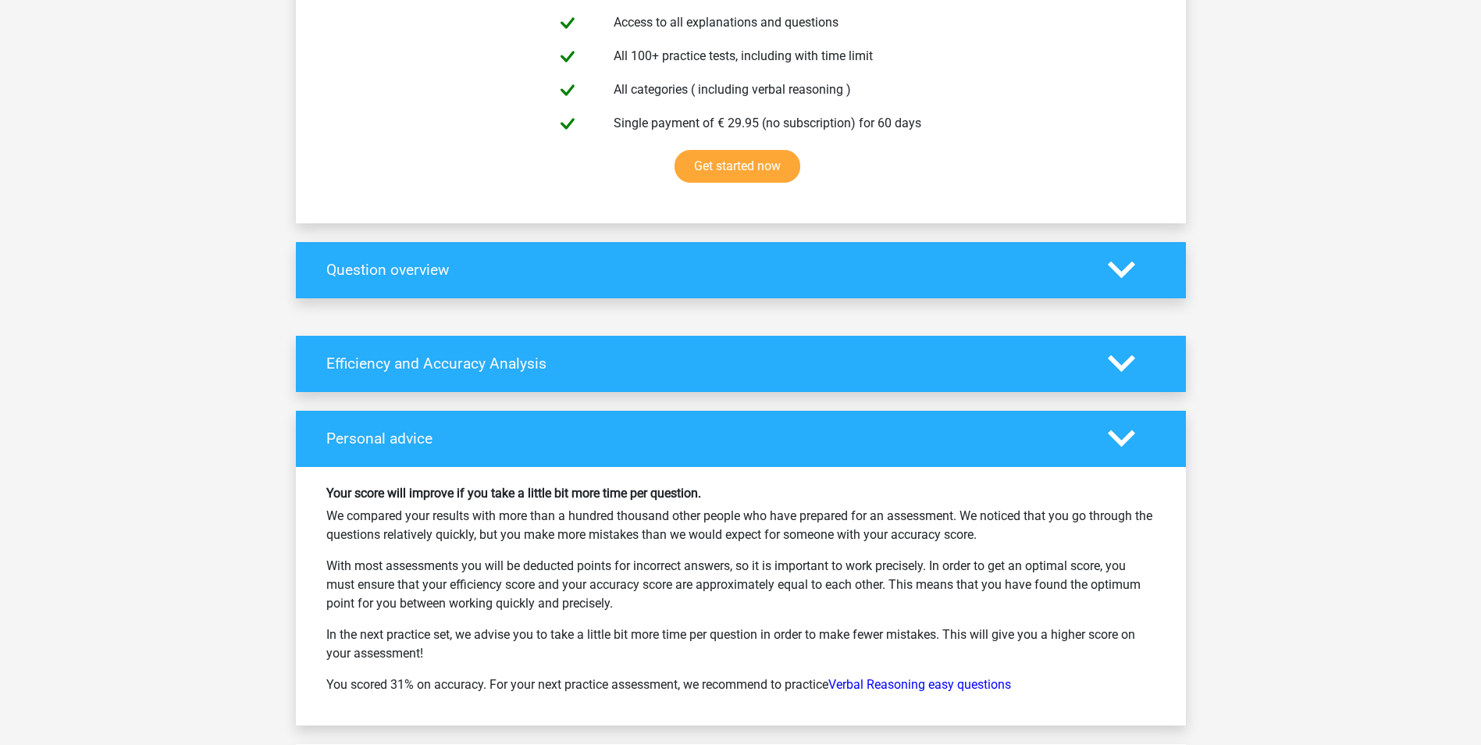
click at [1124, 269] on icon at bounding box center [1121, 269] width 27 height 27
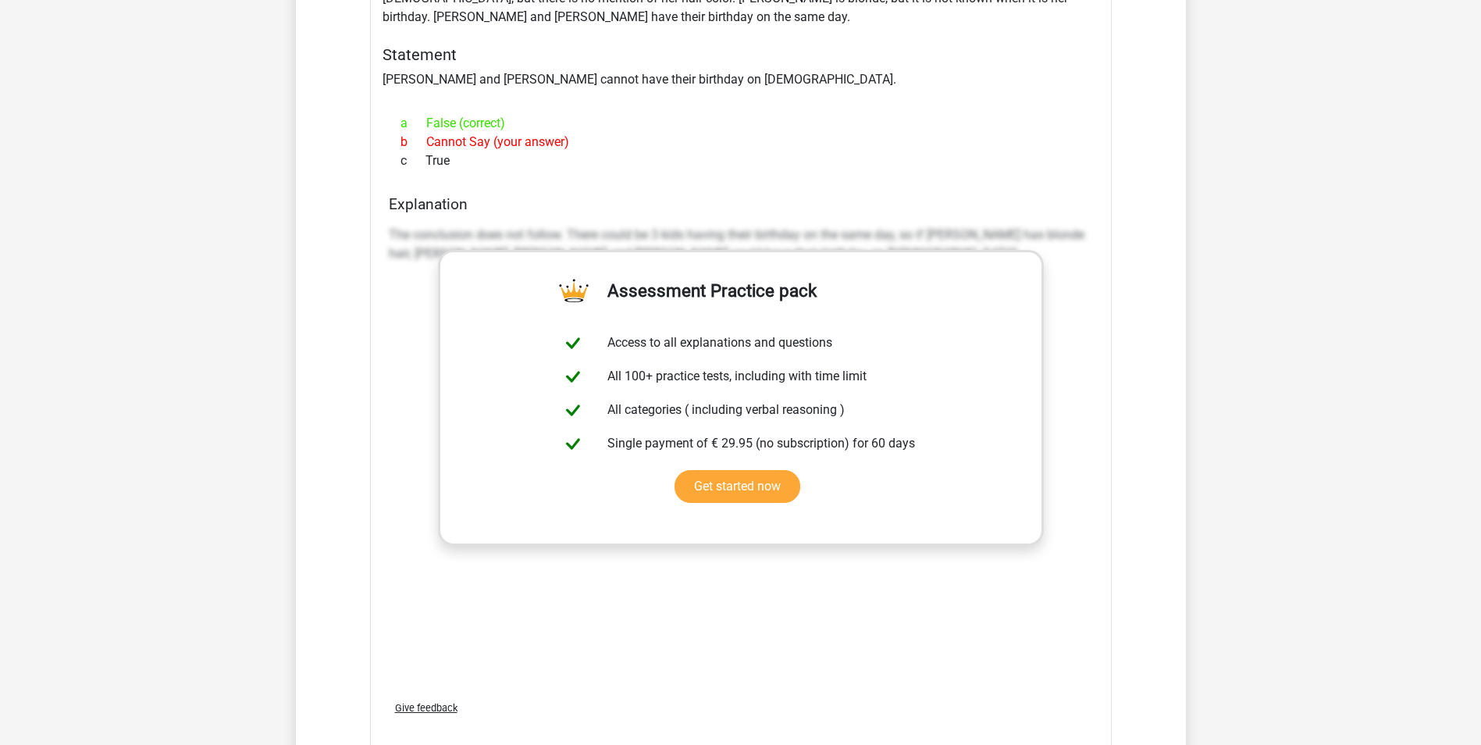
scroll to position [995, 0]
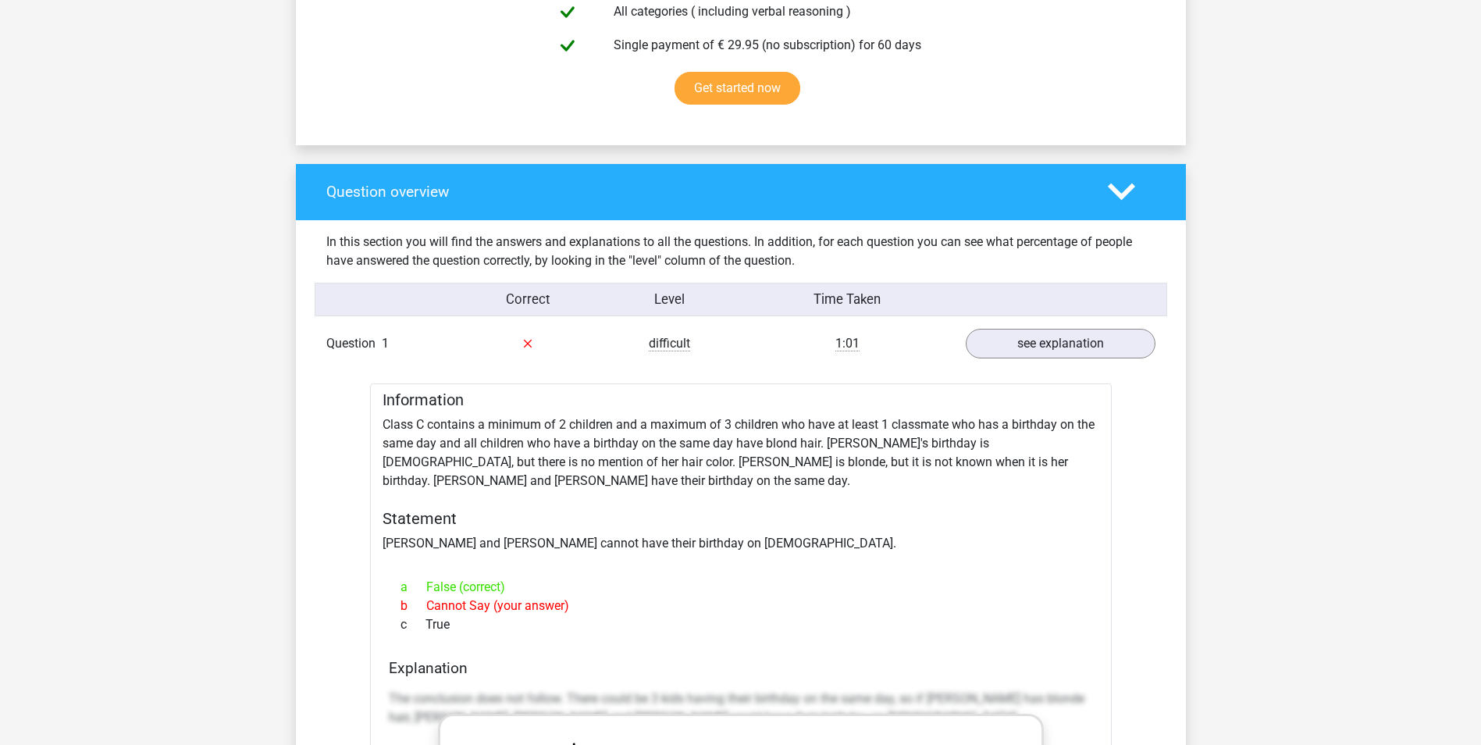
click at [1130, 183] on icon at bounding box center [1121, 191] width 27 height 27
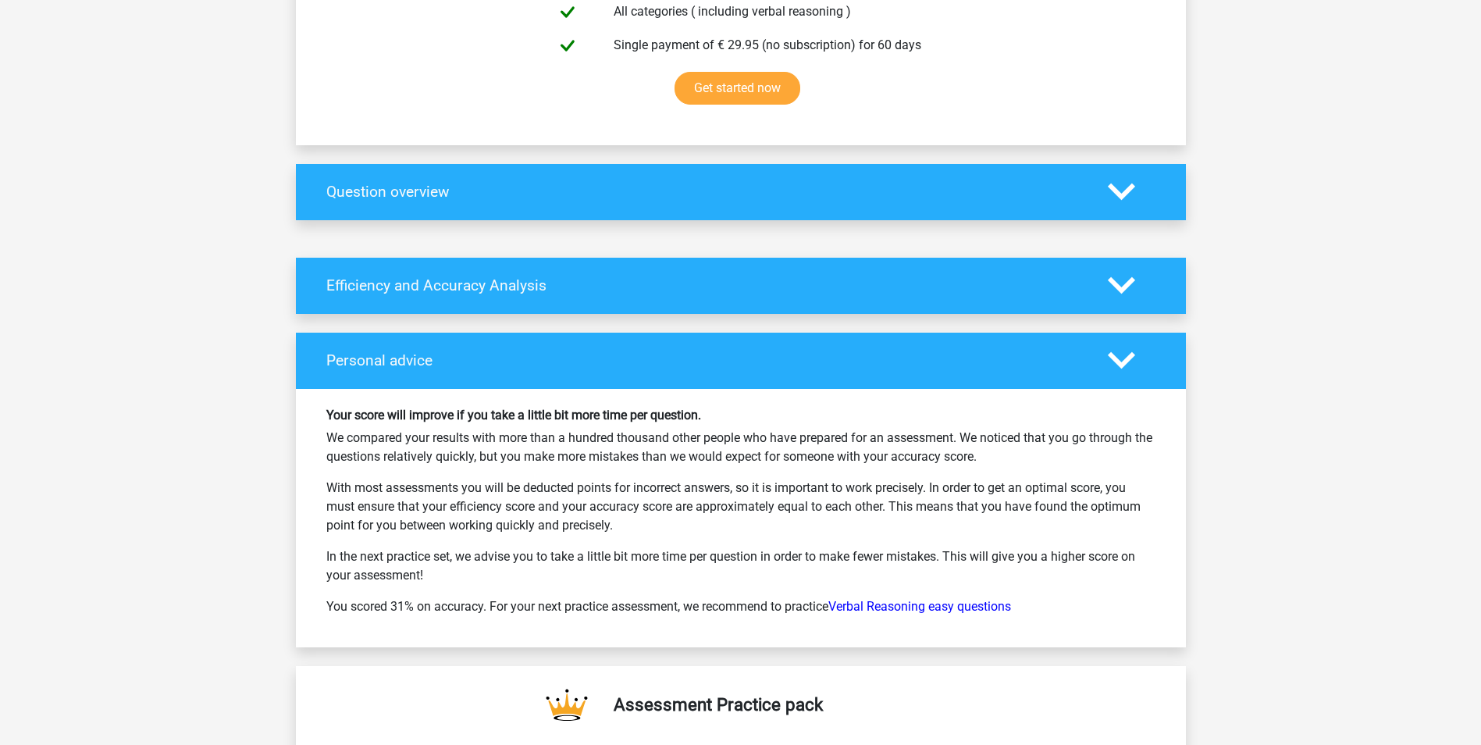
click at [1106, 287] on div at bounding box center [1131, 285] width 71 height 27
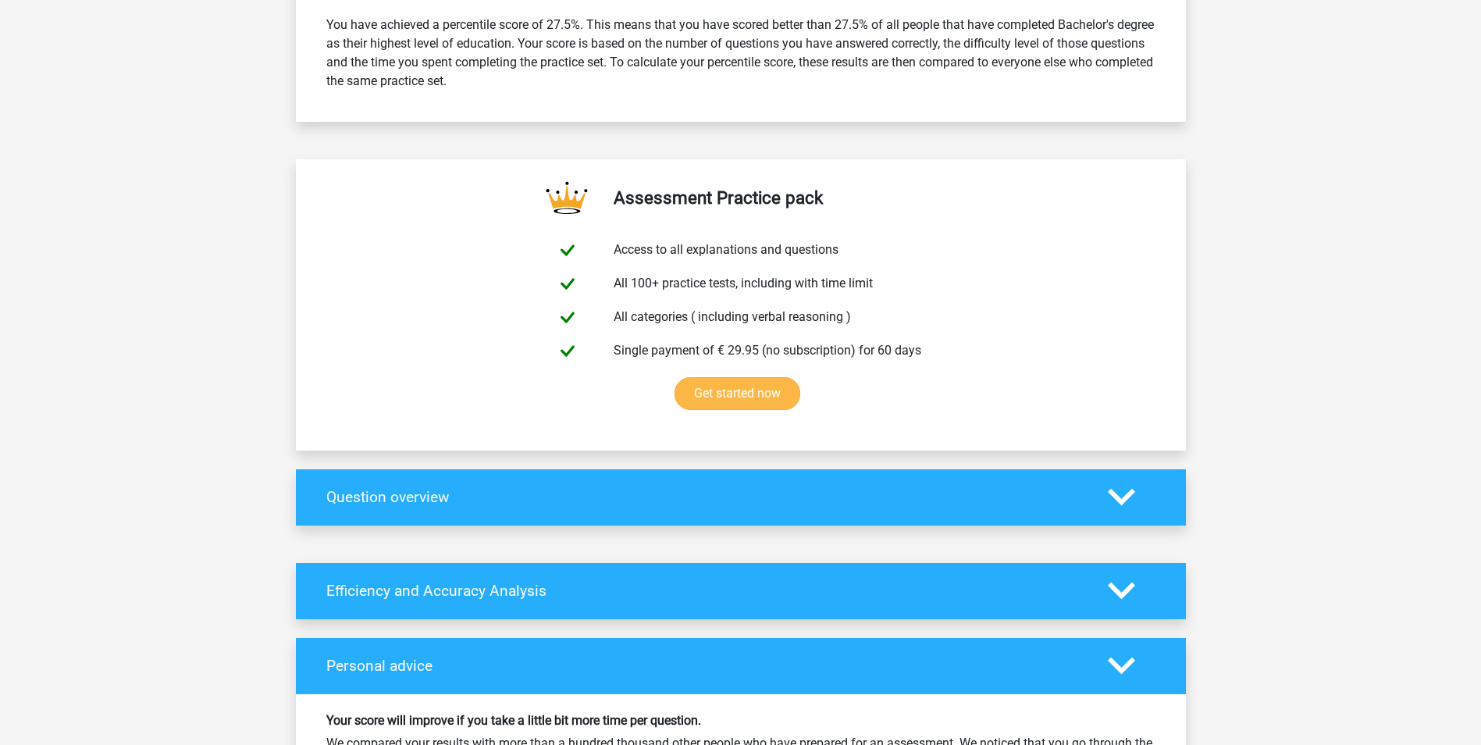
scroll to position [703, 0]
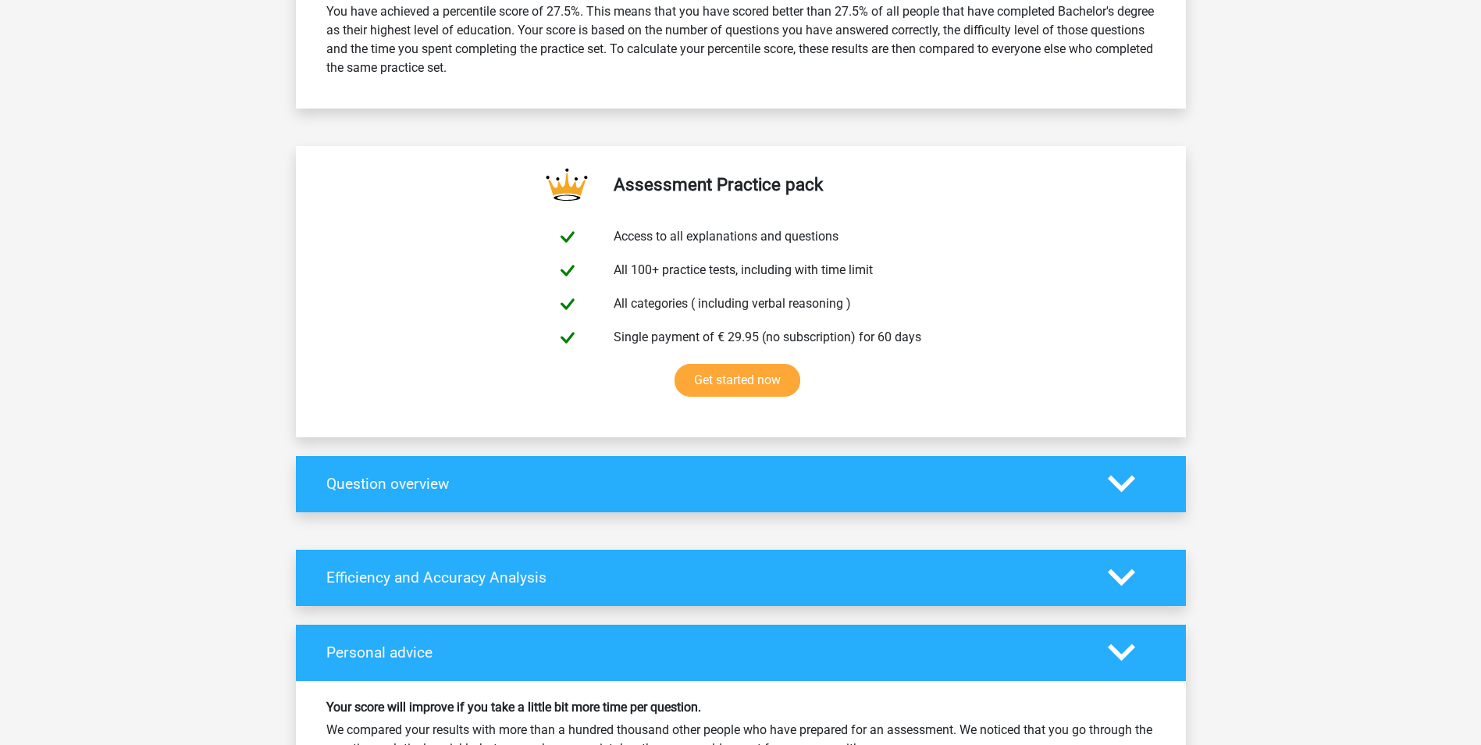
click at [1128, 475] on icon at bounding box center [1121, 483] width 27 height 27
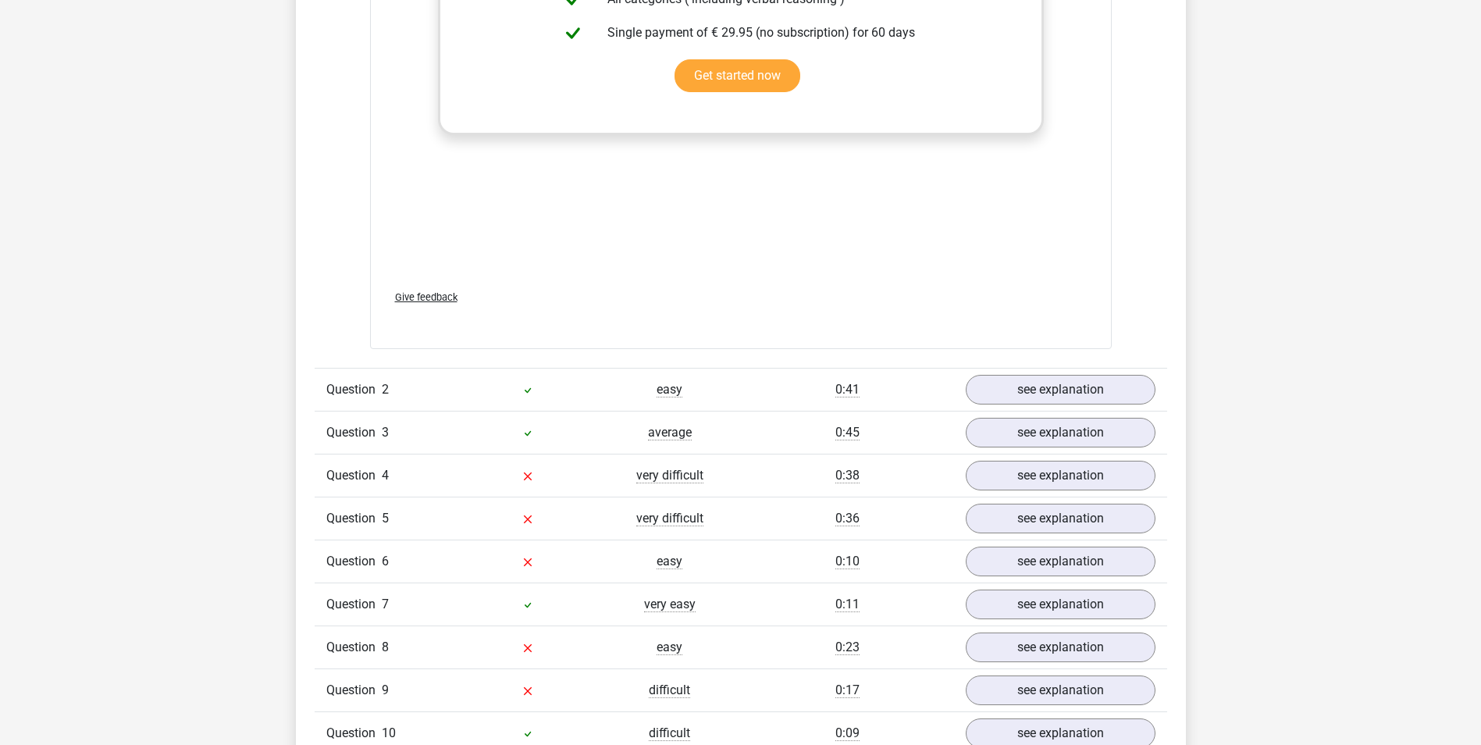
scroll to position [1874, 0]
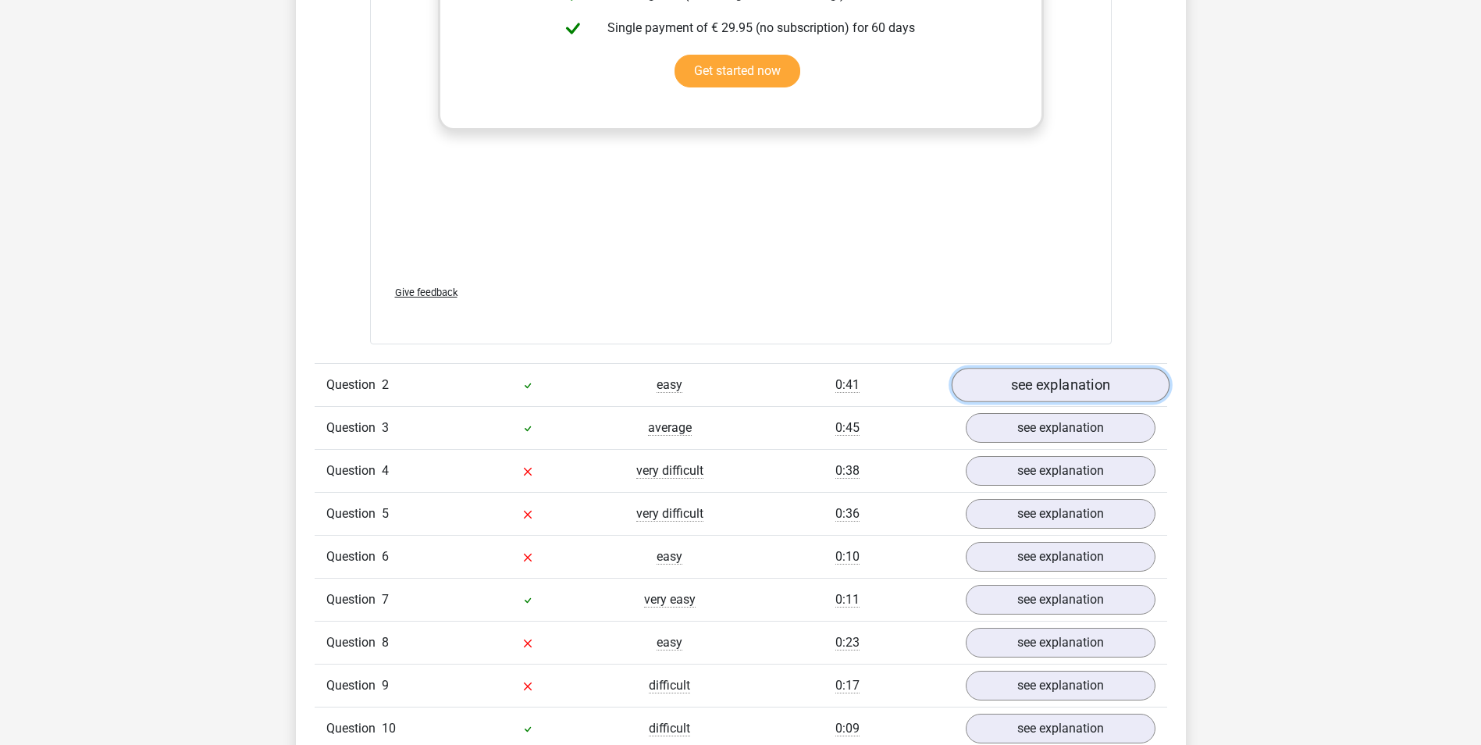
click at [1091, 388] on link "see explanation" at bounding box center [1060, 385] width 218 height 34
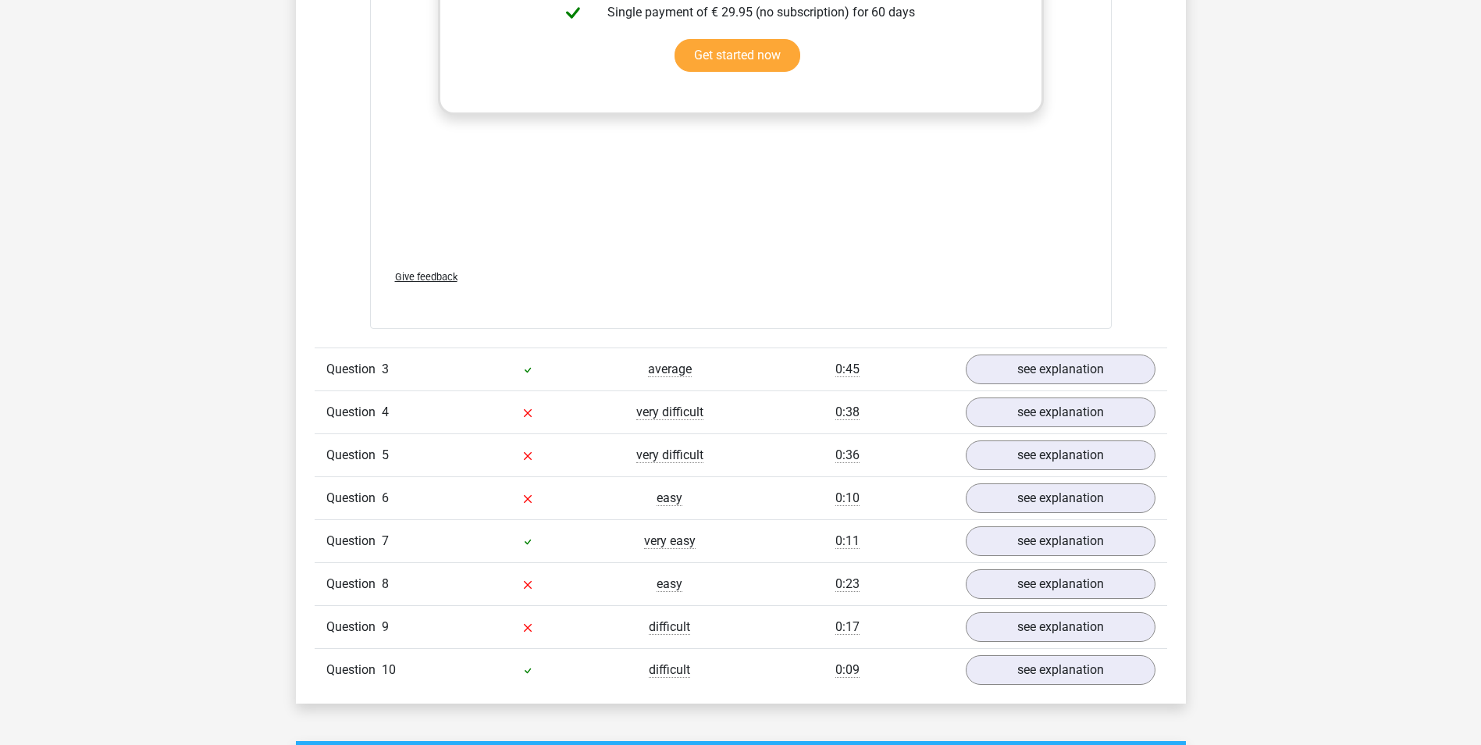
scroll to position [2810, 0]
click at [995, 633] on link "see explanation" at bounding box center [1060, 626] width 218 height 34
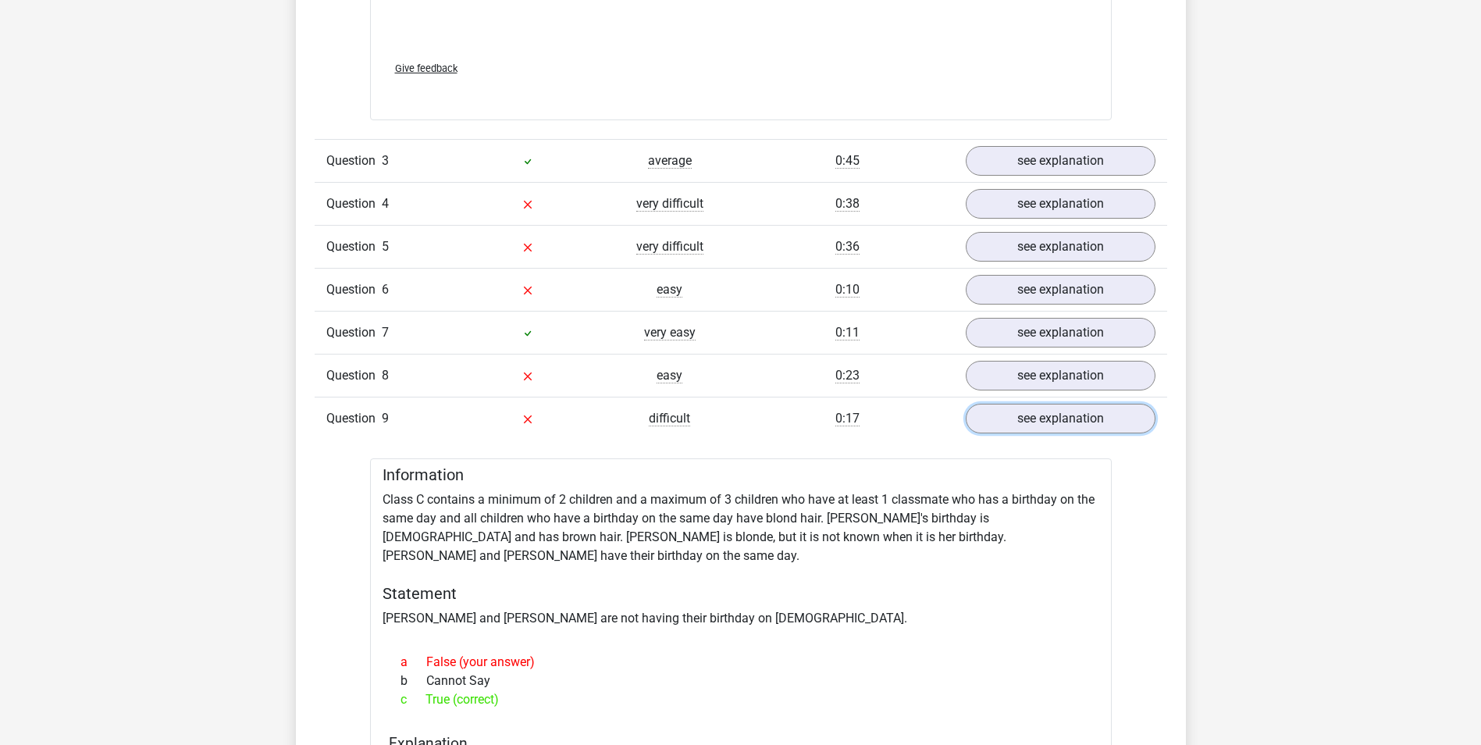
scroll to position [2966, 0]
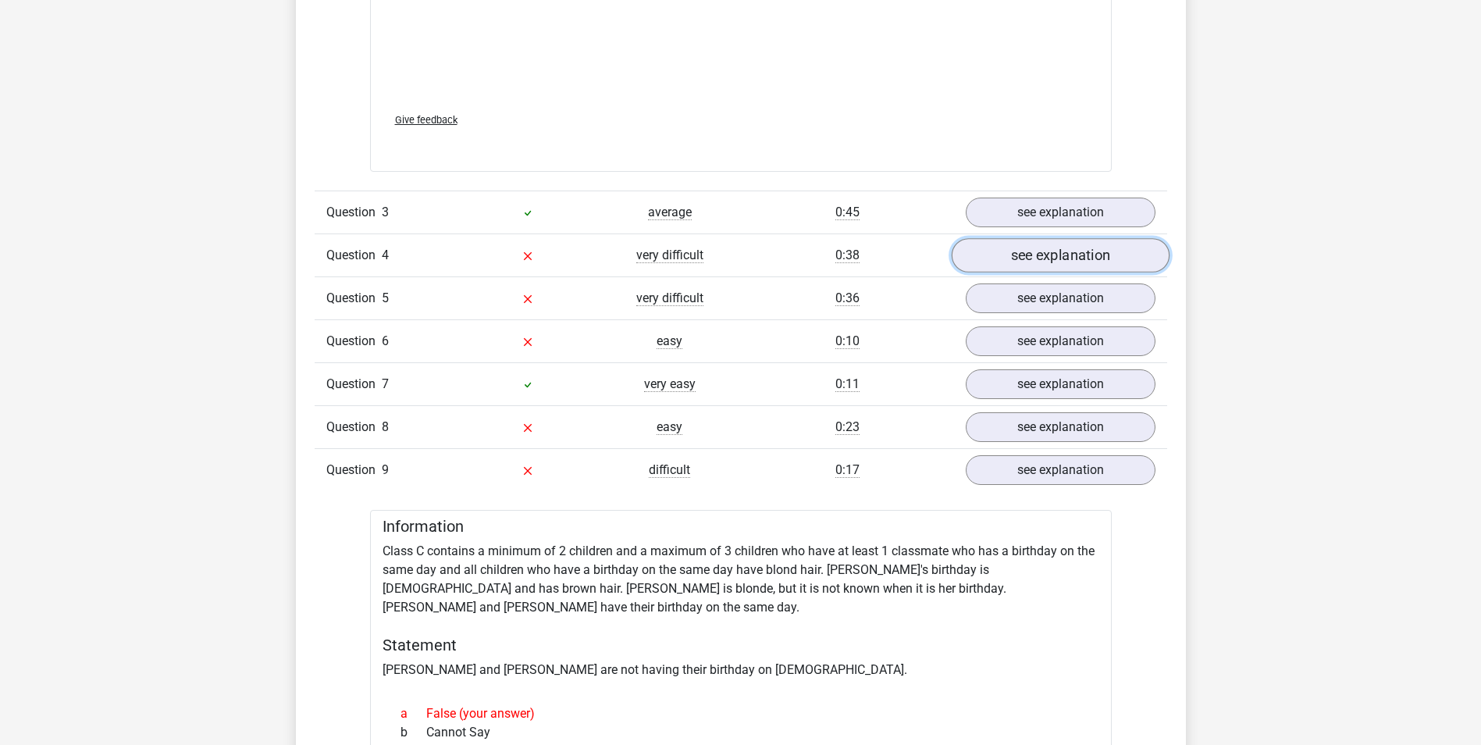
click at [1071, 265] on link "see explanation" at bounding box center [1060, 255] width 218 height 34
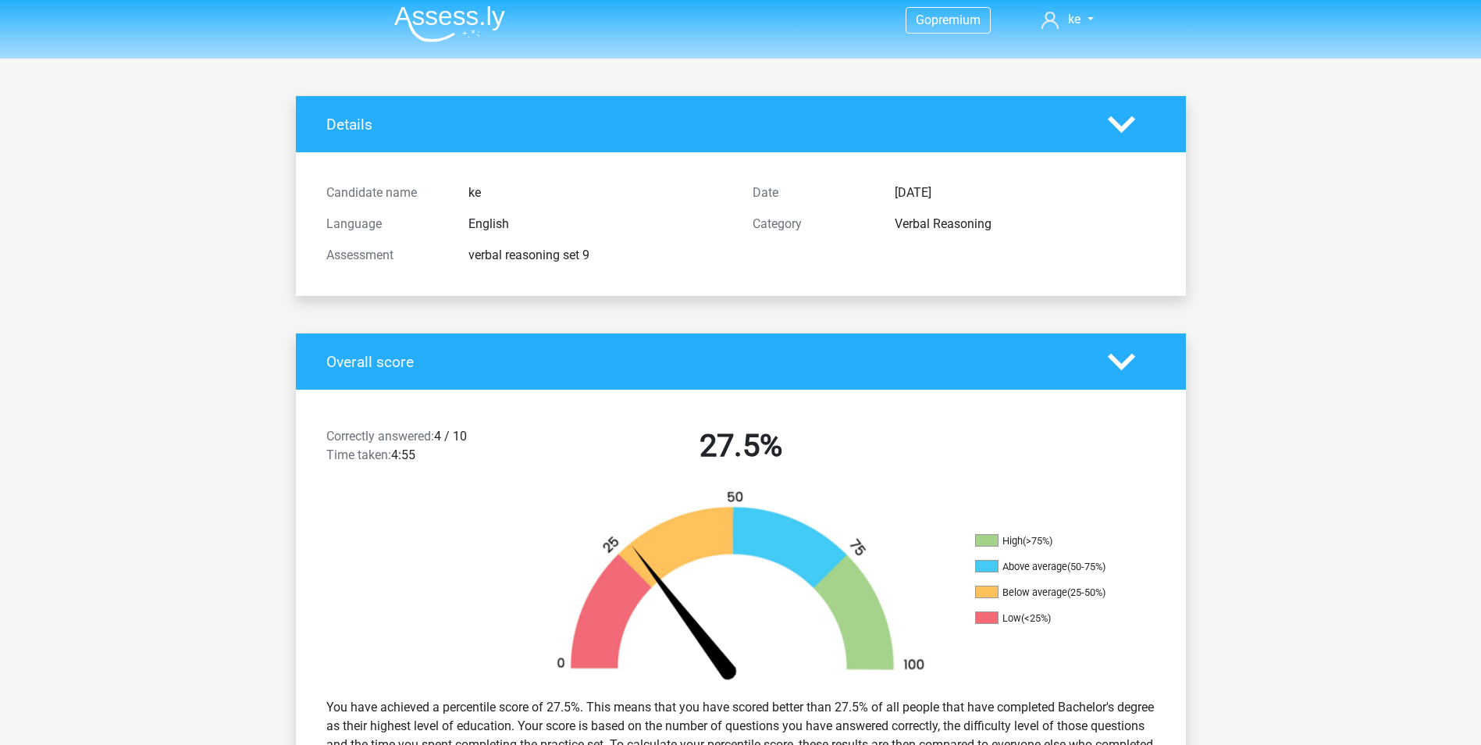
scroll to position [0, 0]
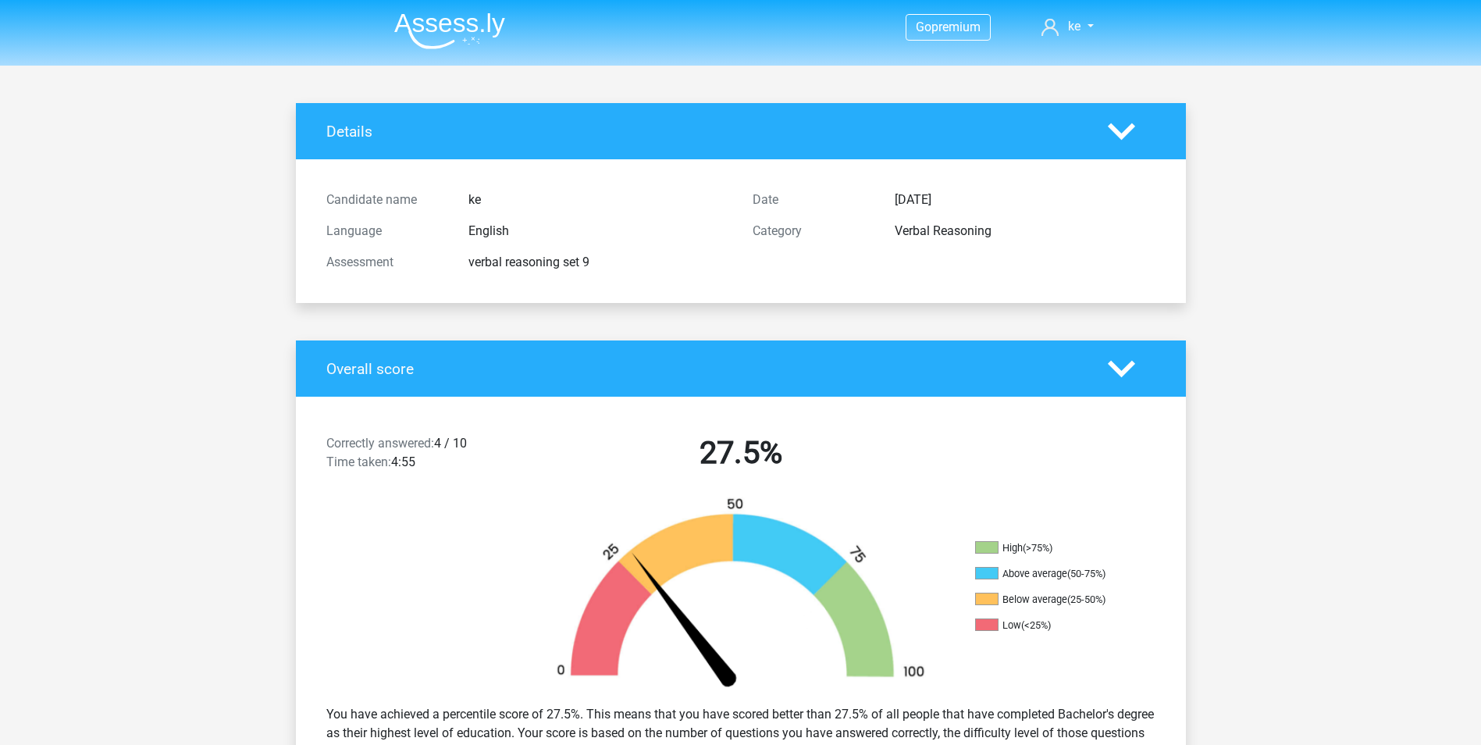
click at [440, 20] on img at bounding box center [449, 30] width 111 height 37
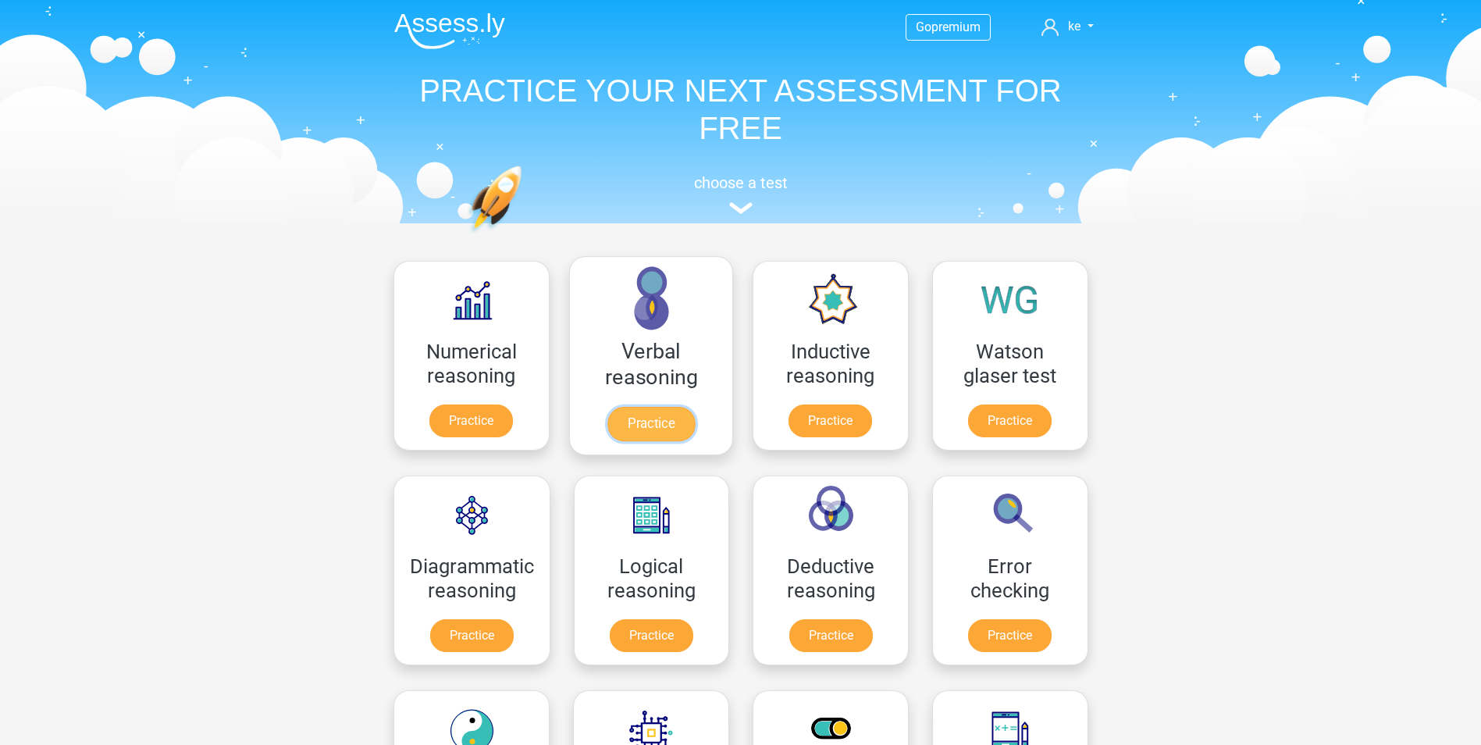
click at [617, 423] on link "Practice" at bounding box center [650, 424] width 87 height 34
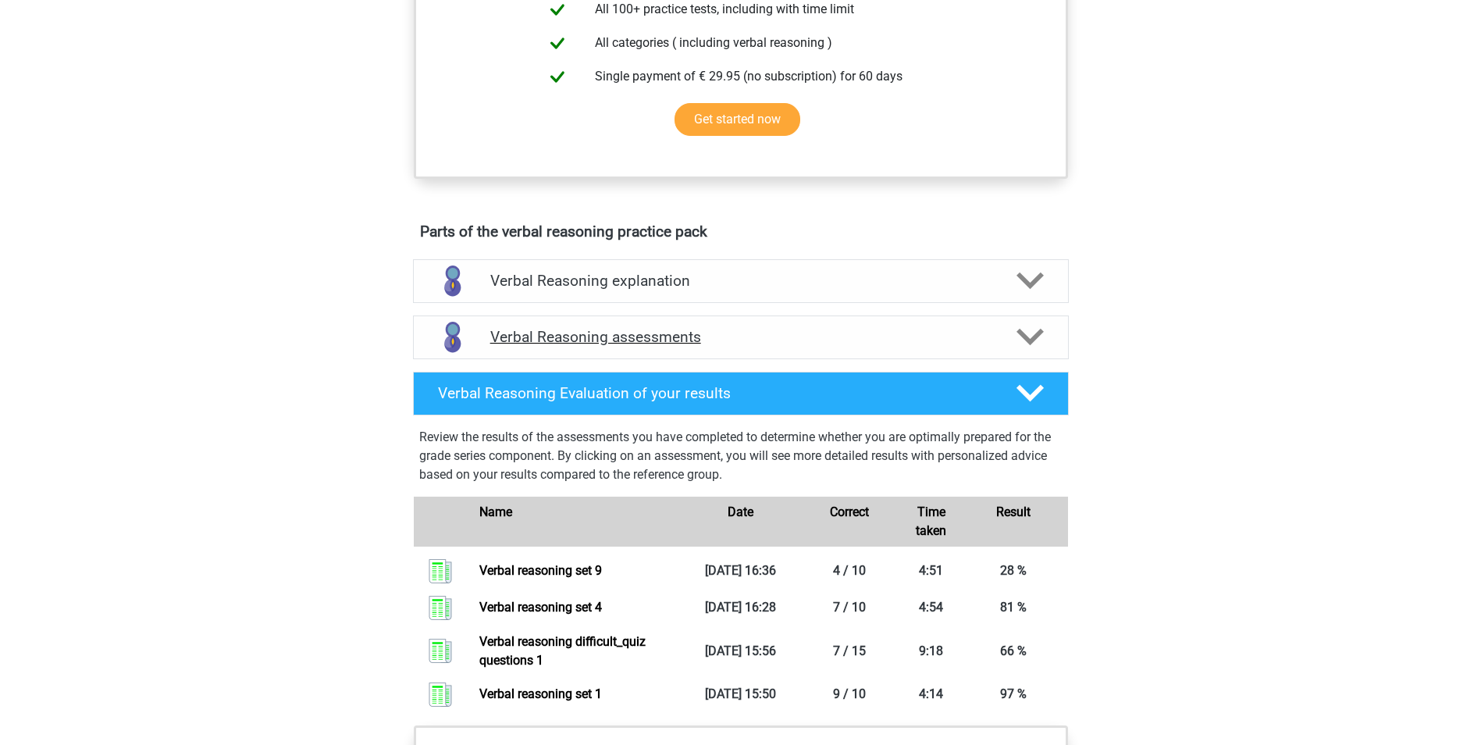
scroll to position [781, 0]
